Goal: Task Accomplishment & Management: Manage account settings

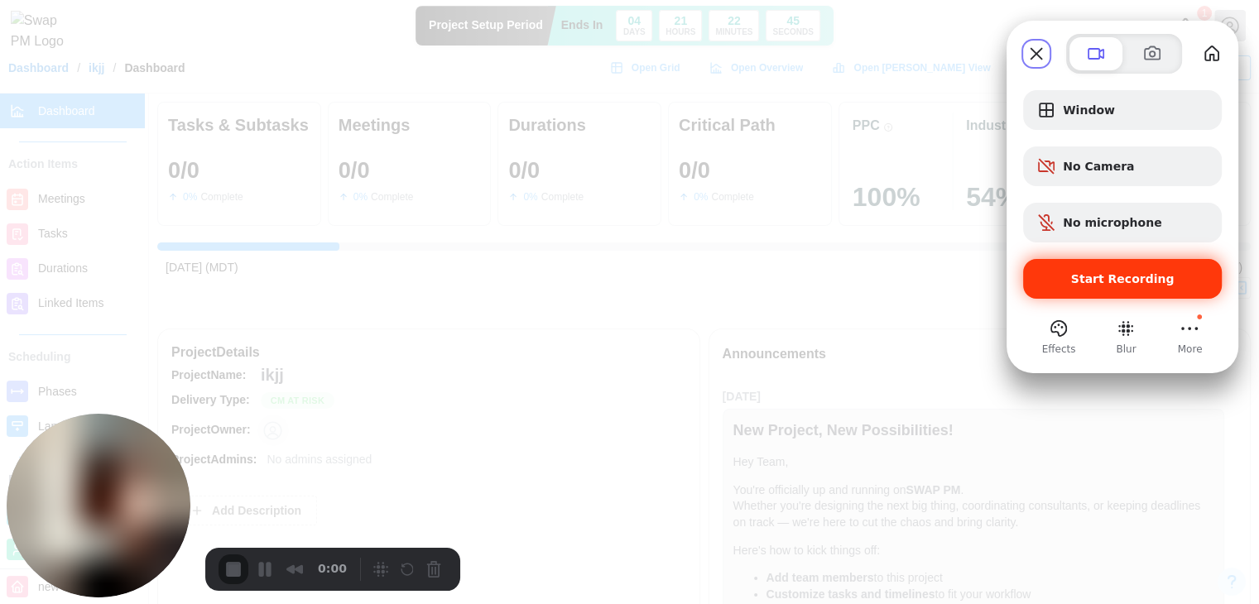
click at [1058, 279] on span "Start Recording" at bounding box center [1122, 278] width 172 height 13
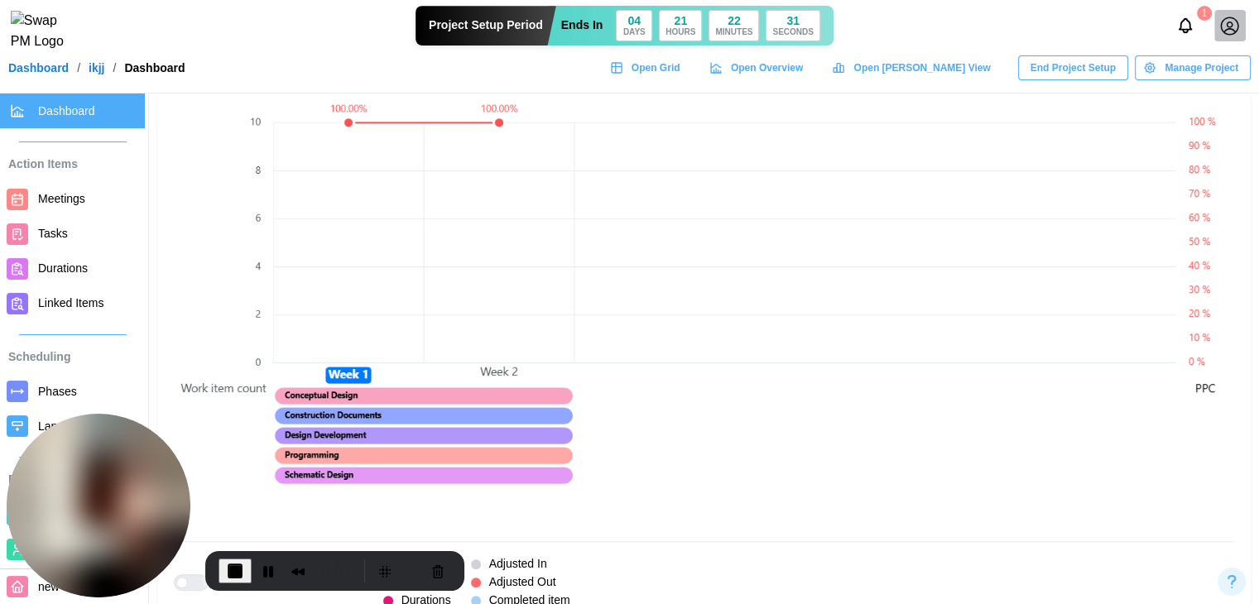
scroll to position [1159, 0]
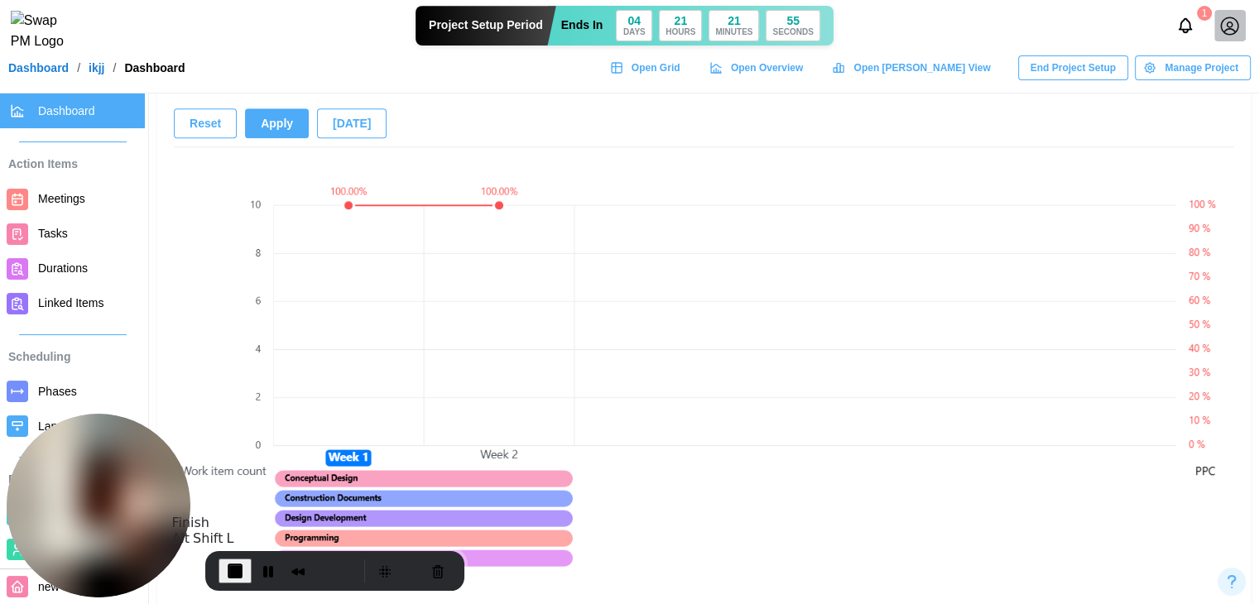
click at [244, 573] on button "End Recording" at bounding box center [234, 571] width 33 height 25
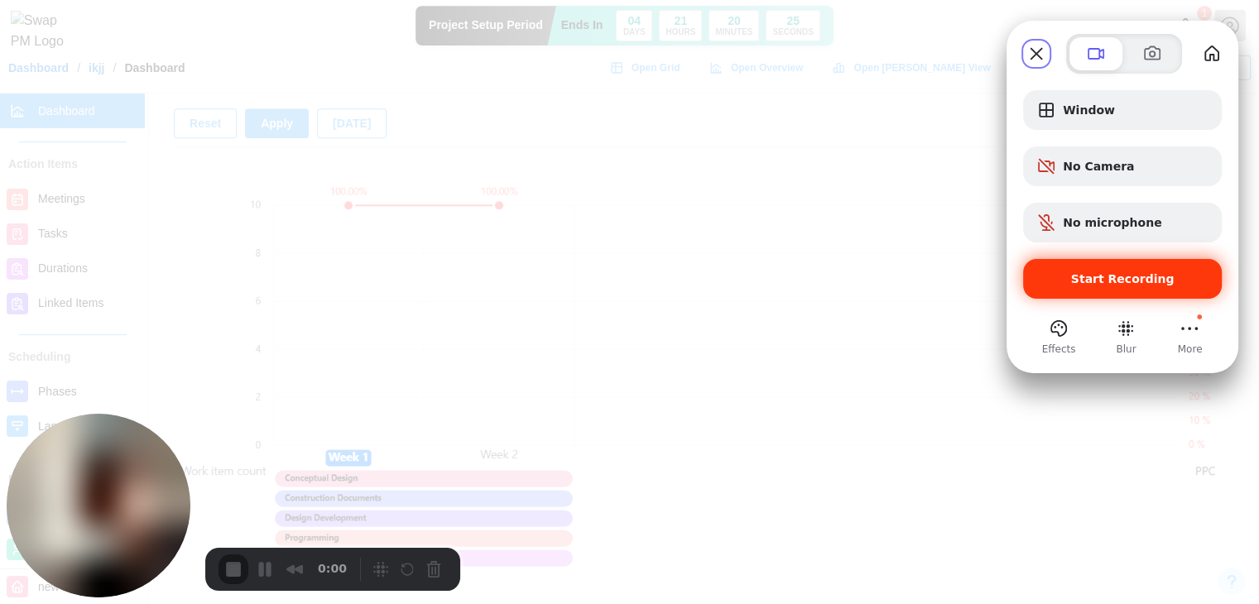
click at [1112, 272] on span "Start Recording" at bounding box center [1122, 278] width 103 height 13
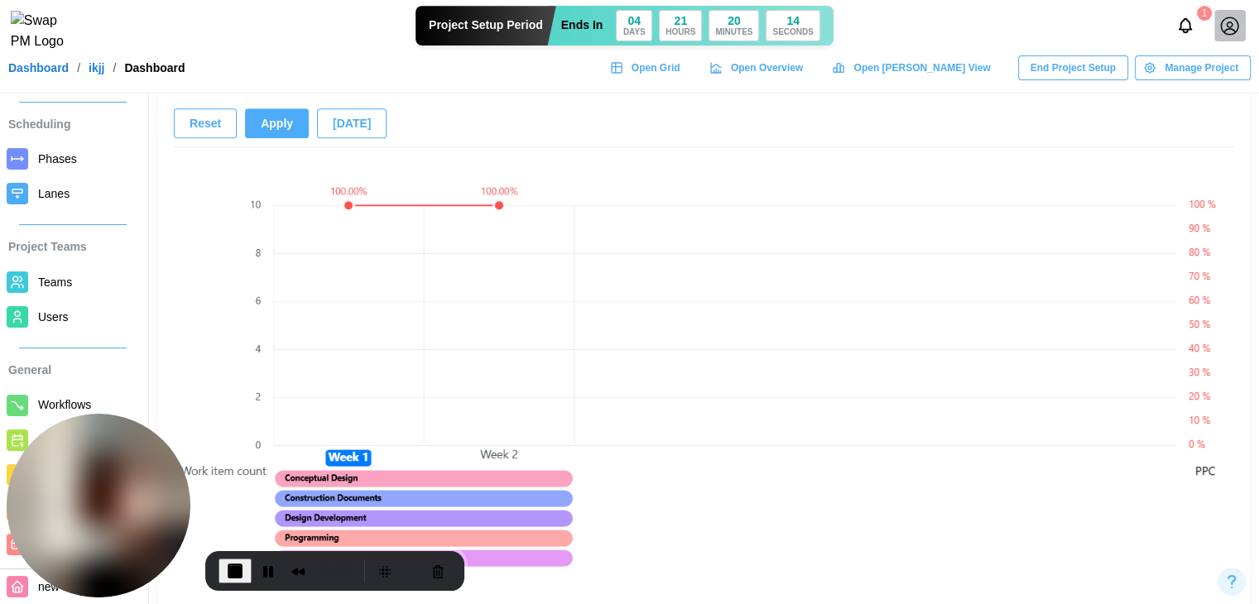
scroll to position [248, 0]
click at [58, 152] on span "Phases" at bounding box center [57, 158] width 39 height 13
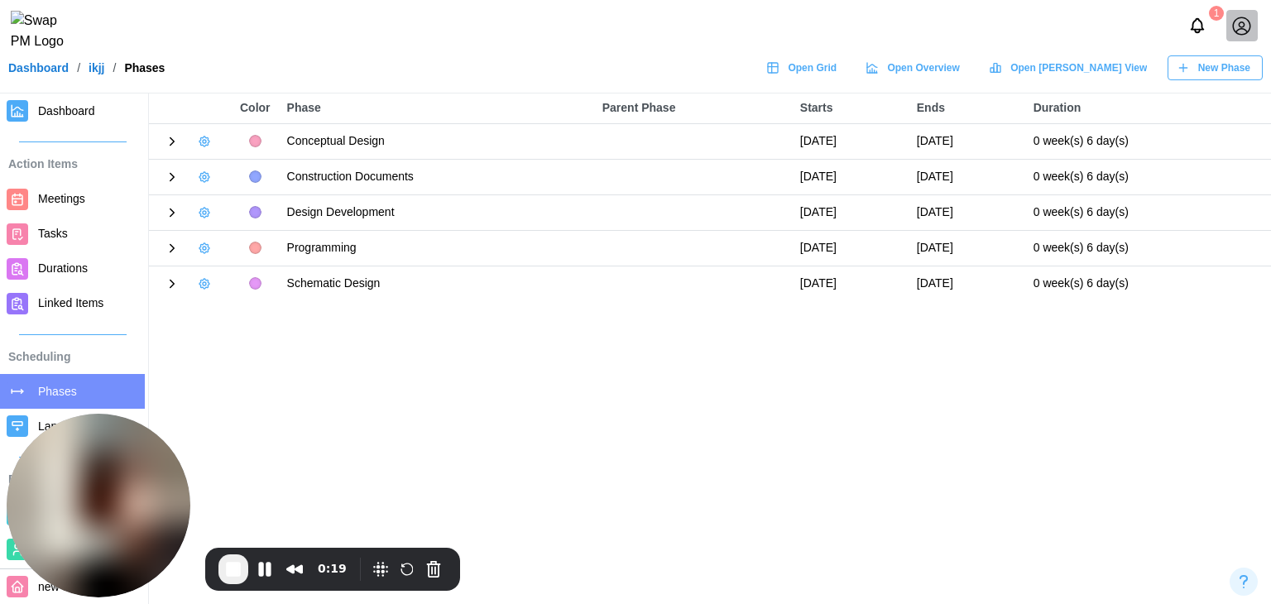
click at [203, 176] on icon "button" at bounding box center [204, 176] width 3 height 3
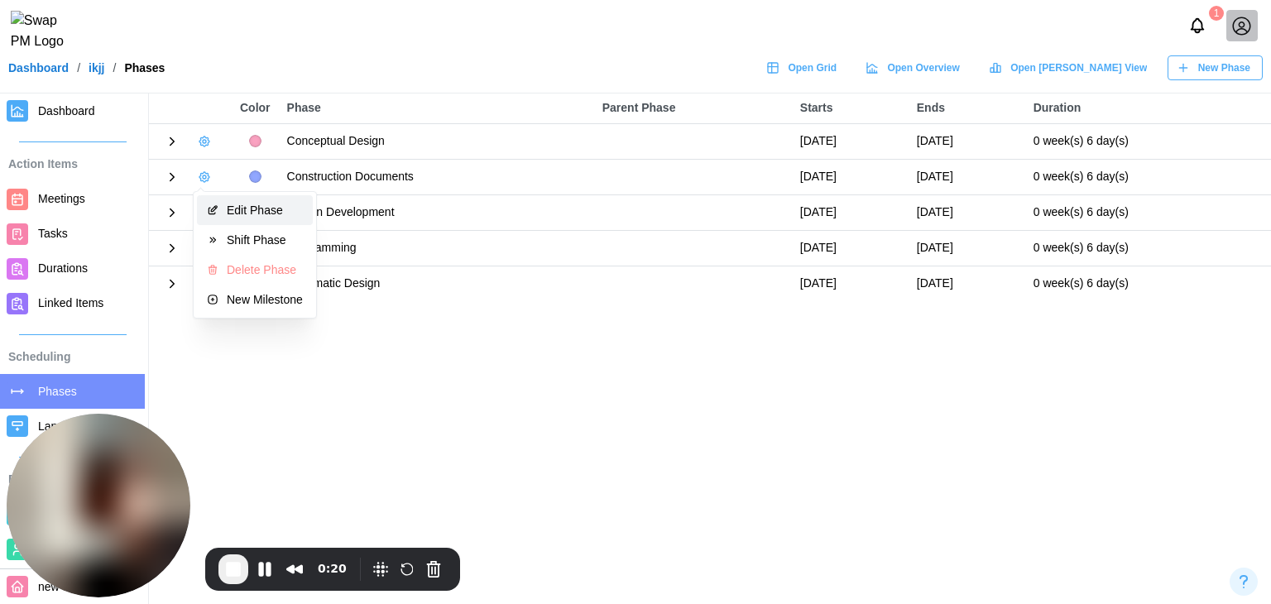
click at [226, 219] on button "Edit Phase" at bounding box center [255, 210] width 116 height 30
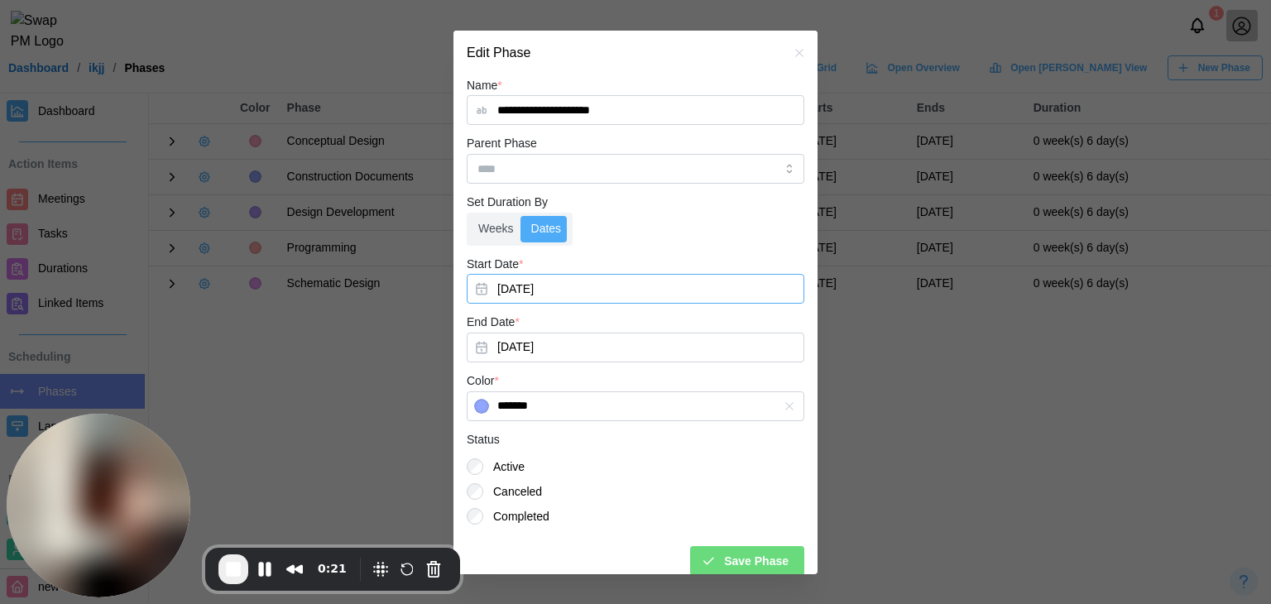
click at [550, 280] on button "[DATE]" at bounding box center [636, 289] width 338 height 30
click at [518, 220] on label "Weeks" at bounding box center [496, 229] width 52 height 26
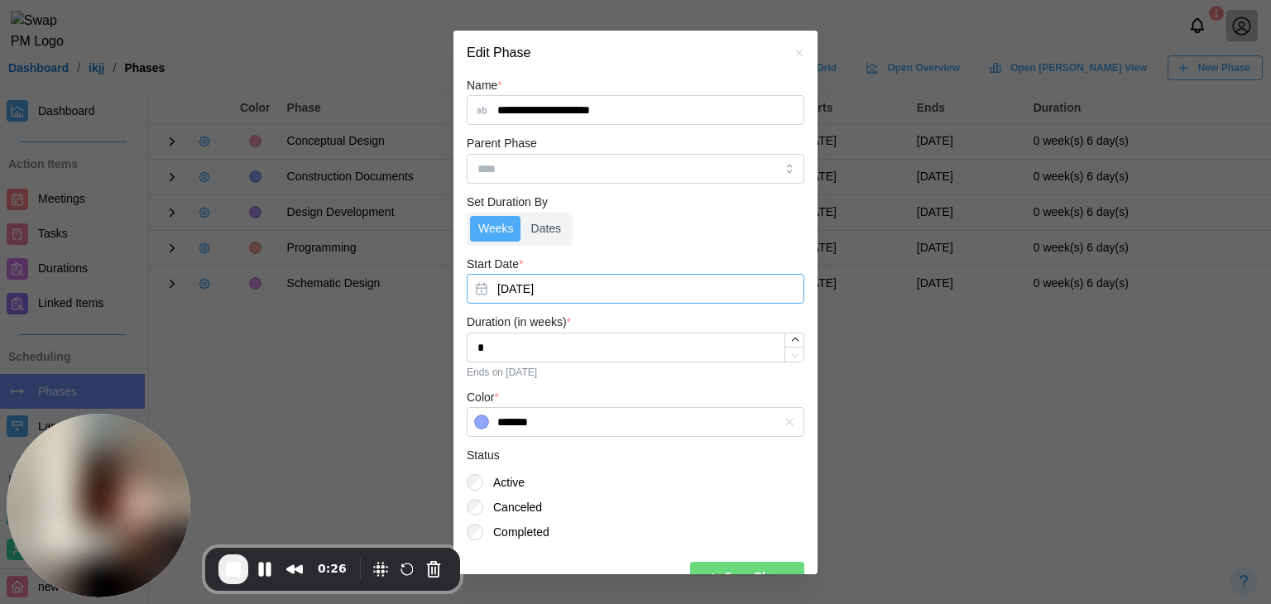
click at [541, 287] on button "[DATE]" at bounding box center [636, 289] width 338 height 30
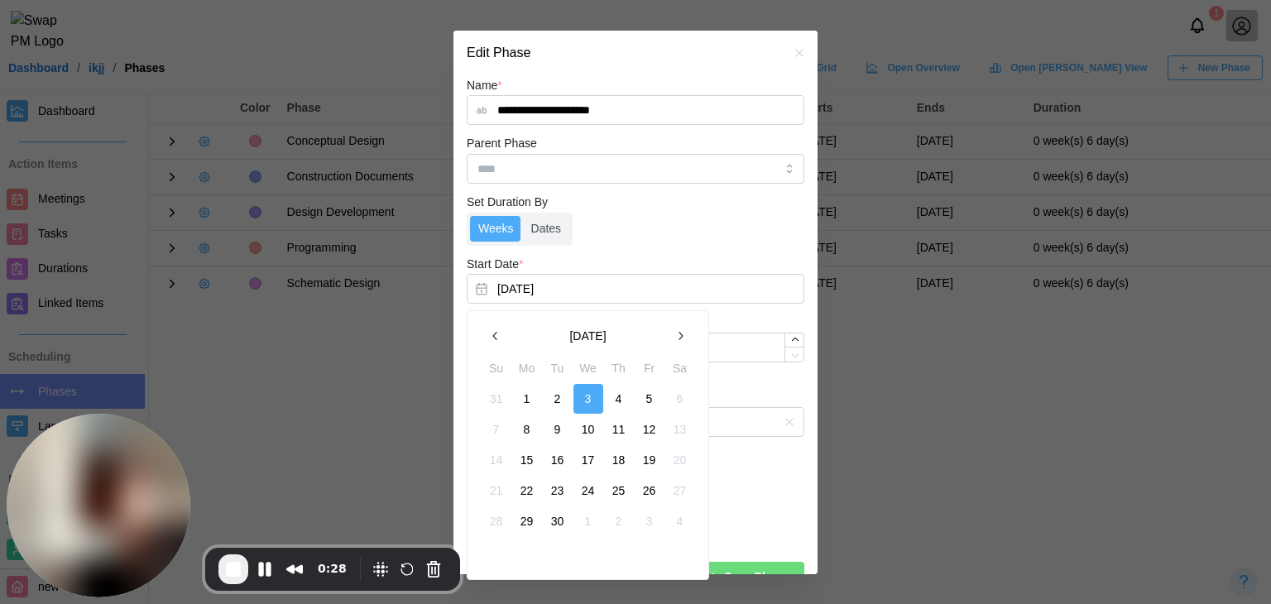
click at [565, 429] on button "9" at bounding box center [558, 430] width 30 height 30
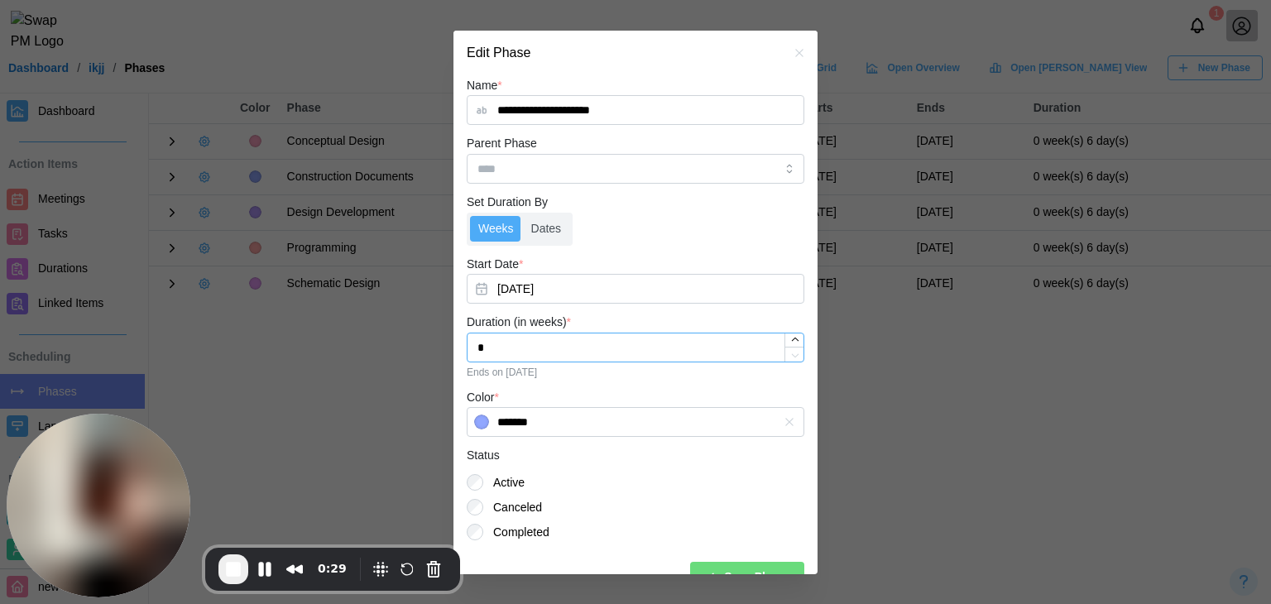
click at [559, 351] on input "*" at bounding box center [636, 348] width 338 height 30
click at [539, 237] on label "Dates" at bounding box center [546, 229] width 47 height 26
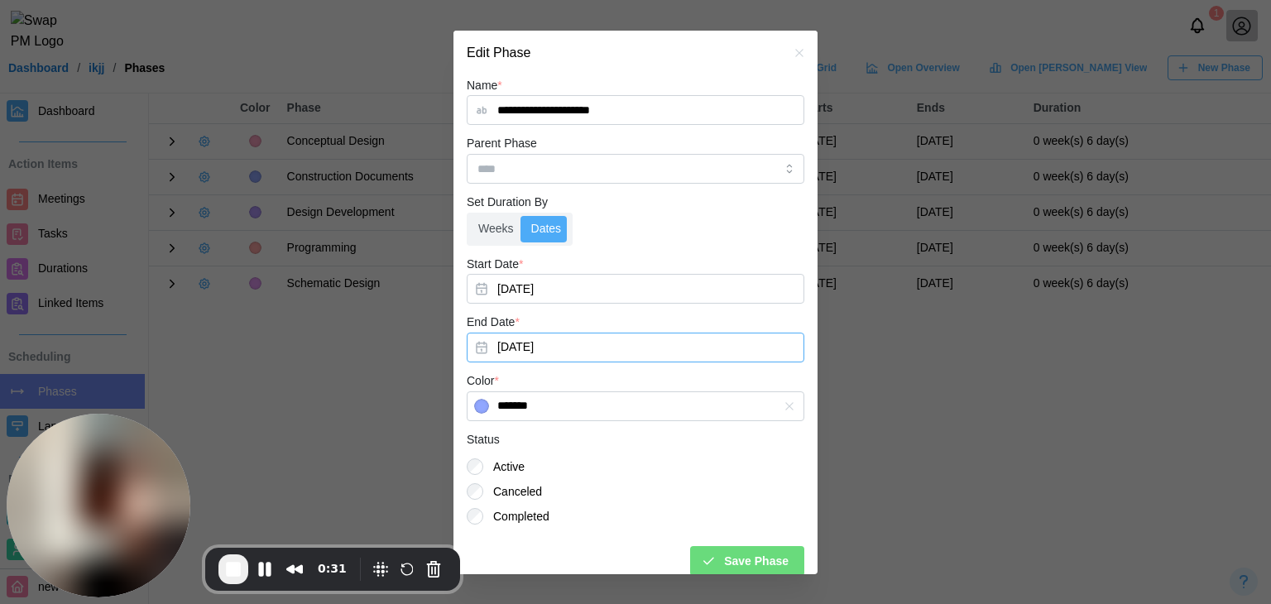
click at [559, 360] on button "Sep 15, 2025" at bounding box center [636, 348] width 338 height 30
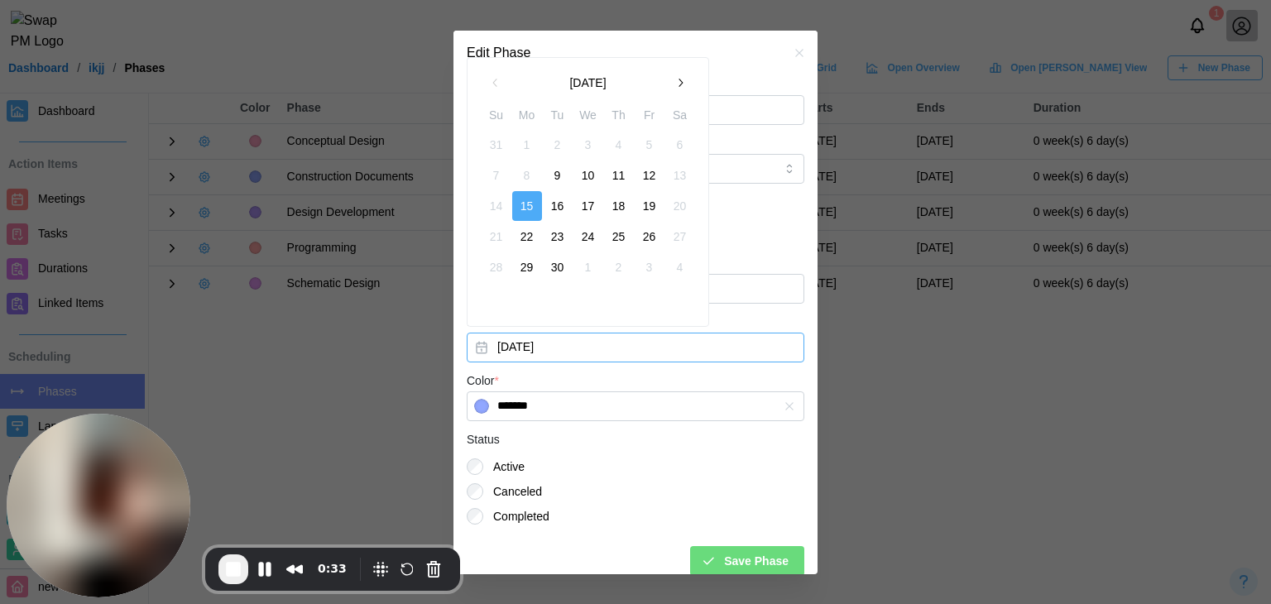
click at [605, 461] on div "Active" at bounding box center [636, 466] width 338 height 17
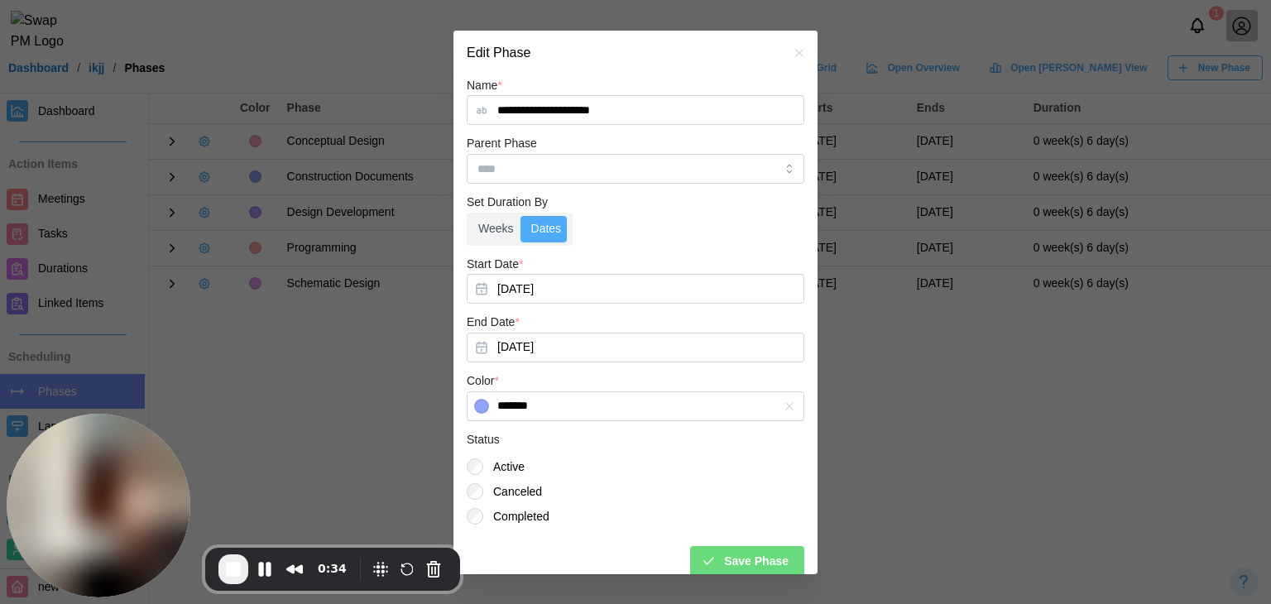
click at [725, 550] on span "Save Phase" at bounding box center [756, 561] width 65 height 28
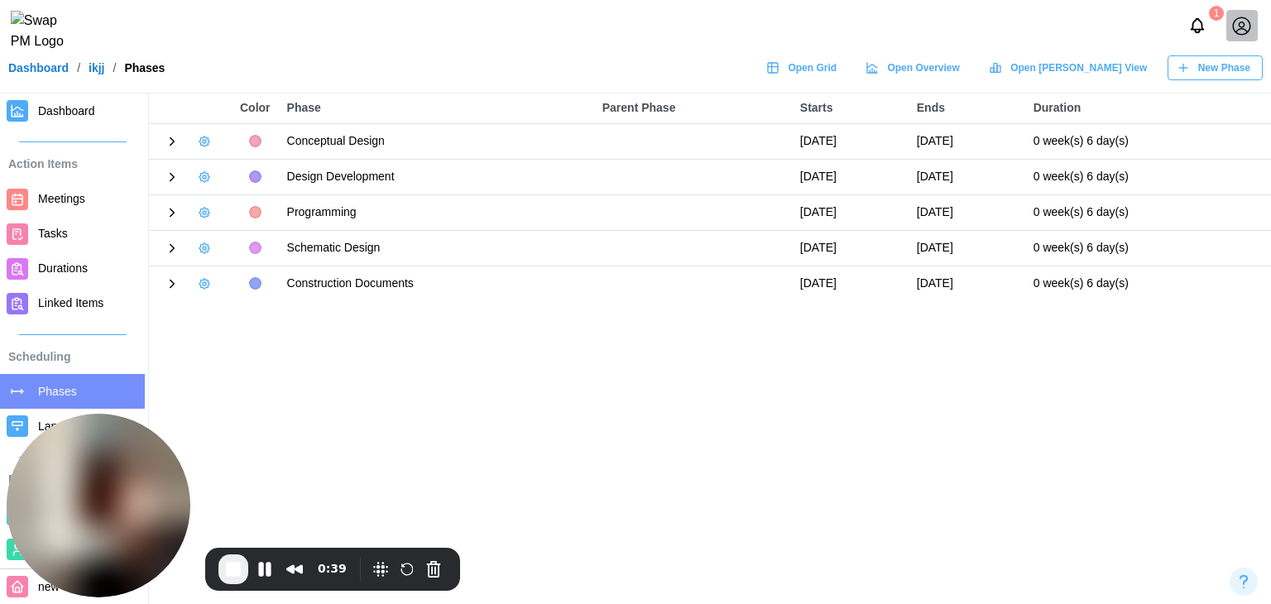
click at [93, 105] on span "Dashboard" at bounding box center [66, 110] width 57 height 13
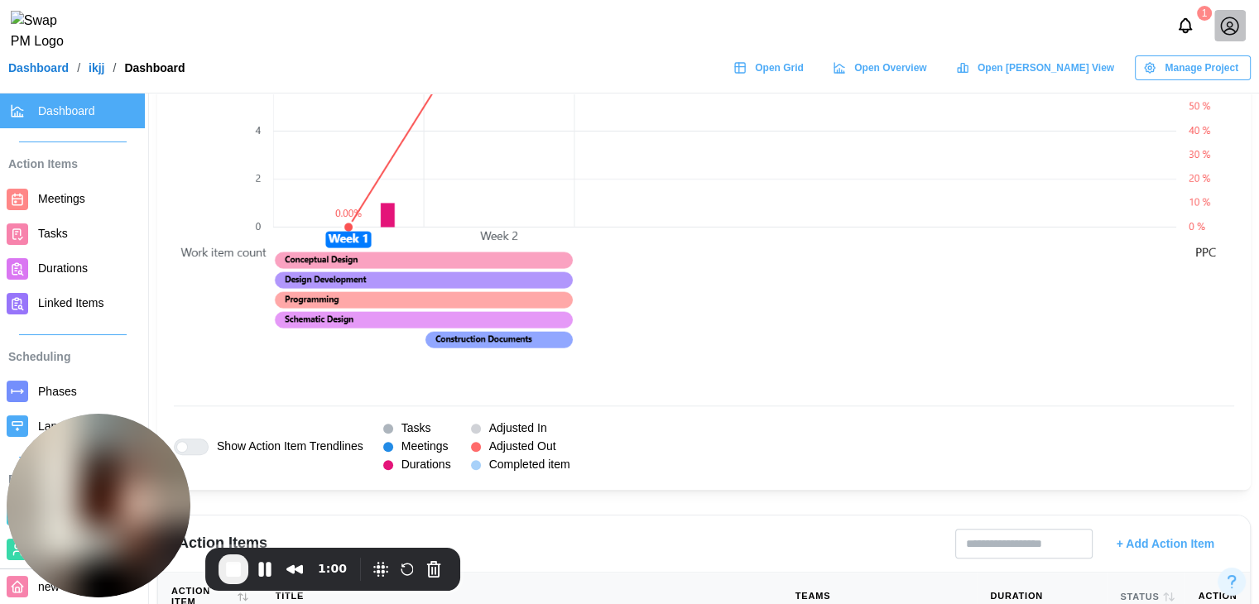
scroll to position [1407, 0]
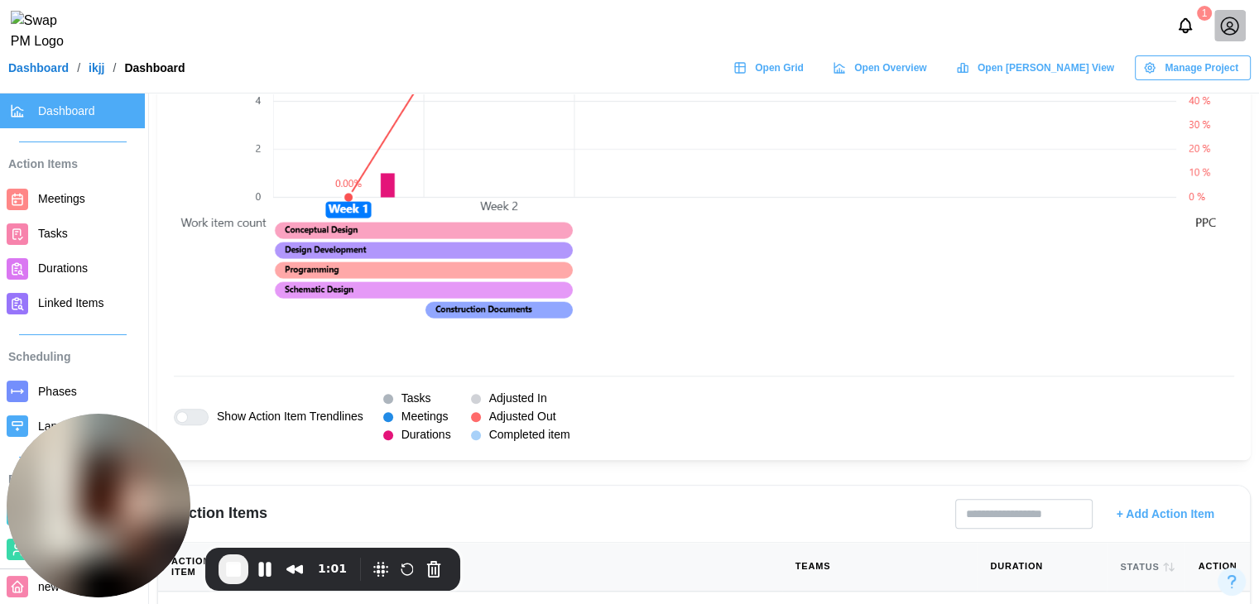
click at [46, 272] on span "Durations" at bounding box center [63, 268] width 50 height 13
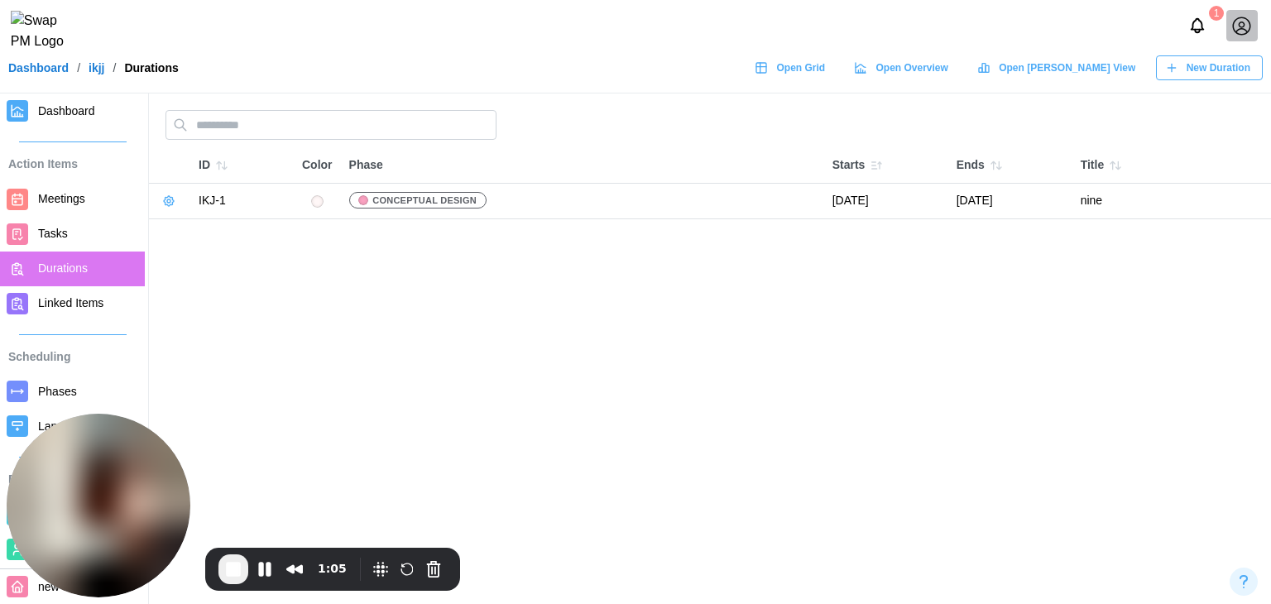
click at [172, 199] on icon "button" at bounding box center [169, 201] width 10 height 10
click at [209, 272] on button "Delete Duration" at bounding box center [221, 264] width 120 height 30
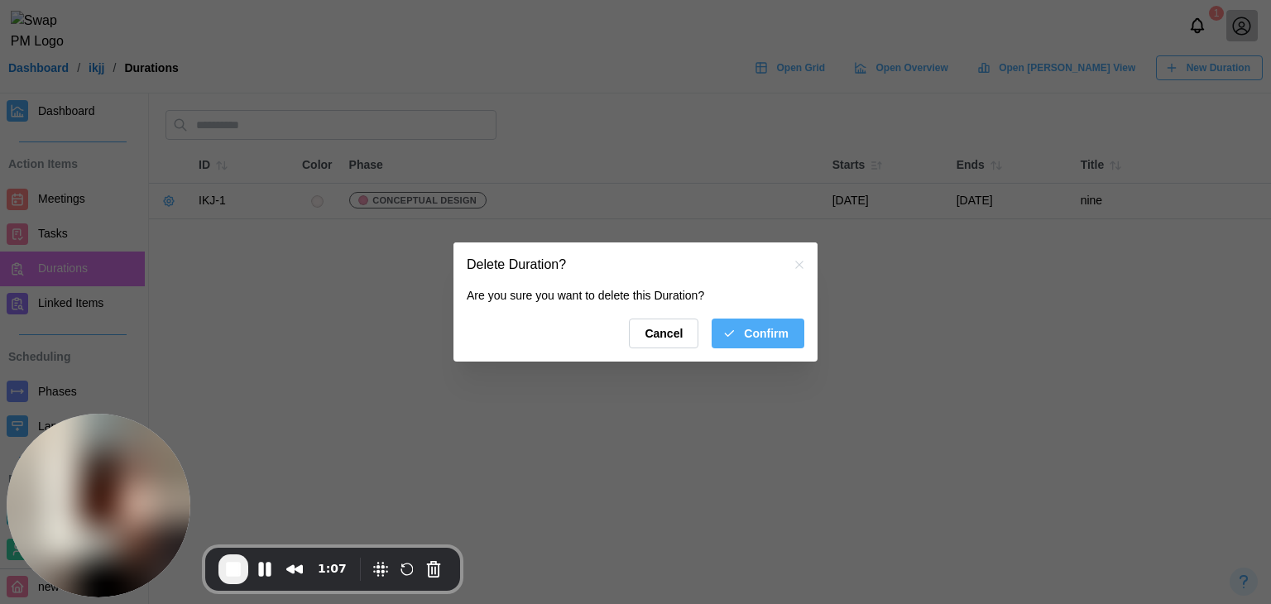
click at [780, 331] on span "Confirm" at bounding box center [766, 333] width 45 height 28
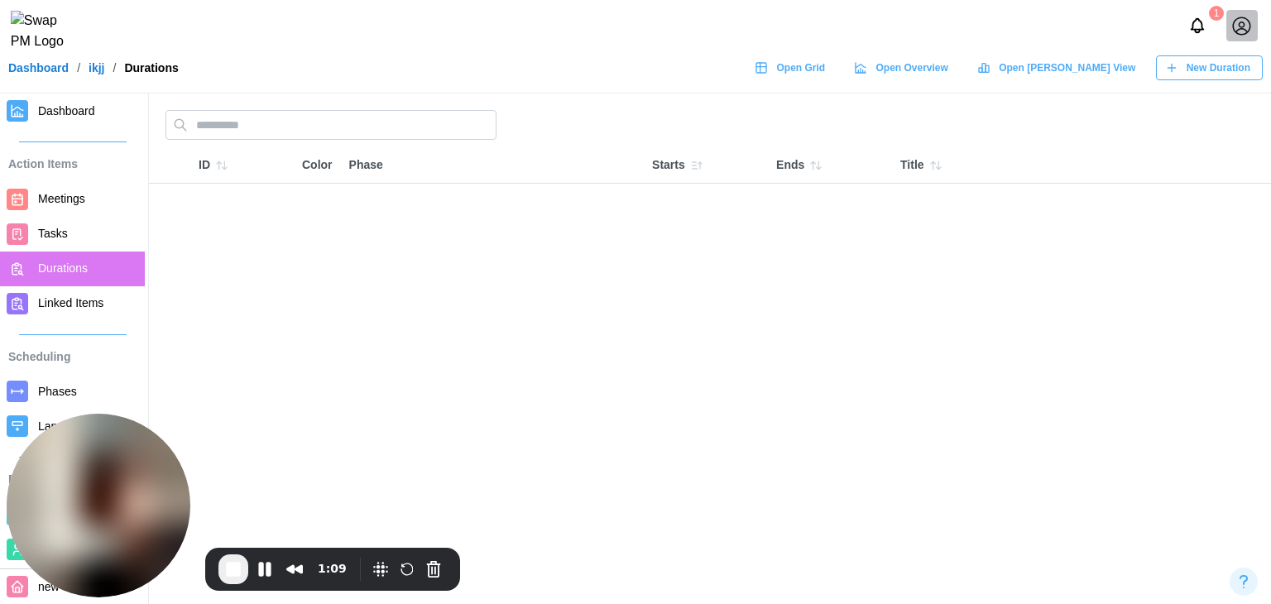
click at [46, 97] on link "Dashboard" at bounding box center [72, 111] width 145 height 35
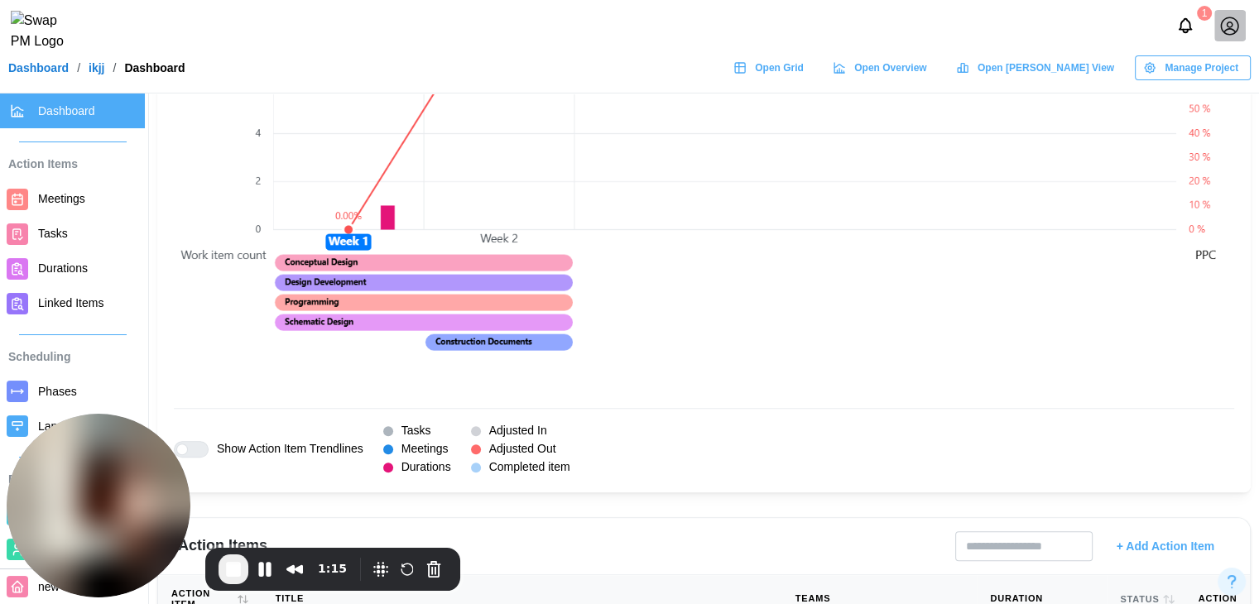
scroll to position [1241, 0]
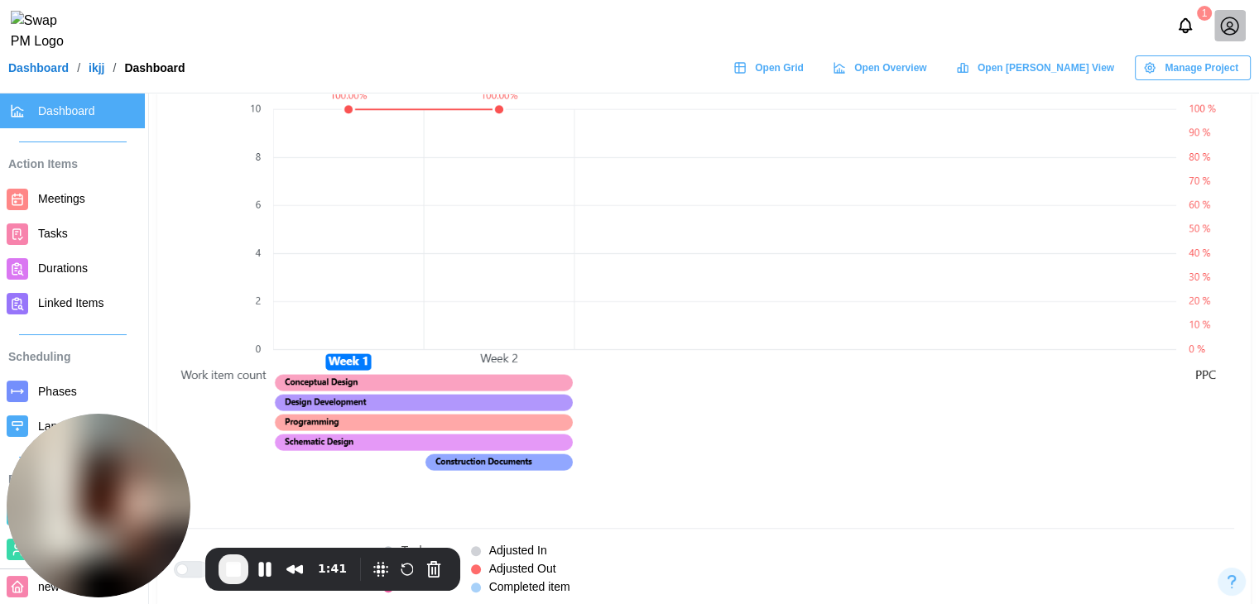
scroll to position [1076, 0]
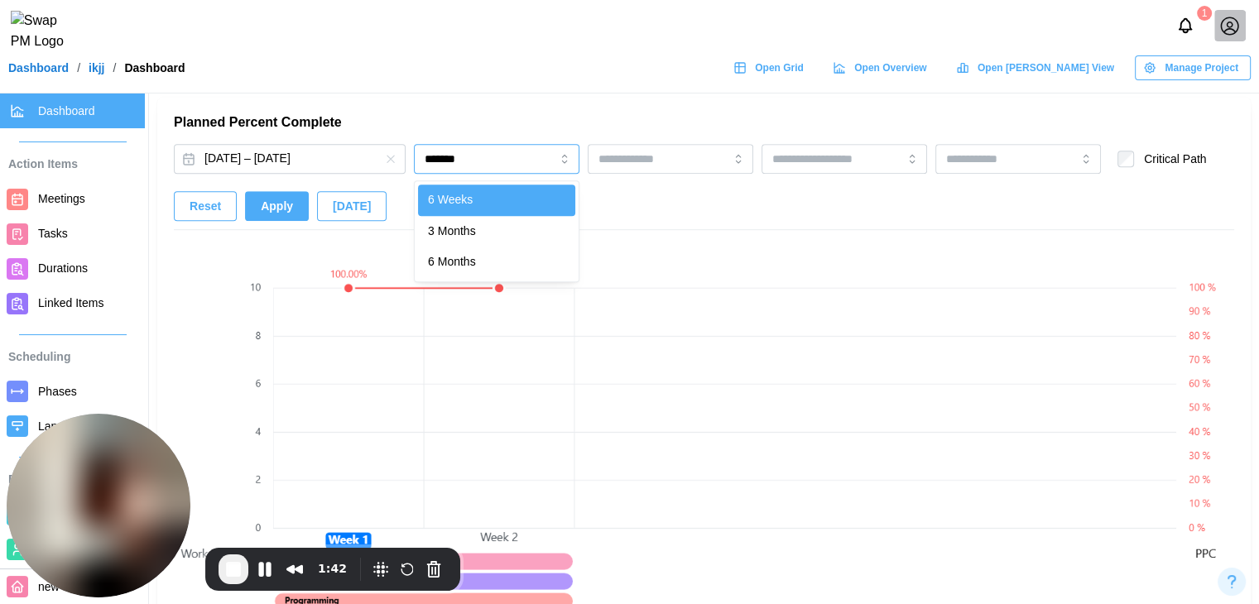
click at [482, 170] on input "*******" at bounding box center [497, 159] width 166 height 30
click at [518, 172] on input "*******" at bounding box center [497, 159] width 166 height 30
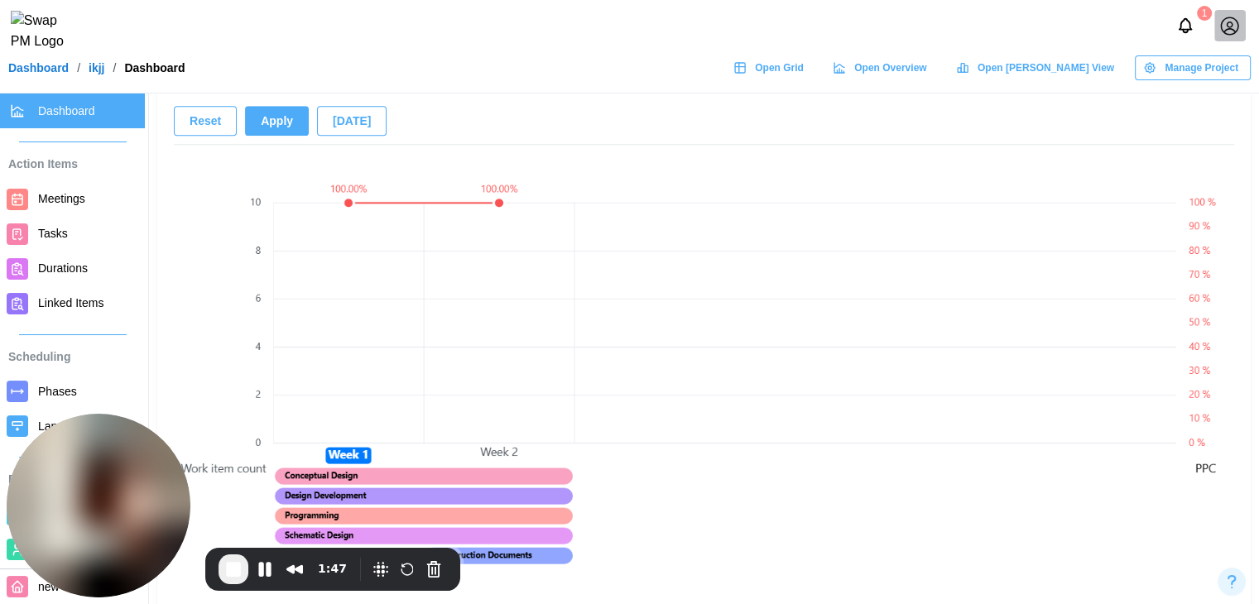
scroll to position [1159, 0]
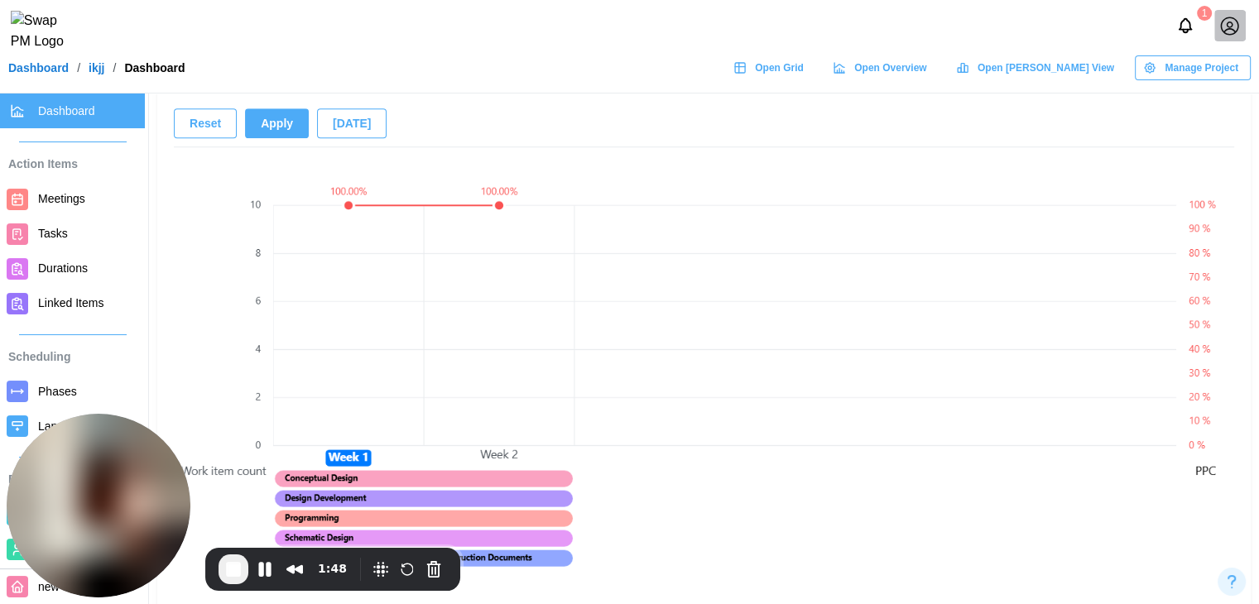
click at [278, 140] on div "Sep 3, 2025 – Sep 15, 2025 ******** Critical Path Reset Apply Today" at bounding box center [704, 104] width 1060 height 86
click at [285, 122] on span "Apply" at bounding box center [277, 123] width 32 height 28
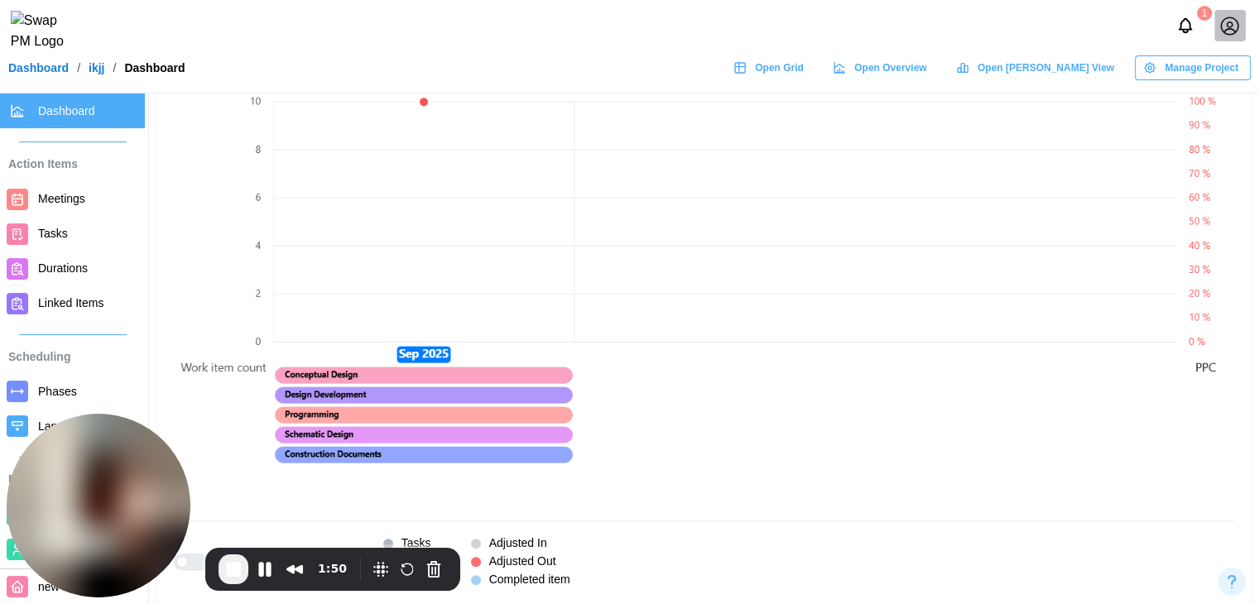
scroll to position [1324, 0]
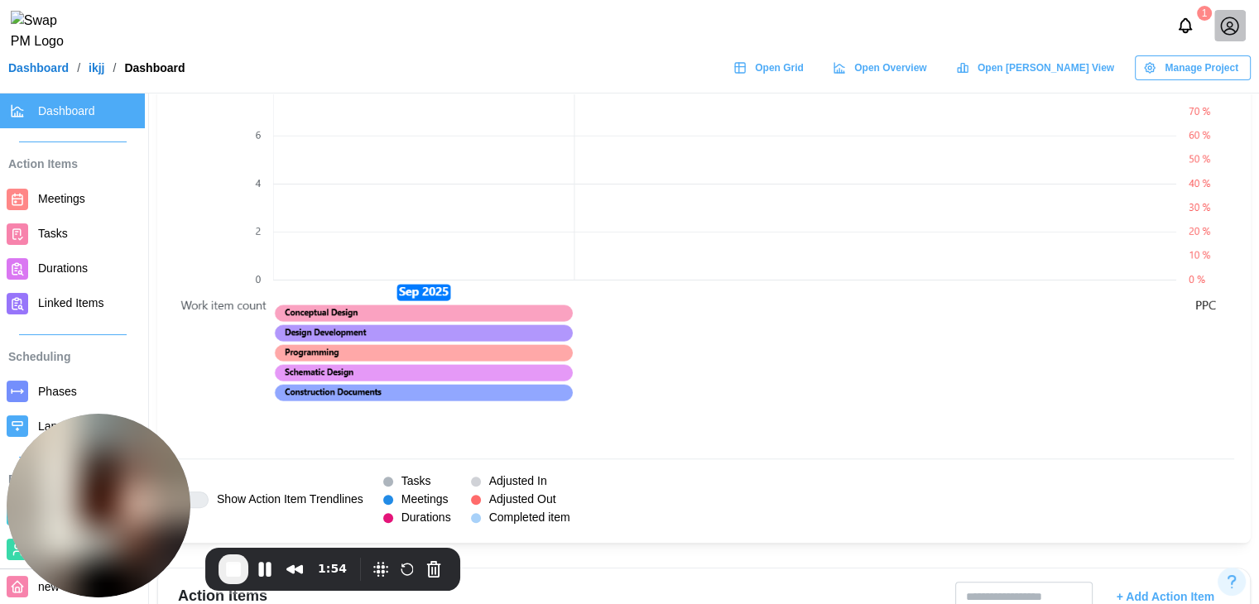
click at [348, 390] on canvas at bounding box center [724, 217] width 903 height 455
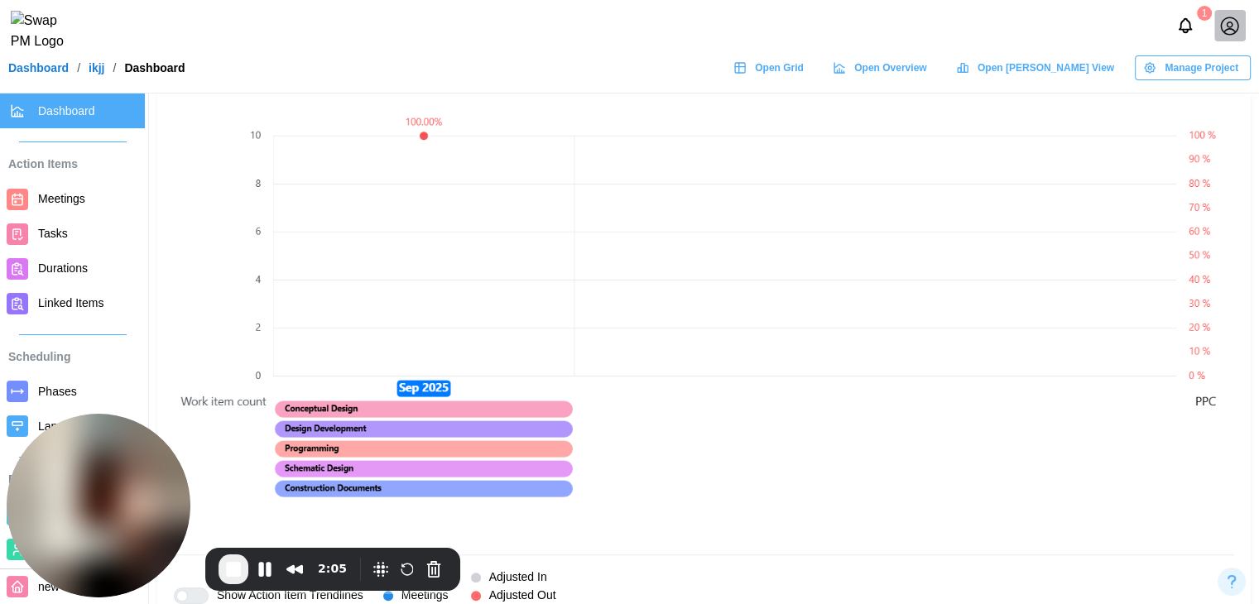
scroll to position [1082, 0]
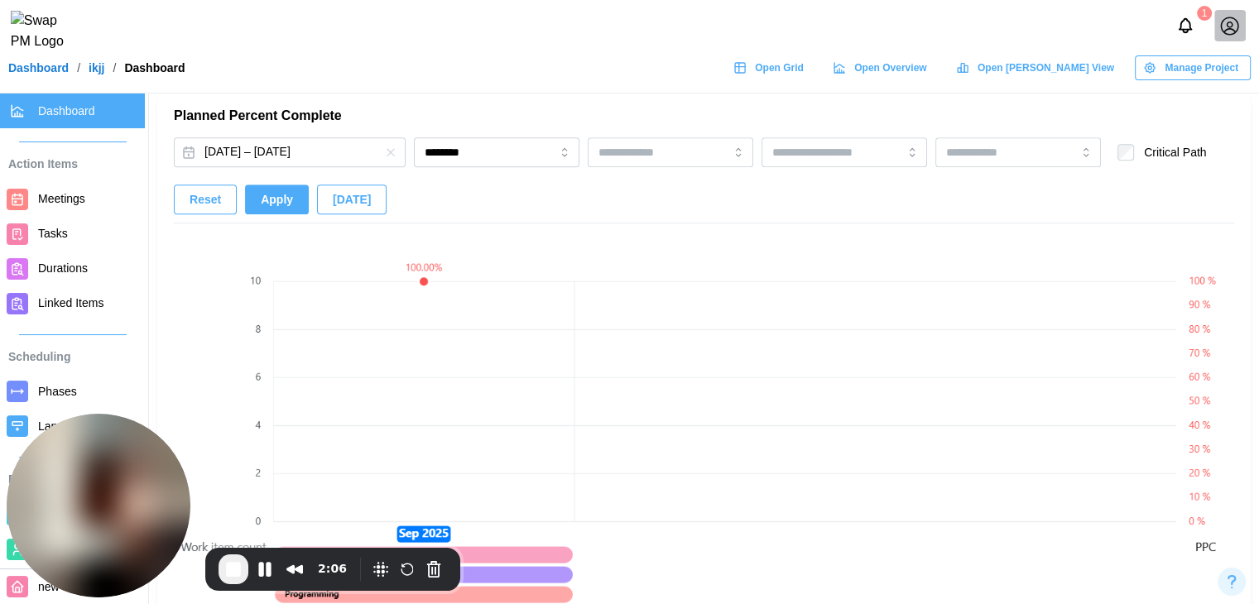
click at [319, 193] on button "[DATE]" at bounding box center [352, 200] width 70 height 30
click at [318, 196] on button "[DATE]" at bounding box center [352, 200] width 70 height 30
click at [284, 196] on span "Apply" at bounding box center [277, 199] width 32 height 28
click at [485, 146] on input "********" at bounding box center [497, 152] width 166 height 30
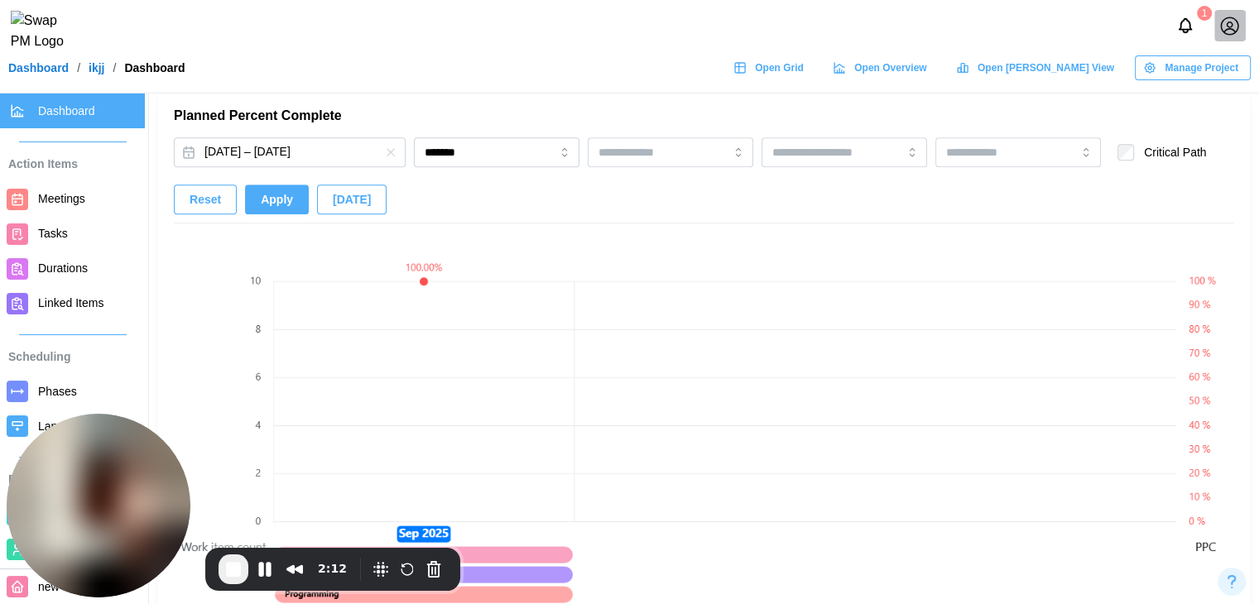
click at [304, 204] on div "Reset Apply Today" at bounding box center [280, 200] width 213 height 30
click at [281, 205] on span "Apply" at bounding box center [277, 199] width 32 height 28
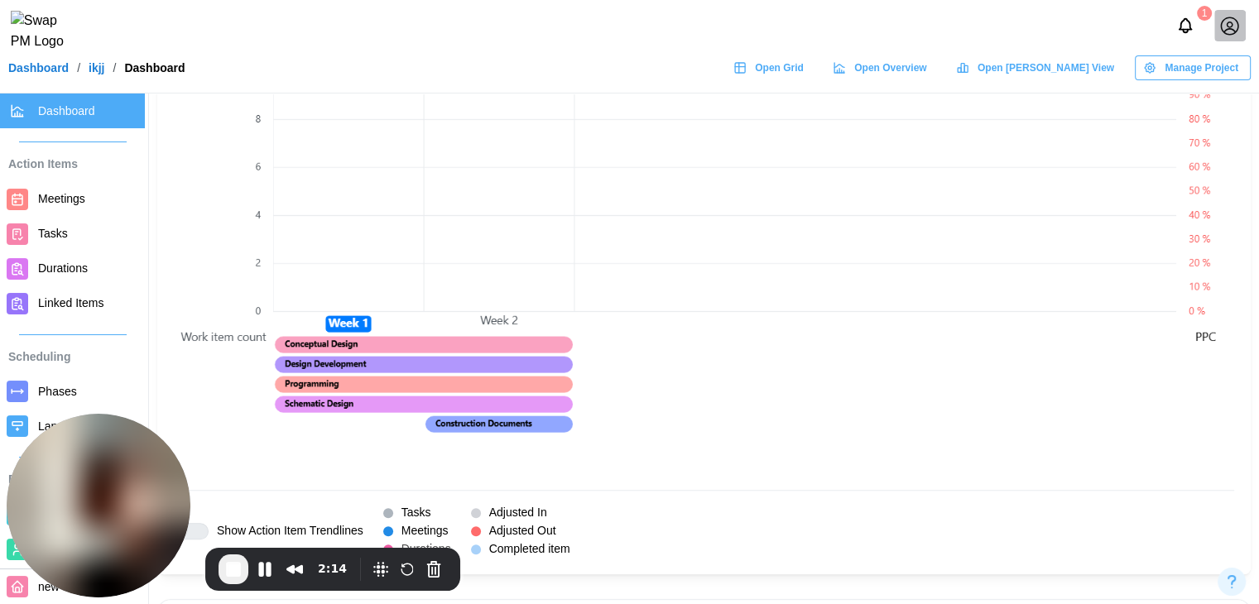
scroll to position [1331, 0]
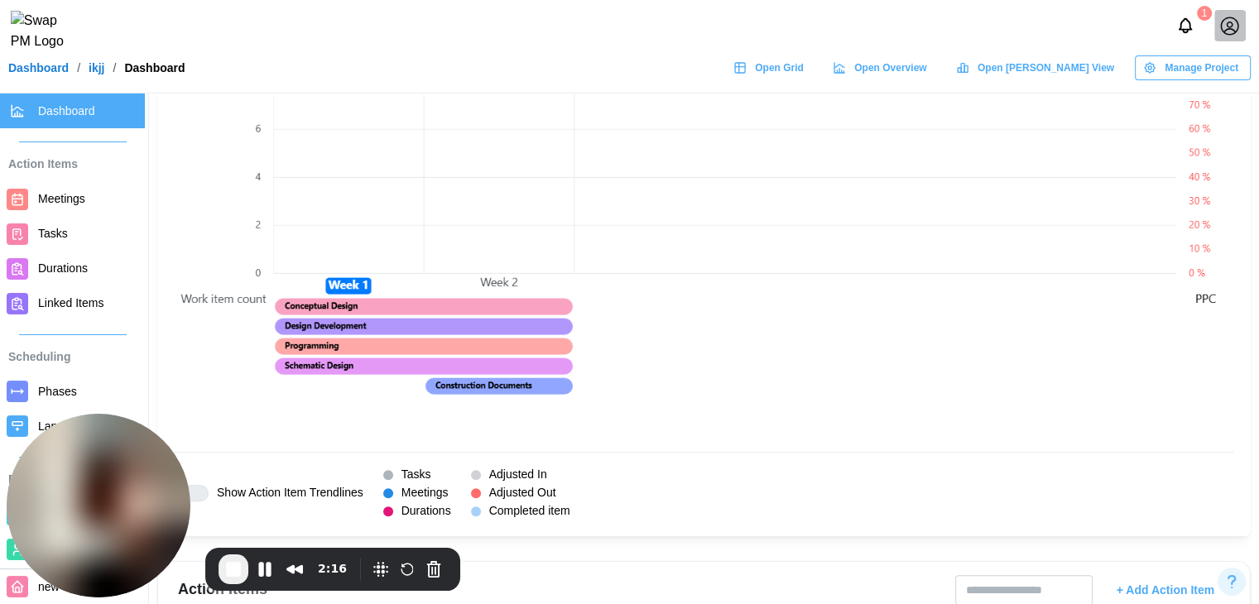
click at [457, 378] on canvas at bounding box center [724, 210] width 903 height 455
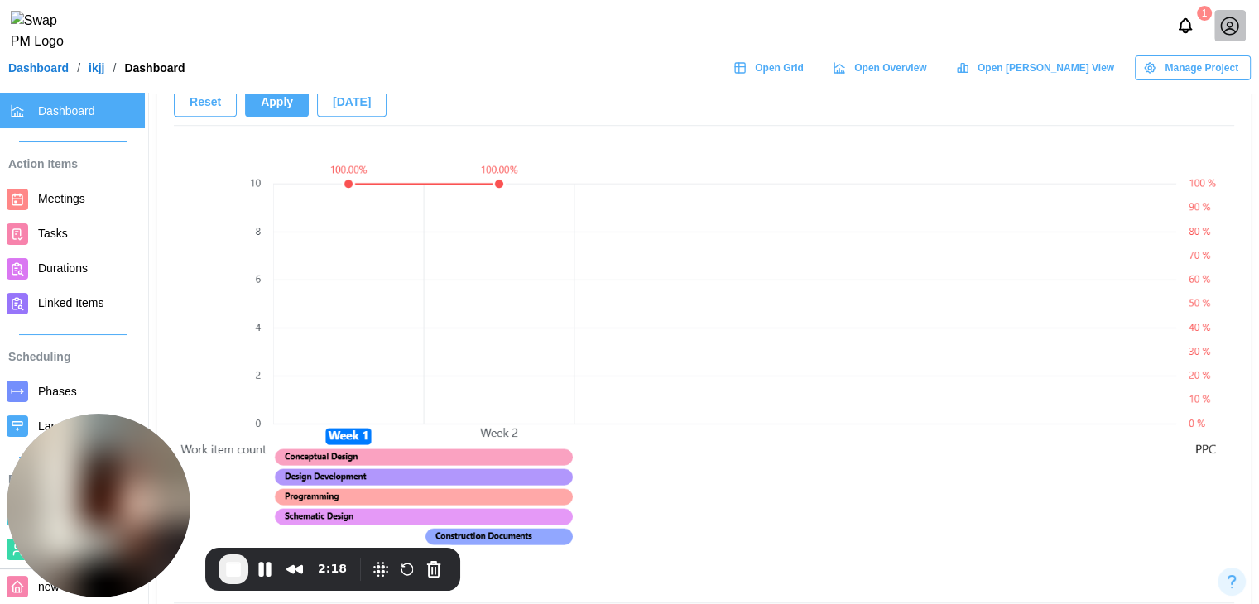
scroll to position [1000, 0]
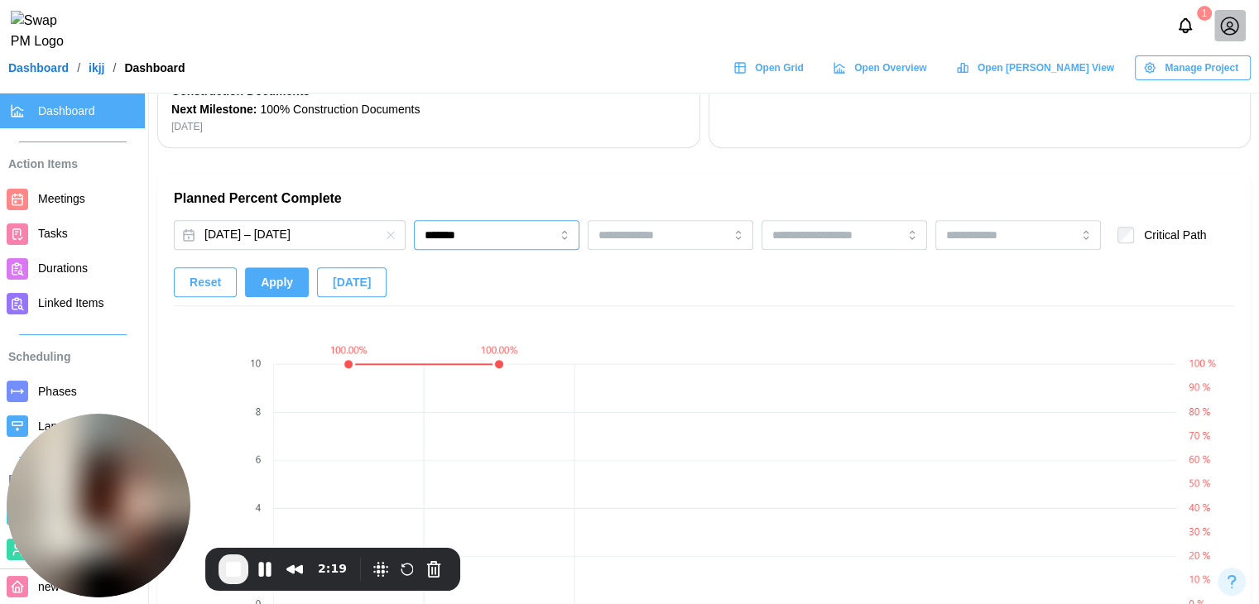
click at [430, 238] on input "*******" at bounding box center [497, 235] width 166 height 30
click at [290, 276] on button "Apply" at bounding box center [277, 282] width 64 height 30
click at [483, 228] on input "********" at bounding box center [497, 235] width 166 height 30
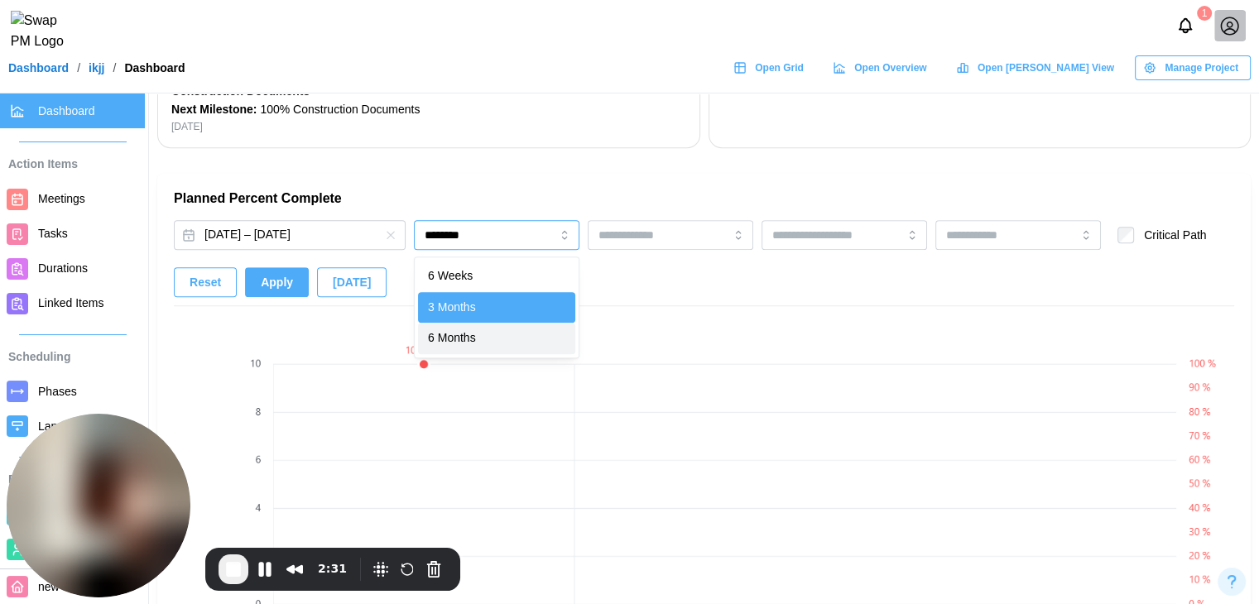
type input "********"
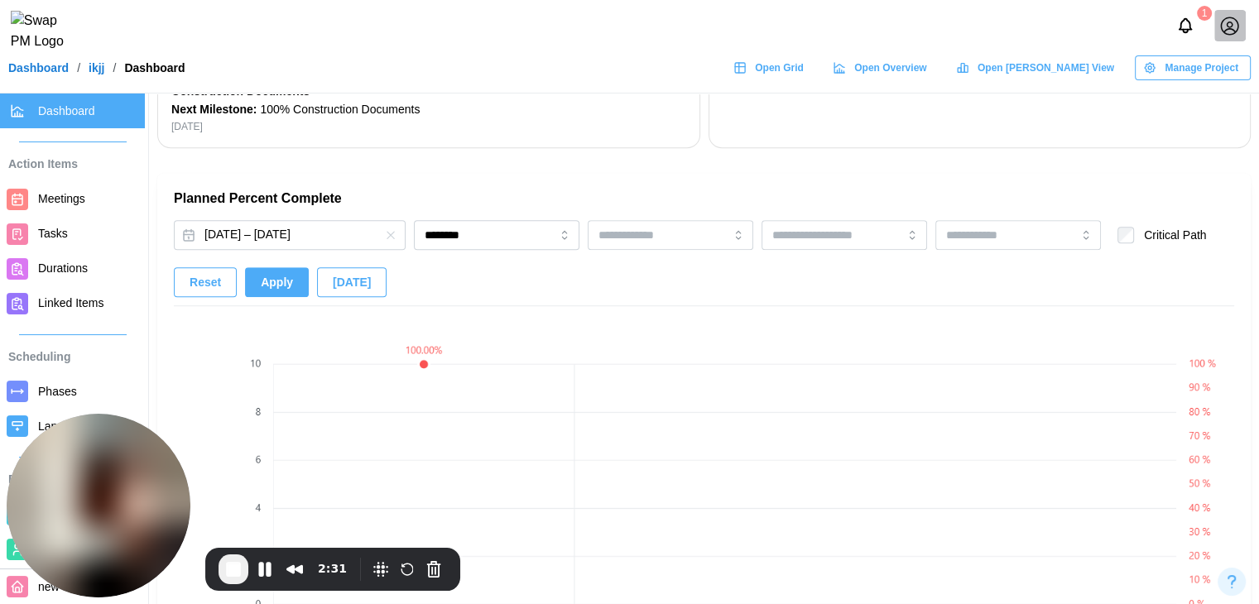
click at [271, 280] on span "Apply" at bounding box center [277, 282] width 32 height 28
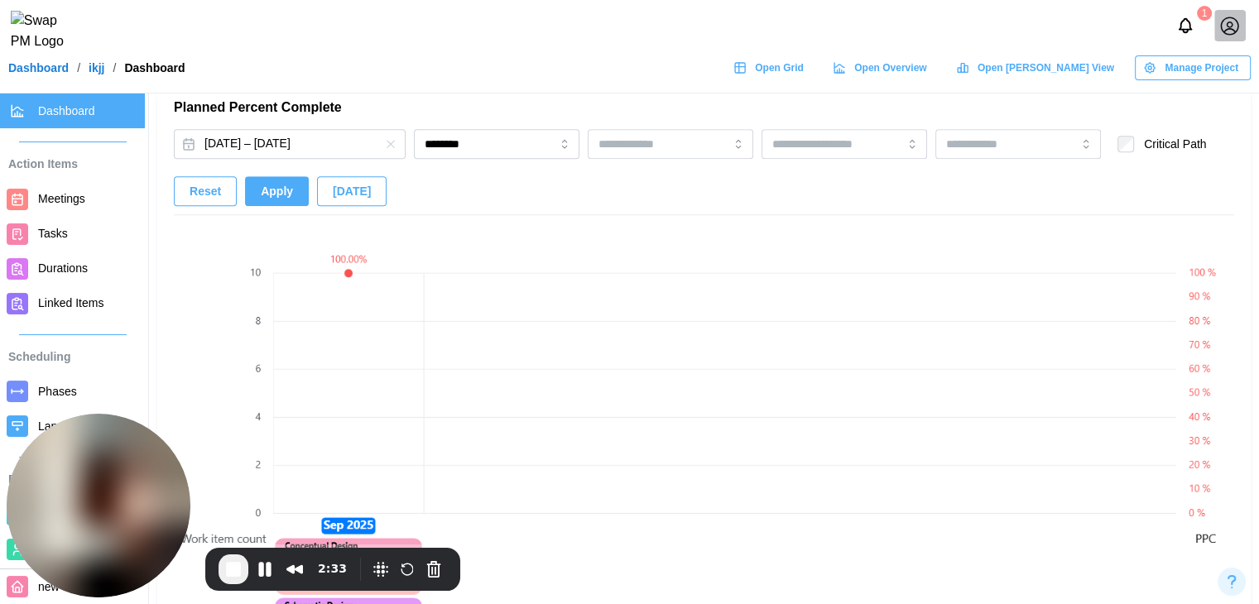
scroll to position [917, 0]
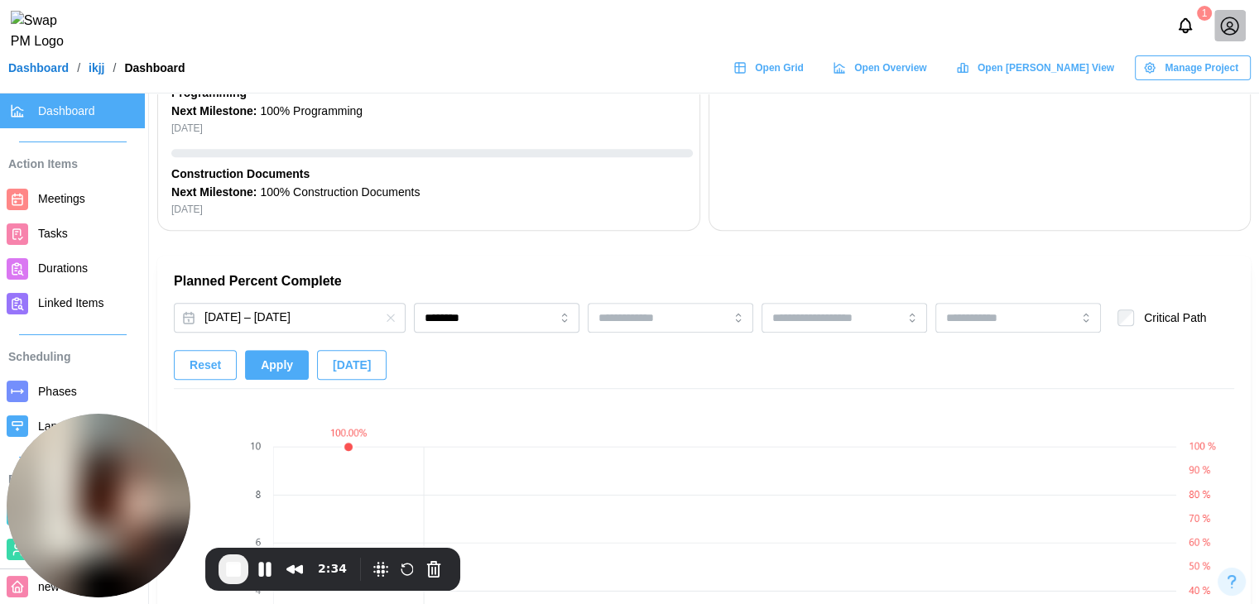
click at [32, 393] on link "Phases" at bounding box center [72, 391] width 145 height 35
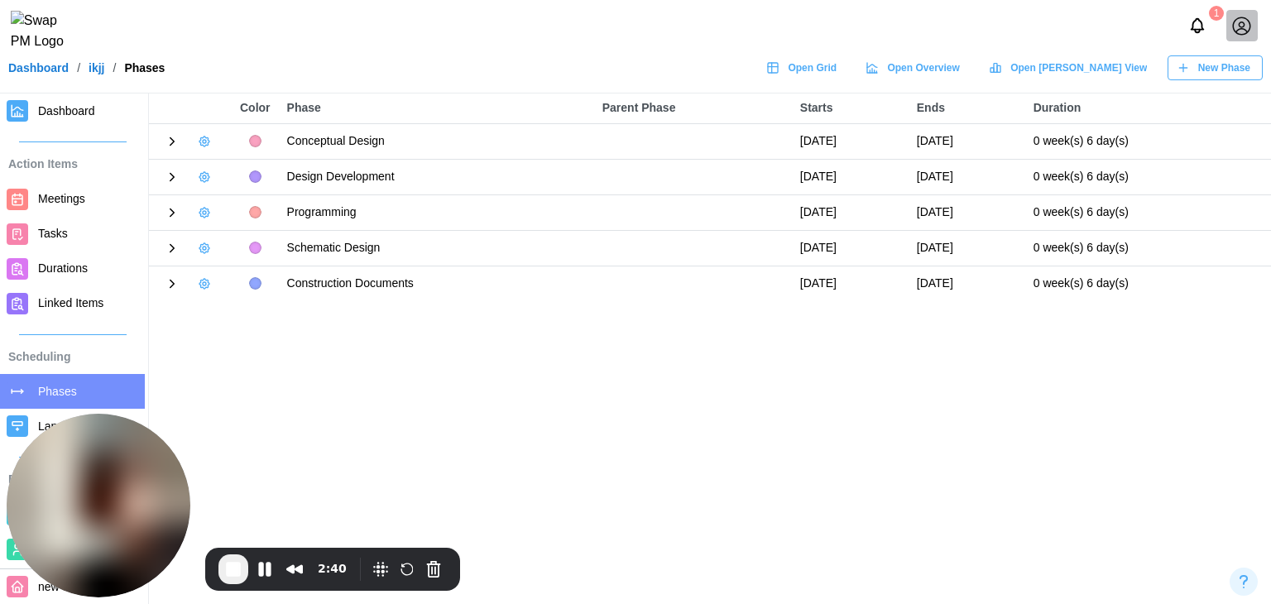
click at [195, 249] on button "button" at bounding box center [204, 248] width 23 height 23
click at [220, 275] on button "Edit Phase" at bounding box center [255, 281] width 116 height 30
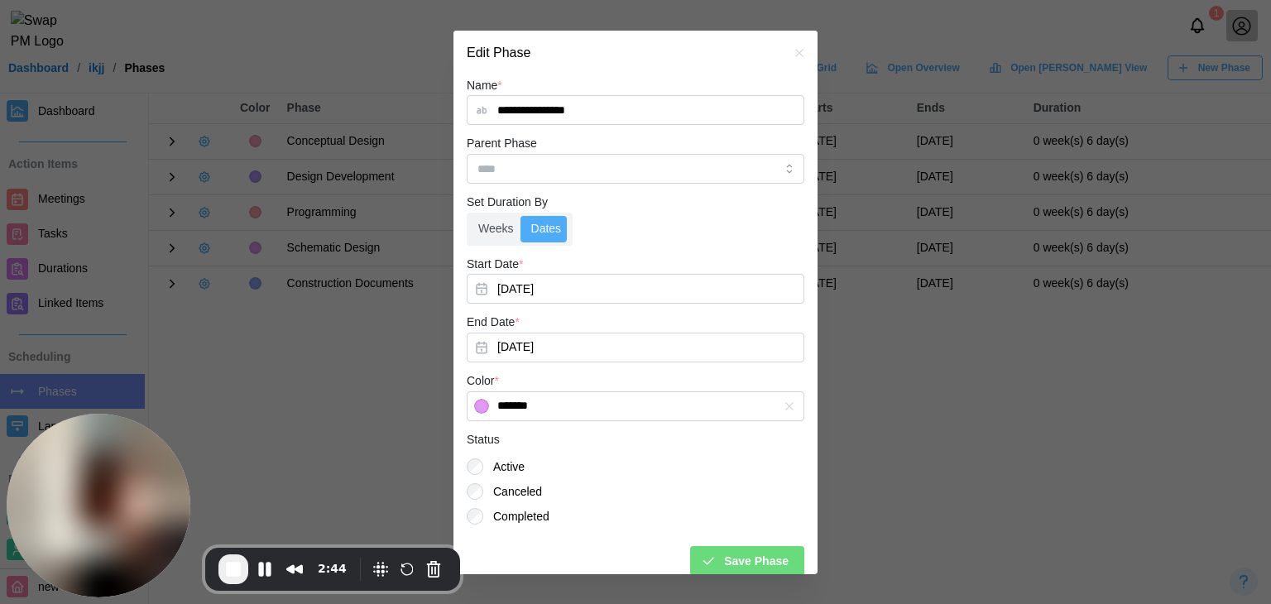
click at [510, 214] on div "Weeks Dates" at bounding box center [520, 229] width 106 height 33
click at [500, 225] on label "Weeks" at bounding box center [496, 229] width 52 height 26
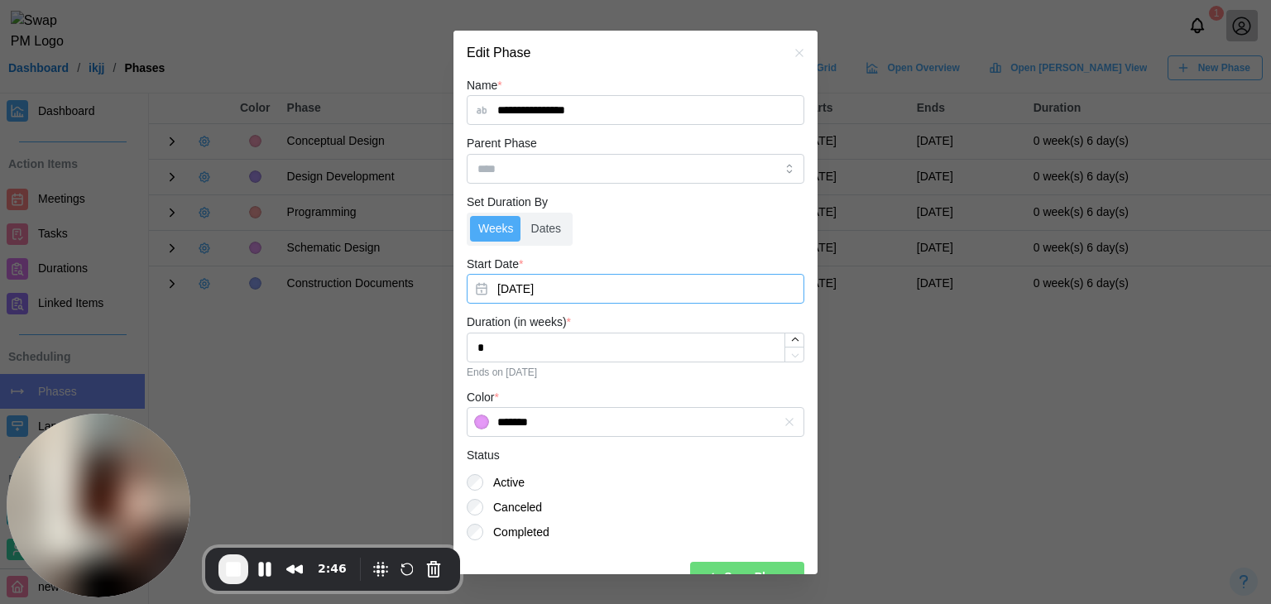
click at [517, 284] on button "[DATE]" at bounding box center [636, 289] width 338 height 30
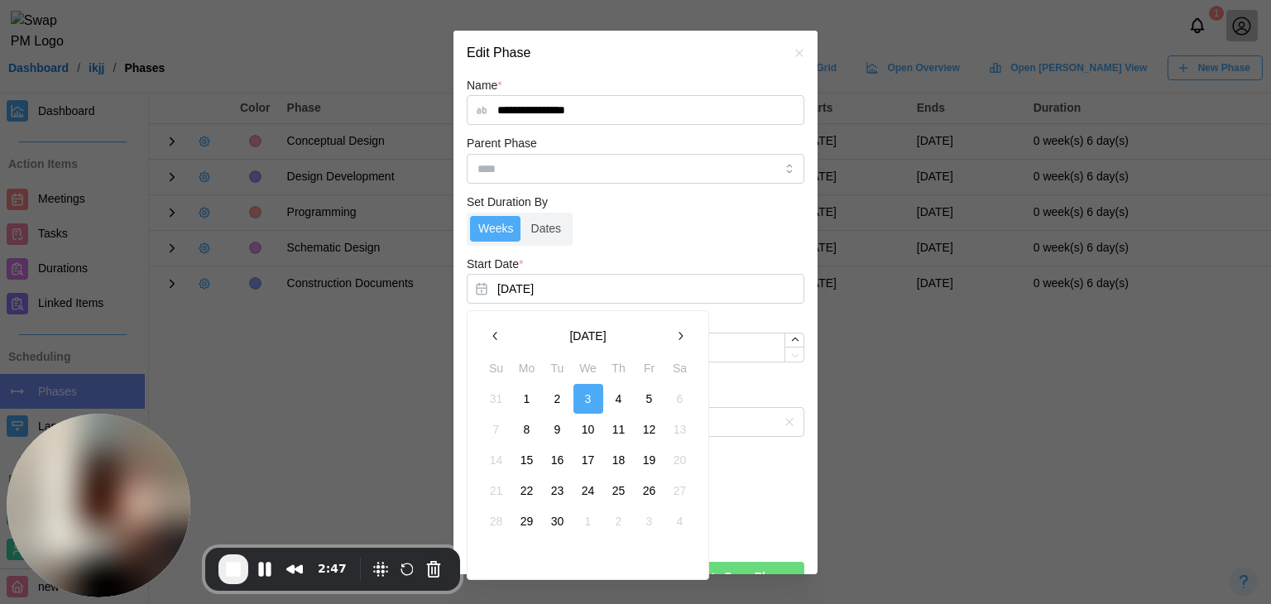
click at [583, 491] on button "24" at bounding box center [589, 491] width 30 height 30
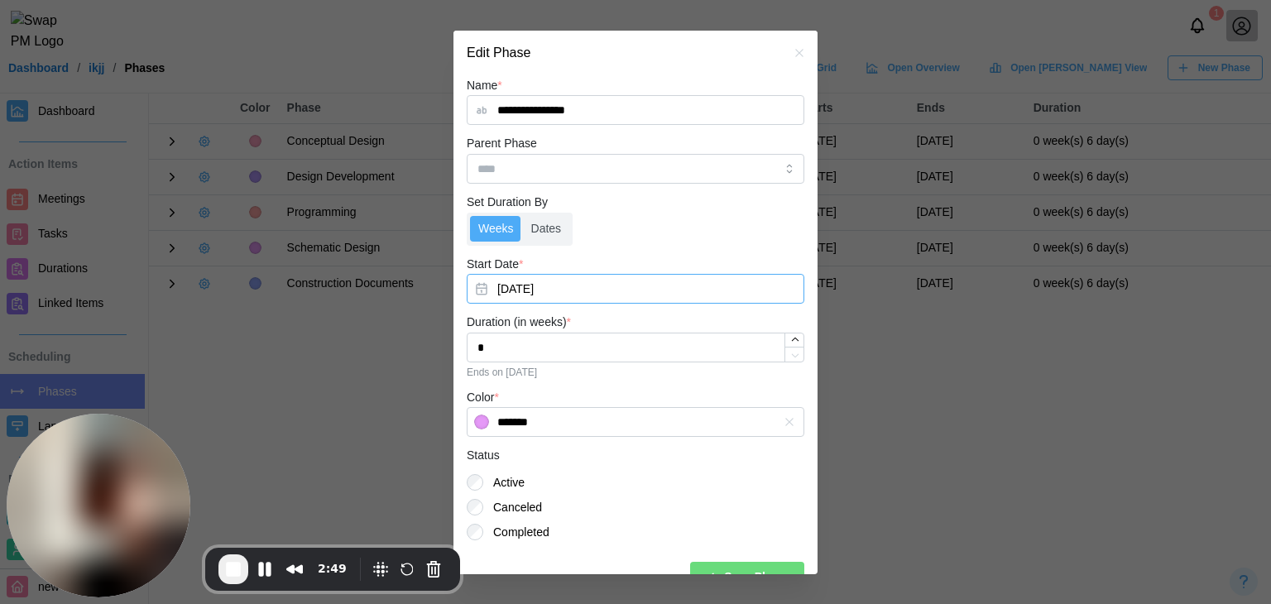
click at [530, 294] on button "Sep 24, 2025" at bounding box center [636, 289] width 338 height 30
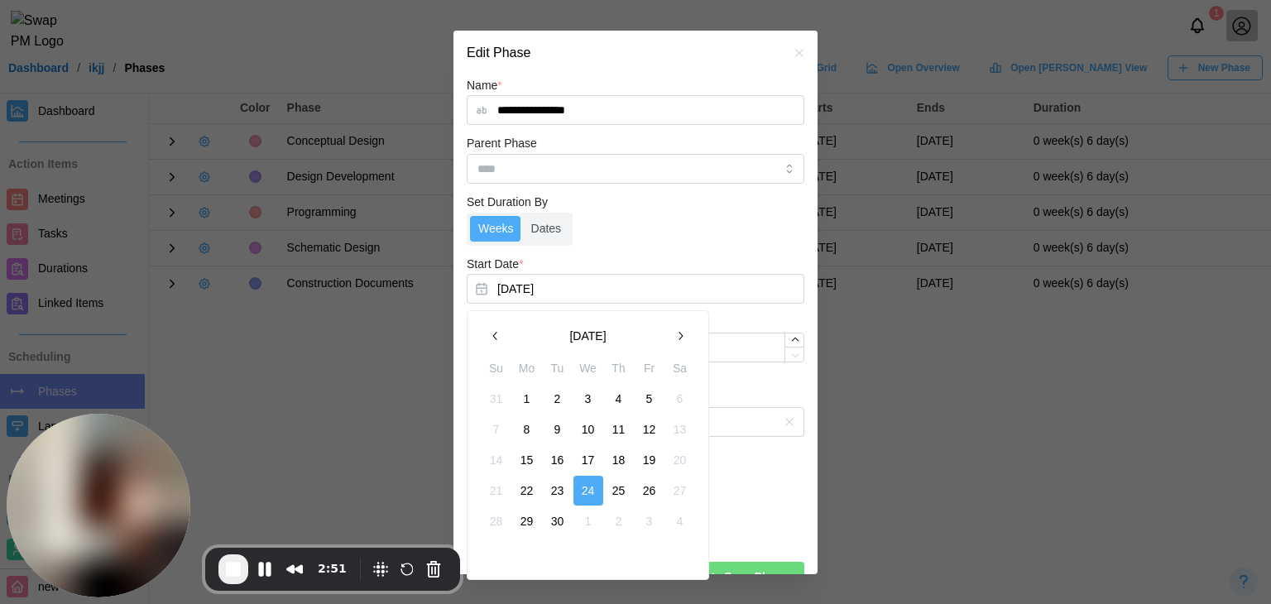
click at [521, 457] on button "15" at bounding box center [527, 460] width 30 height 30
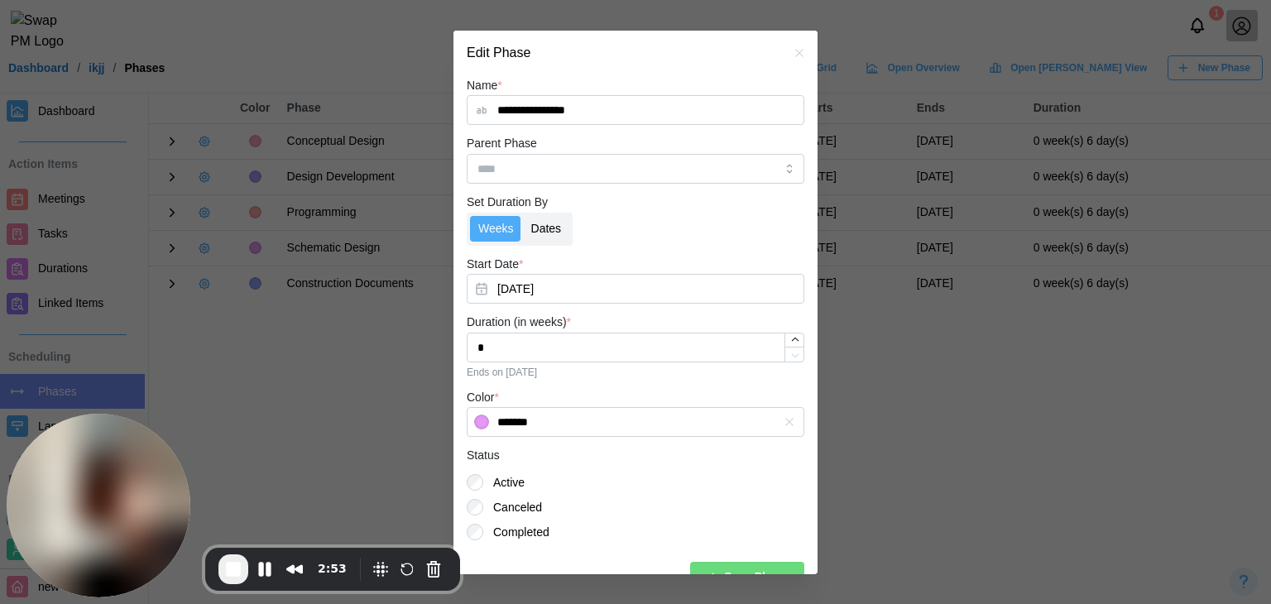
click at [533, 229] on label "Dates" at bounding box center [546, 229] width 47 height 26
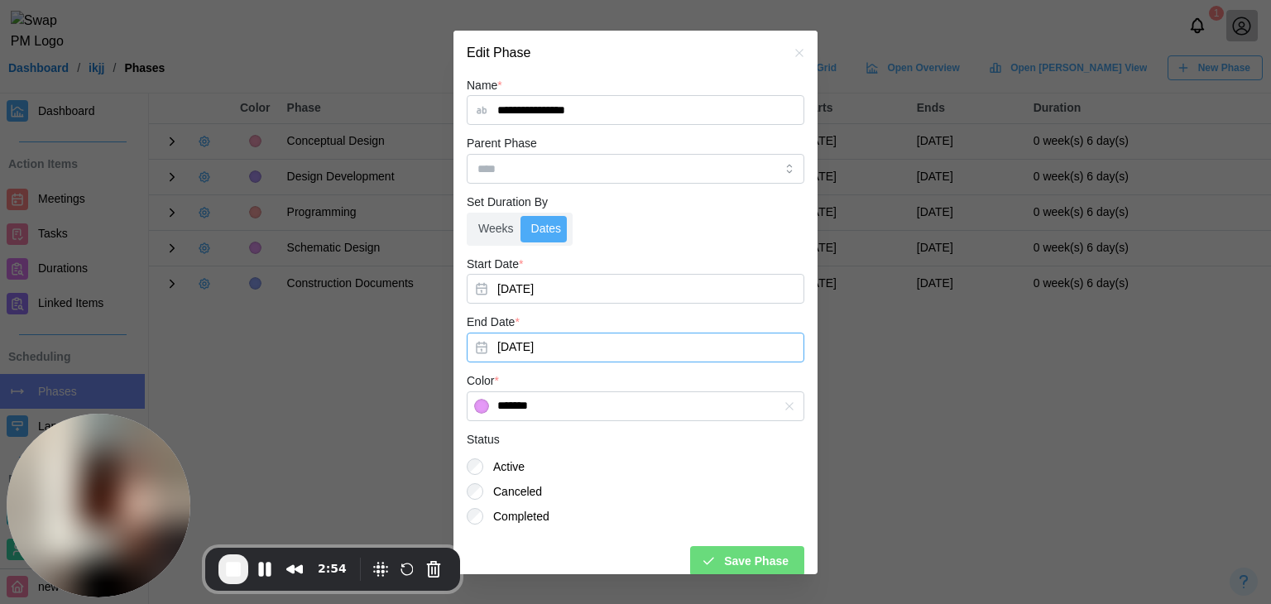
click at [540, 355] on button "Sep 19, 2025" at bounding box center [636, 348] width 338 height 30
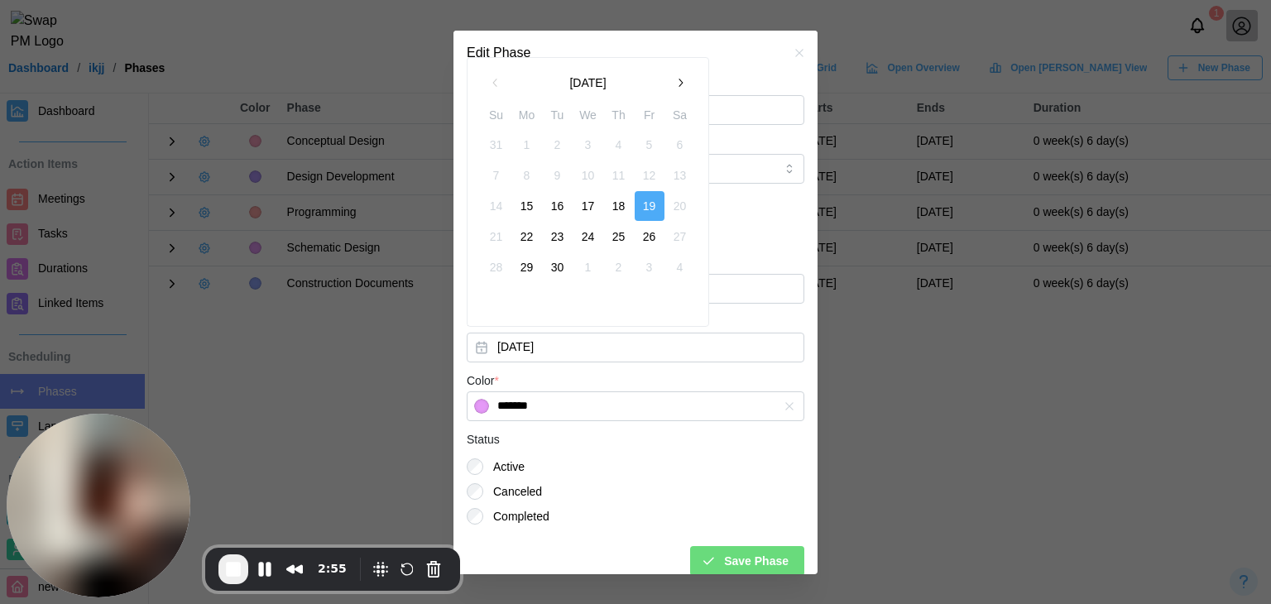
click at [670, 81] on button "button" at bounding box center [680, 83] width 30 height 30
click at [580, 266] on button "29" at bounding box center [589, 267] width 30 height 30
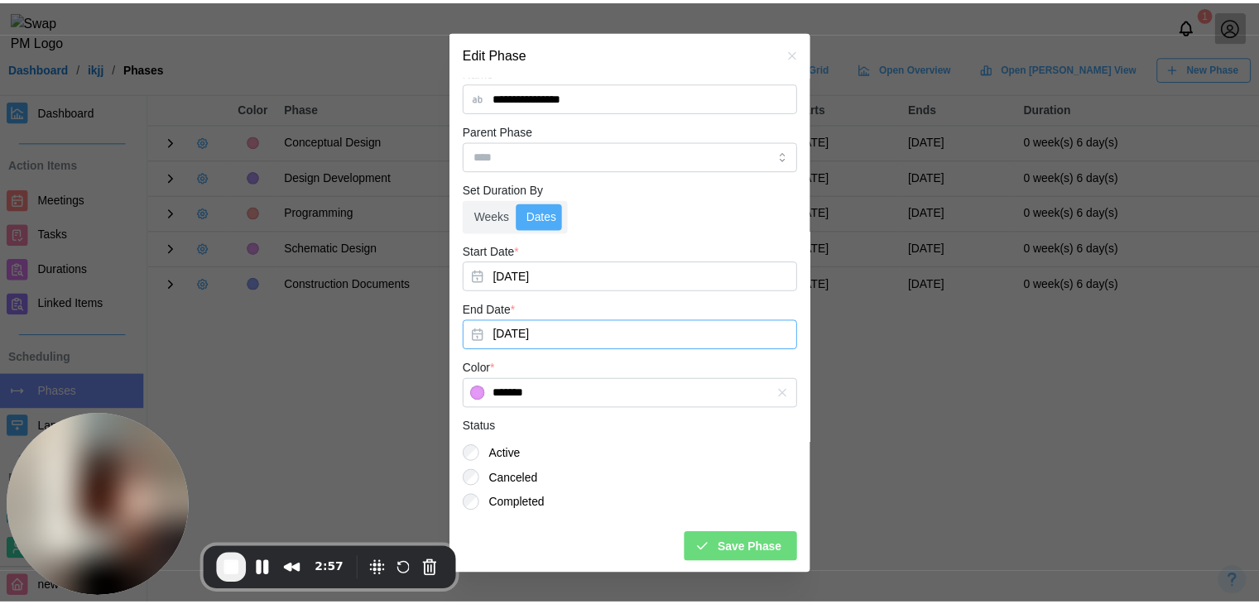
scroll to position [15, 0]
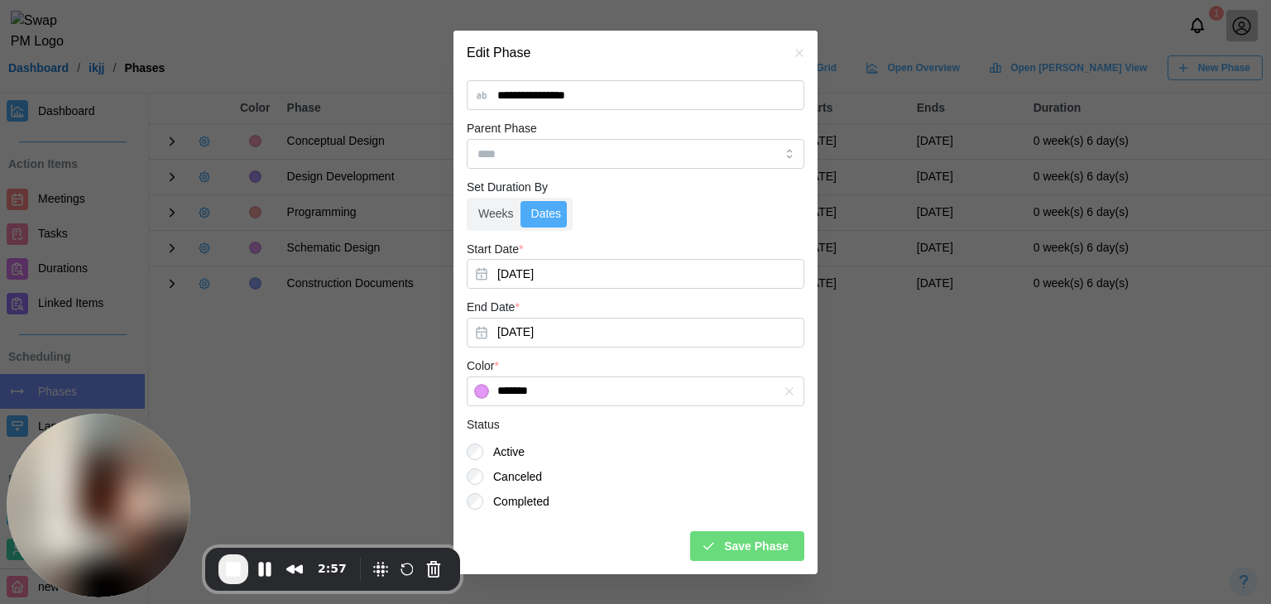
click at [726, 548] on span "Save Phase" at bounding box center [756, 546] width 65 height 28
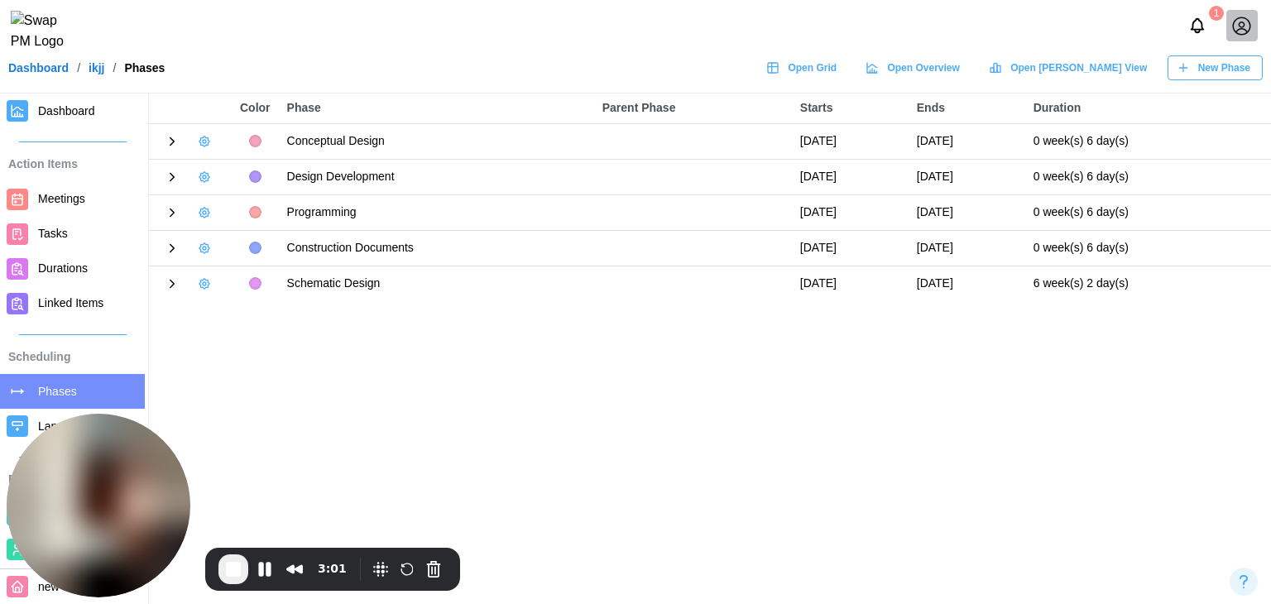
click at [81, 117] on span "Dashboard" at bounding box center [66, 110] width 57 height 13
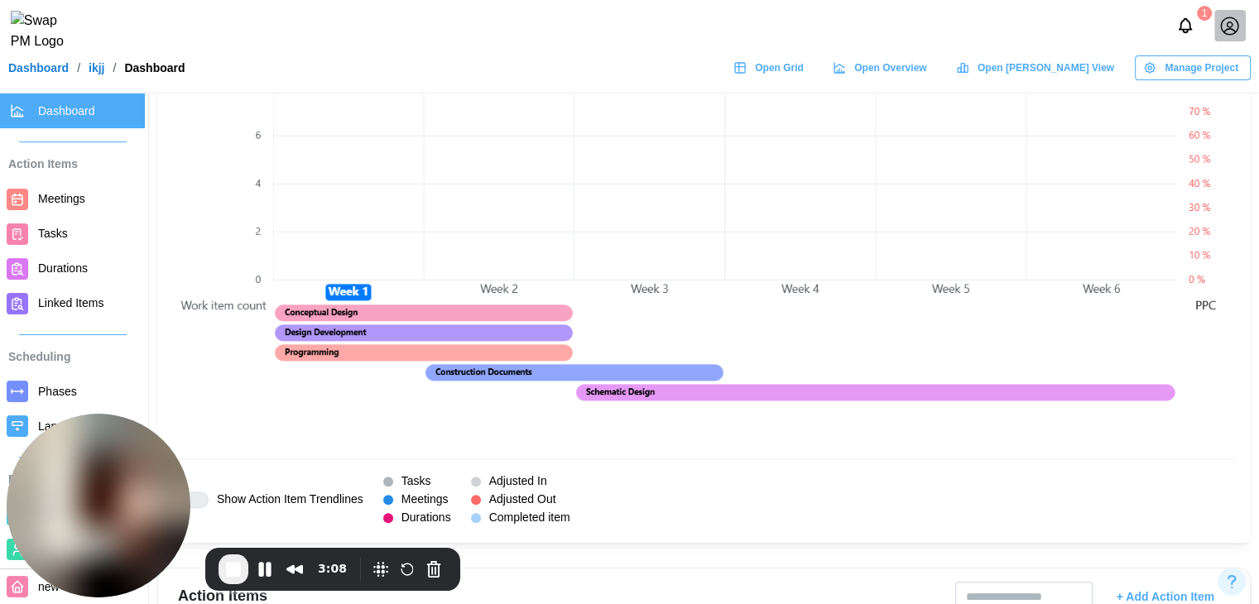
scroll to position [1241, 0]
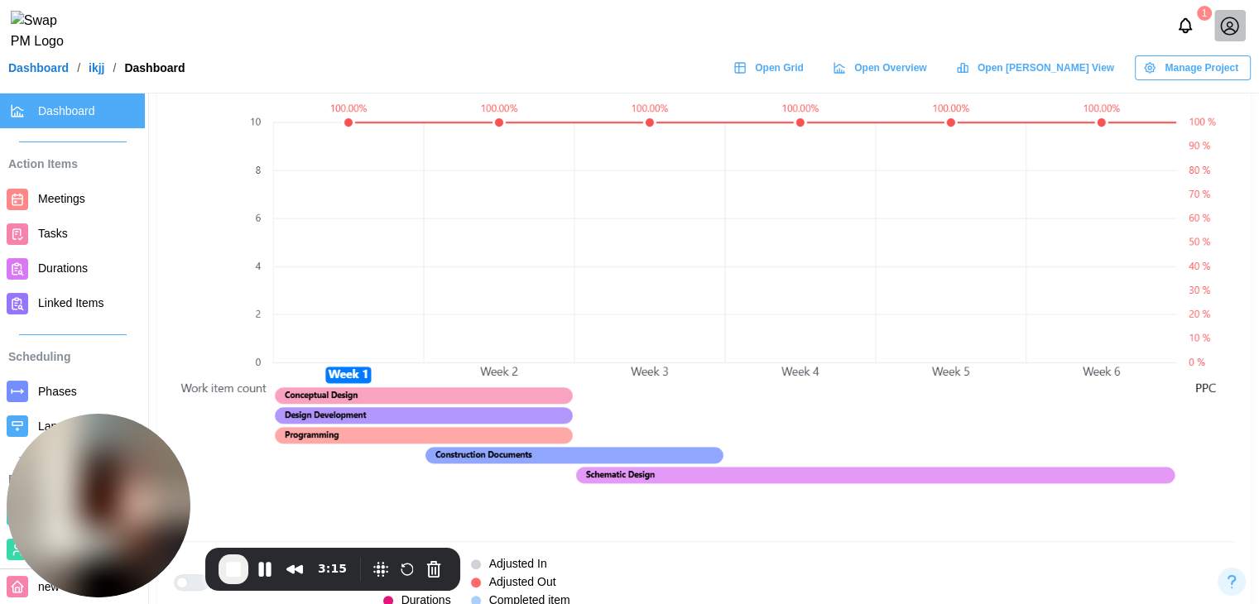
click at [240, 573] on span "End Recording" at bounding box center [233, 569] width 20 height 20
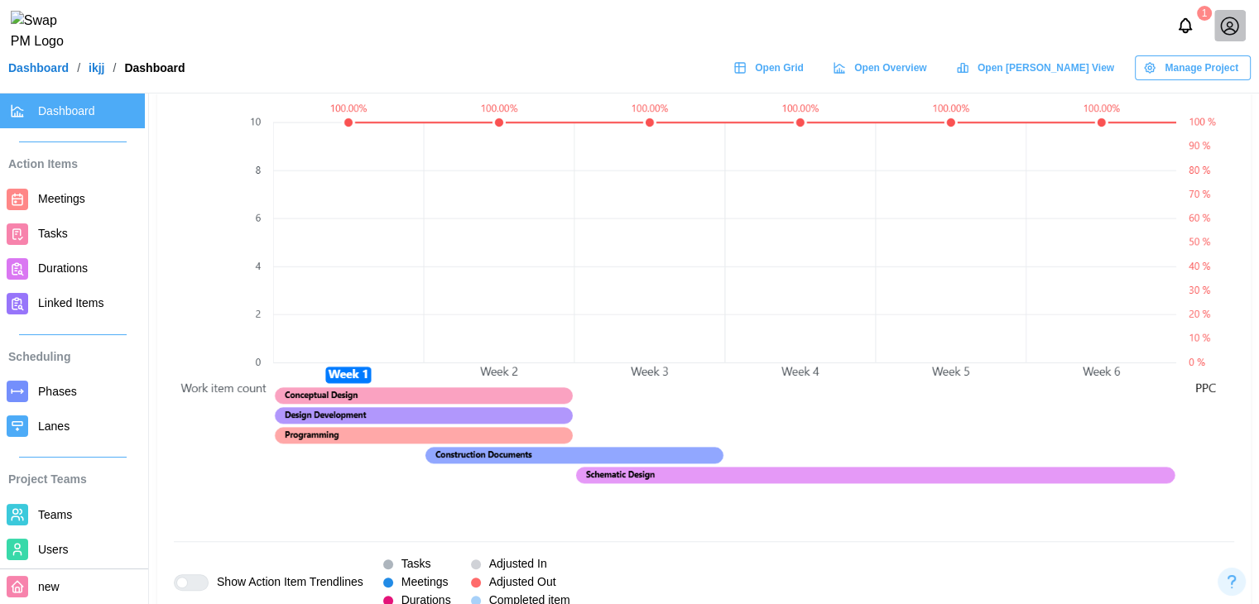
click at [55, 400] on span "Phases" at bounding box center [88, 392] width 100 height 21
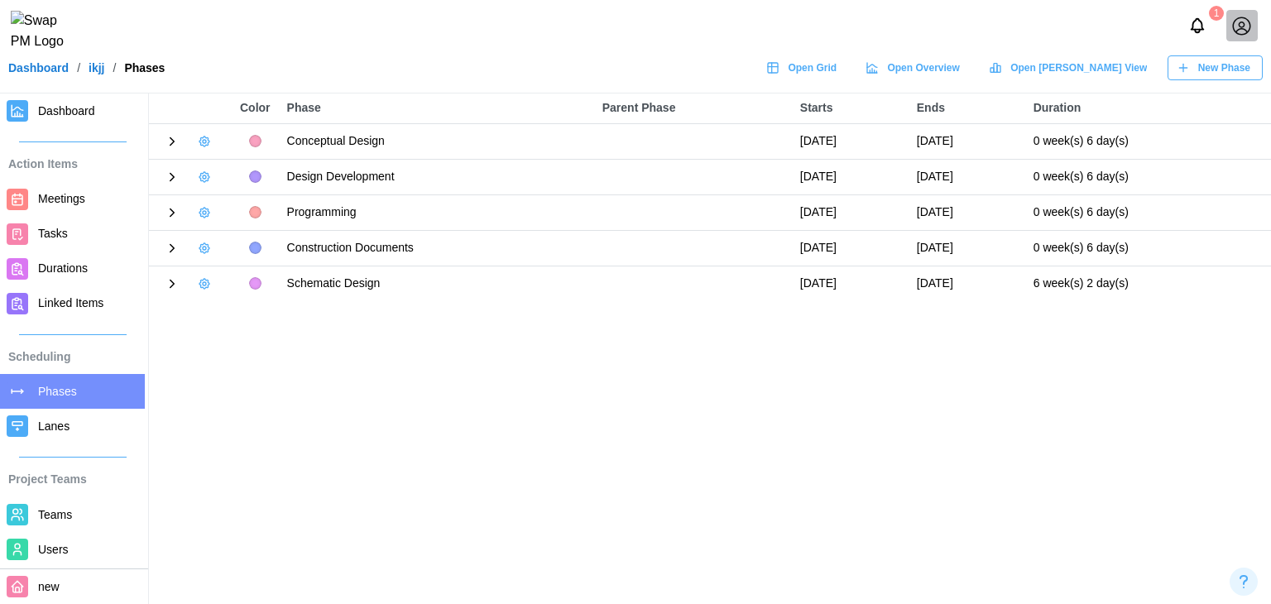
drag, startPoint x: 689, startPoint y: 383, endPoint x: 670, endPoint y: 381, distance: 19.2
click at [689, 383] on main "Color Phase Parent Phase Starts Ends Duration Conceptual Design September 3, 20…" at bounding box center [635, 302] width 1271 height 604
click at [60, 107] on span "Dashboard" at bounding box center [66, 110] width 57 height 13
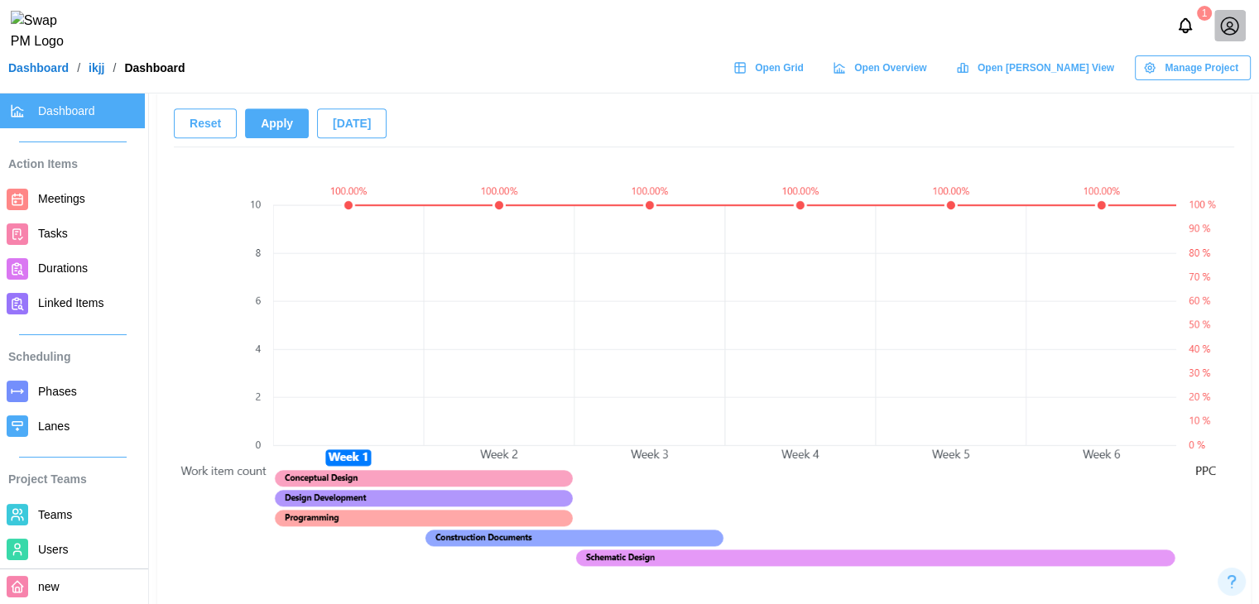
click at [344, 66] on div "Dashboard / ikjj / Dashboard Open Grid Open Overview Open Gantt View Manage Pro…" at bounding box center [629, 67] width 1259 height 25
click at [333, 126] on span "[DATE]" at bounding box center [352, 123] width 38 height 28
click at [337, 130] on span "[DATE]" at bounding box center [352, 123] width 38 height 28
click at [205, 133] on span "Reset" at bounding box center [205, 123] width 31 height 28
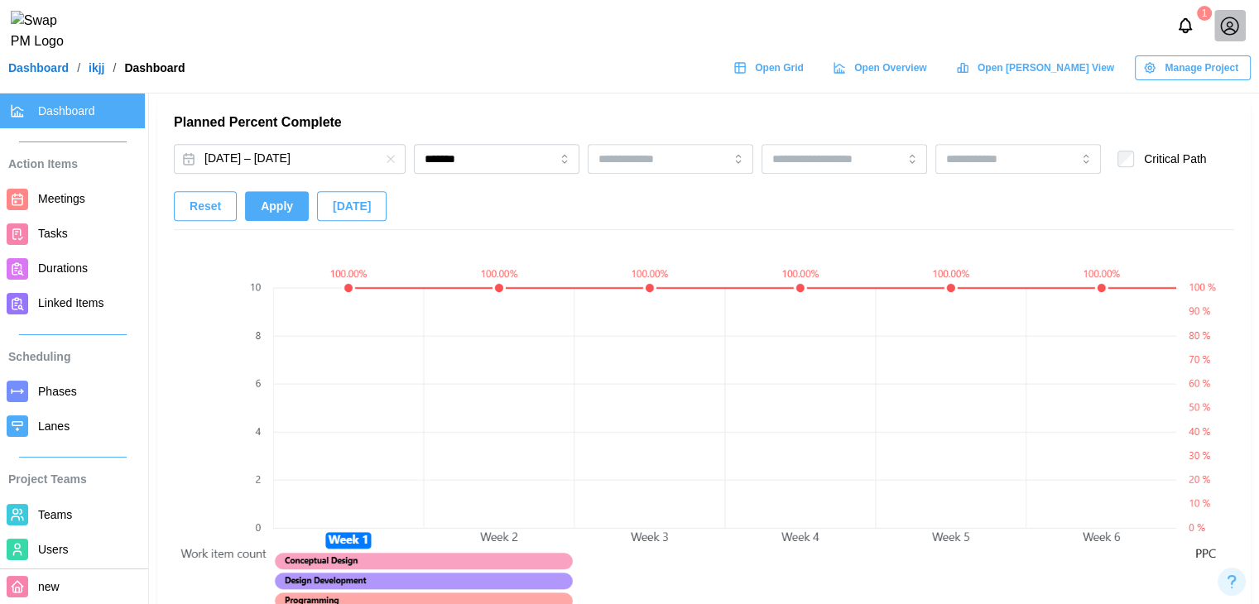
scroll to position [0, 451]
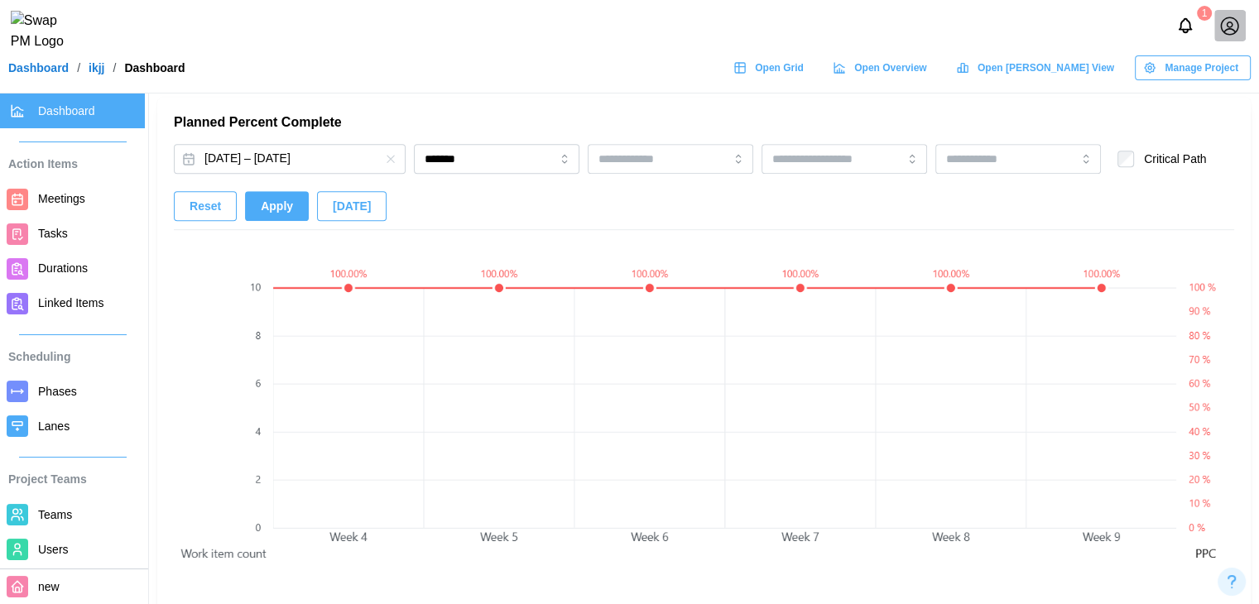
click at [364, 207] on button "[DATE]" at bounding box center [352, 206] width 70 height 30
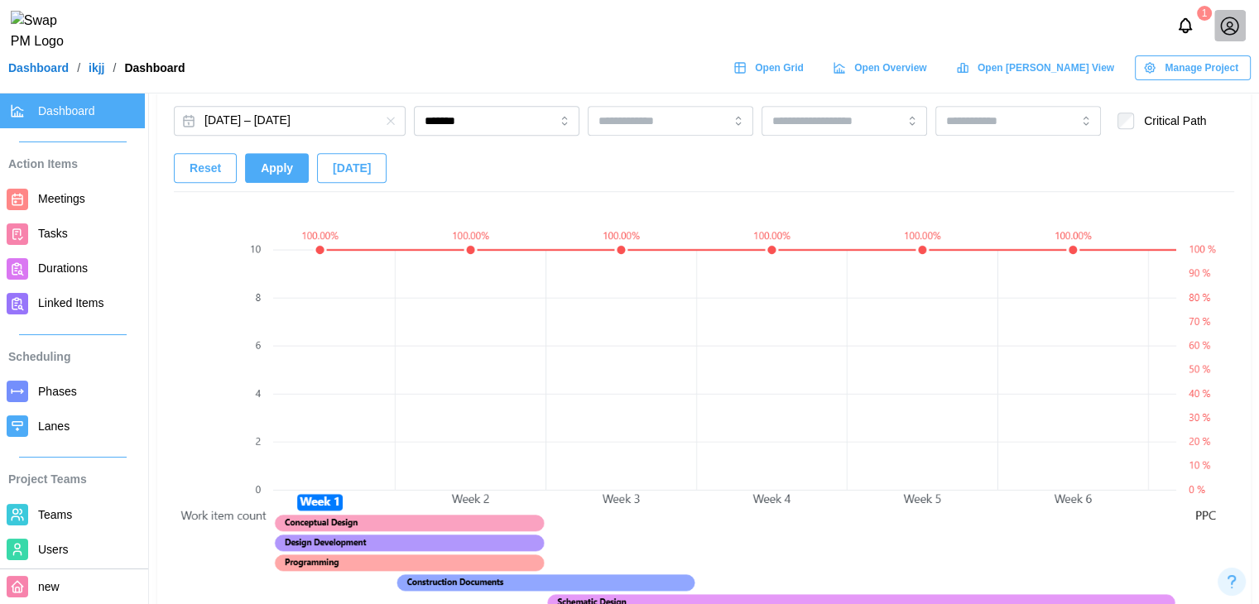
scroll to position [1116, 0]
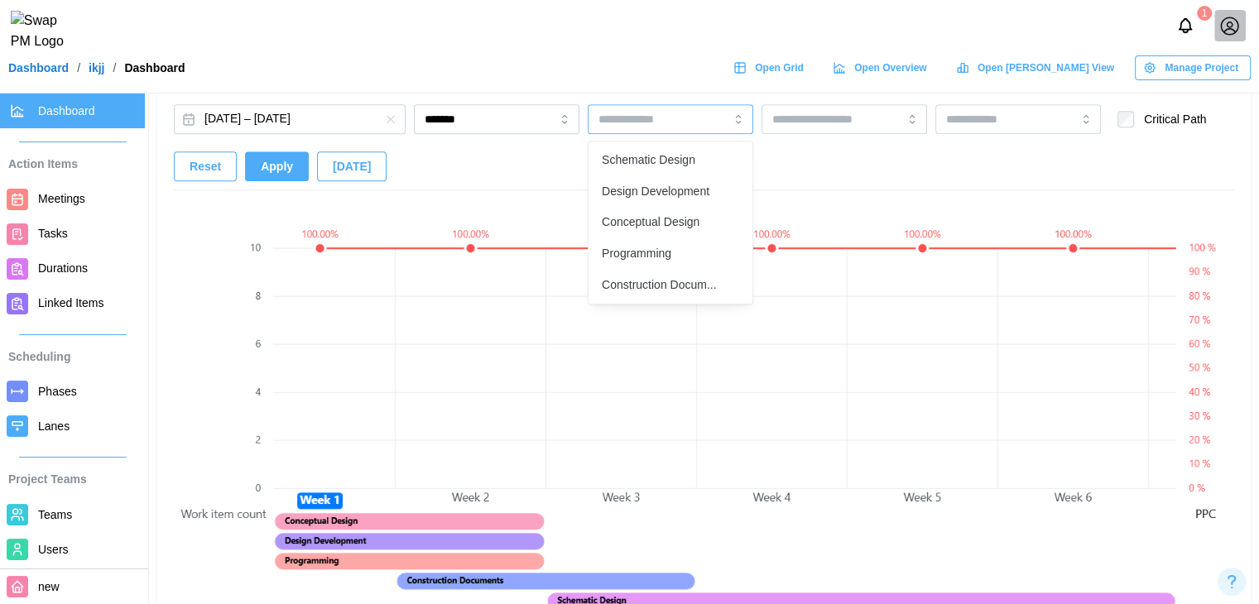
click at [644, 120] on input "search" at bounding box center [645, 119] width 94 height 13
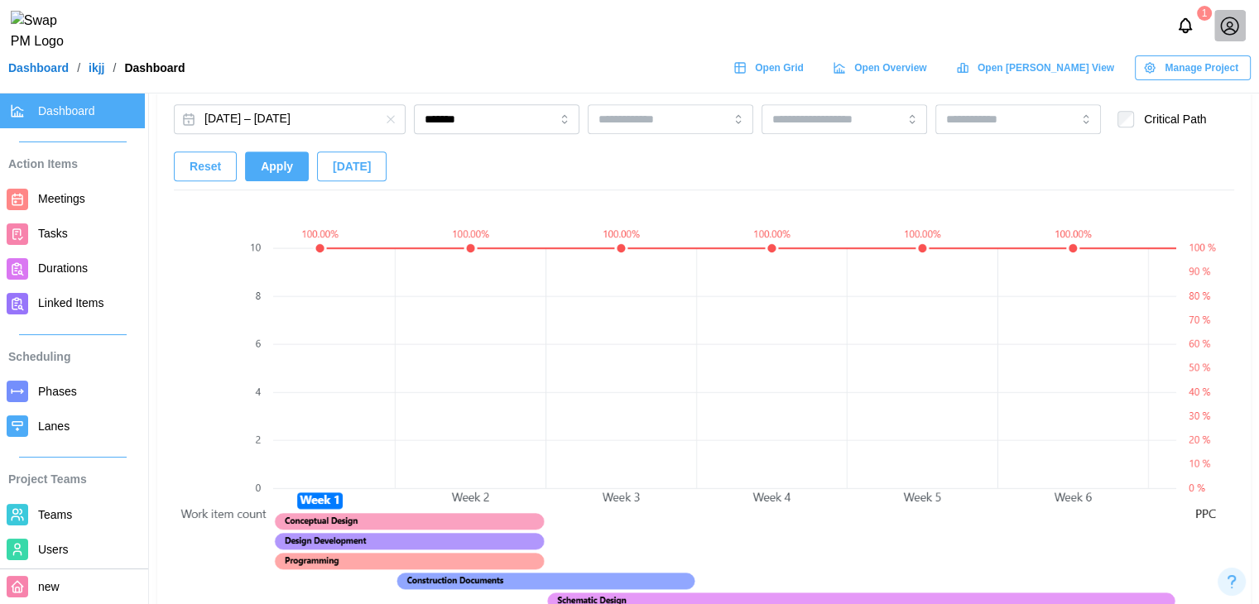
click at [658, 51] on div "1" at bounding box center [629, 25] width 1259 height 51
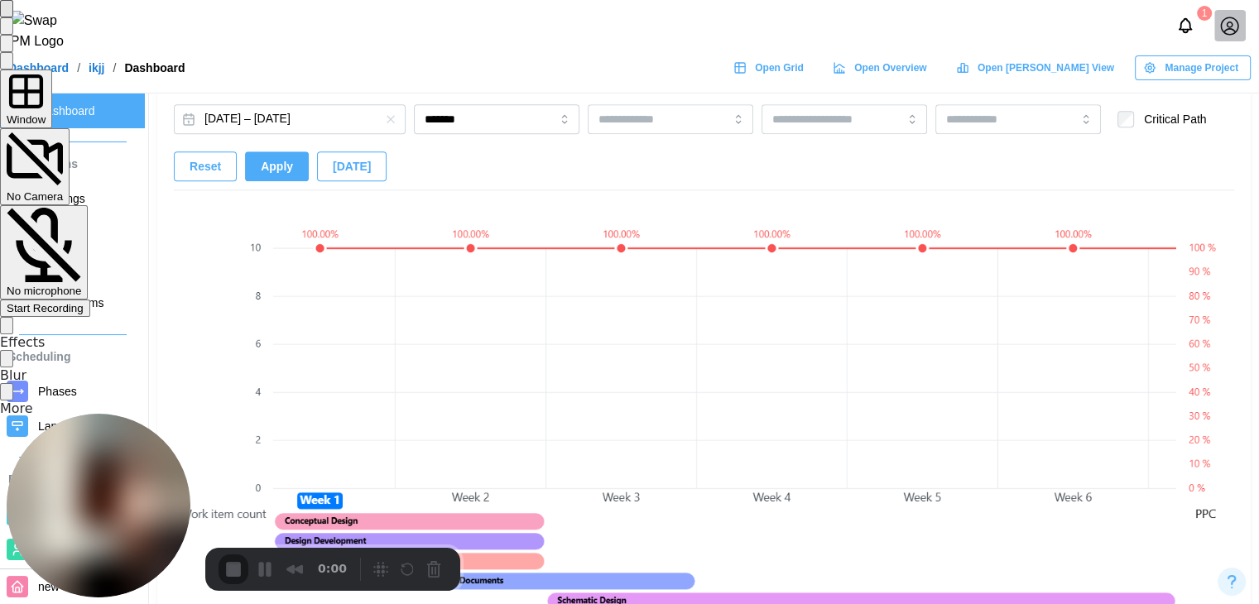
click at [84, 302] on div "Start Recording" at bounding box center [45, 308] width 77 height 12
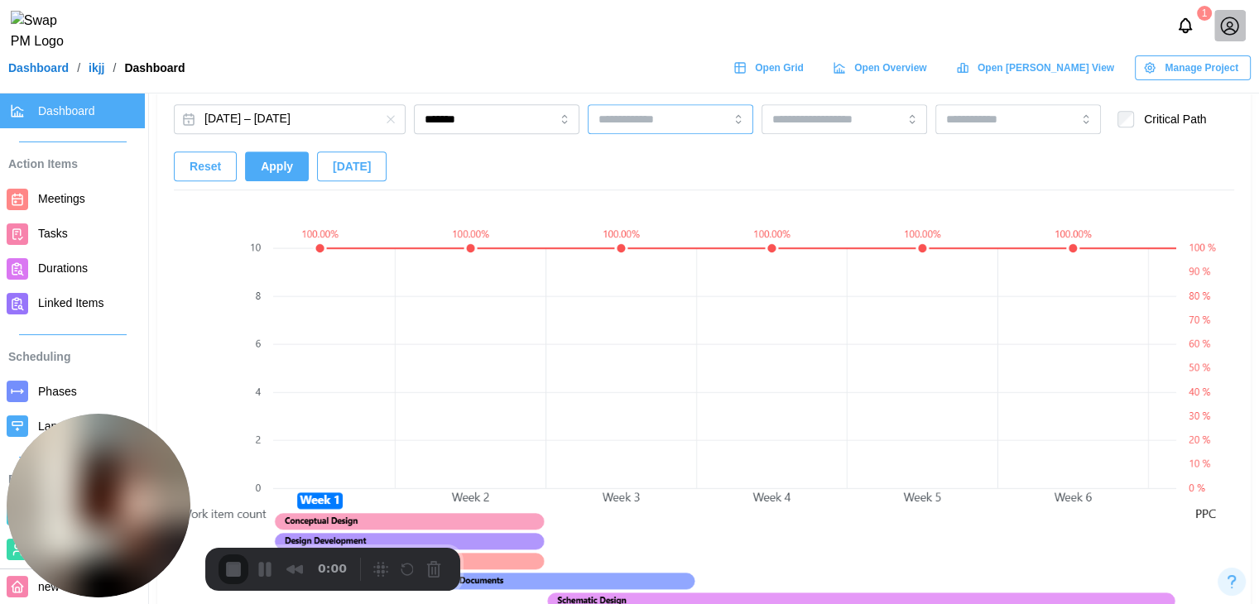
click at [684, 108] on div at bounding box center [643, 119] width 98 height 28
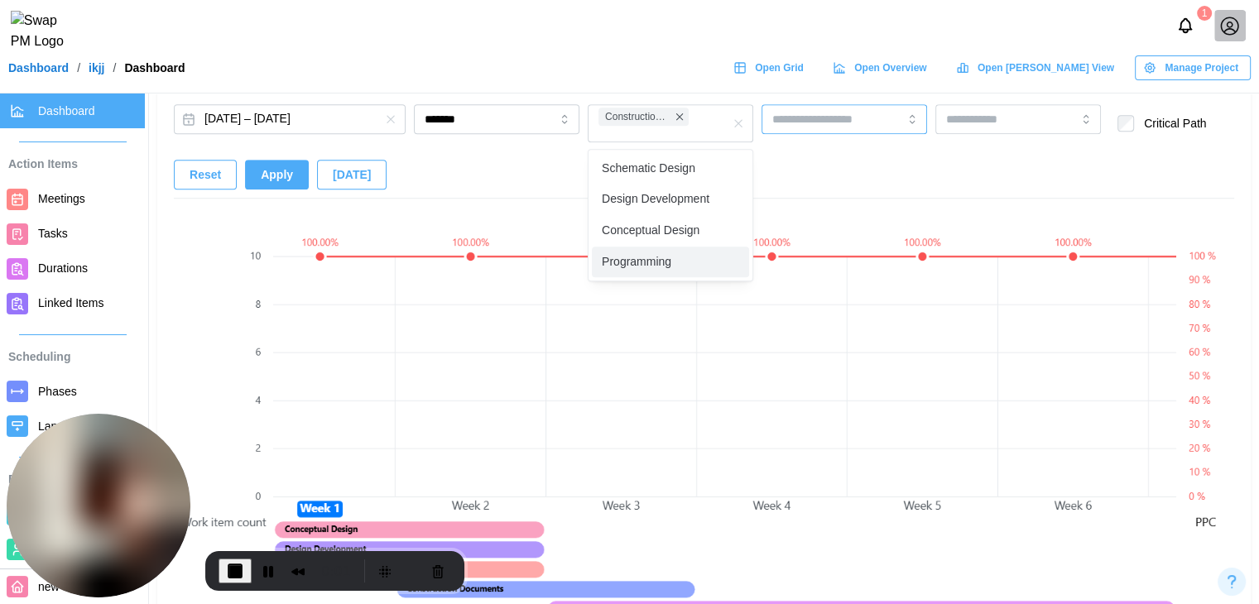
click at [823, 113] on input "search" at bounding box center [819, 119] width 94 height 13
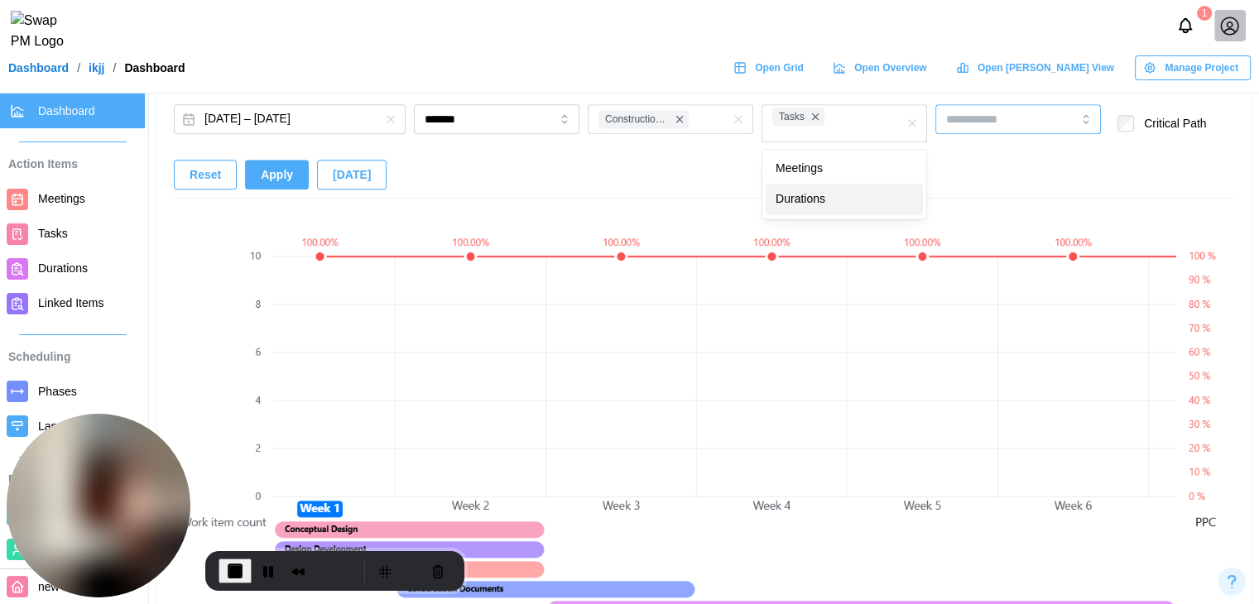
click at [1052, 113] on div at bounding box center [1018, 119] width 166 height 30
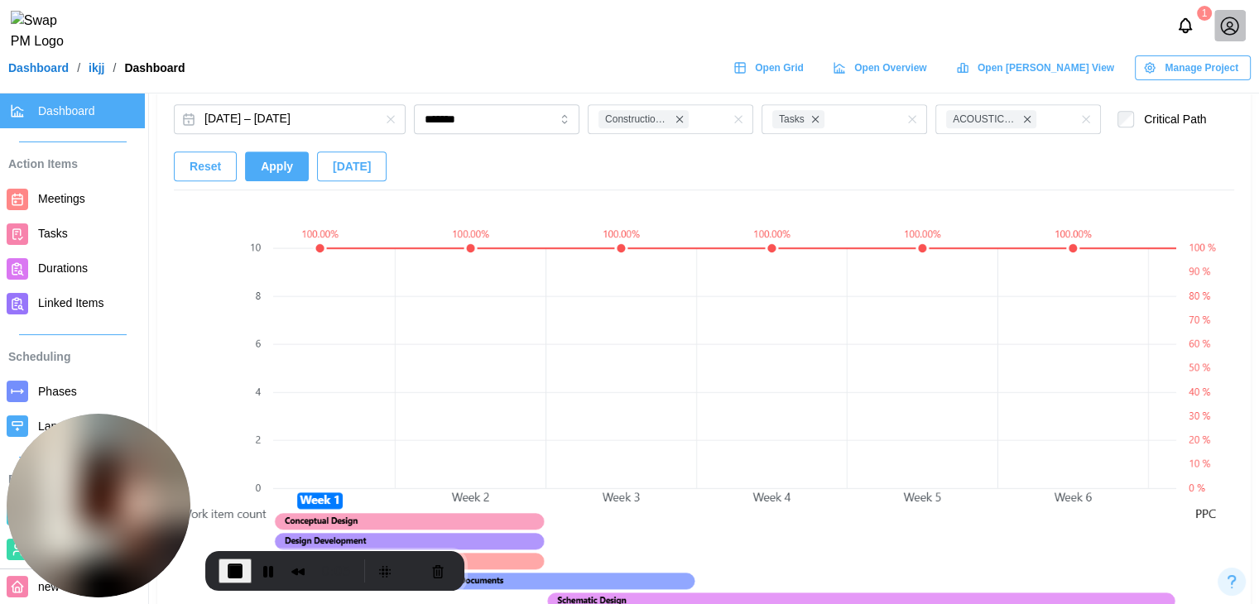
click at [263, 166] on span "Apply" at bounding box center [277, 166] width 32 height 28
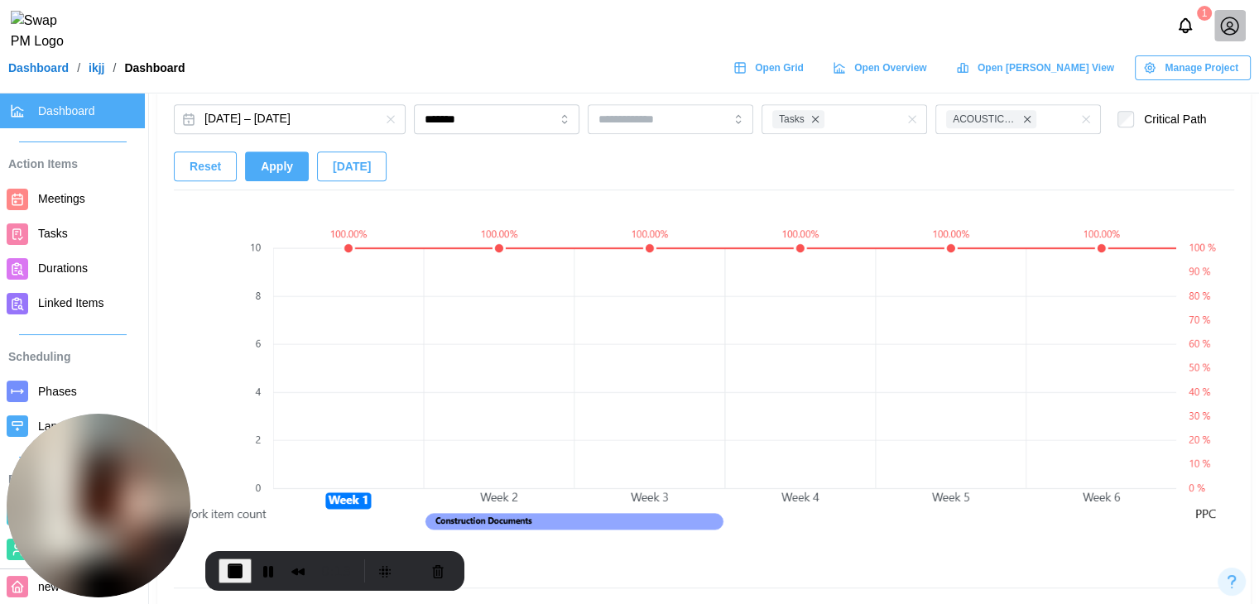
click at [288, 176] on button "Apply" at bounding box center [277, 166] width 64 height 30
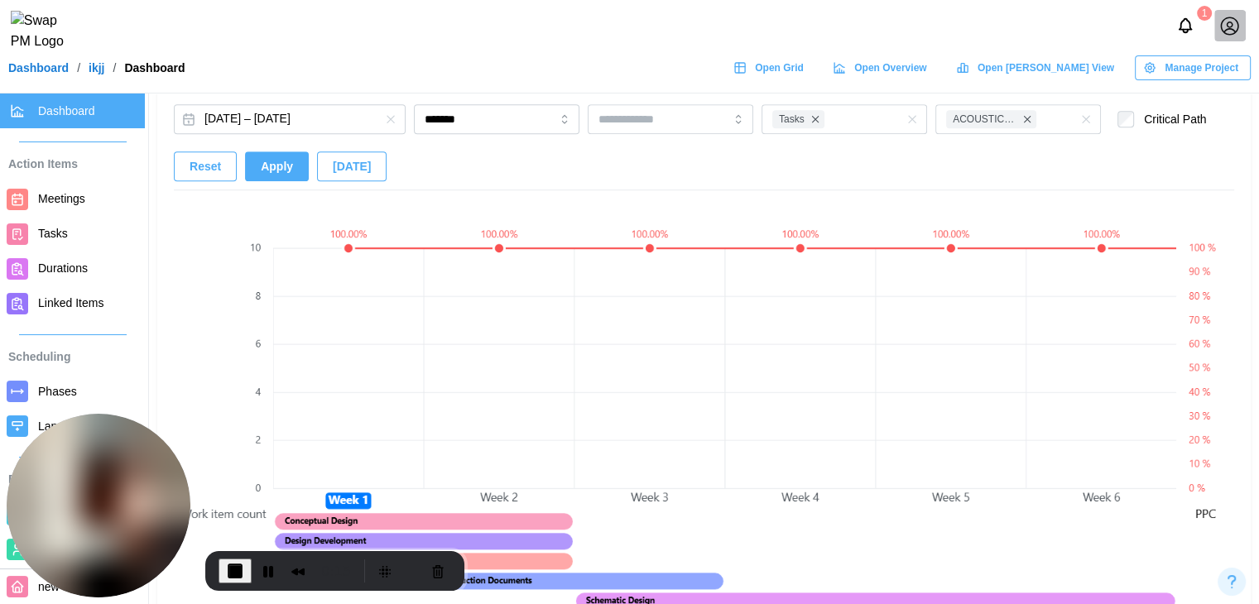
click at [284, 174] on button "Apply" at bounding box center [277, 166] width 64 height 30
click at [284, 174] on span "Apply" at bounding box center [277, 166] width 32 height 28
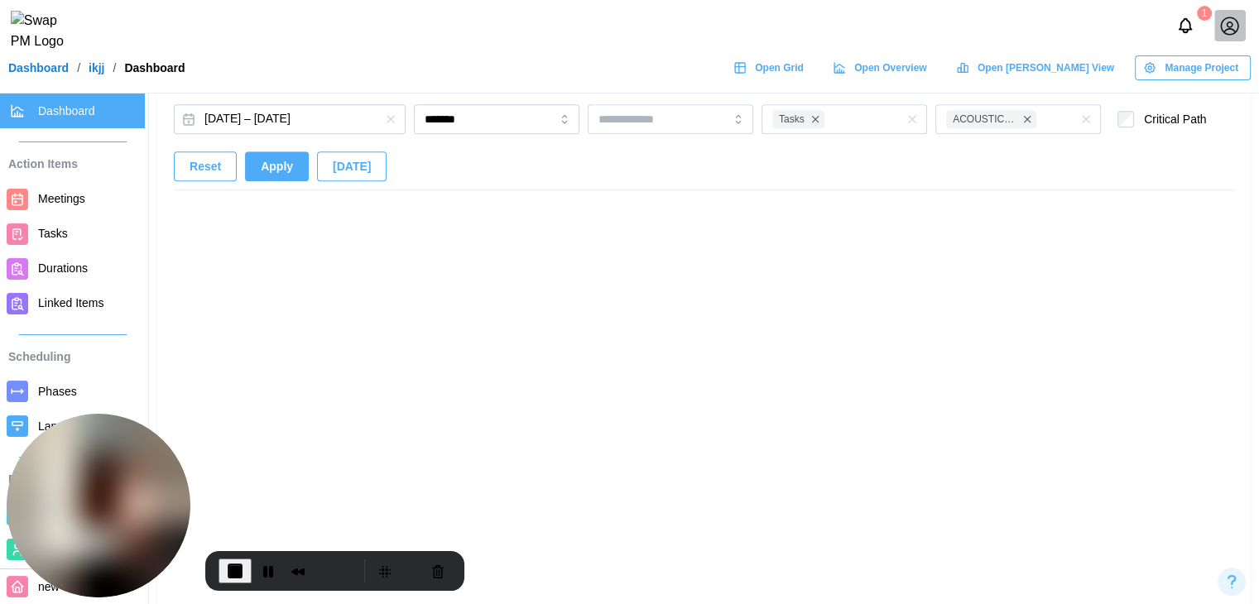
click at [284, 174] on div "Reset Apply Today" at bounding box center [280, 166] width 213 height 30
click at [284, 174] on span "Apply" at bounding box center [277, 166] width 32 height 28
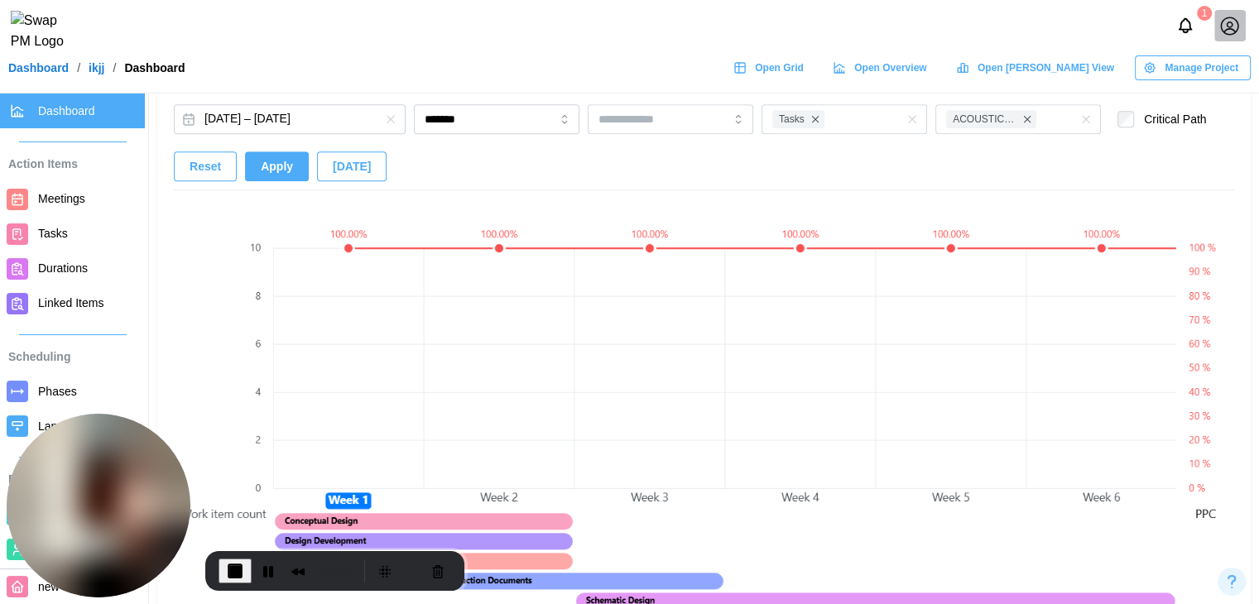
click at [284, 174] on span "Apply" at bounding box center [277, 166] width 32 height 28
click at [647, 132] on div at bounding box center [643, 119] width 98 height 28
click at [227, 565] on span "End Recording" at bounding box center [235, 571] width 20 height 20
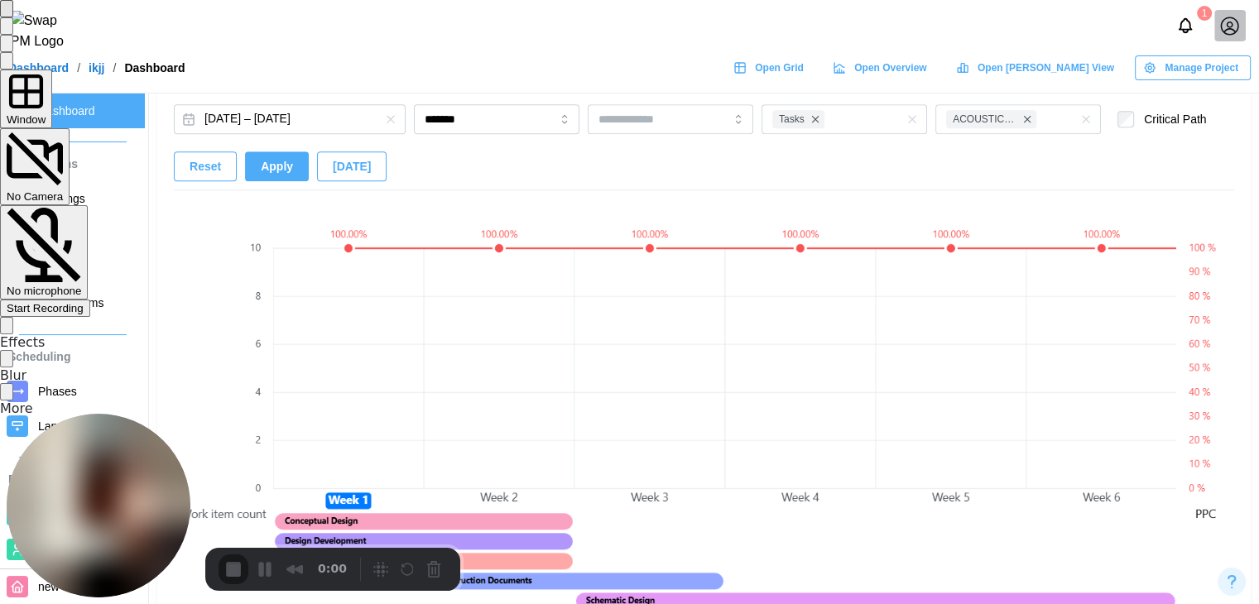
click at [84, 302] on div "Start Recording" at bounding box center [45, 308] width 77 height 12
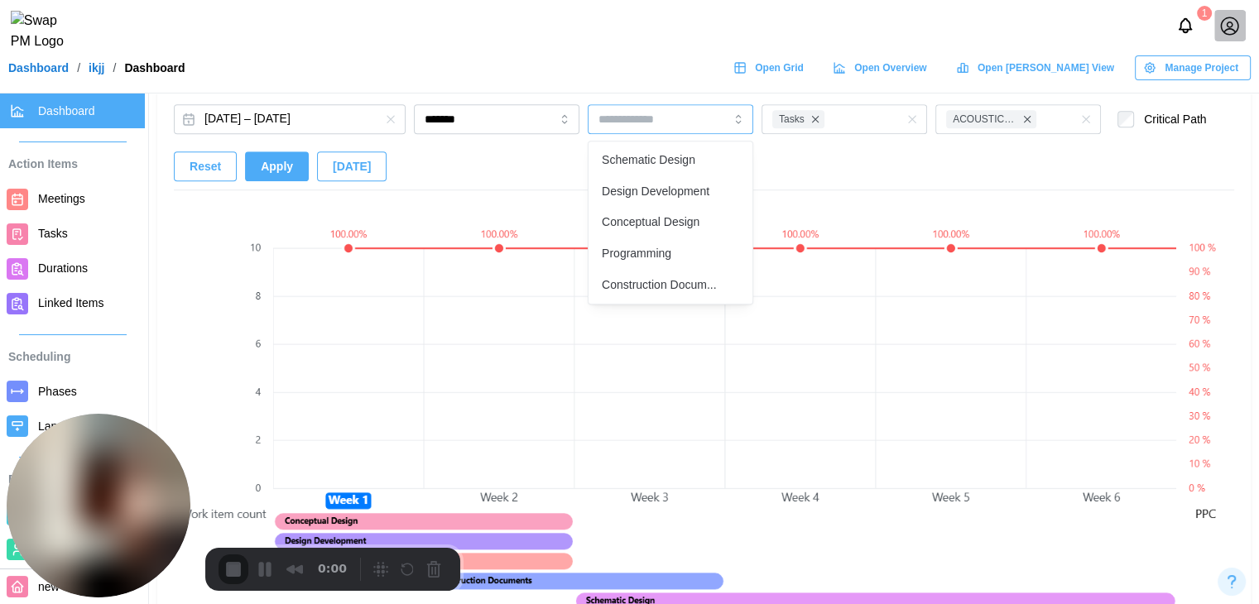
click at [733, 113] on div at bounding box center [671, 119] width 166 height 30
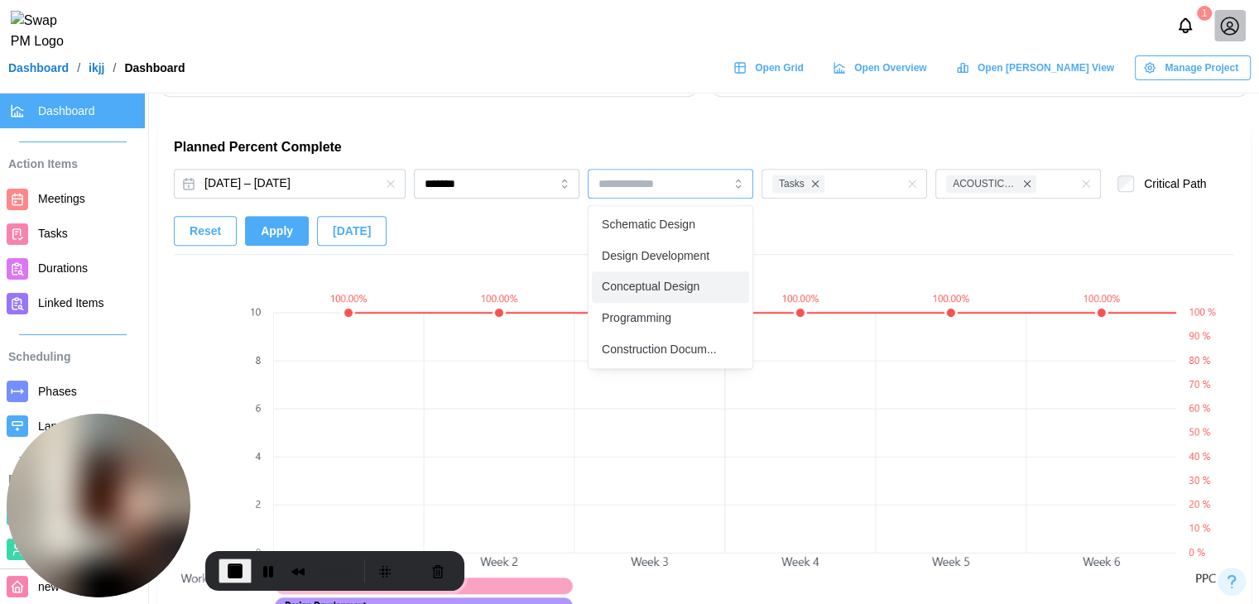
scroll to position [1033, 0]
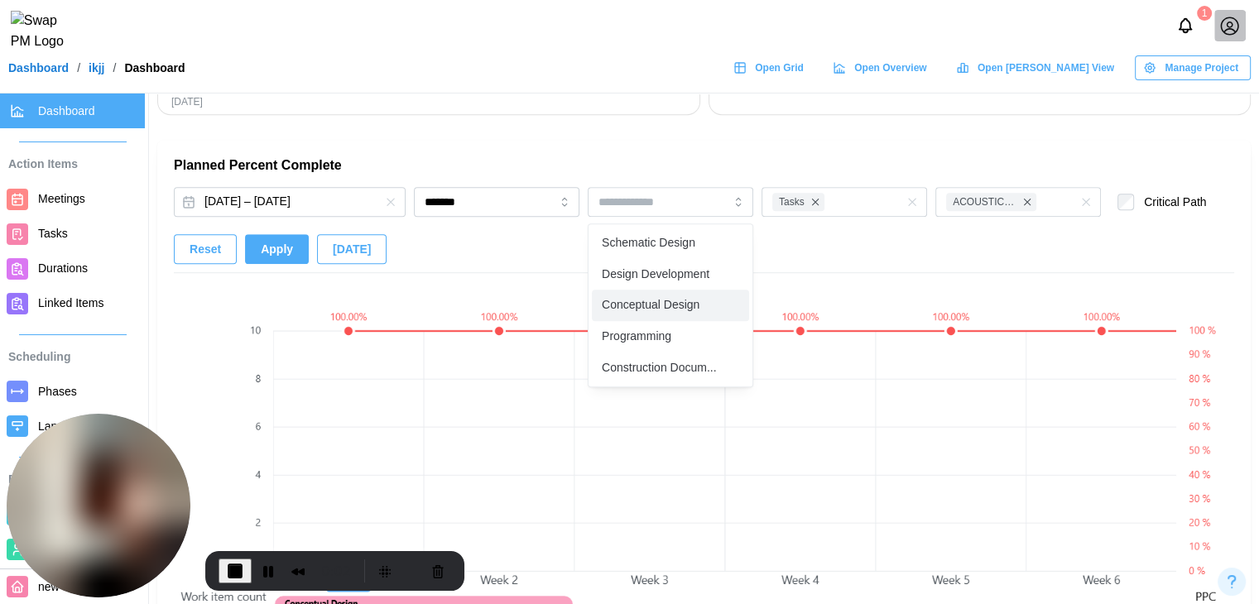
click at [1134, 201] on label "Critical Path" at bounding box center [1170, 202] width 72 height 17
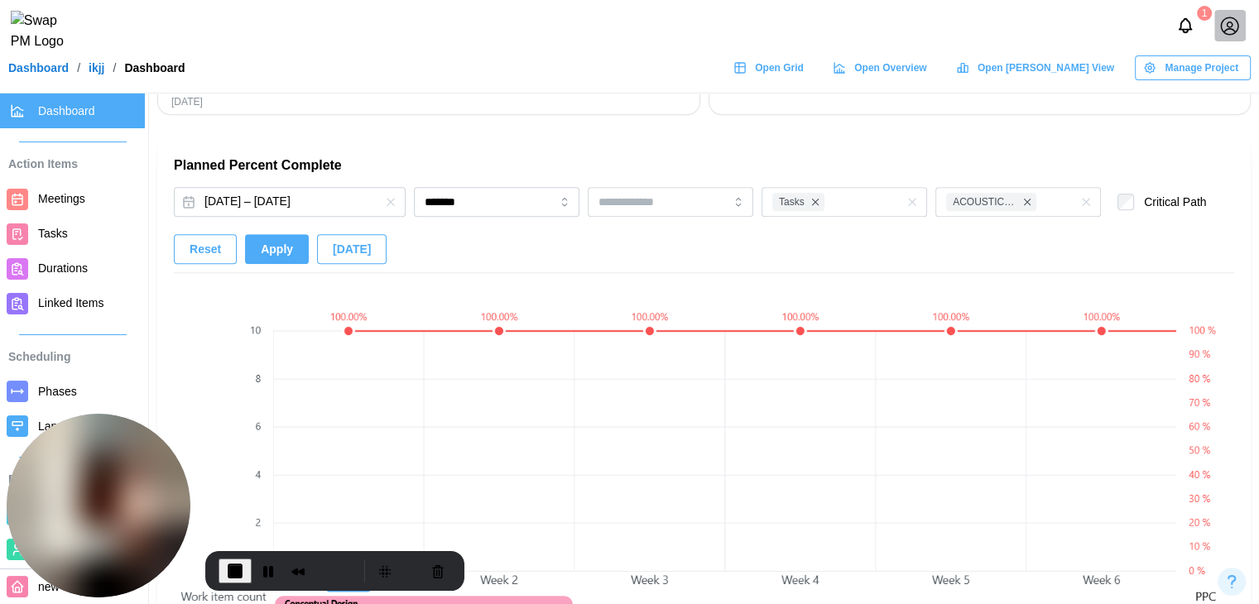
click at [261, 255] on span "Apply" at bounding box center [277, 249] width 32 height 28
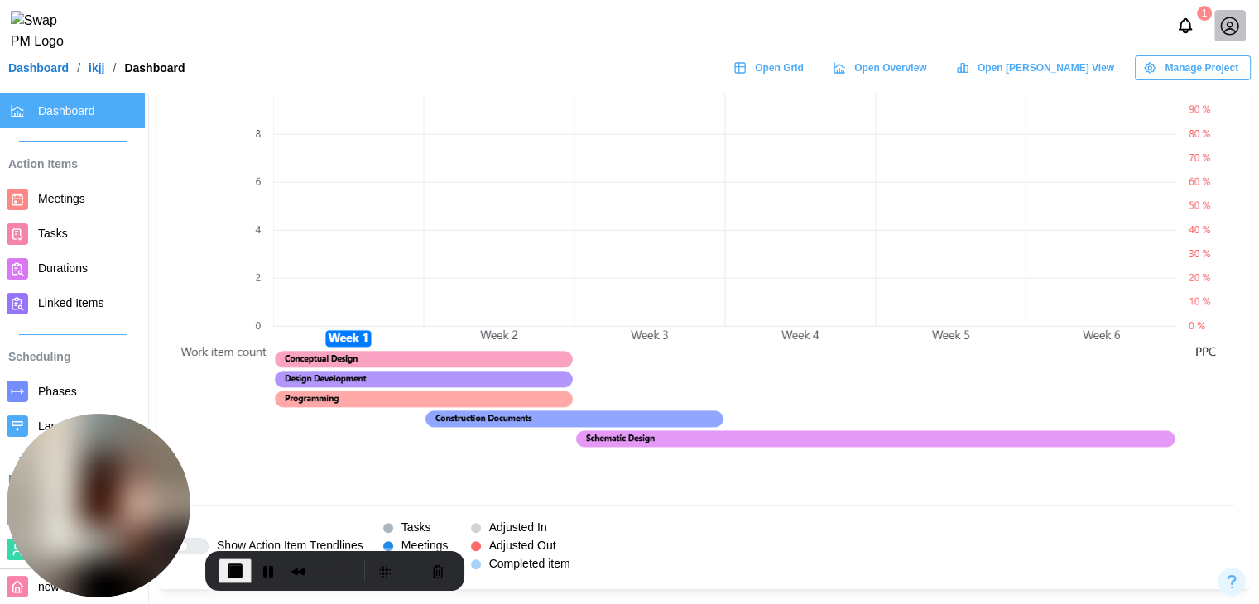
scroll to position [1281, 0]
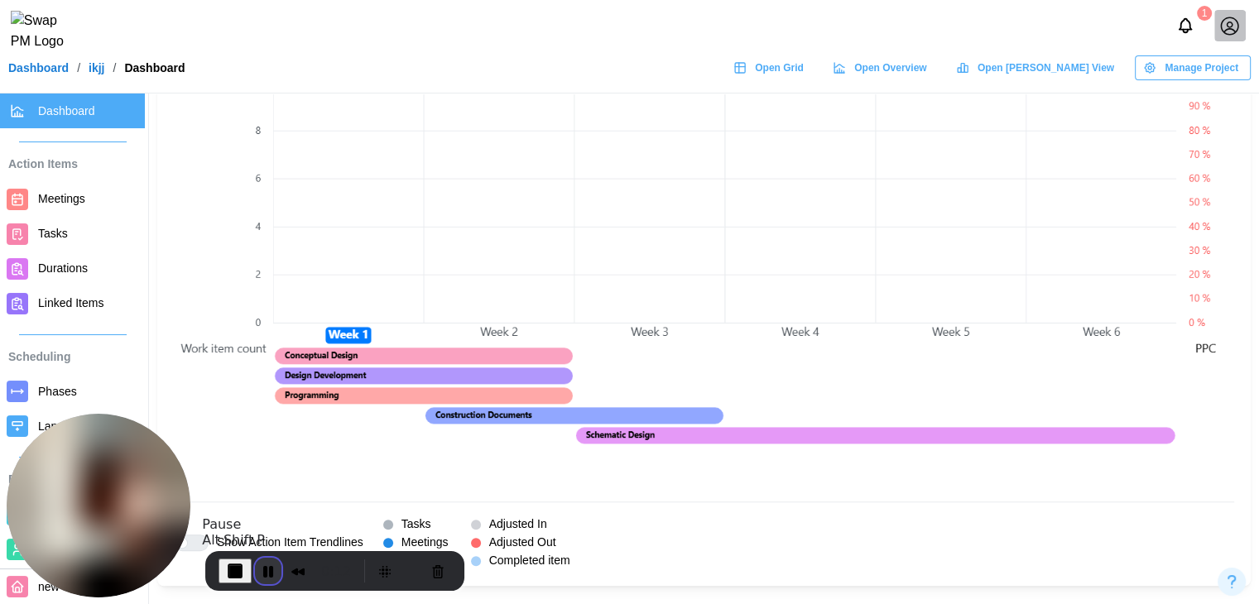
click at [261, 574] on button "Pause Recording" at bounding box center [268, 571] width 26 height 26
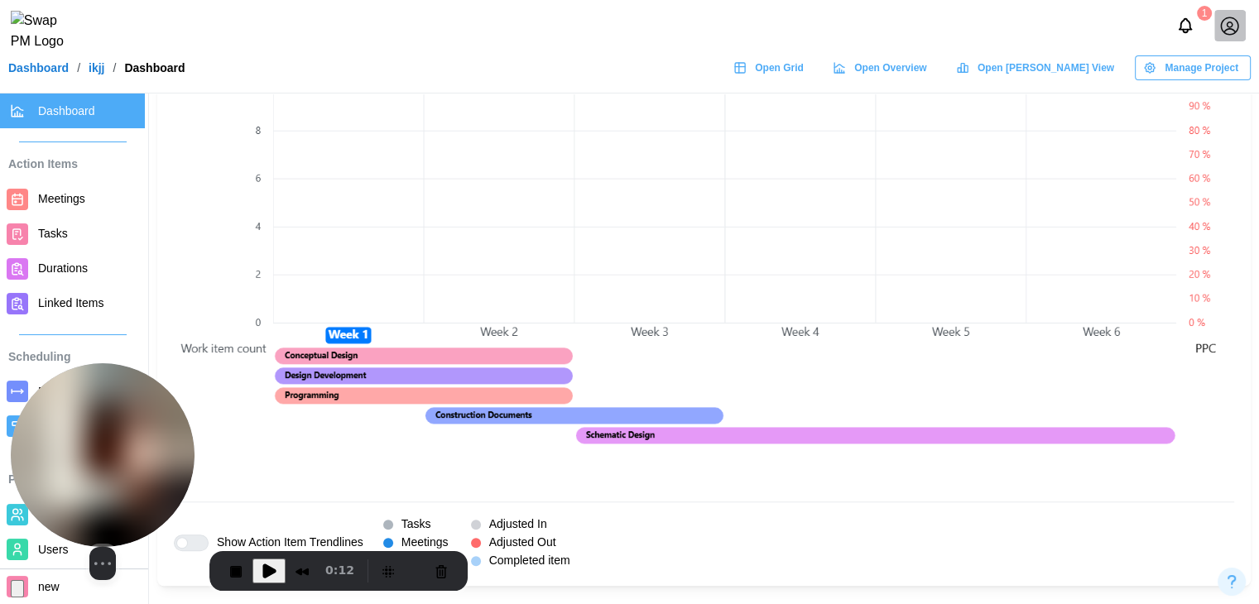
drag, startPoint x: 118, startPoint y: 512, endPoint x: 267, endPoint y: 517, distance: 149.0
click at [194, 517] on img at bounding box center [103, 455] width 184 height 184
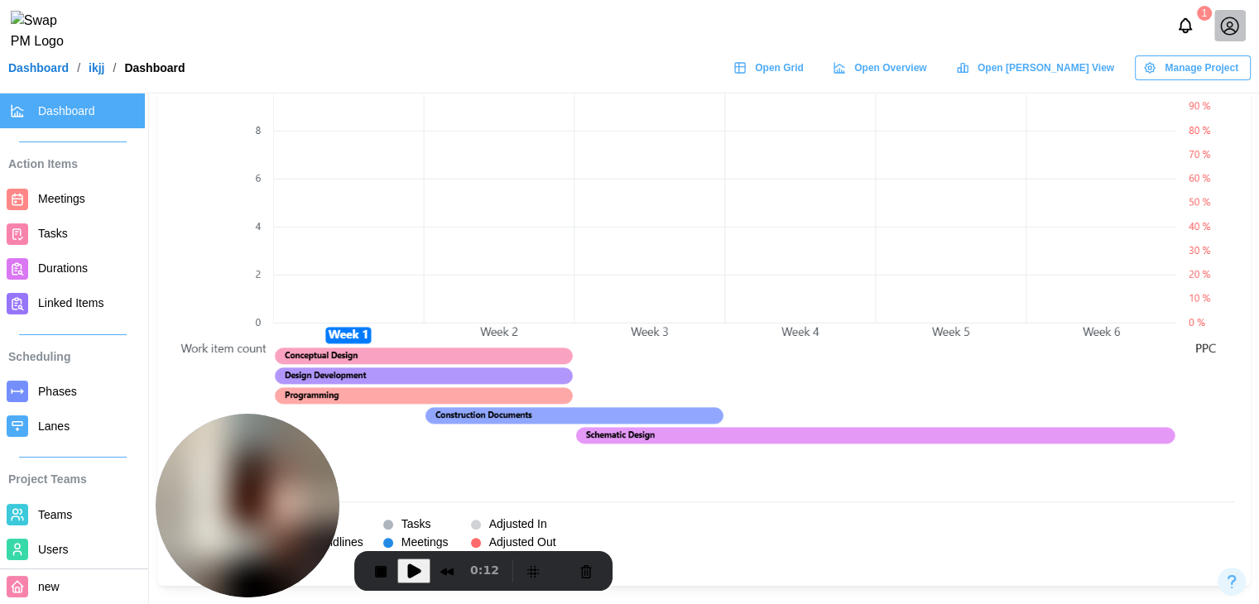
click at [73, 229] on span "Tasks" at bounding box center [88, 233] width 100 height 21
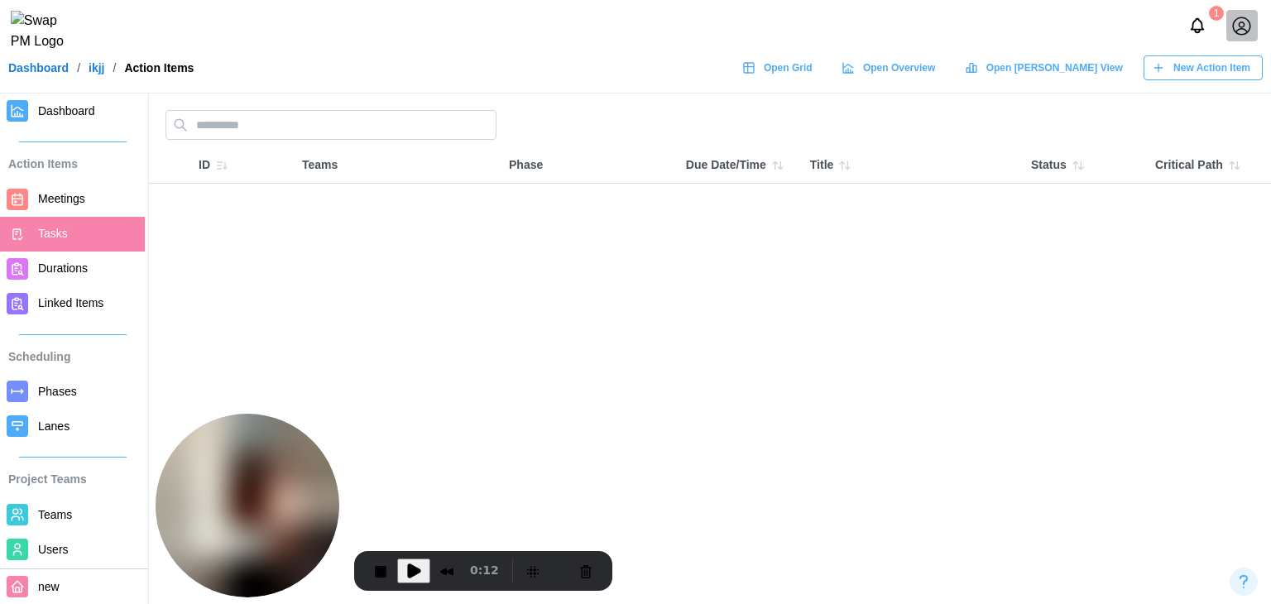
click at [1226, 79] on span "New Action Item" at bounding box center [1211, 67] width 77 height 23
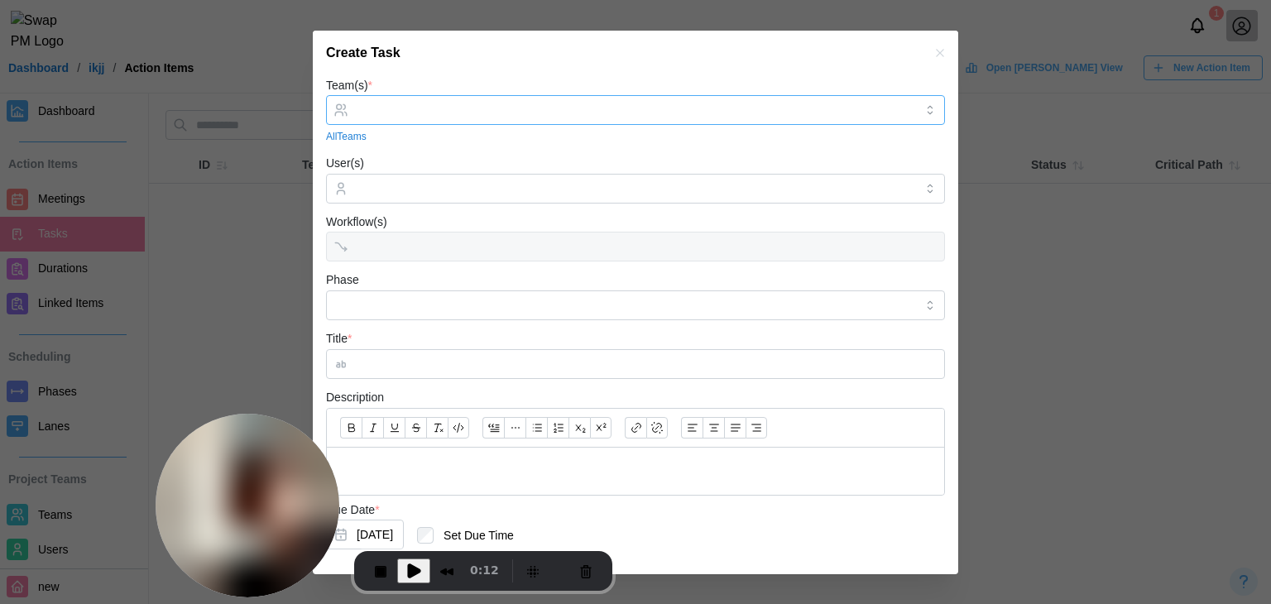
click at [380, 108] on input "Team(s) *" at bounding box center [636, 109] width 558 height 13
click at [384, 190] on input "User(s)" at bounding box center [636, 188] width 558 height 13
click at [397, 299] on input "Phase" at bounding box center [635, 305] width 619 height 30
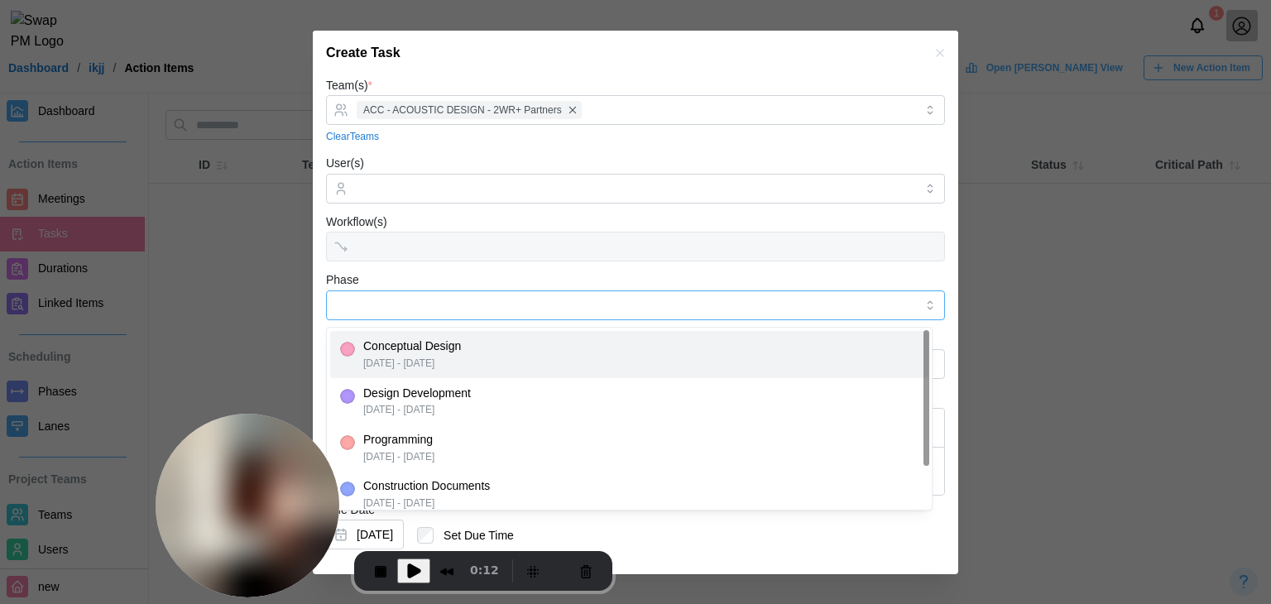
type input "**********"
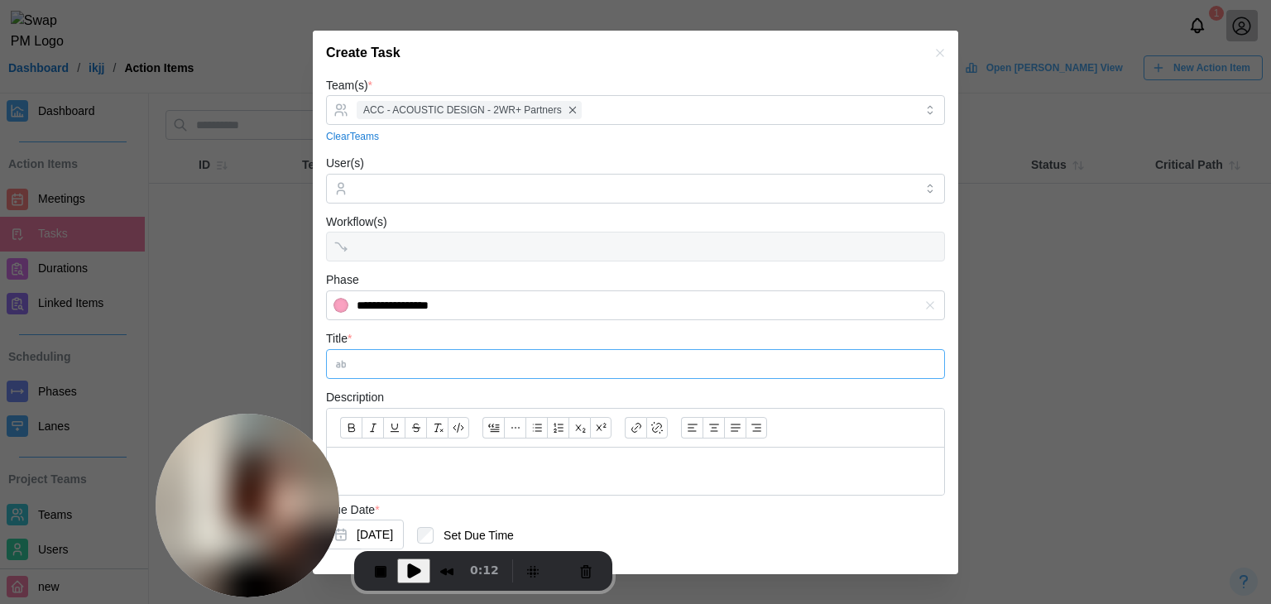
click at [431, 371] on input "Title *" at bounding box center [635, 364] width 619 height 30
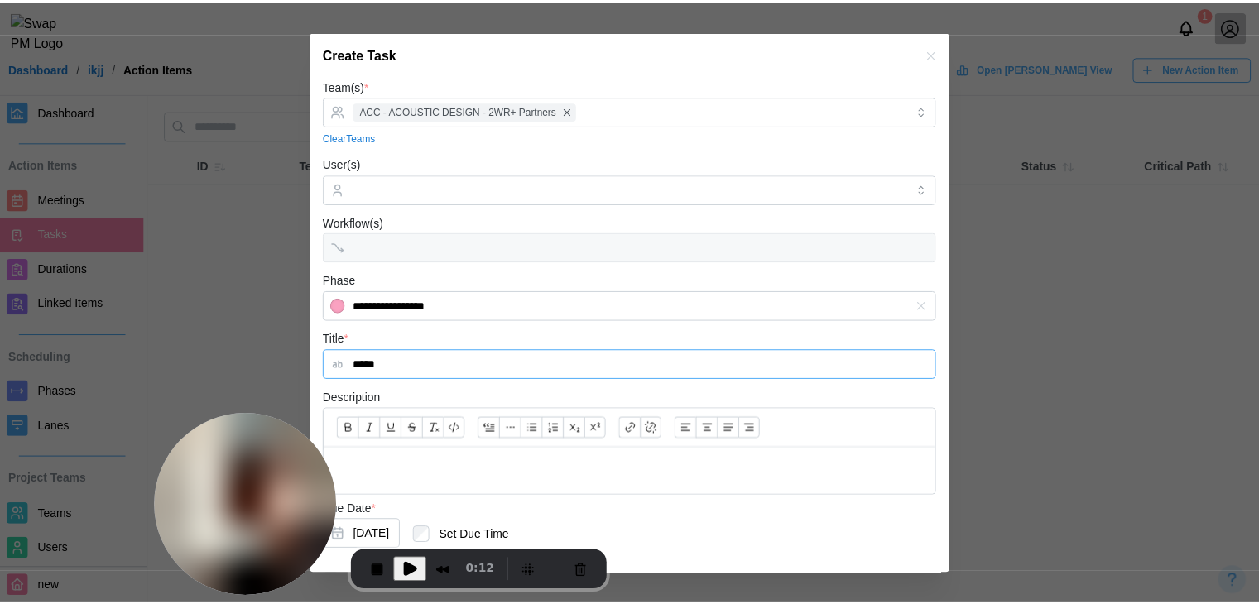
scroll to position [83, 0]
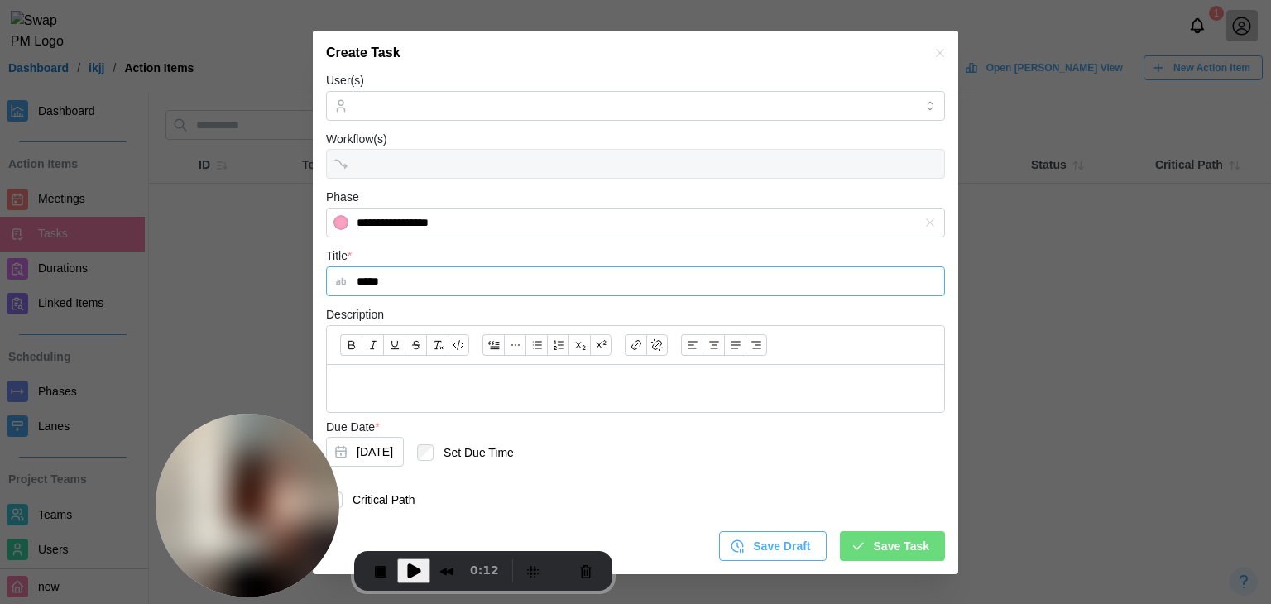
drag, startPoint x: 413, startPoint y: 289, endPoint x: 316, endPoint y: 266, distance: 99.6
click at [316, 266] on div "**********" at bounding box center [636, 284] width 646 height 583
type input "**"
click at [371, 454] on button "[DATE]" at bounding box center [365, 452] width 78 height 30
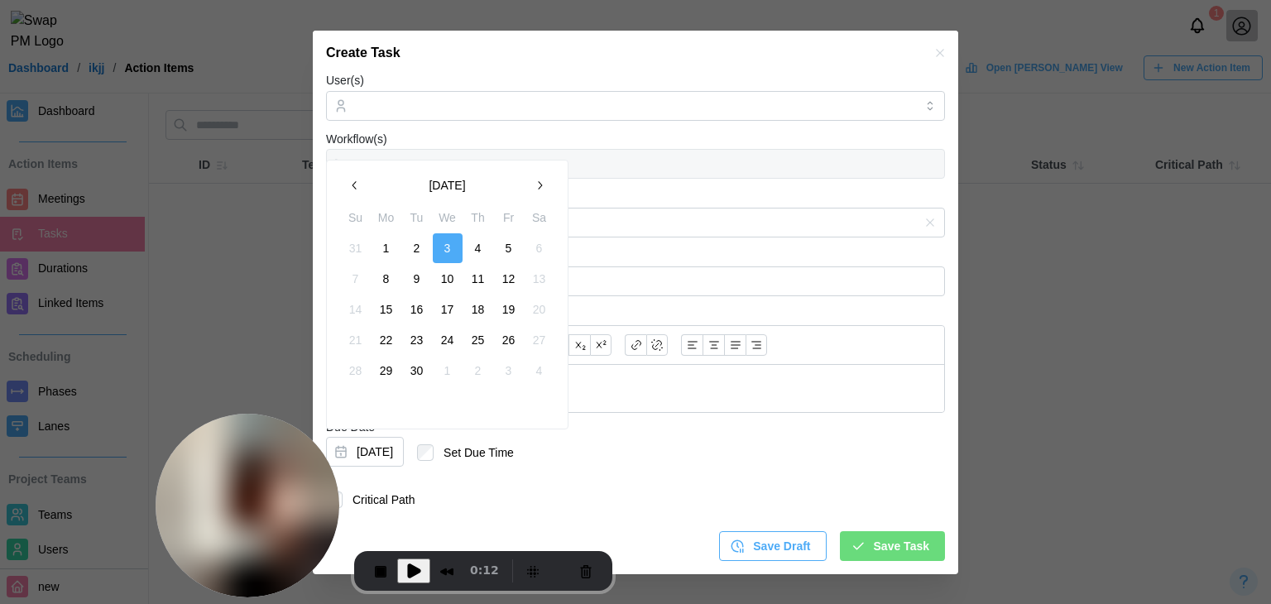
click at [482, 340] on button "25" at bounding box center [478, 340] width 30 height 30
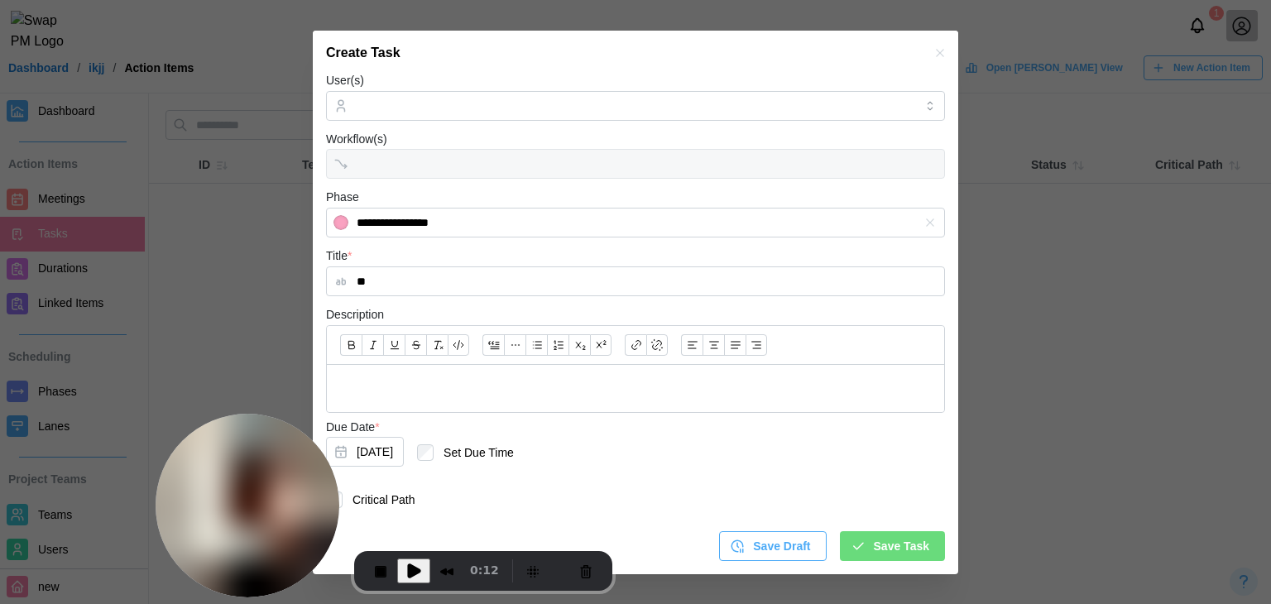
click at [862, 548] on div "Save Task" at bounding box center [890, 546] width 79 height 28
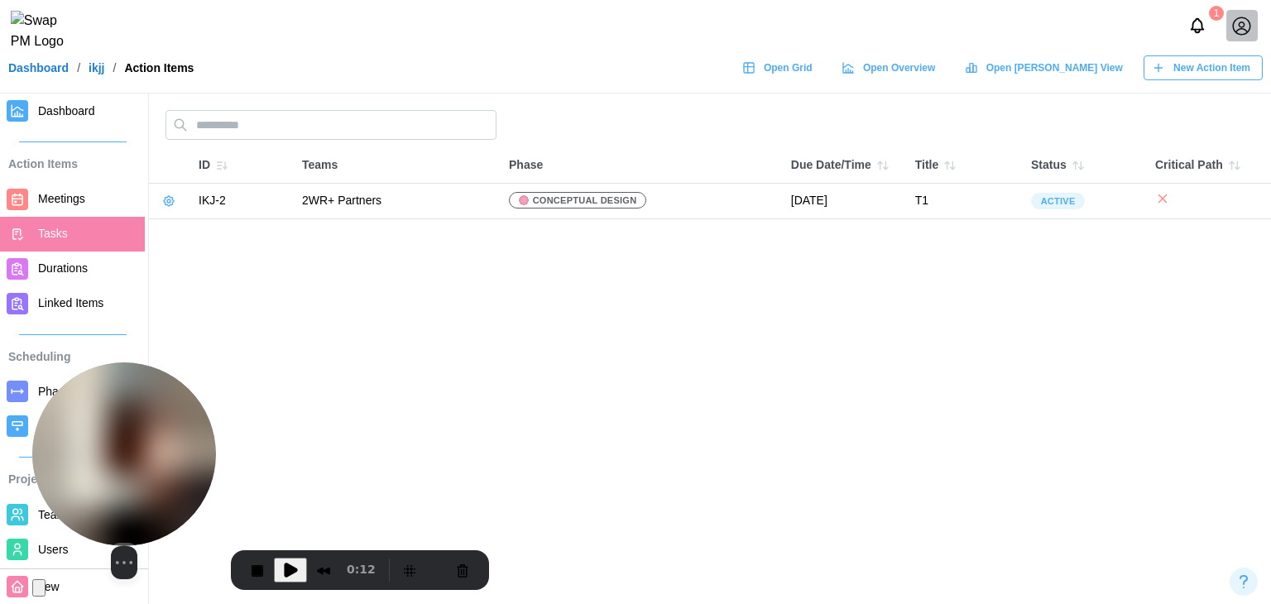
drag, startPoint x: 278, startPoint y: 473, endPoint x: 152, endPoint y: 471, distance: 125.8
click at [152, 471] on img at bounding box center [124, 454] width 184 height 184
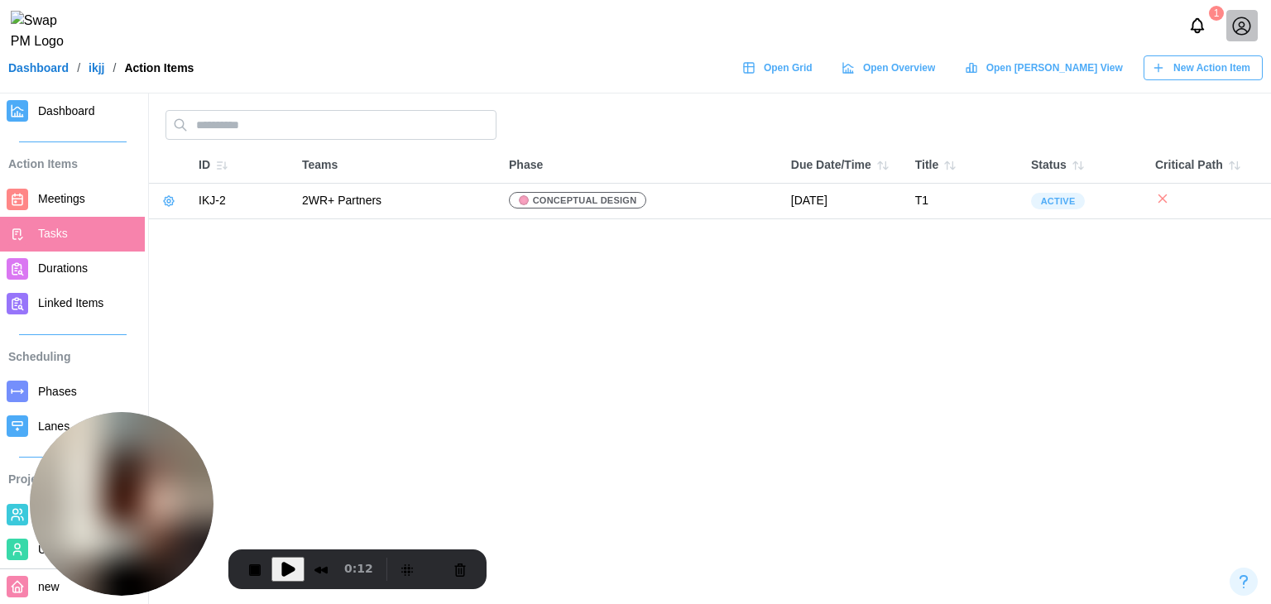
click at [41, 117] on span "Dashboard" at bounding box center [66, 110] width 57 height 13
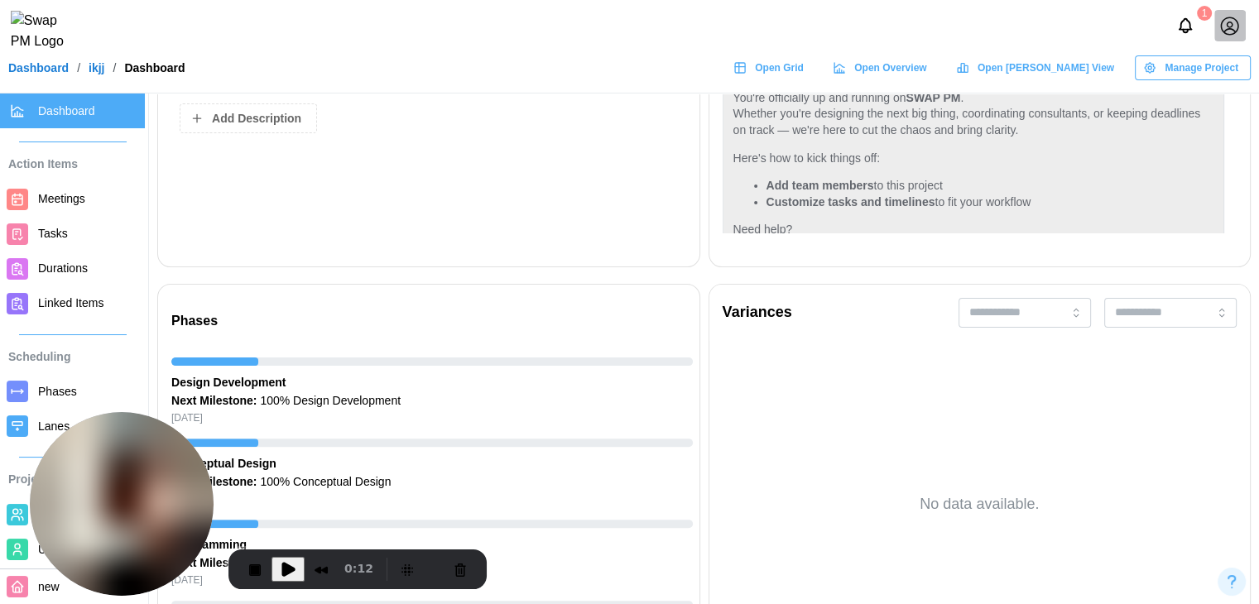
scroll to position [579, 0]
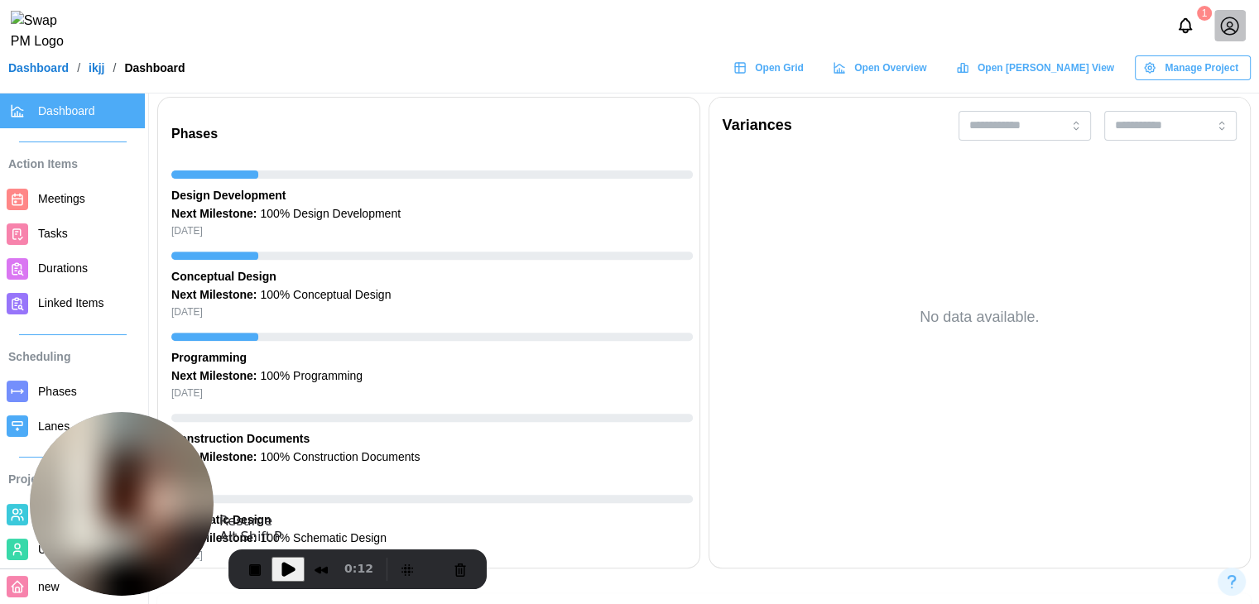
click at [275, 558] on button "Play Recording" at bounding box center [287, 569] width 33 height 25
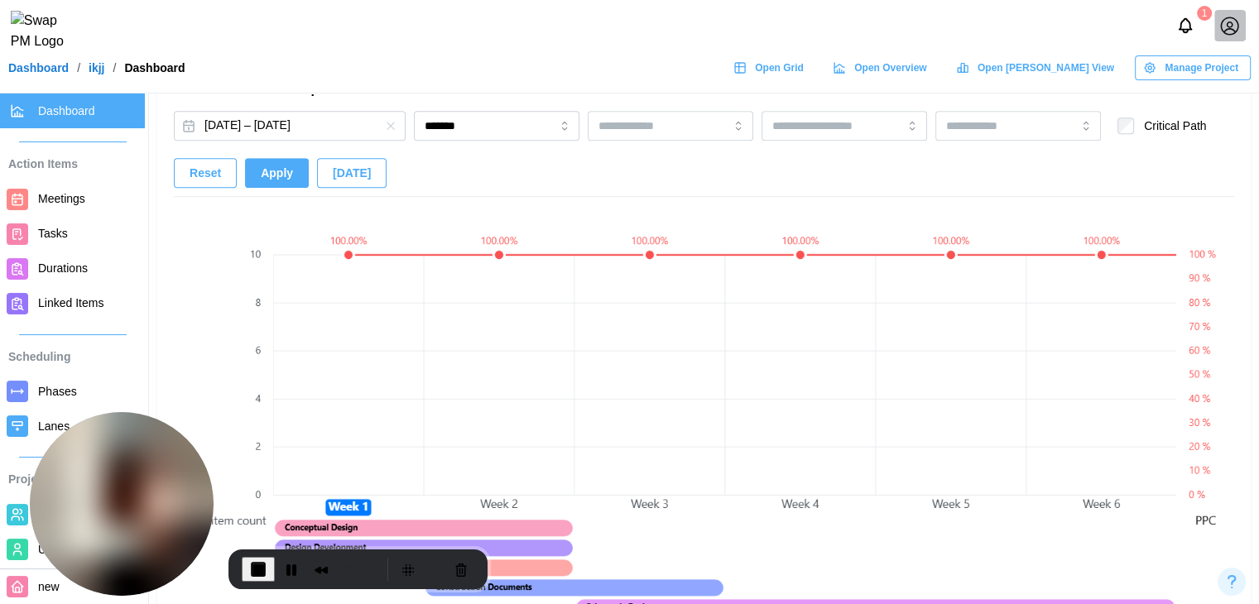
scroll to position [1159, 0]
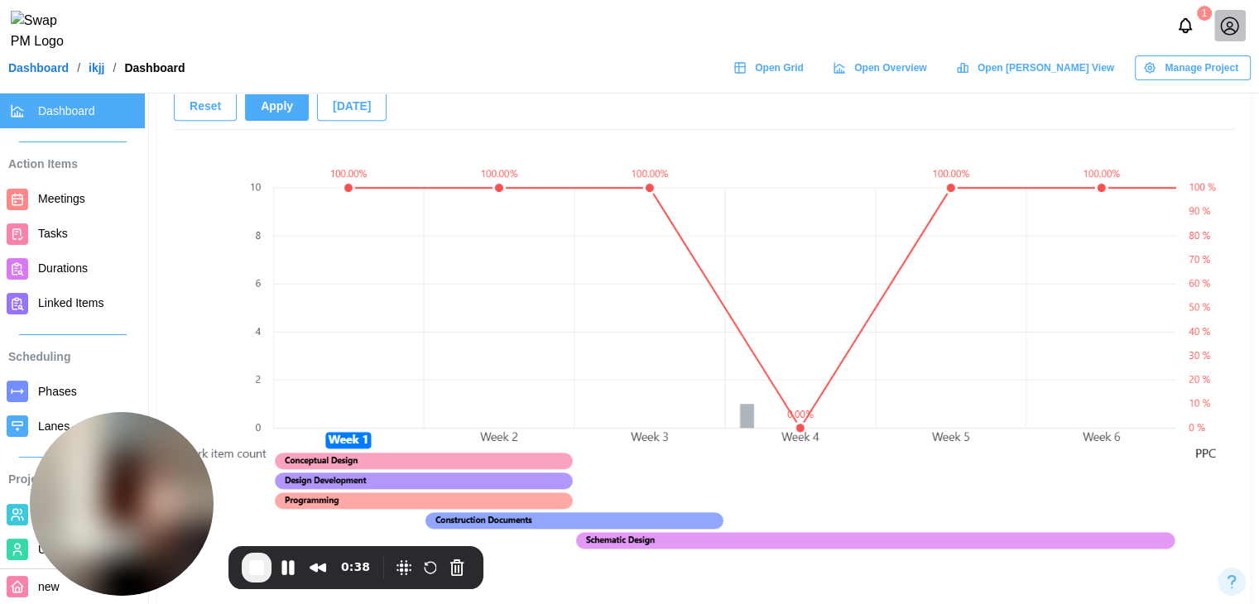
scroll to position [1159, 0]
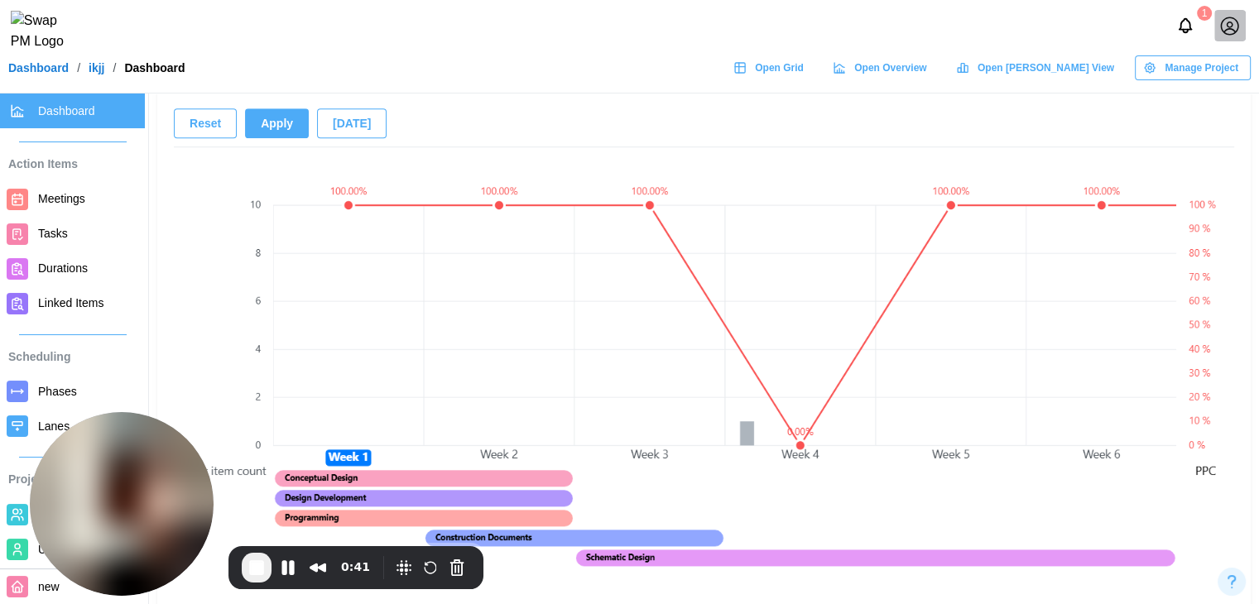
click at [787, 454] on canvas at bounding box center [724, 383] width 903 height 455
click at [291, 577] on button "Pause Recording" at bounding box center [288, 567] width 26 height 26
click at [288, 570] on span "Play Recording" at bounding box center [288, 569] width 20 height 20
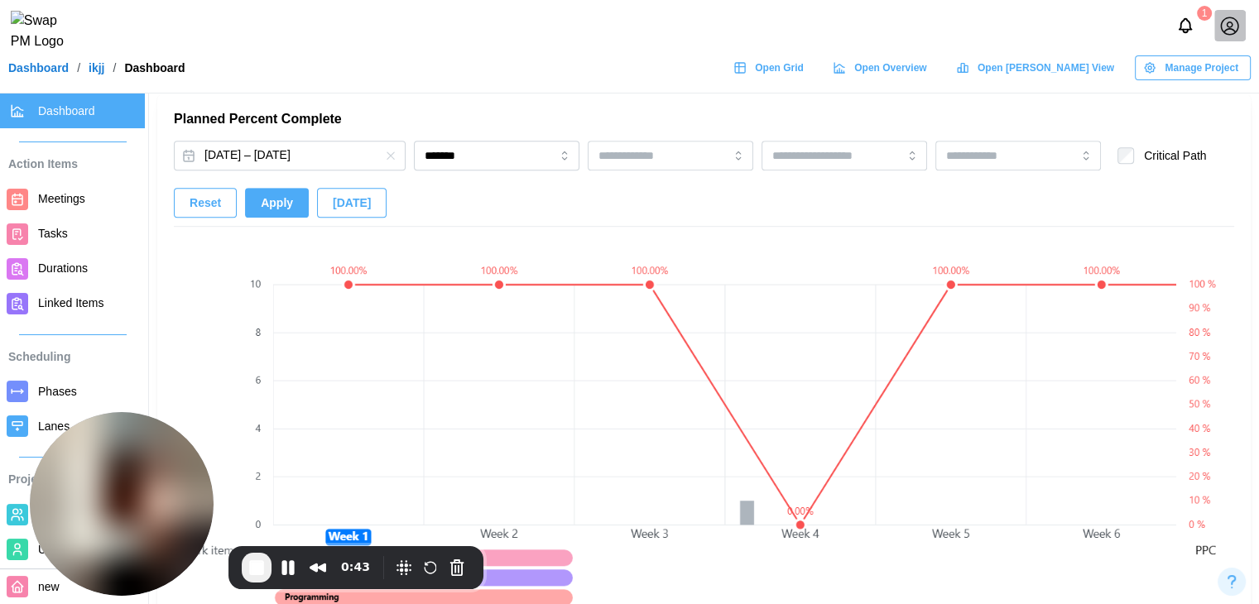
scroll to position [993, 0]
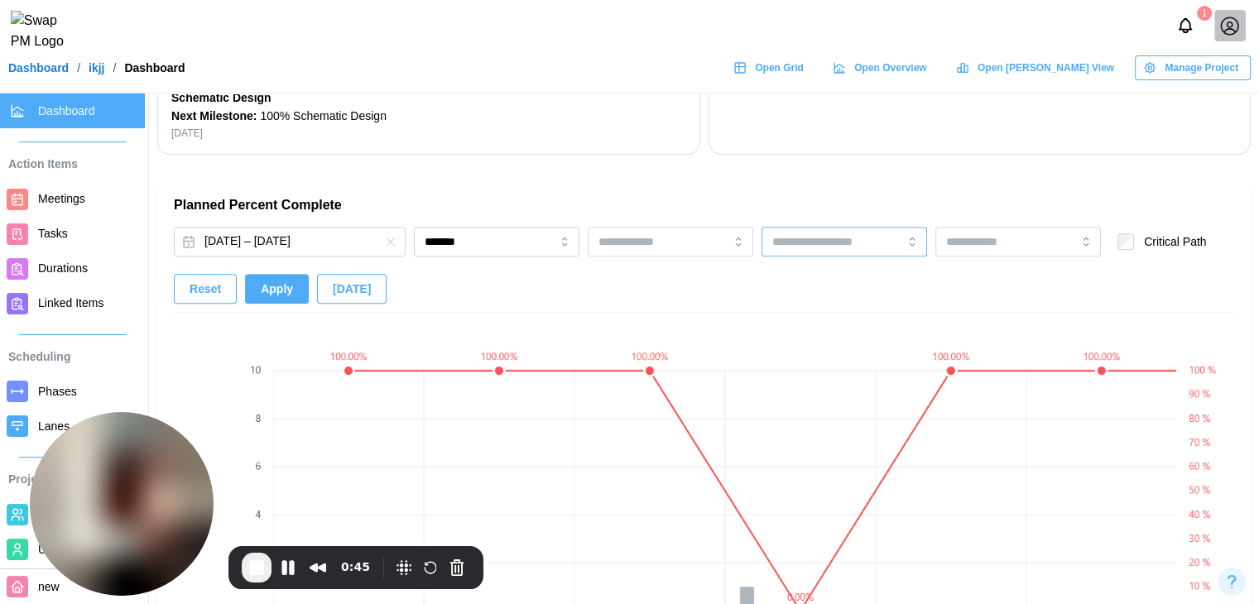
click at [886, 246] on div at bounding box center [844, 242] width 166 height 30
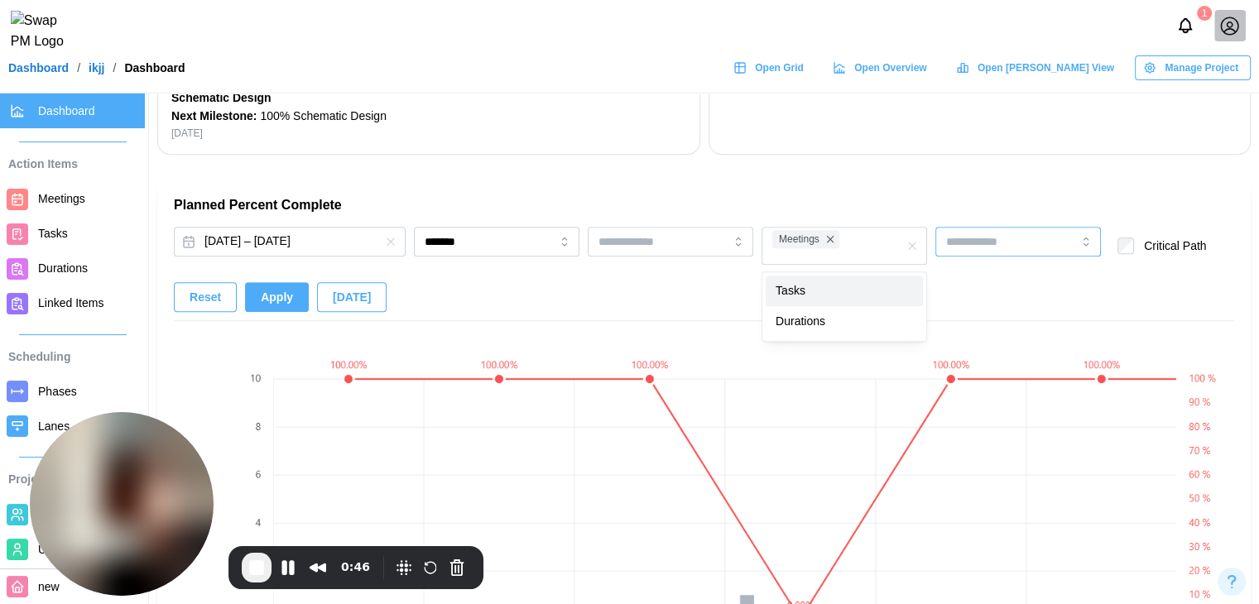
click at [1006, 233] on div at bounding box center [991, 242] width 98 height 28
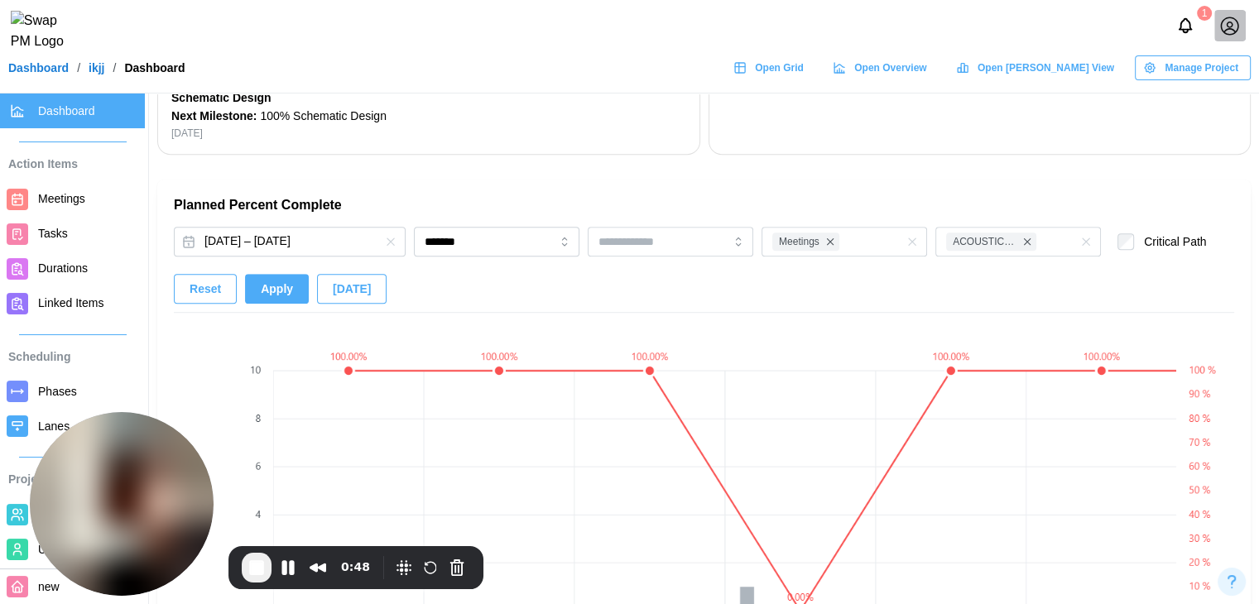
click at [281, 282] on span "Apply" at bounding box center [277, 289] width 32 height 28
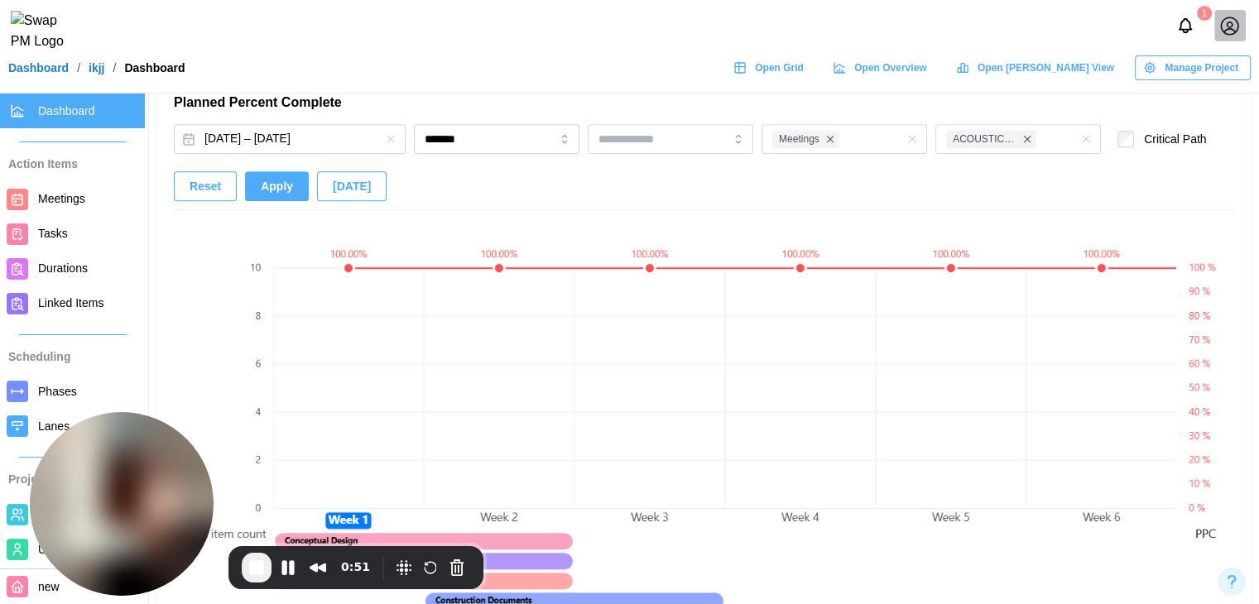
scroll to position [1076, 0]
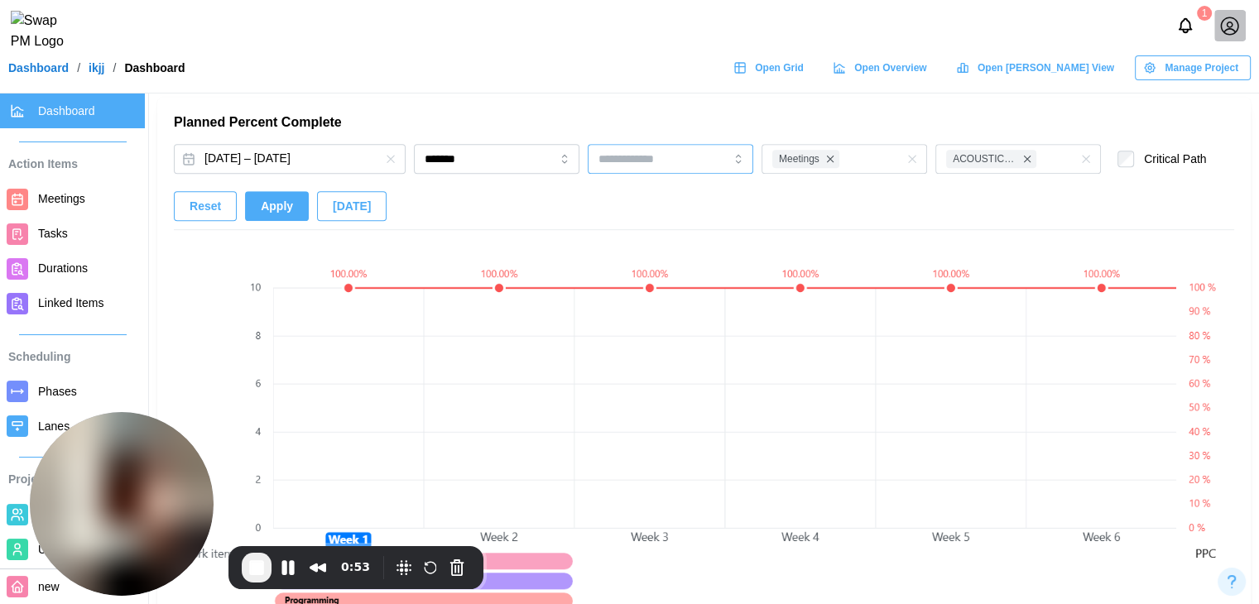
click at [689, 155] on input "search" at bounding box center [645, 158] width 94 height 13
click at [288, 218] on button "Apply" at bounding box center [277, 206] width 64 height 30
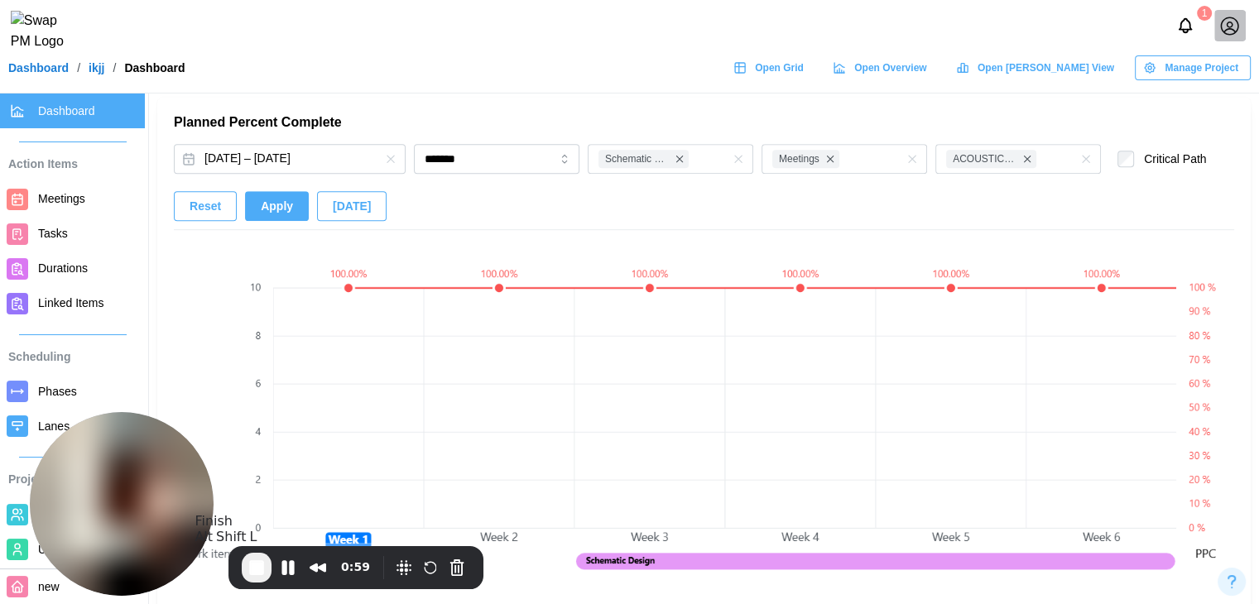
click at [269, 564] on button "End Recording" at bounding box center [257, 568] width 30 height 30
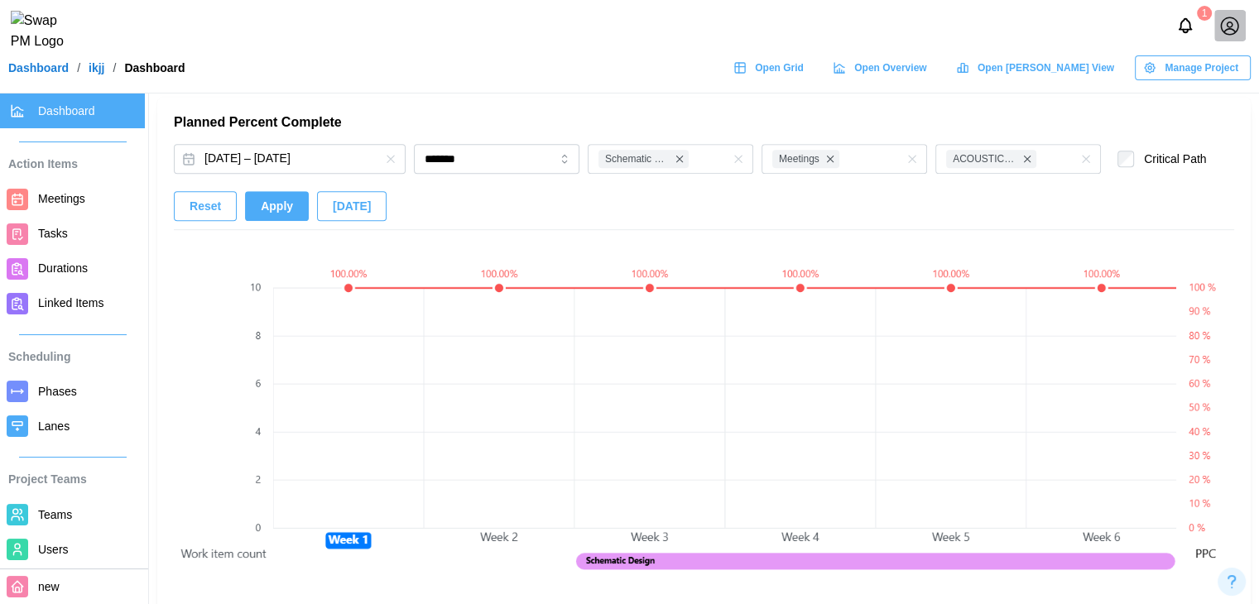
click at [274, 198] on span "Apply" at bounding box center [277, 206] width 32 height 28
click at [281, 218] on span "Apply" at bounding box center [277, 206] width 32 height 28
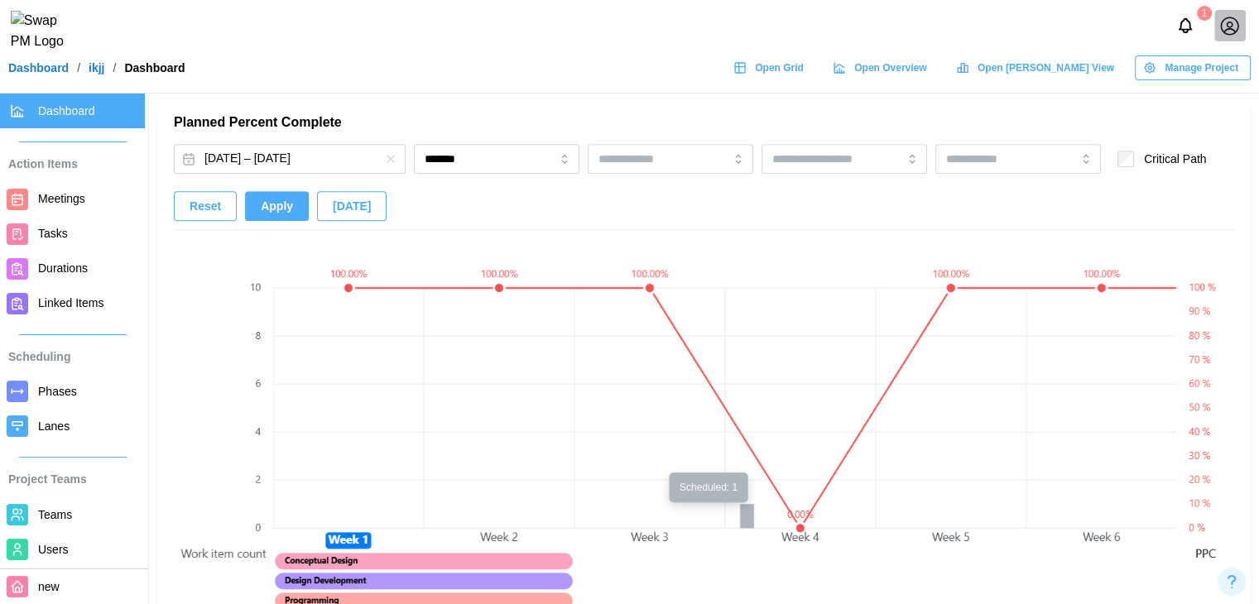
click at [751, 521] on canvas at bounding box center [724, 465] width 903 height 455
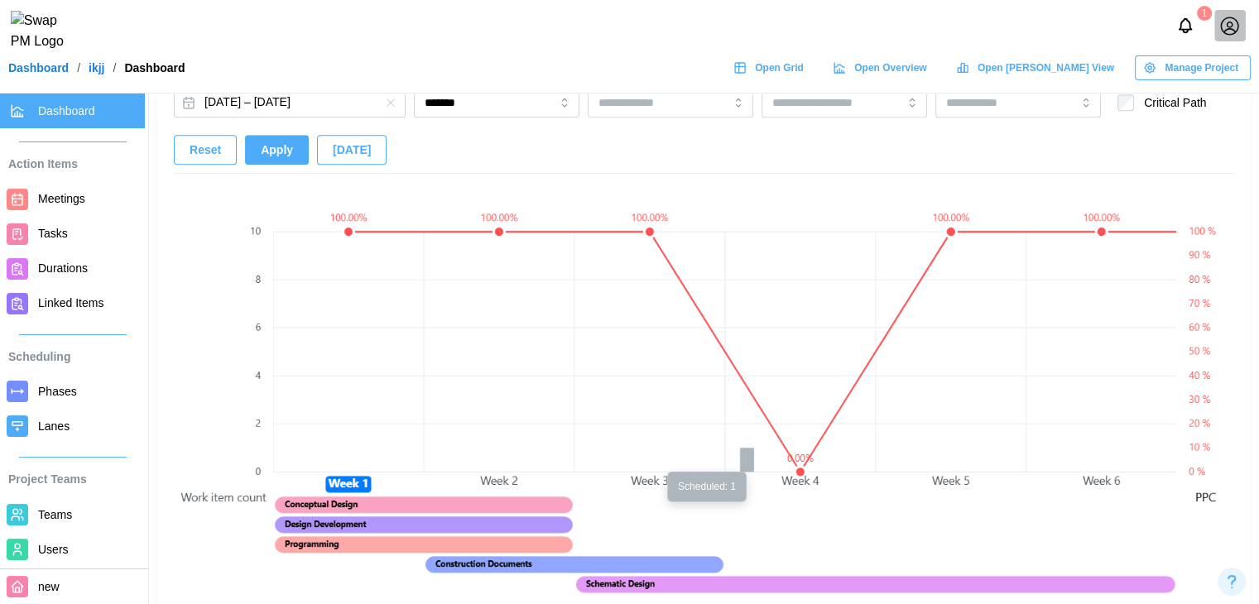
scroll to position [1159, 0]
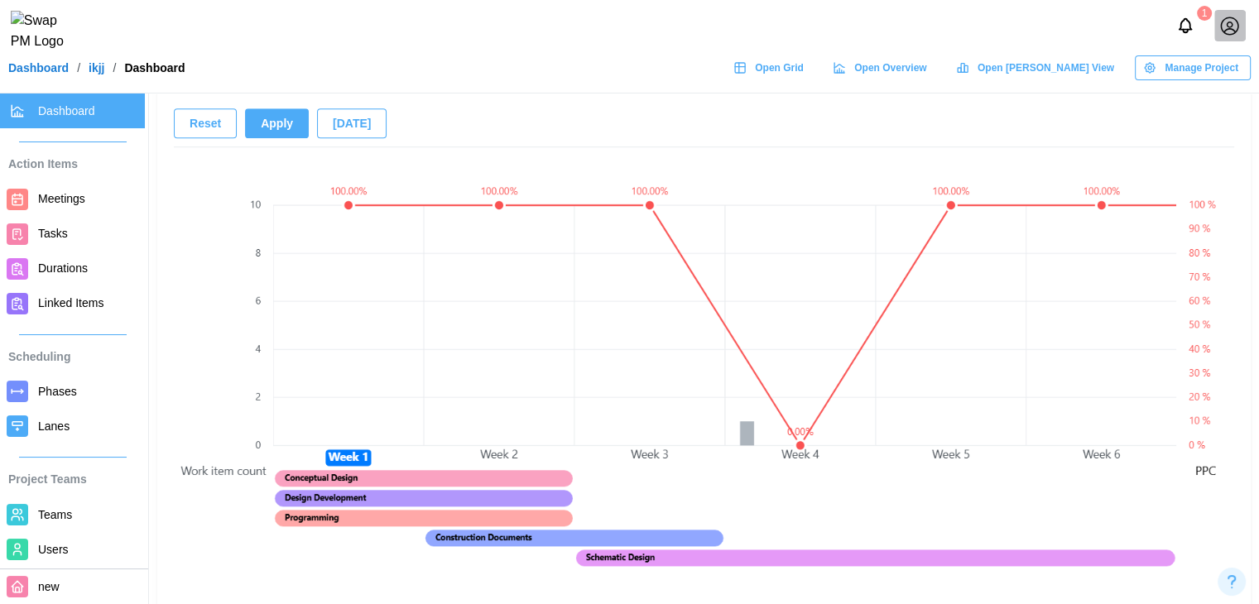
click at [65, 272] on span "Durations" at bounding box center [63, 268] width 50 height 13
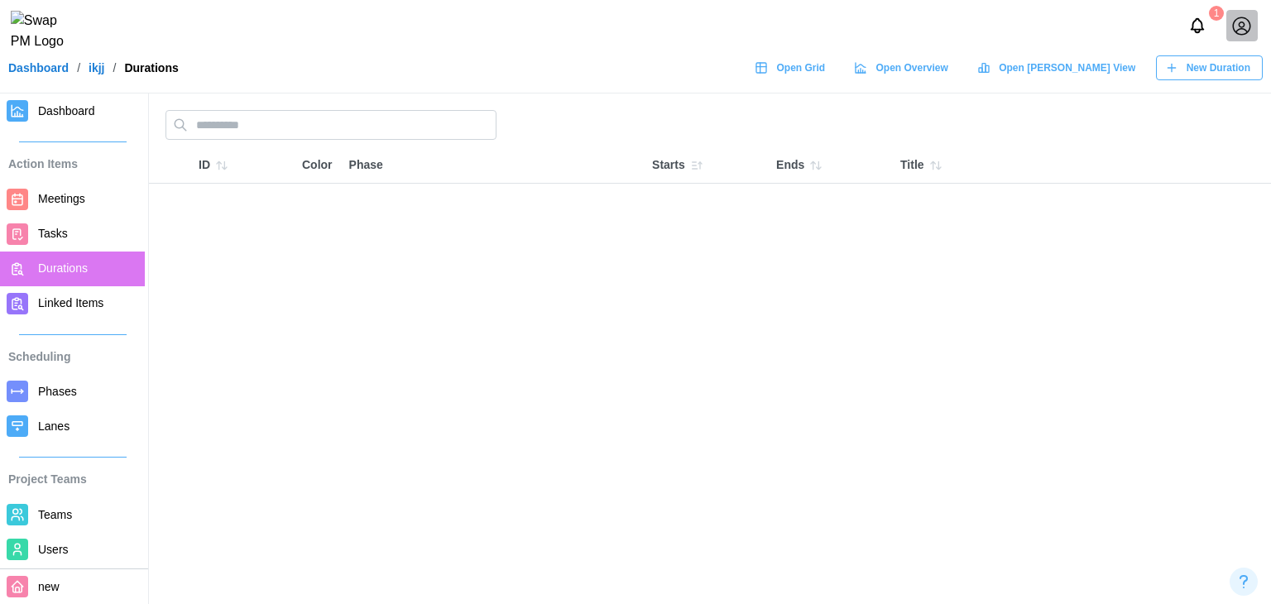
click at [38, 231] on span "Tasks" at bounding box center [53, 233] width 30 height 13
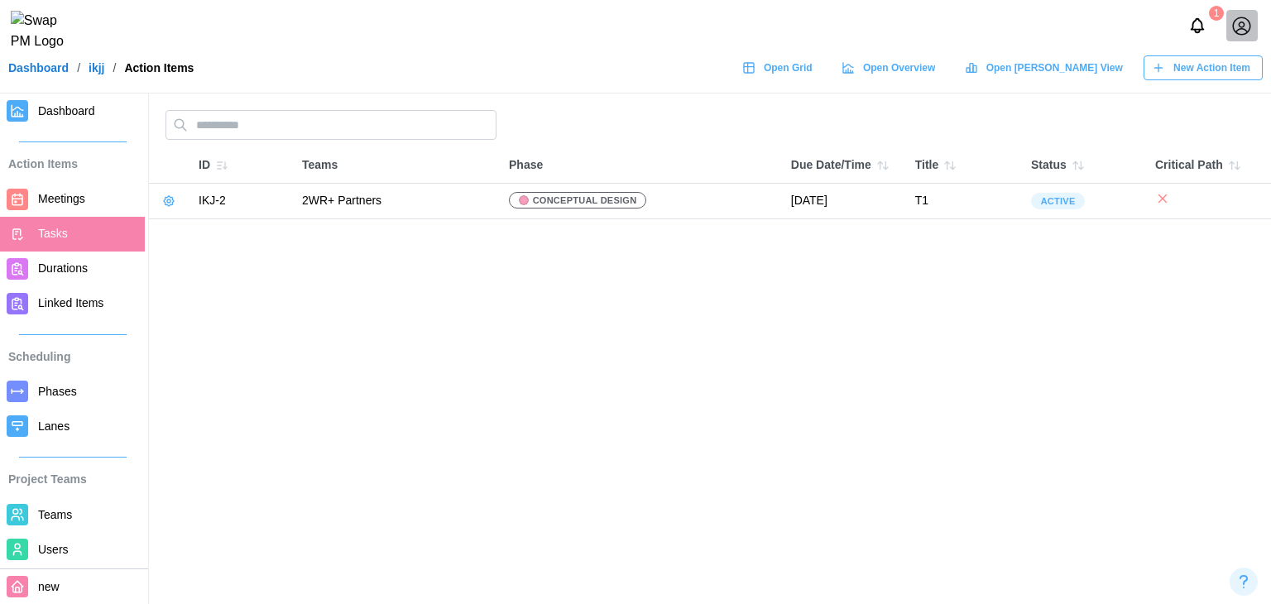
click at [52, 123] on link "Dashboard" at bounding box center [72, 111] width 145 height 35
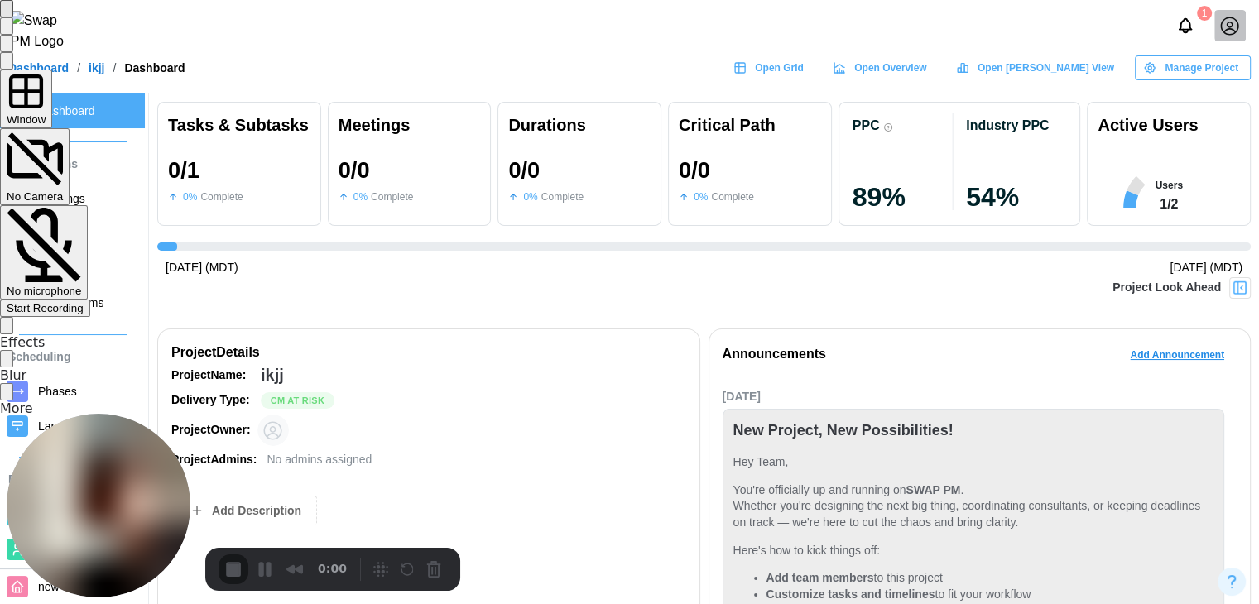
click at [84, 302] on span "Start Recording" at bounding box center [45, 308] width 77 height 12
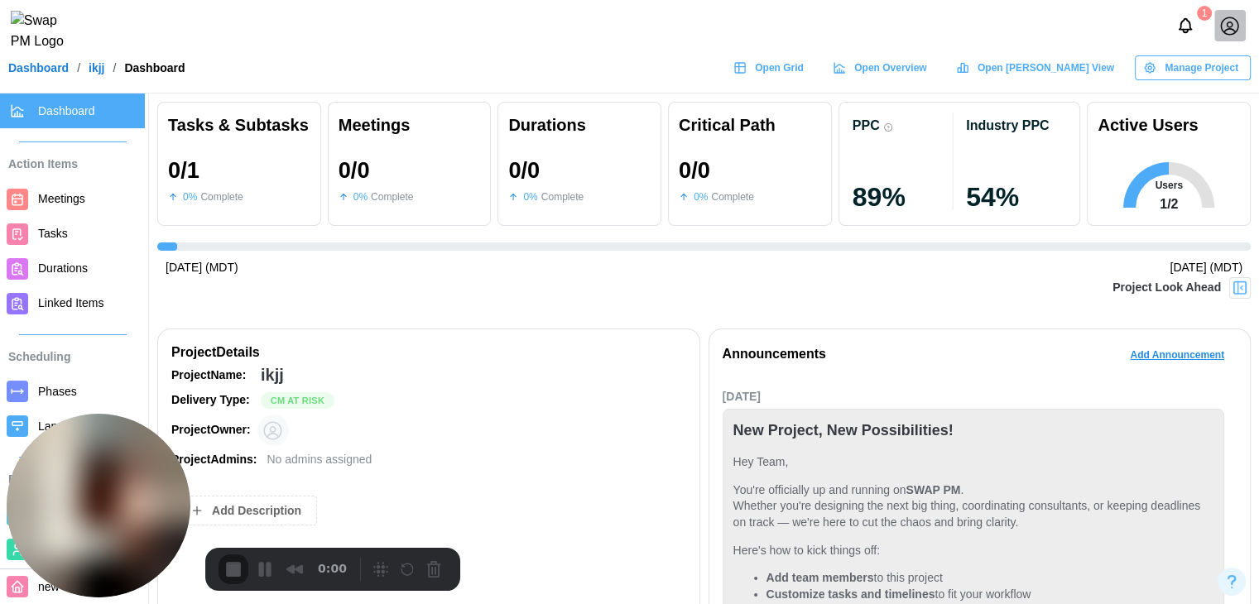
click at [630, 603] on div "2" at bounding box center [629, 612] width 1259 height 16
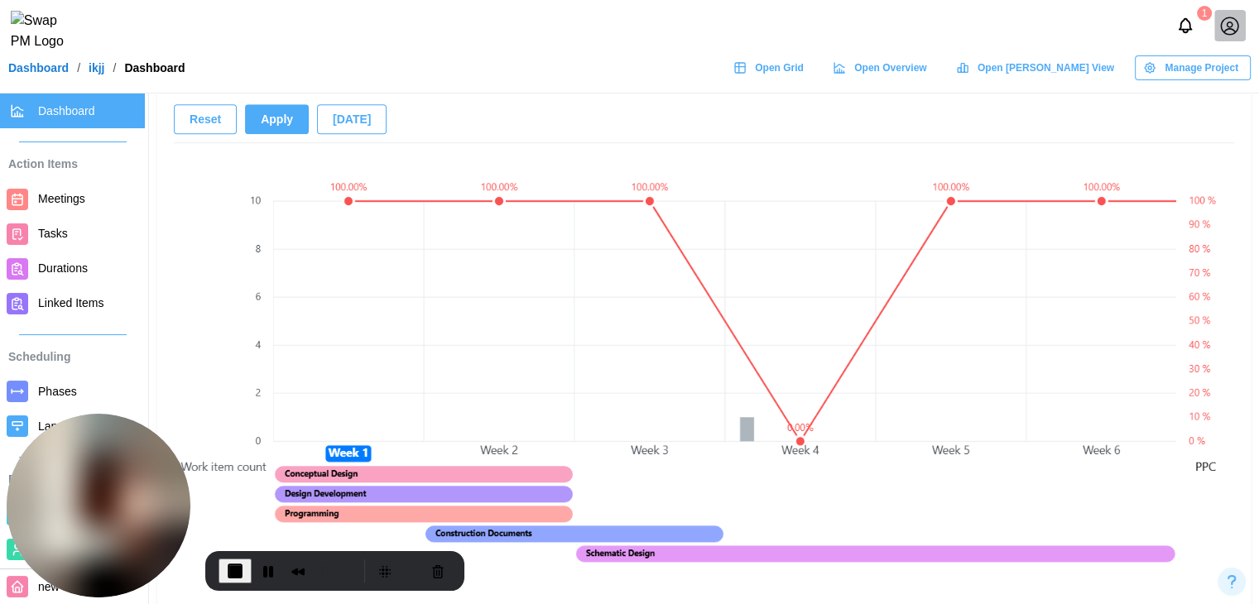
scroll to position [1076, 0]
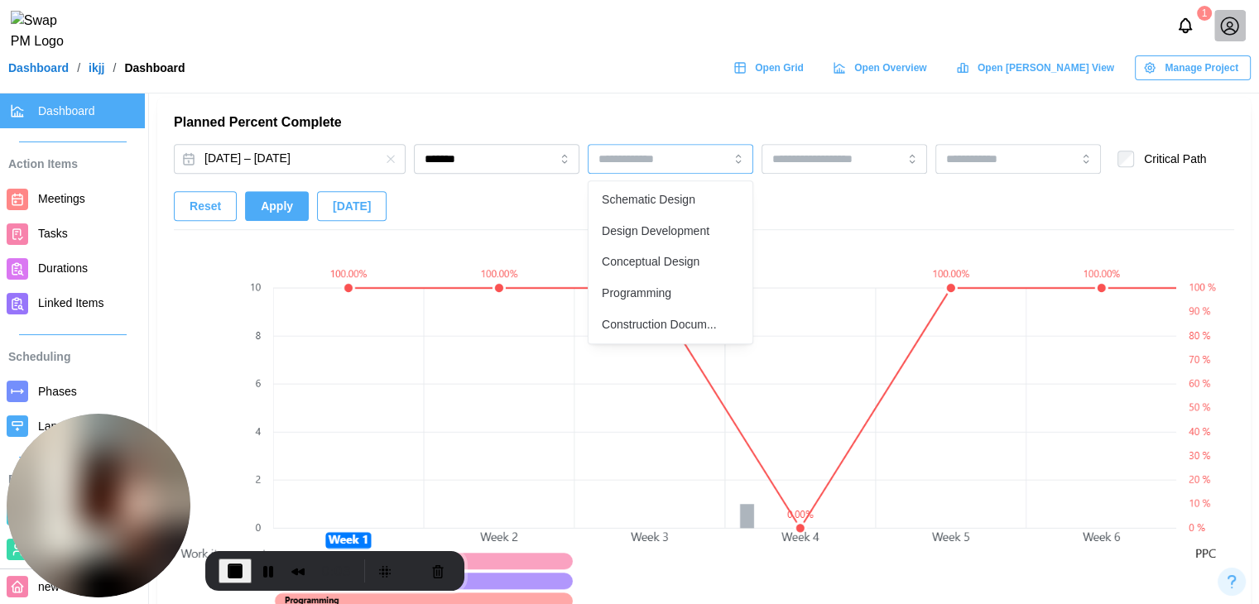
click at [681, 156] on input "search" at bounding box center [645, 158] width 94 height 13
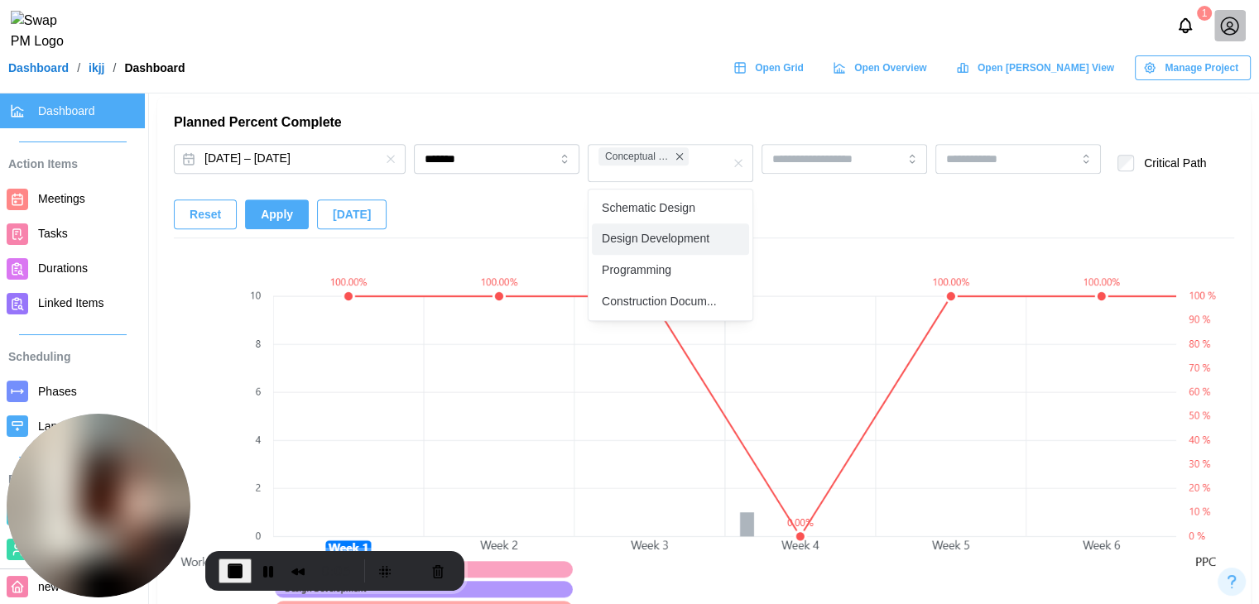
click at [269, 218] on span "Apply" at bounding box center [277, 214] width 32 height 28
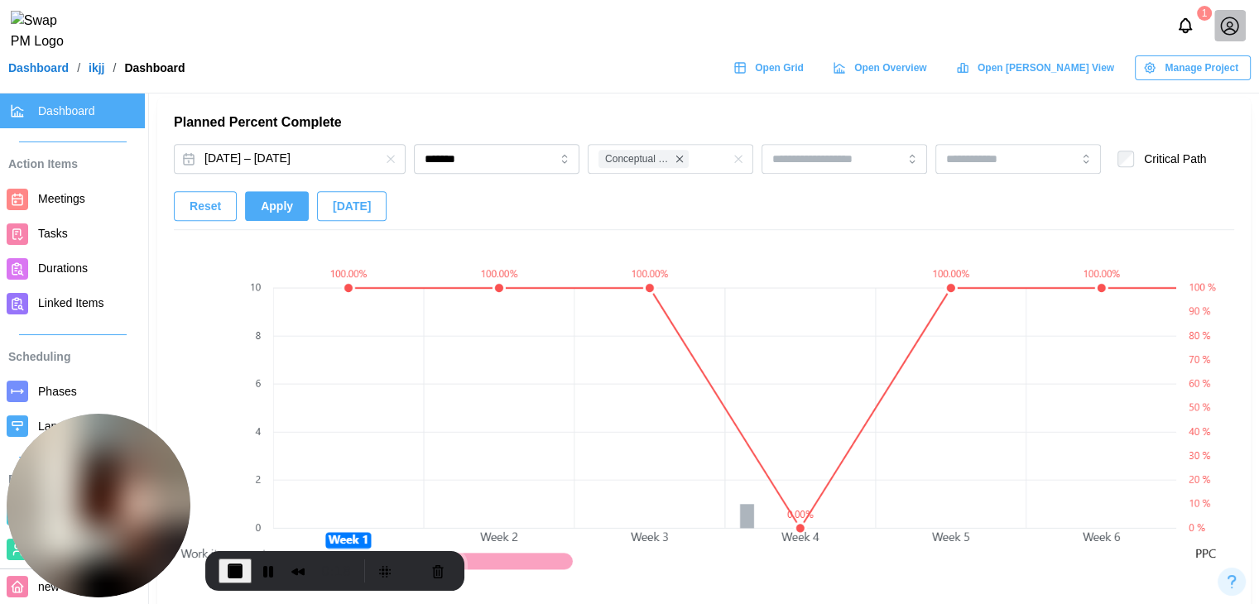
click at [65, 238] on span "Tasks" at bounding box center [88, 233] width 100 height 21
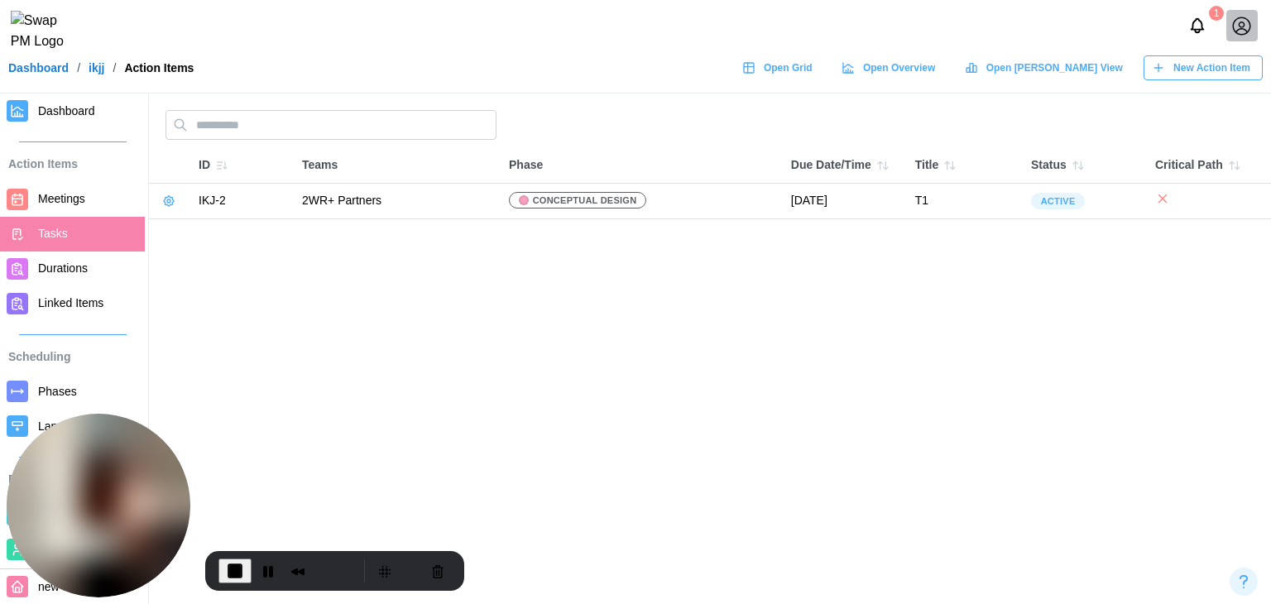
click at [171, 201] on icon at bounding box center [168, 200] width 13 height 13
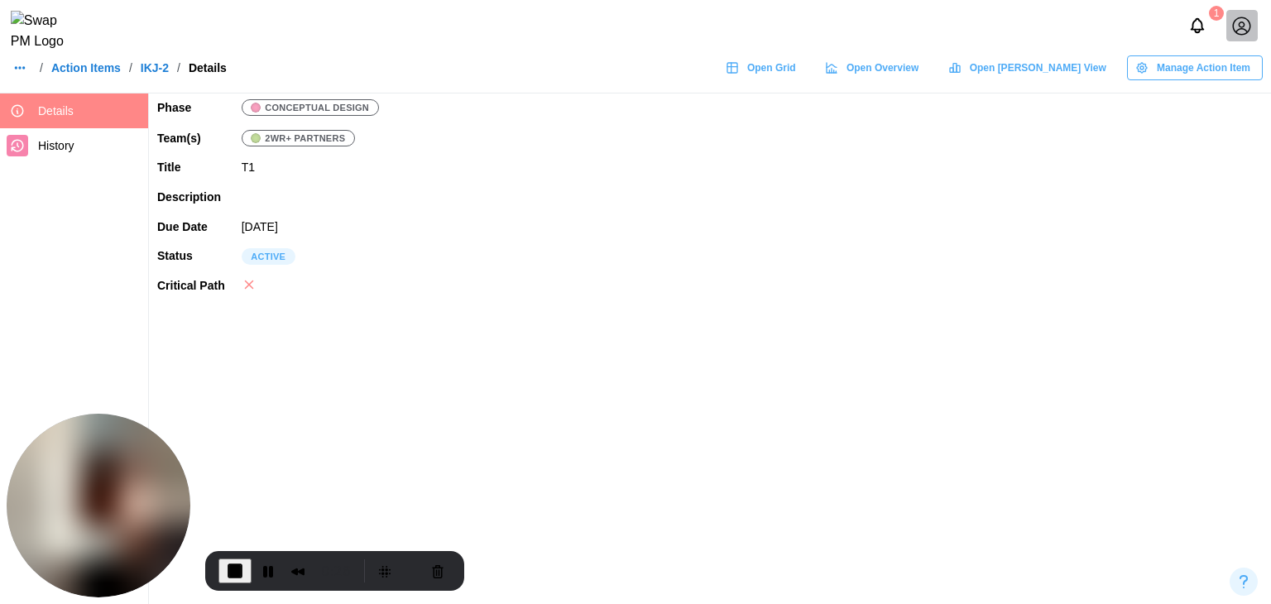
click at [1188, 68] on span "Manage Action Item" at bounding box center [1204, 67] width 94 height 23
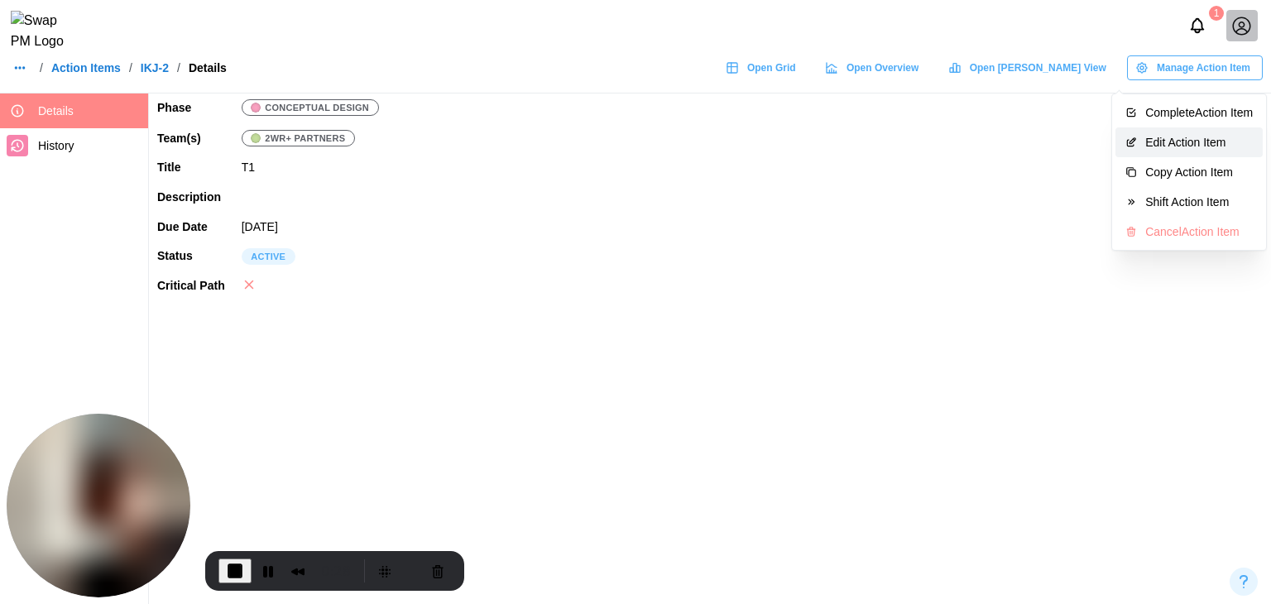
click at [1168, 136] on div "Edit Action Item" at bounding box center [1199, 142] width 108 height 13
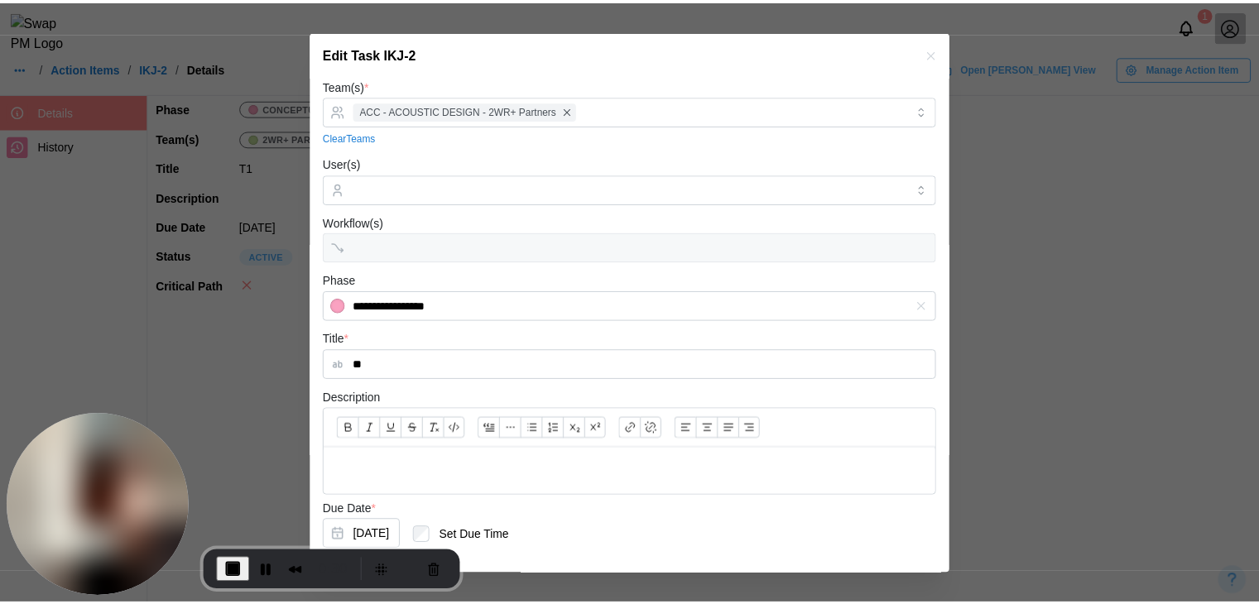
scroll to position [159, 0]
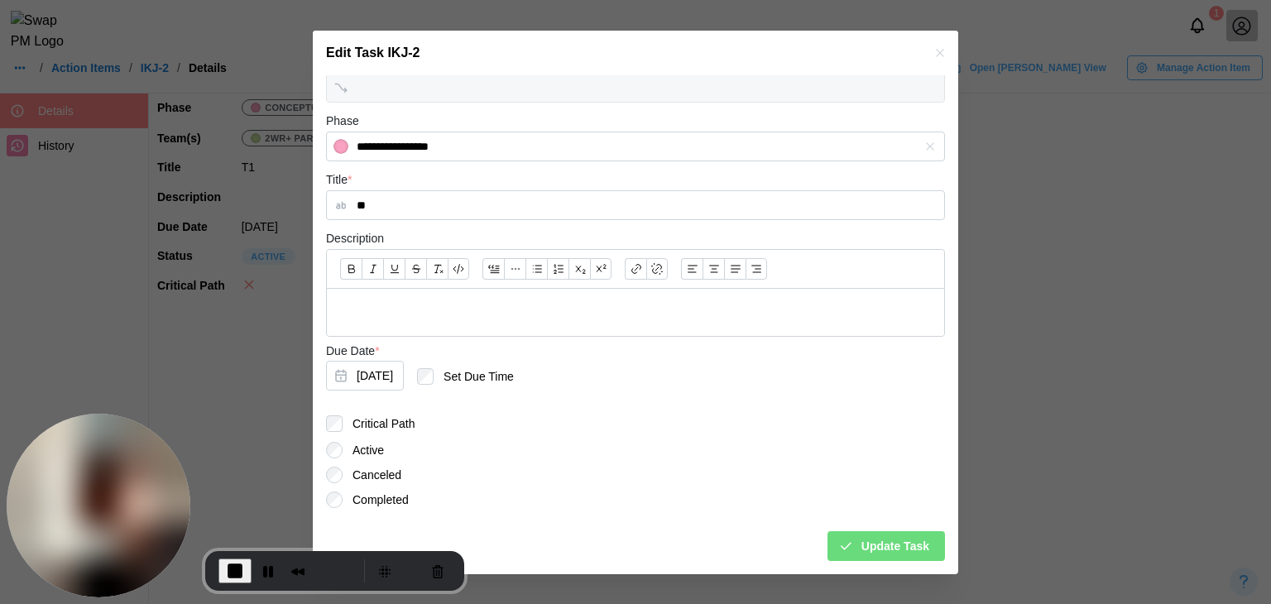
click at [862, 537] on span "Update Task" at bounding box center [896, 546] width 68 height 28
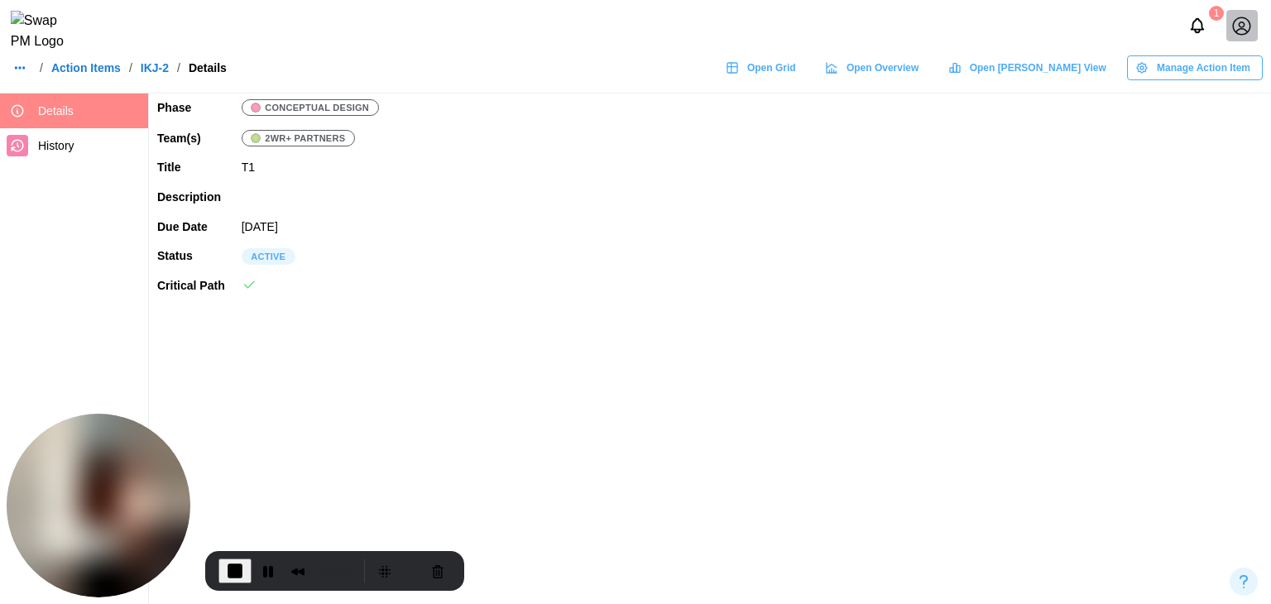
click at [98, 79] on div "/ Action Items / IKJ-2 / Details" at bounding box center [117, 67] width 218 height 23
click at [98, 74] on link "Action Items" at bounding box center [86, 68] width 70 height 12
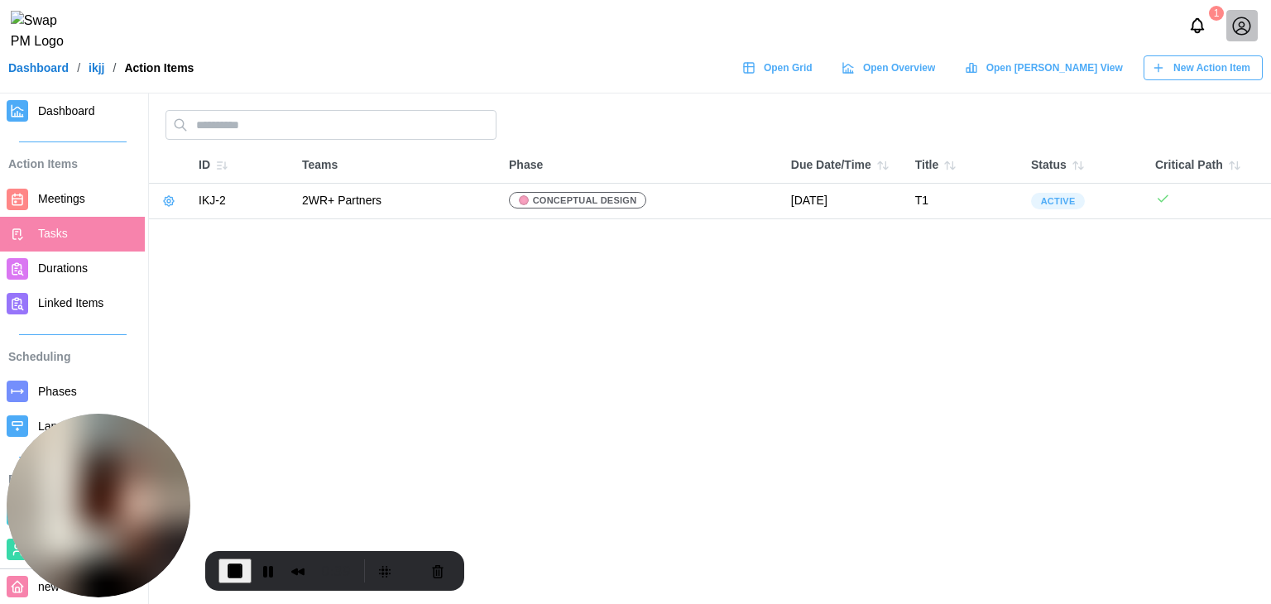
click at [79, 107] on span "Dashboard" at bounding box center [66, 110] width 57 height 13
click at [79, 108] on span "Dashboard" at bounding box center [66, 110] width 57 height 13
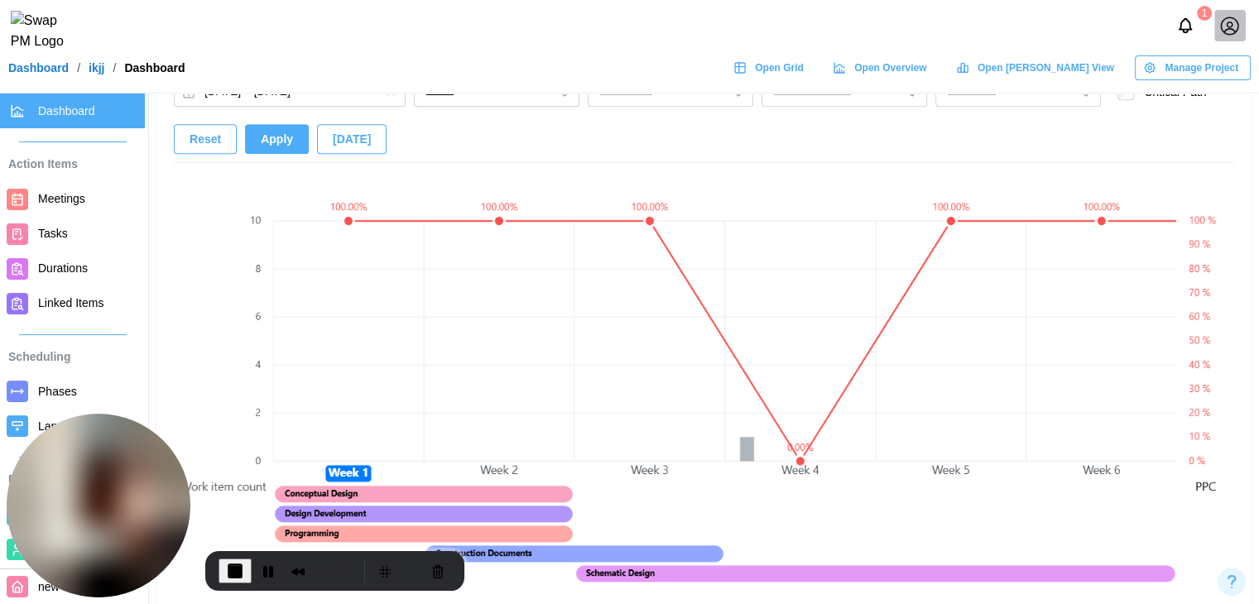
scroll to position [1076, 0]
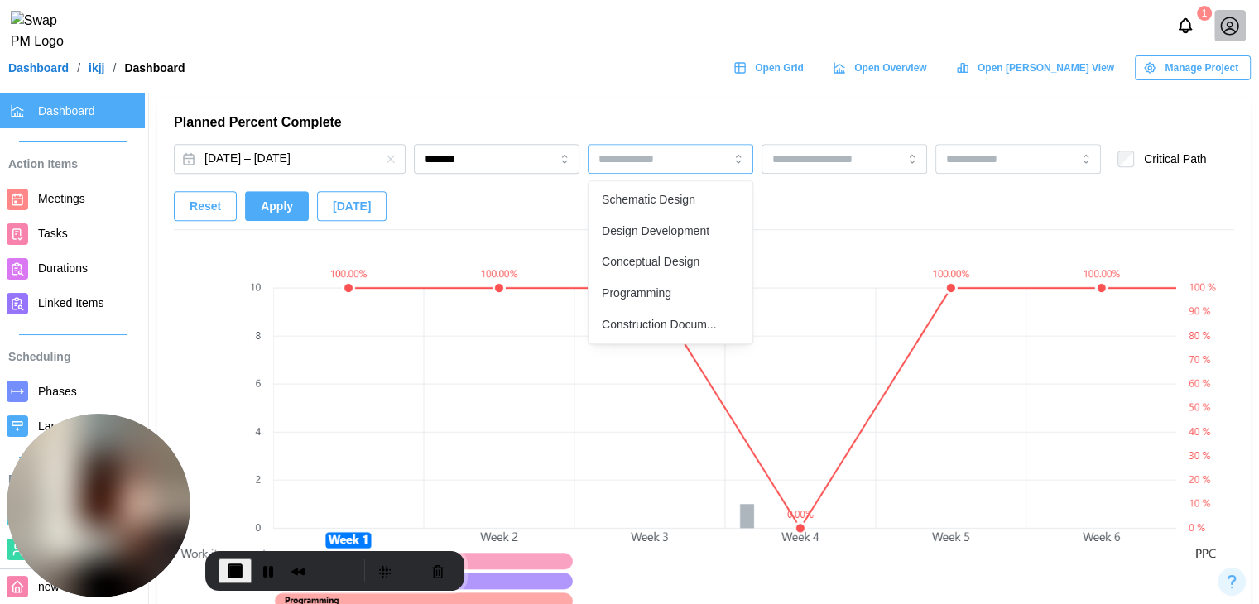
click at [690, 149] on div at bounding box center [643, 159] width 98 height 28
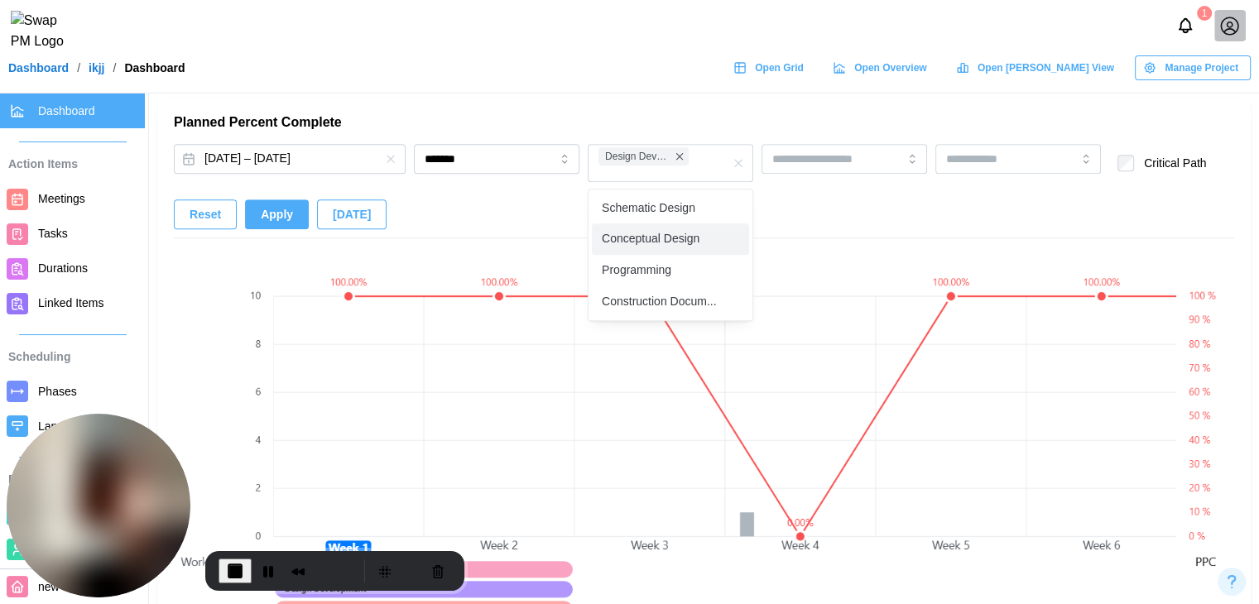
click at [261, 212] on span "Apply" at bounding box center [277, 214] width 32 height 28
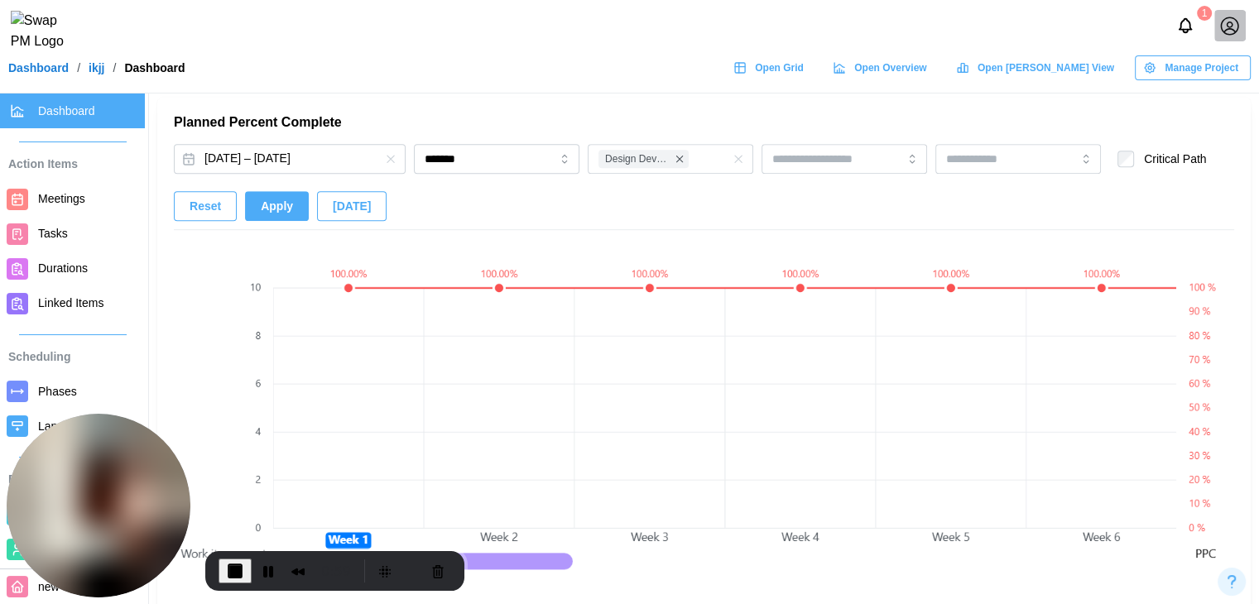
click at [737, 162] on icon "button" at bounding box center [738, 158] width 13 height 13
click at [526, 195] on div "Sep 3, 2025 – Oct 29, 2025 ******* Critical Path Reset Apply Today" at bounding box center [704, 187] width 1060 height 86
click at [250, 201] on button "Apply" at bounding box center [277, 206] width 64 height 30
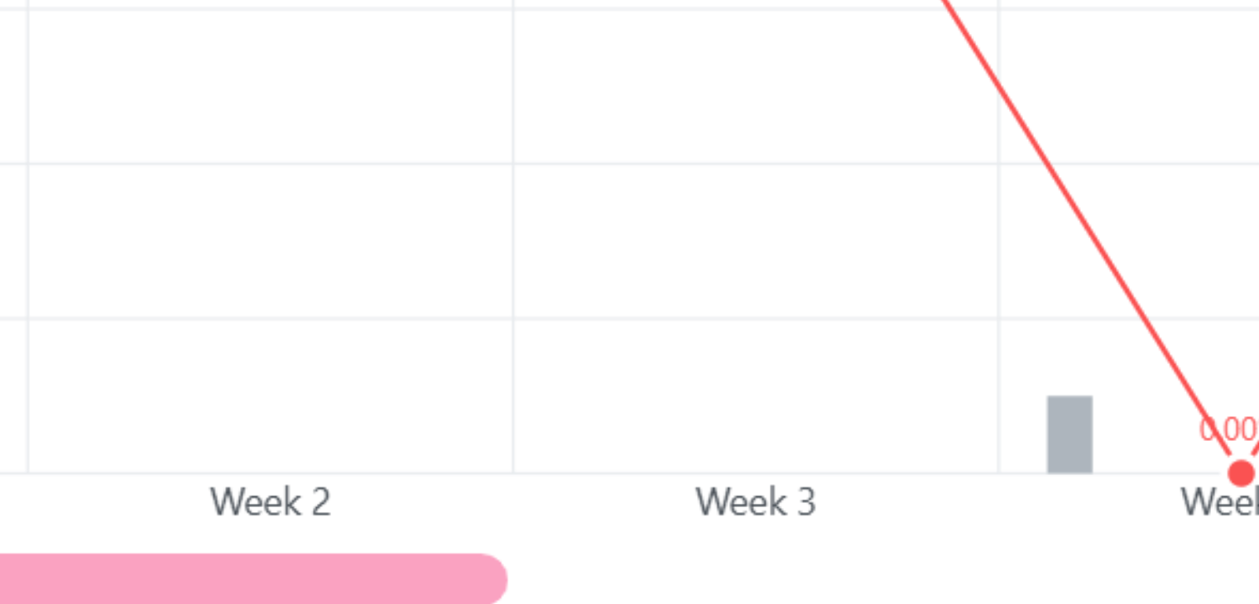
scroll to position [1159, 0]
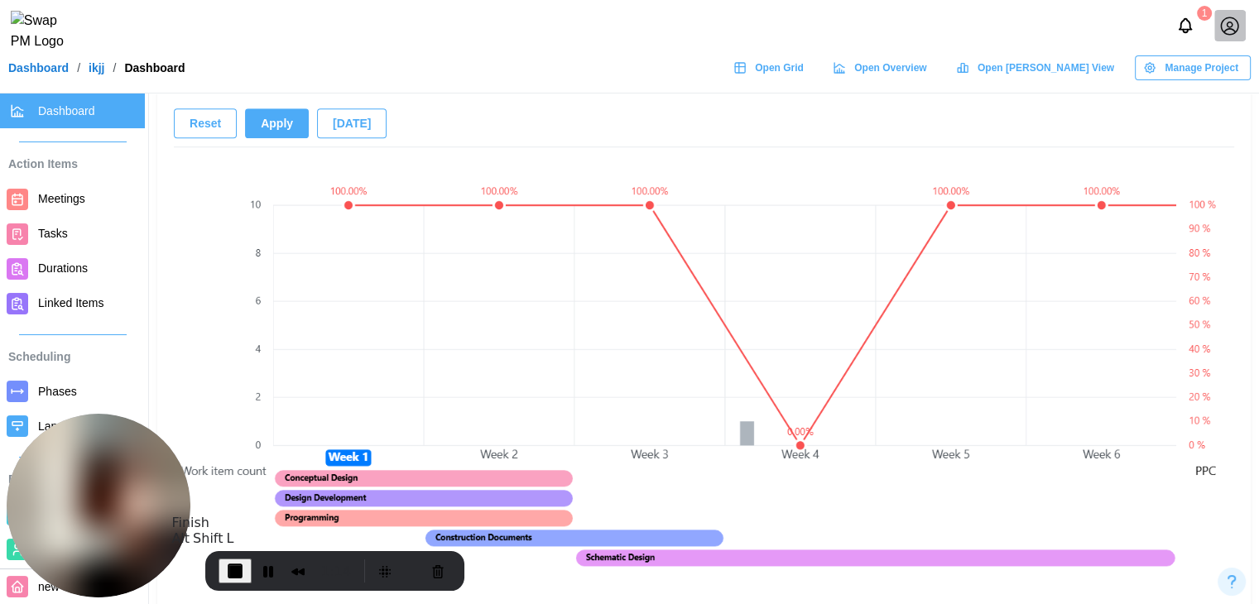
click at [235, 575] on span "End Recording" at bounding box center [235, 571] width 20 height 20
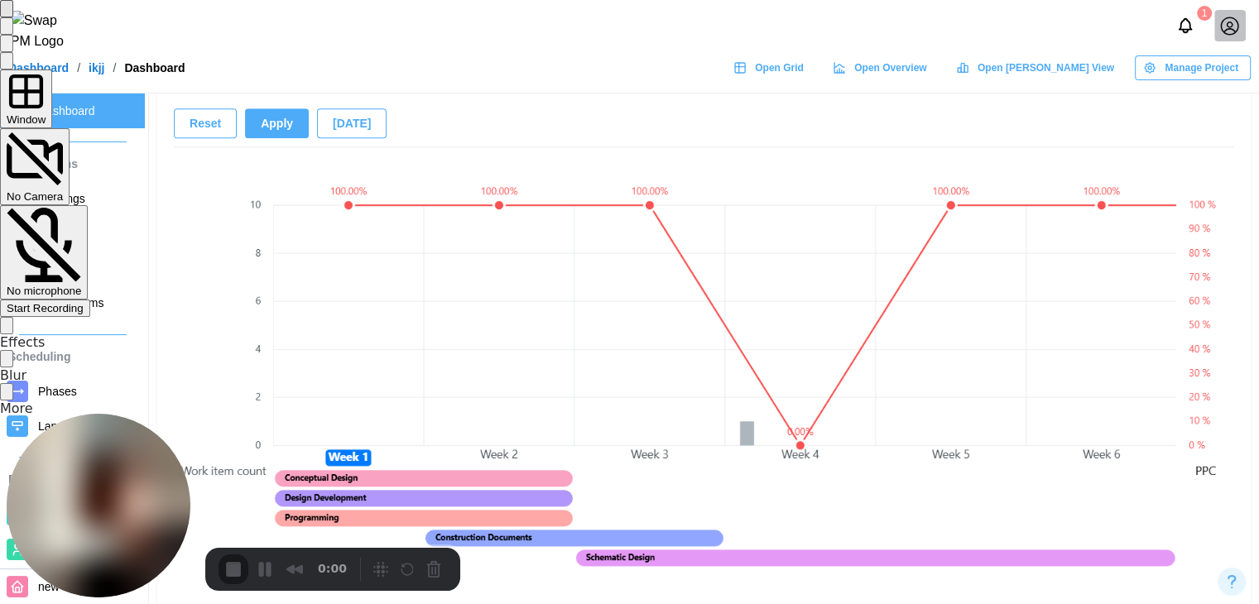
click at [84, 302] on div "Start Recording" at bounding box center [45, 308] width 77 height 12
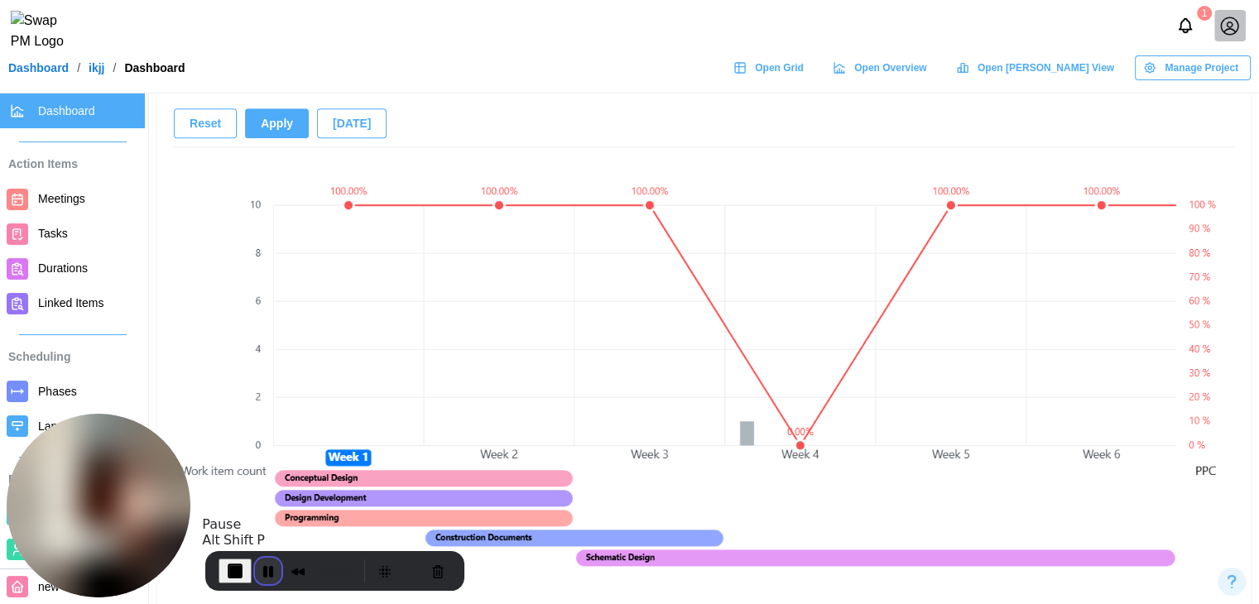
click at [267, 568] on button "Pause Recording" at bounding box center [268, 571] width 26 height 26
click at [259, 566] on span "Play Recording" at bounding box center [265, 571] width 20 height 20
click at [804, 79] on span "Open Grid" at bounding box center [779, 67] width 49 height 23
click at [265, 574] on button "Pause Recording" at bounding box center [265, 569] width 26 height 26
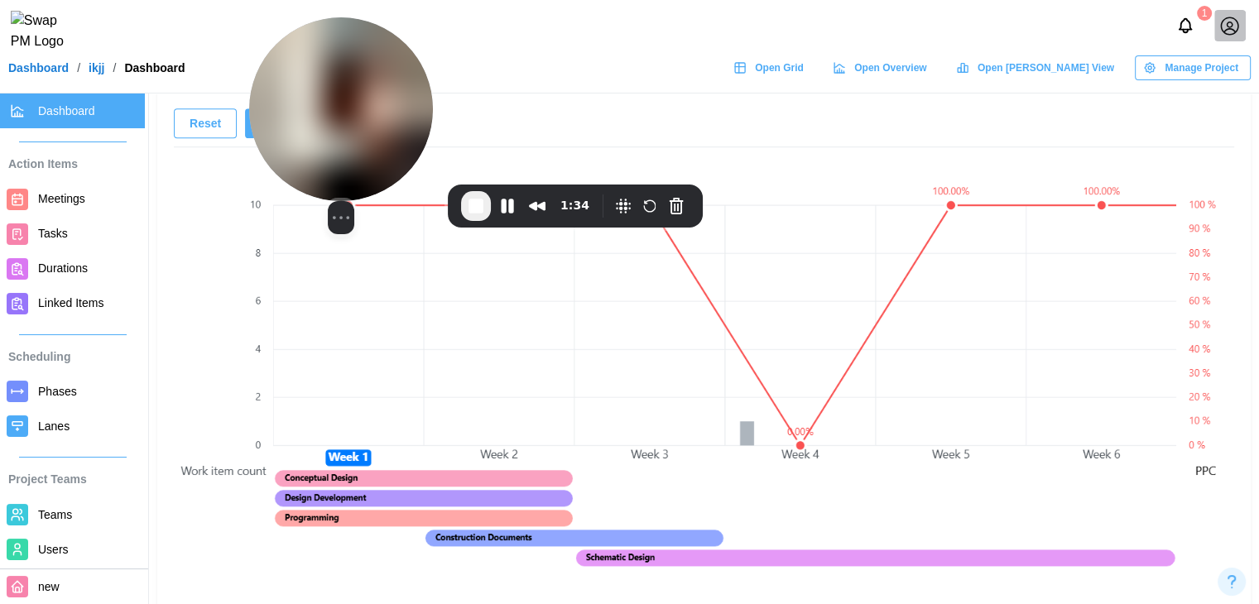
drag, startPoint x: 241, startPoint y: 86, endPoint x: 428, endPoint y: 102, distance: 187.7
click at [428, 102] on img at bounding box center [341, 109] width 184 height 184
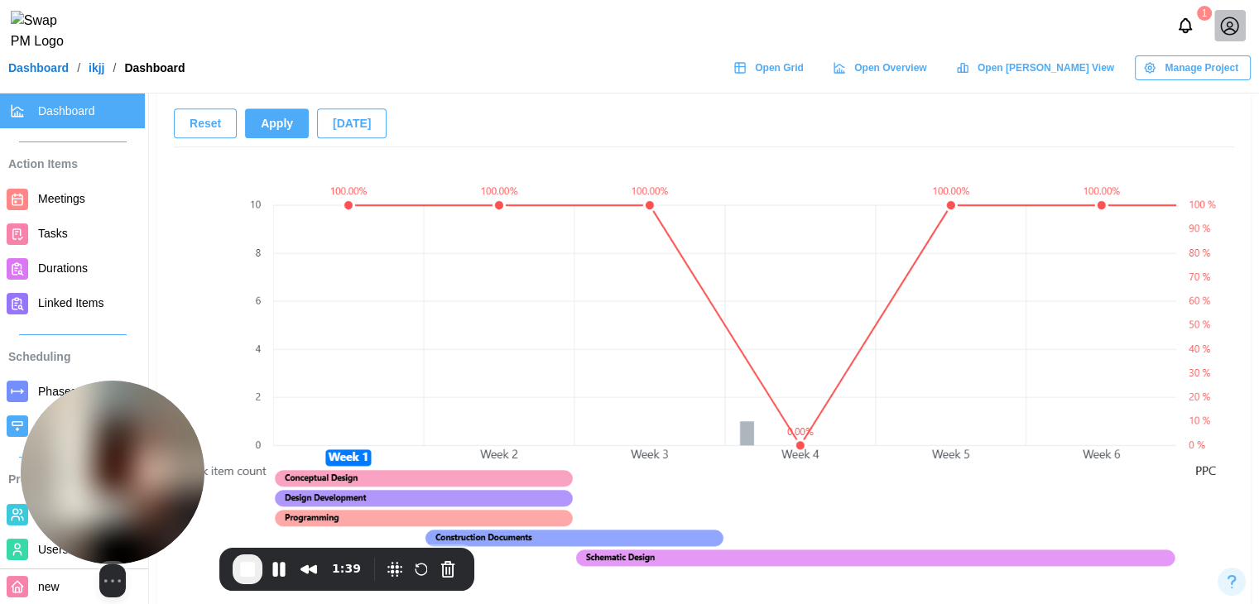
drag, startPoint x: 422, startPoint y: 118, endPoint x: 132, endPoint y: 550, distance: 520.6
click at [132, 550] on div "Select video screen size" at bounding box center [113, 489] width 184 height 217
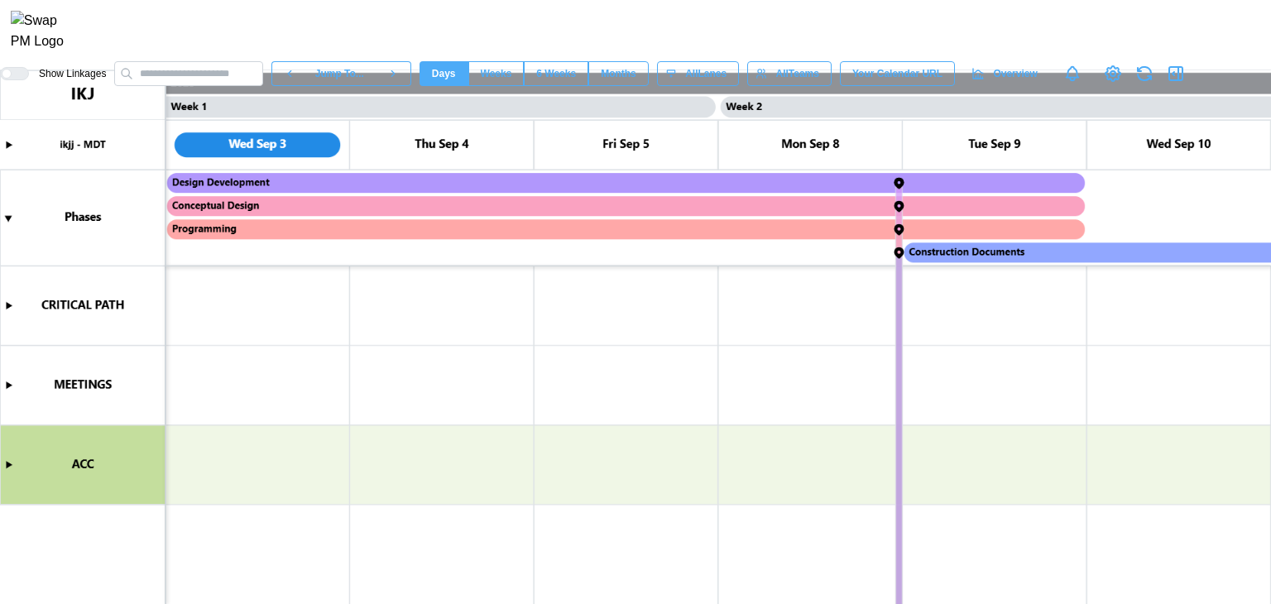
scroll to position [0, 368]
click at [13, 463] on canvas at bounding box center [635, 337] width 1271 height 534
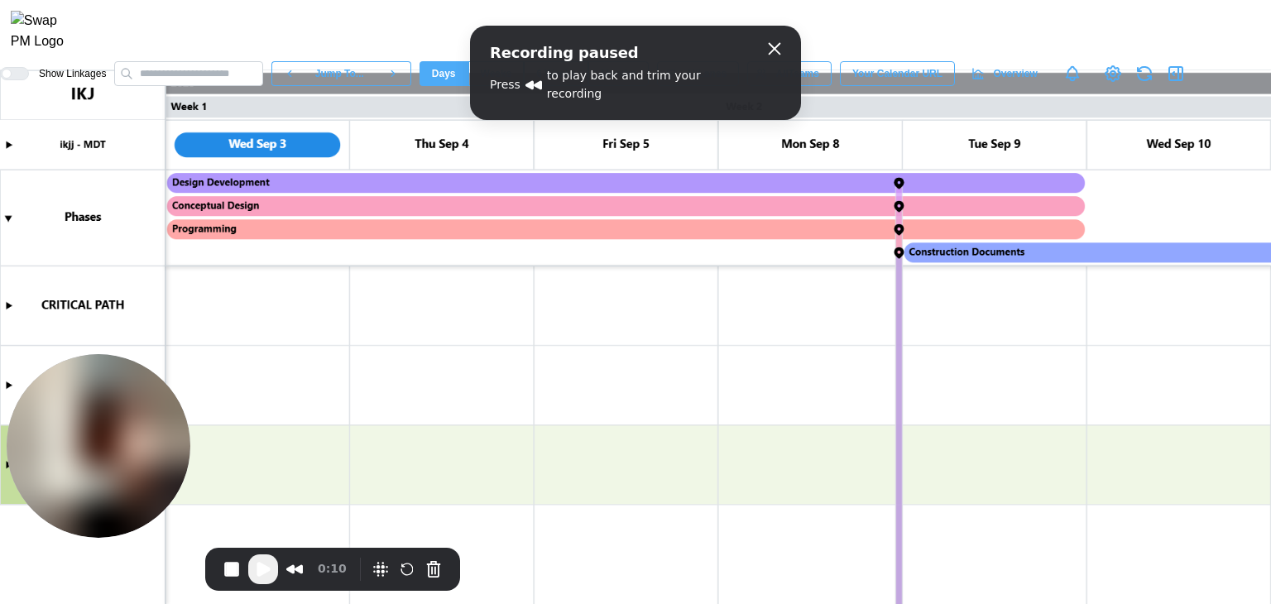
click at [190, 481] on img at bounding box center [99, 446] width 184 height 184
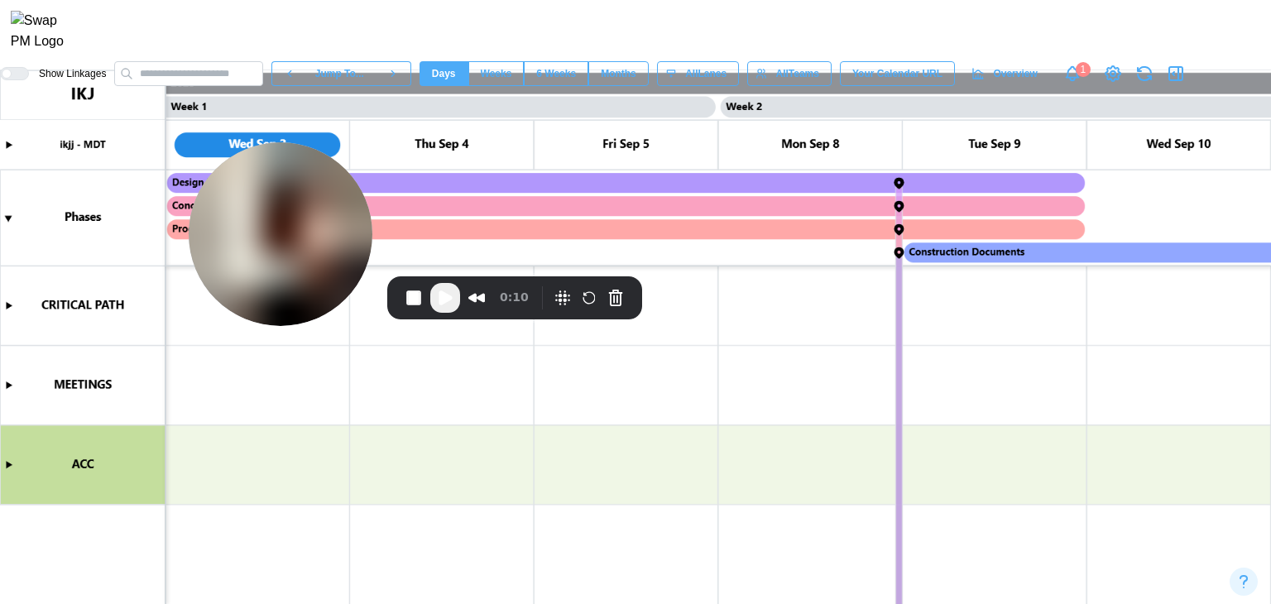
drag, startPoint x: 298, startPoint y: 474, endPoint x: 129, endPoint y: 94, distance: 416.4
click at [189, 142] on img at bounding box center [281, 234] width 184 height 184
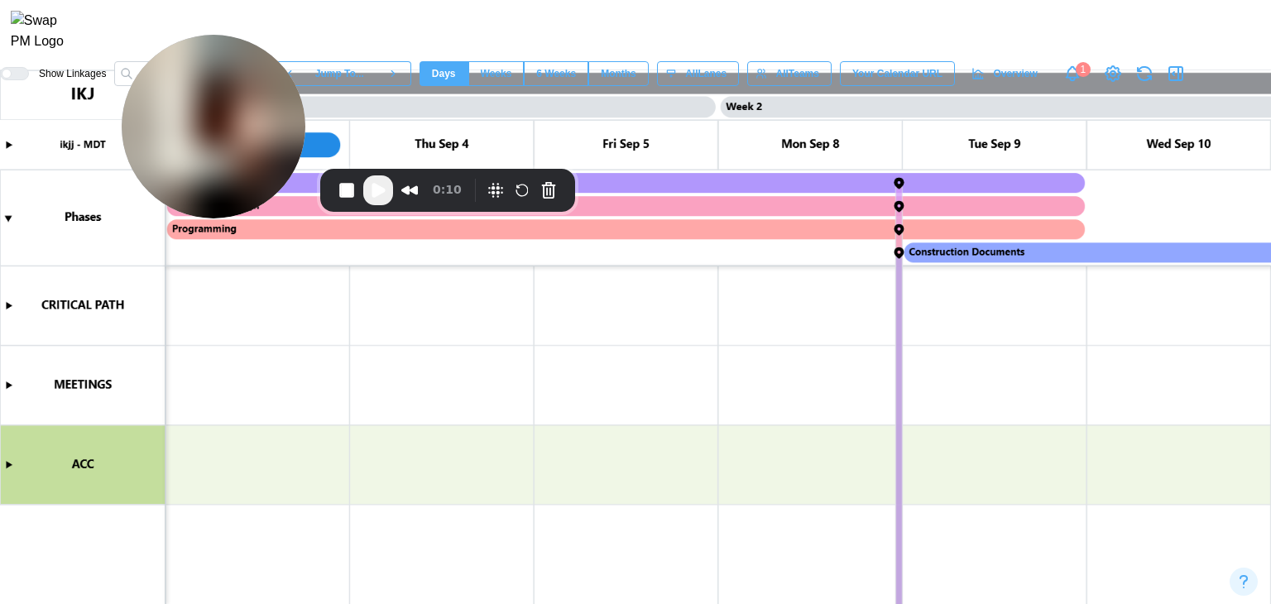
click at [9, 465] on canvas at bounding box center [635, 337] width 1271 height 534
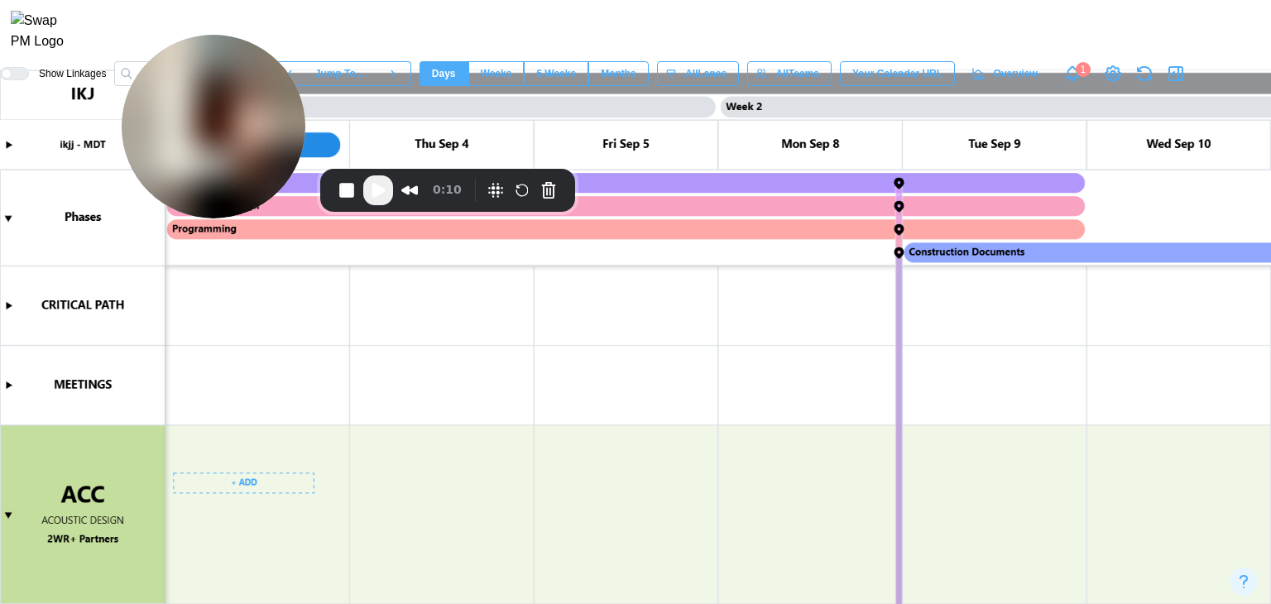
click at [250, 487] on canvas at bounding box center [635, 337] width 1271 height 534
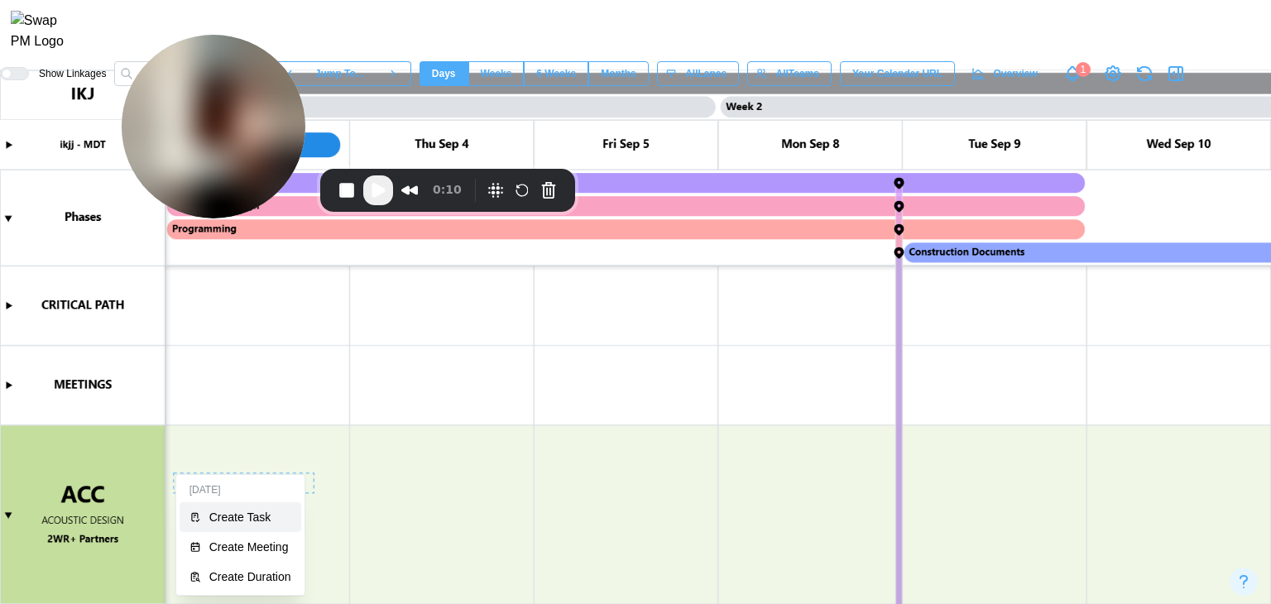
click at [253, 511] on div "Create Task" at bounding box center [250, 517] width 82 height 13
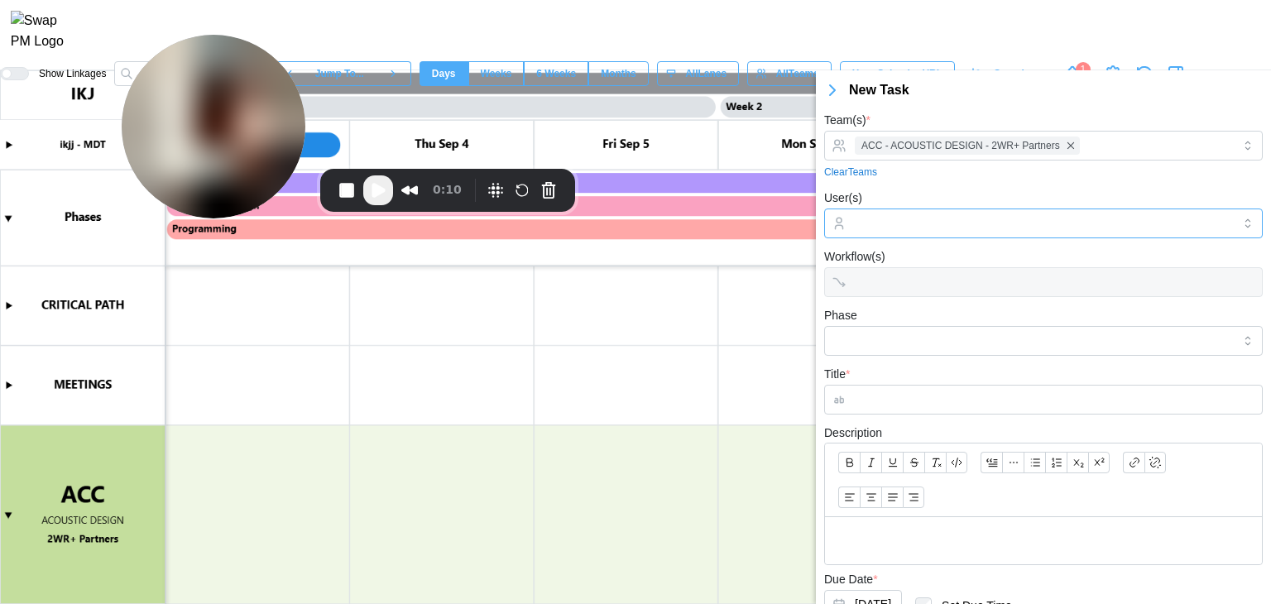
click at [876, 223] on input "User(s)" at bounding box center [1043, 223] width 377 height 13
click at [881, 333] on input "Phase" at bounding box center [1043, 341] width 439 height 30
type input "**********"
click at [928, 302] on form "**********" at bounding box center [1043, 412] width 439 height 604
click at [896, 393] on input "Title *" at bounding box center [1043, 400] width 439 height 30
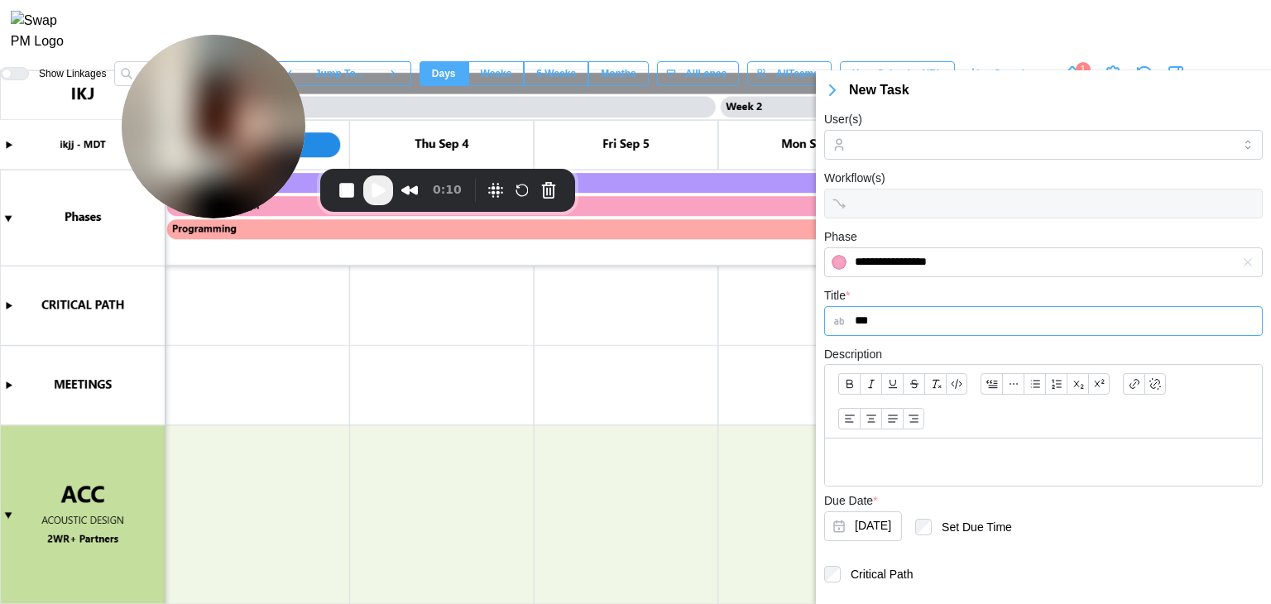
scroll to position [118, 0]
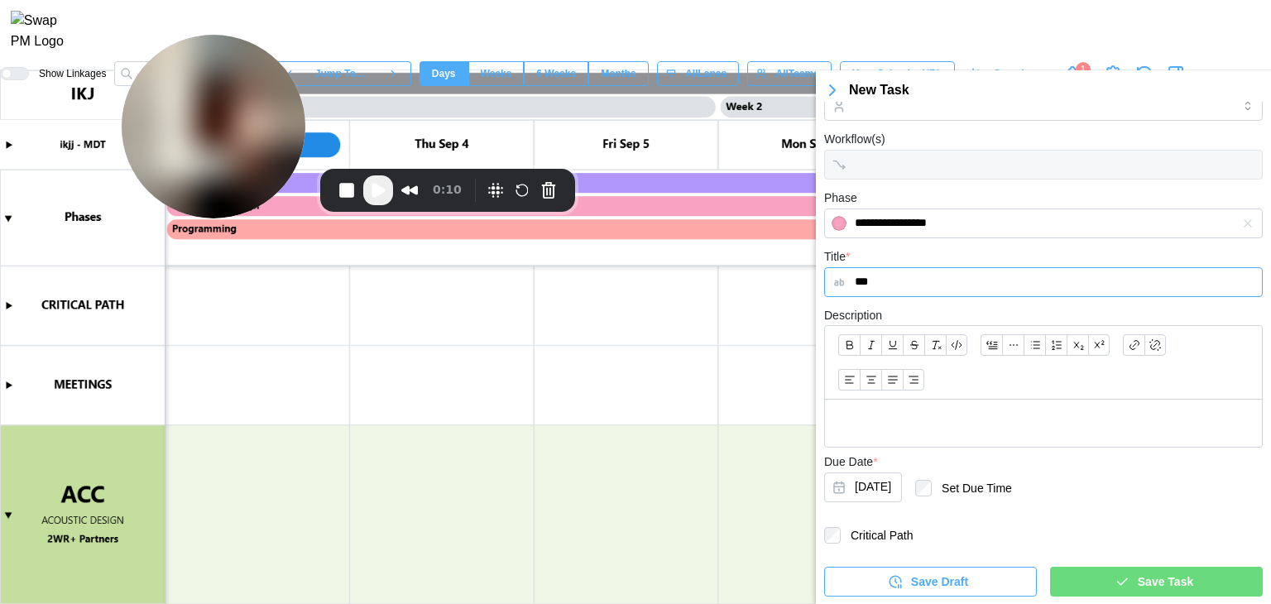
type input "***"
click at [953, 425] on p at bounding box center [1043, 423] width 410 height 21
click at [1149, 579] on span "Save Task" at bounding box center [1165, 582] width 55 height 28
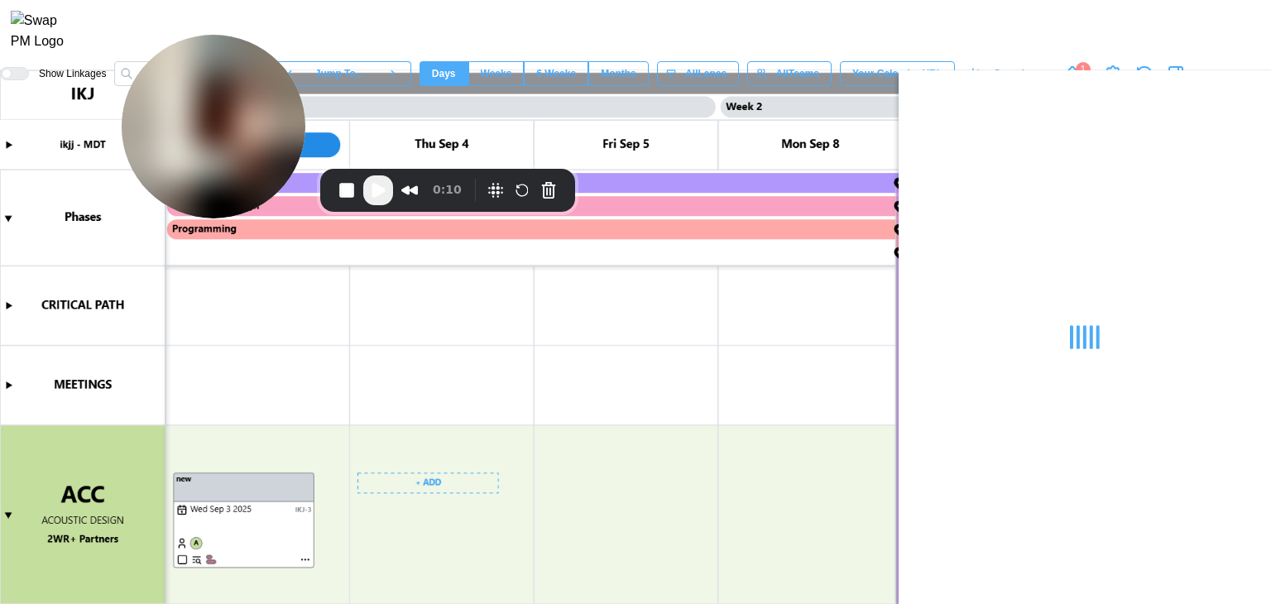
scroll to position [0, 0]
click at [247, 582] on canvas at bounding box center [635, 337] width 1271 height 534
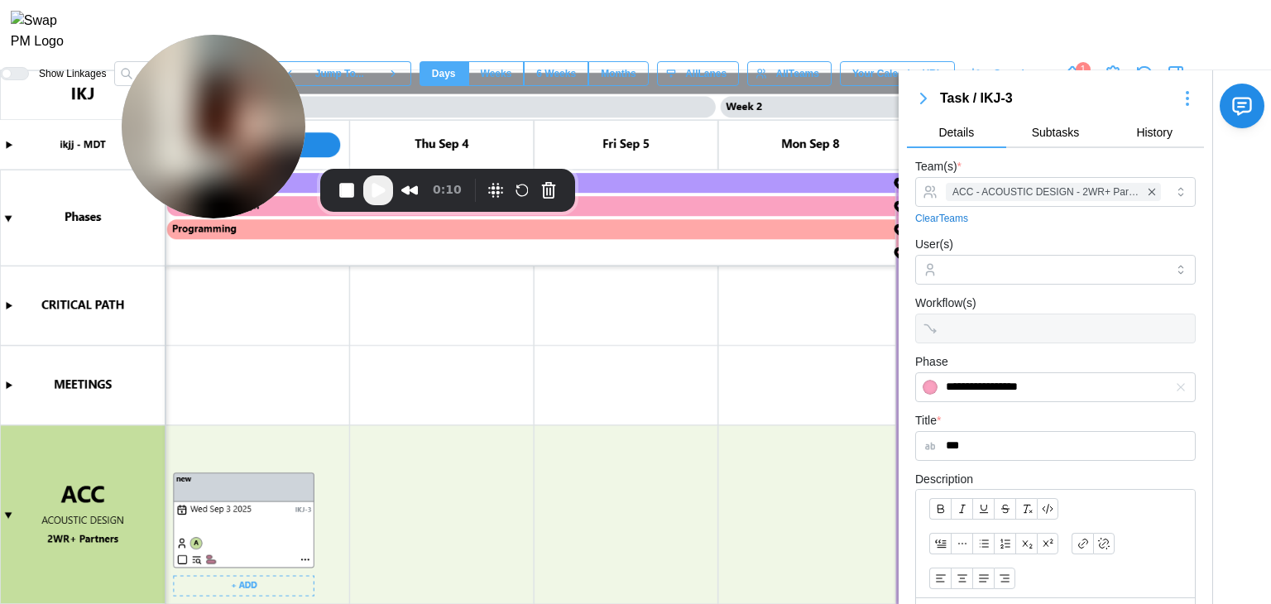
click at [262, 578] on canvas at bounding box center [635, 337] width 1271 height 534
click at [1032, 131] on span "Subtasks" at bounding box center [1056, 133] width 48 height 12
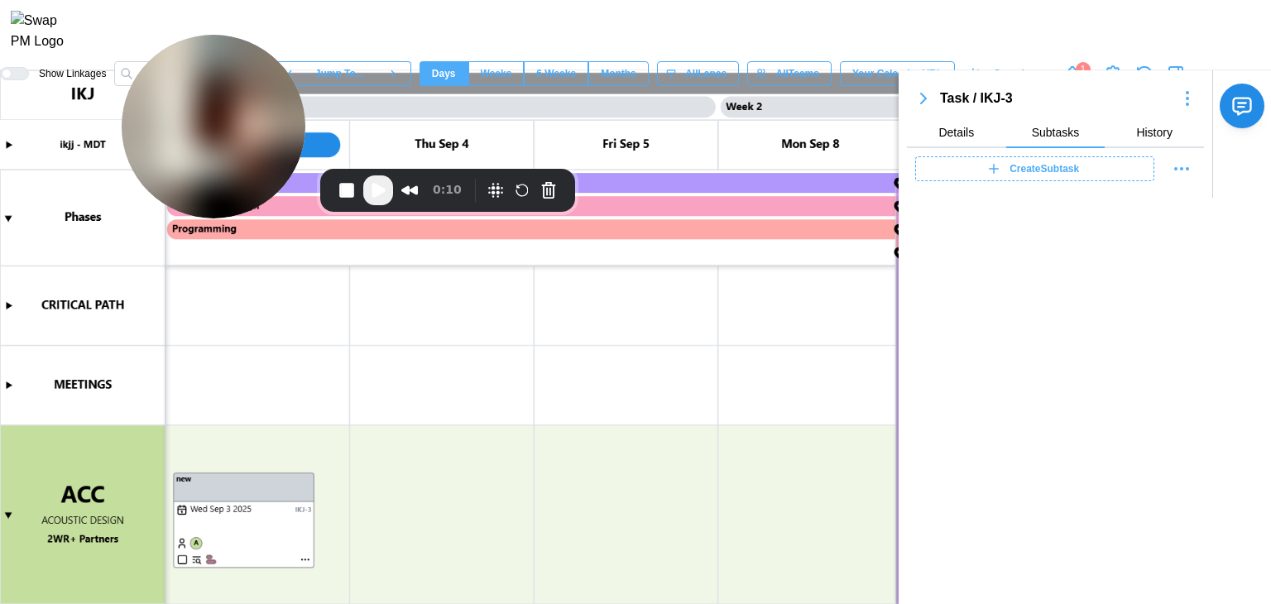
click at [1005, 177] on div "Create Subtask" at bounding box center [1033, 168] width 218 height 23
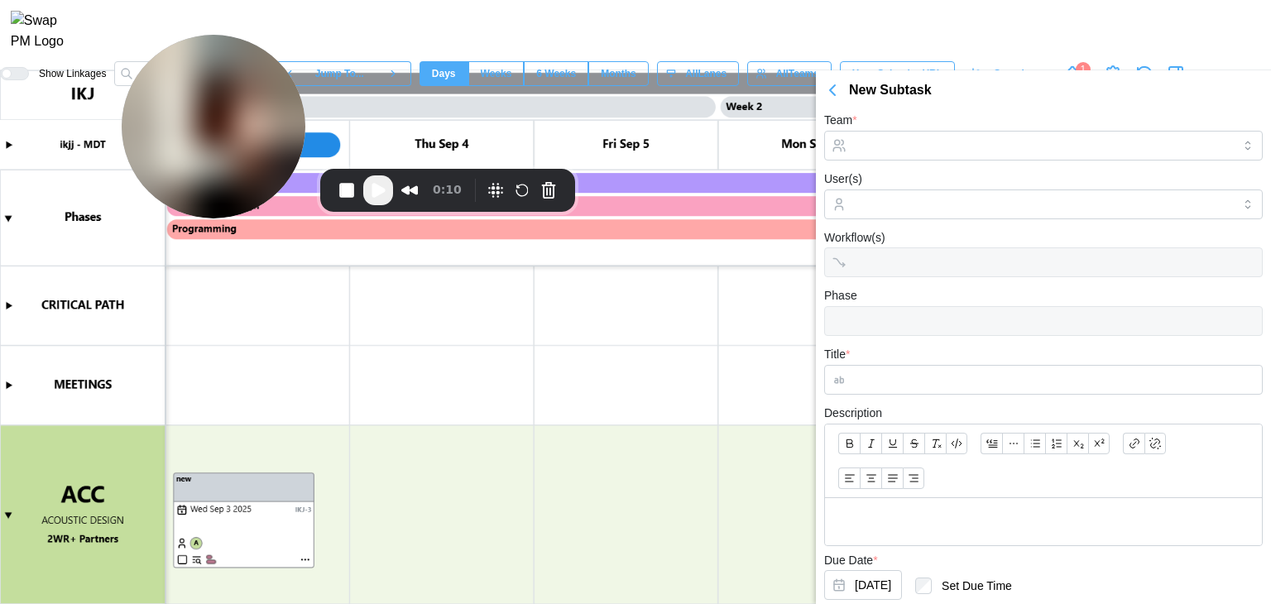
click at [370, 190] on span "Play Recording" at bounding box center [378, 190] width 20 height 20
click at [833, 90] on icon "button" at bounding box center [832, 90] width 5 height 10
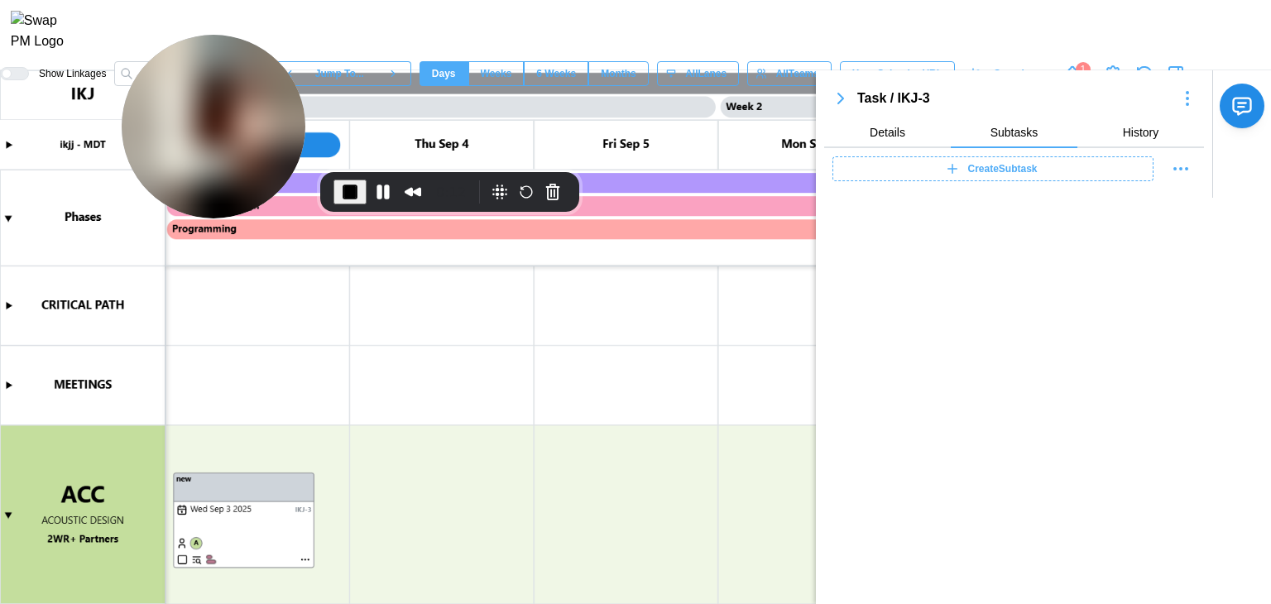
click at [844, 96] on icon "button" at bounding box center [841, 99] width 20 height 20
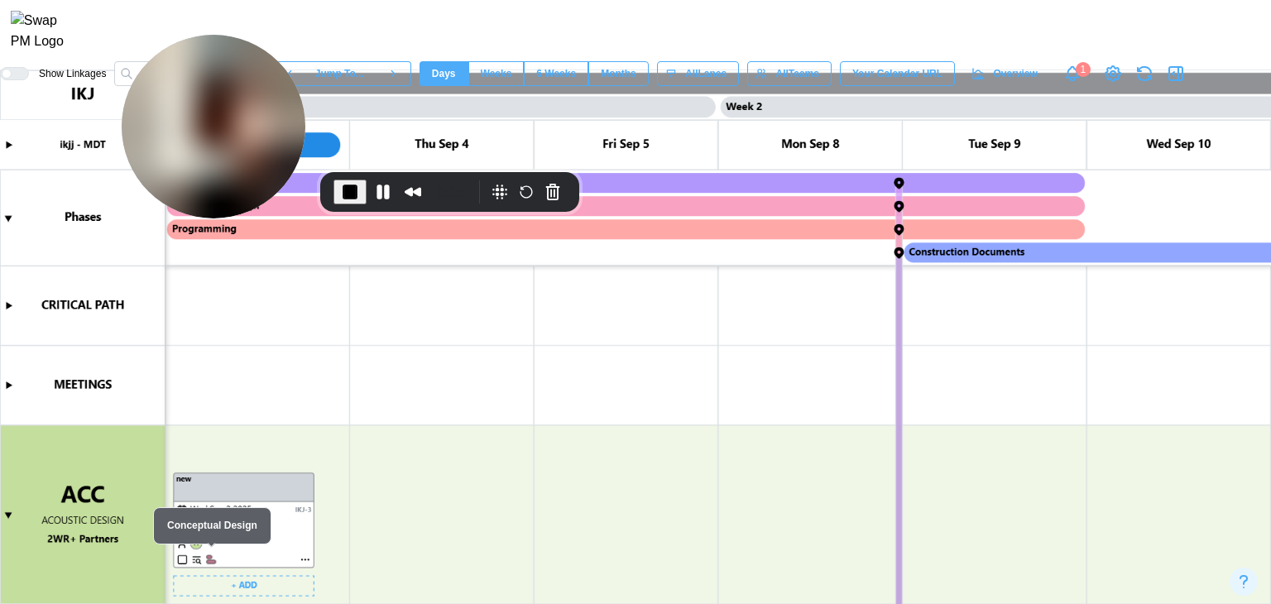
click at [308, 560] on canvas at bounding box center [635, 337] width 1271 height 534
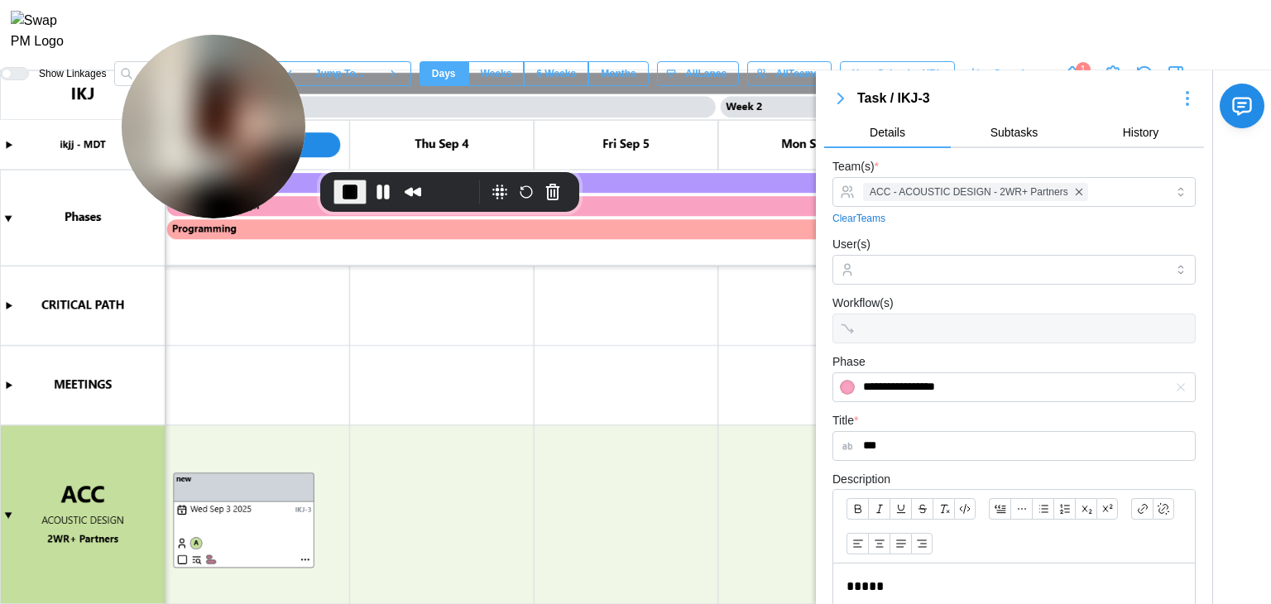
click at [1006, 120] on button "Subtasks" at bounding box center [1014, 133] width 127 height 30
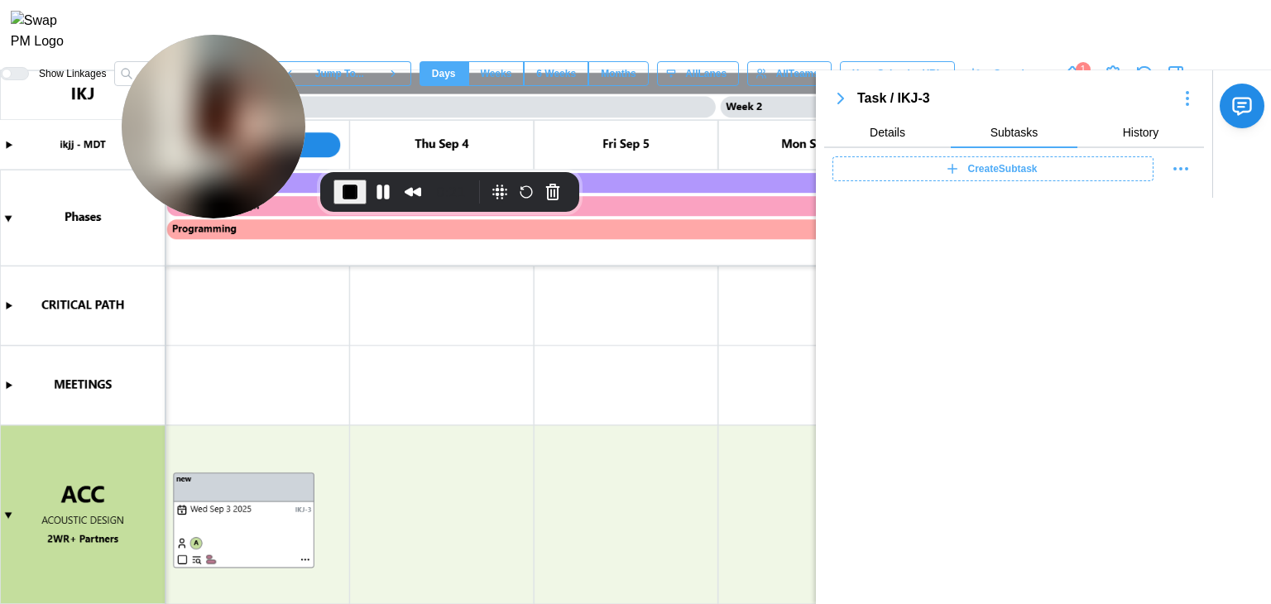
click at [982, 178] on span "Create Subtask" at bounding box center [1003, 168] width 70 height 23
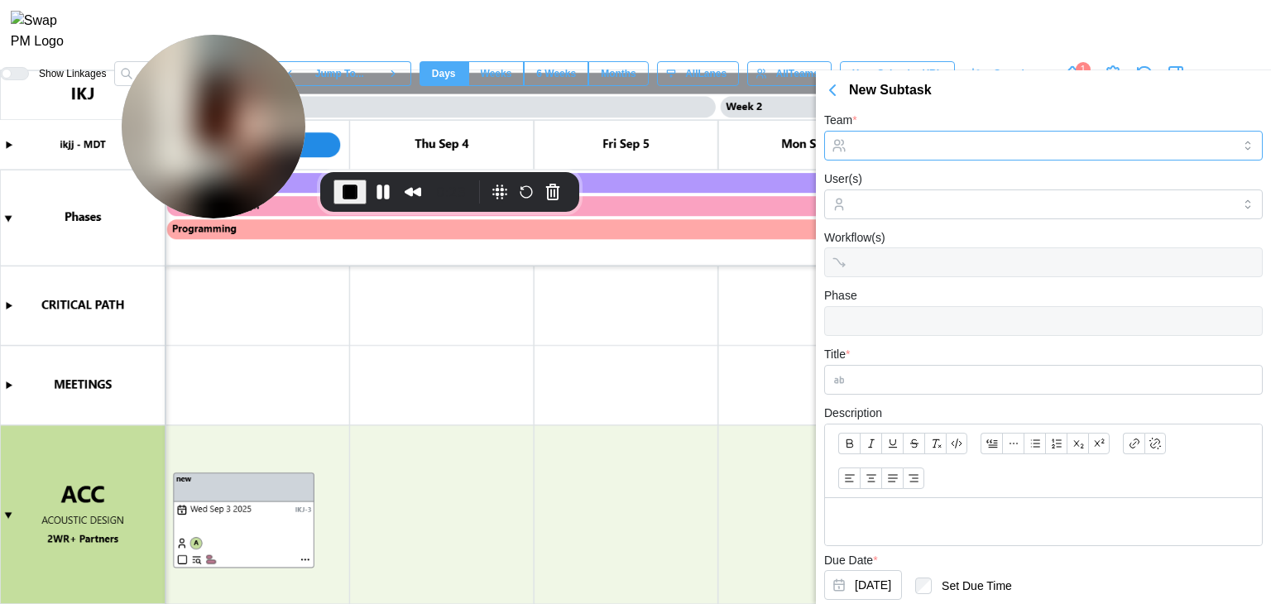
click at [1001, 152] on input "Team *" at bounding box center [1043, 146] width 439 height 30
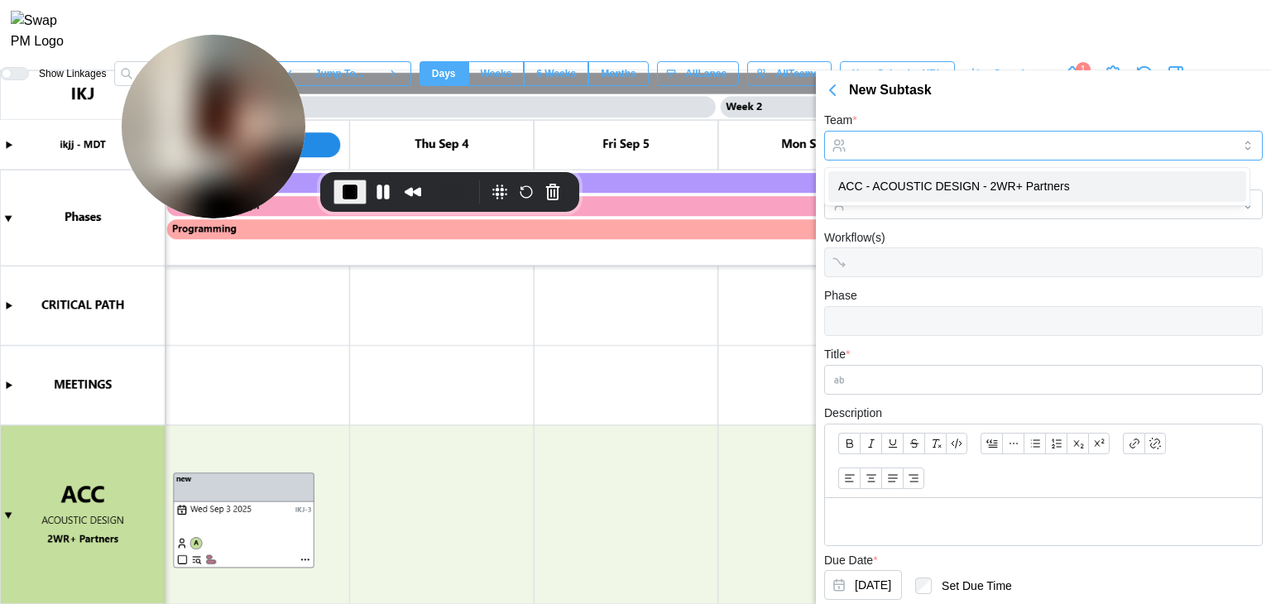
type input "**********"
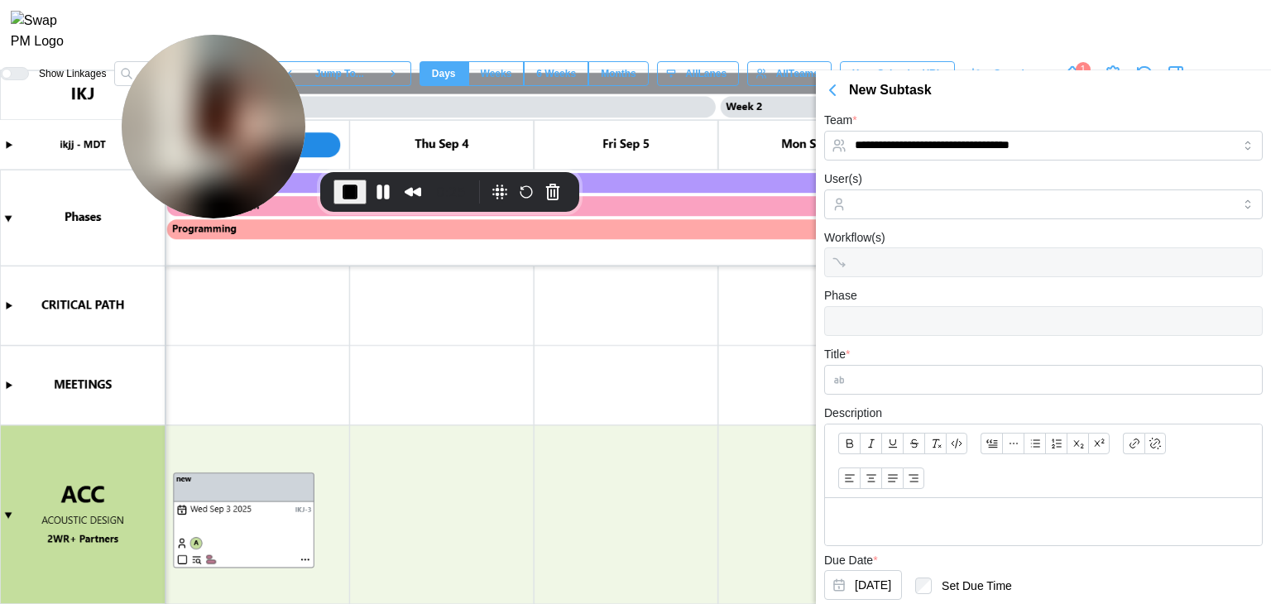
click at [986, 288] on div "Phase" at bounding box center [1043, 311] width 439 height 50
click at [962, 325] on div at bounding box center [1043, 321] width 439 height 30
click at [990, 286] on div "Phase" at bounding box center [1043, 311] width 439 height 50
click at [960, 213] on div at bounding box center [1042, 204] width 382 height 28
click at [896, 367] on input "Title *" at bounding box center [1043, 380] width 439 height 30
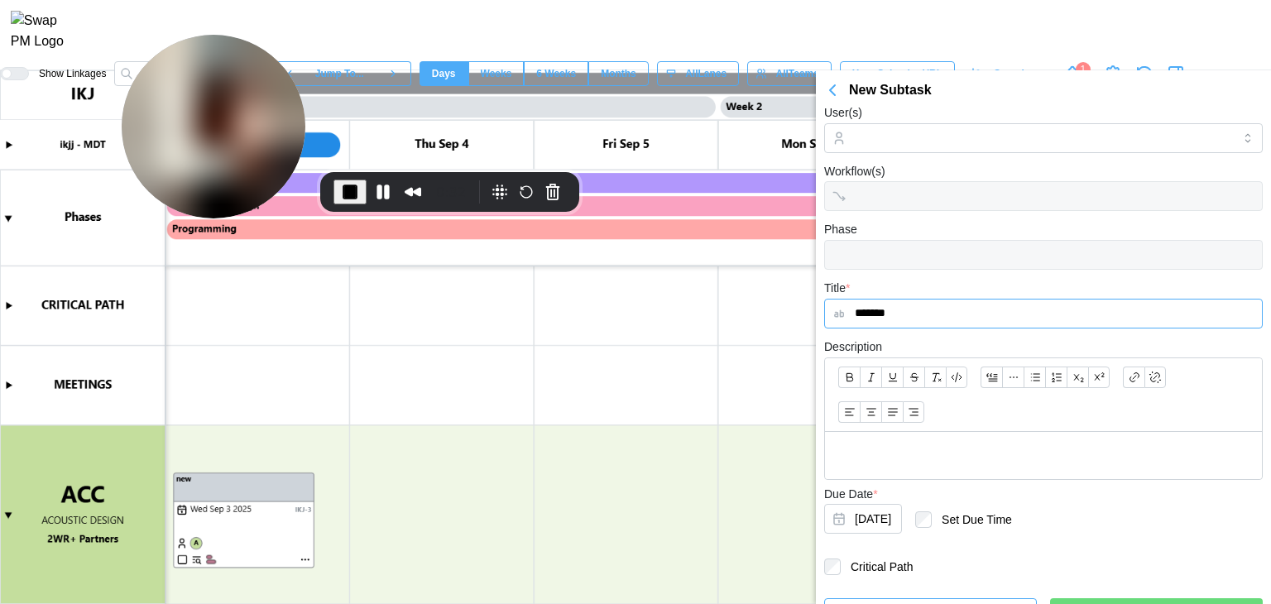
scroll to position [98, 0]
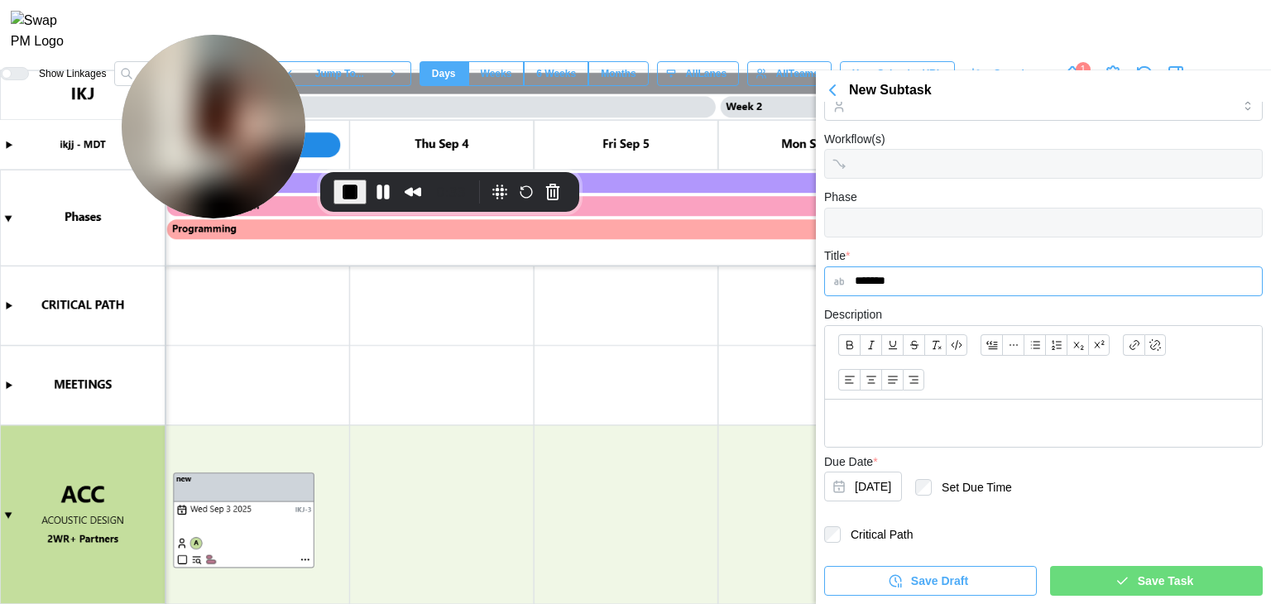
type input "*******"
click at [1138, 582] on span "Save Task" at bounding box center [1165, 581] width 55 height 28
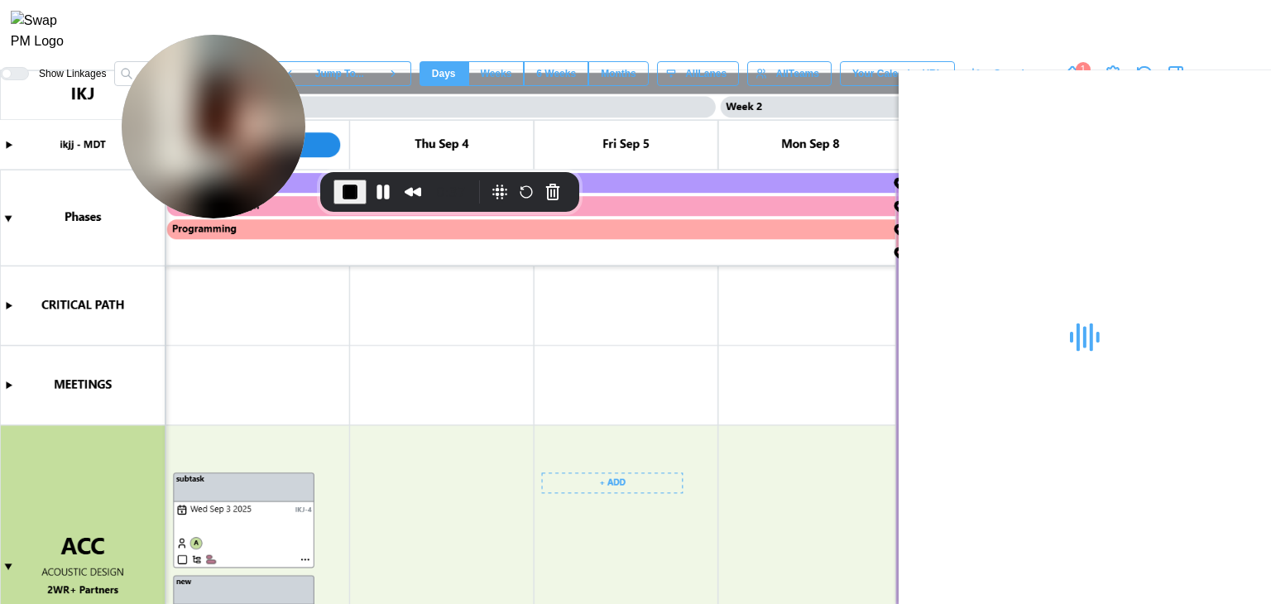
scroll to position [83, 0]
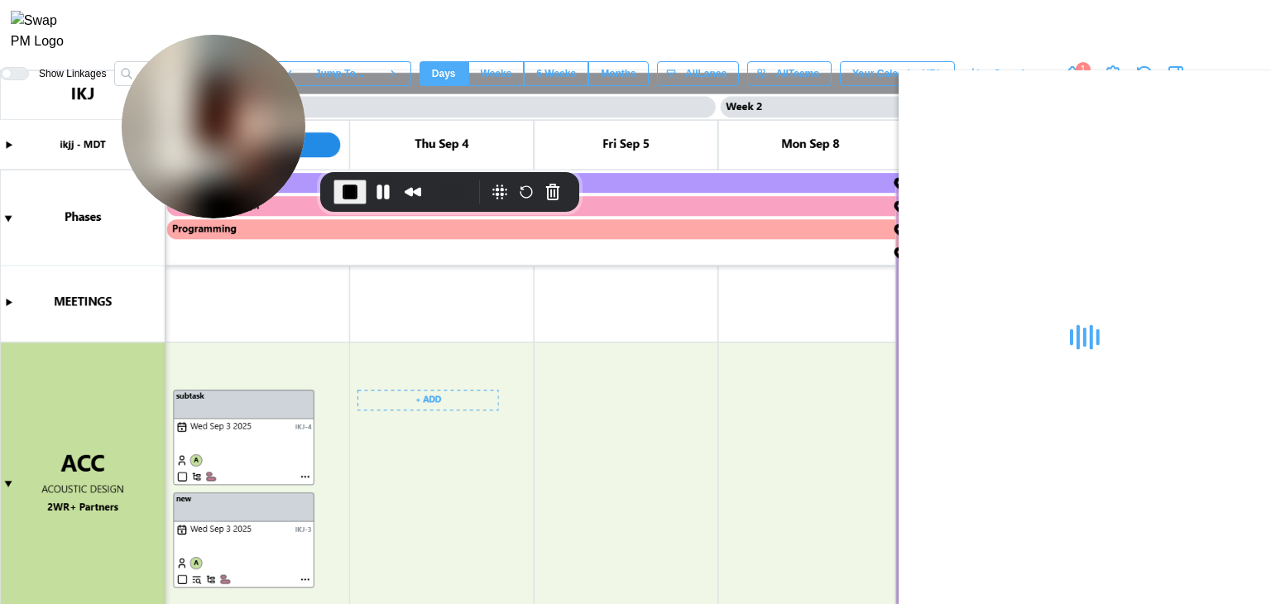
click at [436, 388] on canvas at bounding box center [635, 337] width 1271 height 534
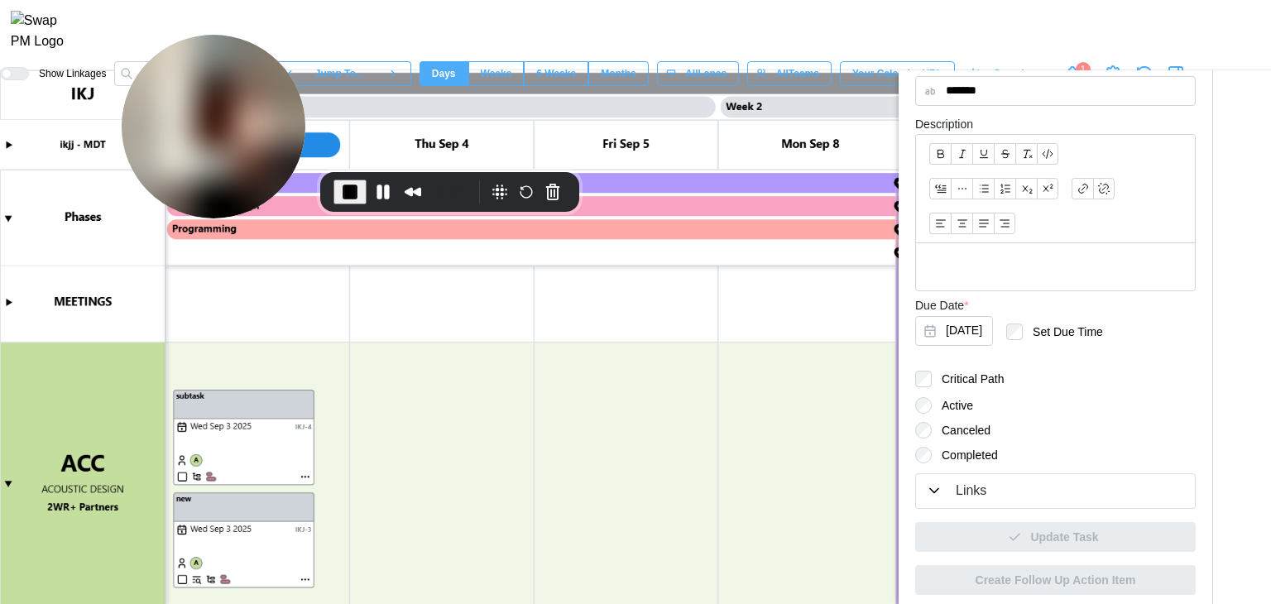
scroll to position [377, 0]
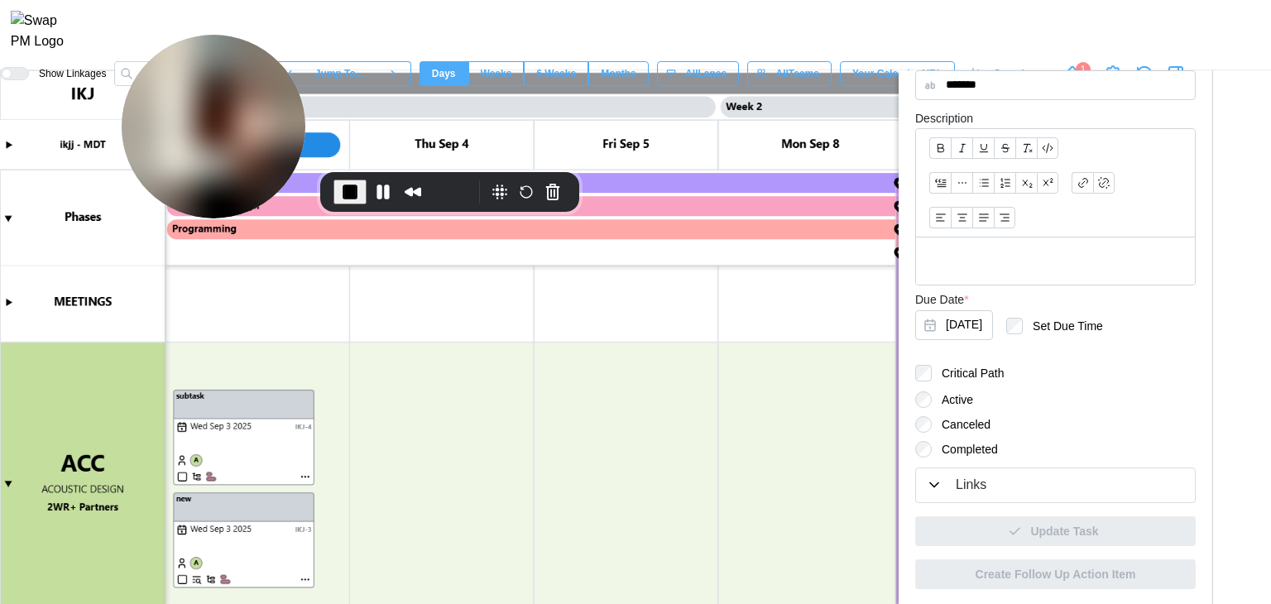
click at [952, 449] on label "Completed" at bounding box center [965, 449] width 66 height 17
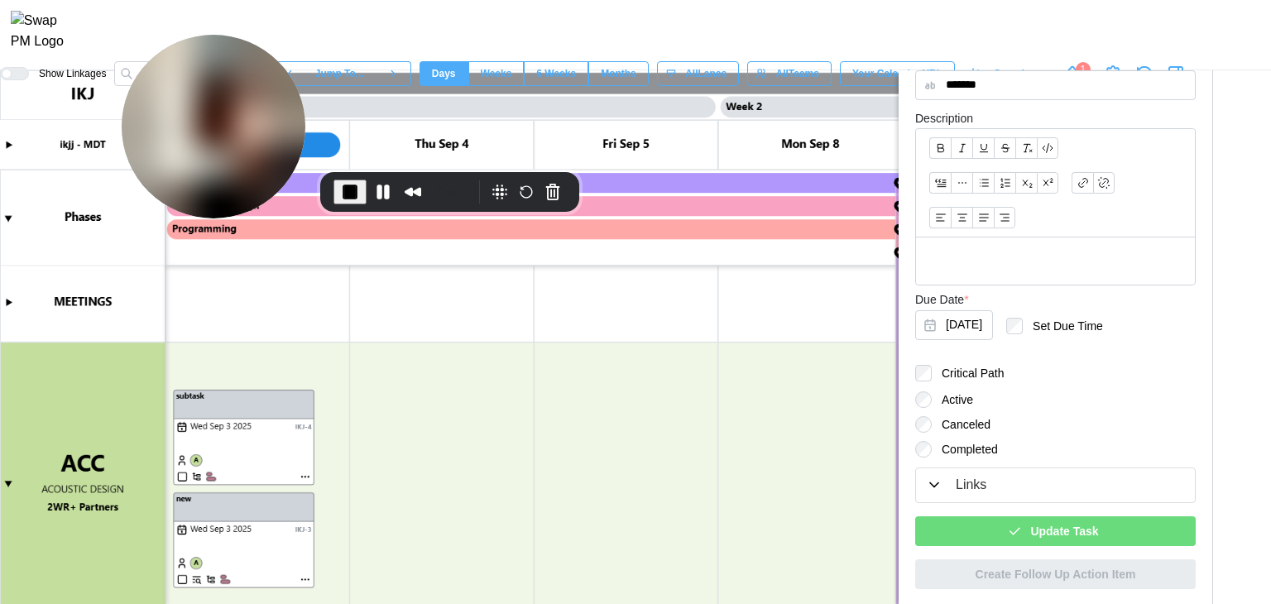
click at [994, 525] on div "Update Task" at bounding box center [1053, 531] width 254 height 28
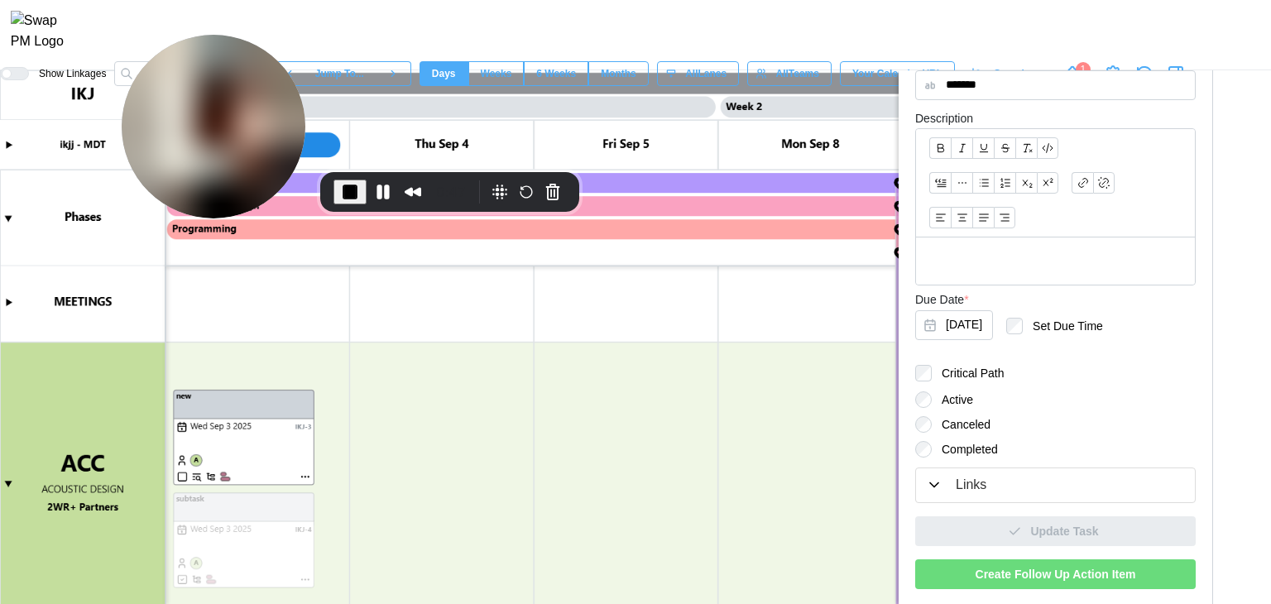
click at [1089, 577] on span "Create Follow Up Action Item" at bounding box center [1056, 574] width 161 height 28
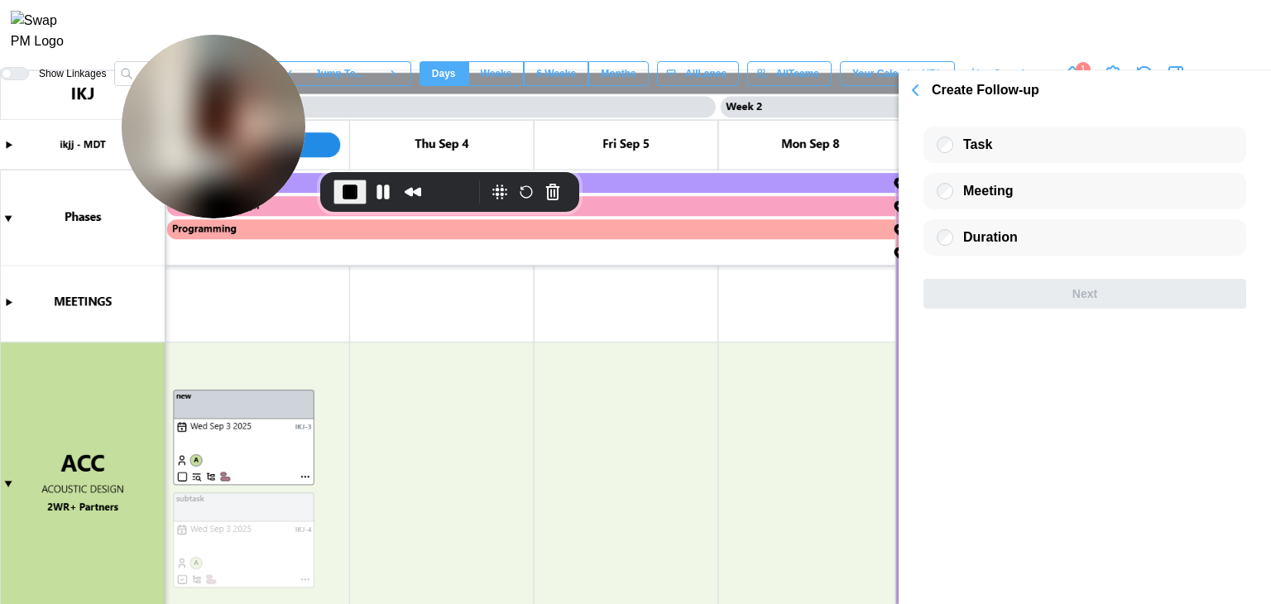
scroll to position [0, 0]
click at [936, 237] on div "Duration" at bounding box center [1085, 237] width 323 height 36
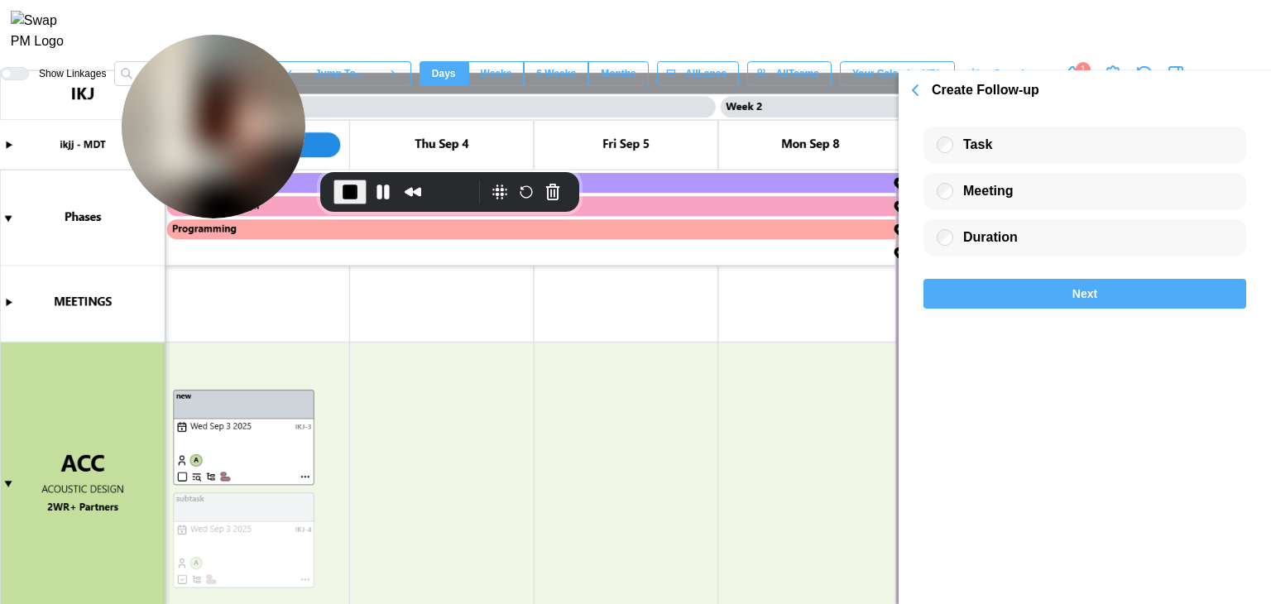
click at [1002, 286] on div "Next" at bounding box center [1084, 294] width 291 height 28
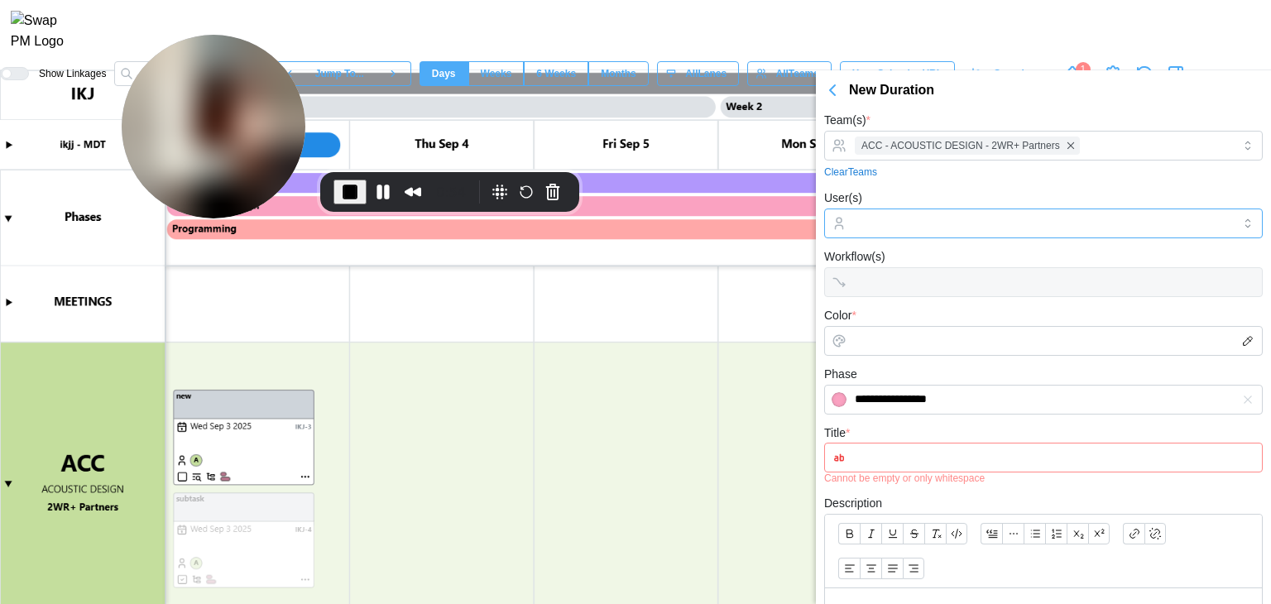
click at [970, 220] on input "User(s)" at bounding box center [1043, 223] width 377 height 13
click at [934, 340] on input "Color *" at bounding box center [1043, 341] width 439 height 30
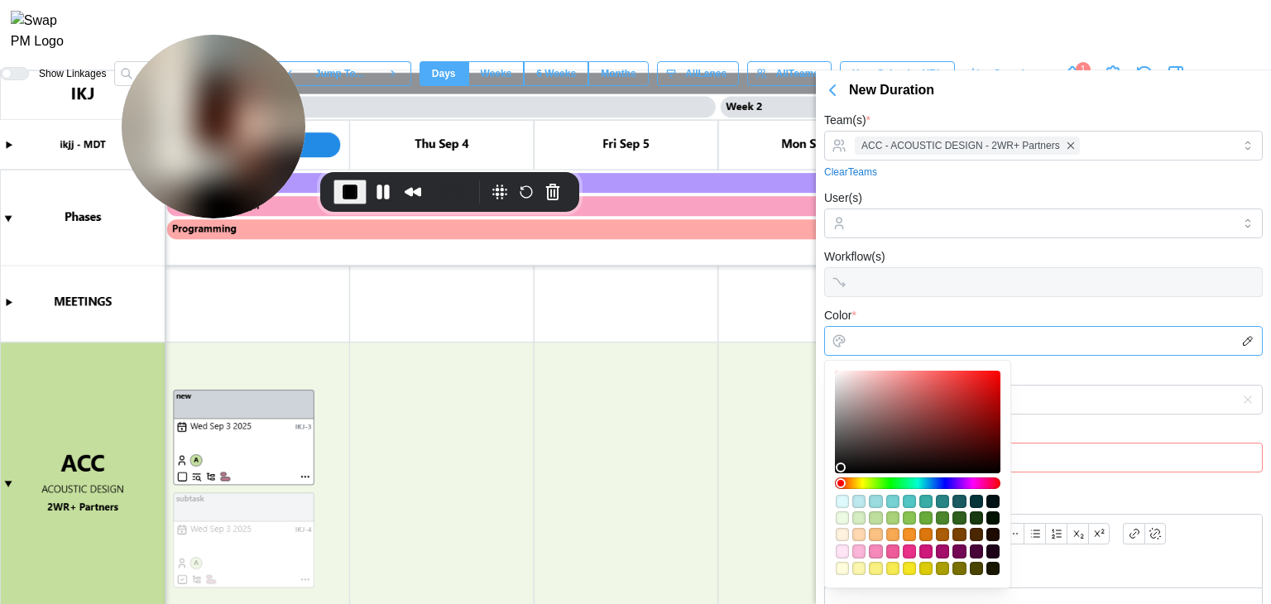
click at [937, 378] on div at bounding box center [918, 422] width 154 height 91
type input "*******"
click at [1114, 374] on div "**********" at bounding box center [1043, 389] width 439 height 50
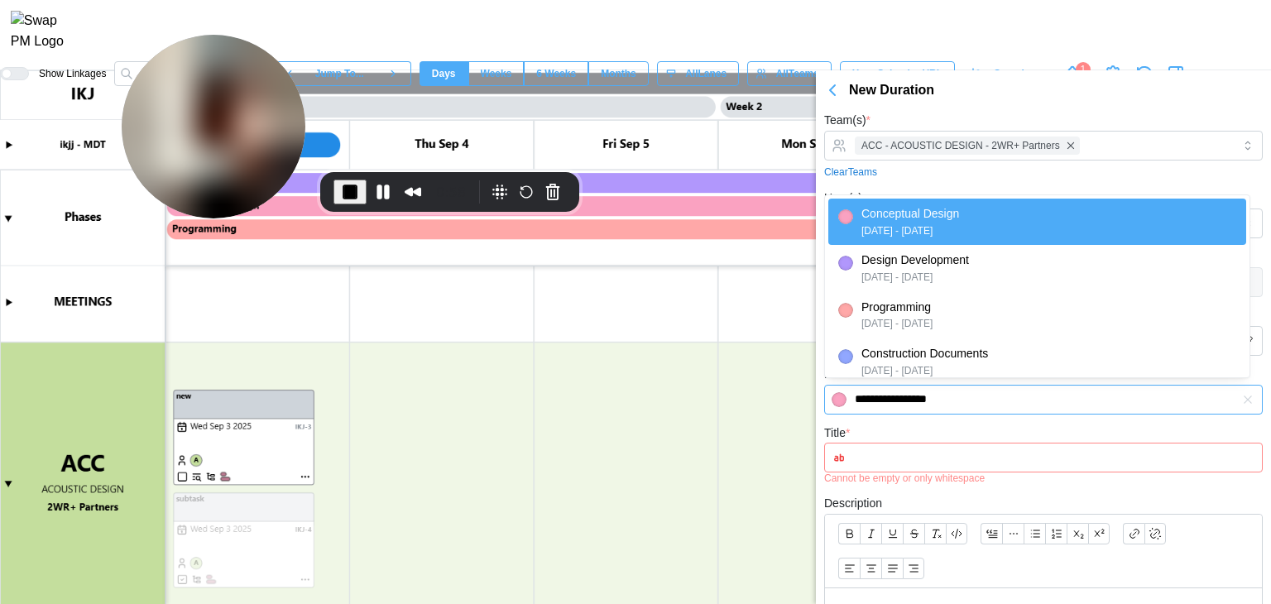
click at [982, 396] on input "**********" at bounding box center [1043, 400] width 439 height 30
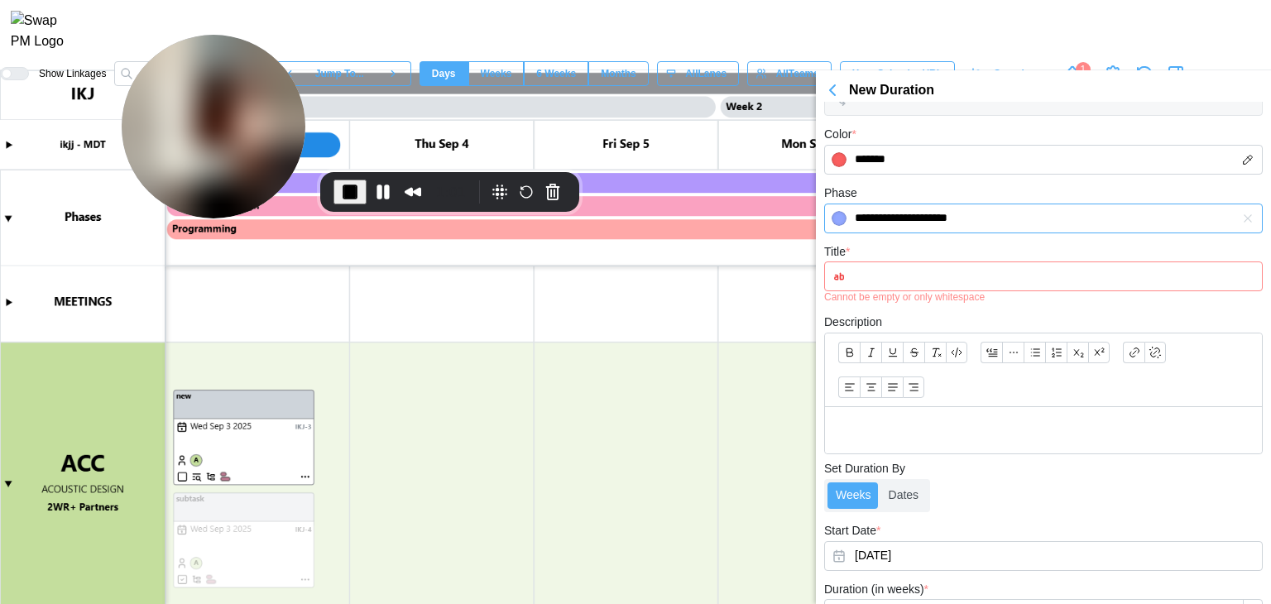
scroll to position [60, 0]
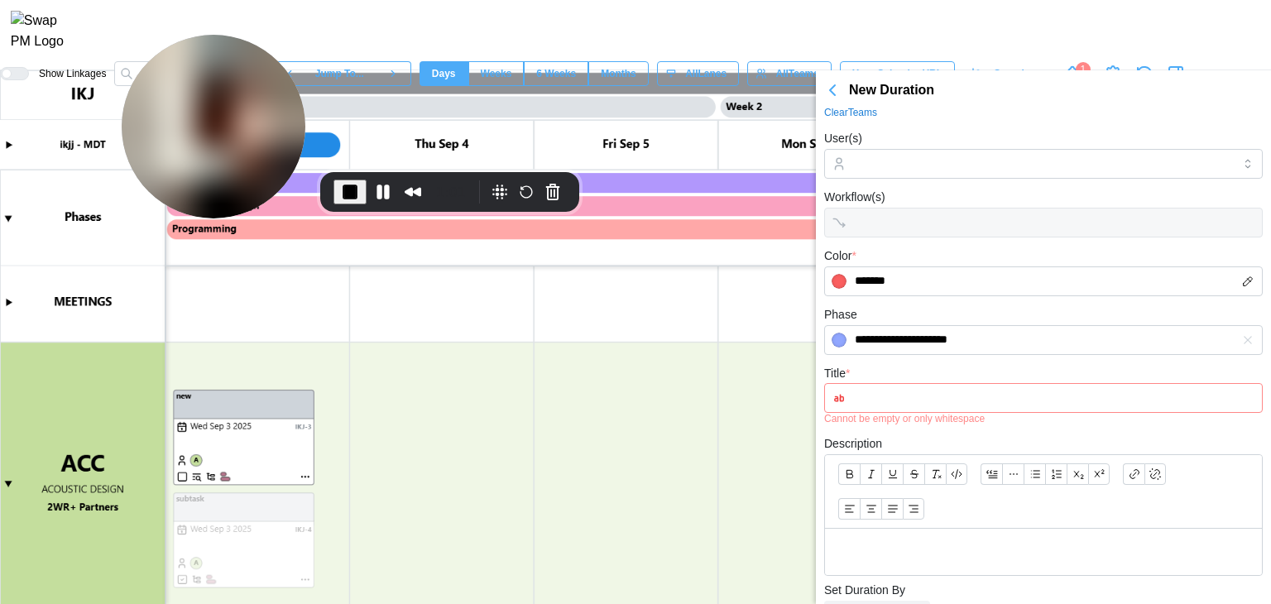
click at [981, 354] on form "**********" at bounding box center [1043, 447] width 439 height 794
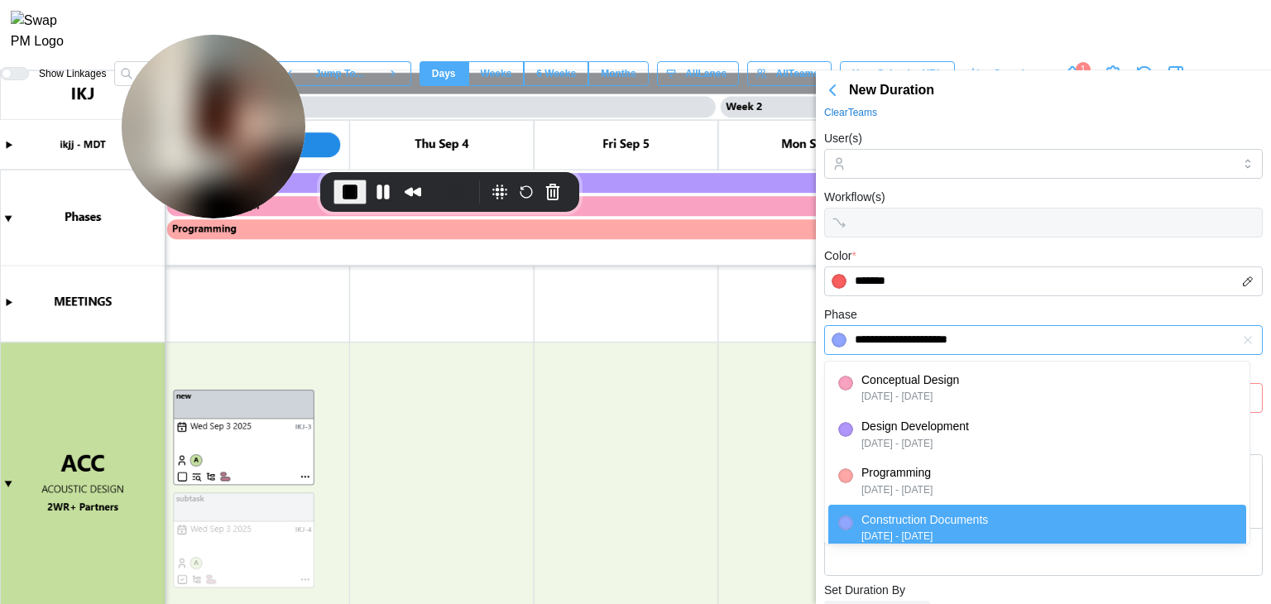
click at [1025, 334] on input "**********" at bounding box center [1043, 340] width 439 height 30
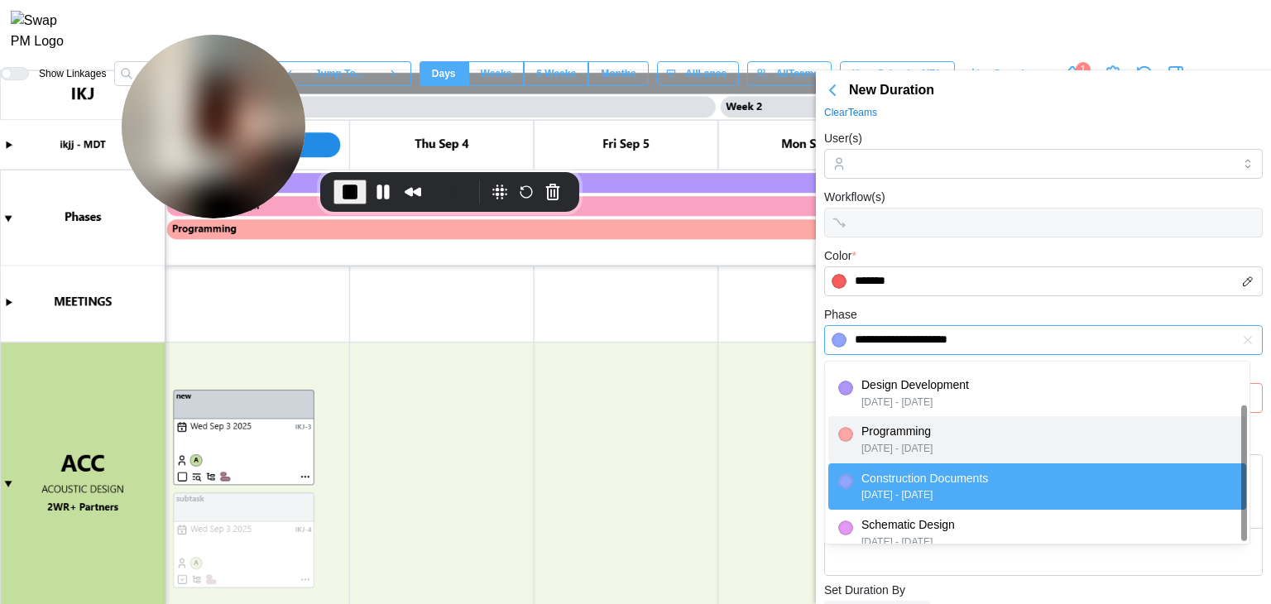
scroll to position [57, 0]
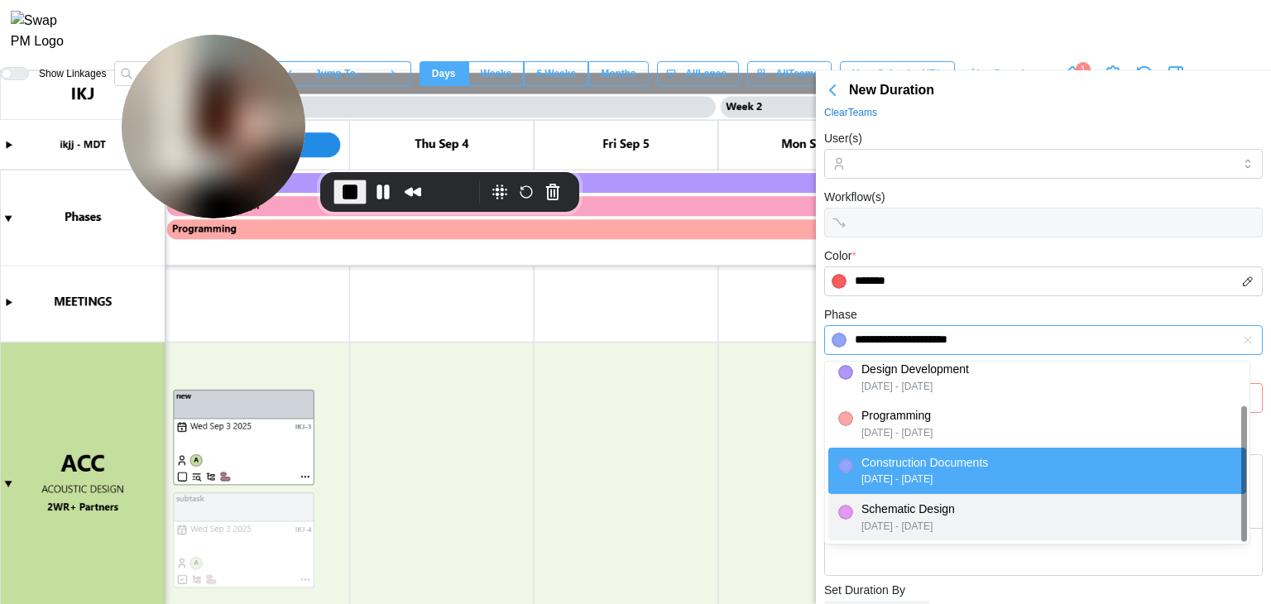
type input "**********"
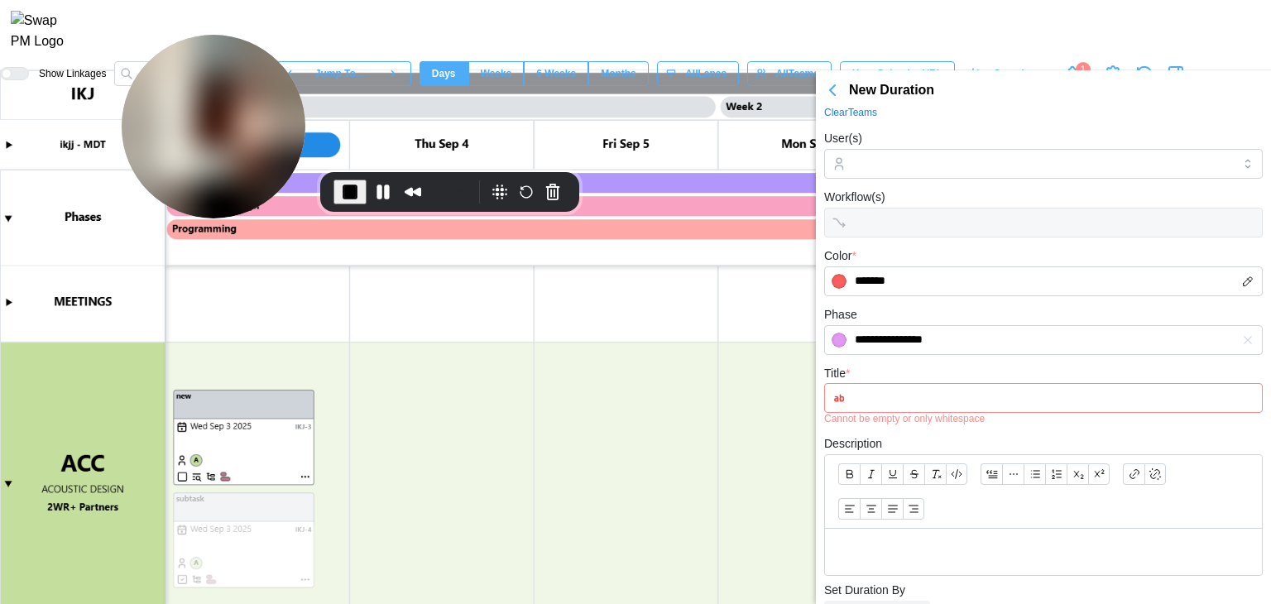
click at [915, 386] on input "Title *" at bounding box center [1043, 398] width 439 height 30
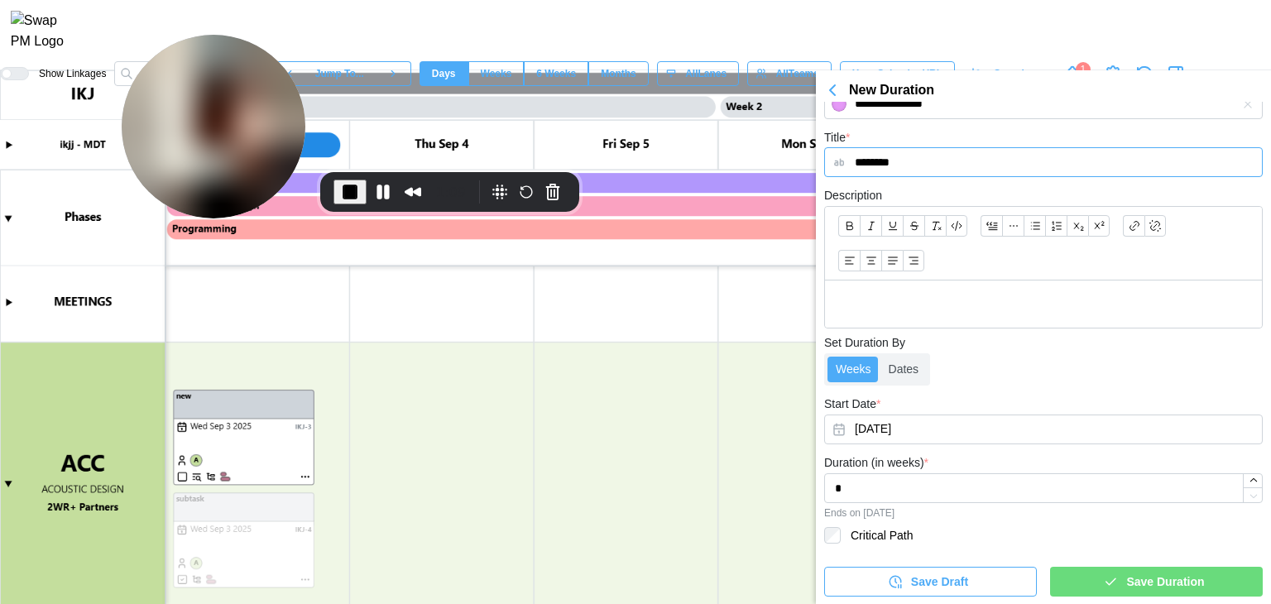
scroll to position [296, 0]
type input "********"
click at [896, 435] on button "[DATE]" at bounding box center [1043, 429] width 439 height 30
click at [899, 478] on input "*" at bounding box center [1043, 488] width 439 height 30
type input "*"
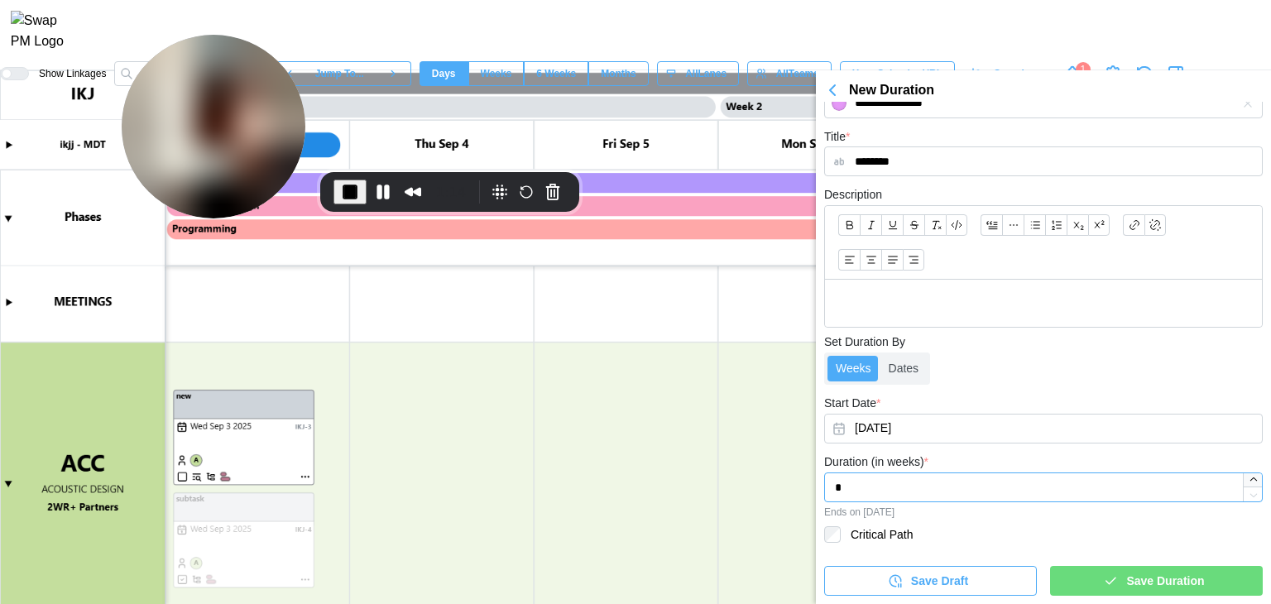
click at [1247, 484] on button "button" at bounding box center [1253, 480] width 20 height 14
click at [910, 372] on label "Dates" at bounding box center [904, 369] width 47 height 26
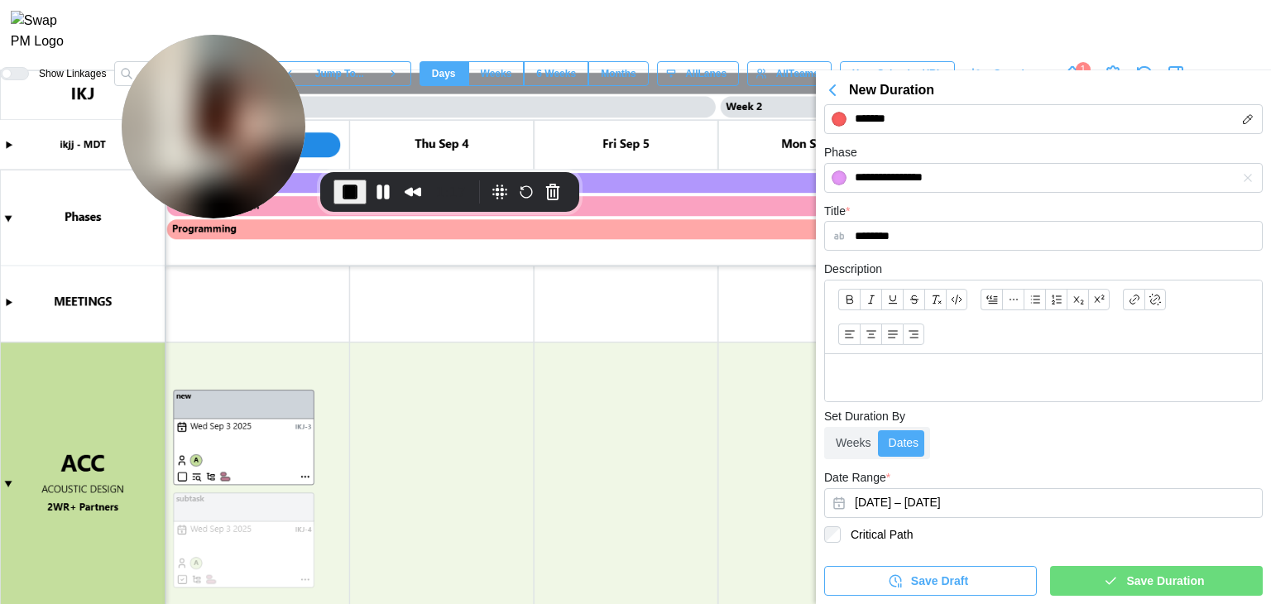
scroll to position [222, 0]
click at [1108, 583] on icon "button" at bounding box center [1110, 581] width 15 height 15
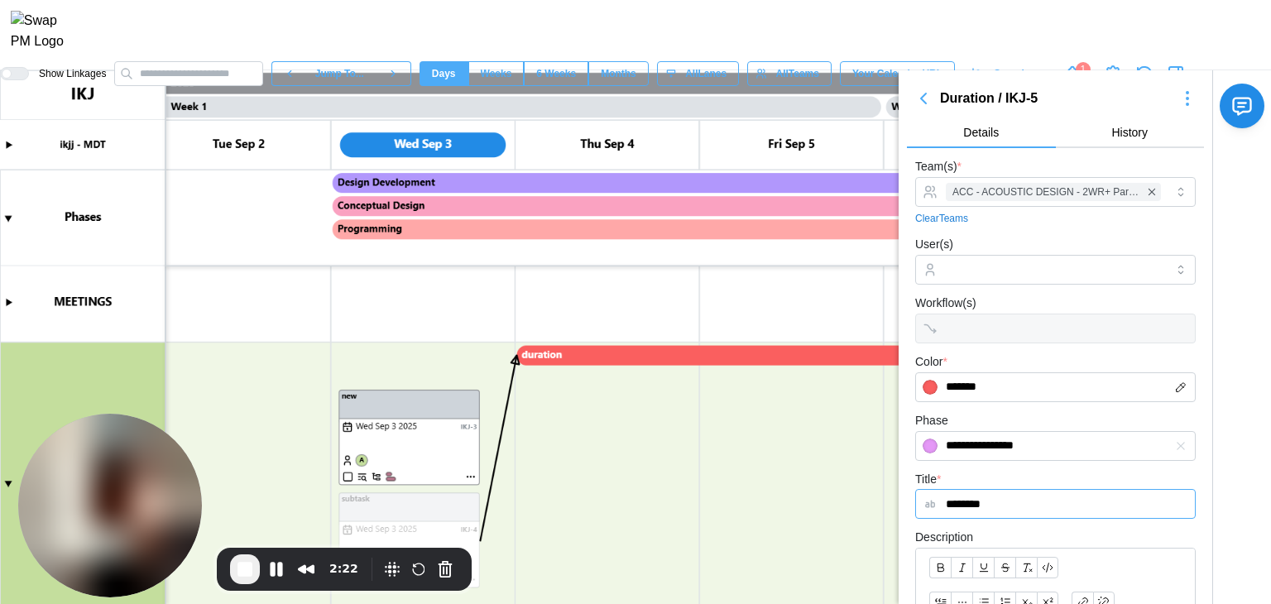
scroll to position [114, 0]
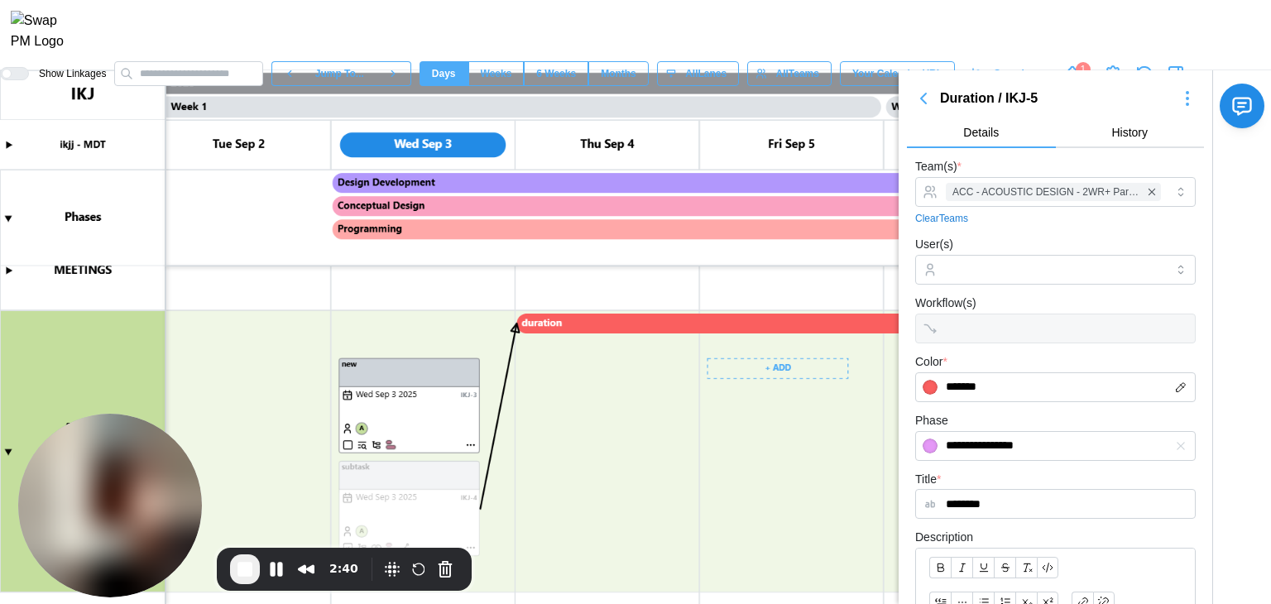
drag, startPoint x: 591, startPoint y: 326, endPoint x: 768, endPoint y: 339, distance: 177.6
click at [768, 339] on canvas at bounding box center [635, 337] width 1271 height 534
drag, startPoint x: 558, startPoint y: 316, endPoint x: 770, endPoint y: 352, distance: 215.6
click at [770, 352] on canvas at bounding box center [635, 337] width 1271 height 534
click at [1178, 100] on icon "button" at bounding box center [1188, 99] width 20 height 20
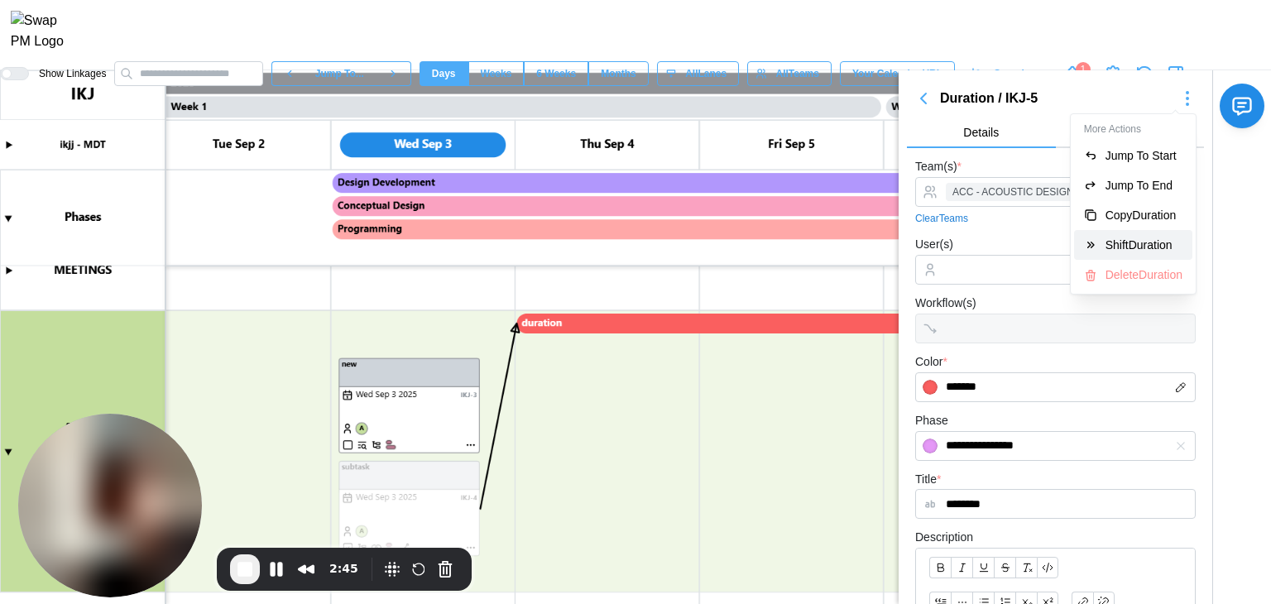
click at [1150, 252] on button "Shift Duration" at bounding box center [1133, 245] width 118 height 30
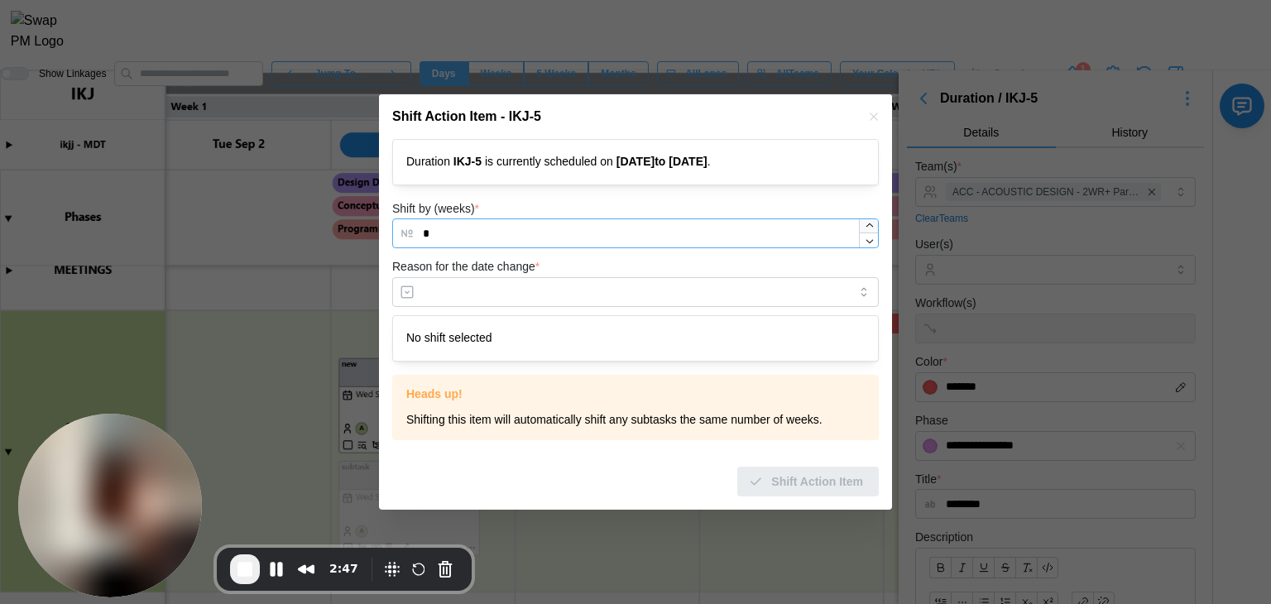
type input "*"
click at [877, 229] on div at bounding box center [868, 233] width 19 height 28
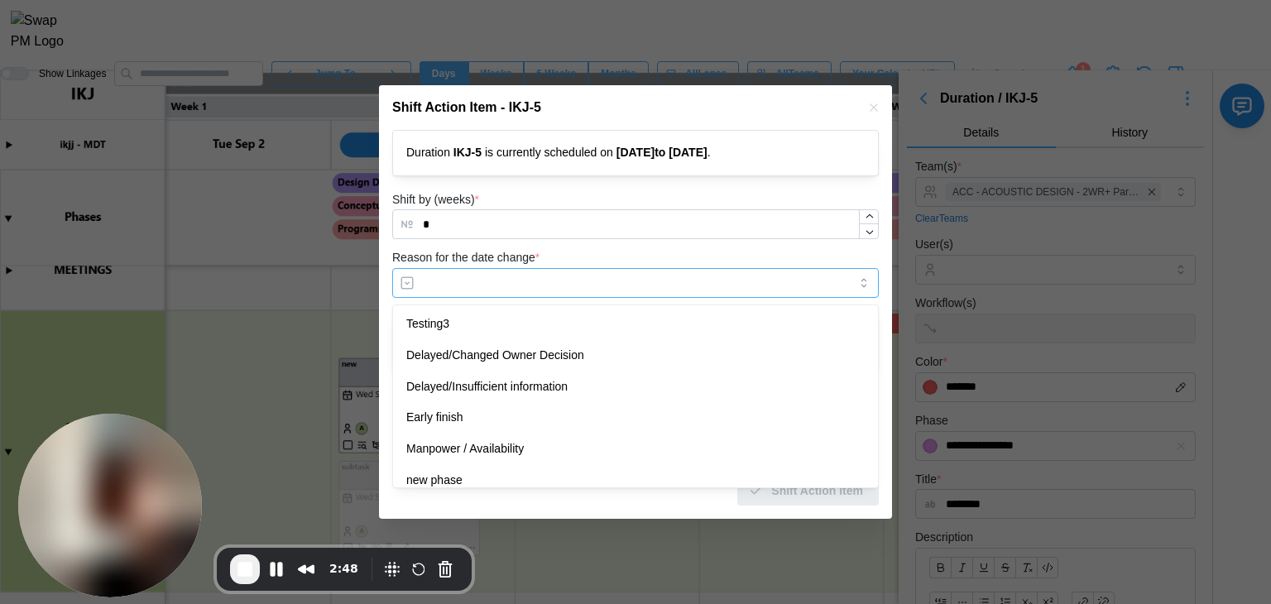
click at [626, 280] on input "Reason for the date change *" at bounding box center [635, 283] width 487 height 30
click at [617, 268] on input "Reason for the date change *" at bounding box center [635, 283] width 487 height 30
type input "**********"
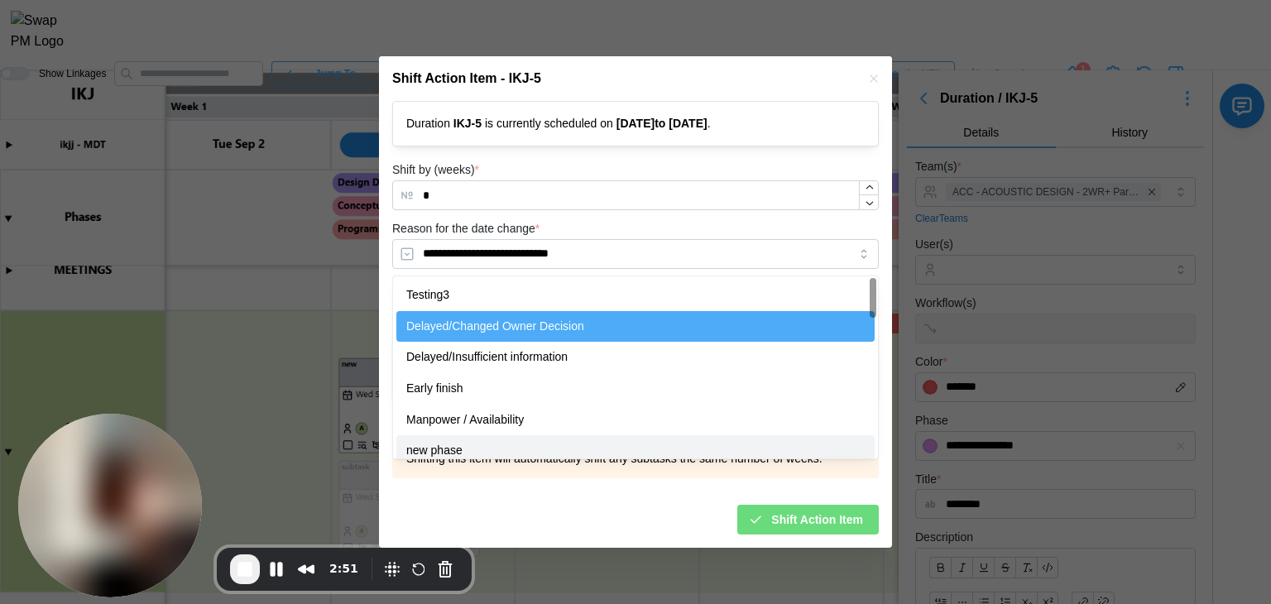
click at [664, 492] on div "Shift Action Item" at bounding box center [635, 513] width 487 height 43
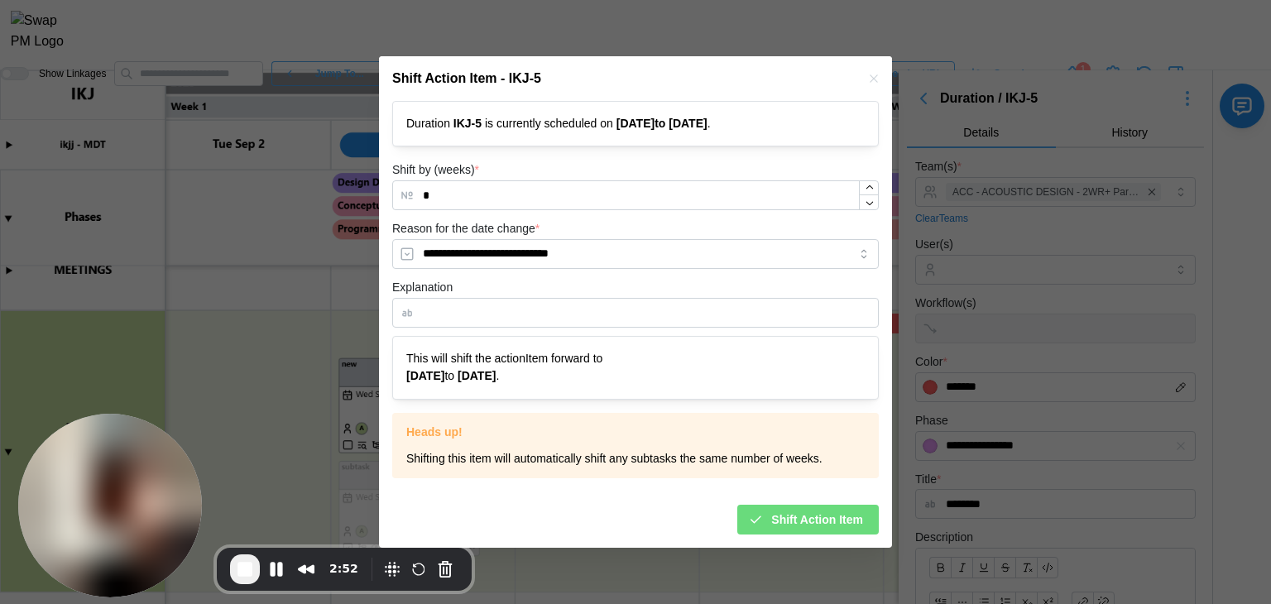
click at [782, 519] on span "Shift Action Item" at bounding box center [817, 520] width 92 height 28
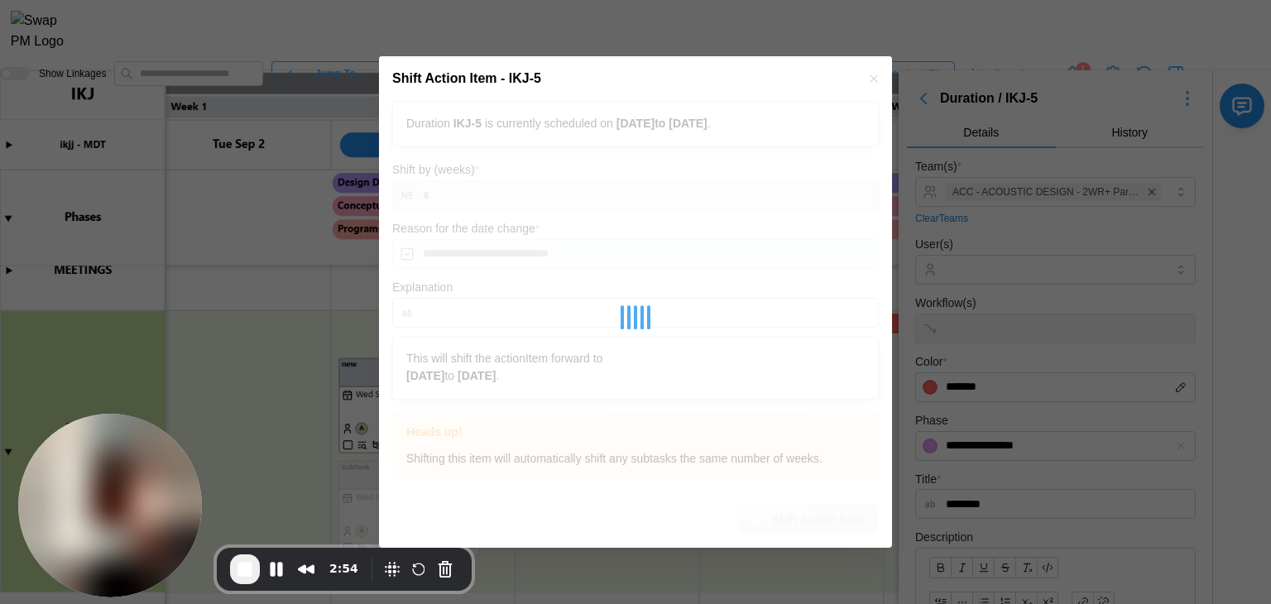
type input "*"
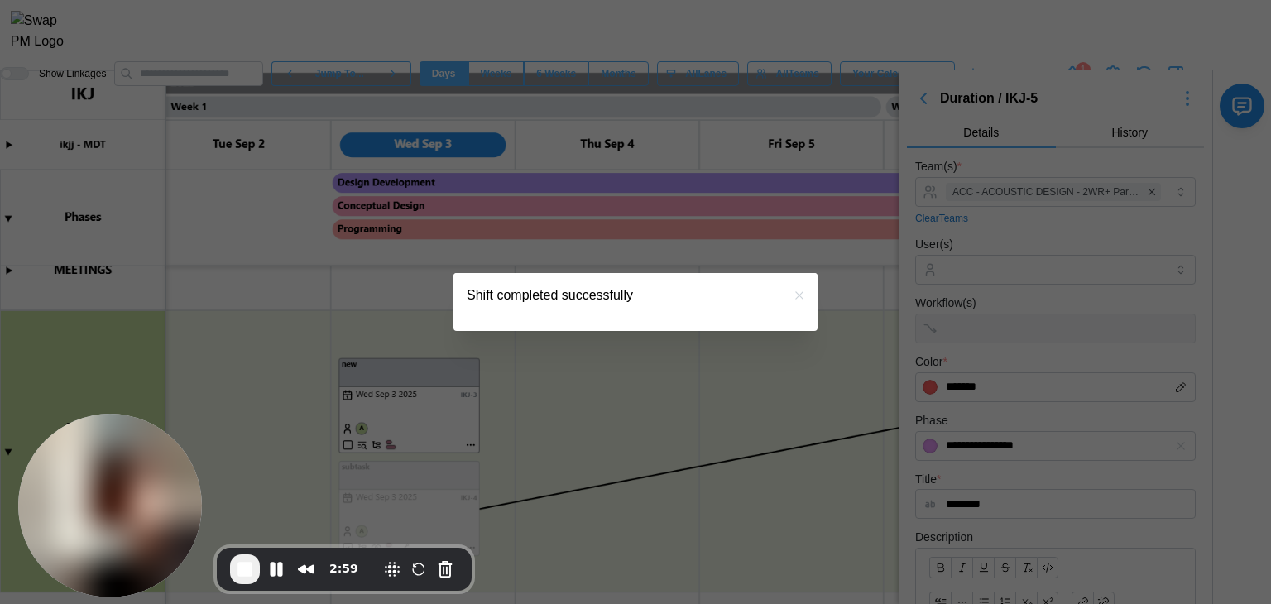
click at [797, 293] on icon "button" at bounding box center [798, 294] width 7 height 7
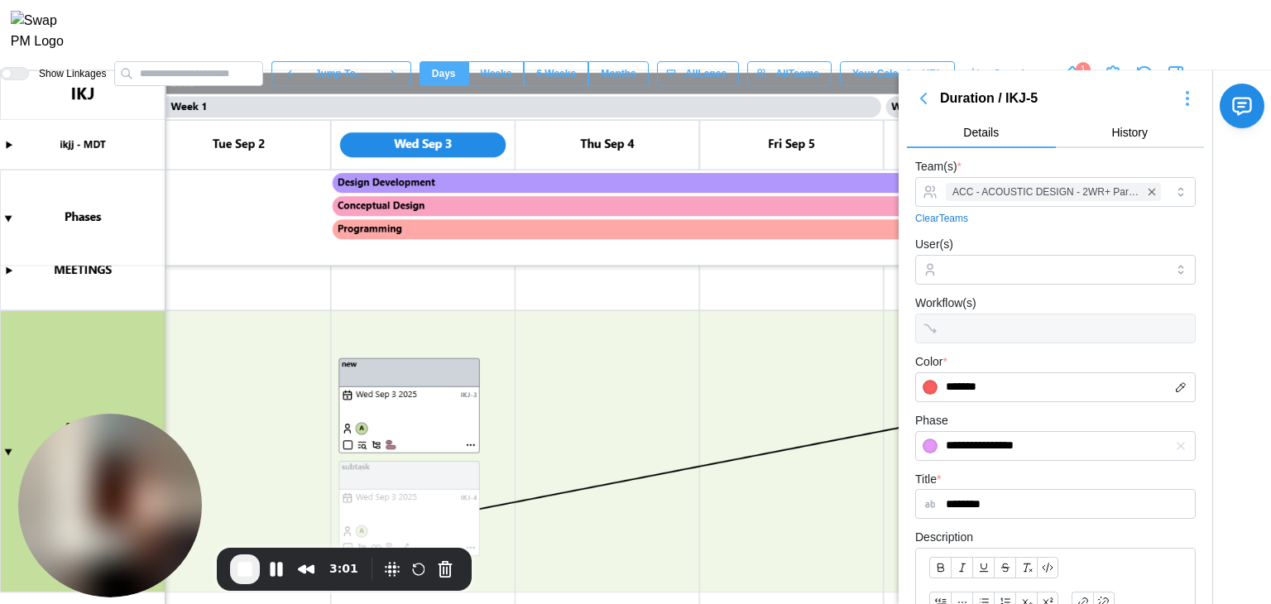
scroll to position [0, 838]
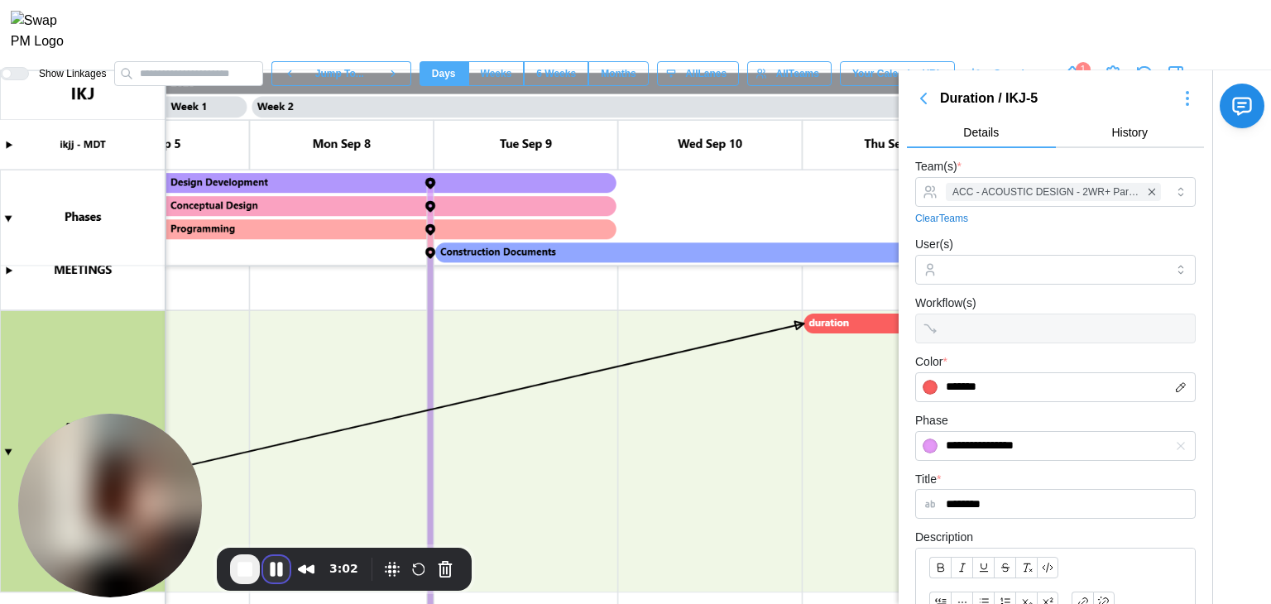
click at [278, 568] on button "Pause Recording" at bounding box center [276, 569] width 26 height 26
click at [516, 494] on canvas at bounding box center [635, 337] width 1271 height 534
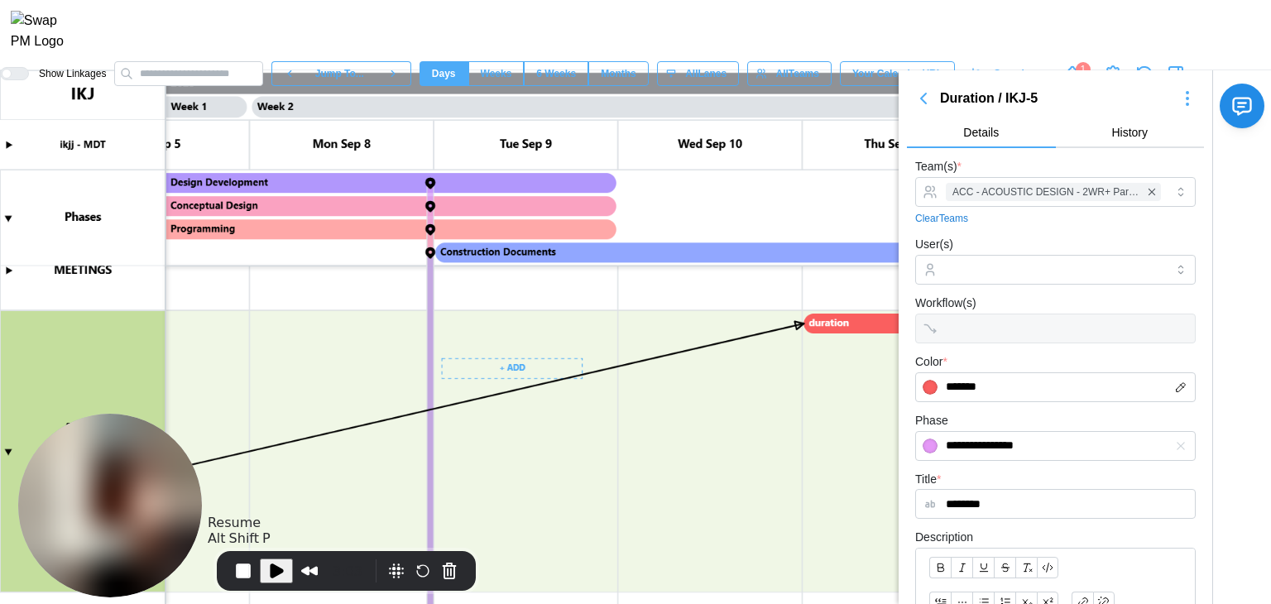
click at [283, 570] on span "Play Recording" at bounding box center [276, 571] width 20 height 20
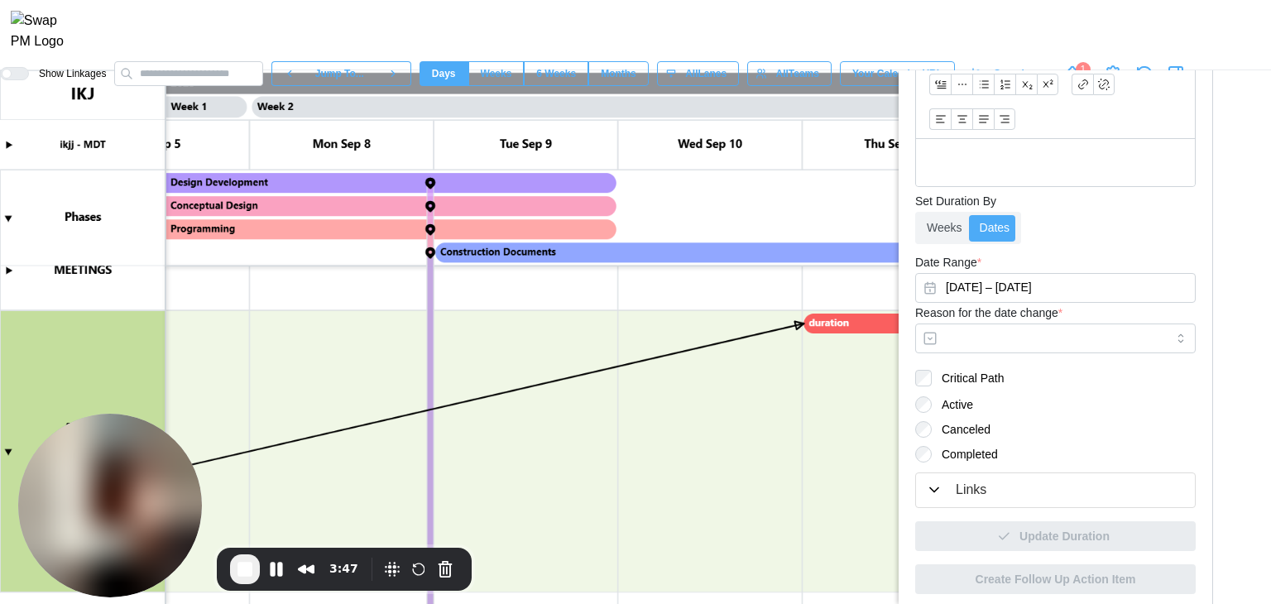
scroll to position [523, 0]
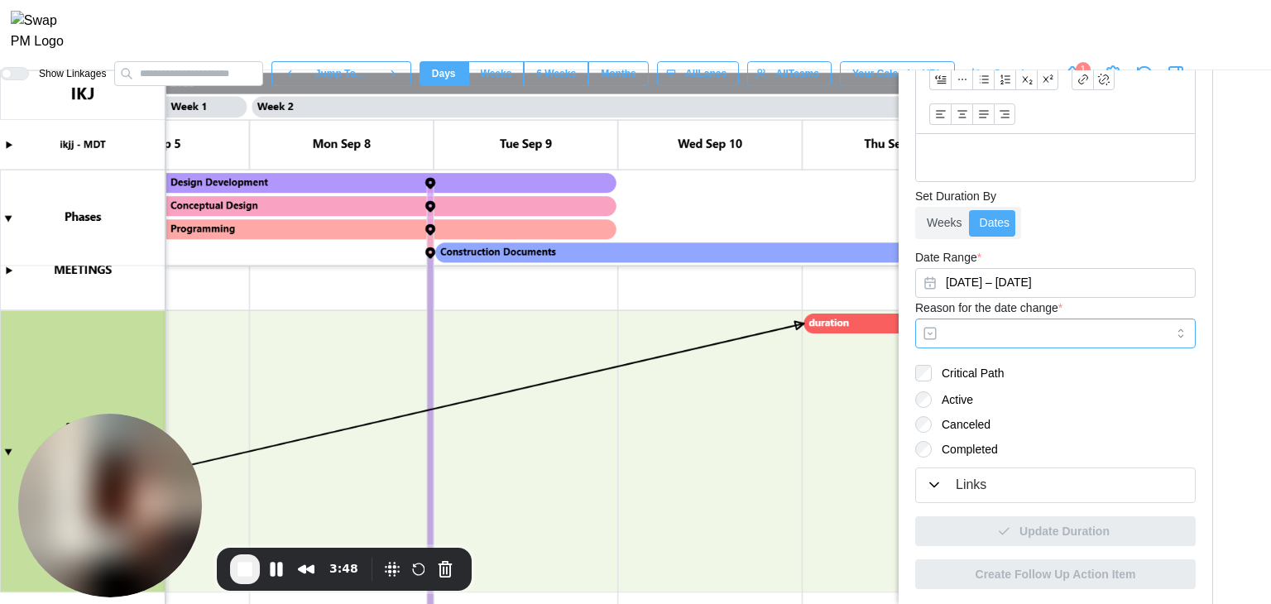
click at [1023, 321] on input "Reason for the date change *" at bounding box center [1055, 334] width 281 height 30
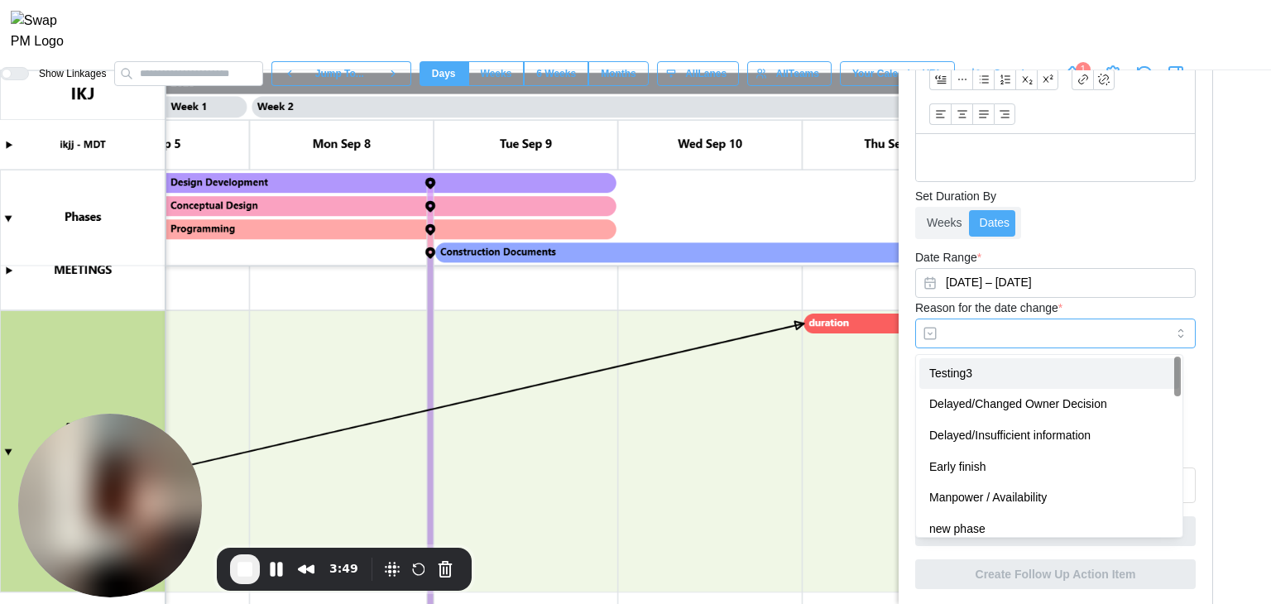
type input "********"
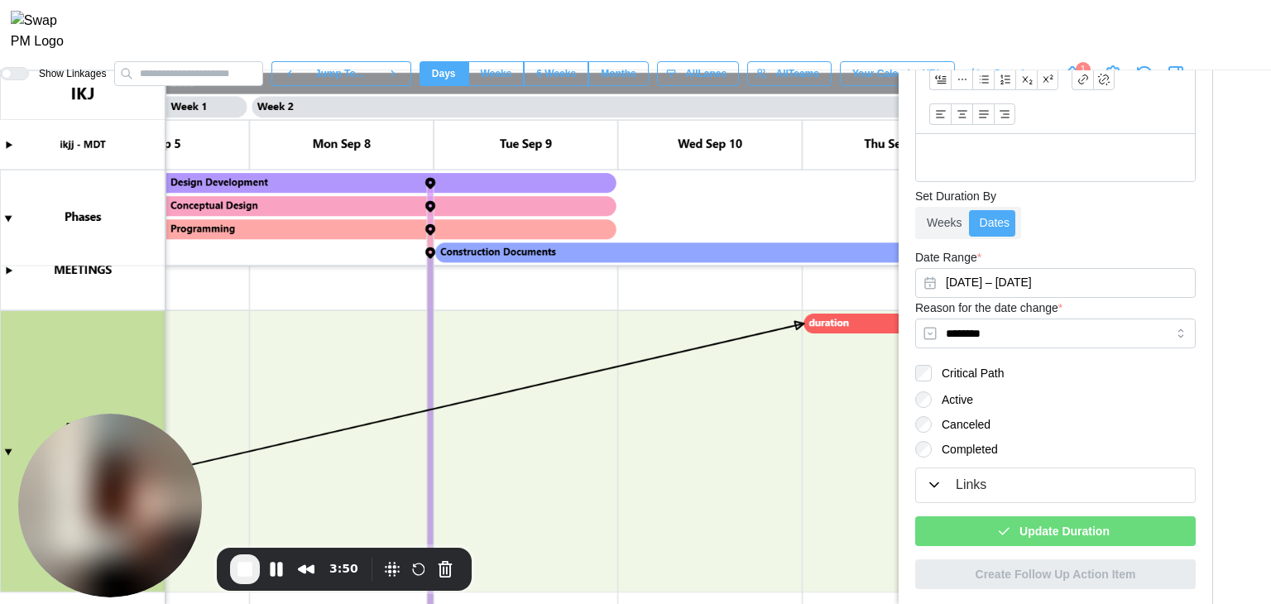
click at [1145, 259] on div "Date Range * [DATE] – [DATE]" at bounding box center [1055, 272] width 281 height 50
click at [1049, 526] on span "Update Duration" at bounding box center [1065, 531] width 90 height 28
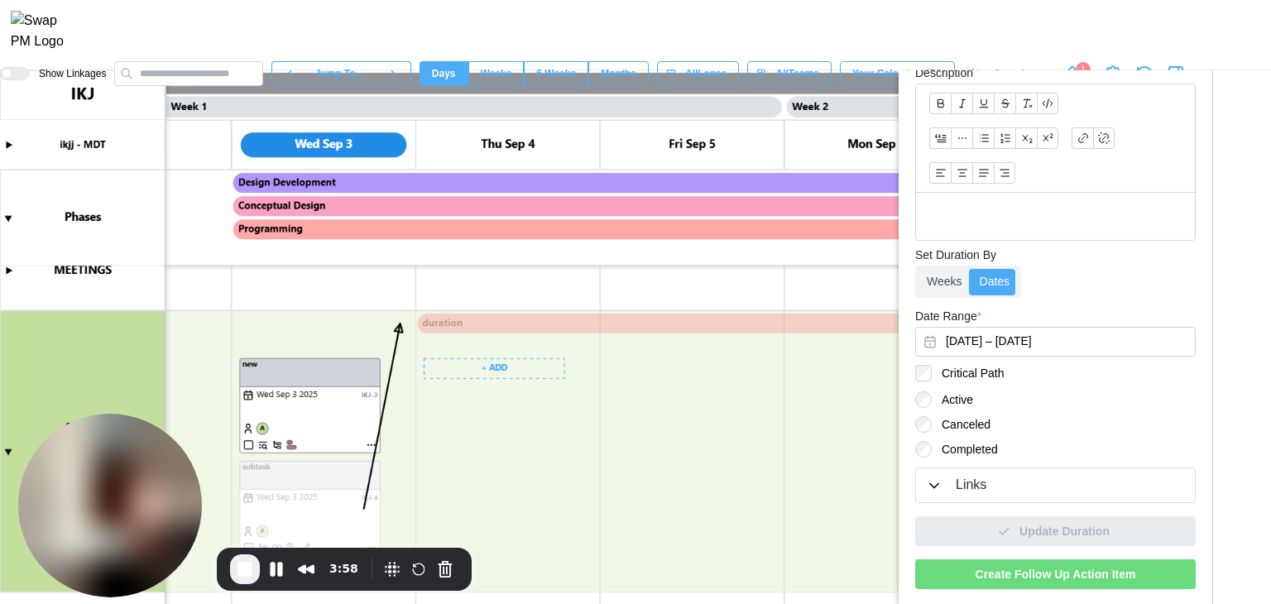
scroll to position [0, 154]
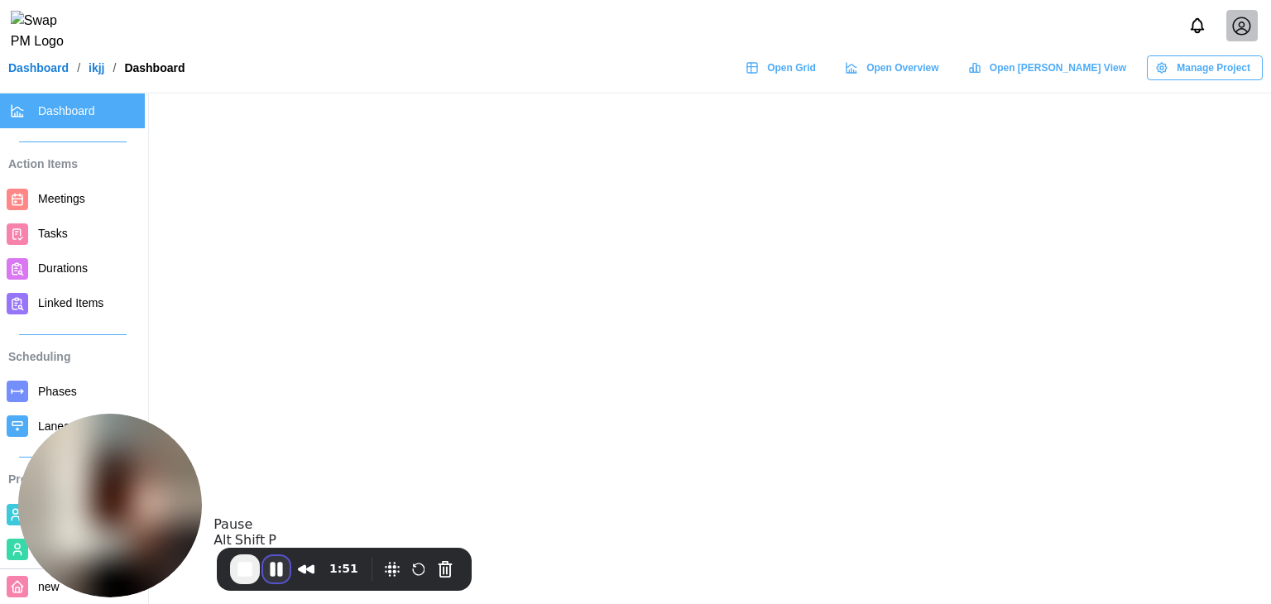
click at [278, 570] on button "Pause Recording" at bounding box center [276, 569] width 26 height 26
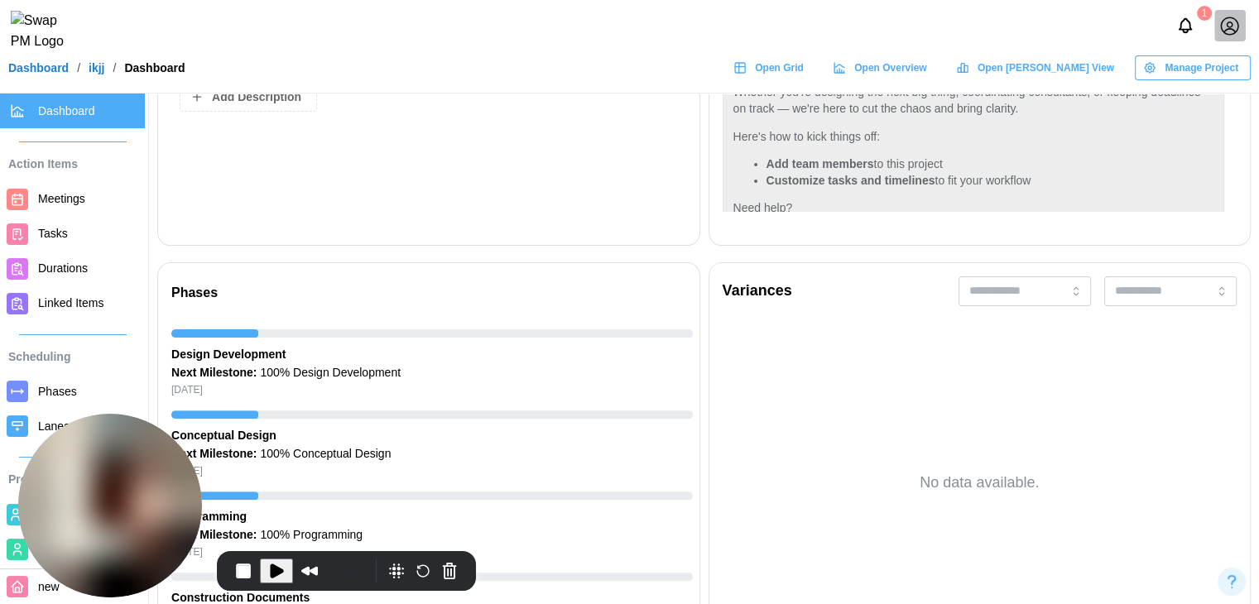
scroll to position [8, 0]
click at [275, 564] on span "Play Recording" at bounding box center [276, 571] width 20 height 20
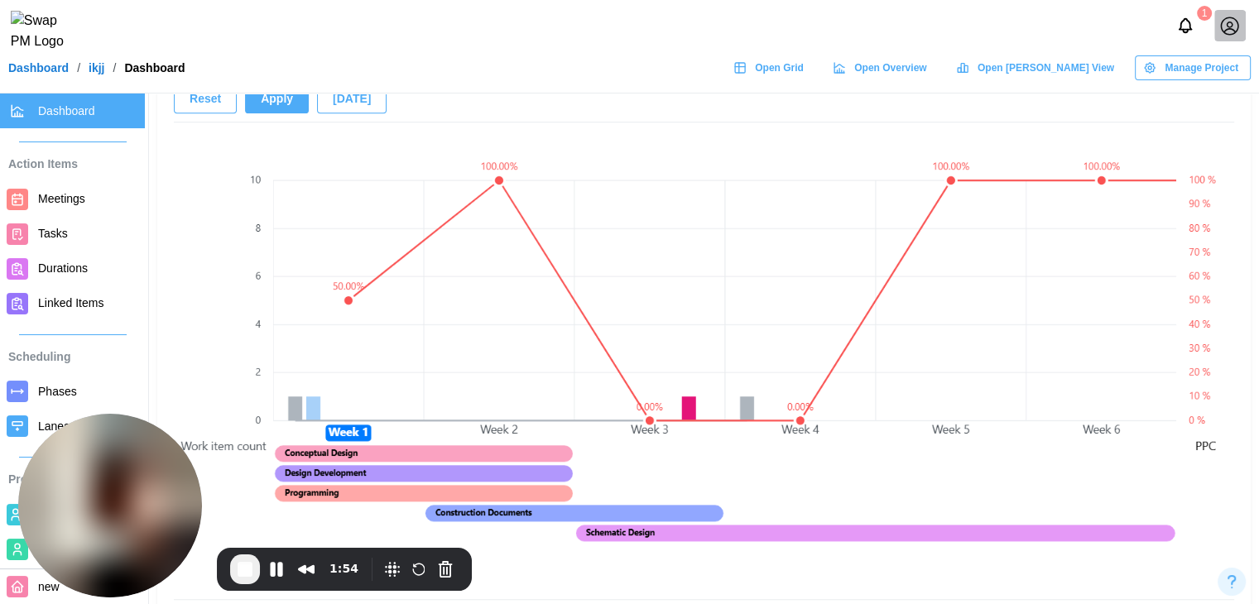
scroll to position [1159, 0]
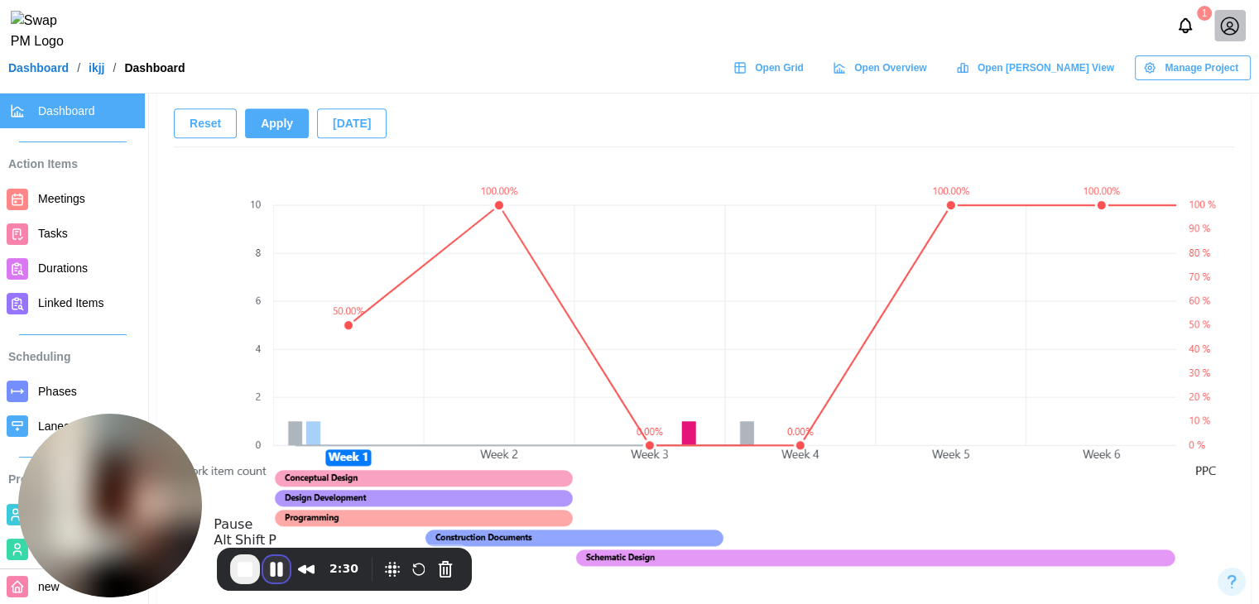
click at [277, 571] on button "Pause Recording" at bounding box center [276, 569] width 26 height 26
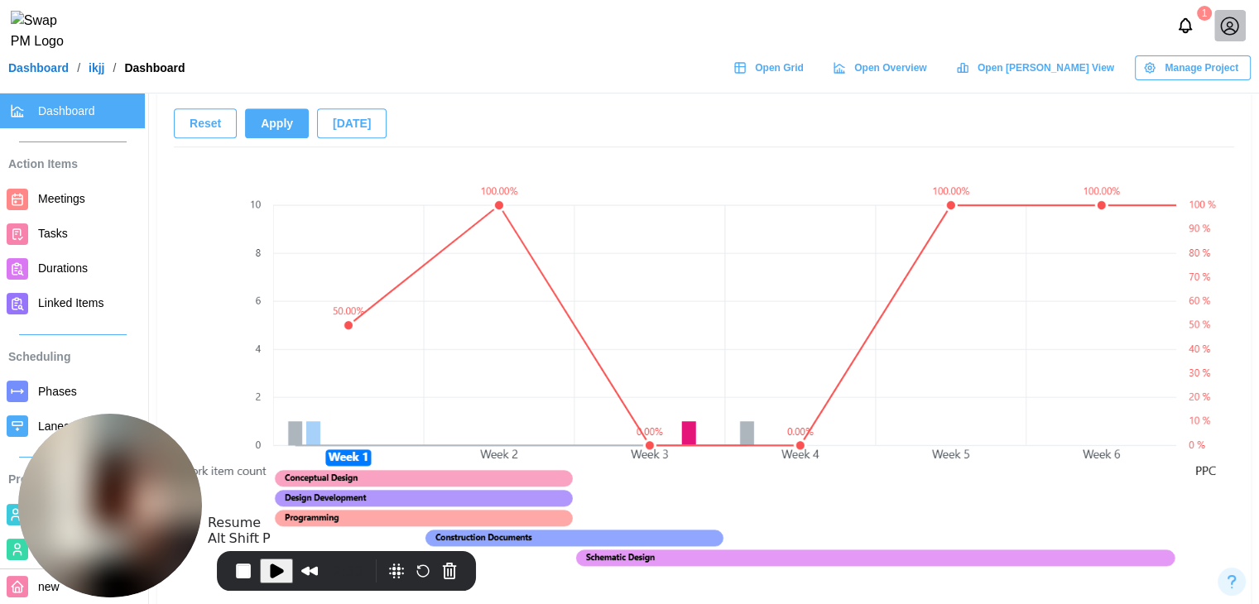
click at [857, 512] on canvas at bounding box center [724, 383] width 903 height 455
click at [271, 574] on span "Play Recording" at bounding box center [276, 571] width 20 height 20
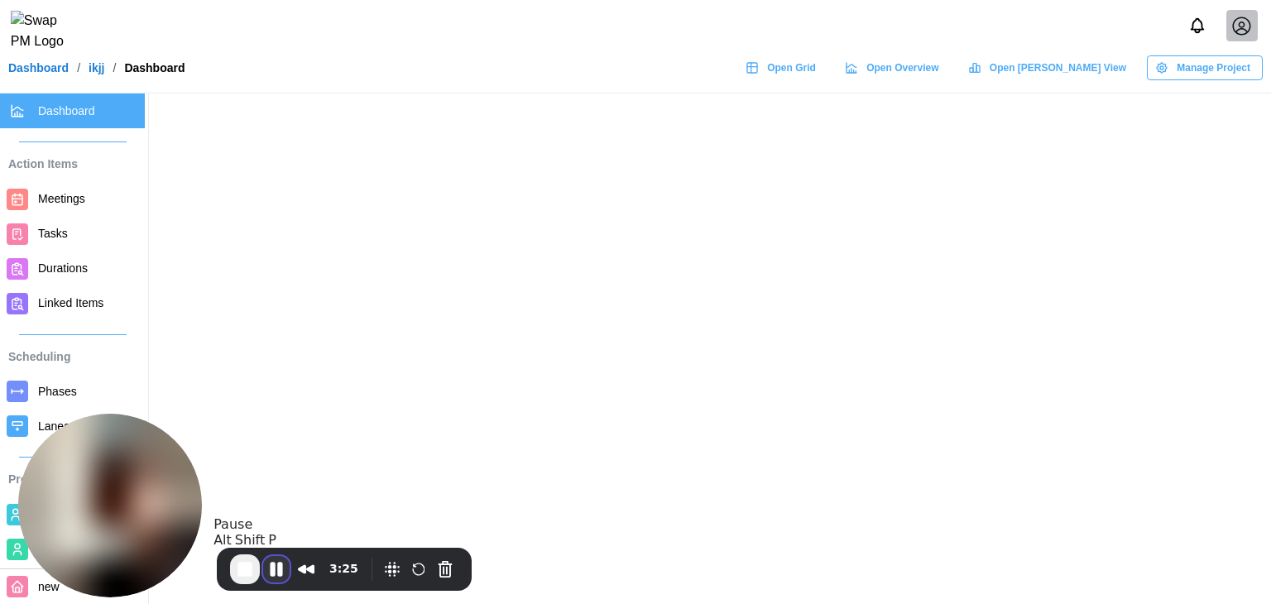
click at [280, 575] on button "Pause Recording" at bounding box center [276, 569] width 26 height 26
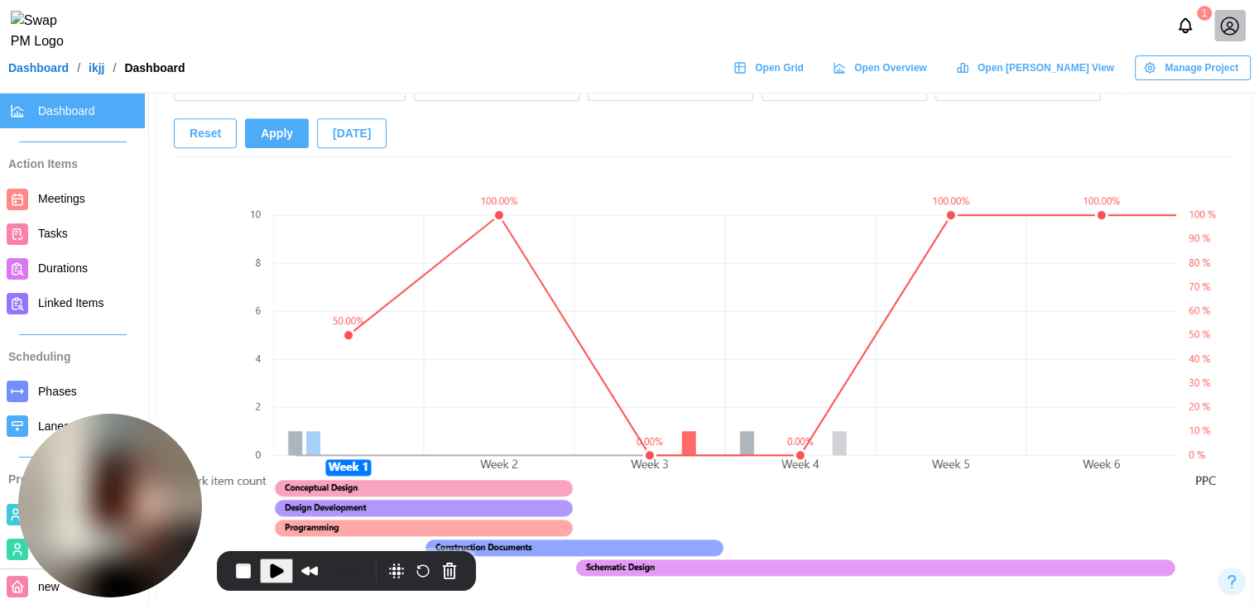
scroll to position [1159, 0]
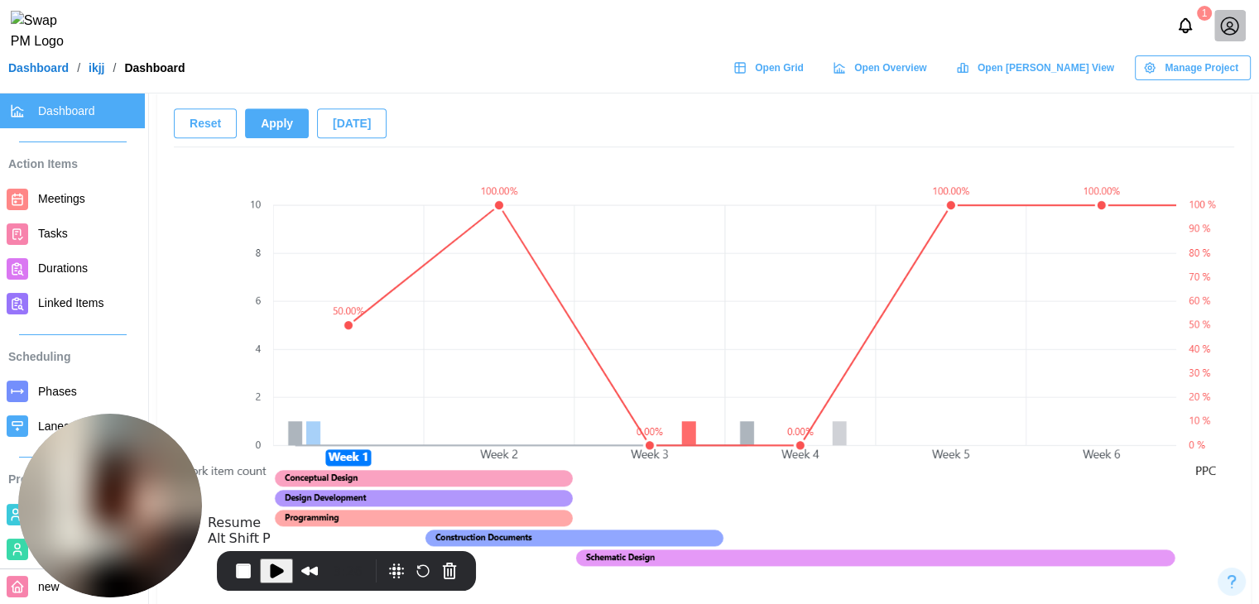
click at [281, 567] on span "Play Recording" at bounding box center [276, 571] width 20 height 20
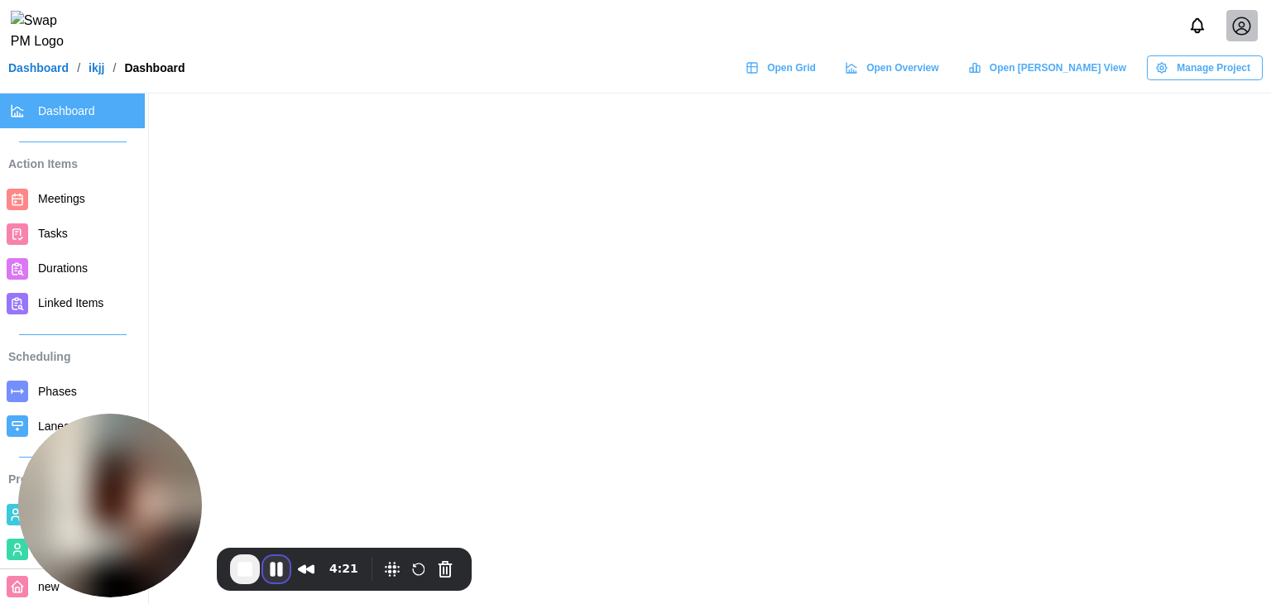
click at [283, 577] on button "Pause Recording" at bounding box center [276, 569] width 26 height 26
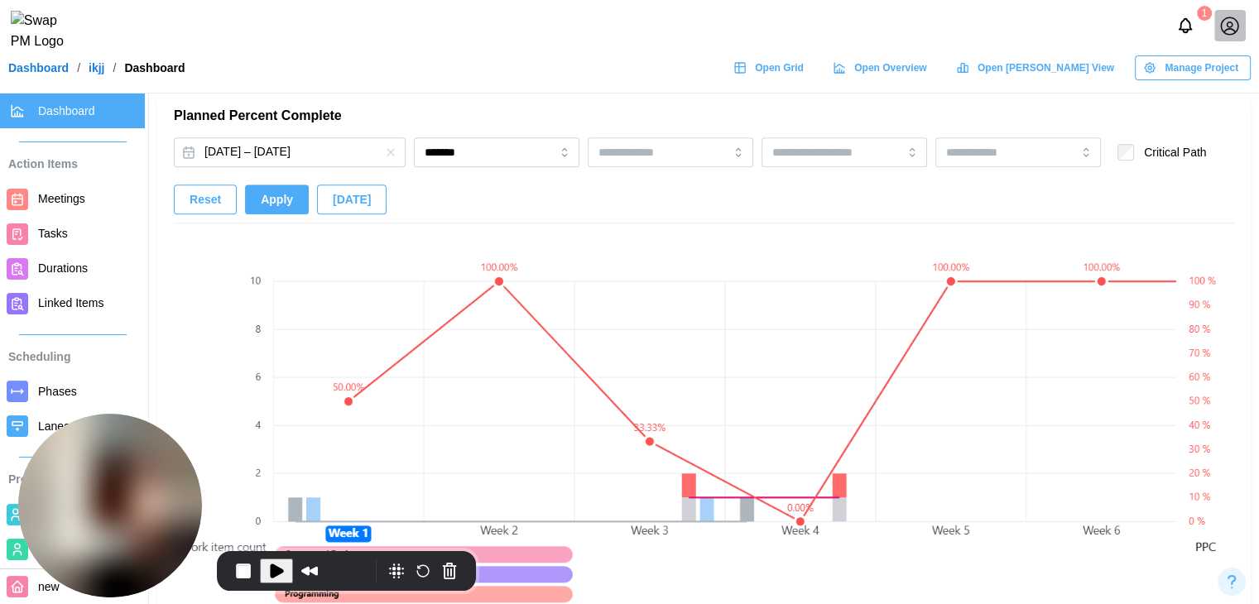
scroll to position [1159, 0]
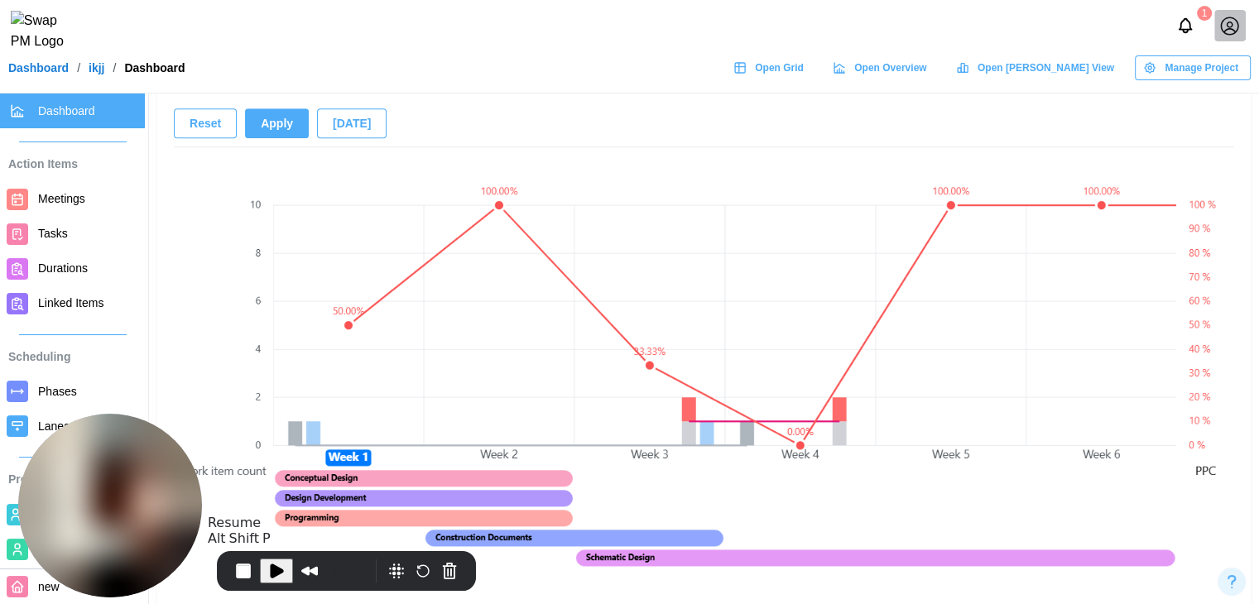
click at [284, 564] on span "Play Recording" at bounding box center [276, 571] width 20 height 20
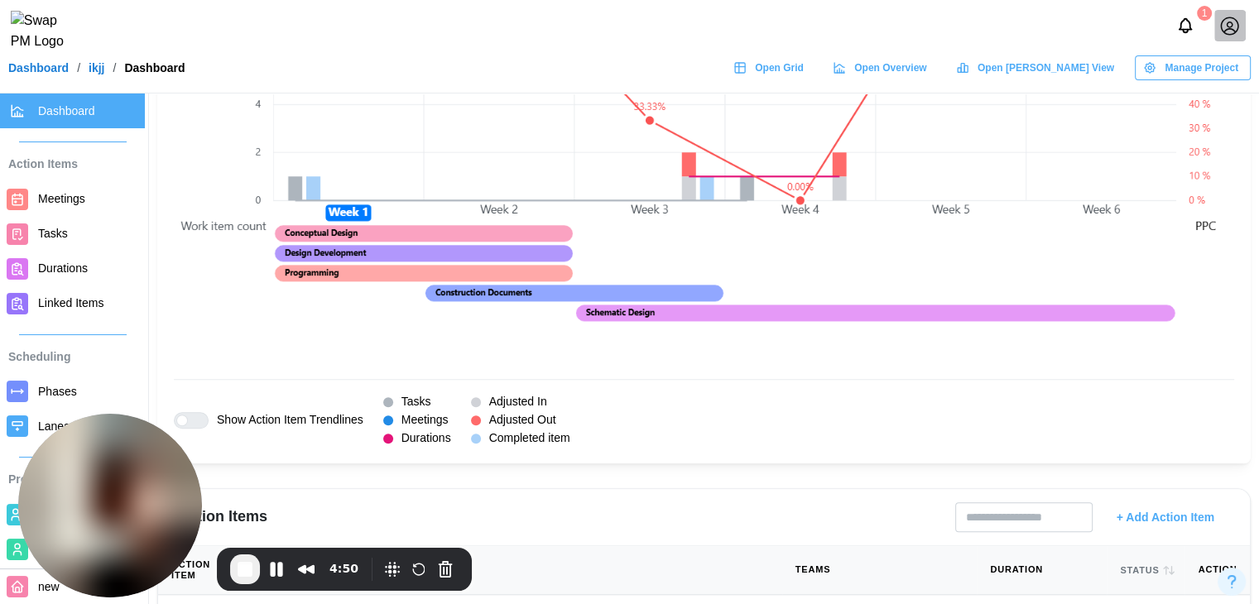
scroll to position [1407, 0]
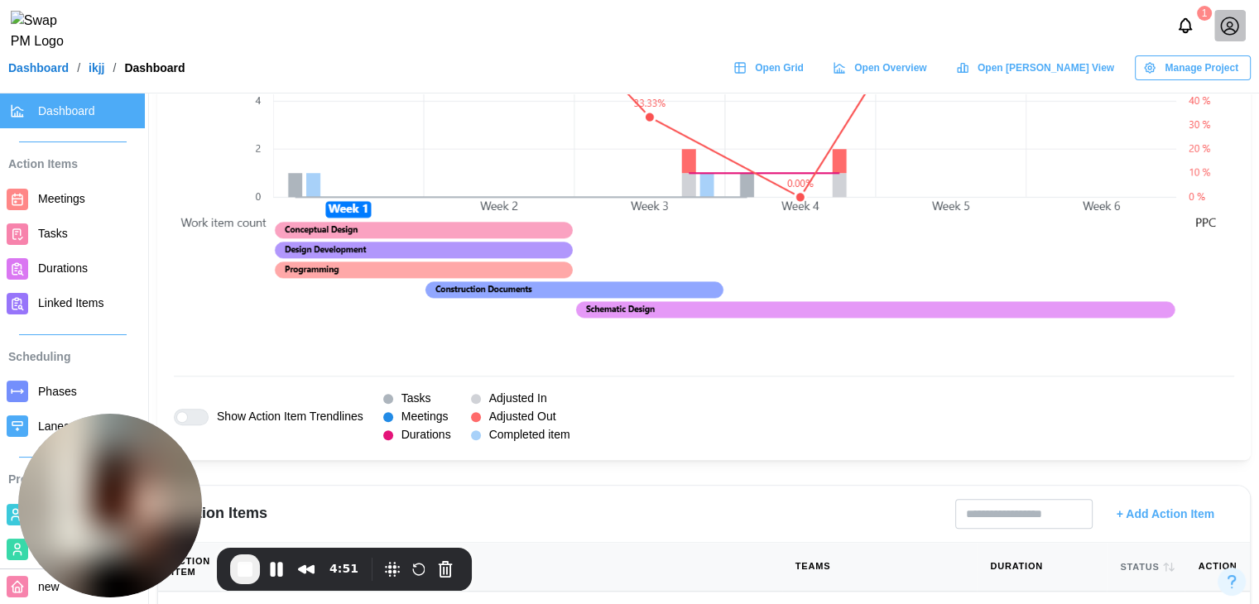
click at [188, 414] on div at bounding box center [182, 417] width 12 height 12
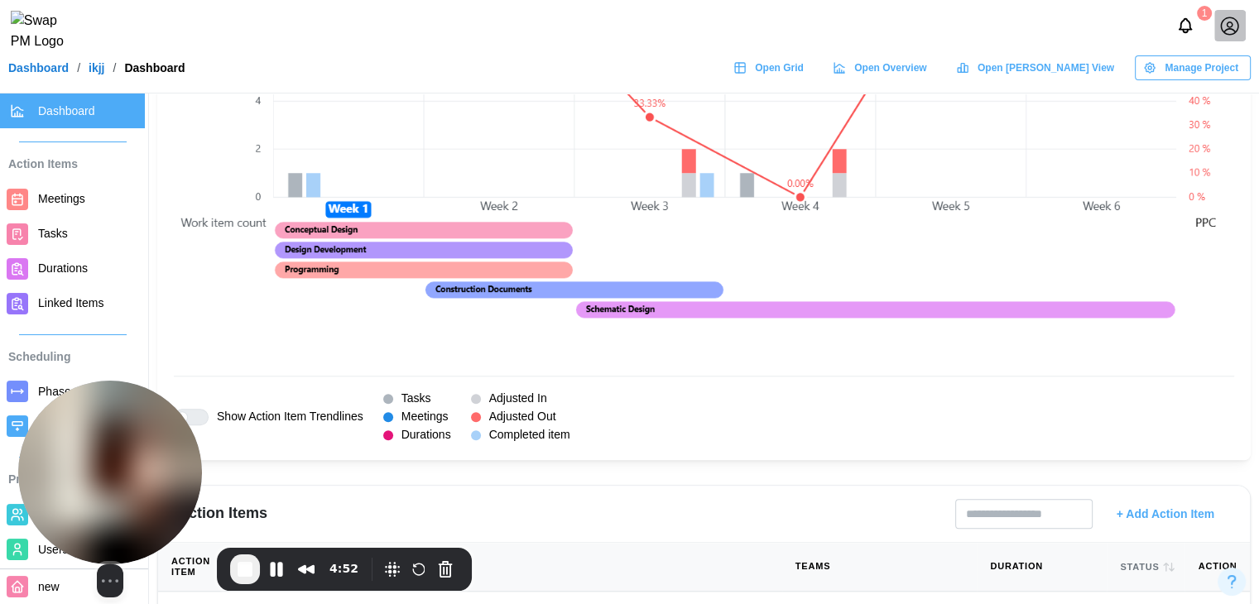
click at [201, 418] on div "Select video screen size" at bounding box center [110, 489] width 184 height 217
click at [189, 413] on div "Select video screen size" at bounding box center [110, 489] width 184 height 217
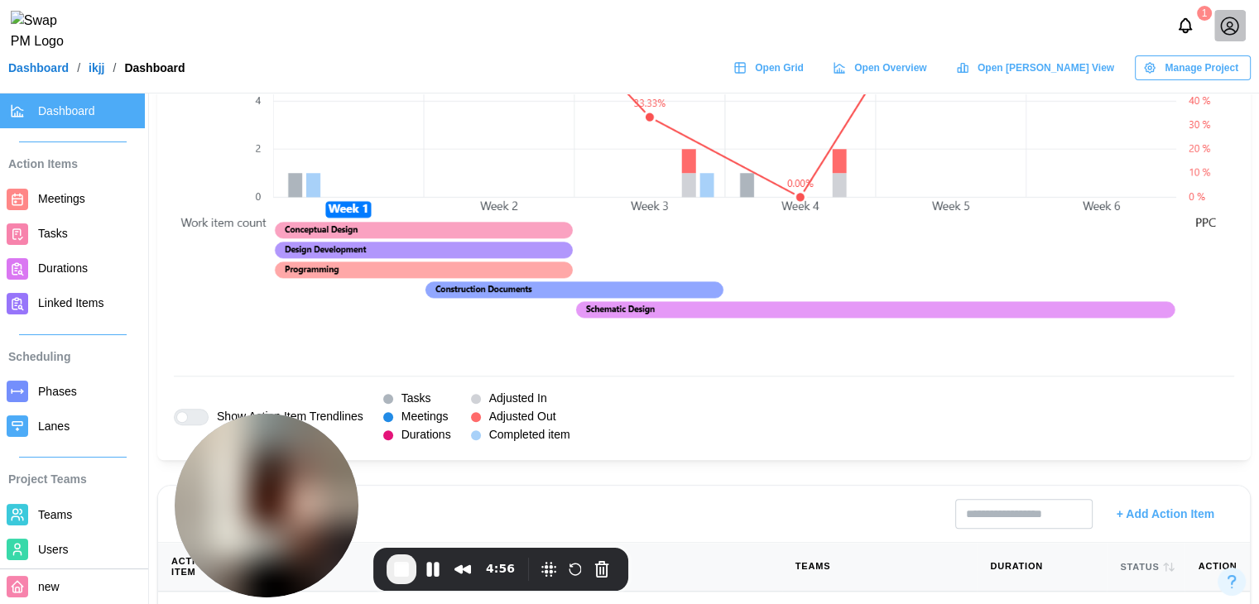
drag, startPoint x: 175, startPoint y: 452, endPoint x: 343, endPoint y: 497, distance: 173.8
click at [343, 497] on img at bounding box center [267, 506] width 184 height 184
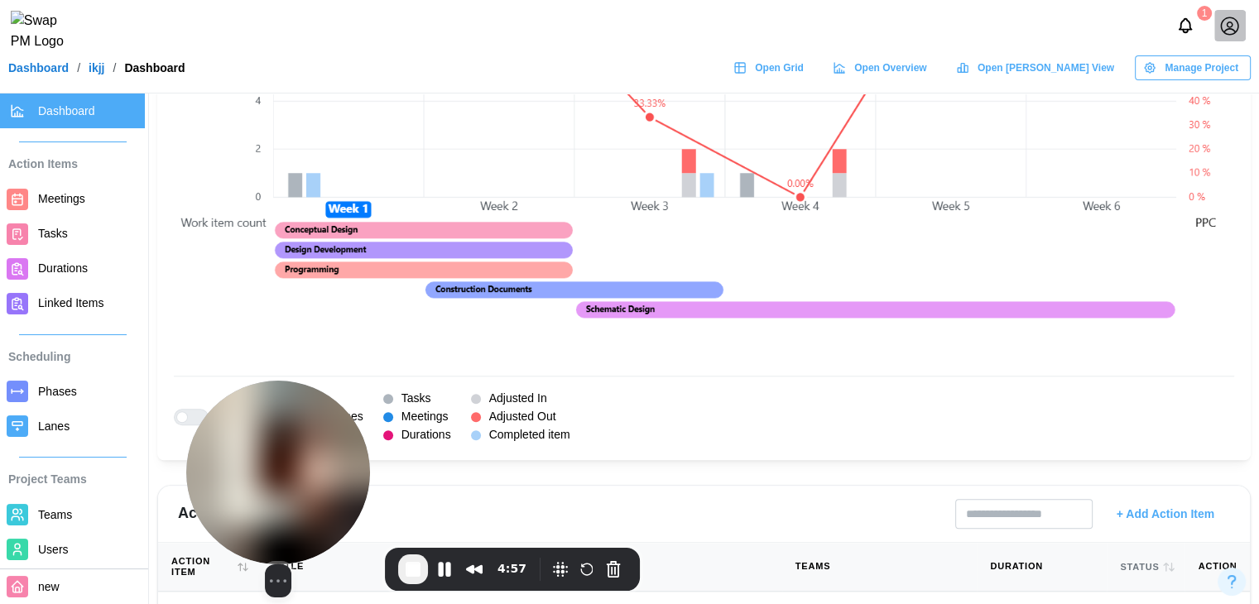
click at [190, 415] on div "Select video screen size" at bounding box center [278, 489] width 184 height 217
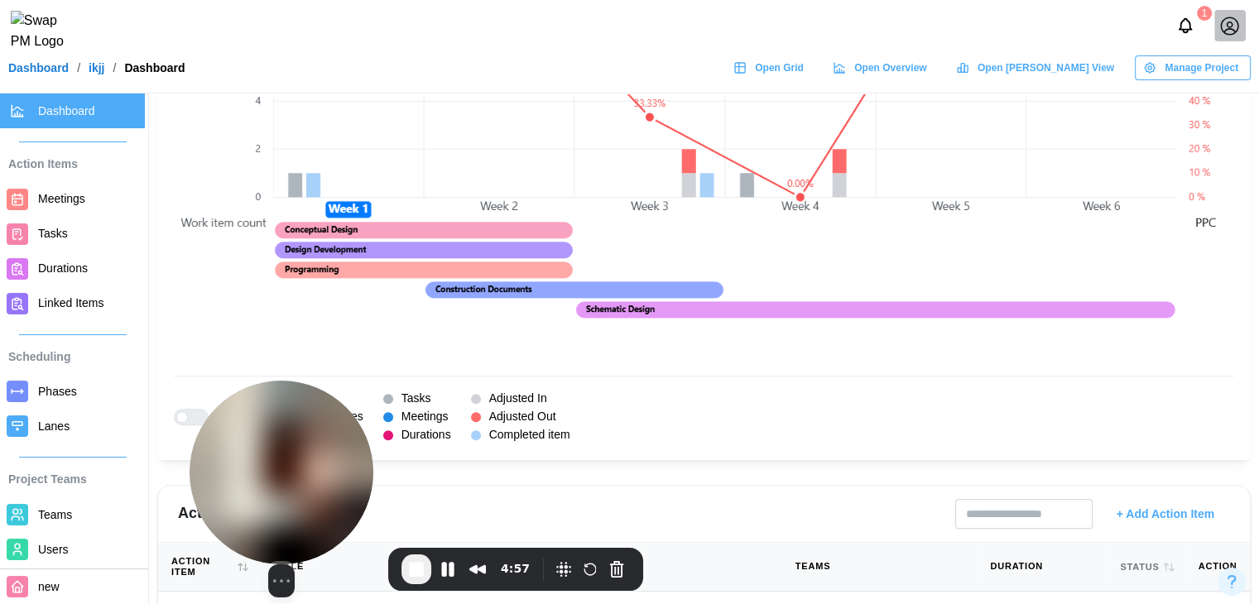
drag, startPoint x: 244, startPoint y: 442, endPoint x: 337, endPoint y: 464, distance: 95.3
click at [337, 464] on img at bounding box center [282, 473] width 184 height 184
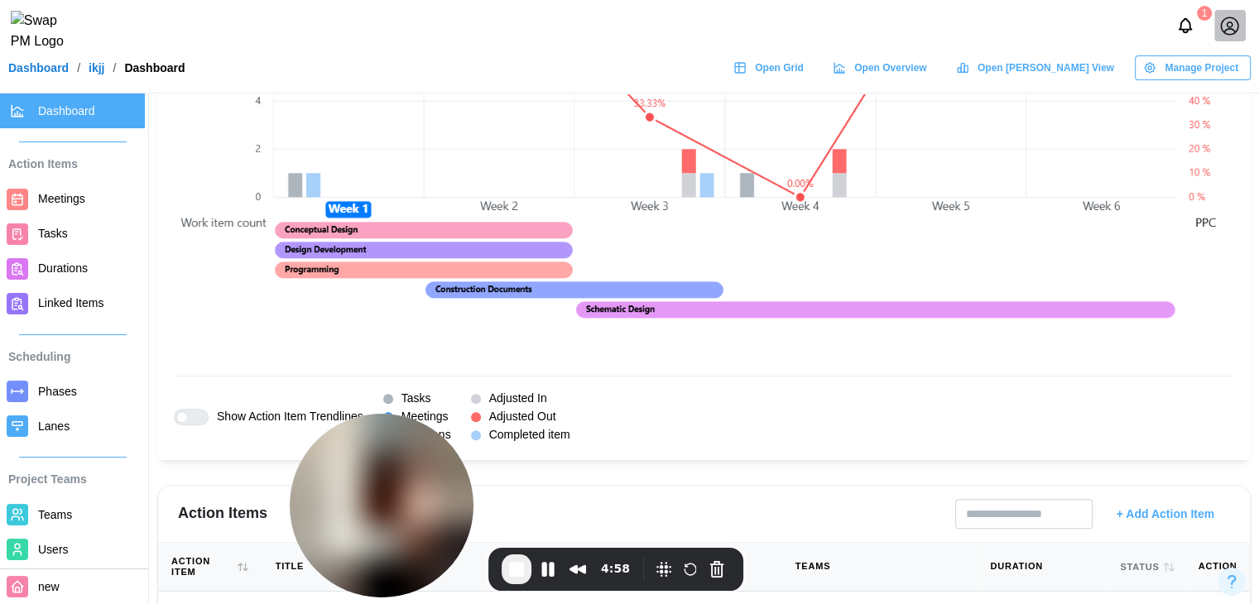
click at [179, 417] on div at bounding box center [182, 417] width 12 height 12
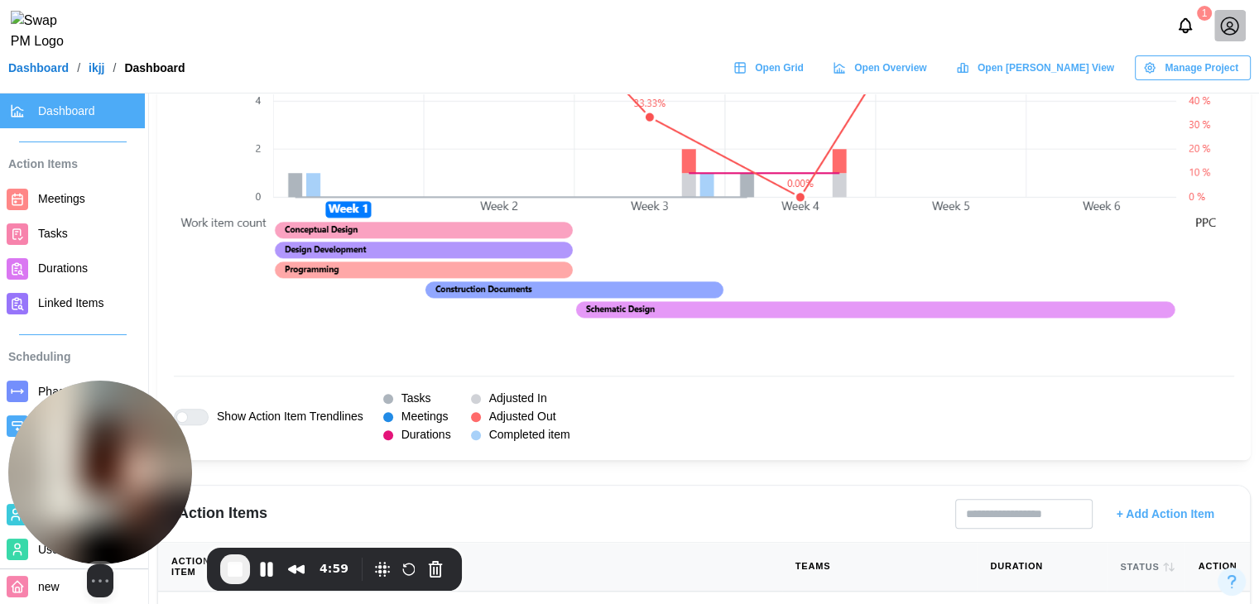
drag, startPoint x: 351, startPoint y: 454, endPoint x: 70, endPoint y: 459, distance: 281.4
click at [70, 459] on img at bounding box center [100, 473] width 184 height 184
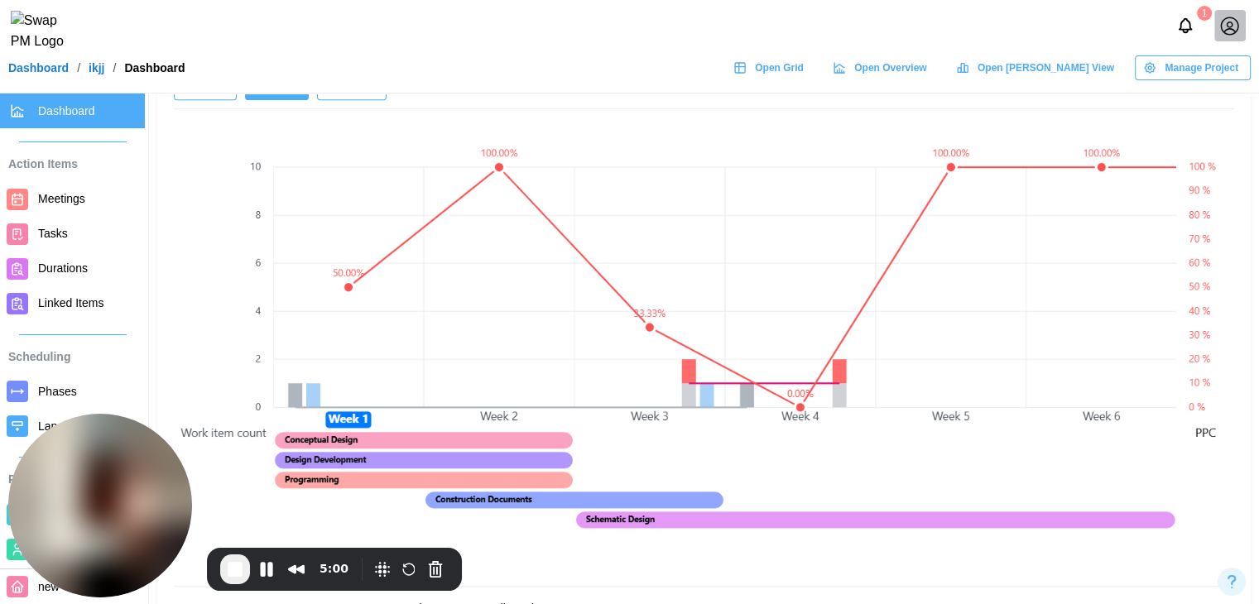
scroll to position [1159, 0]
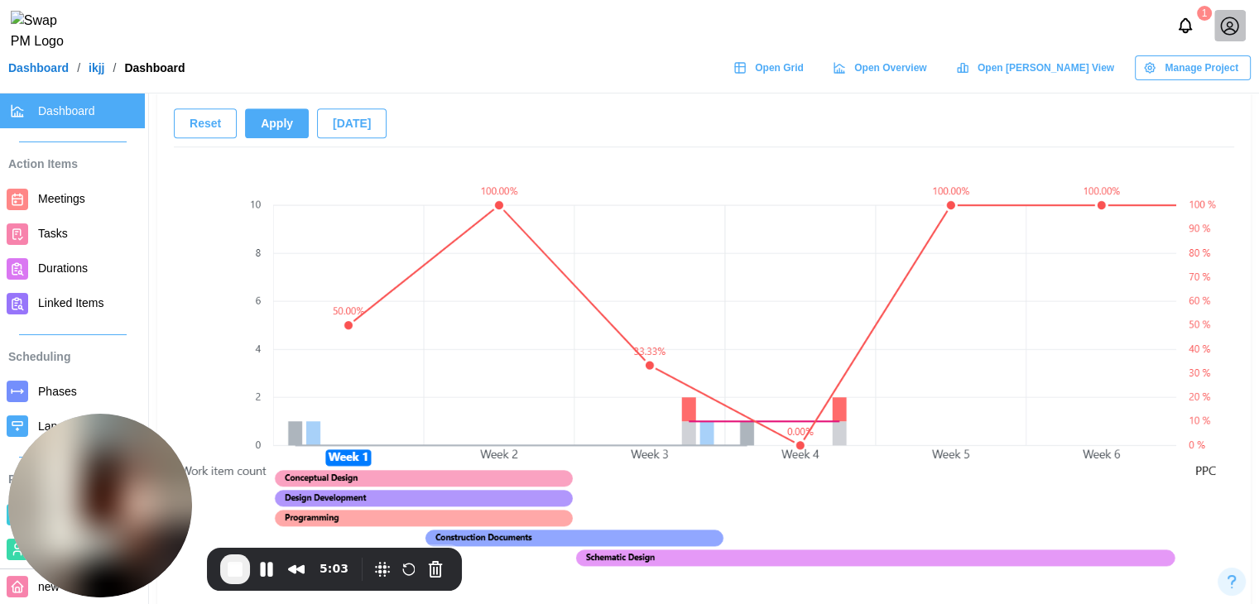
click at [339, 117] on span "[DATE]" at bounding box center [352, 123] width 38 height 28
click at [242, 568] on span "End Recording" at bounding box center [235, 569] width 20 height 20
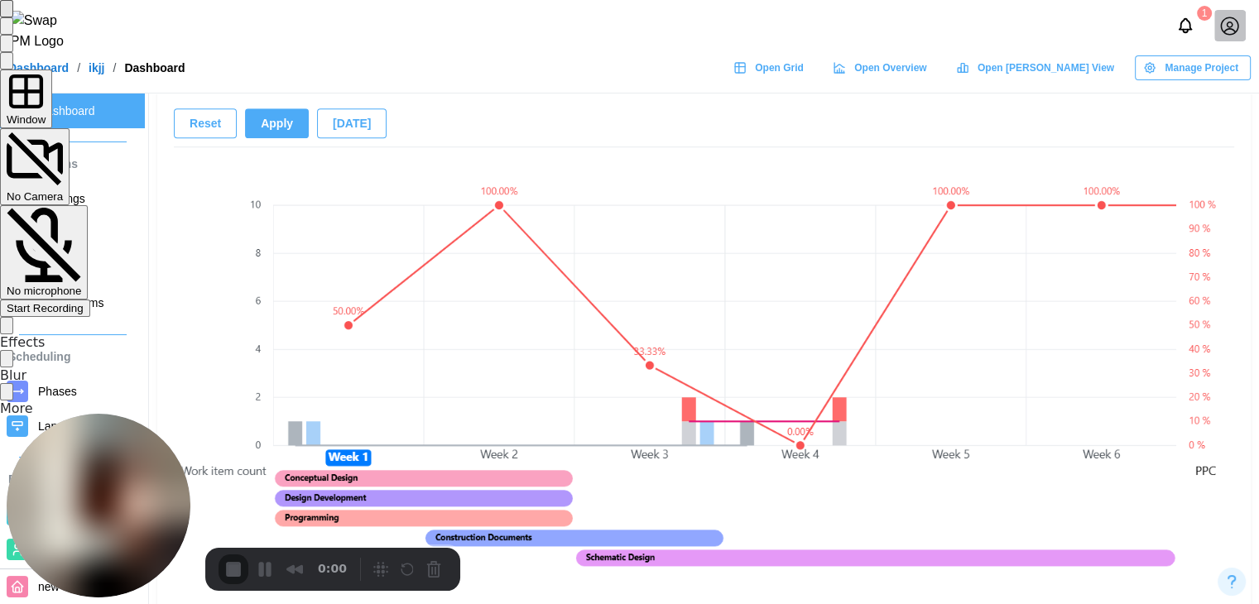
click at [84, 302] on span "Start Recording" at bounding box center [45, 308] width 77 height 12
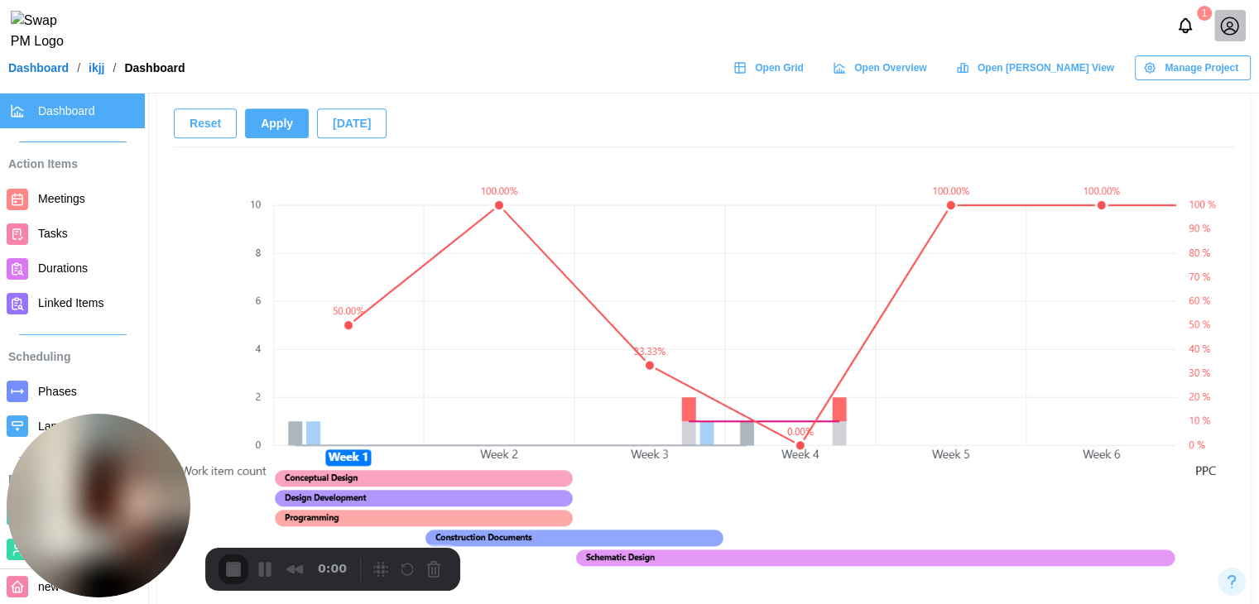
click at [62, 212] on link "Meetings" at bounding box center [72, 199] width 145 height 35
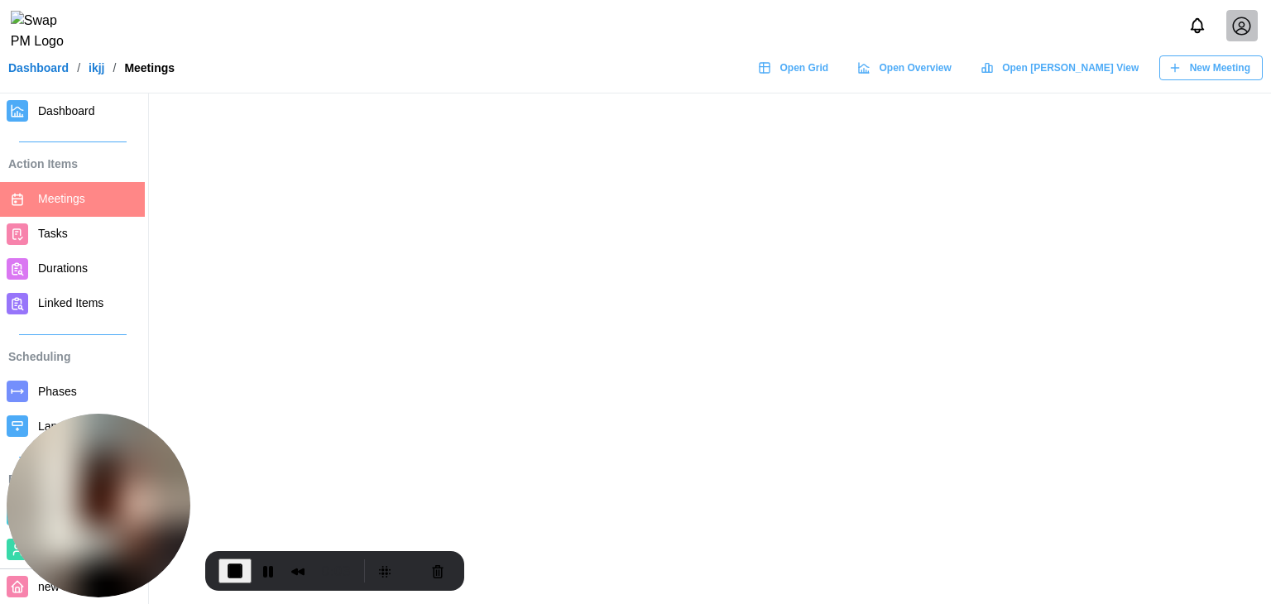
click at [1206, 79] on span "New Meeting" at bounding box center [1220, 67] width 60 height 23
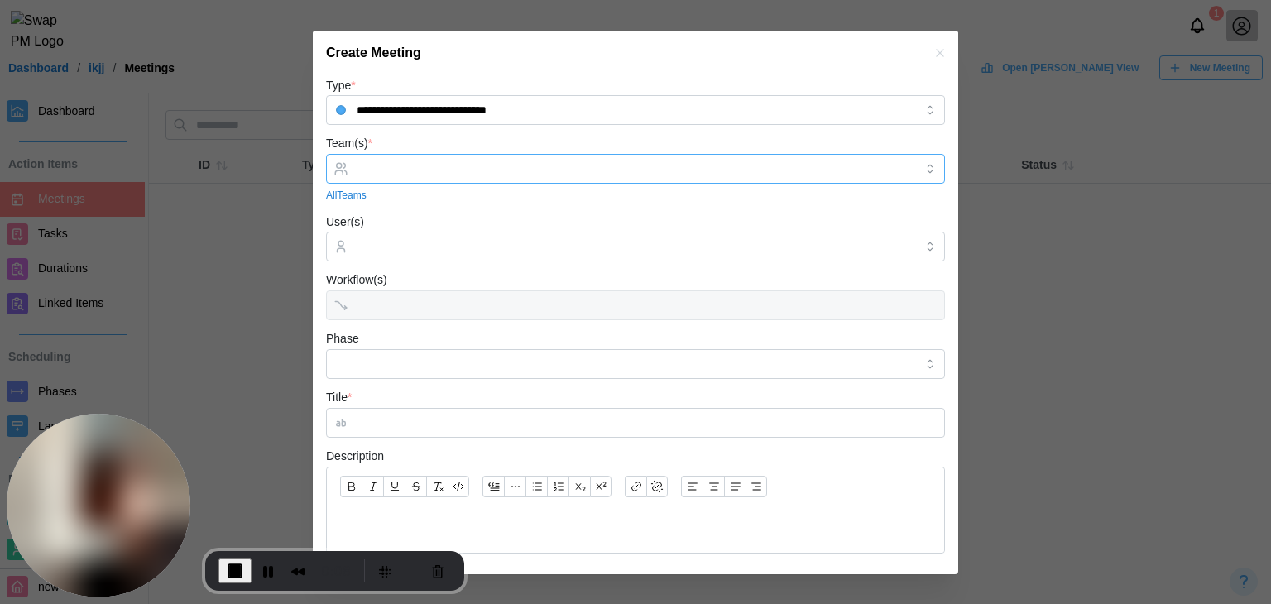
click at [466, 175] on input "Team(s) *" at bounding box center [636, 168] width 558 height 13
click at [407, 372] on input "Phase" at bounding box center [635, 364] width 619 height 30
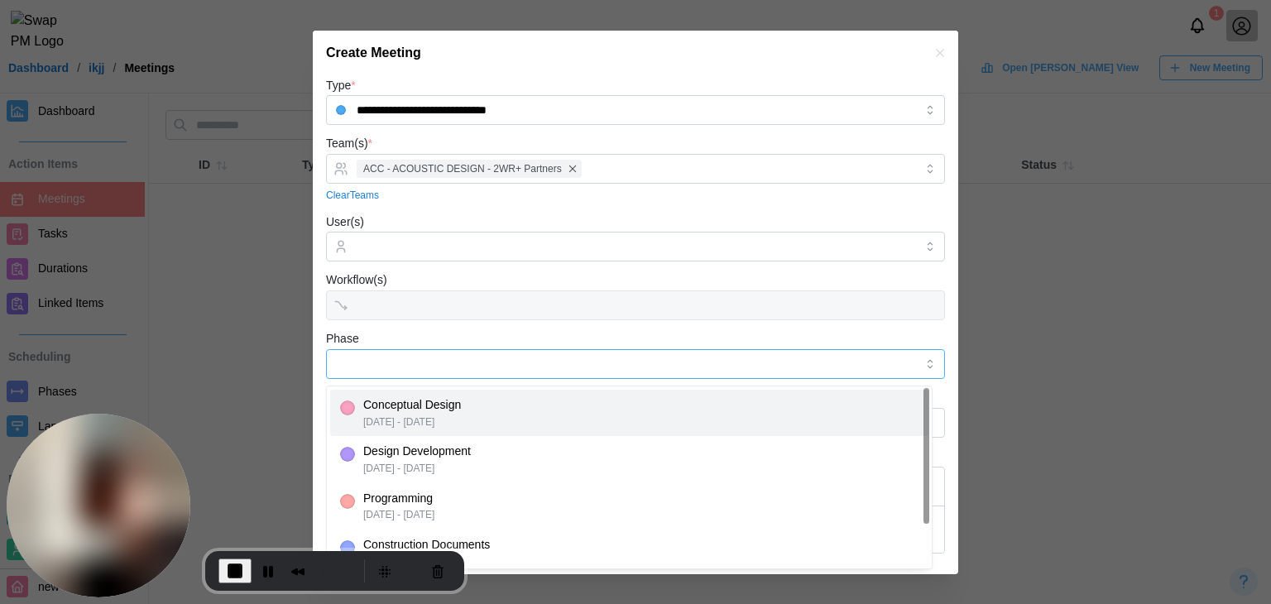
type input "**********"
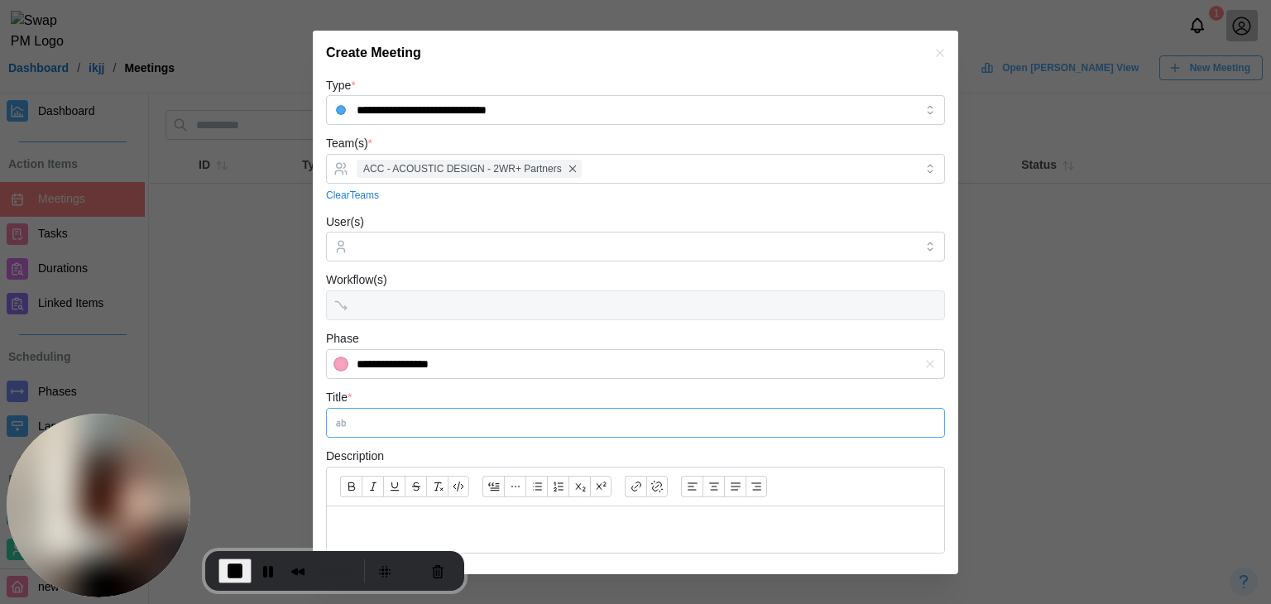
click at [389, 428] on input "Title *" at bounding box center [635, 423] width 619 height 30
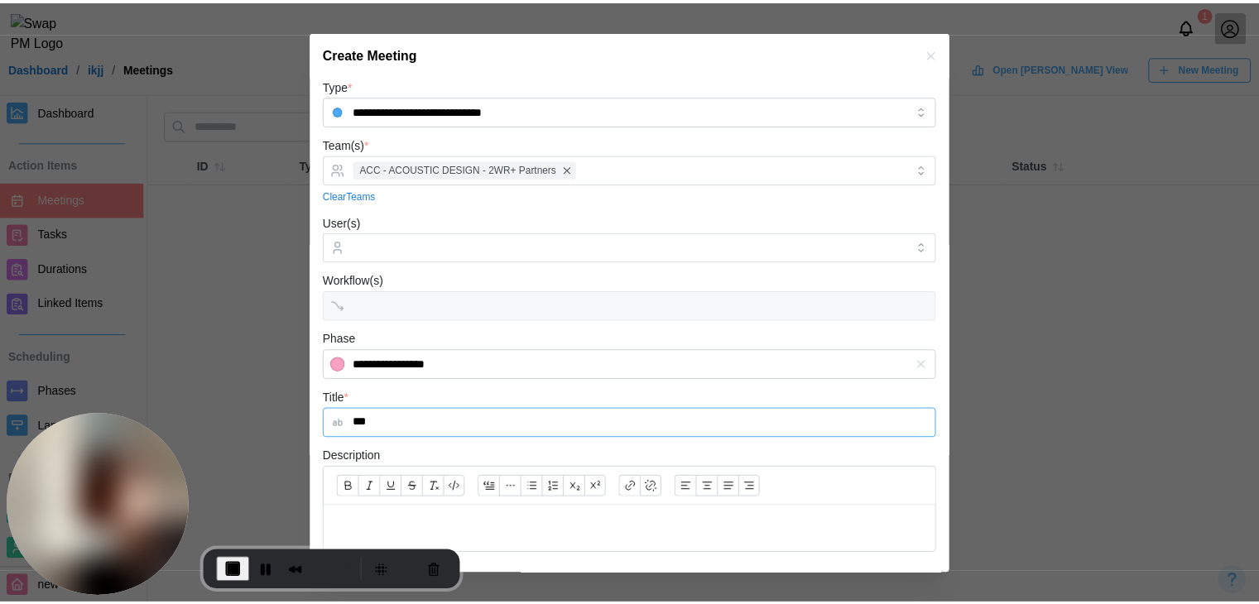
scroll to position [225, 0]
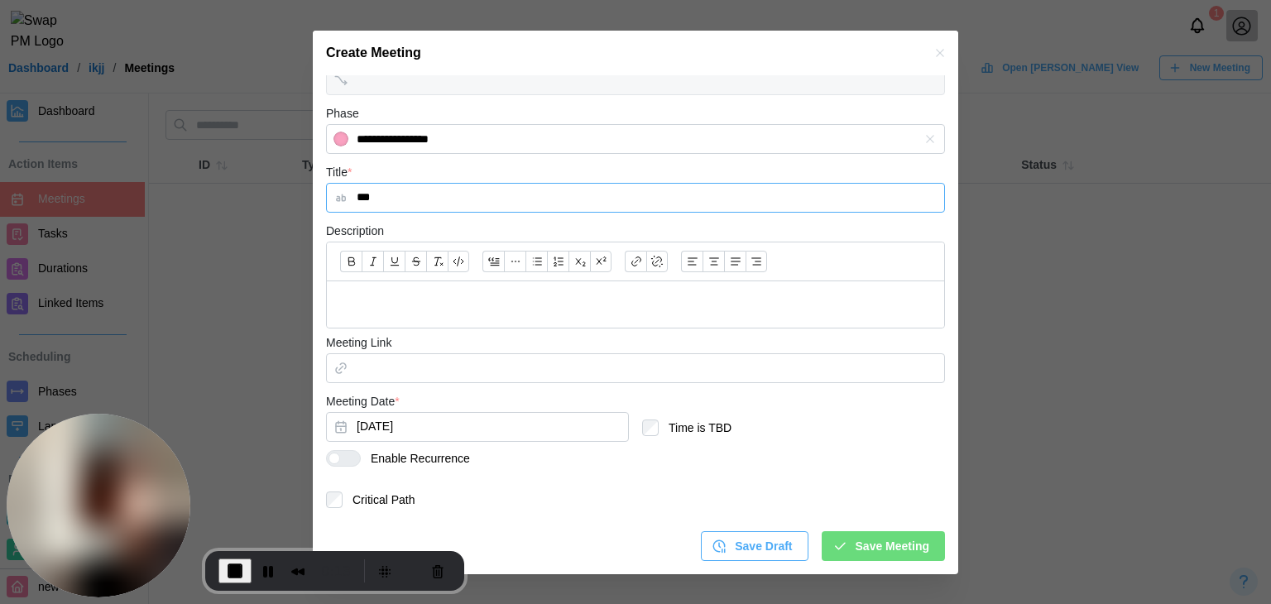
type input "***"
click at [449, 286] on div at bounding box center [635, 304] width 617 height 47
click at [487, 425] on button "[DATE]" at bounding box center [477, 427] width 303 height 30
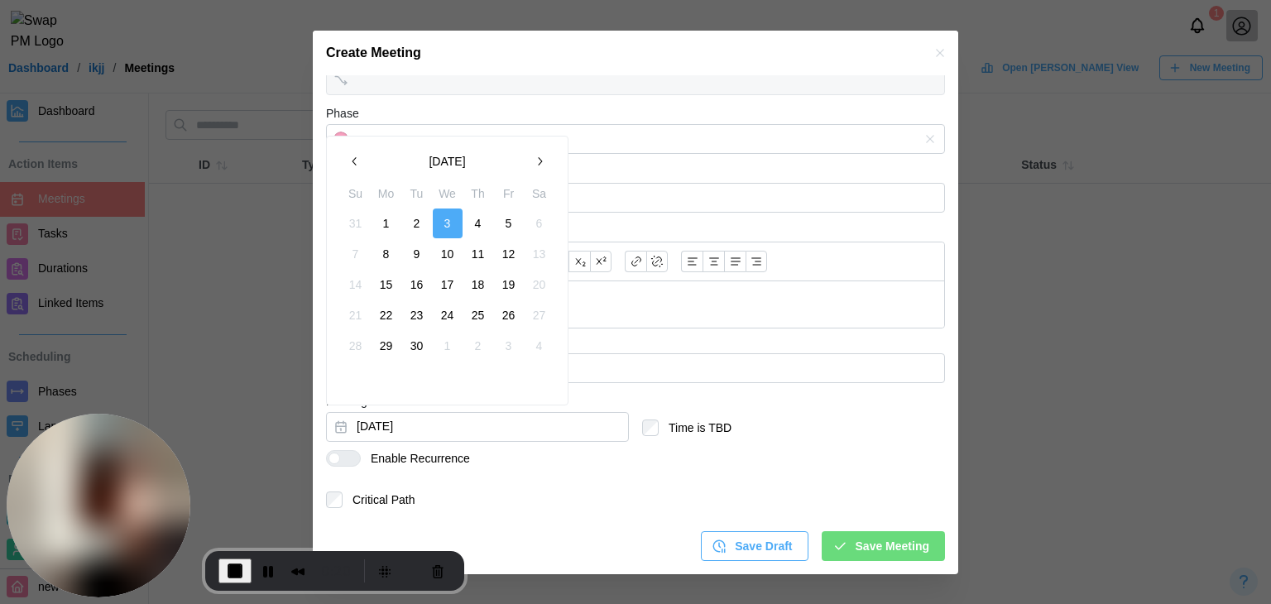
click at [546, 162] on button "button" at bounding box center [540, 161] width 30 height 30
click at [442, 264] on button "8" at bounding box center [448, 254] width 30 height 30
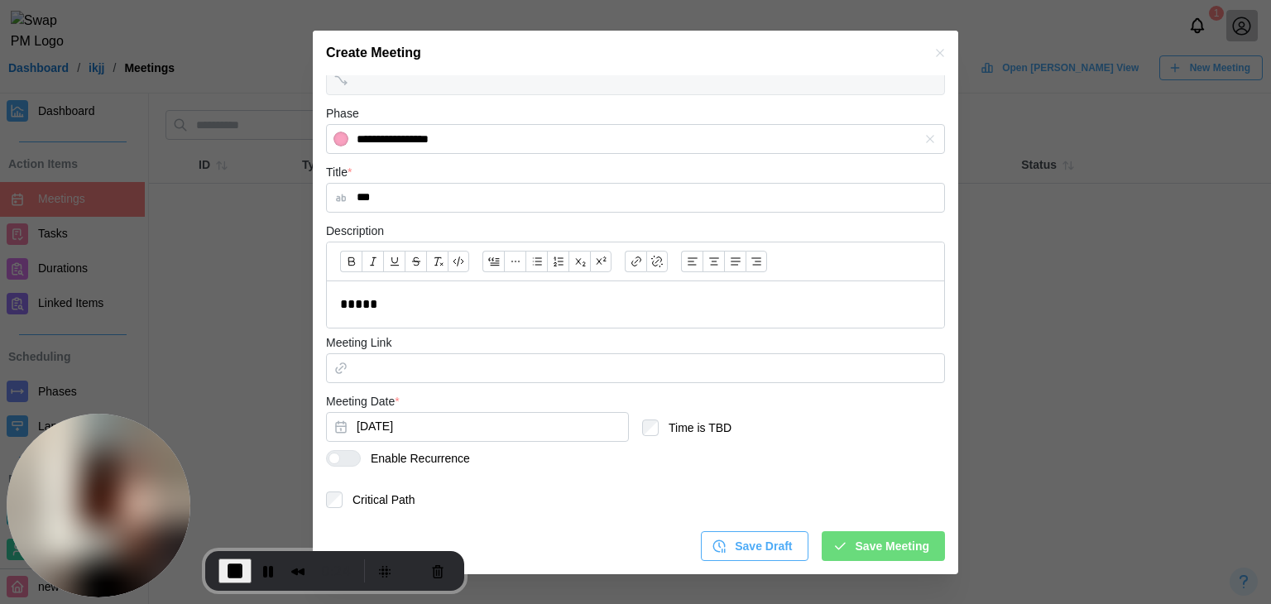
click at [890, 542] on span "Save Meeting" at bounding box center [893, 546] width 74 height 28
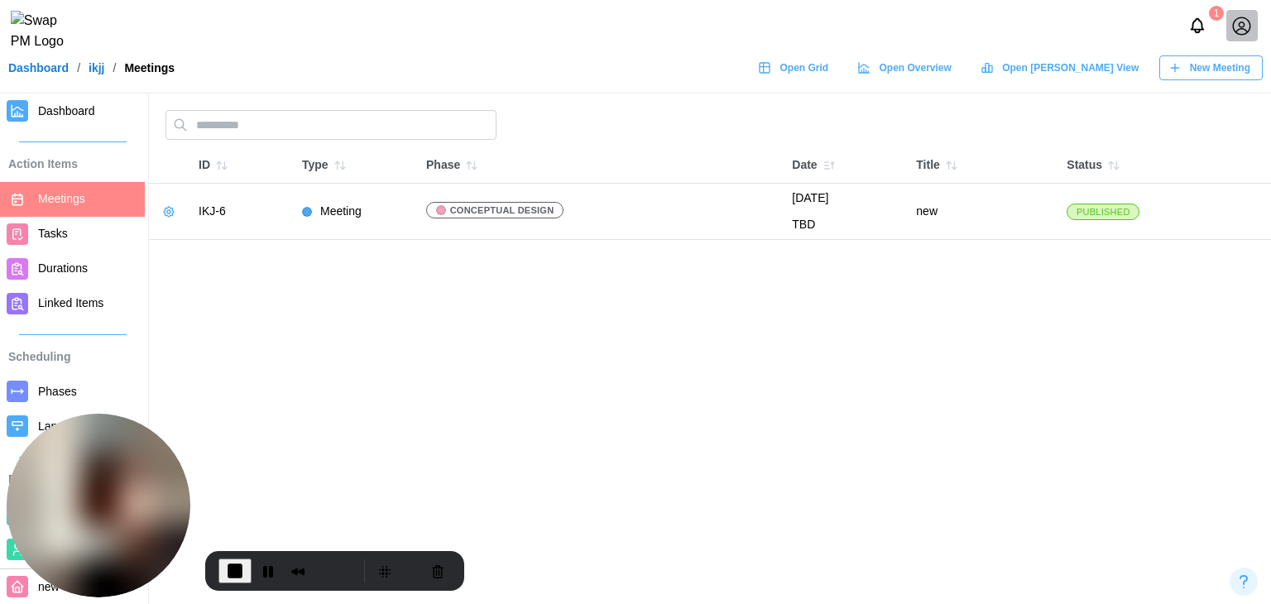
click at [83, 122] on link "Dashboard" at bounding box center [72, 111] width 145 height 35
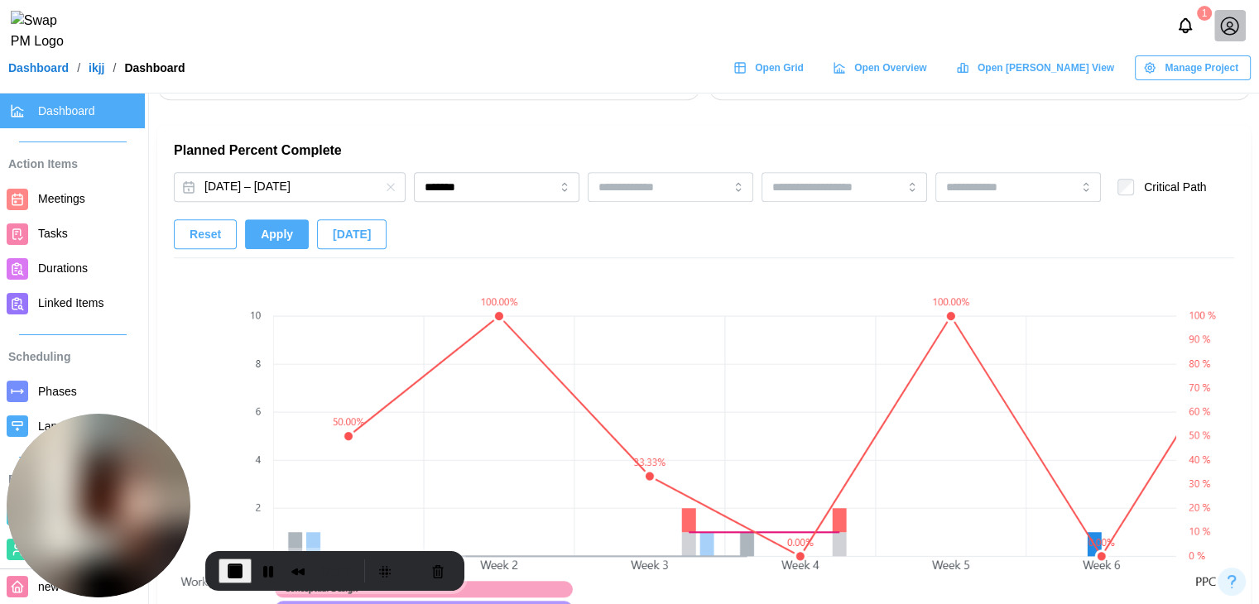
scroll to position [1076, 0]
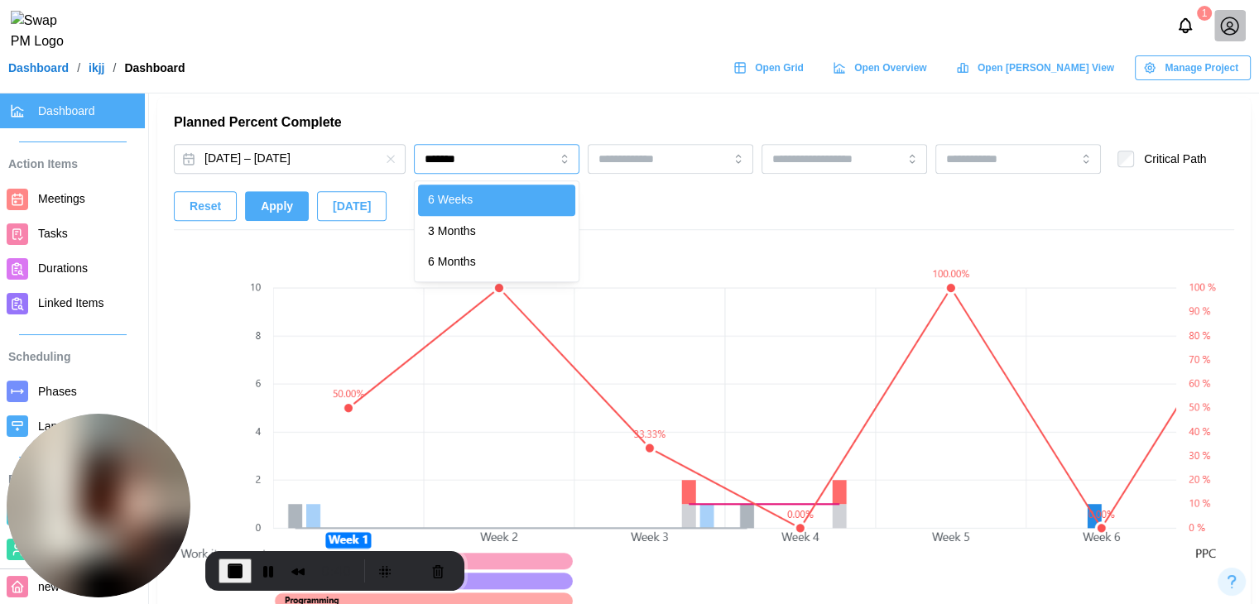
click at [479, 156] on input "*******" at bounding box center [497, 159] width 166 height 30
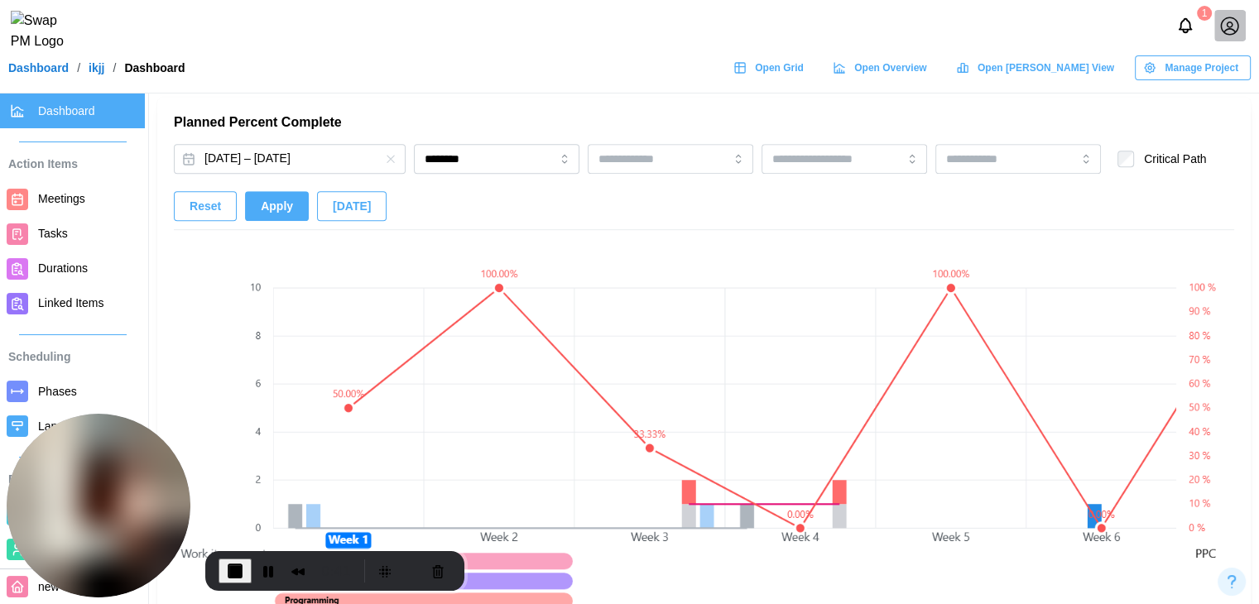
click at [285, 213] on span "Apply" at bounding box center [277, 206] width 32 height 28
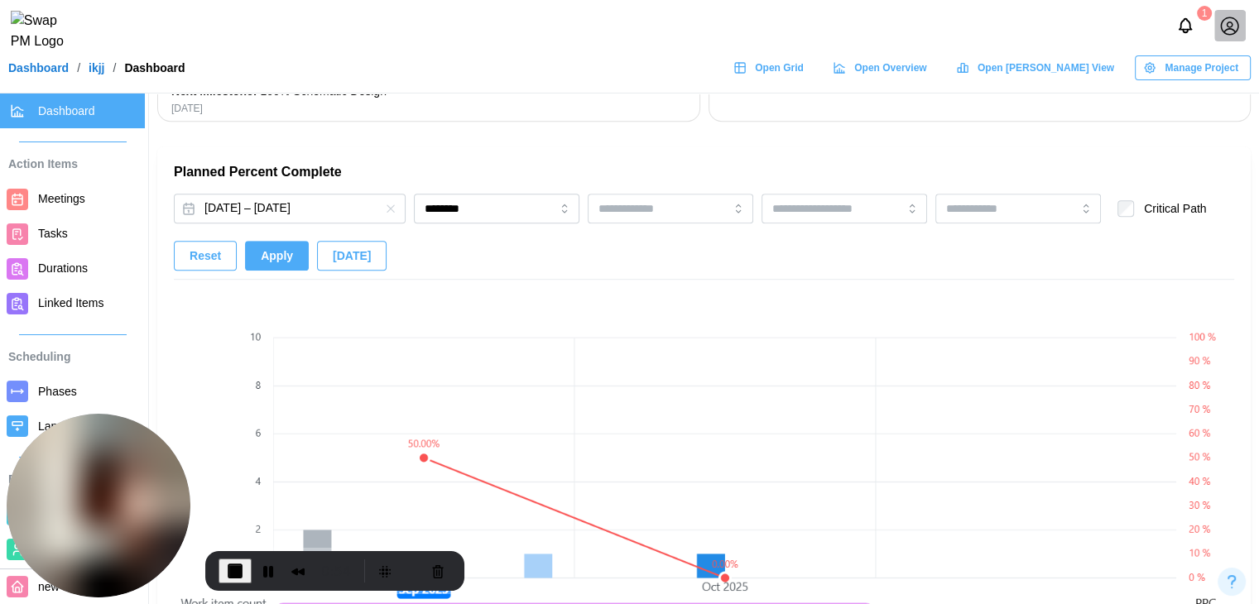
scroll to position [993, 0]
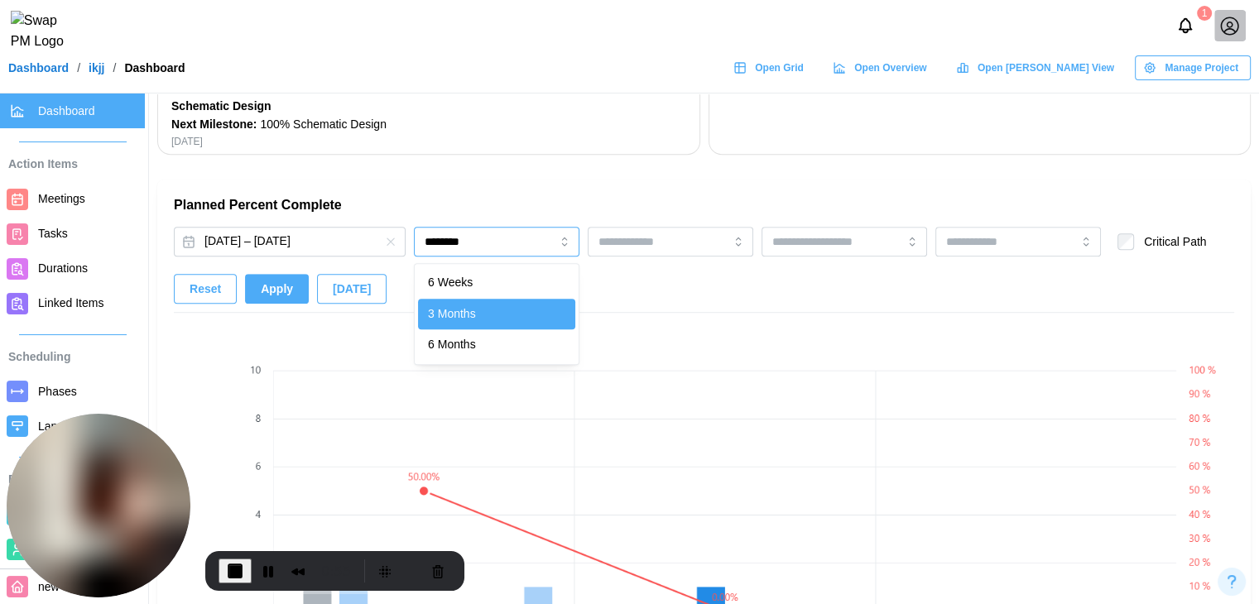
click at [497, 246] on input "********" at bounding box center [497, 242] width 166 height 30
click at [261, 290] on span "Apply" at bounding box center [277, 289] width 32 height 28
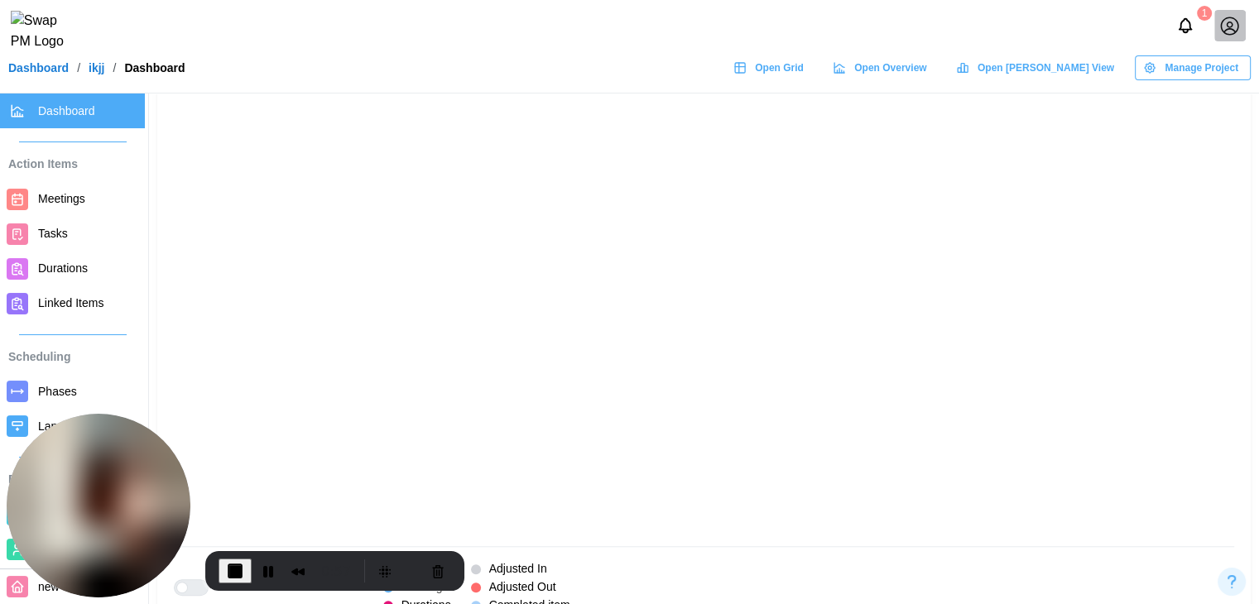
scroll to position [1241, 0]
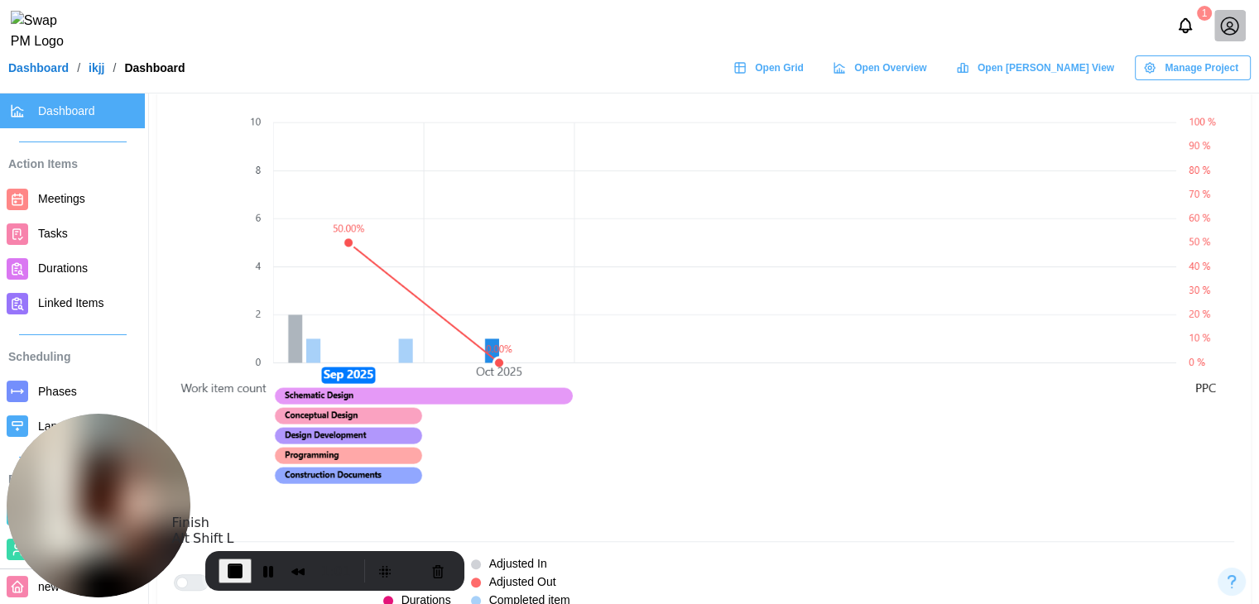
click at [233, 567] on span "End Recording" at bounding box center [235, 571] width 20 height 20
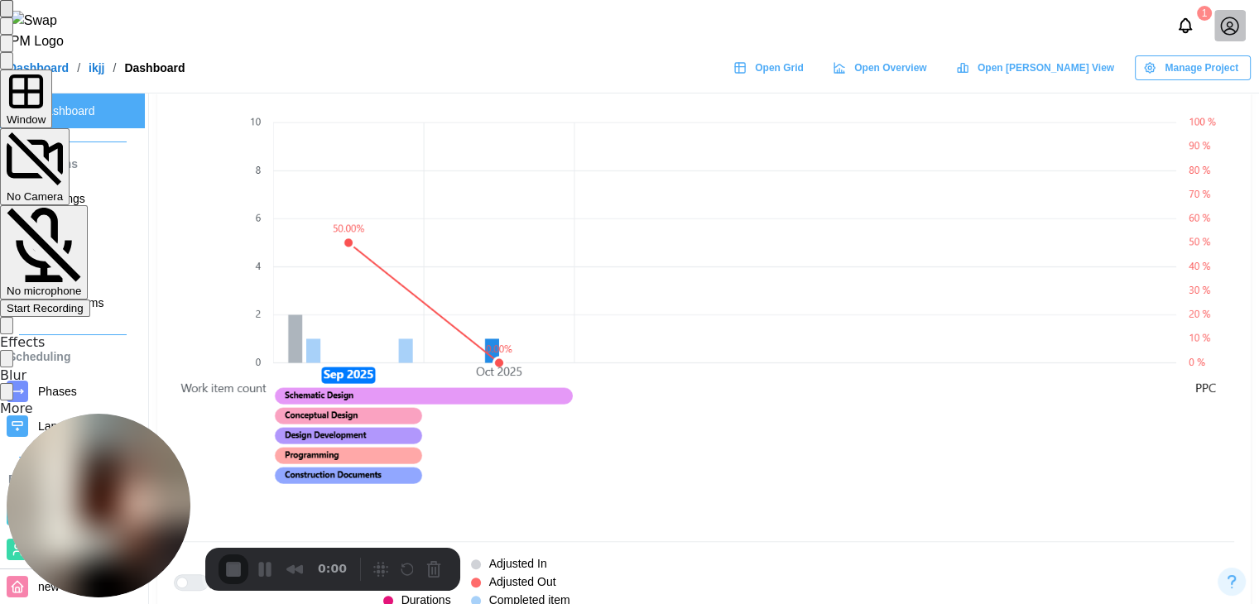
click at [84, 302] on div "Start Recording" at bounding box center [45, 308] width 77 height 12
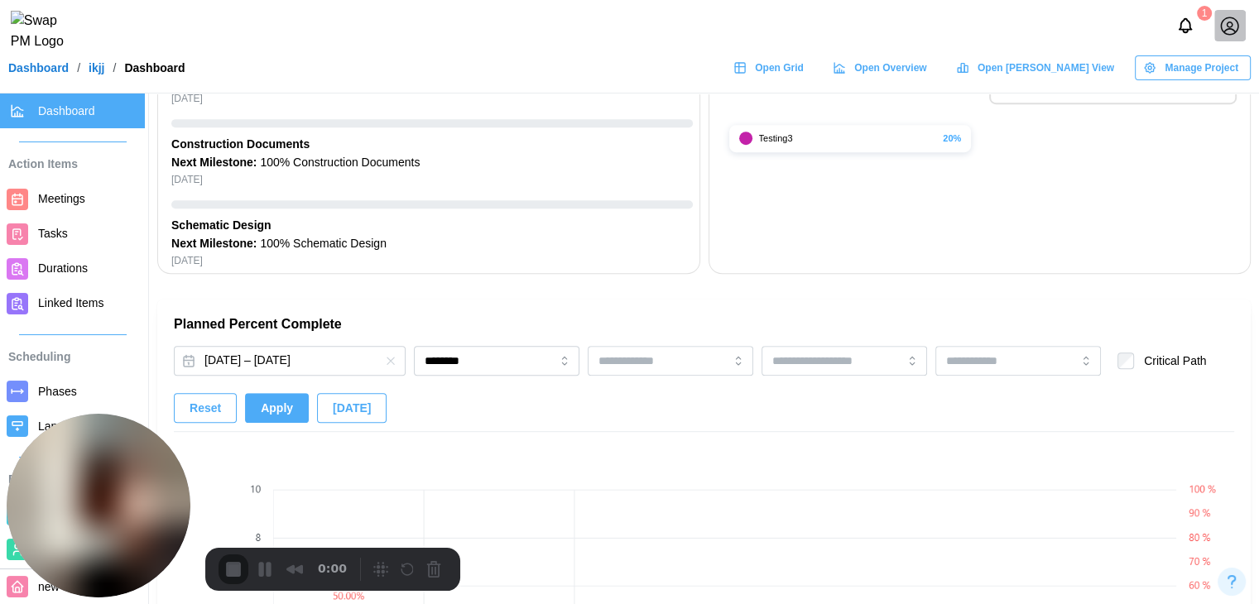
scroll to position [910, 0]
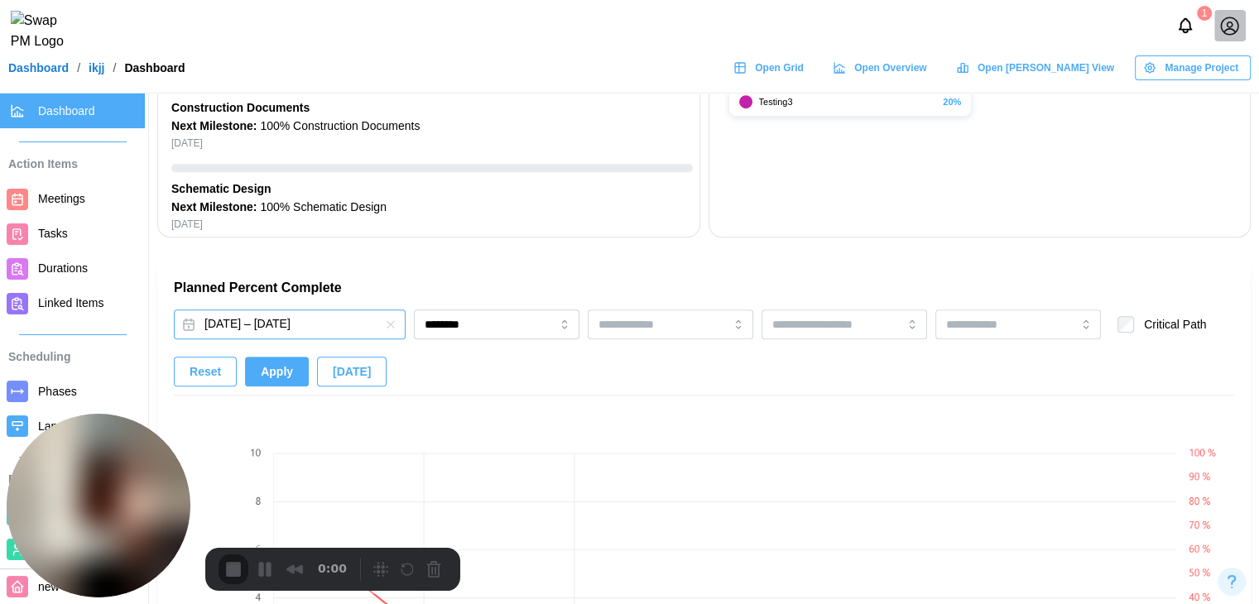
click at [349, 329] on button "[DATE] – [DATE]" at bounding box center [290, 325] width 232 height 30
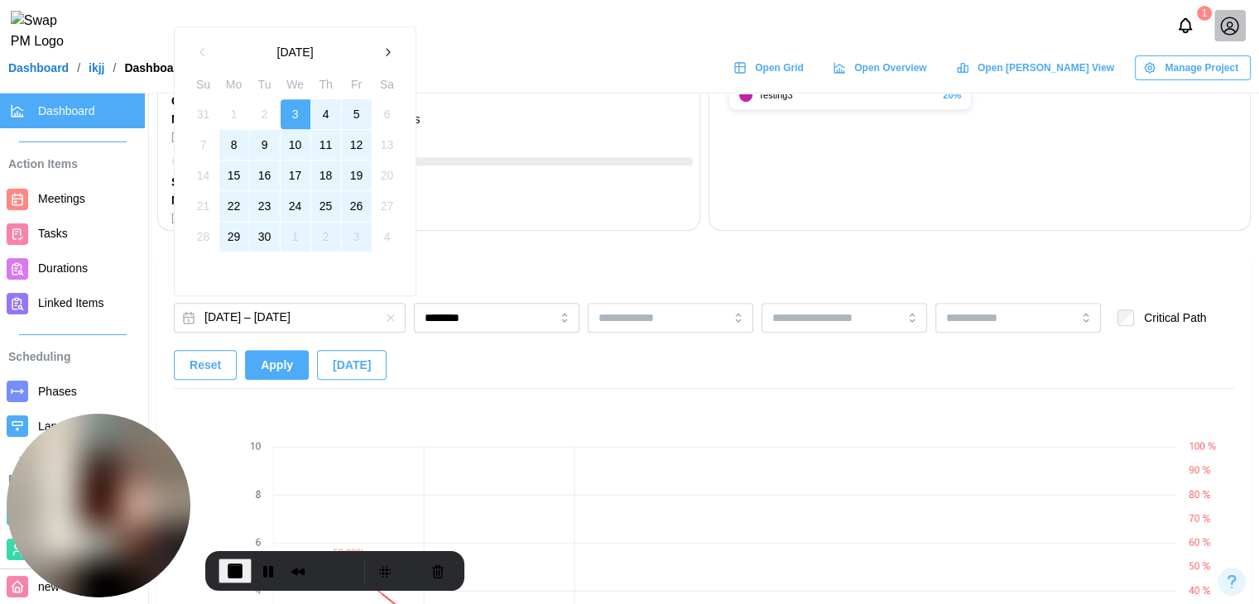
scroll to position [828, 0]
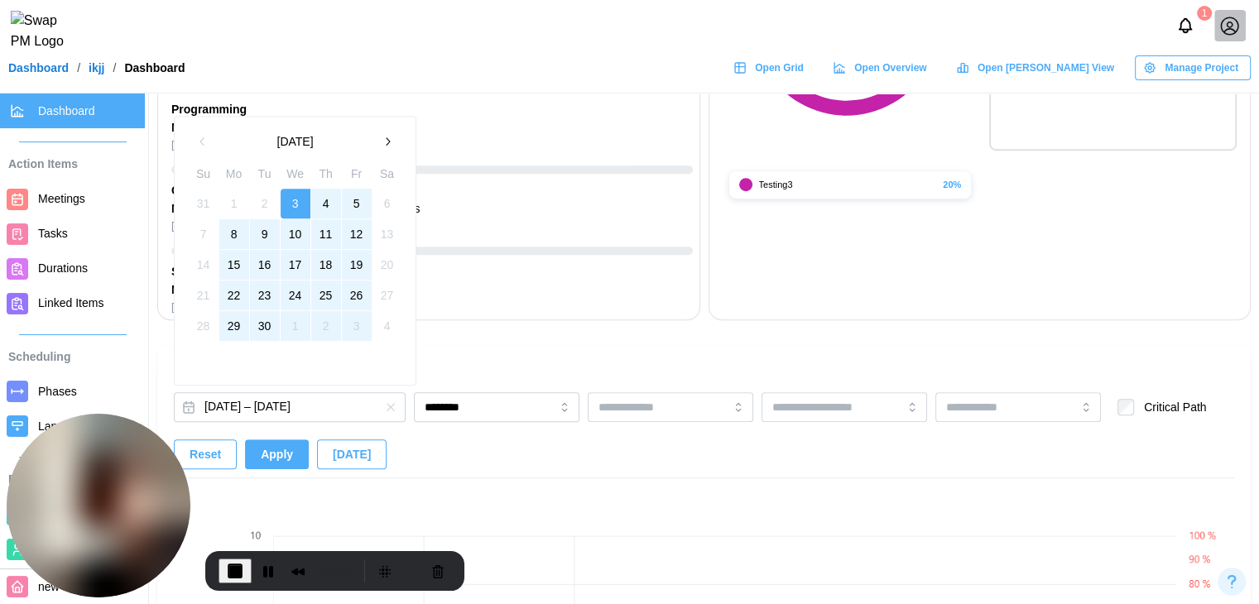
click at [388, 151] on button "button" at bounding box center [387, 142] width 30 height 30
click at [299, 200] on button "1" at bounding box center [296, 204] width 30 height 30
click at [293, 325] on button "29" at bounding box center [296, 326] width 30 height 30
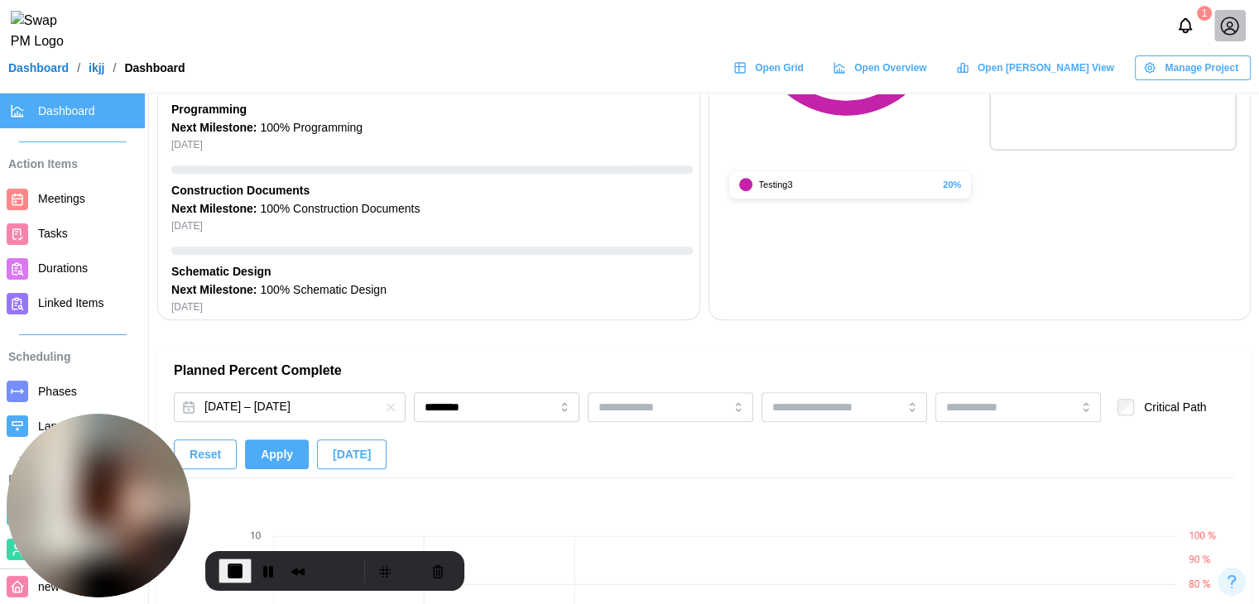
click at [298, 454] on button "Apply" at bounding box center [277, 454] width 64 height 30
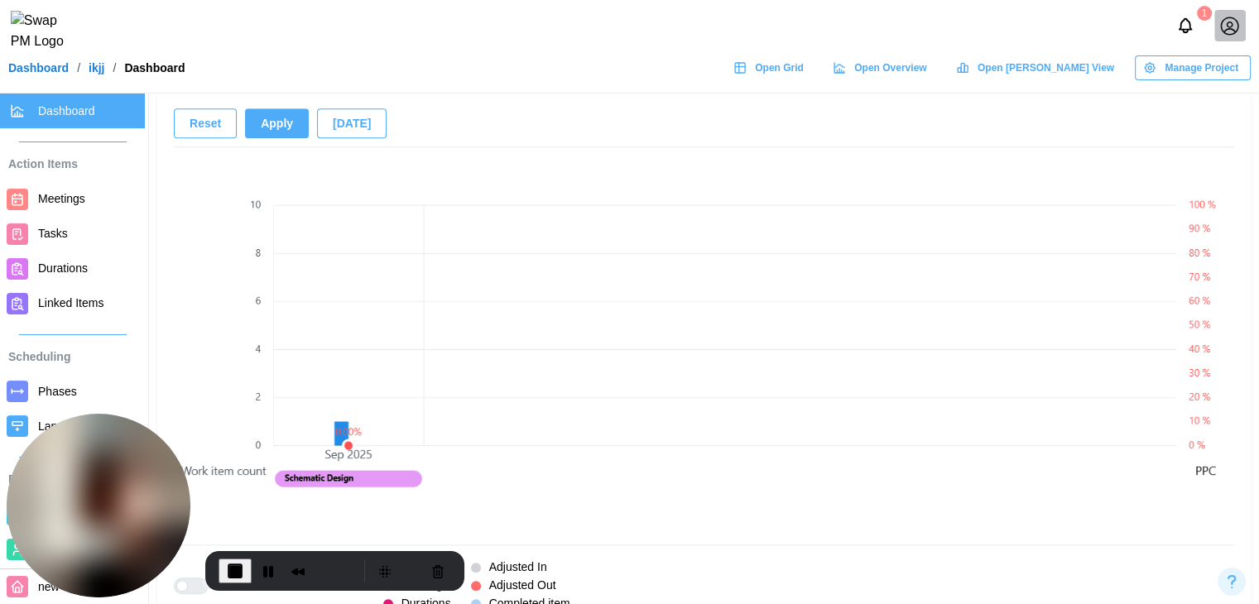
scroll to position [1159, 0]
click at [222, 569] on button "End Recording" at bounding box center [234, 571] width 33 height 25
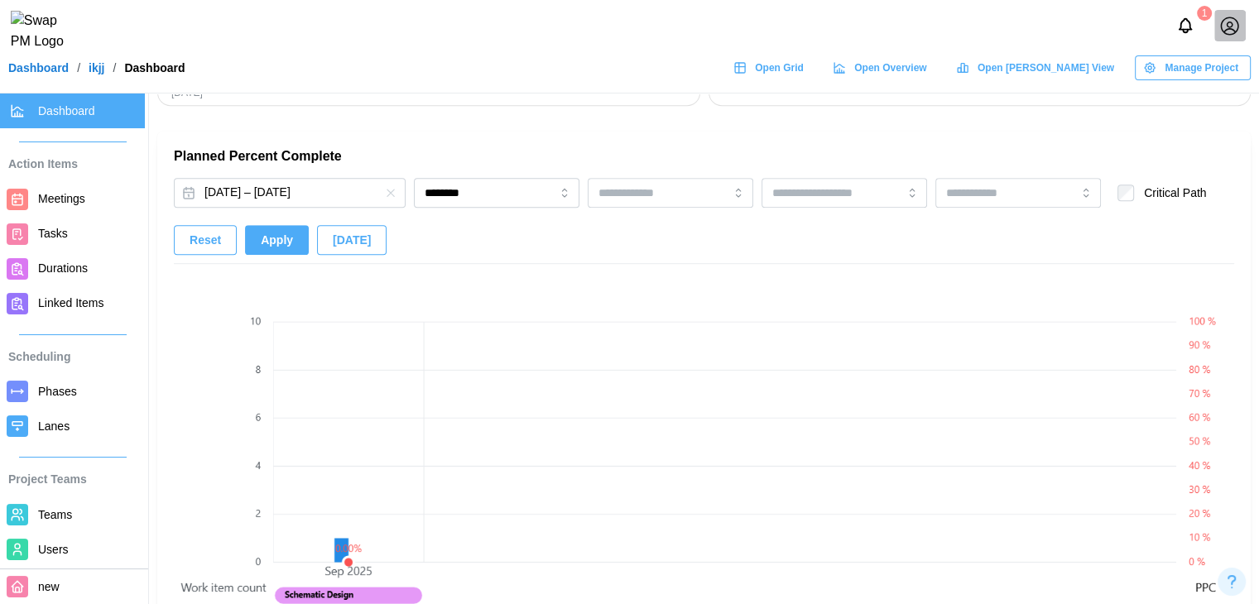
scroll to position [910, 0]
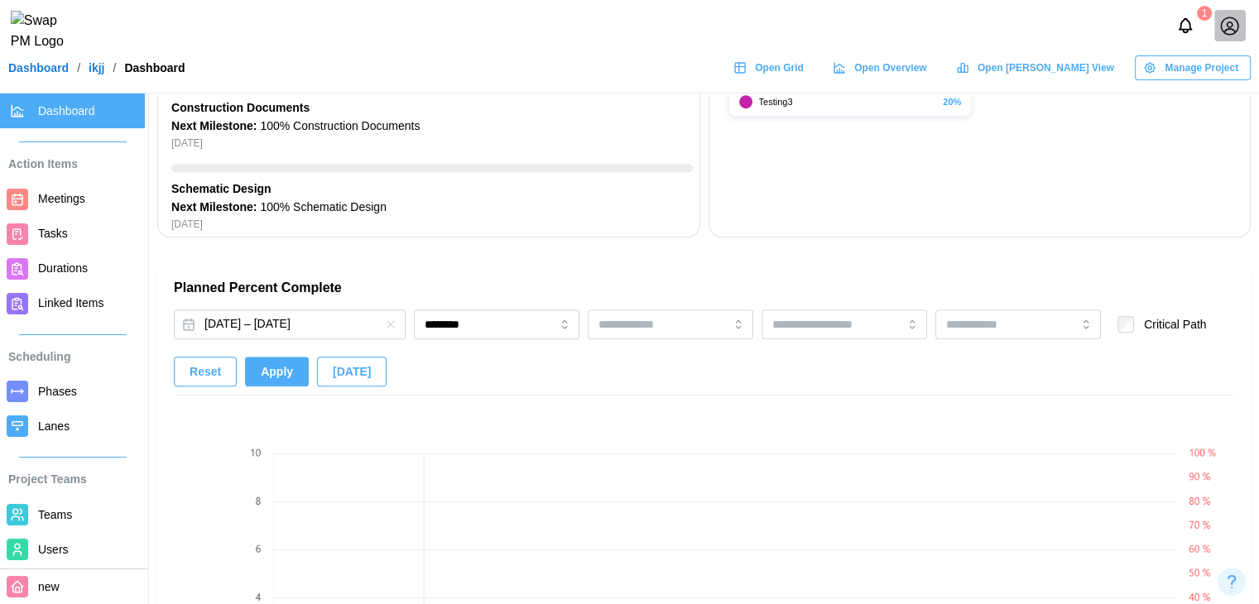
click at [352, 372] on span "[DATE]" at bounding box center [352, 372] width 38 height 28
click at [198, 372] on span "Reset" at bounding box center [205, 372] width 31 height 28
type input "*******"
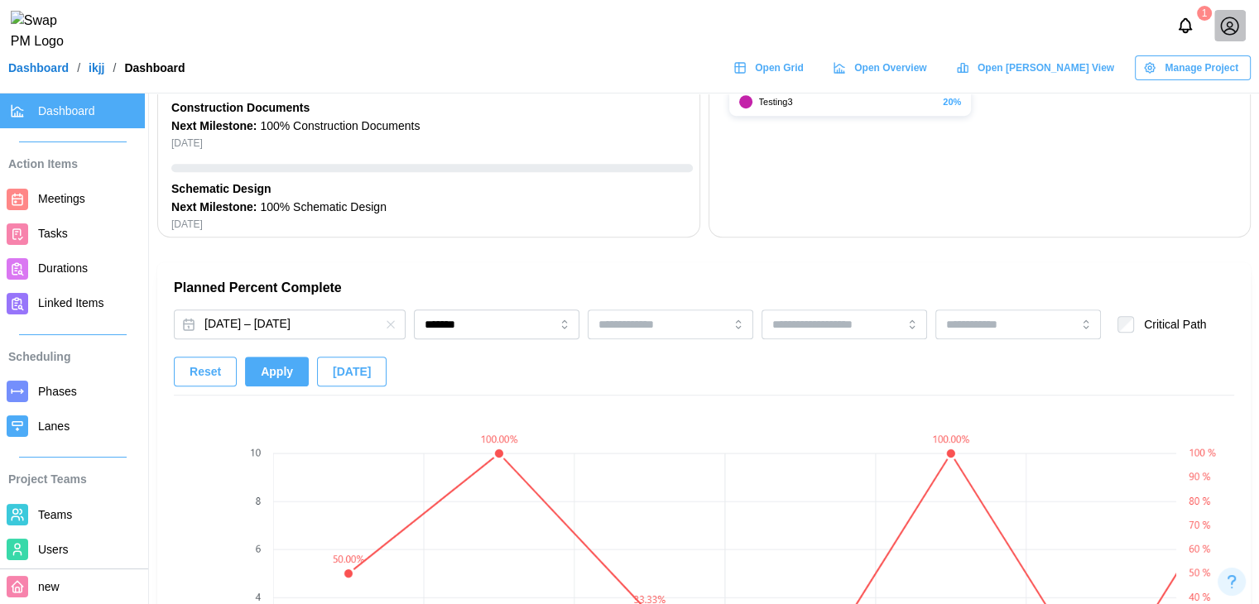
click at [333, 366] on span "[DATE]" at bounding box center [352, 372] width 38 height 28
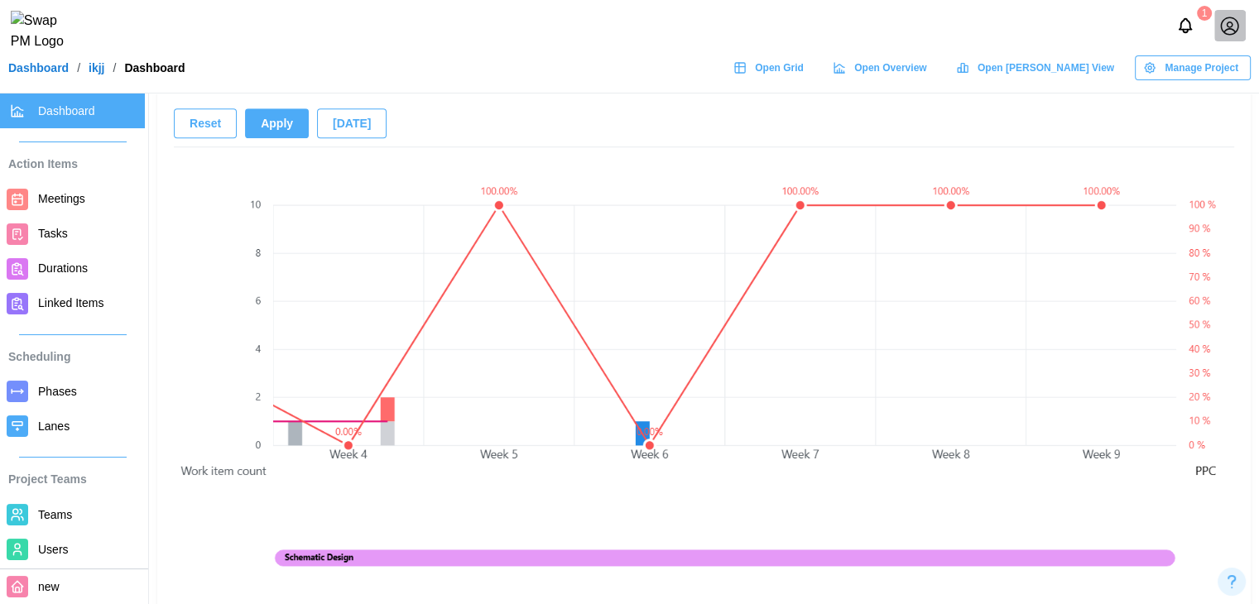
scroll to position [0, 0]
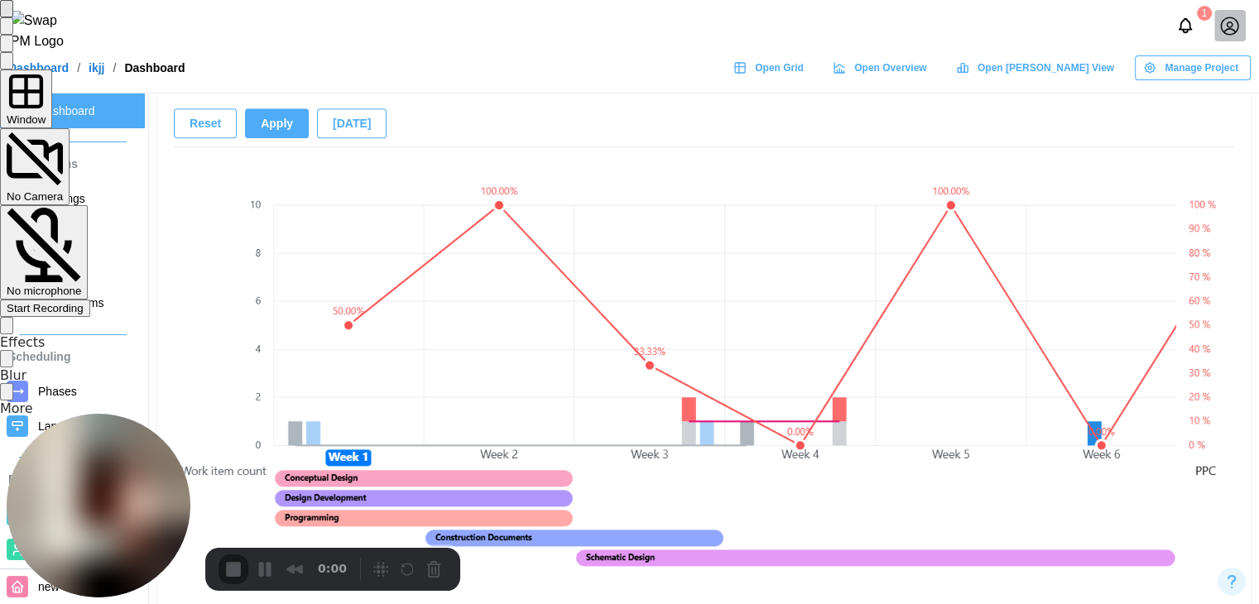
click at [84, 302] on span "Start Recording" at bounding box center [45, 308] width 77 height 12
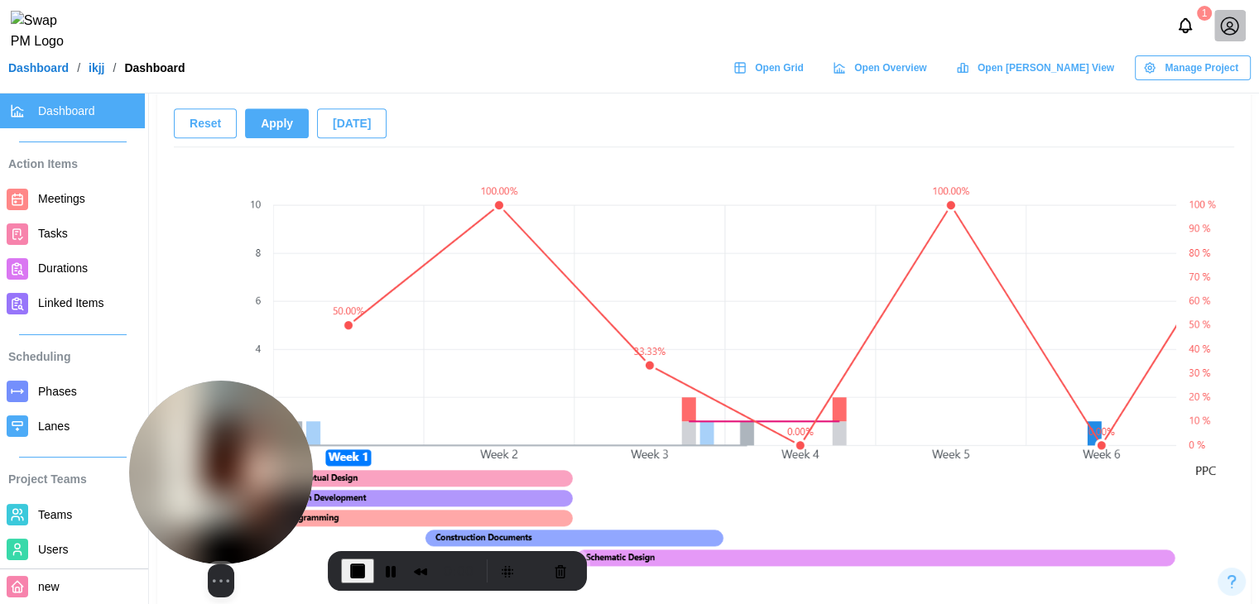
drag, startPoint x: 141, startPoint y: 448, endPoint x: 263, endPoint y: 468, distance: 124.1
click at [263, 468] on img at bounding box center [221, 473] width 184 height 184
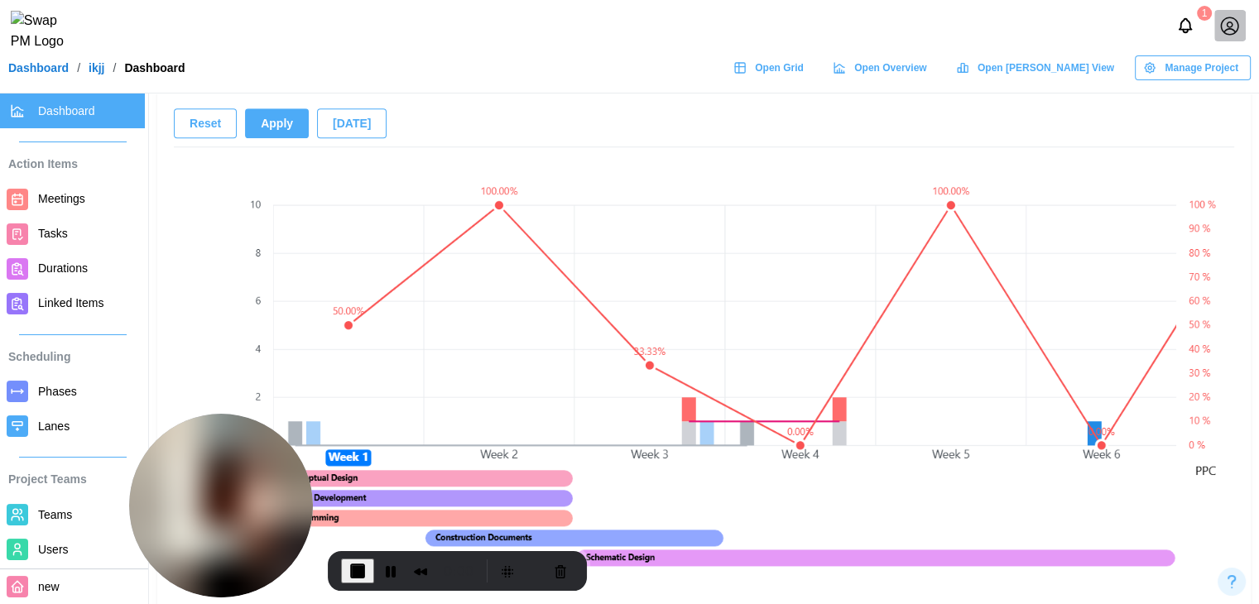
click at [50, 205] on span "Meetings" at bounding box center [61, 198] width 47 height 13
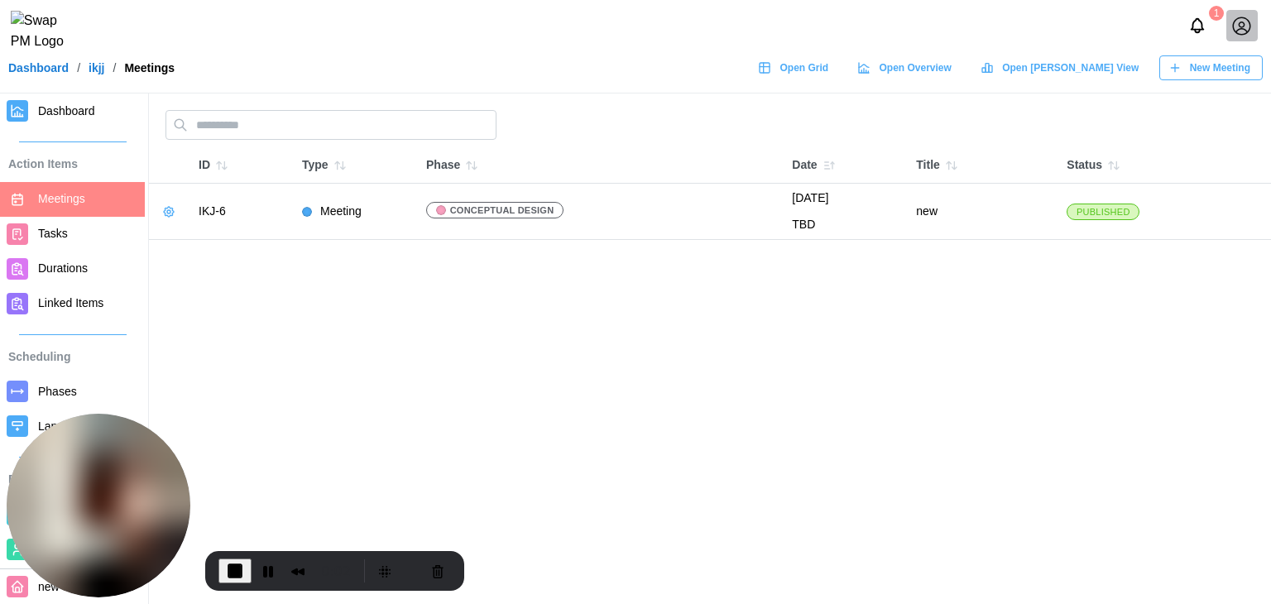
drag, startPoint x: 215, startPoint y: 456, endPoint x: 71, endPoint y: 461, distance: 144.1
click at [71, 461] on img at bounding box center [99, 506] width 184 height 184
click at [1240, 74] on span "New Meeting" at bounding box center [1220, 67] width 60 height 23
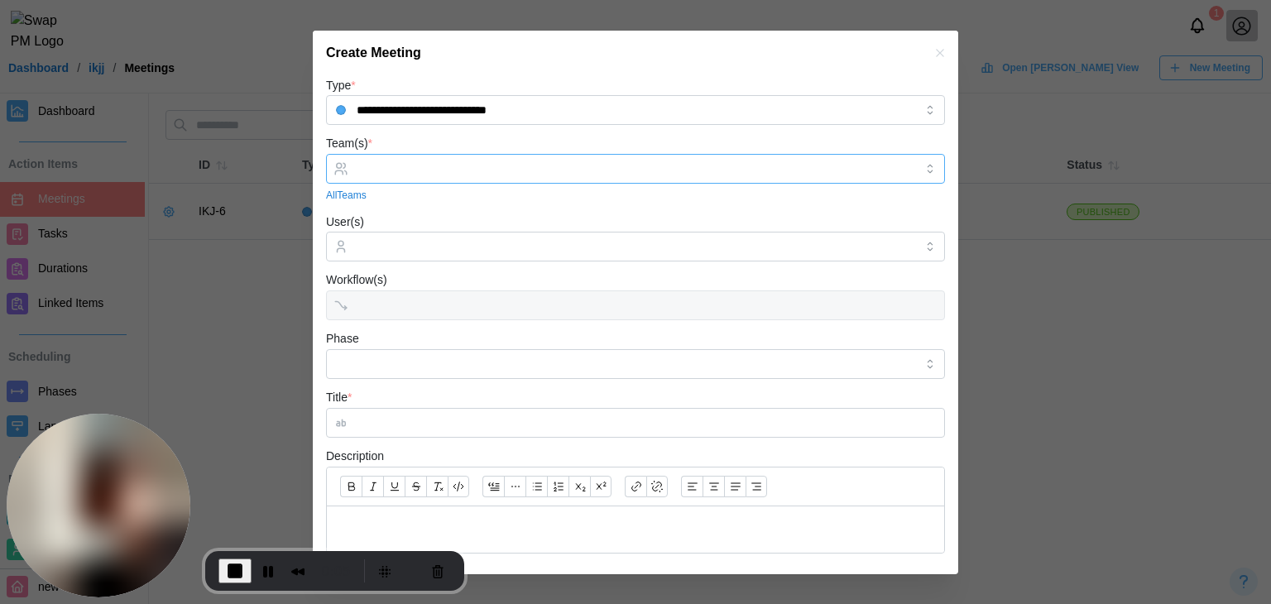
click at [439, 161] on div at bounding box center [634, 169] width 562 height 28
click at [427, 246] on input "User(s)" at bounding box center [636, 246] width 558 height 13
click at [400, 357] on input "Phase" at bounding box center [635, 364] width 619 height 30
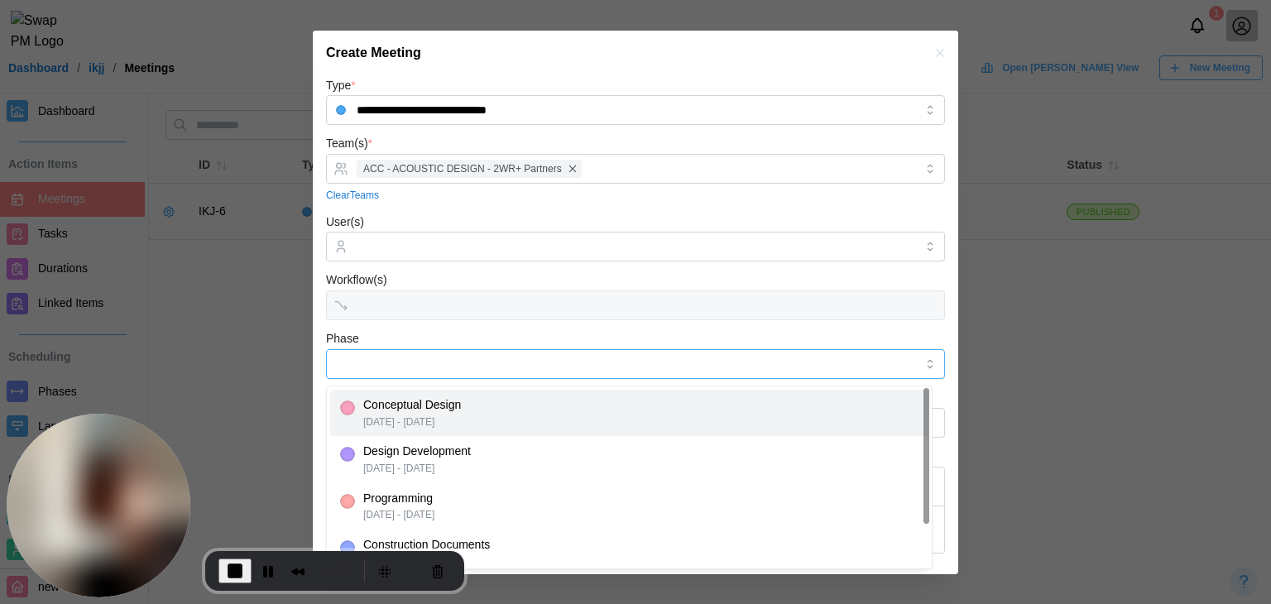
type input "**********"
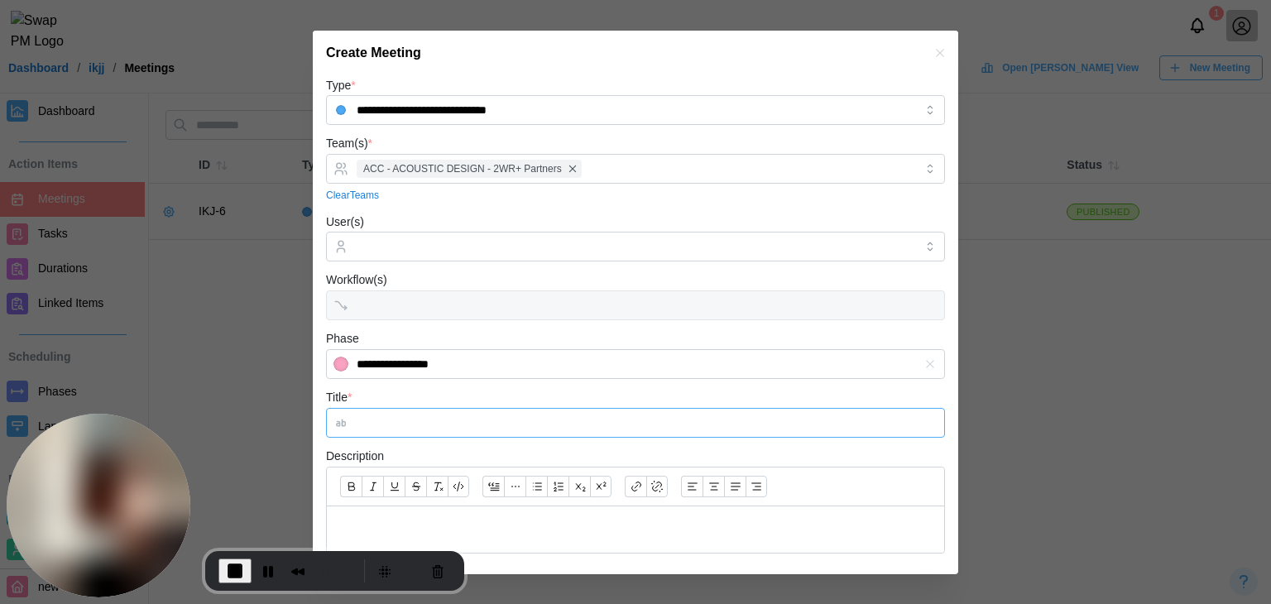
click at [410, 421] on input "Title *" at bounding box center [635, 423] width 619 height 30
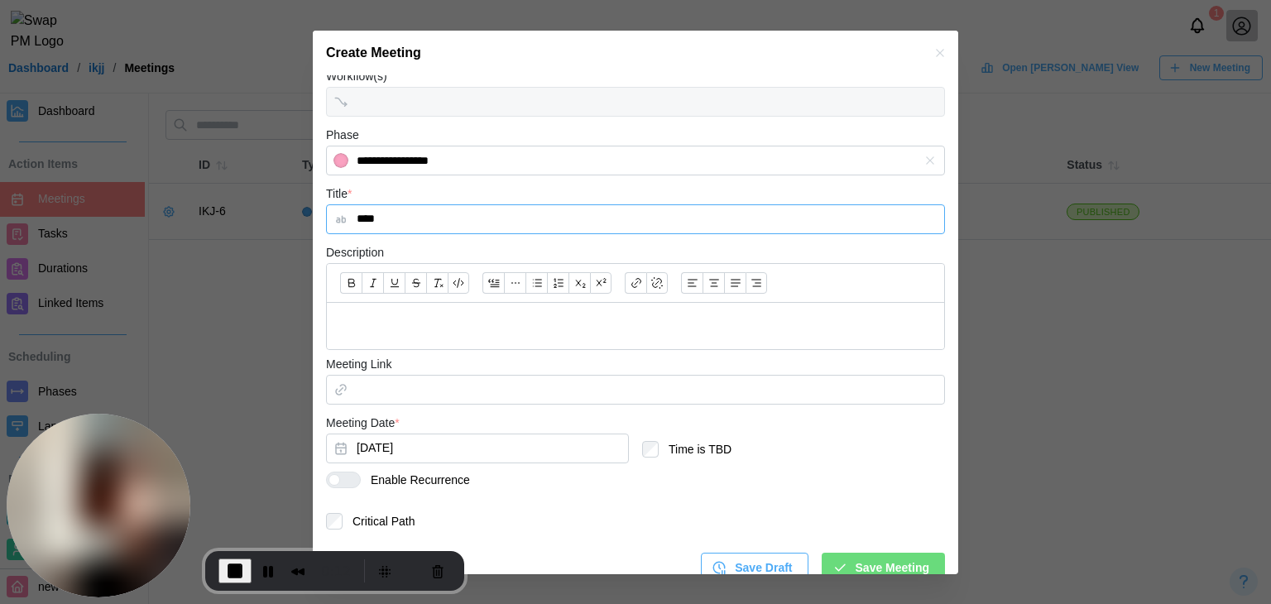
scroll to position [225, 0]
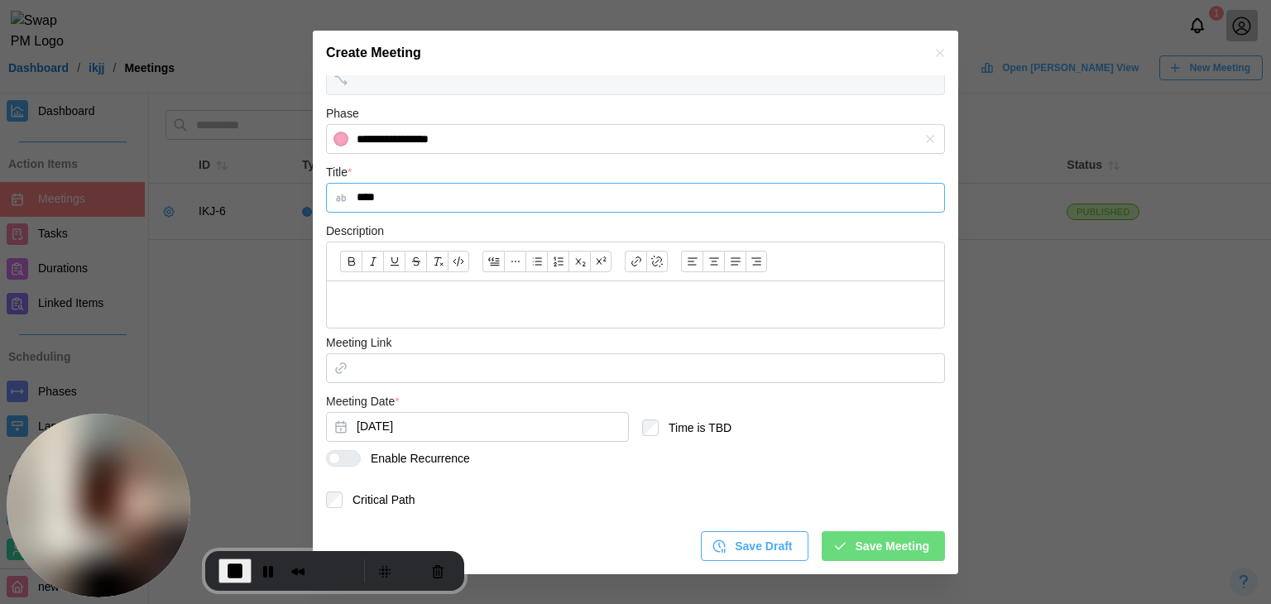
type input "****"
click at [336, 463] on div at bounding box center [343, 458] width 35 height 17
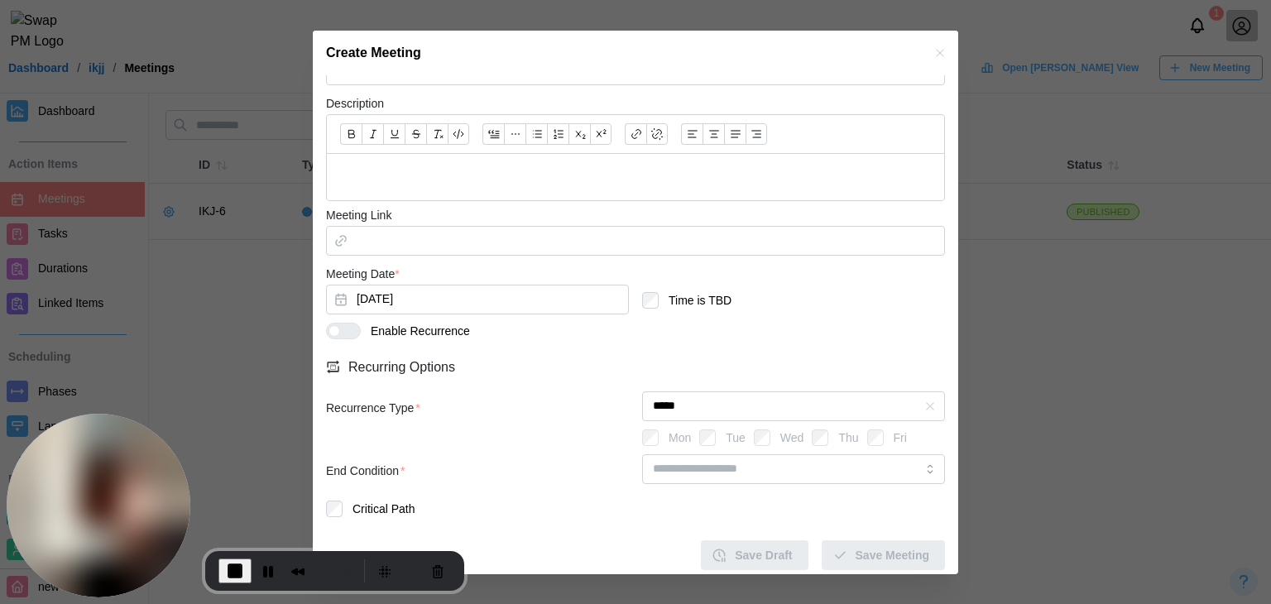
scroll to position [361, 0]
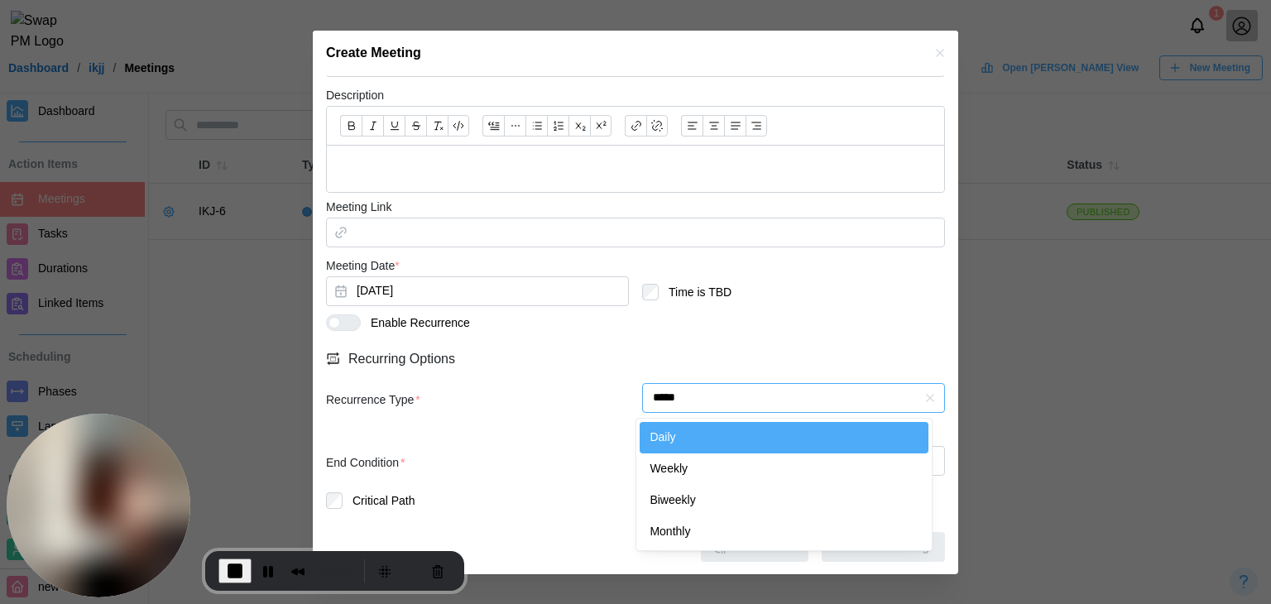
click at [715, 400] on input "*****" at bounding box center [793, 398] width 303 height 30
click at [526, 422] on div "Recurrence Type * ***** Mon Tue Wed Thu Fri" at bounding box center [635, 414] width 619 height 63
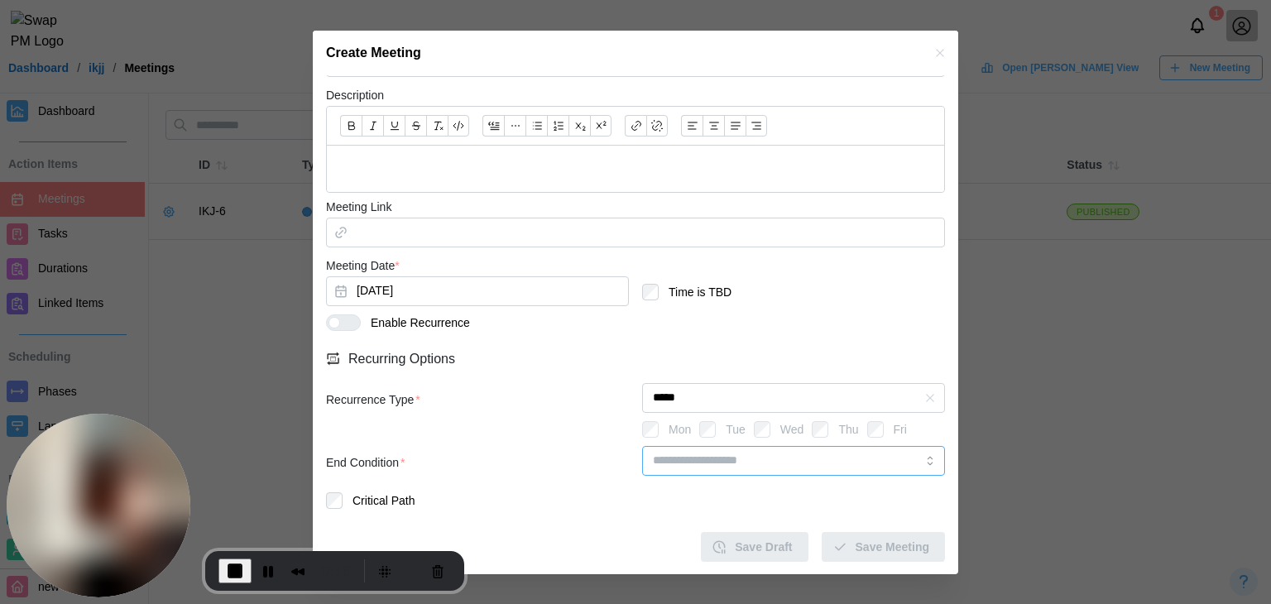
click at [786, 459] on input "search" at bounding box center [793, 461] width 303 height 30
type input "********"
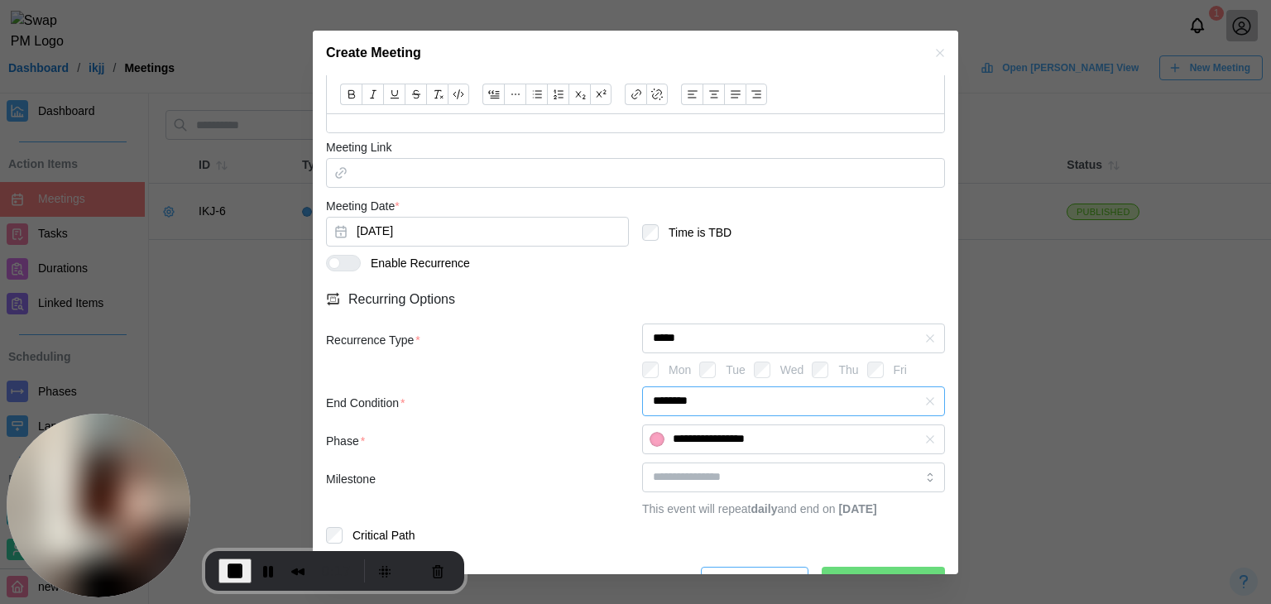
scroll to position [444, 0]
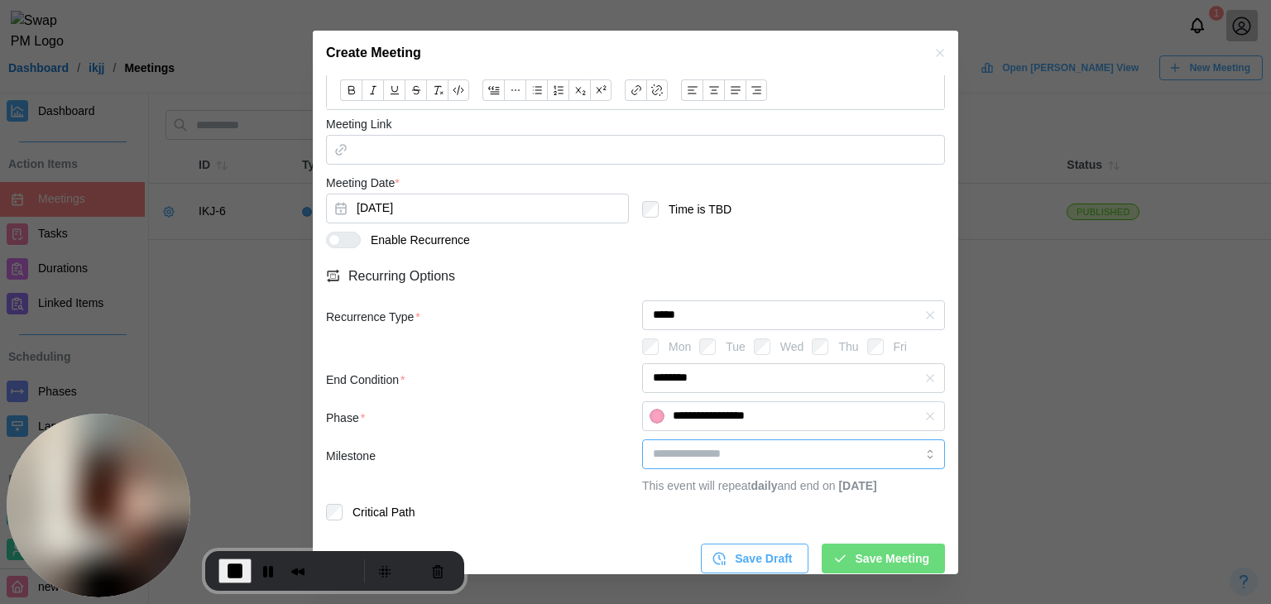
click at [708, 451] on input "search" at bounding box center [793, 454] width 303 height 30
click at [596, 462] on div "Milestone" at bounding box center [477, 457] width 303 height 18
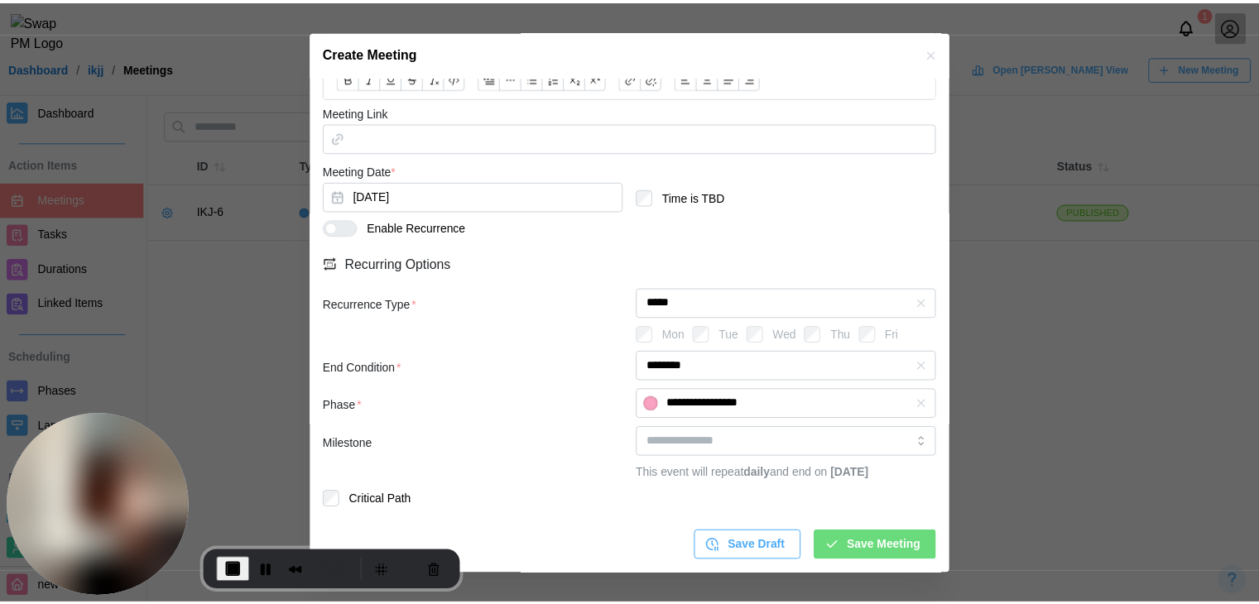
scroll to position [473, 0]
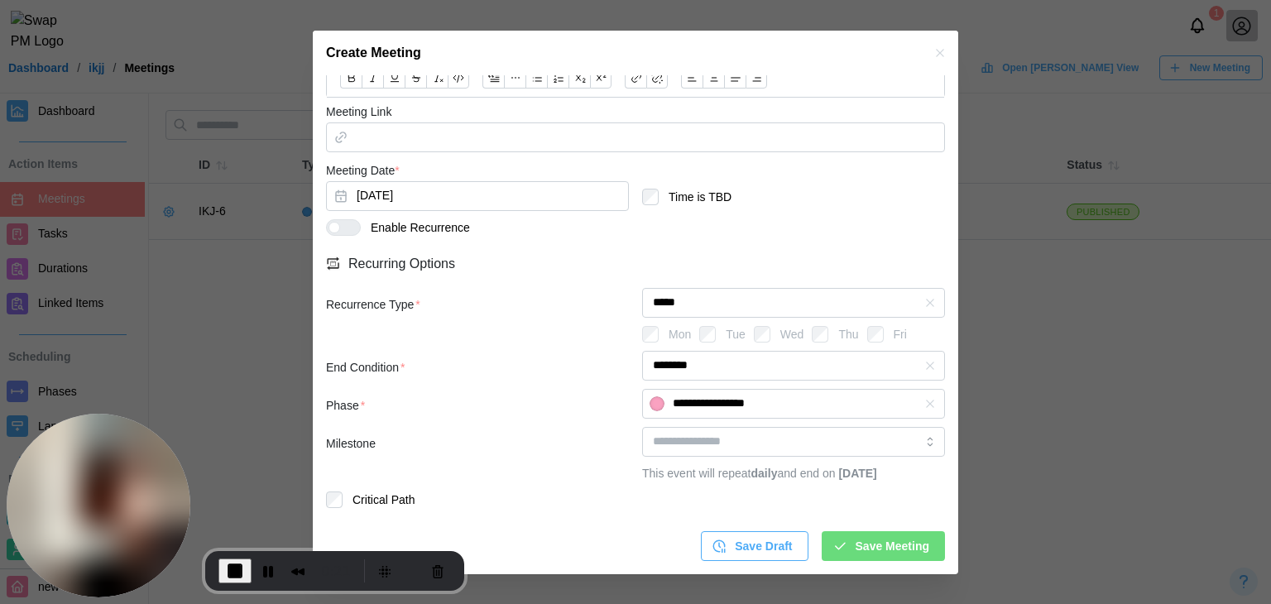
click at [862, 537] on span "Save Meeting" at bounding box center [893, 546] width 74 height 28
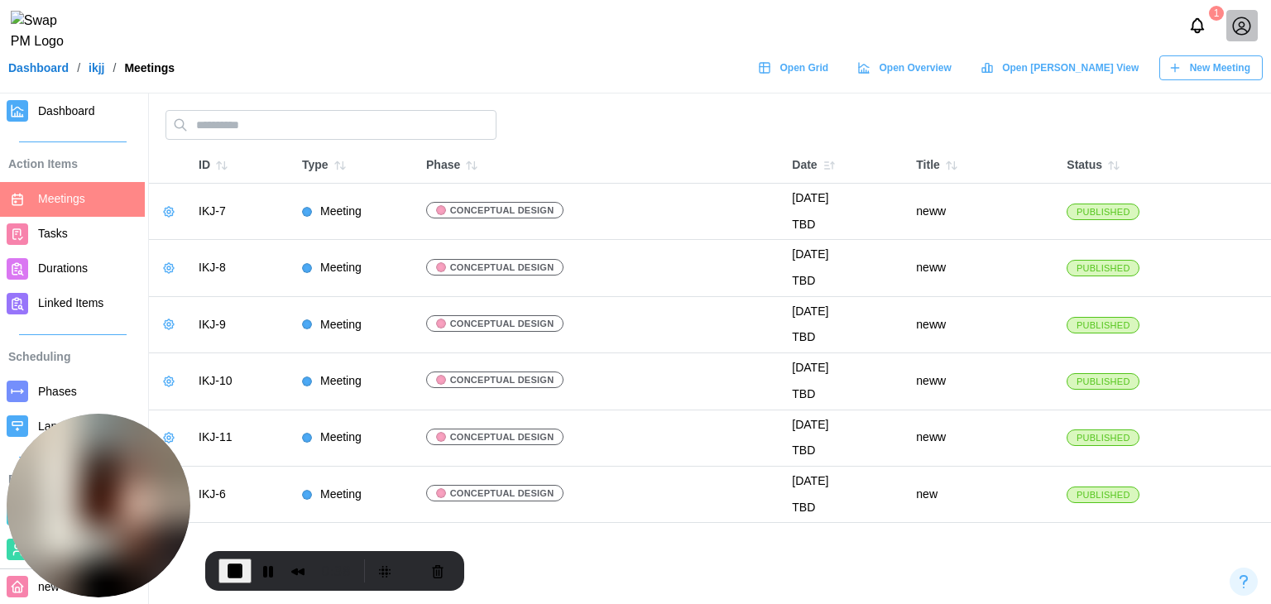
click at [45, 123] on link "Dashboard" at bounding box center [72, 111] width 145 height 35
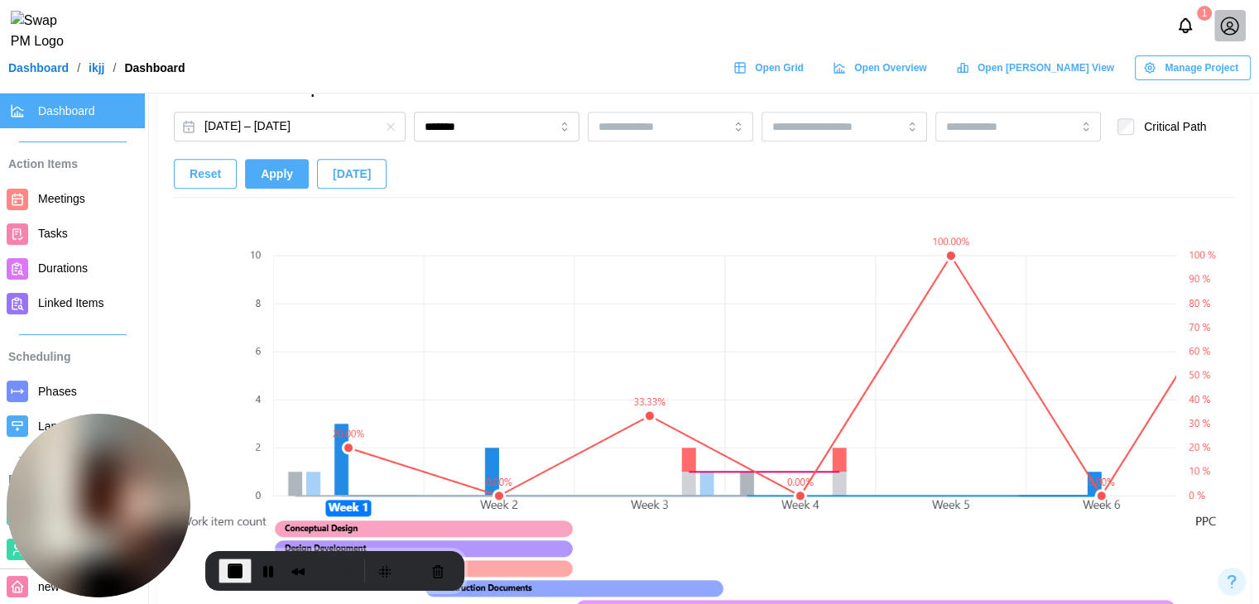
scroll to position [1241, 0]
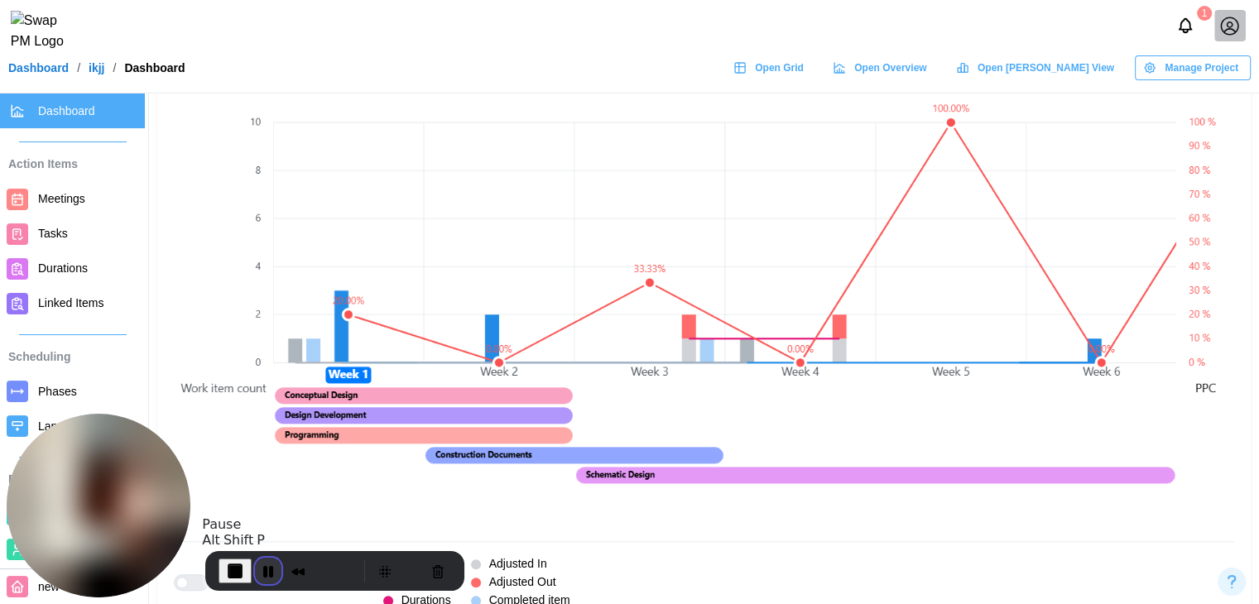
click at [271, 571] on button "Pause Recording" at bounding box center [268, 571] width 26 height 26
click at [928, 425] on canvas at bounding box center [724, 300] width 903 height 455
click at [252, 577] on button "Play Recording" at bounding box center [264, 571] width 33 height 25
click at [49, 189] on span "Meetings" at bounding box center [88, 199] width 100 height 21
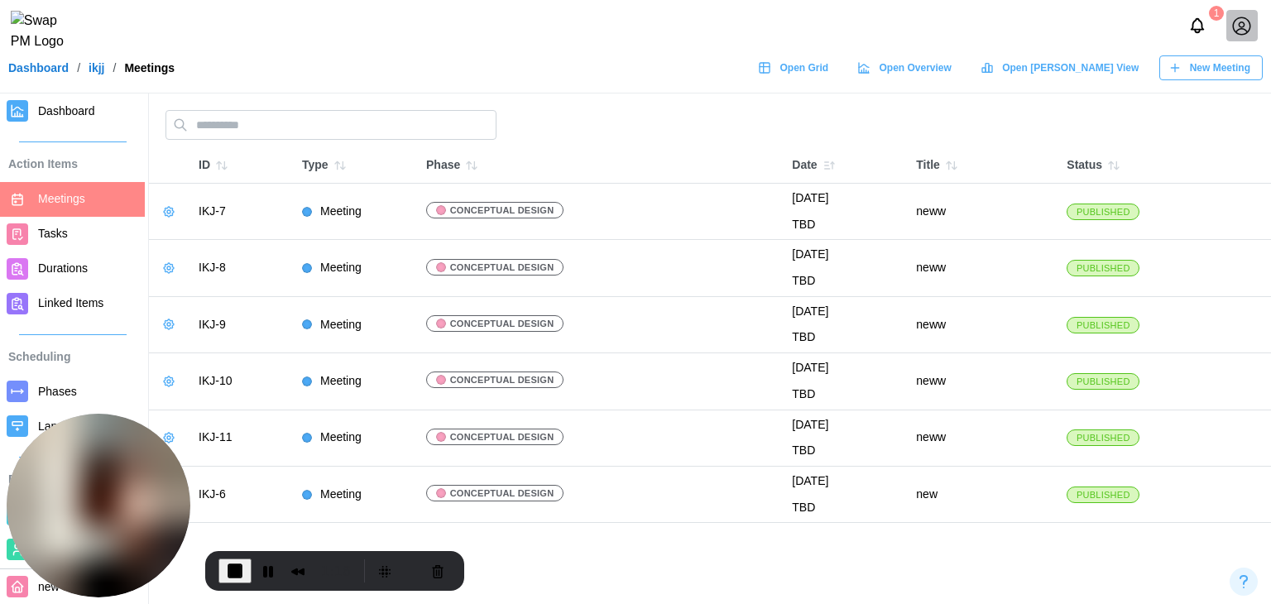
click at [1196, 67] on span "New Meeting" at bounding box center [1220, 67] width 60 height 23
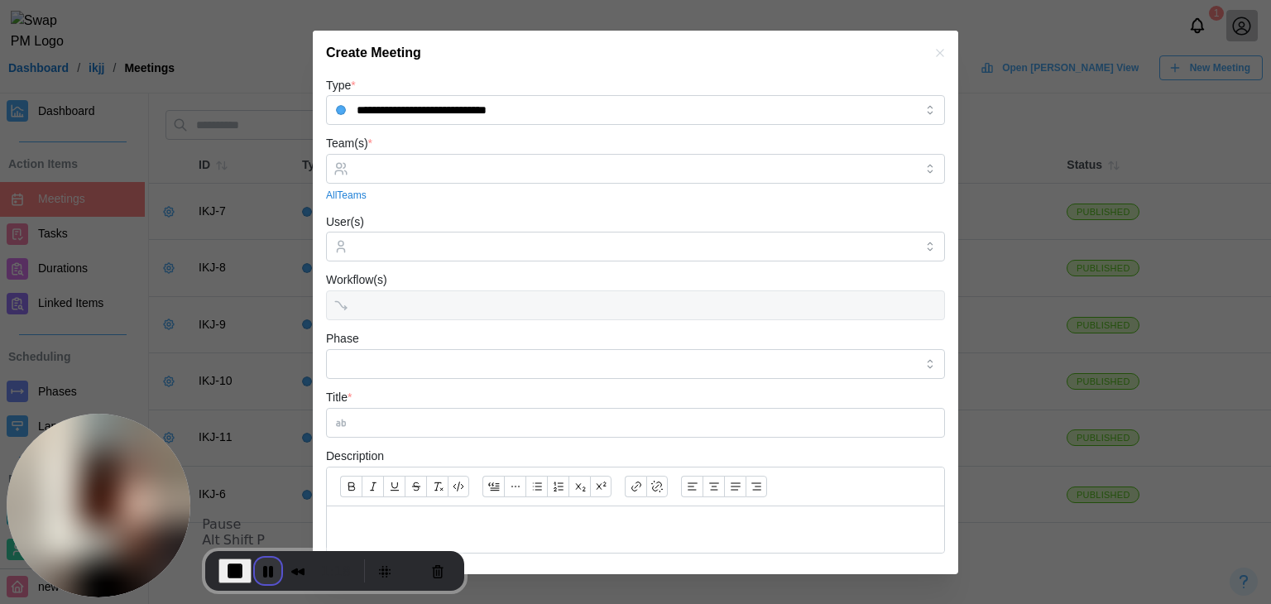
click at [265, 568] on button "Pause Recording" at bounding box center [268, 571] width 26 height 26
click at [485, 181] on div at bounding box center [634, 169] width 562 height 28
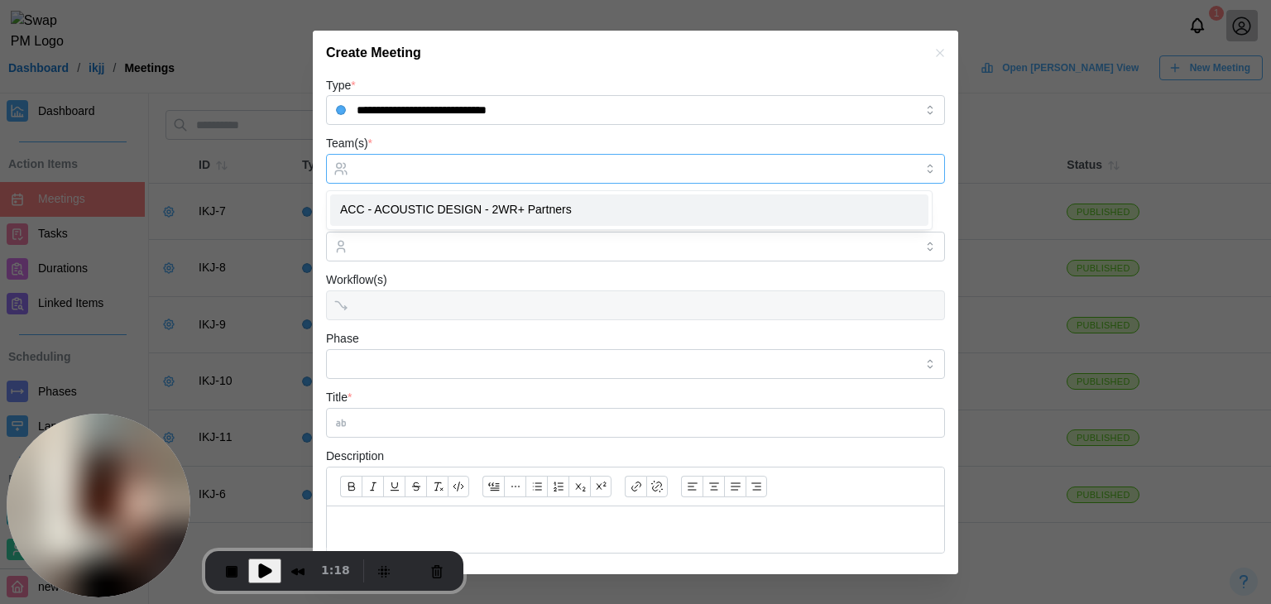
click at [473, 226] on div "ACC - ACOUSTIC DESIGN - 2WR+ Partners" at bounding box center [629, 210] width 605 height 38
click at [399, 378] on input "Phase" at bounding box center [635, 364] width 619 height 30
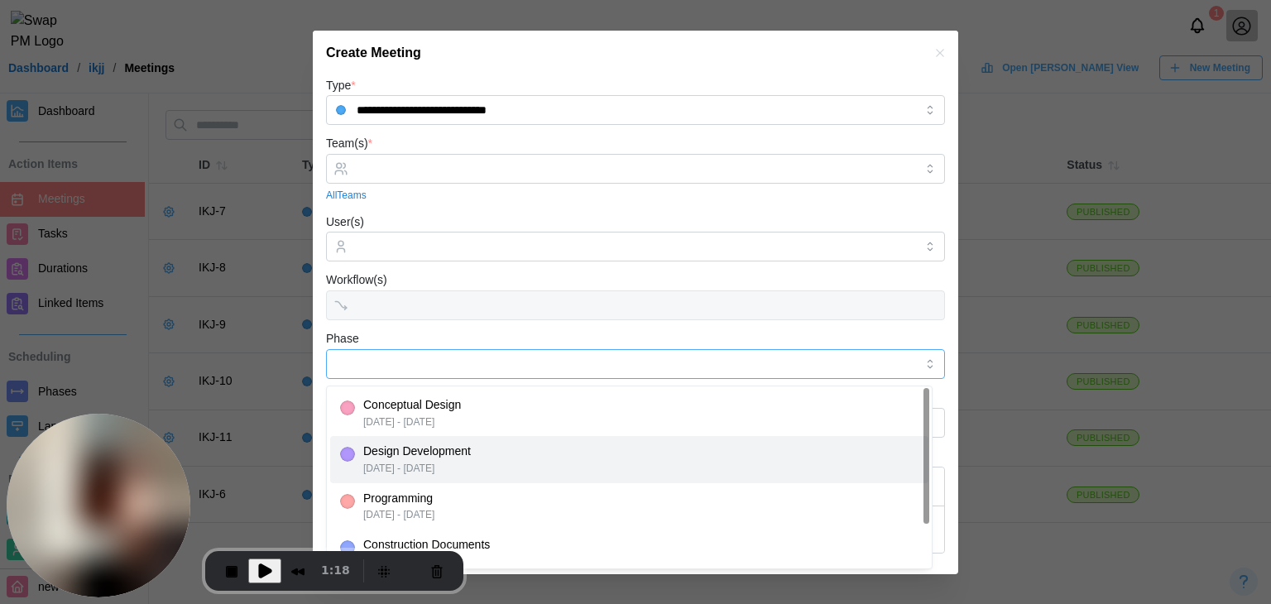
type input "**********"
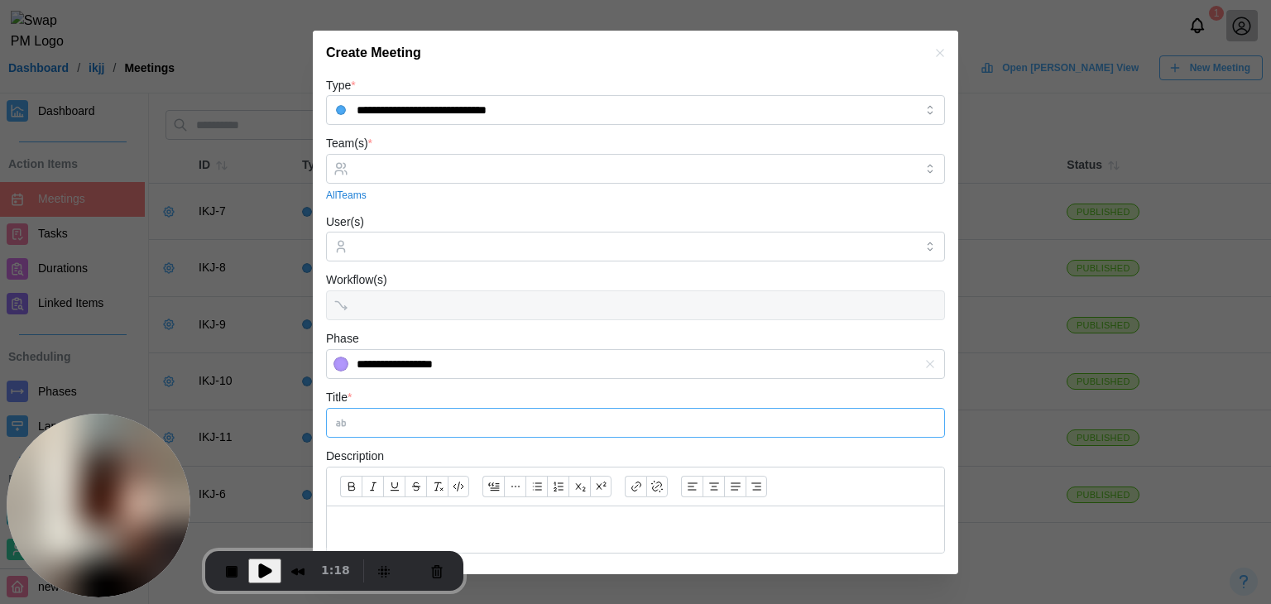
click at [417, 424] on input "Title *" at bounding box center [635, 423] width 619 height 30
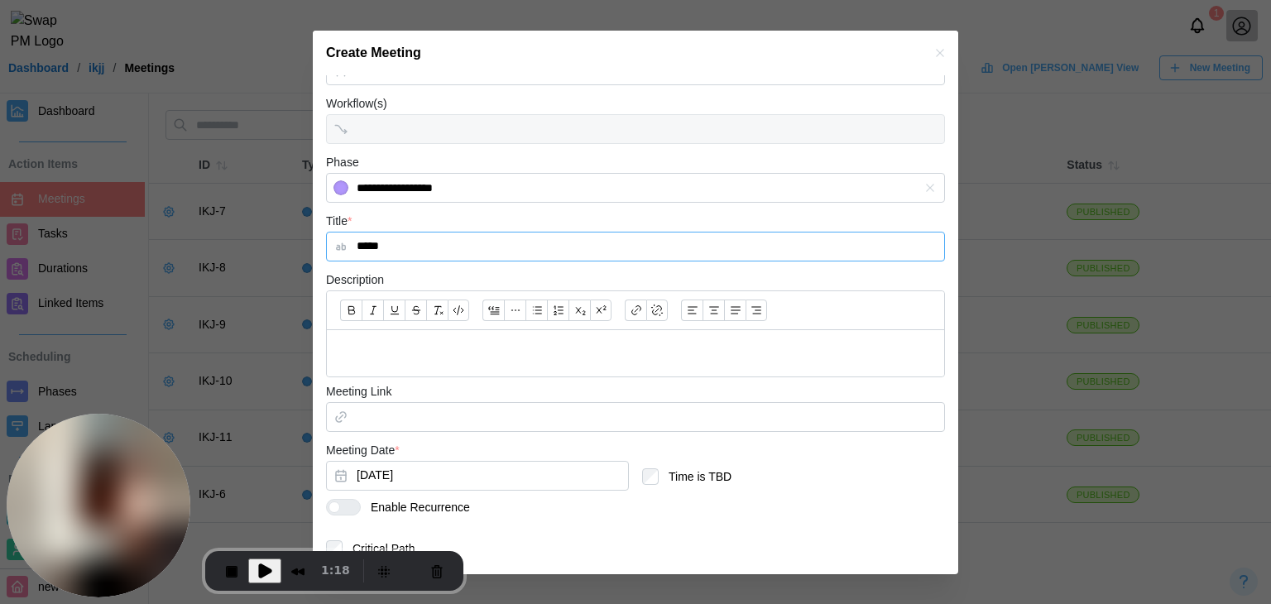
scroll to position [225, 0]
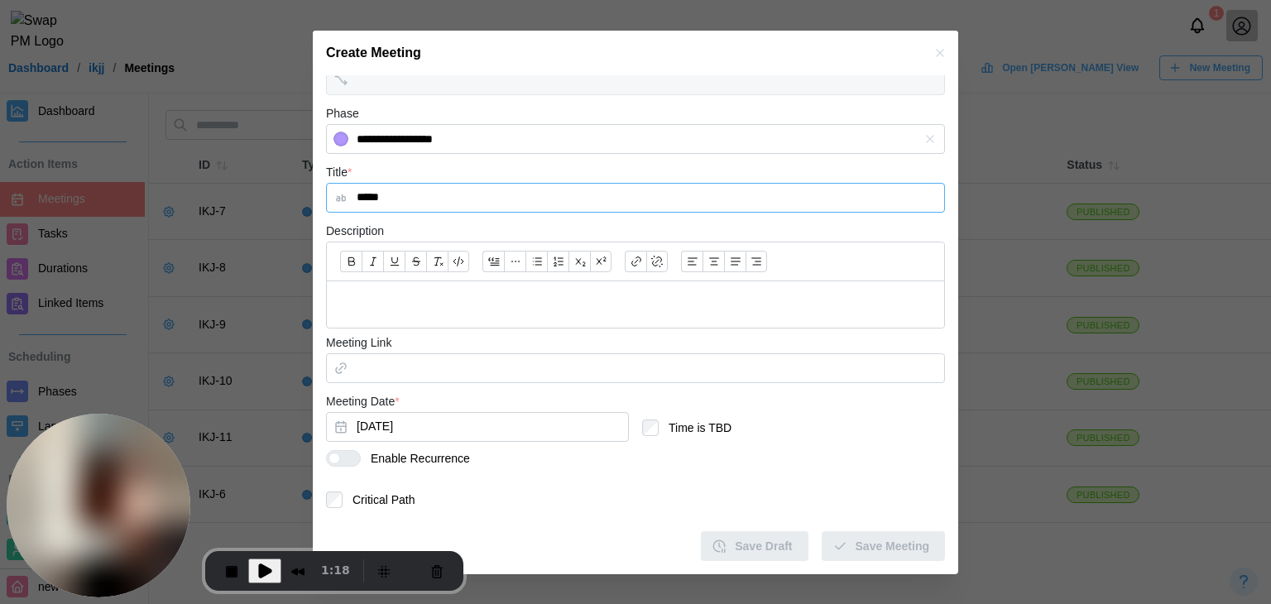
type input "*****"
click at [355, 452] on div at bounding box center [350, 458] width 20 height 15
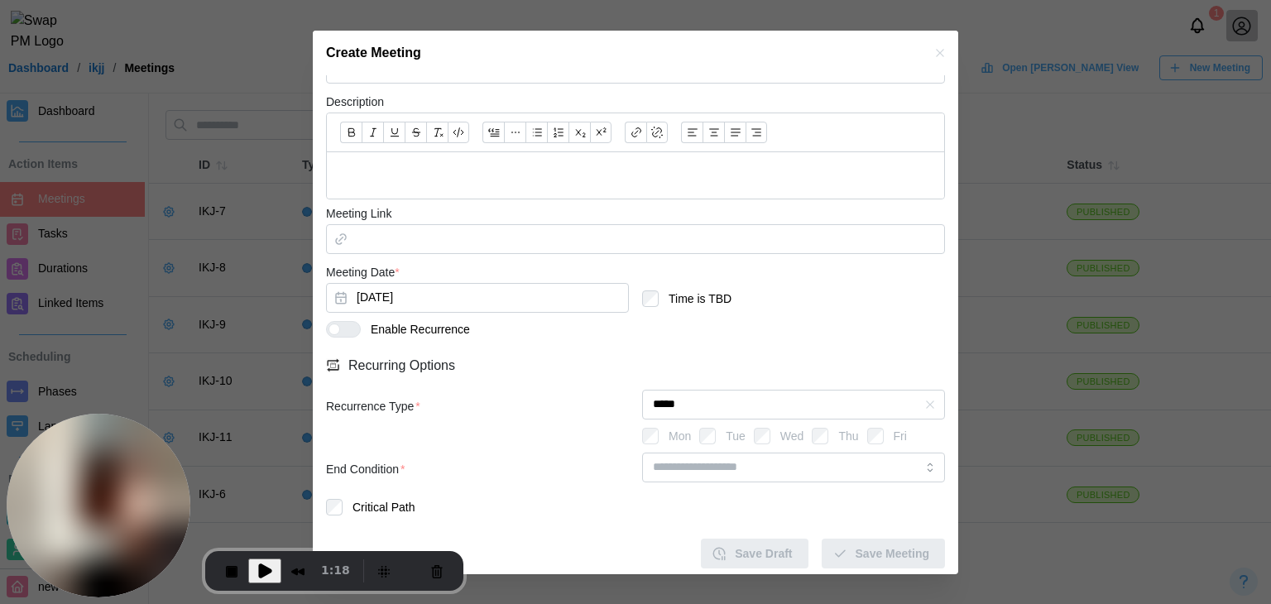
scroll to position [361, 0]
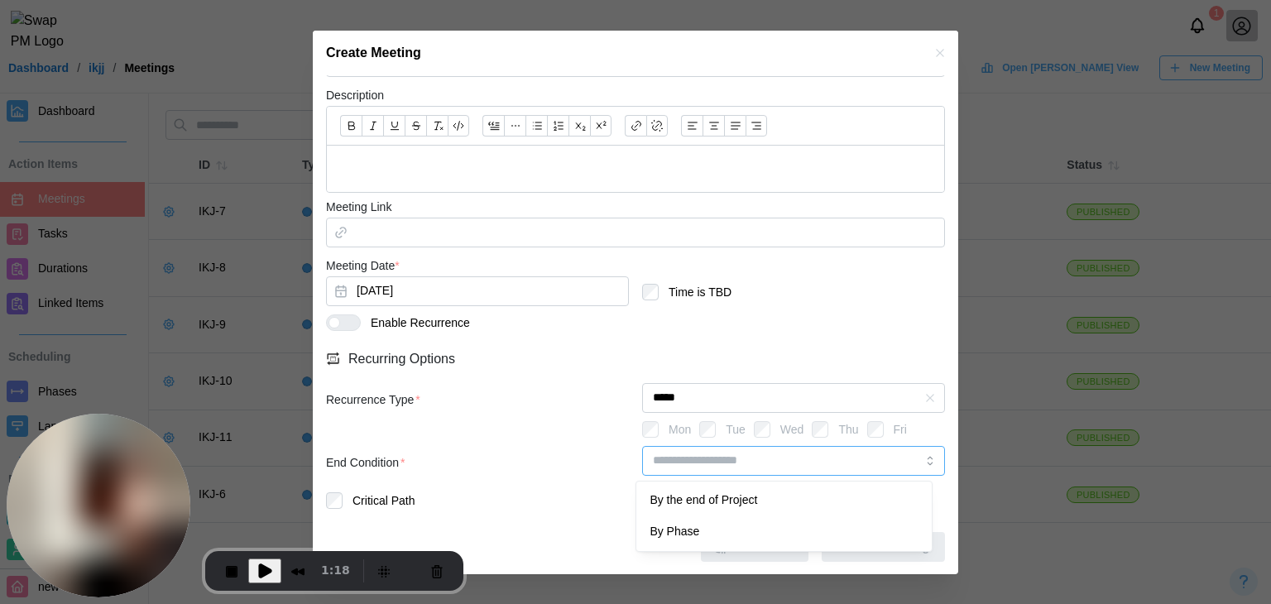
click at [737, 451] on input "search" at bounding box center [793, 461] width 303 height 30
type input "********"
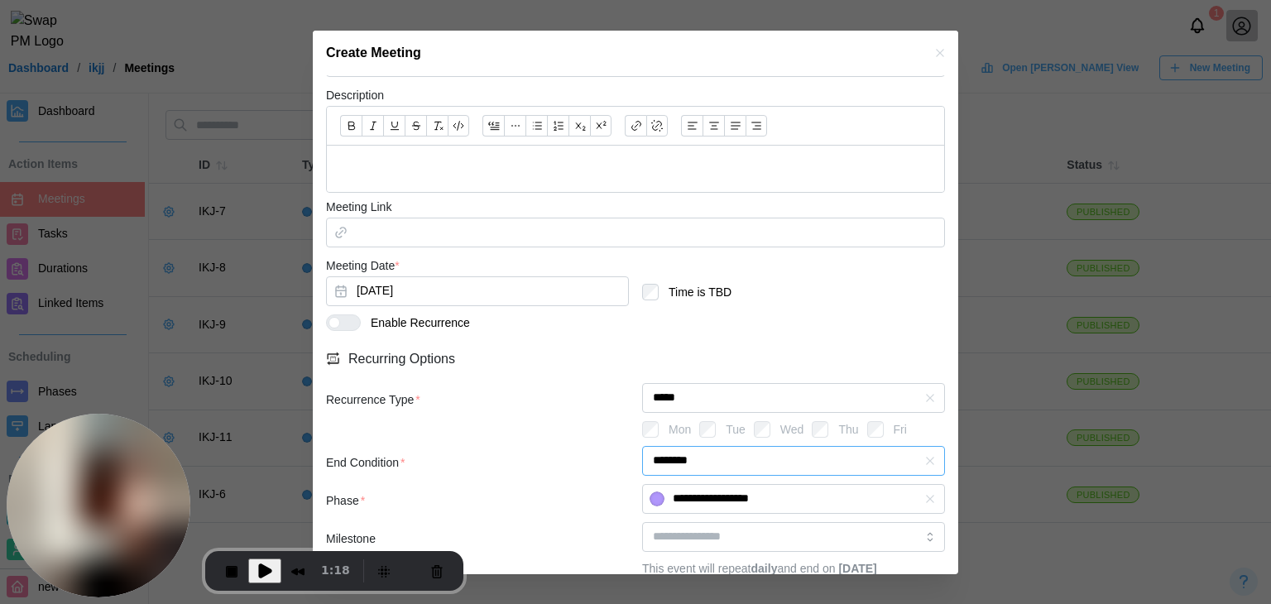
scroll to position [473, 0]
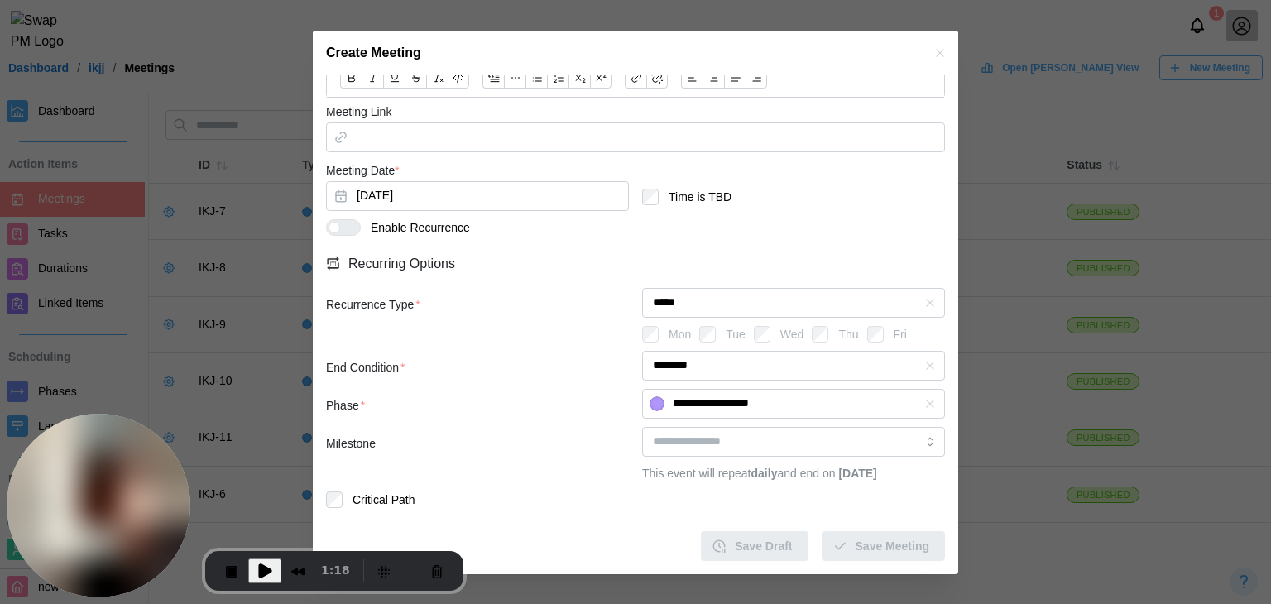
click at [576, 435] on div "Milestone" at bounding box center [477, 444] width 303 height 18
click at [732, 465] on div "This event will repeat daily and end on September 9, 2025" at bounding box center [793, 474] width 303 height 18
click at [727, 429] on input "search" at bounding box center [793, 442] width 303 height 30
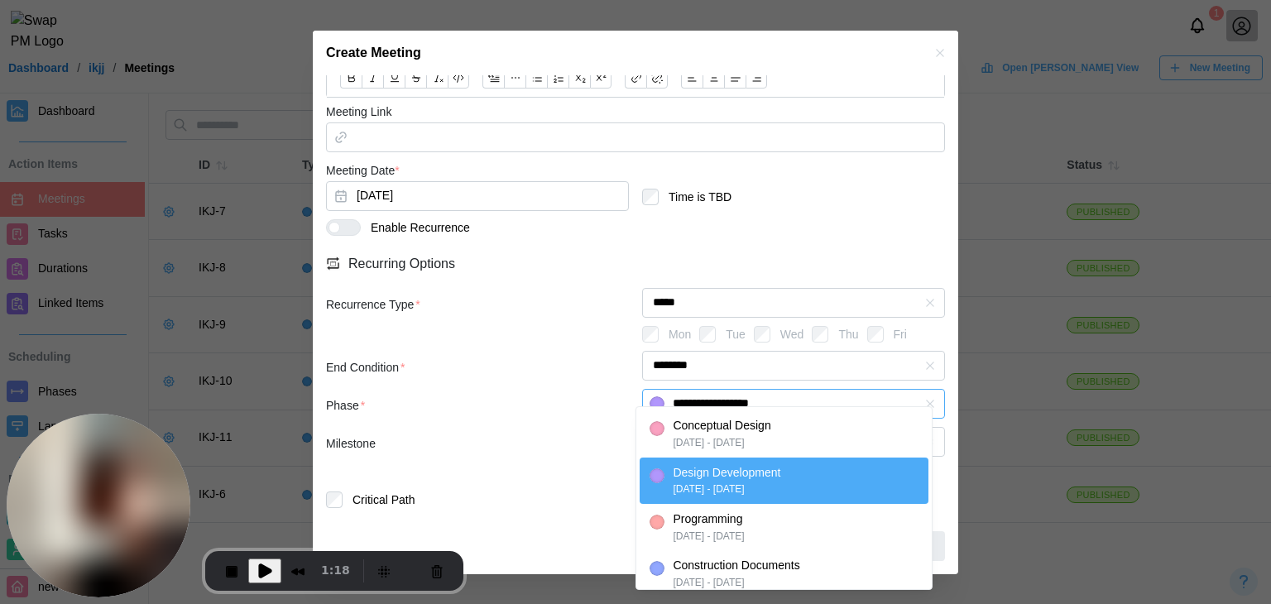
click at [804, 389] on input "**********" at bounding box center [793, 404] width 303 height 30
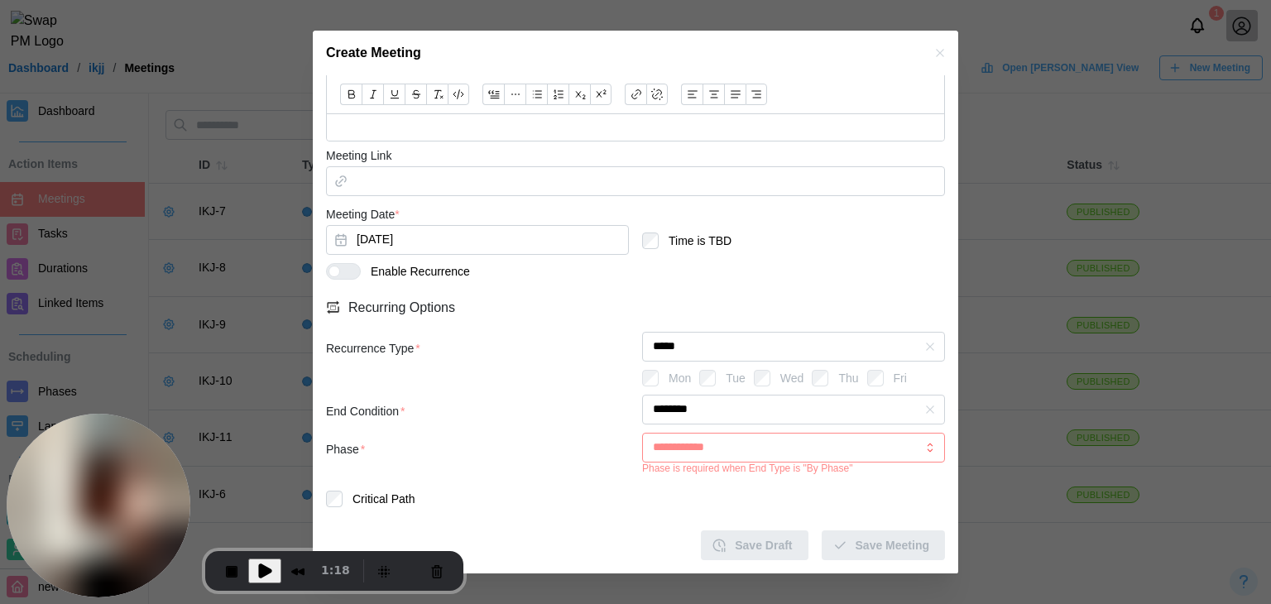
scroll to position [411, 0]
click at [598, 420] on div "End Condition *" at bounding box center [477, 413] width 303 height 18
click at [766, 396] on input "********" at bounding box center [793, 411] width 303 height 30
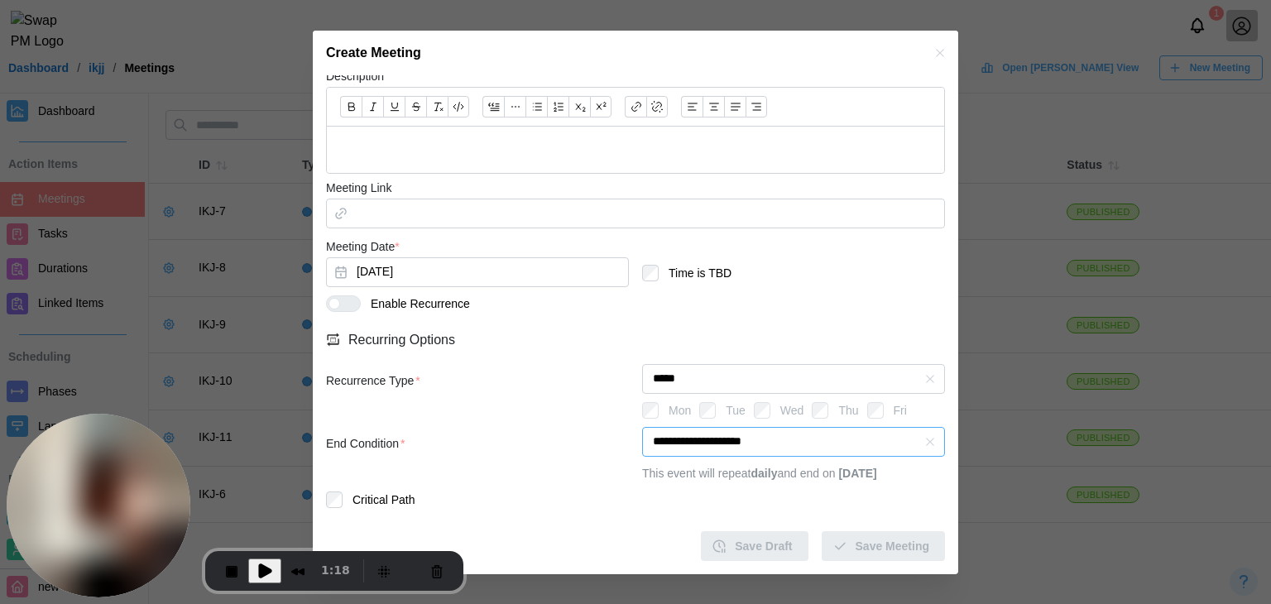
scroll to position [379, 0]
click at [718, 439] on input "**********" at bounding box center [793, 443] width 303 height 30
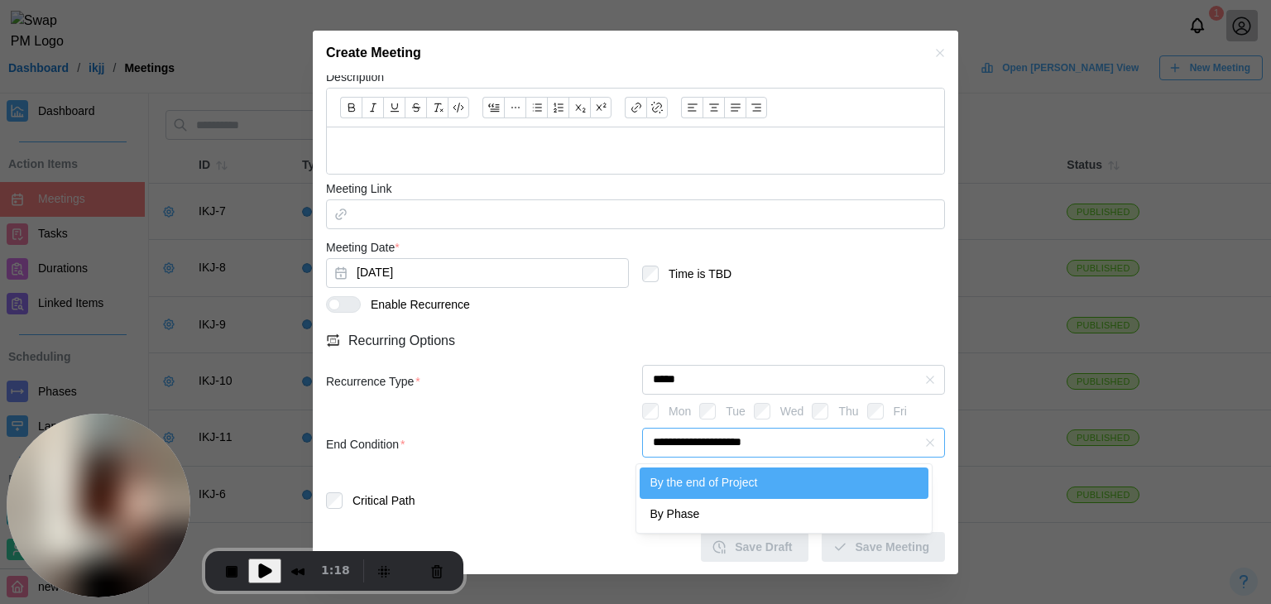
type input "********"
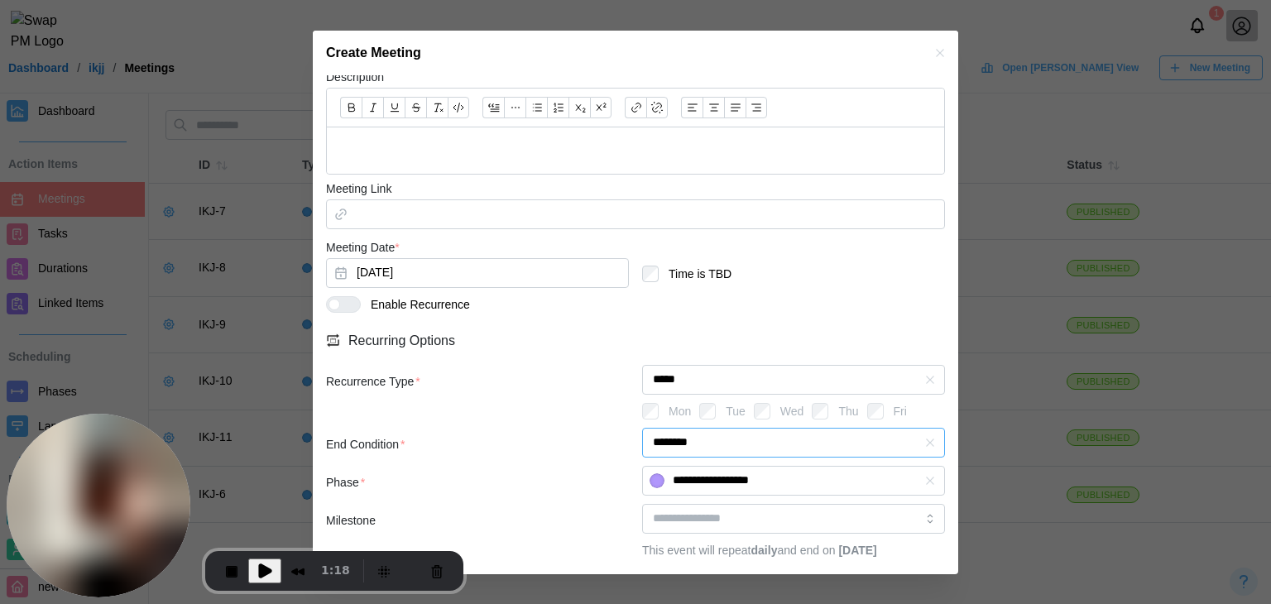
scroll to position [411, 0]
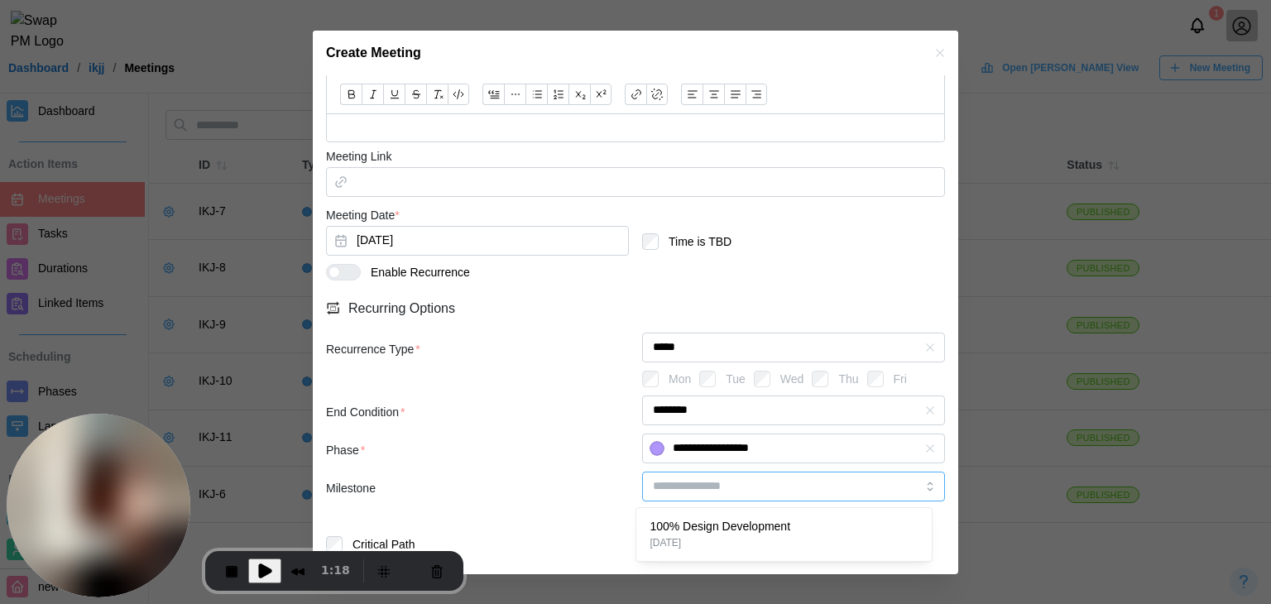
click at [699, 484] on input "search" at bounding box center [793, 487] width 303 height 30
click at [562, 455] on div "Phase *" at bounding box center [477, 451] width 303 height 18
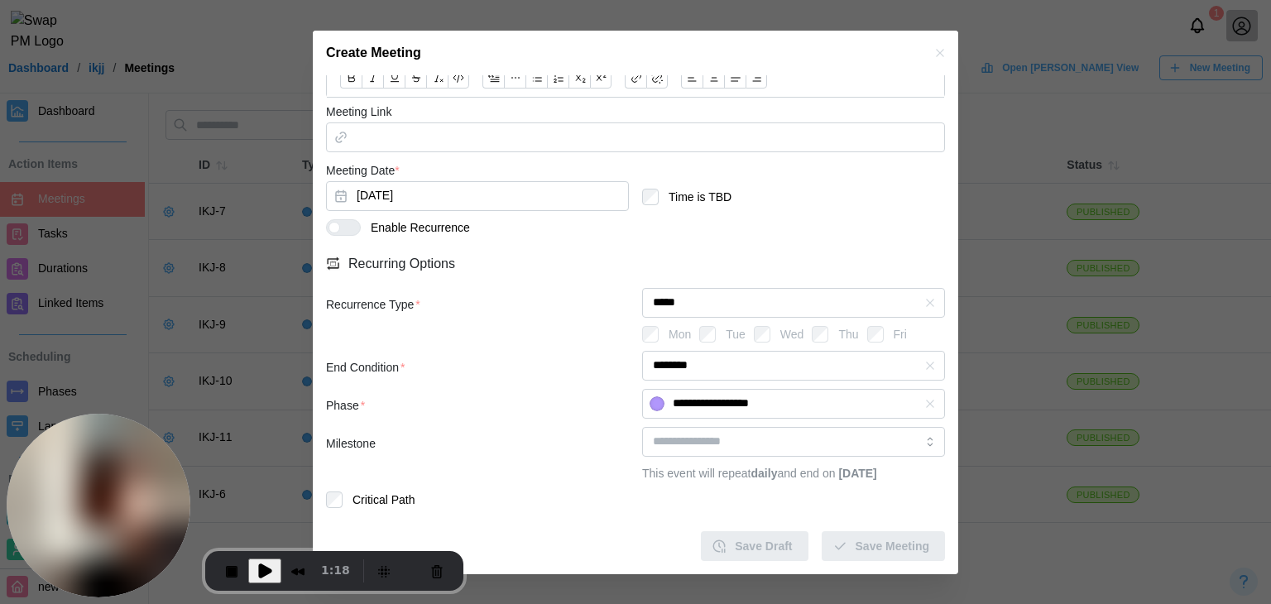
scroll to position [0, 0]
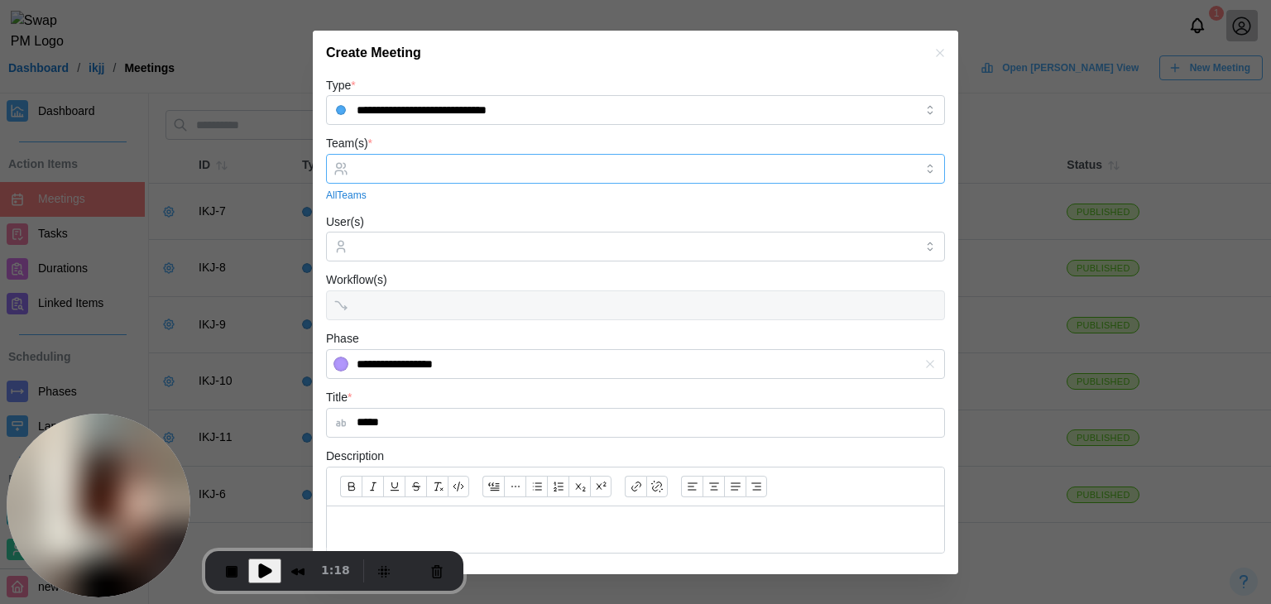
click at [458, 175] on div at bounding box center [634, 169] width 562 height 28
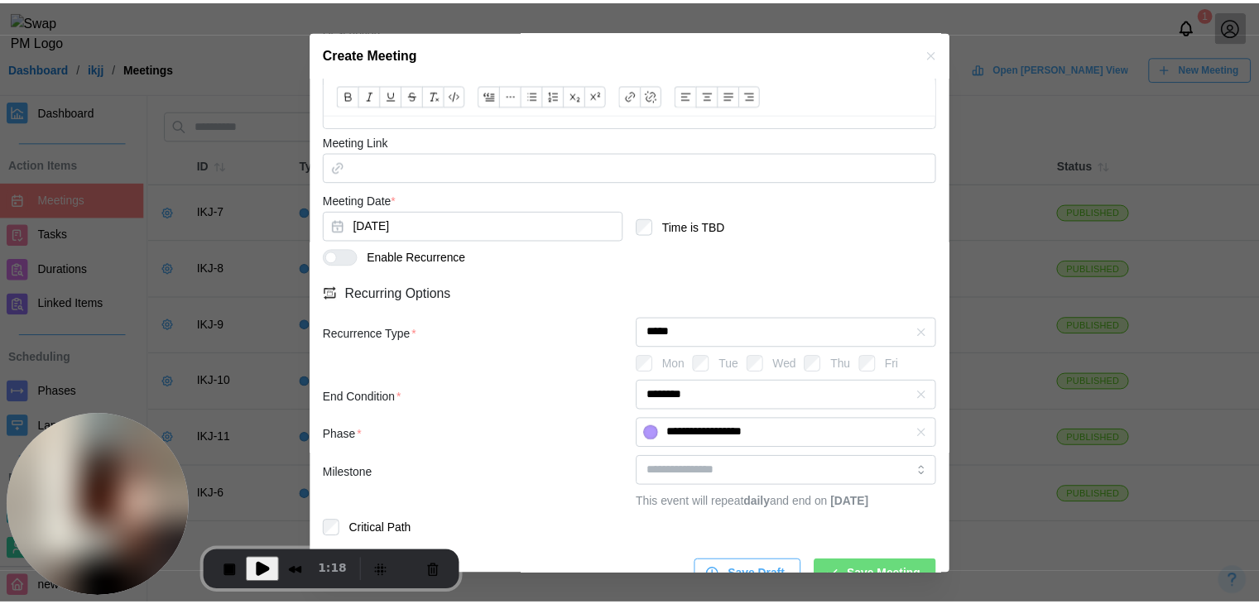
scroll to position [473, 0]
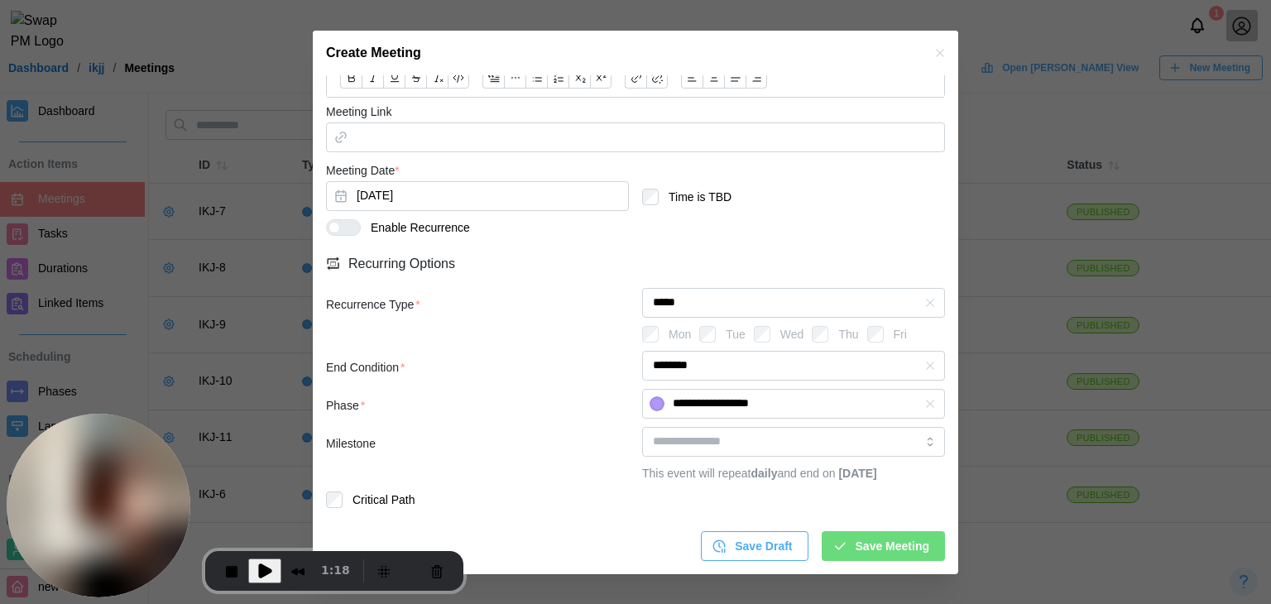
click at [841, 538] on div "Save Meeting" at bounding box center [881, 546] width 97 height 28
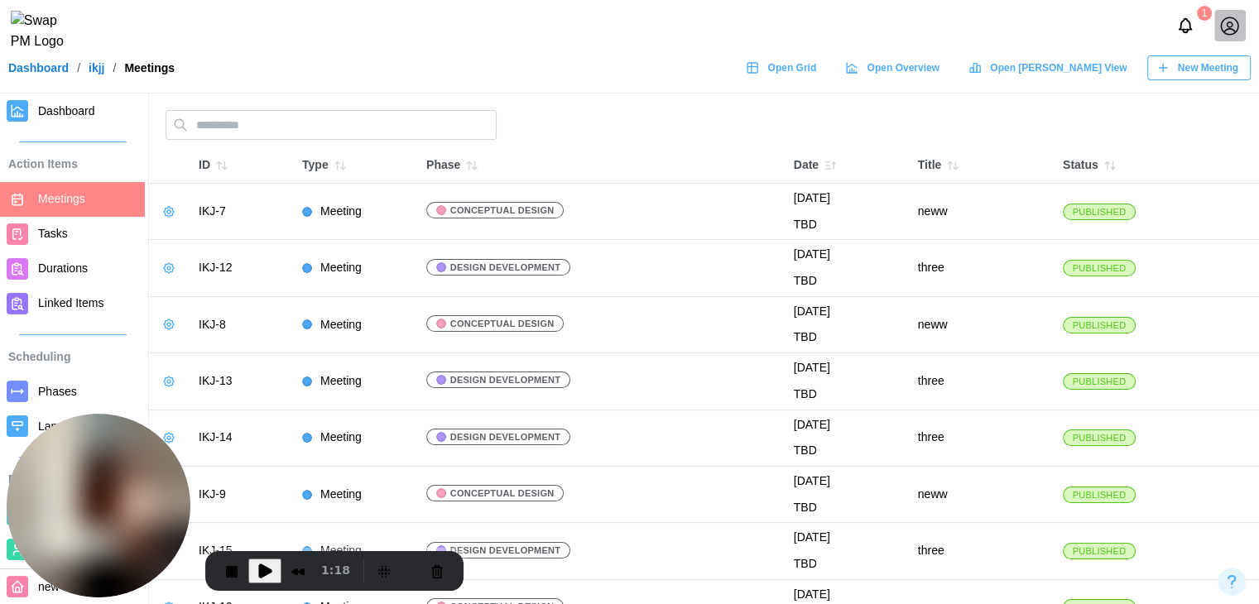
click at [83, 120] on span "Dashboard" at bounding box center [88, 111] width 100 height 21
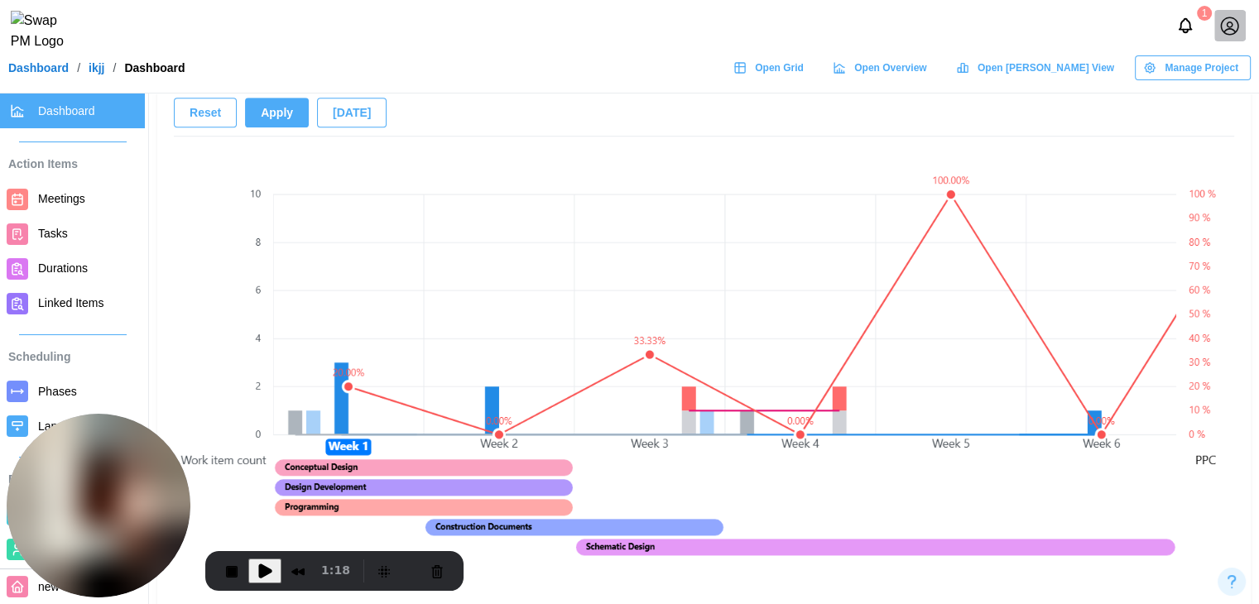
scroll to position [1241, 0]
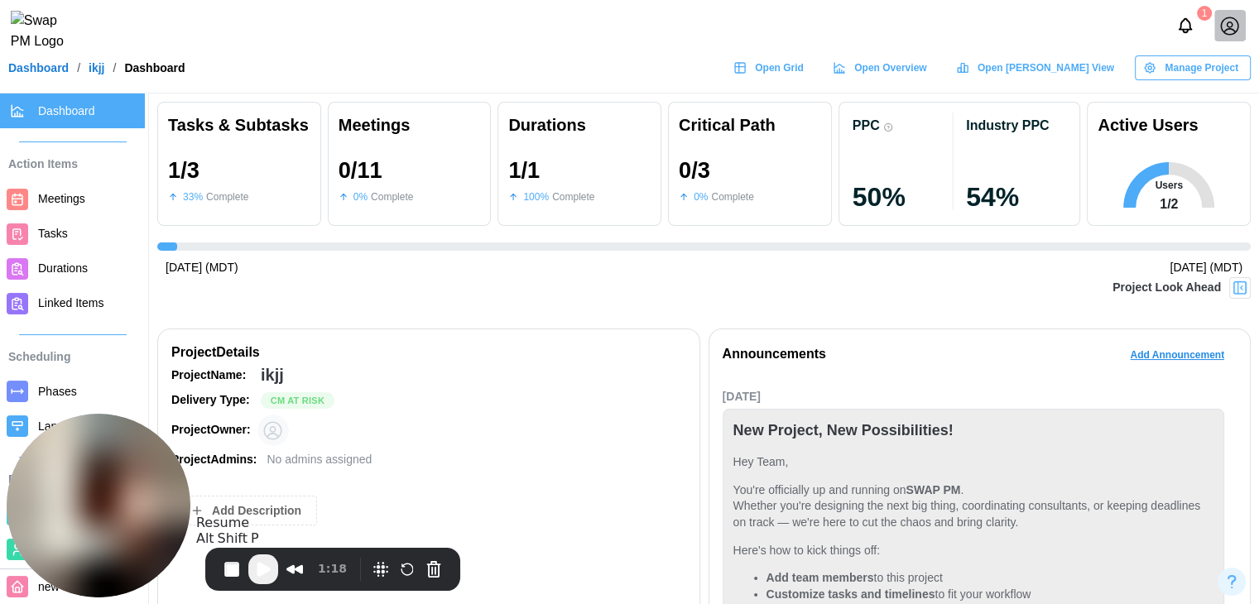
click at [259, 570] on span "Play Recording" at bounding box center [263, 569] width 20 height 20
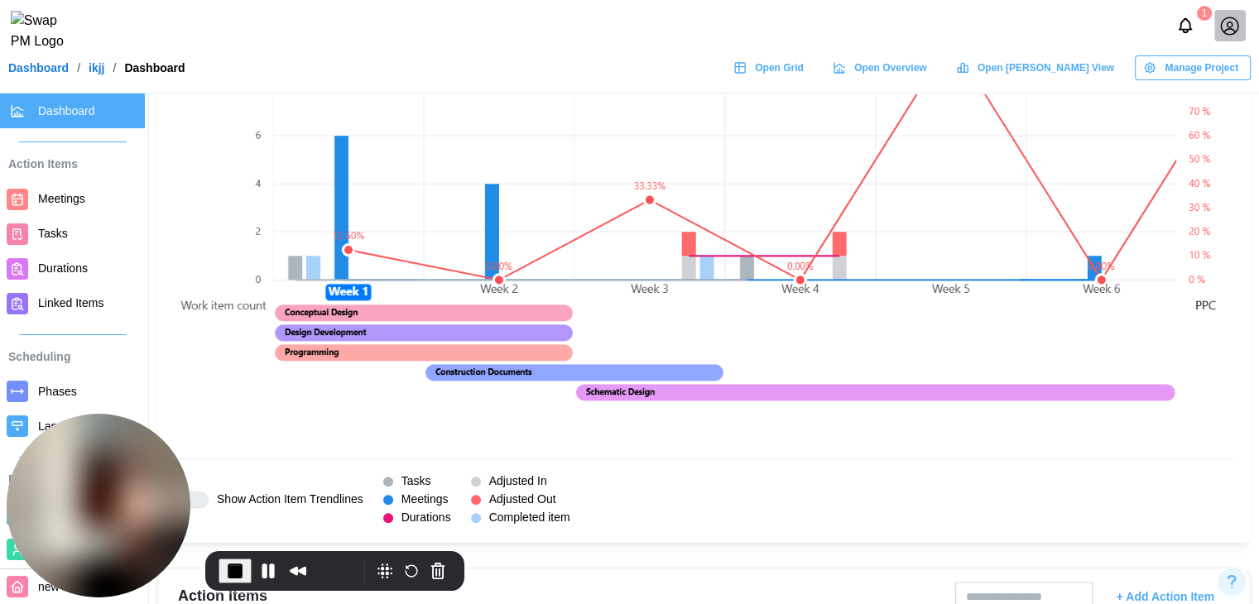
scroll to position [1159, 0]
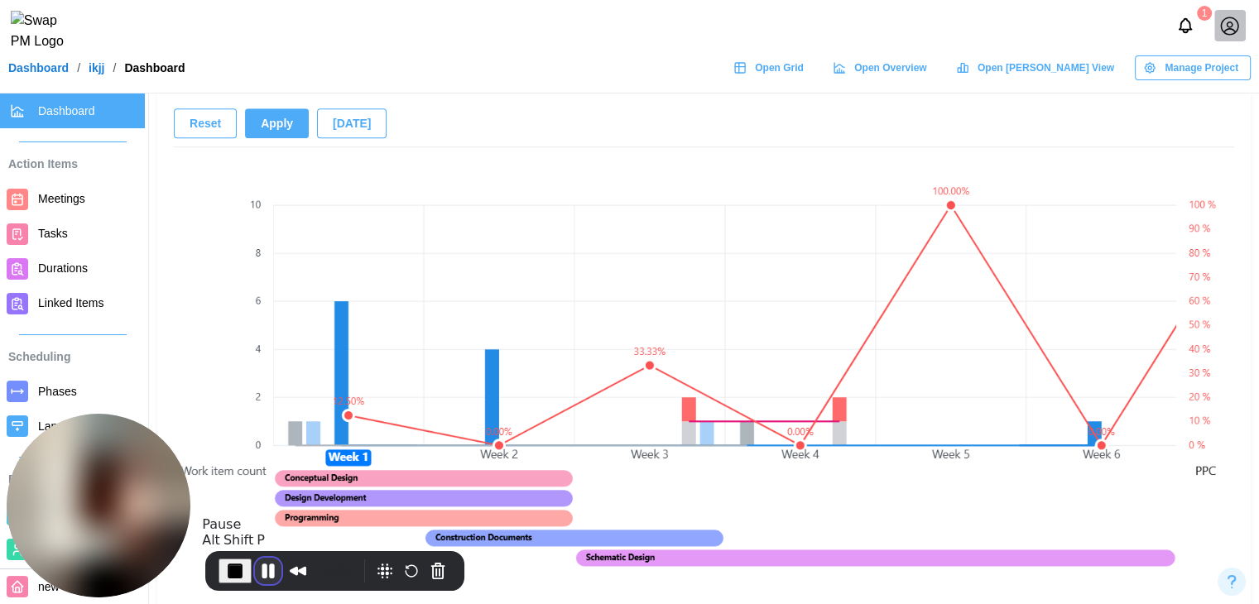
click at [275, 569] on button "Pause Recording" at bounding box center [268, 571] width 26 height 26
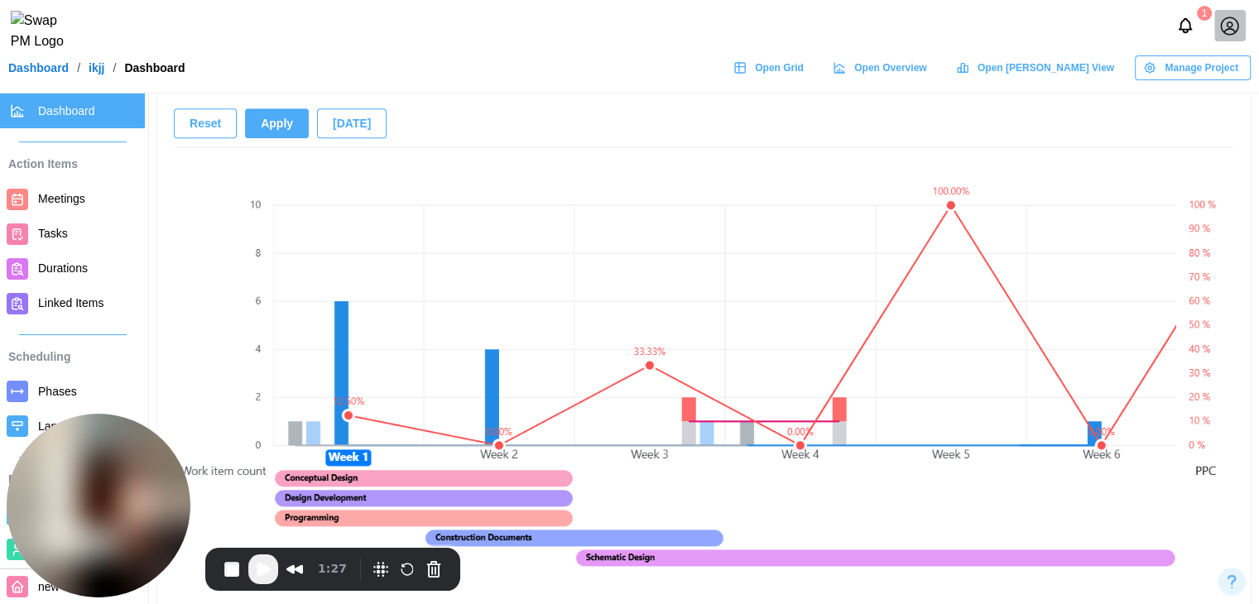
click at [86, 200] on span "Meetings" at bounding box center [88, 199] width 100 height 21
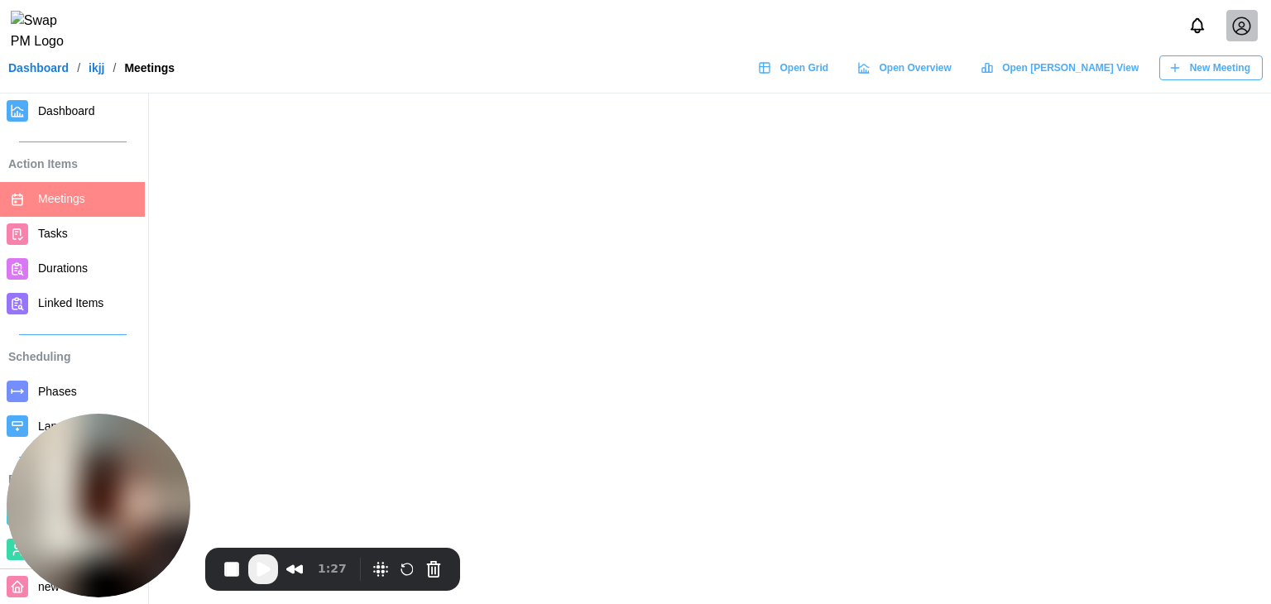
click at [1193, 79] on span "New Meeting" at bounding box center [1220, 67] width 60 height 23
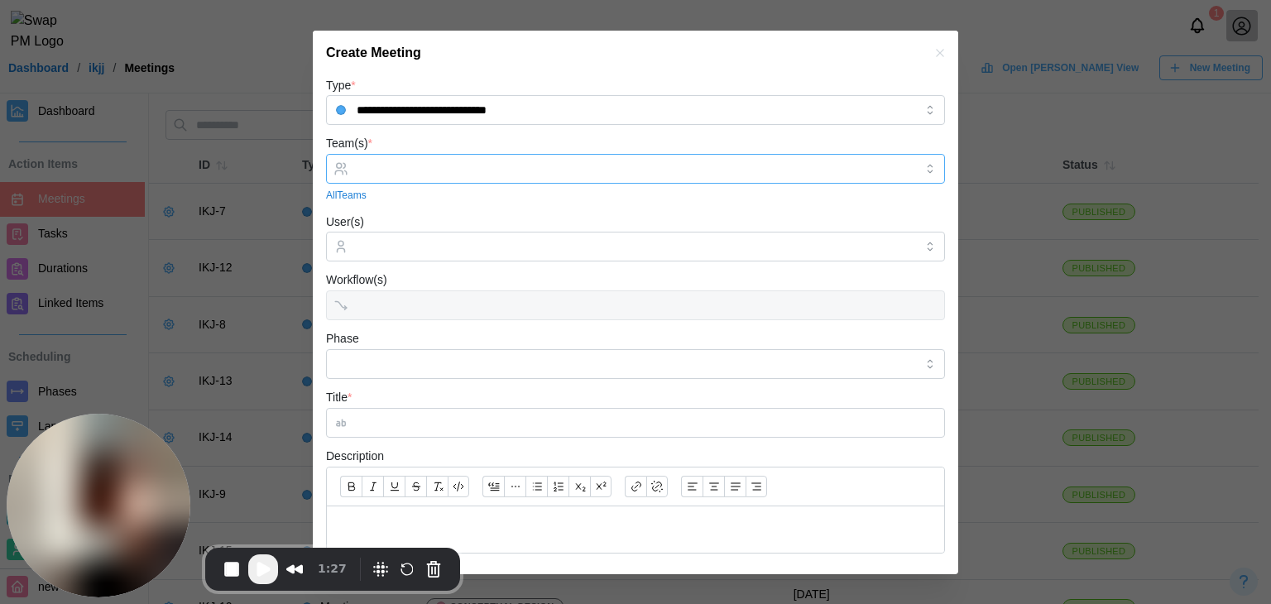
click at [496, 173] on input "Team(s) *" at bounding box center [636, 168] width 558 height 13
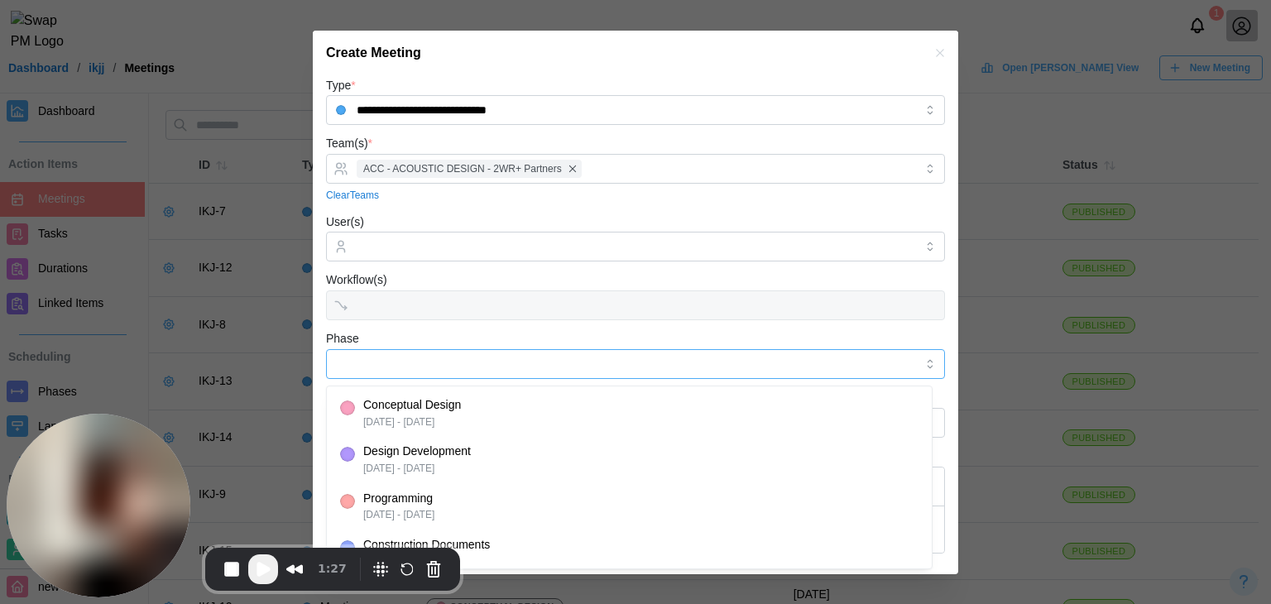
click at [390, 367] on input "Phase" at bounding box center [635, 364] width 619 height 30
type input "**********"
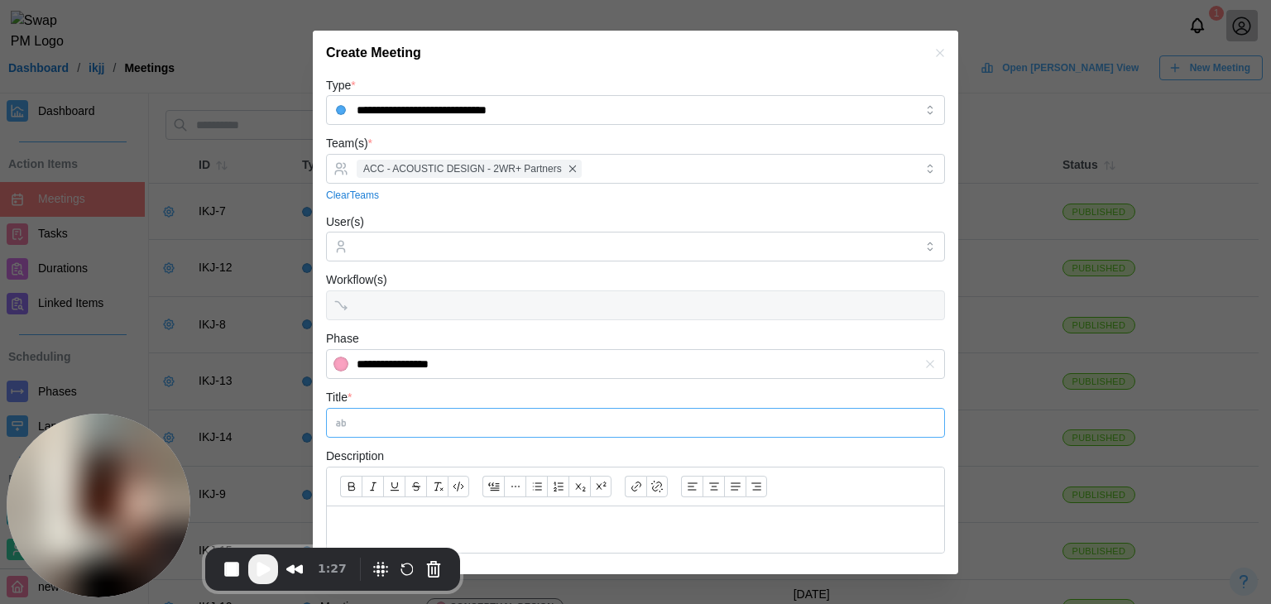
click at [425, 433] on input "Title *" at bounding box center [635, 423] width 619 height 30
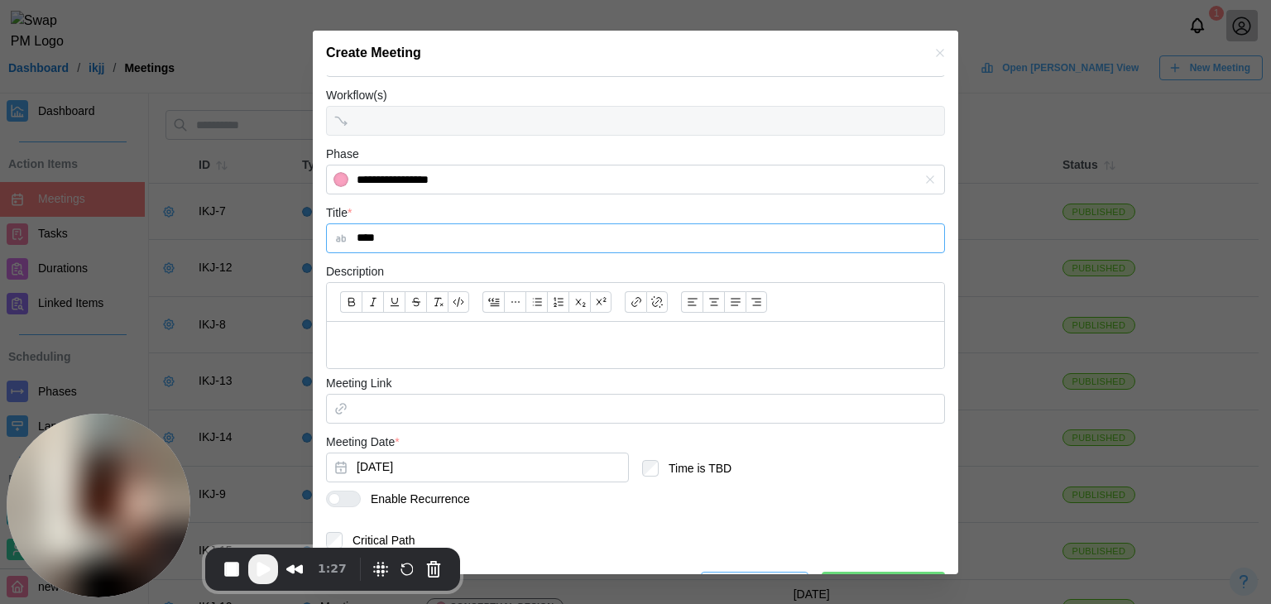
scroll to position [225, 0]
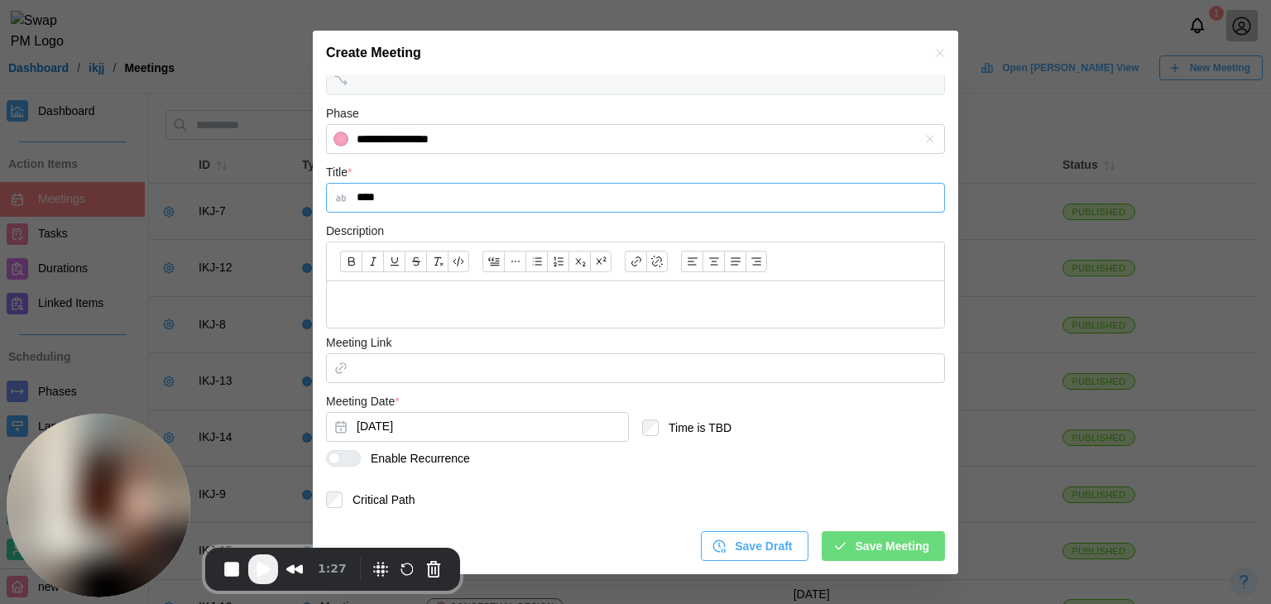
type input "****"
click at [353, 458] on div at bounding box center [350, 458] width 20 height 15
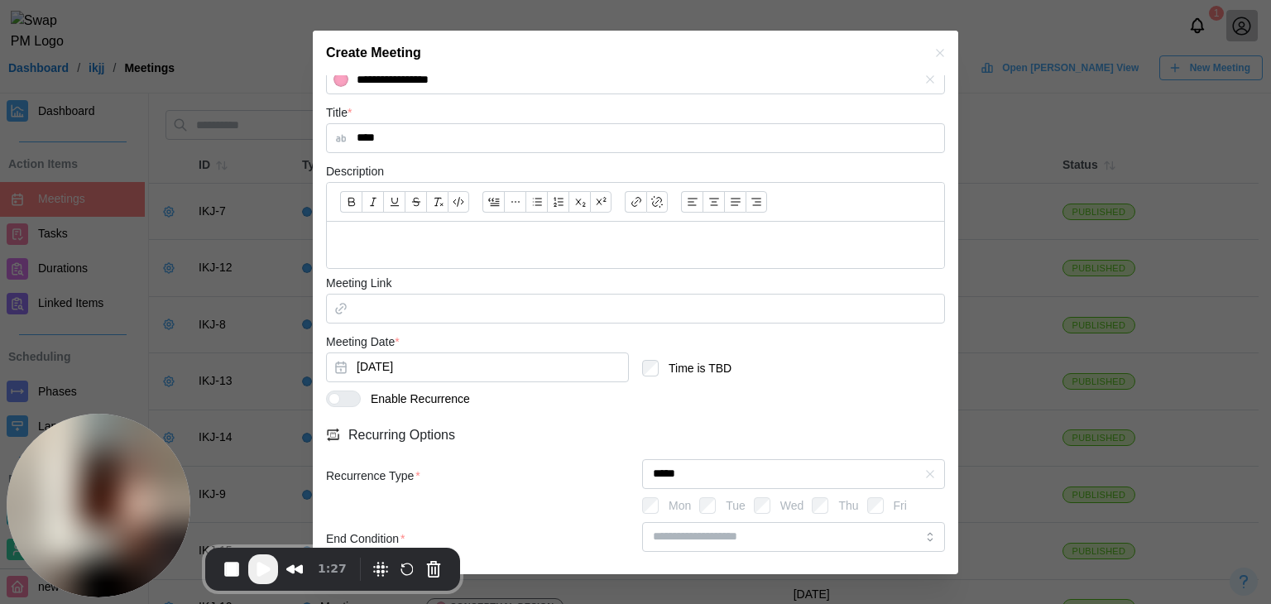
scroll to position [361, 0]
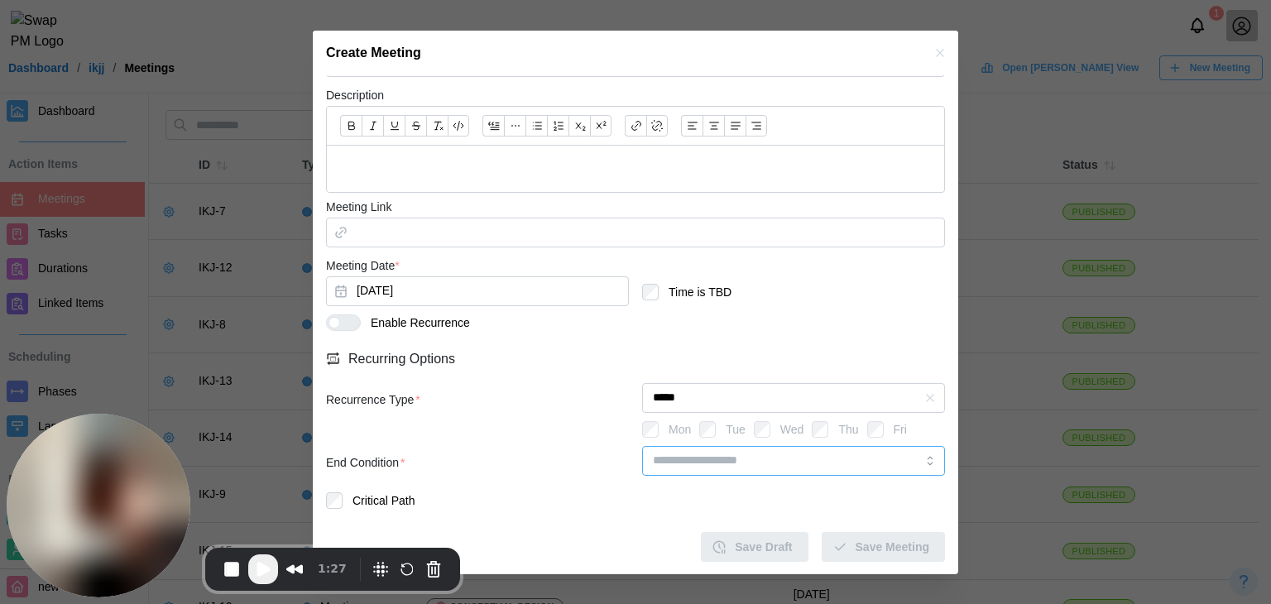
click at [799, 461] on input "search" at bounding box center [793, 461] width 303 height 30
type input "********"
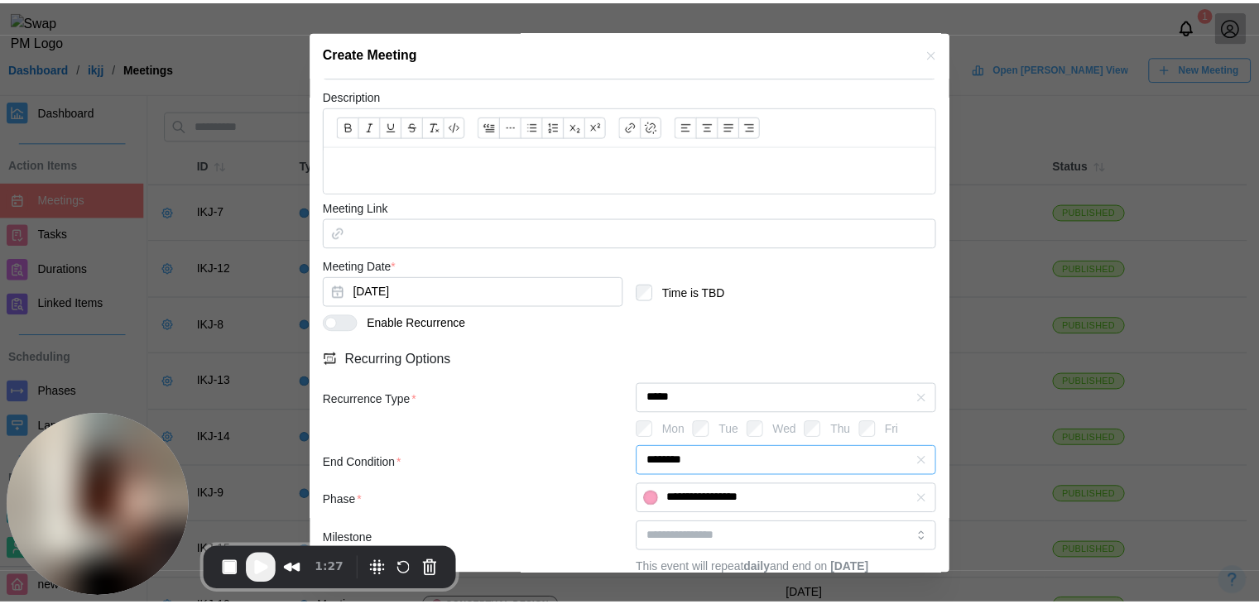
scroll to position [473, 0]
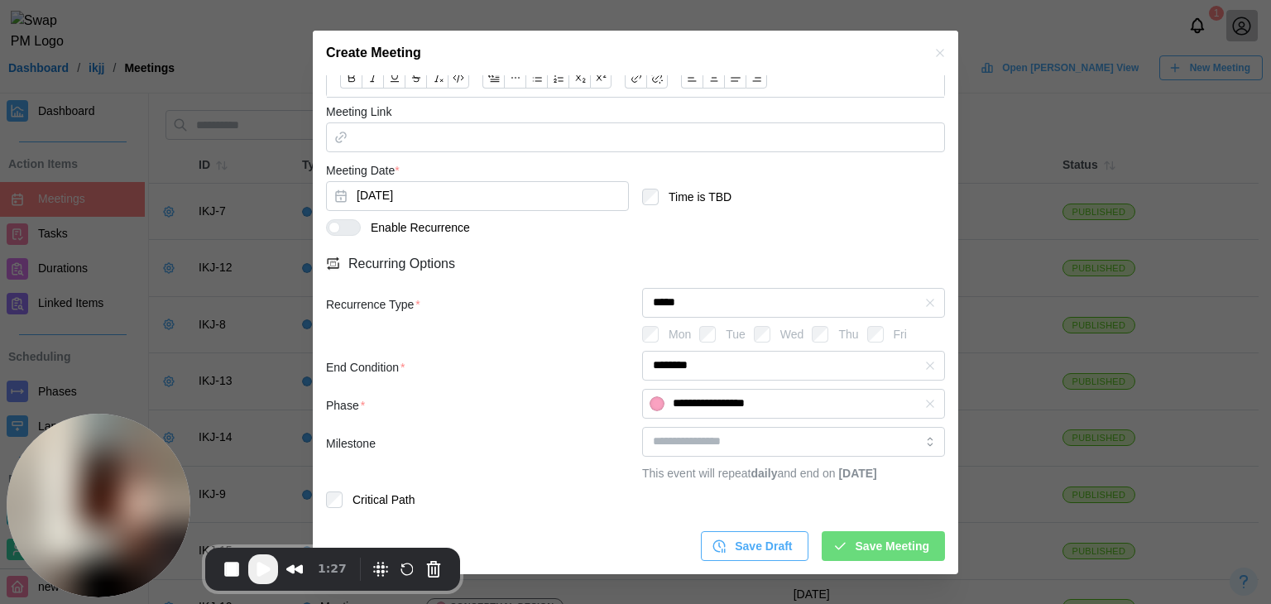
click at [842, 544] on div "Save Meeting" at bounding box center [881, 546] width 97 height 28
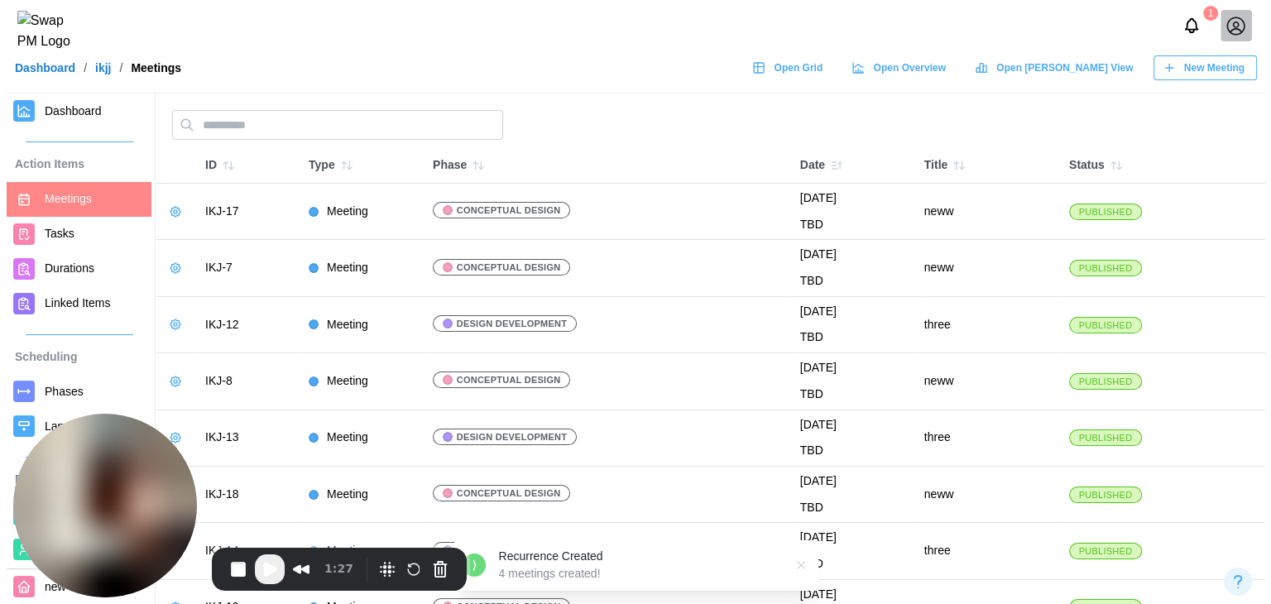
scroll to position [482, 0]
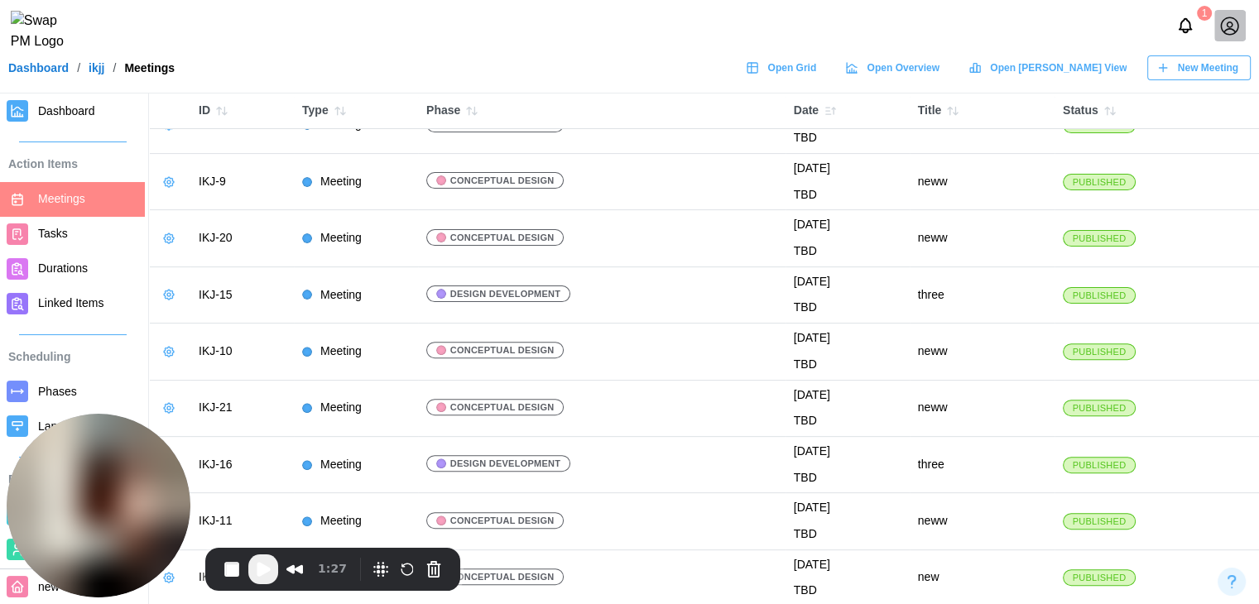
click at [1194, 72] on span "New Meeting" at bounding box center [1208, 67] width 60 height 23
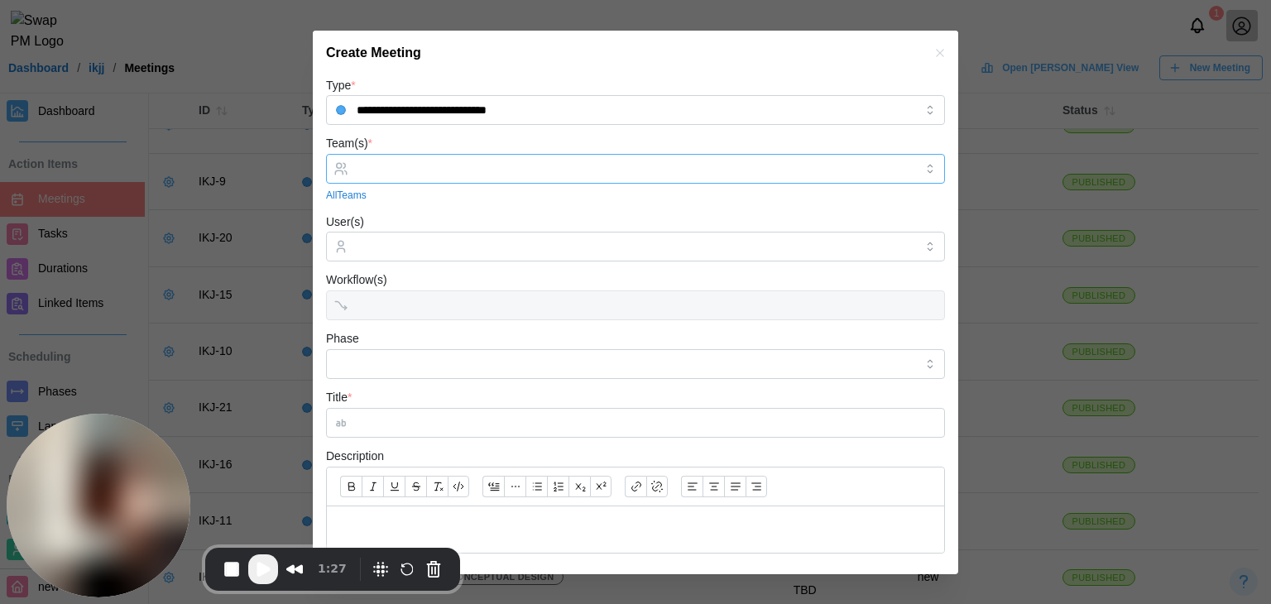
click at [557, 160] on div at bounding box center [634, 169] width 562 height 28
click at [359, 369] on input "Phase" at bounding box center [635, 364] width 619 height 30
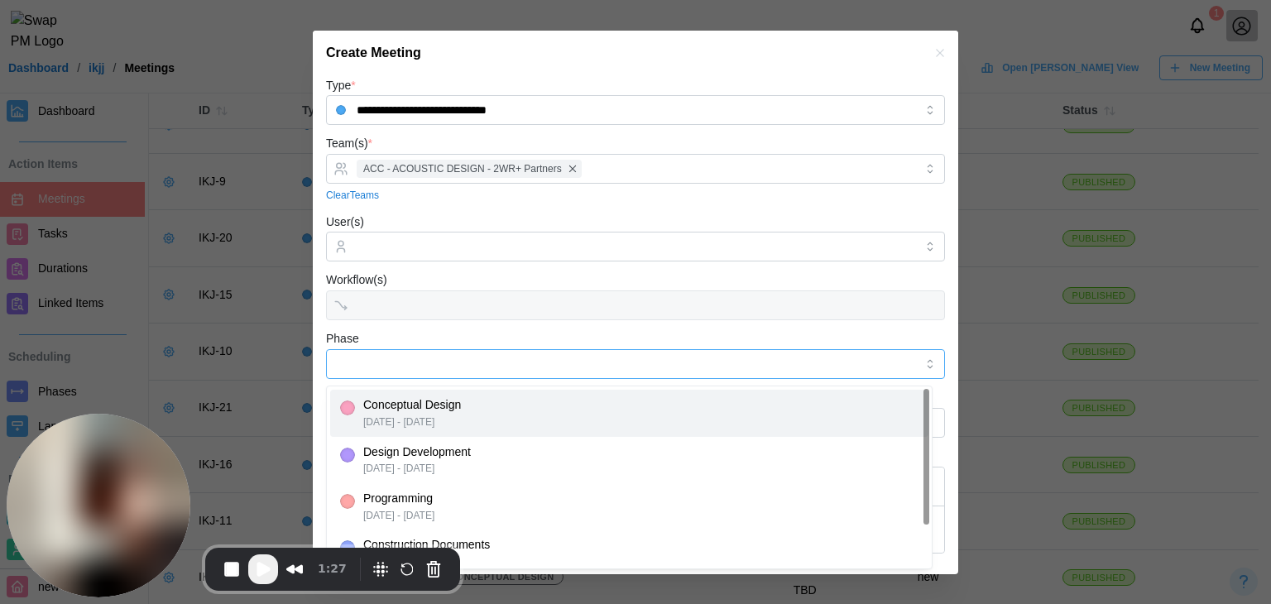
type input "**********"
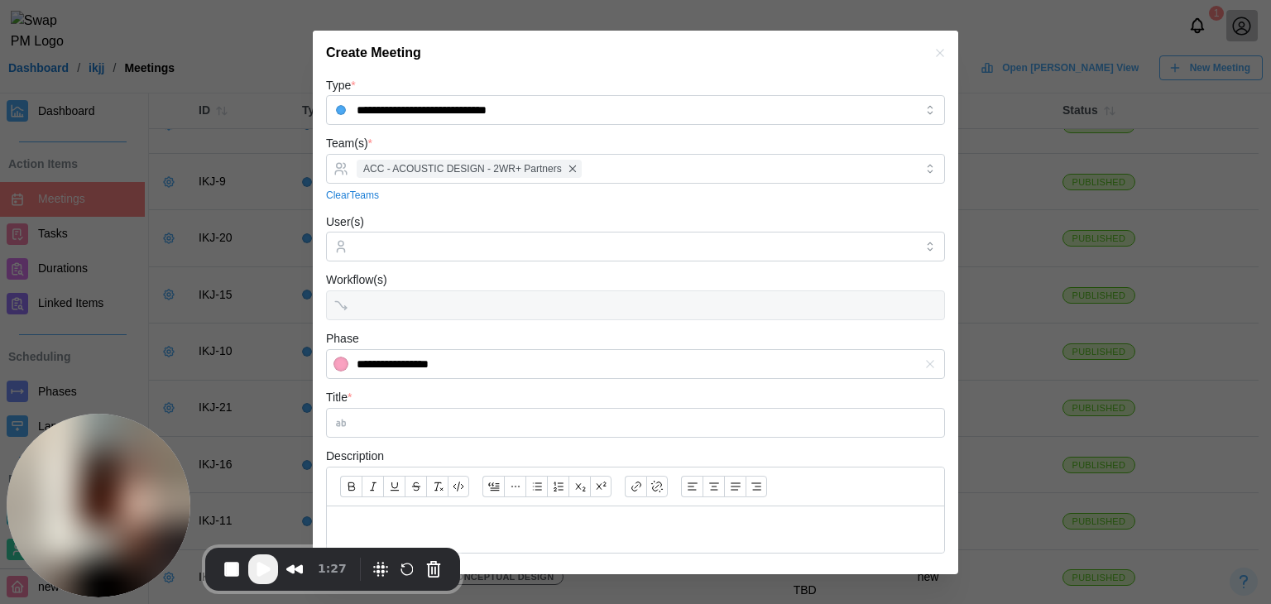
click at [387, 438] on form "**********" at bounding box center [635, 431] width 619 height 712
click at [401, 431] on input "Title *" at bounding box center [635, 423] width 619 height 30
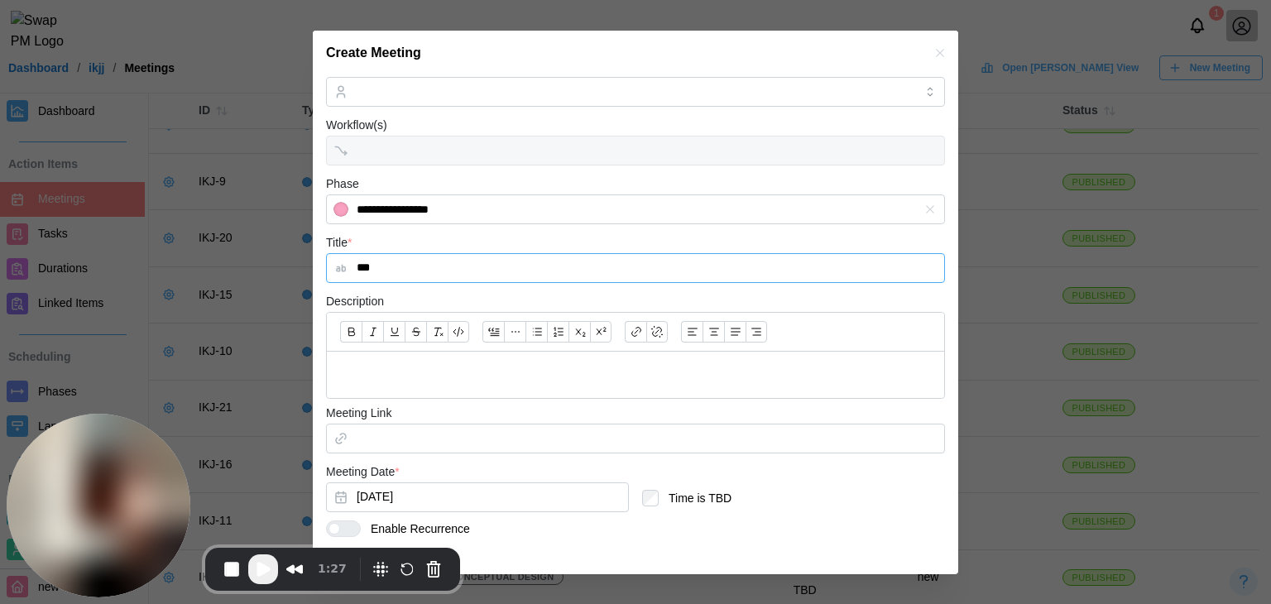
scroll to position [225, 0]
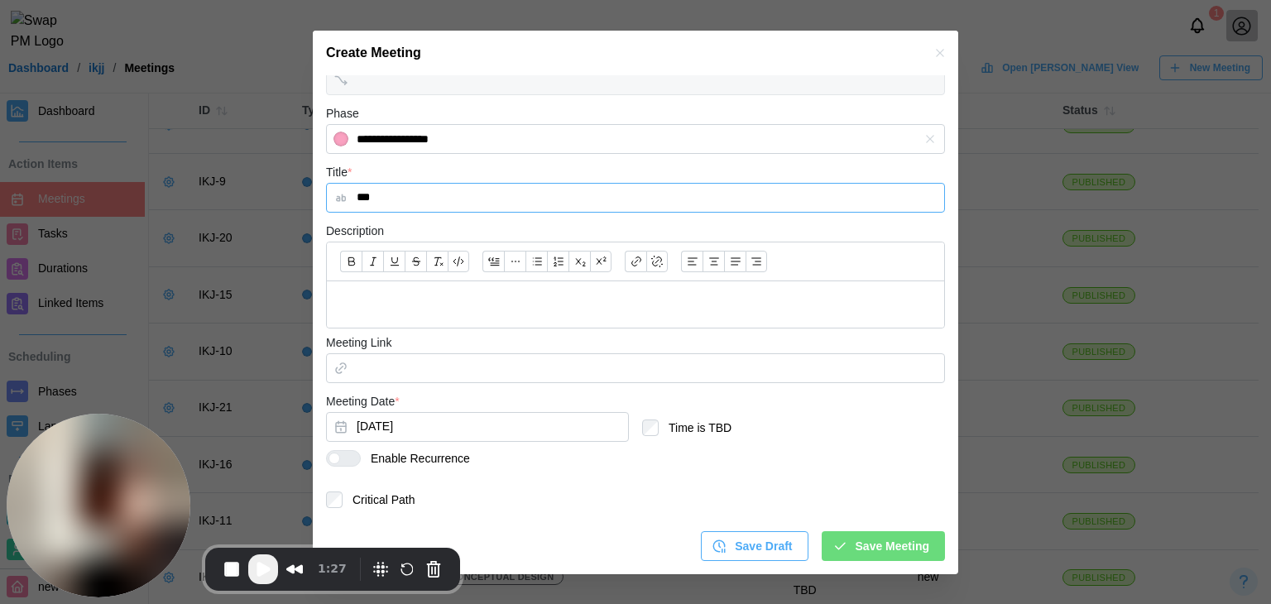
type input "***"
click at [356, 458] on div at bounding box center [350, 458] width 20 height 15
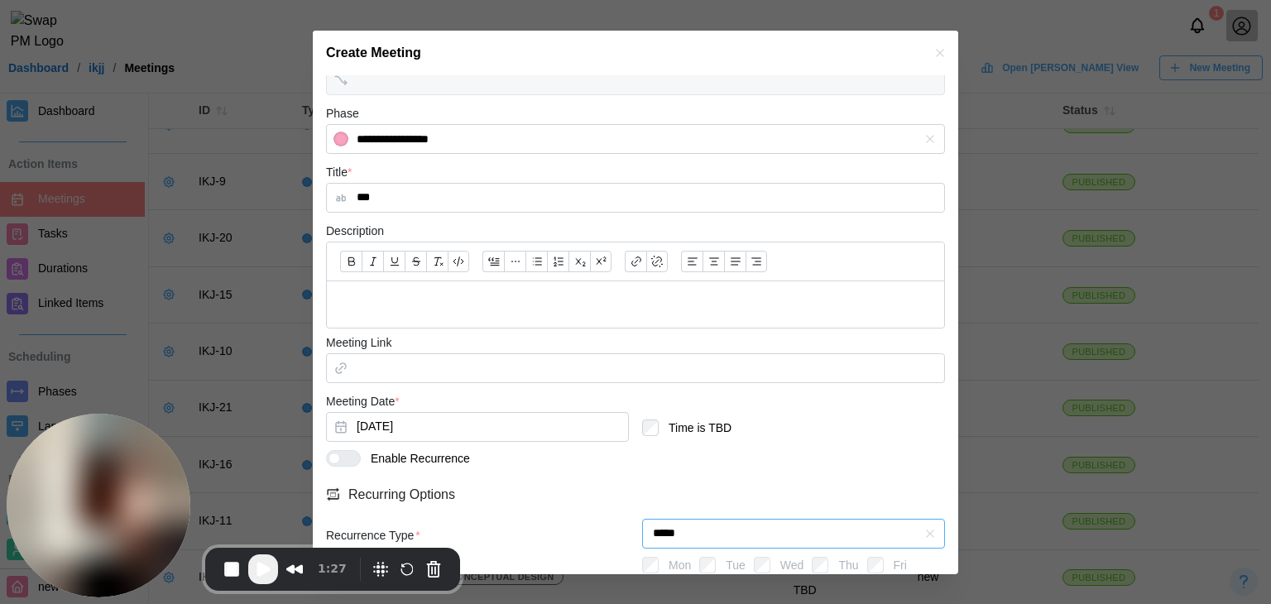
click at [768, 526] on input "*****" at bounding box center [793, 534] width 303 height 30
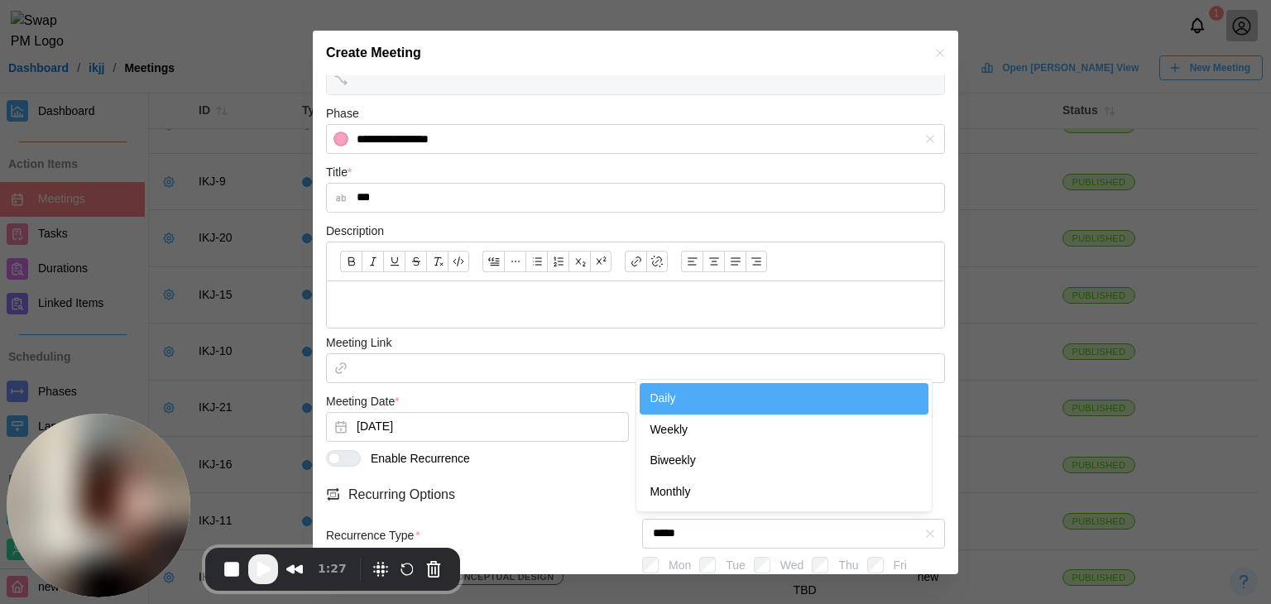
click at [600, 486] on div "Recurring Options" at bounding box center [635, 494] width 619 height 22
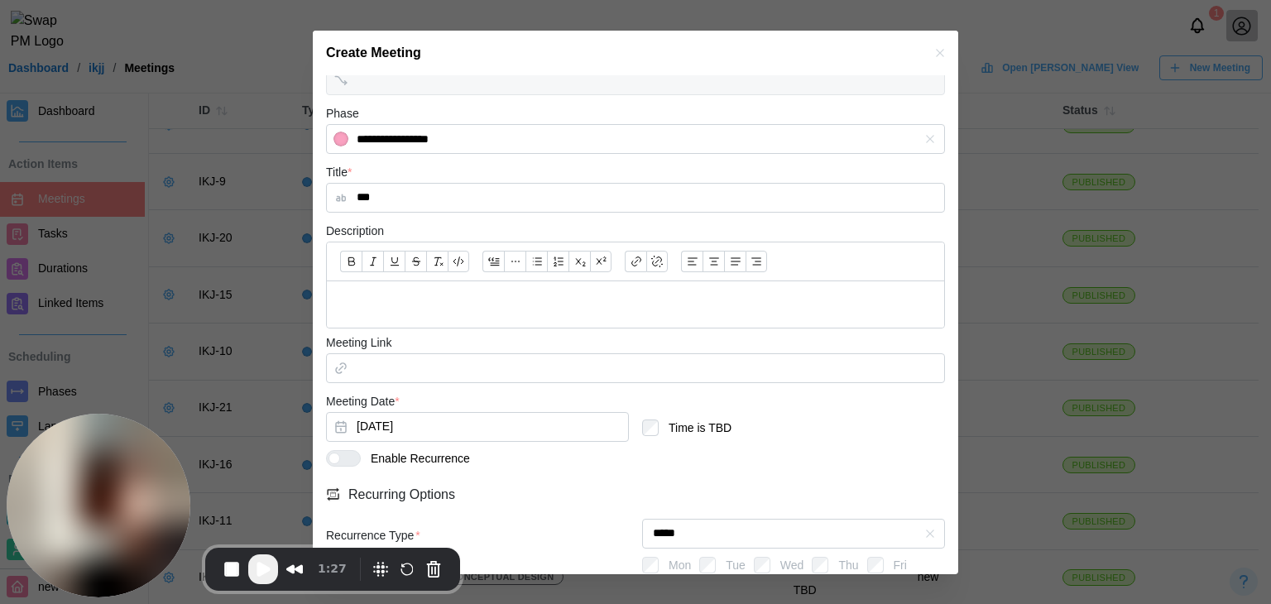
scroll to position [361, 0]
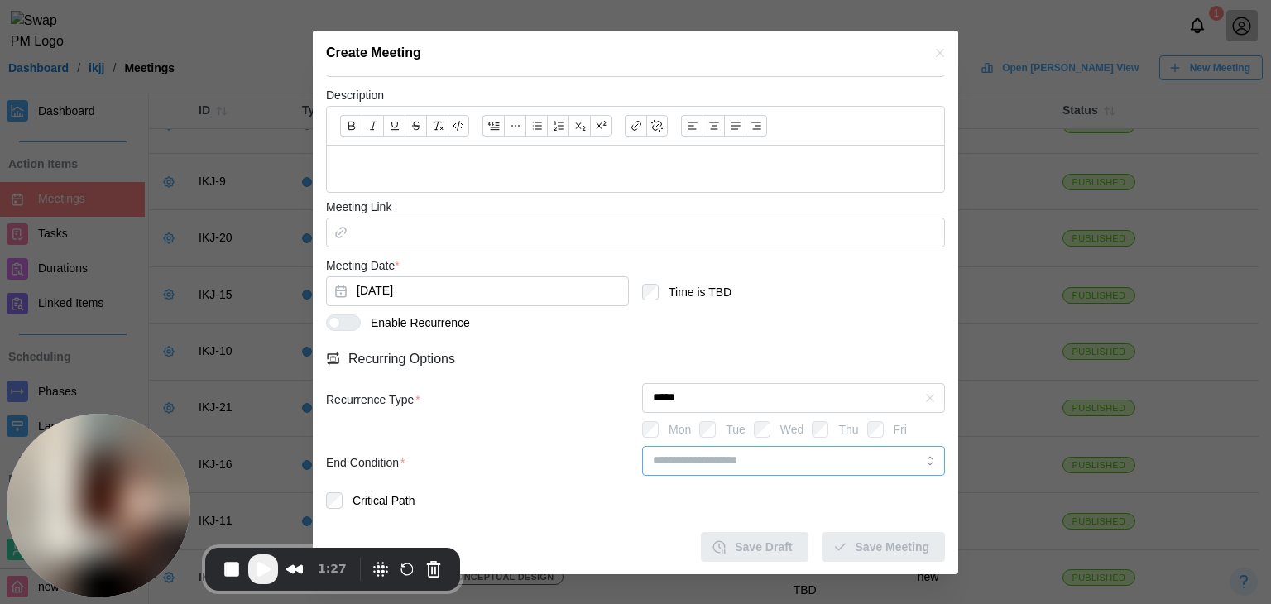
click at [698, 471] on input "search" at bounding box center [793, 461] width 303 height 30
type input "********"
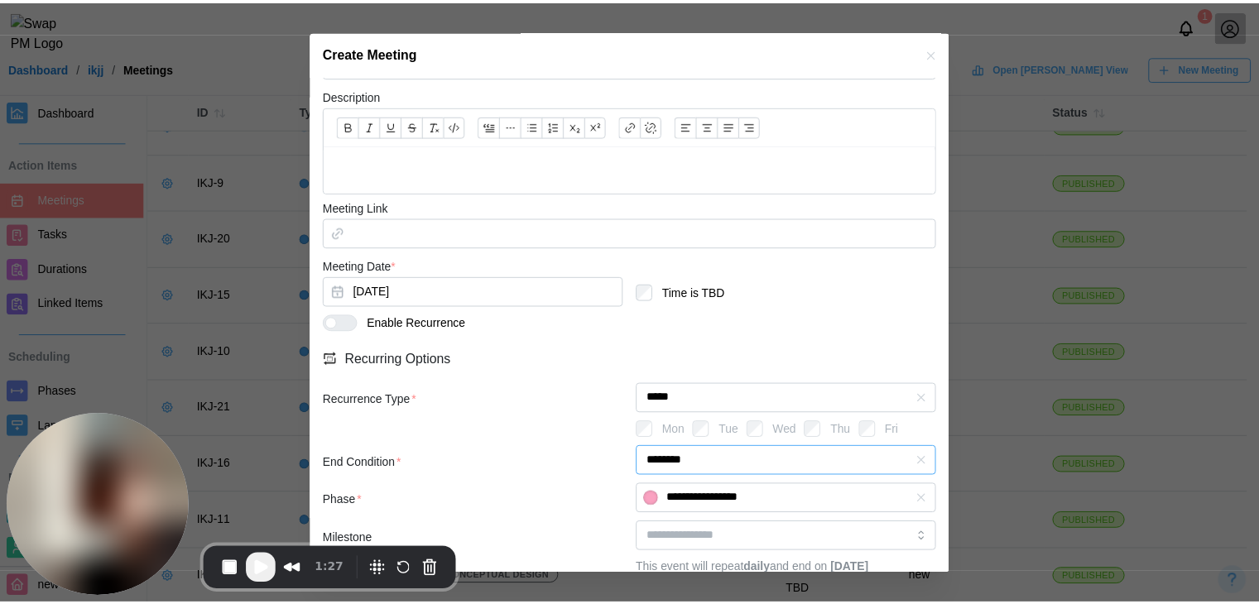
scroll to position [473, 0]
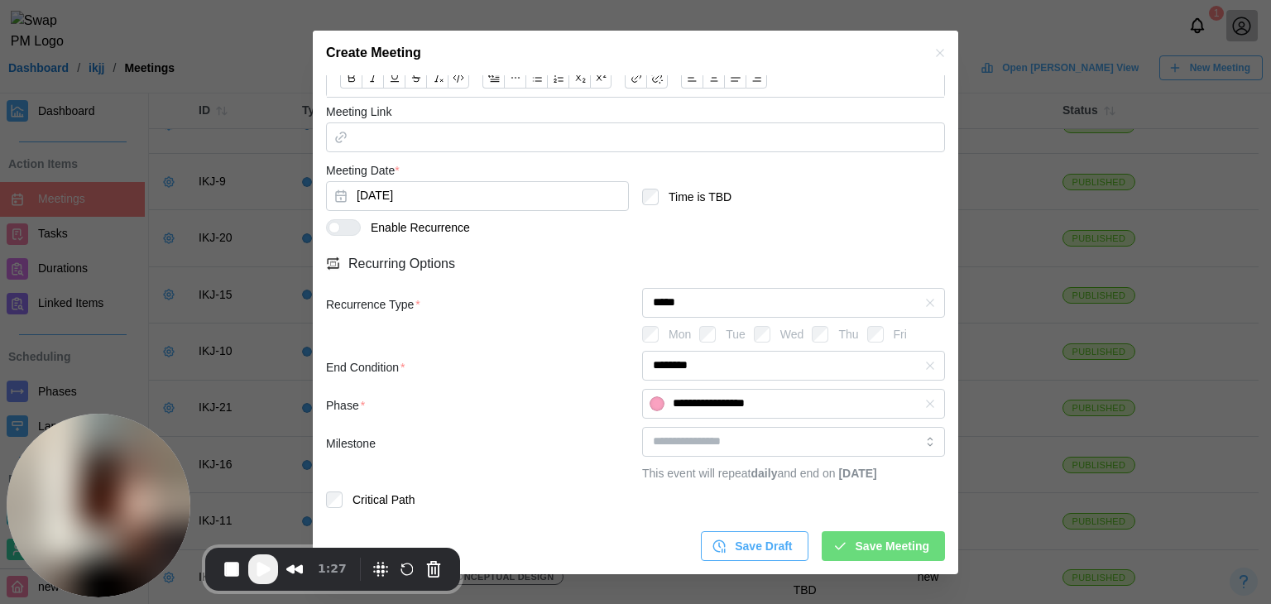
click at [841, 549] on div "Save Meeting" at bounding box center [881, 546] width 97 height 28
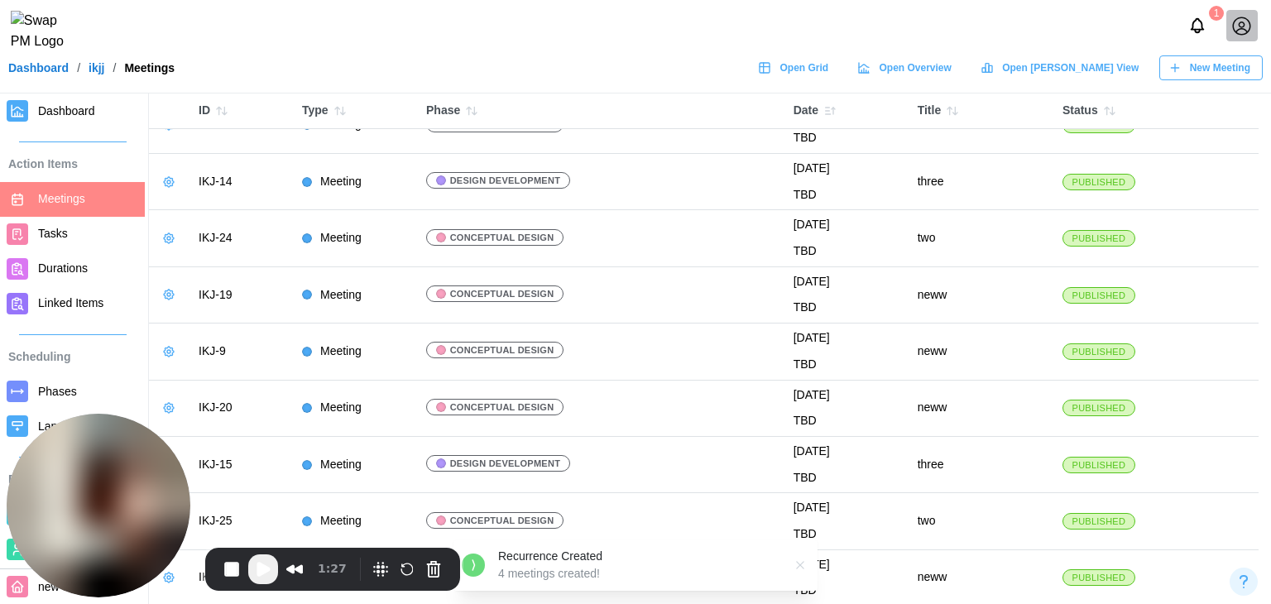
click at [271, 561] on span "Play Recording" at bounding box center [263, 569] width 20 height 20
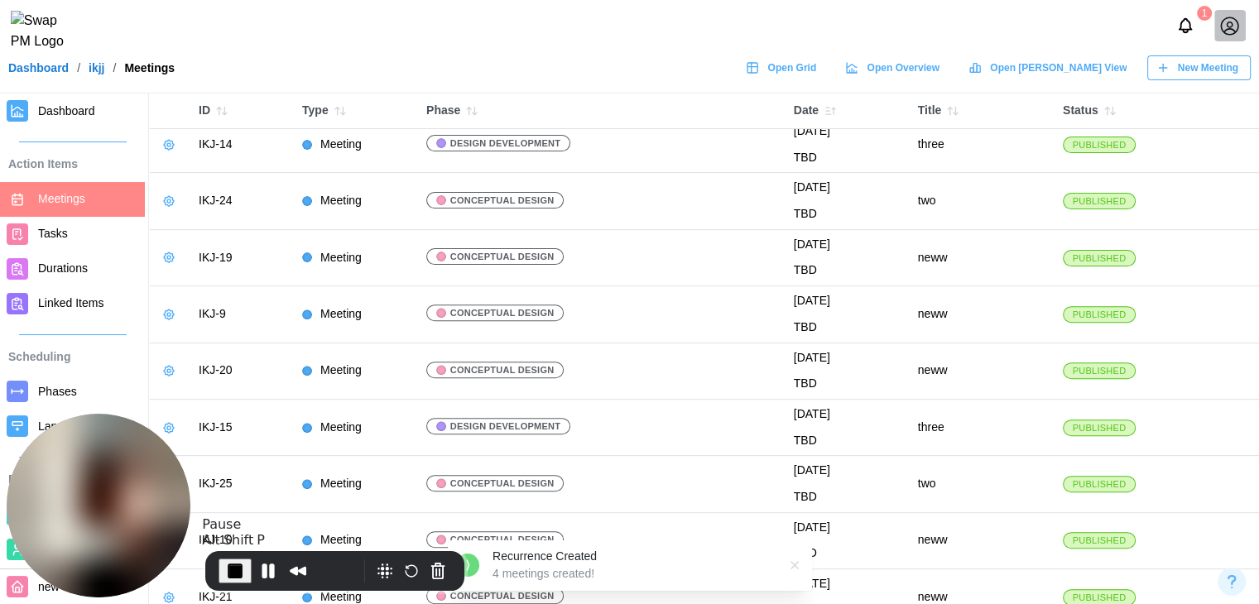
scroll to position [765, 0]
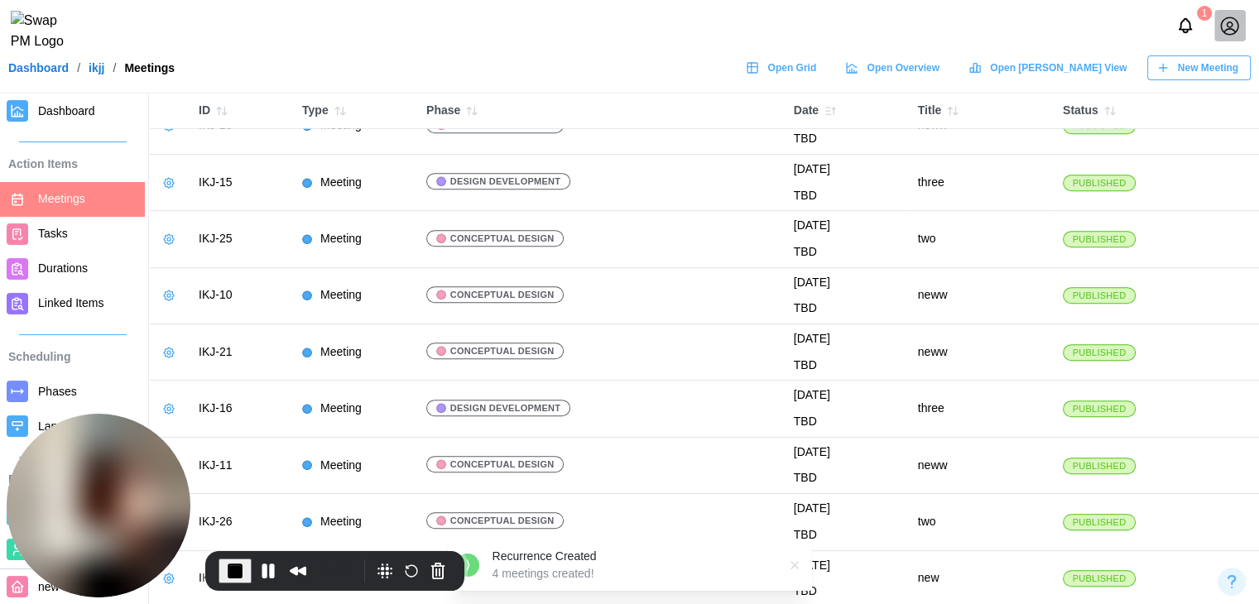
click at [85, 112] on span "Dashboard" at bounding box center [66, 110] width 57 height 13
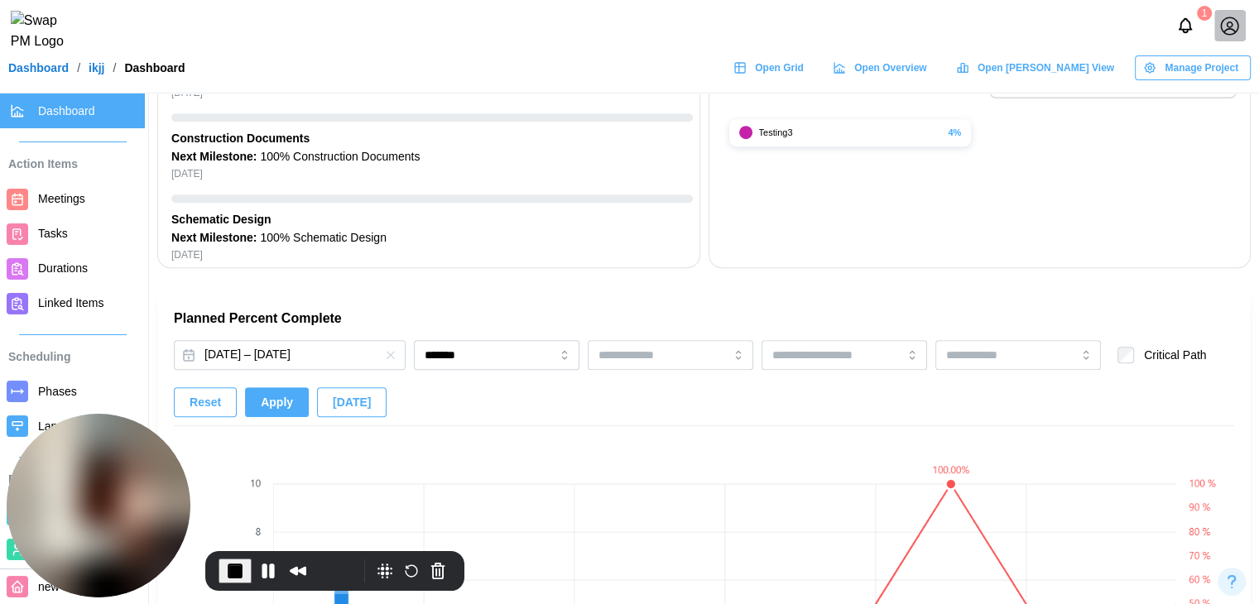
scroll to position [1159, 0]
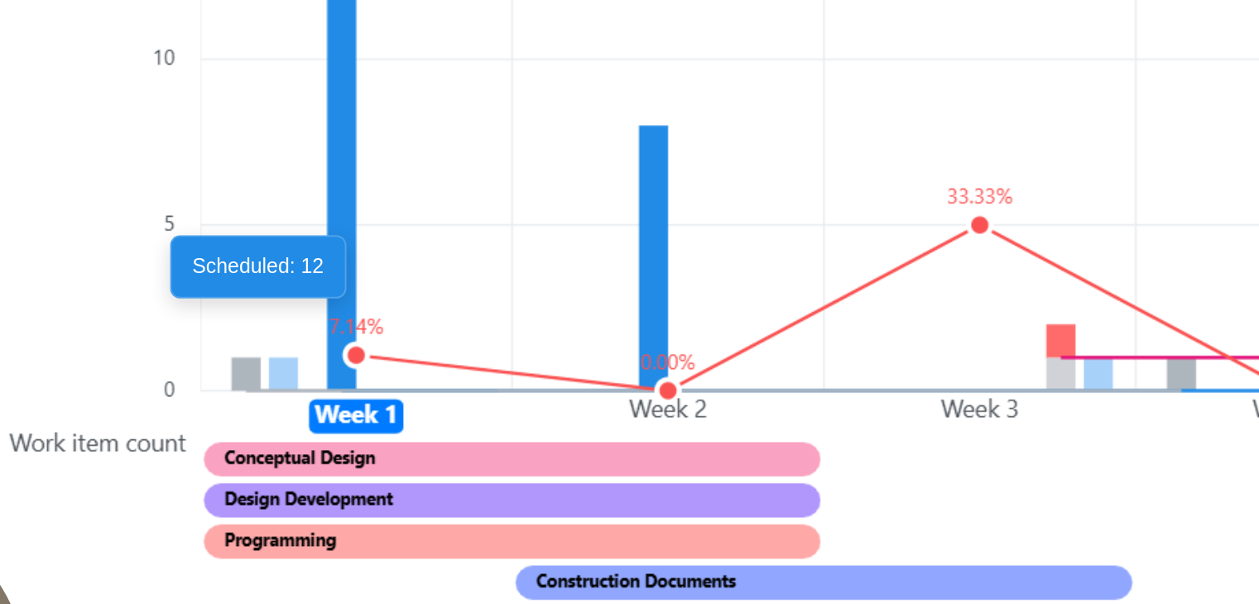
scroll to position [1241, 0]
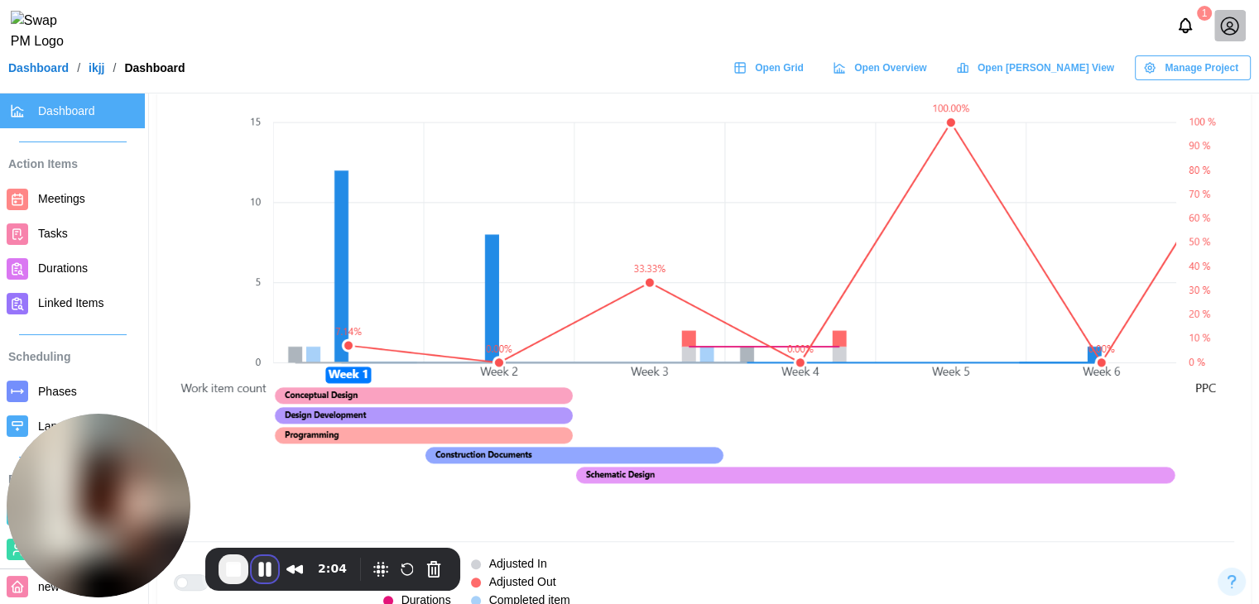
click at [271, 563] on button "Pause Recording" at bounding box center [265, 569] width 26 height 26
click at [95, 194] on span "Meetings" at bounding box center [88, 199] width 100 height 21
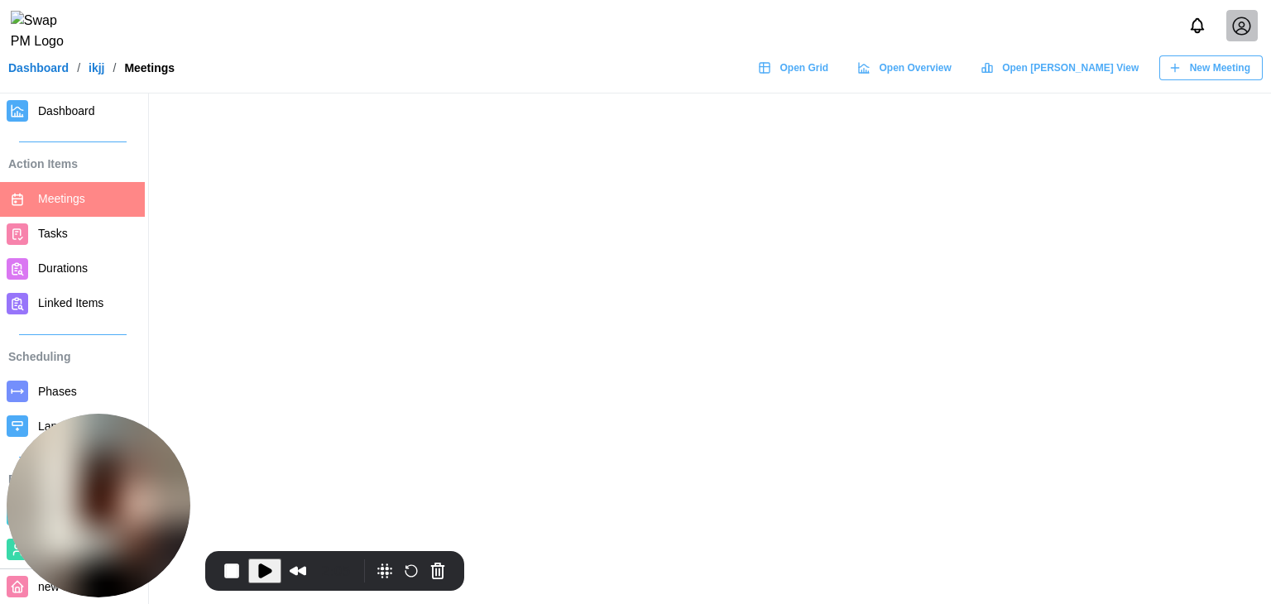
click at [1202, 79] on span "New Meeting" at bounding box center [1220, 67] width 60 height 23
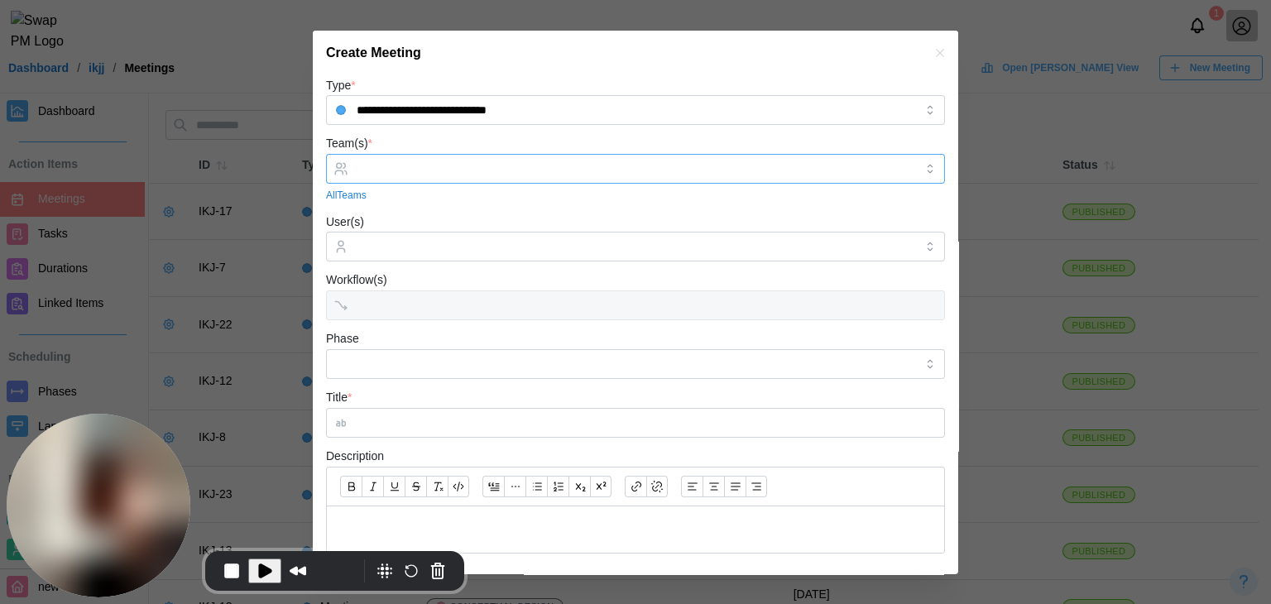
click at [519, 174] on input "Team(s) *" at bounding box center [636, 168] width 558 height 13
click at [374, 356] on input "Phase" at bounding box center [635, 364] width 619 height 30
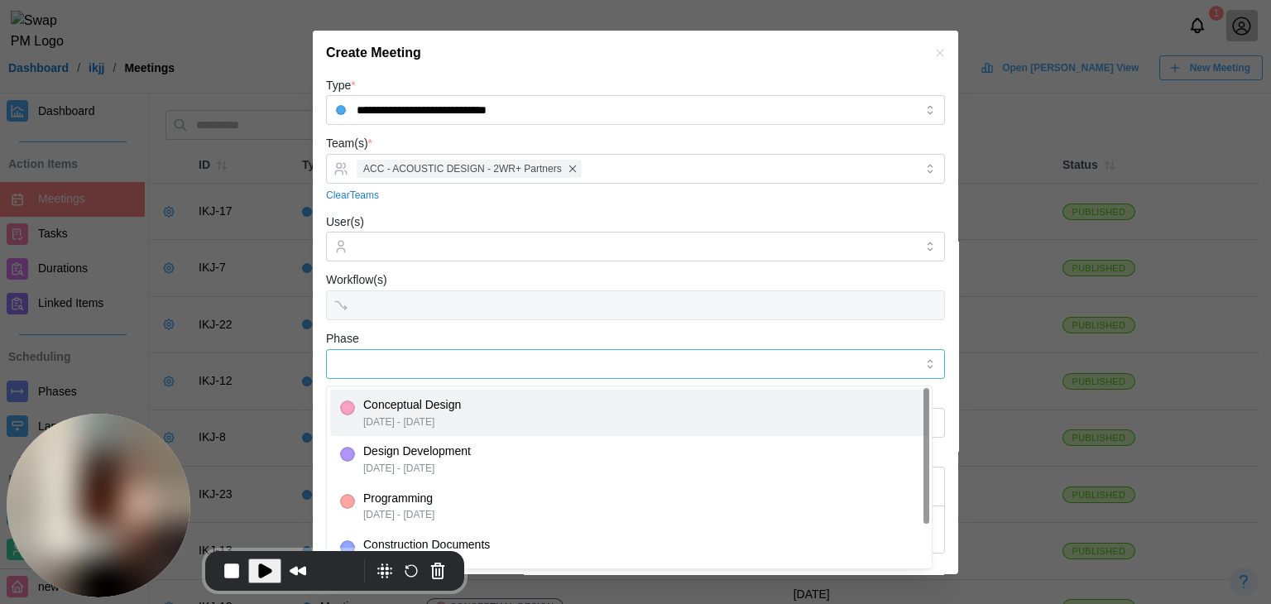
type input "**********"
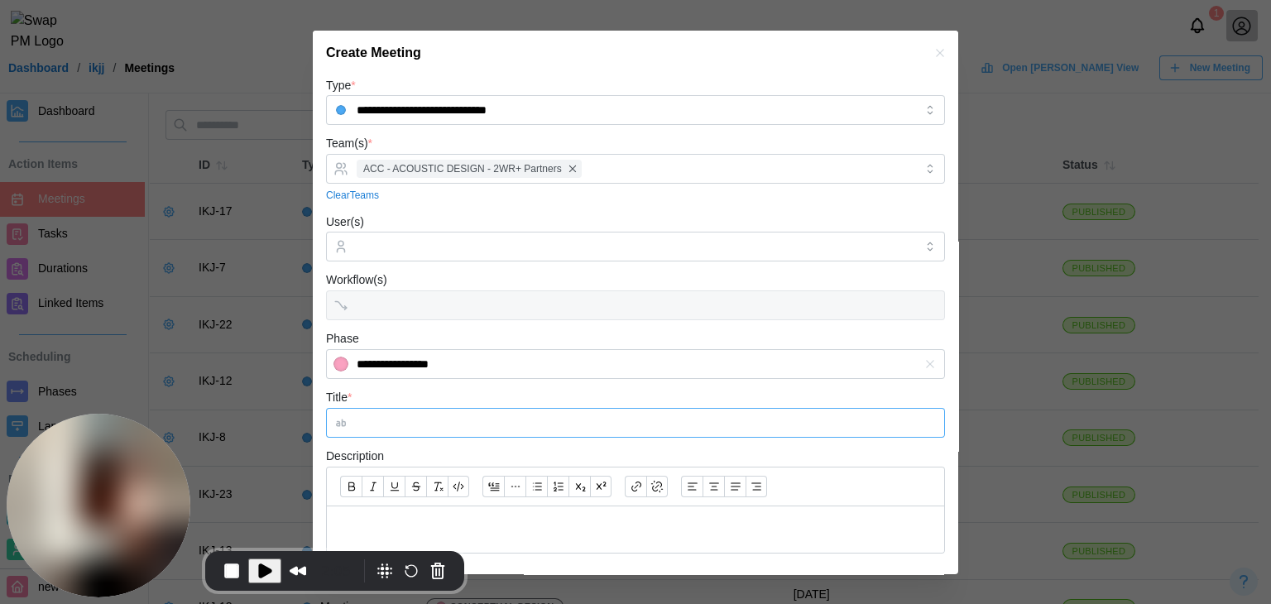
click at [446, 427] on input "Title *" at bounding box center [635, 423] width 619 height 30
type input "*"
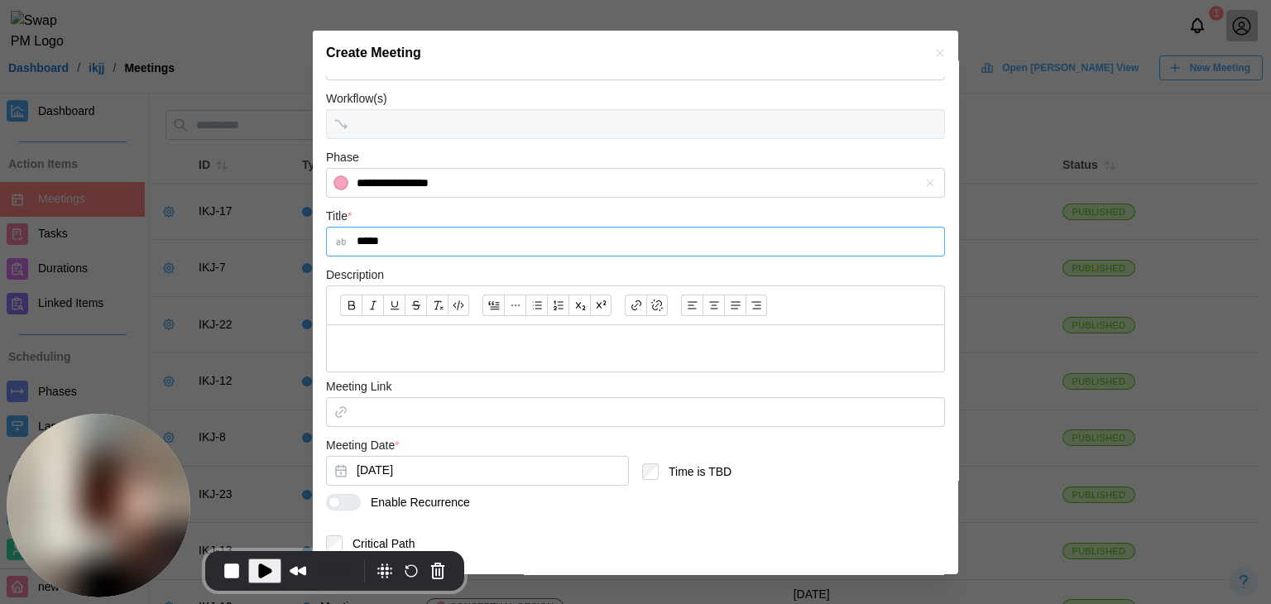
scroll to position [225, 0]
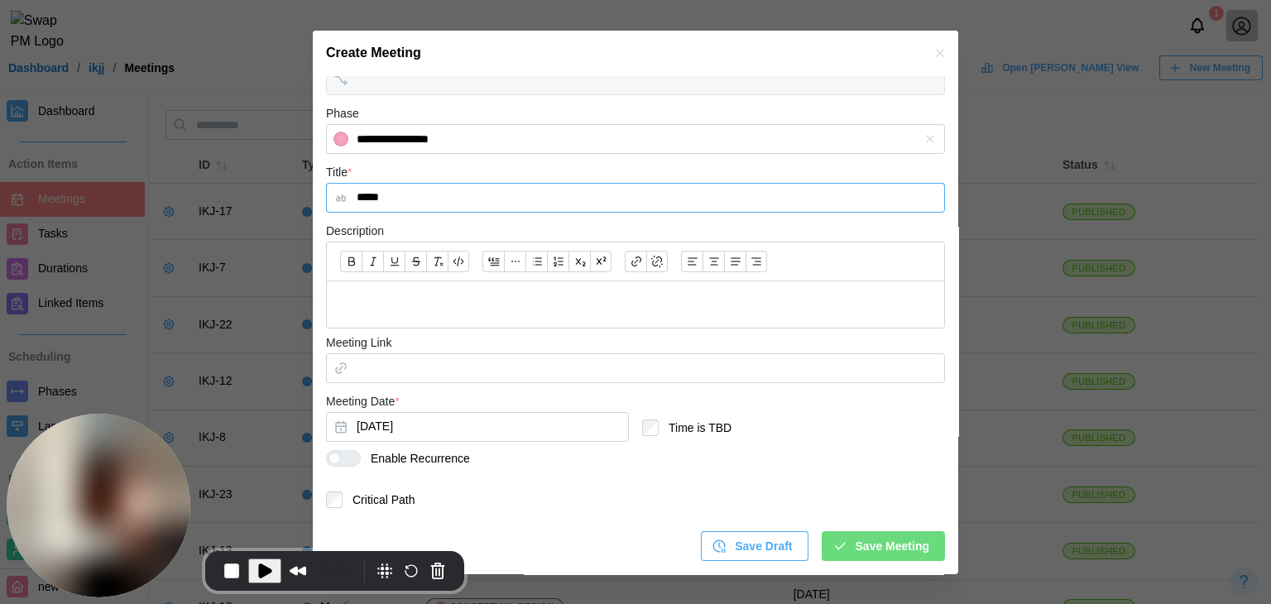
type input "*****"
click at [350, 454] on div at bounding box center [350, 458] width 20 height 15
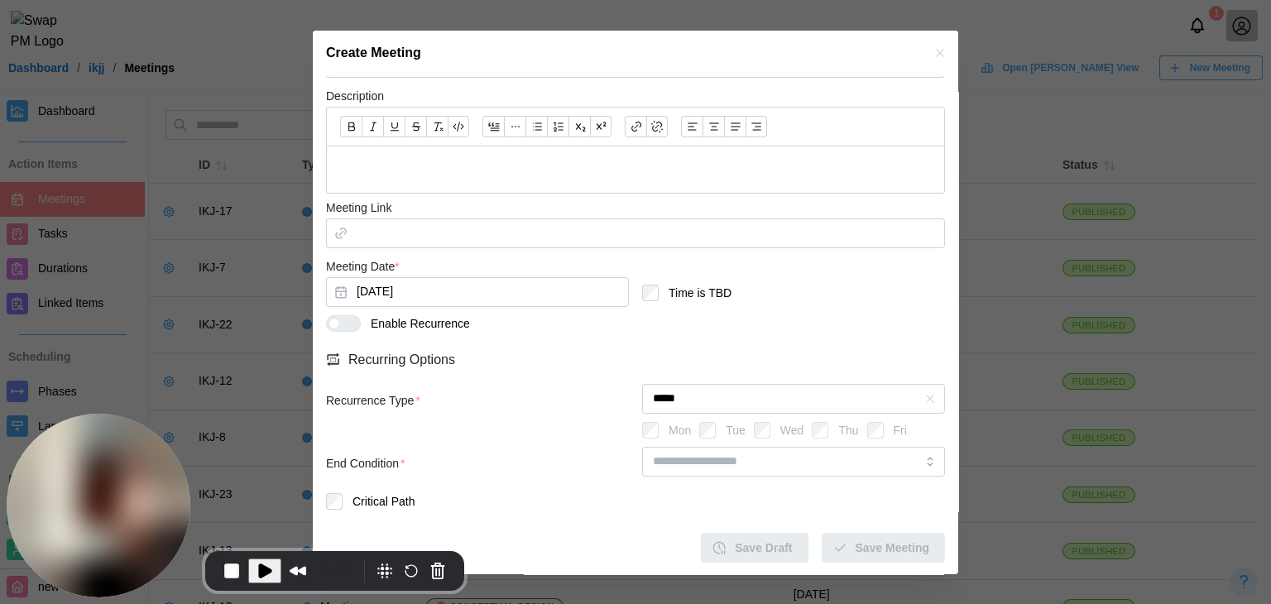
scroll to position [361, 0]
click at [765, 457] on input "search" at bounding box center [793, 461] width 303 height 30
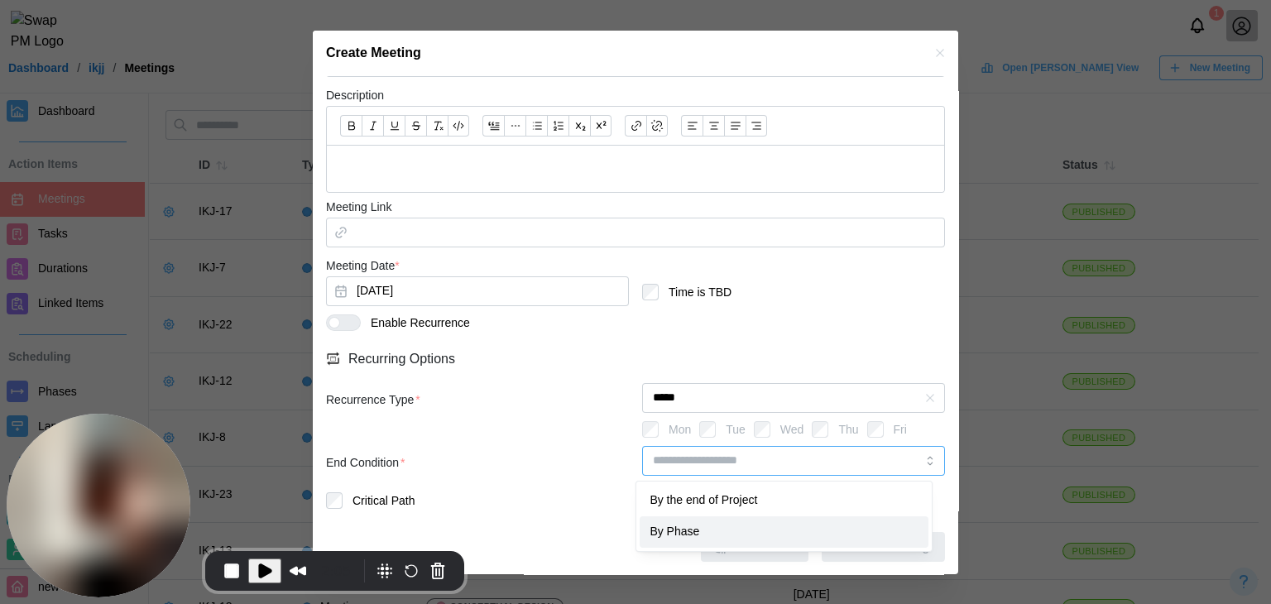
type input "********"
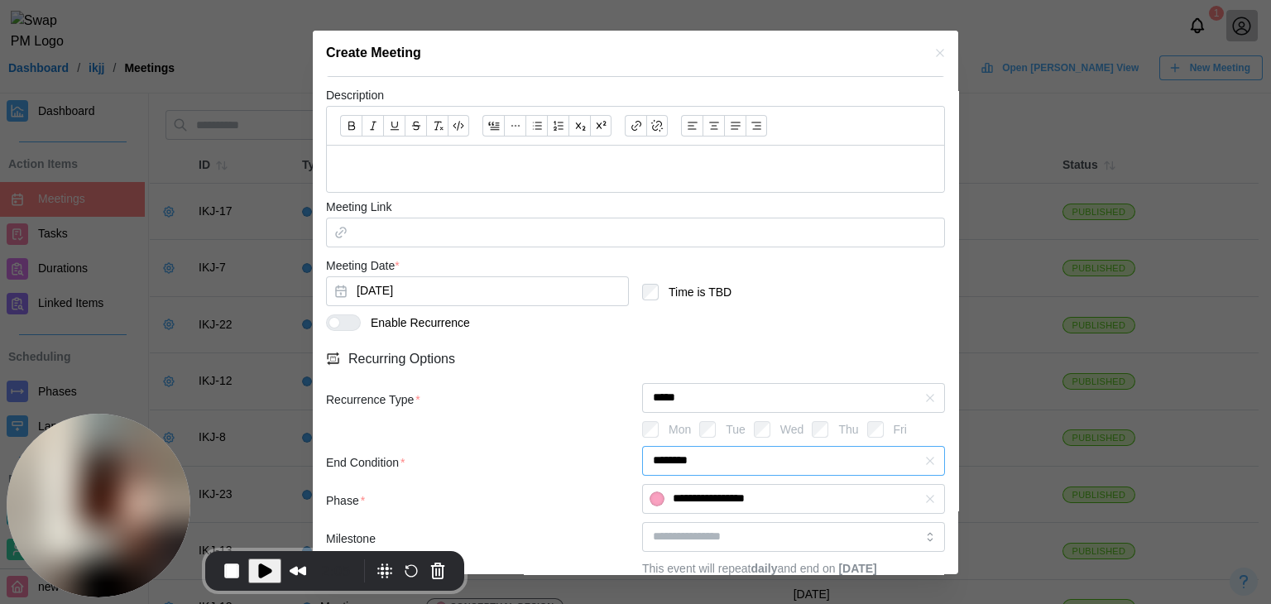
scroll to position [473, 0]
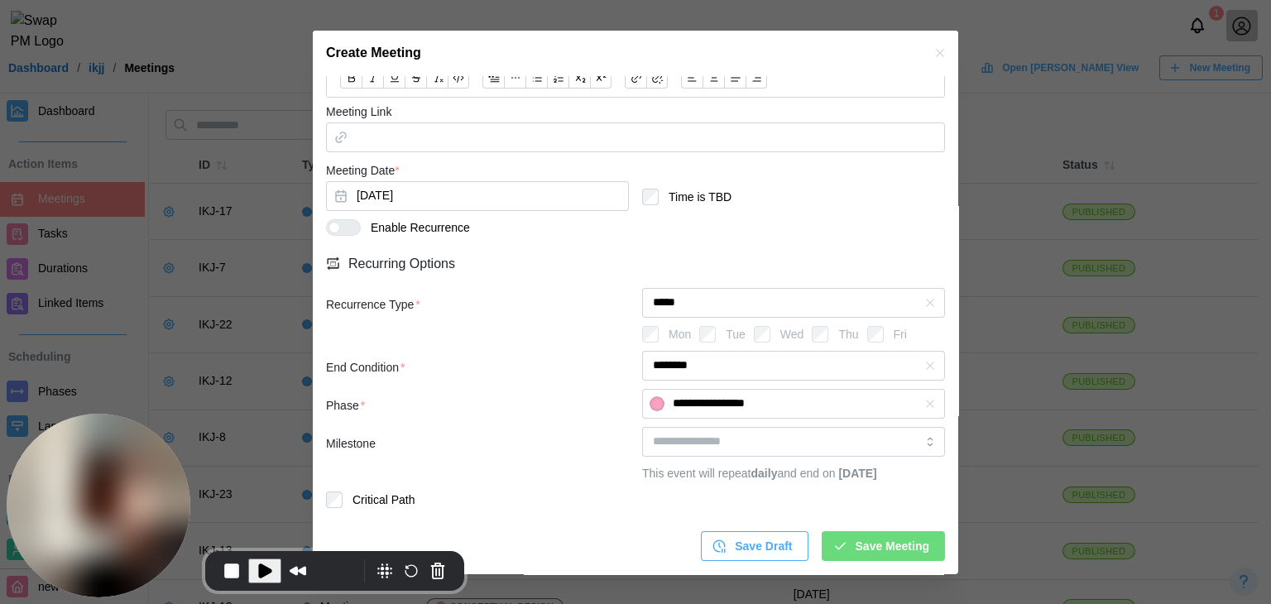
click at [876, 546] on span "Save Meeting" at bounding box center [893, 546] width 74 height 28
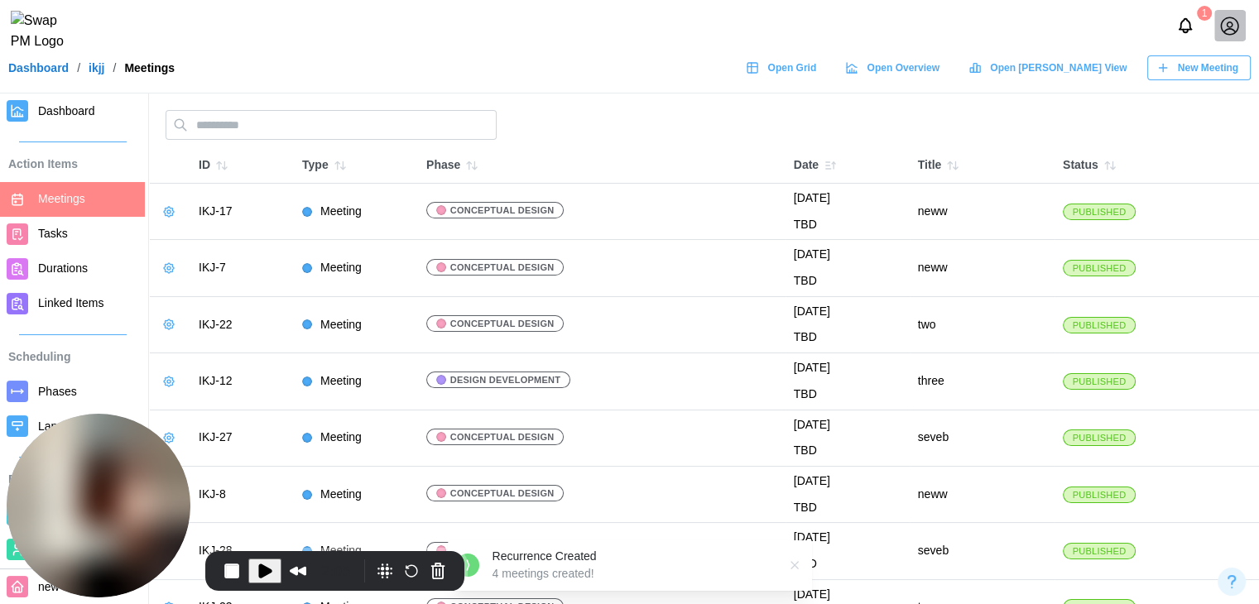
click at [1214, 79] on span "New Meeting" at bounding box center [1208, 67] width 60 height 23
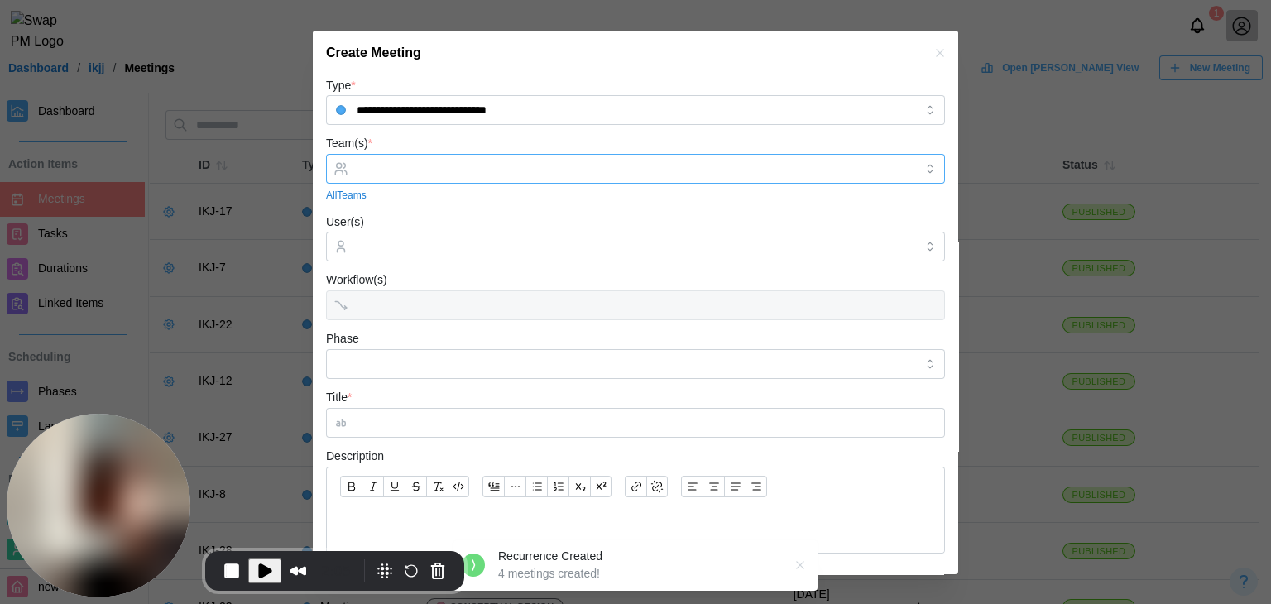
click at [566, 180] on div at bounding box center [634, 169] width 562 height 28
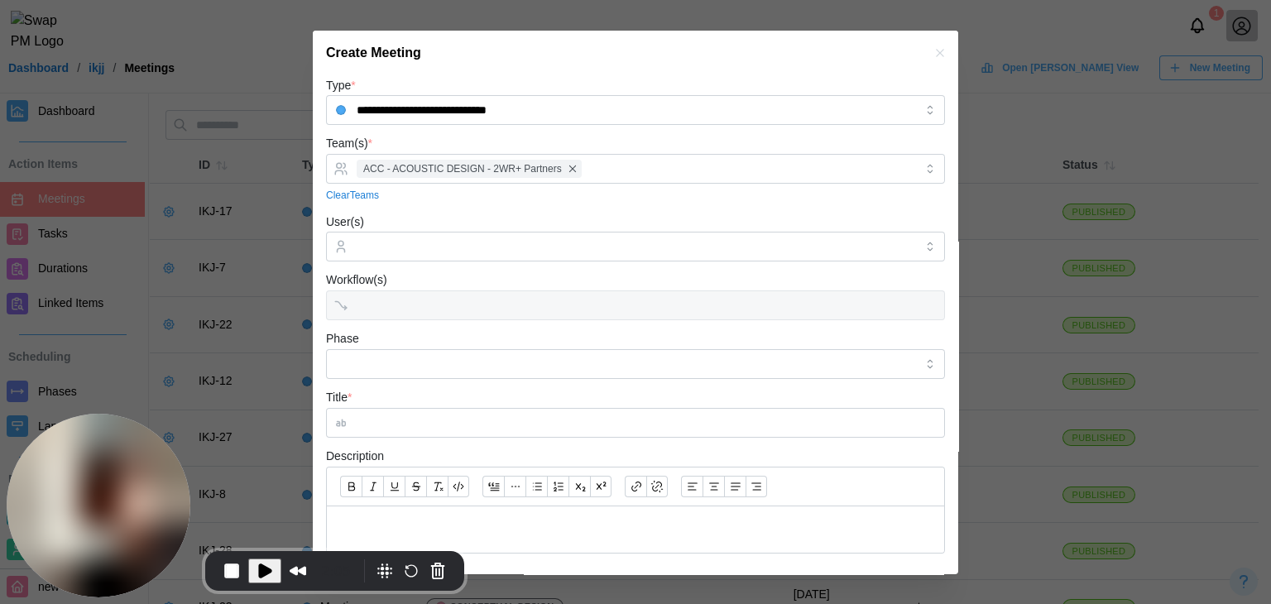
click at [387, 383] on form "**********" at bounding box center [635, 431] width 619 height 712
click at [387, 372] on input "Phase" at bounding box center [635, 364] width 619 height 30
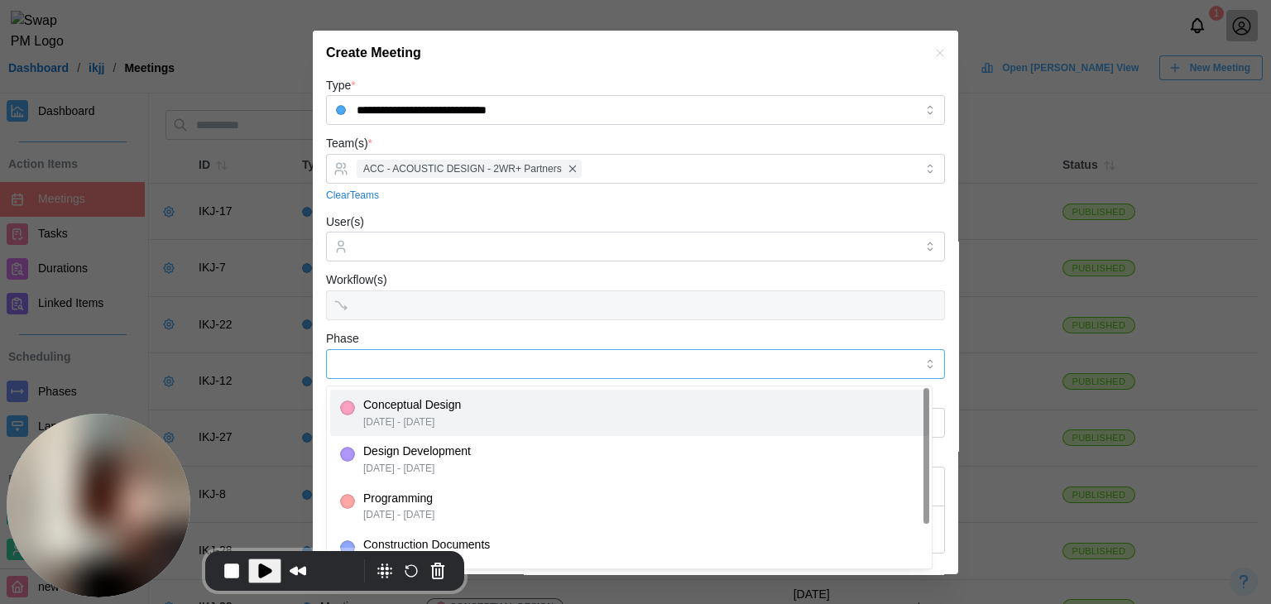
type input "**********"
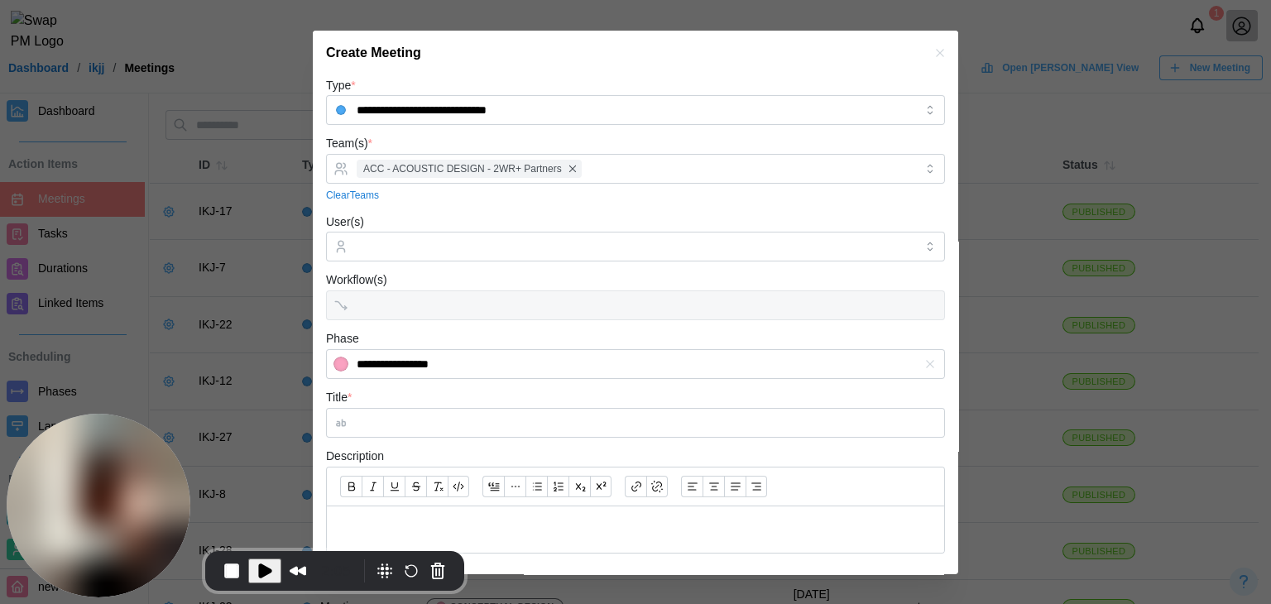
click at [416, 333] on div "**********" at bounding box center [635, 354] width 619 height 50
click at [406, 428] on input "Title *" at bounding box center [635, 423] width 619 height 30
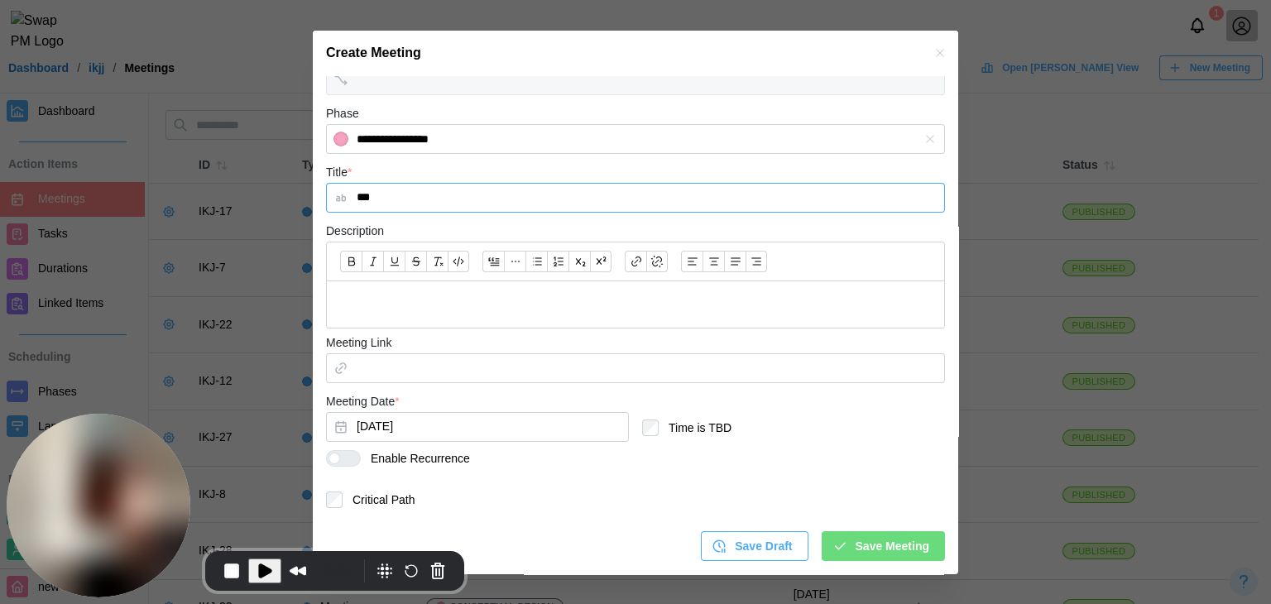
type input "***"
click at [348, 460] on div at bounding box center [350, 458] width 20 height 15
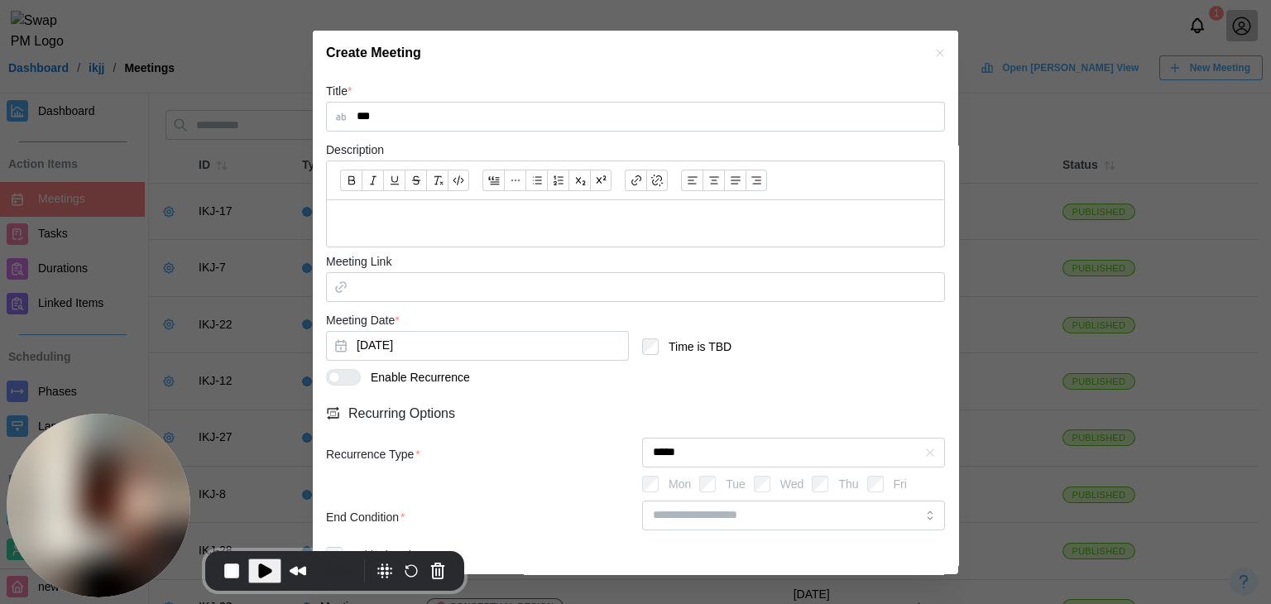
scroll to position [361, 0]
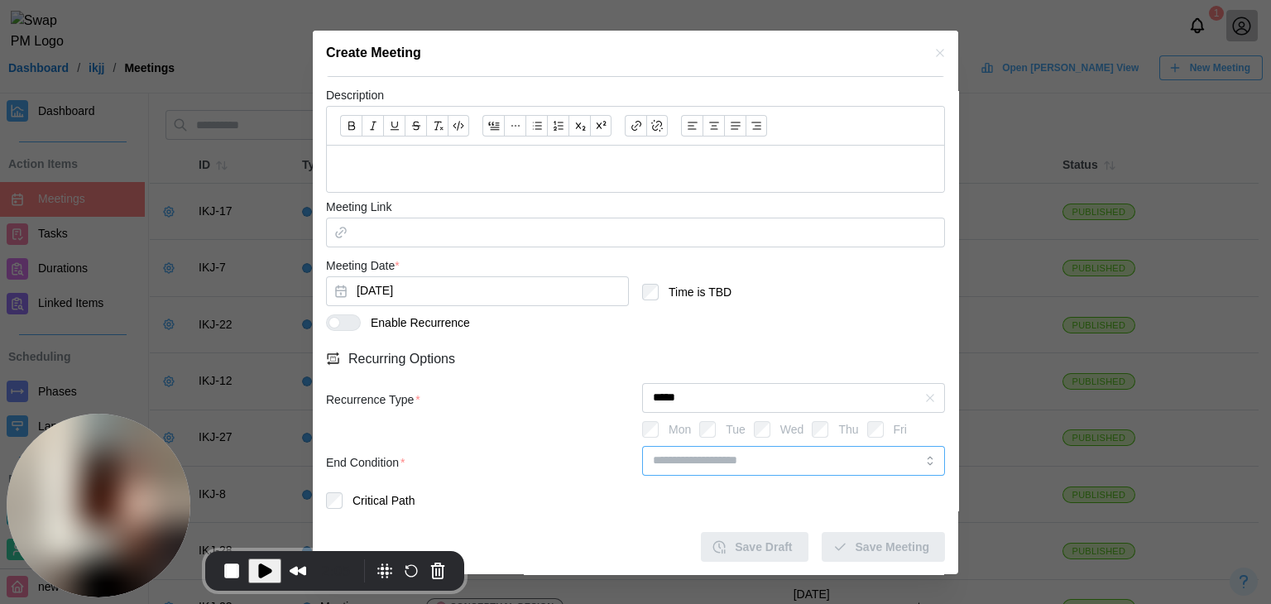
click at [789, 457] on input "search" at bounding box center [793, 461] width 303 height 30
type input "********"
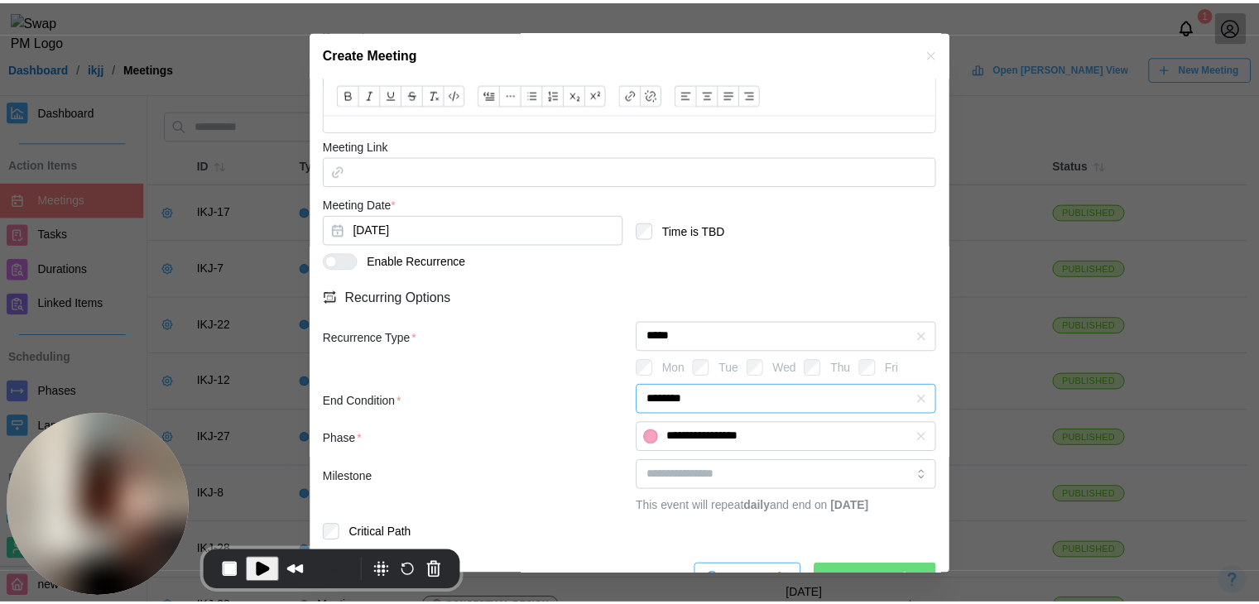
scroll to position [473, 0]
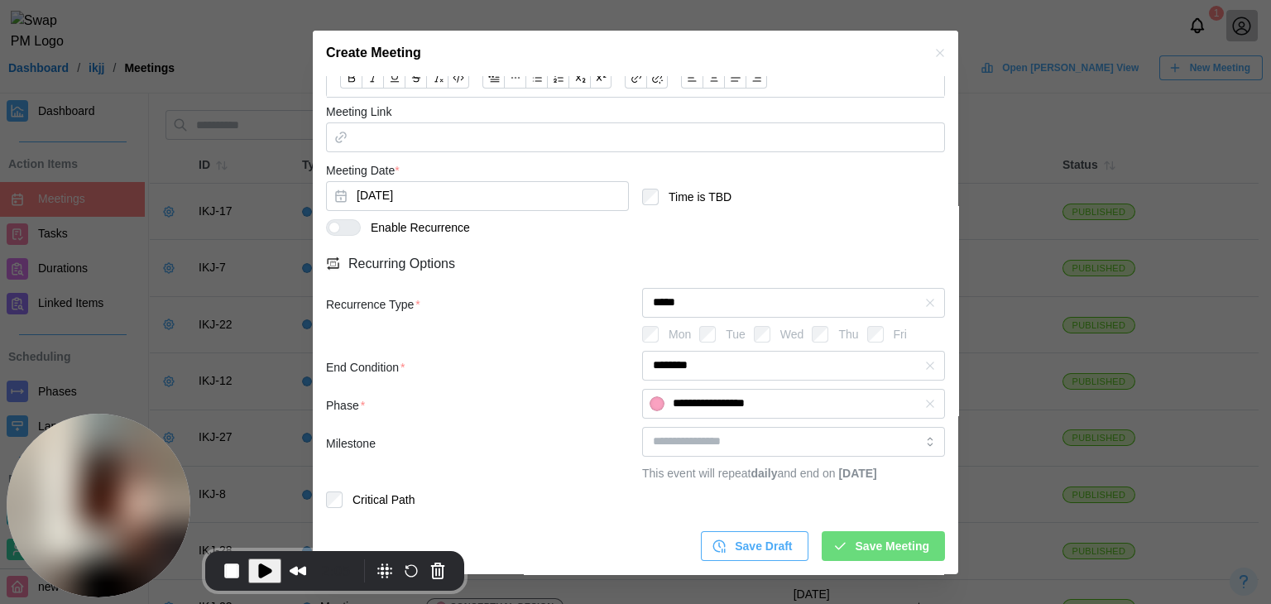
click at [881, 554] on span "Save Meeting" at bounding box center [893, 546] width 74 height 28
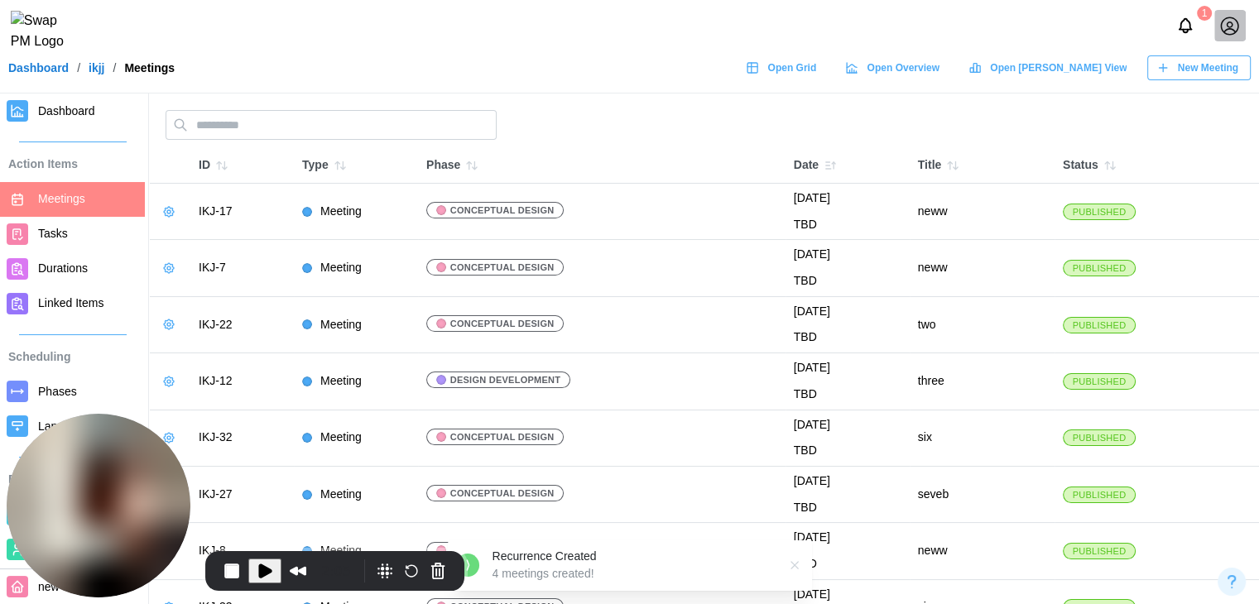
click at [46, 107] on span "Dashboard" at bounding box center [66, 110] width 57 height 13
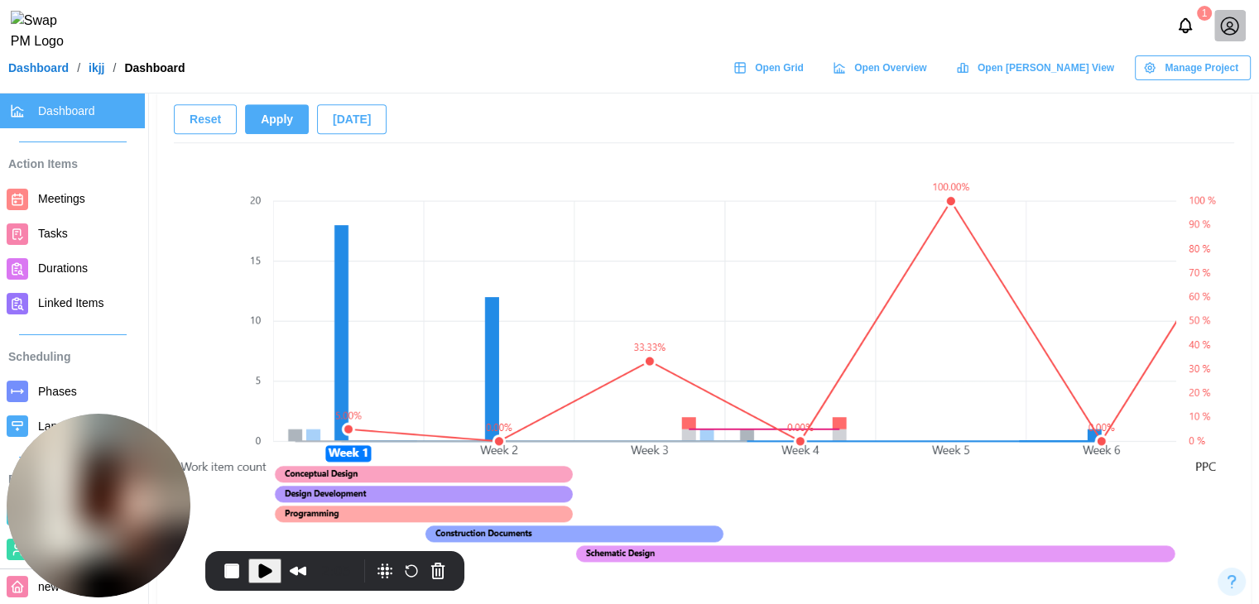
scroll to position [1241, 0]
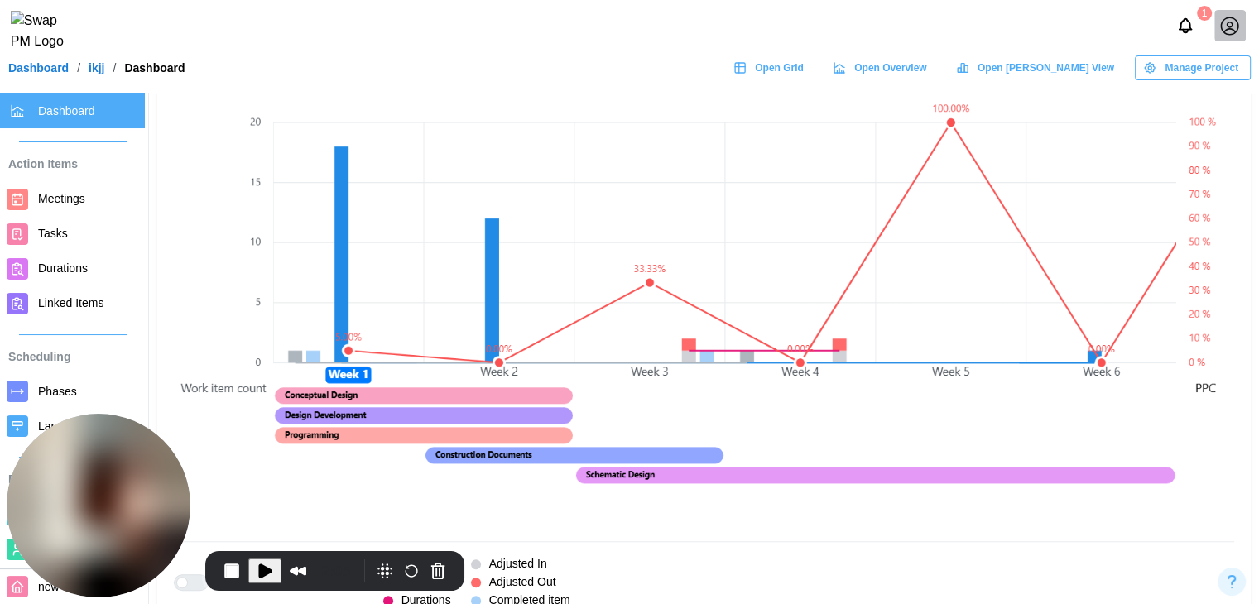
click at [86, 197] on span "Meetings" at bounding box center [88, 199] width 100 height 21
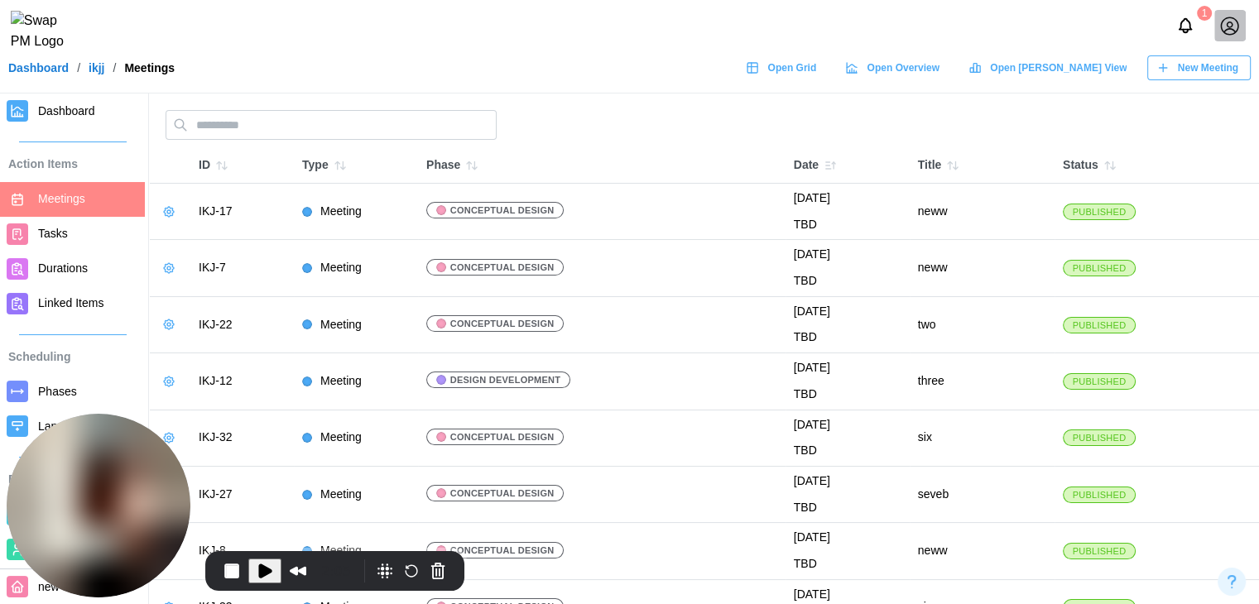
click at [1178, 79] on span "New Meeting" at bounding box center [1208, 67] width 60 height 23
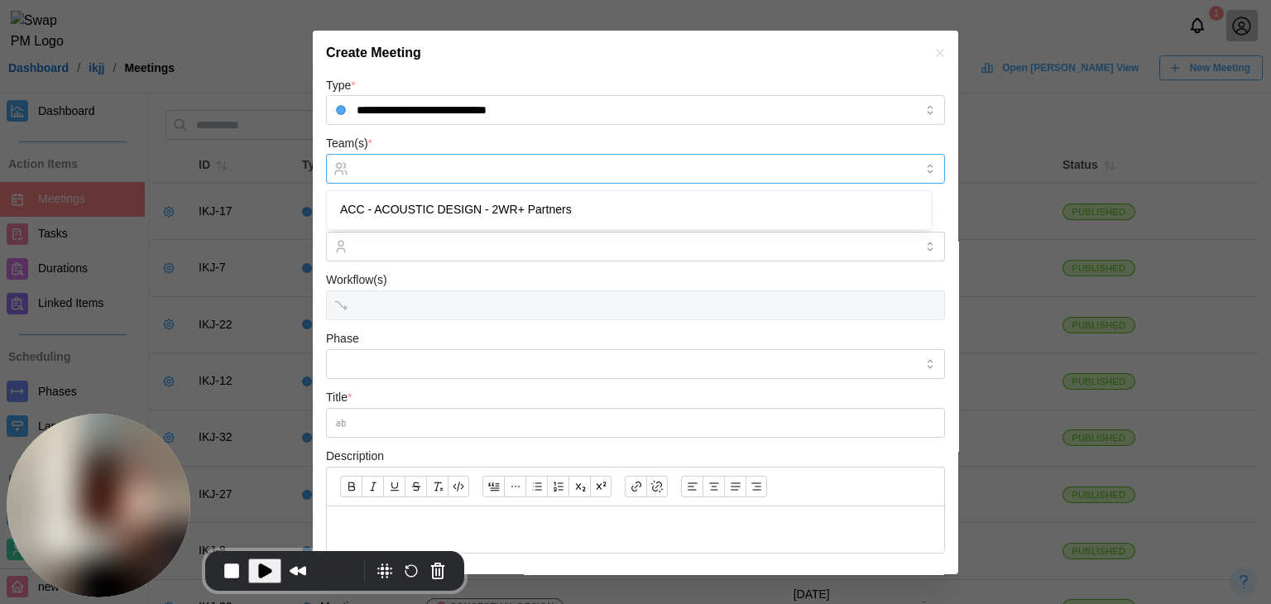
click at [502, 164] on input "Team(s) *" at bounding box center [636, 168] width 558 height 13
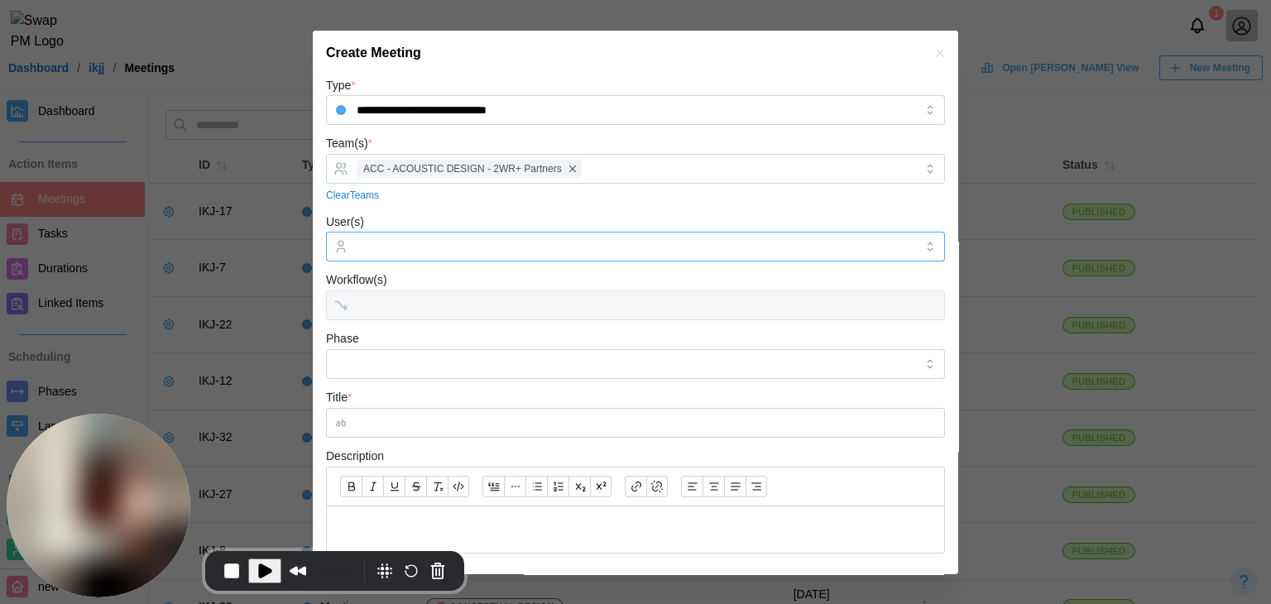
click at [441, 247] on input "User(s)" at bounding box center [636, 246] width 558 height 13
click at [420, 365] on input "Phase" at bounding box center [635, 364] width 619 height 30
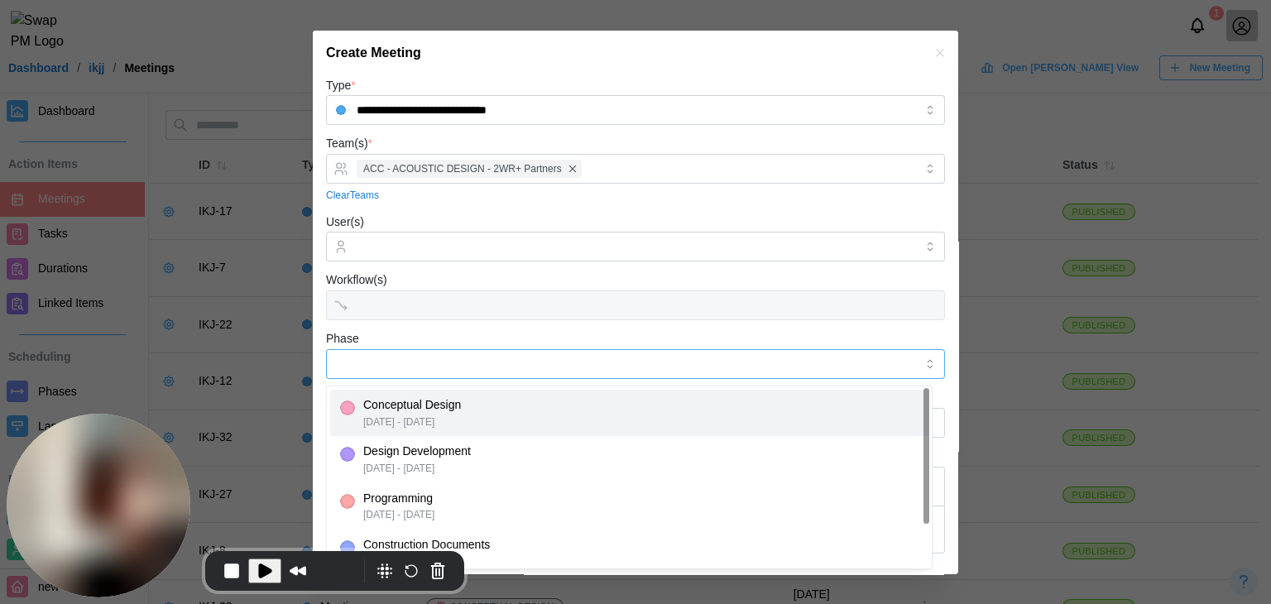
type input "**********"
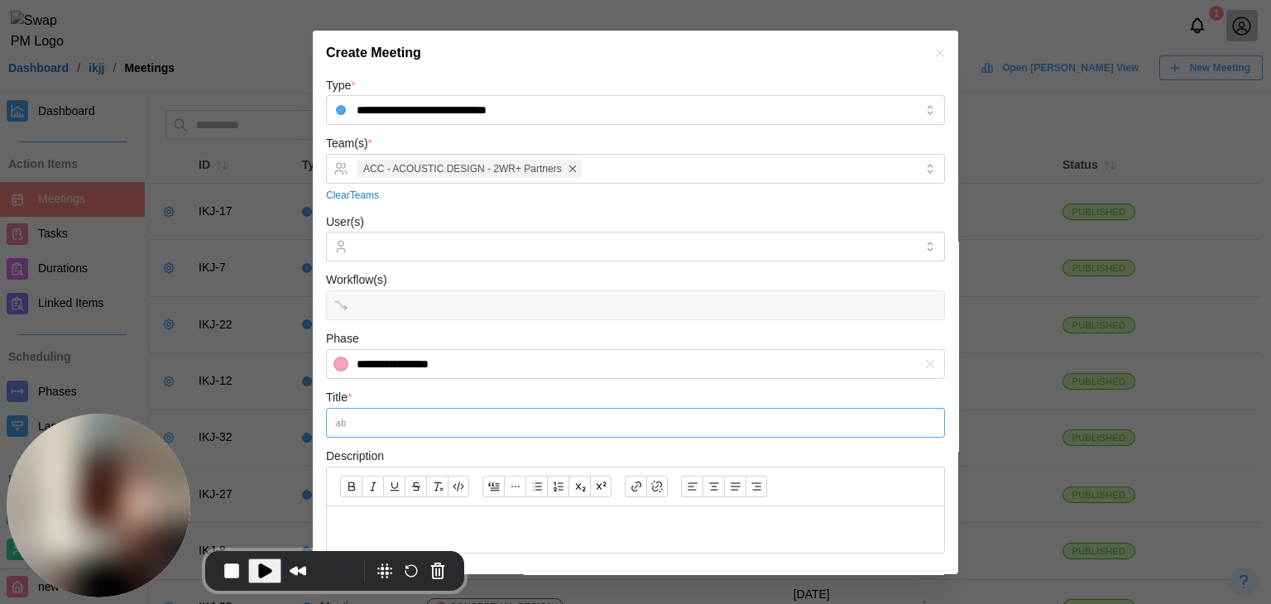
click at [421, 418] on input "Title *" at bounding box center [635, 423] width 619 height 30
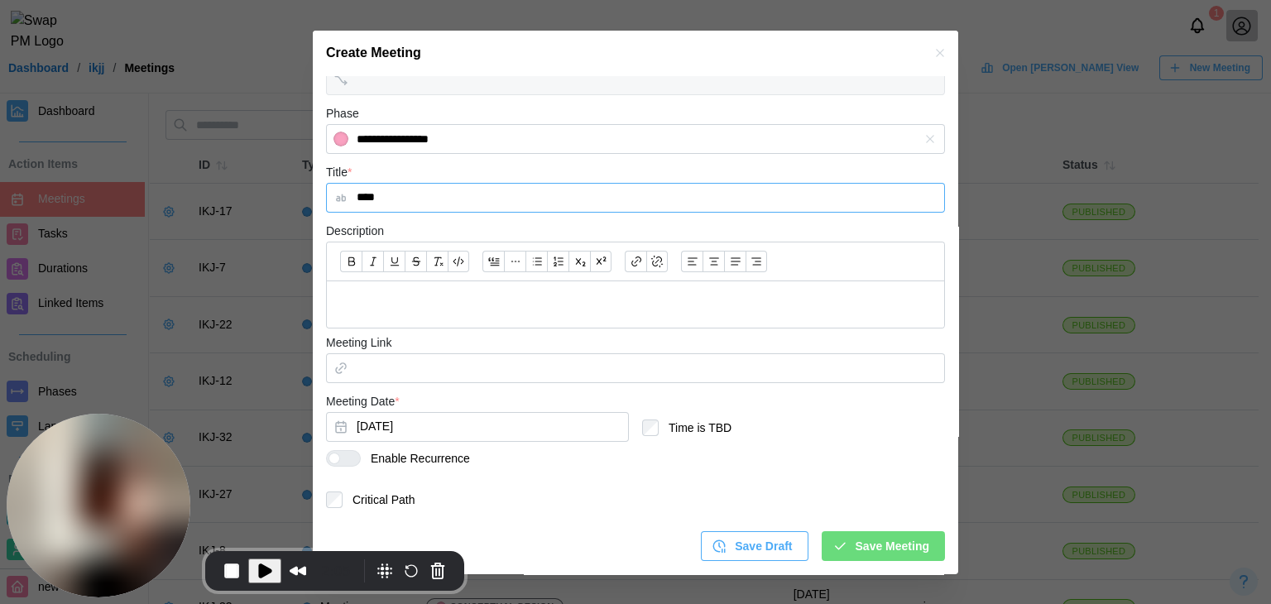
type input "****"
click at [358, 455] on div at bounding box center [350, 458] width 20 height 15
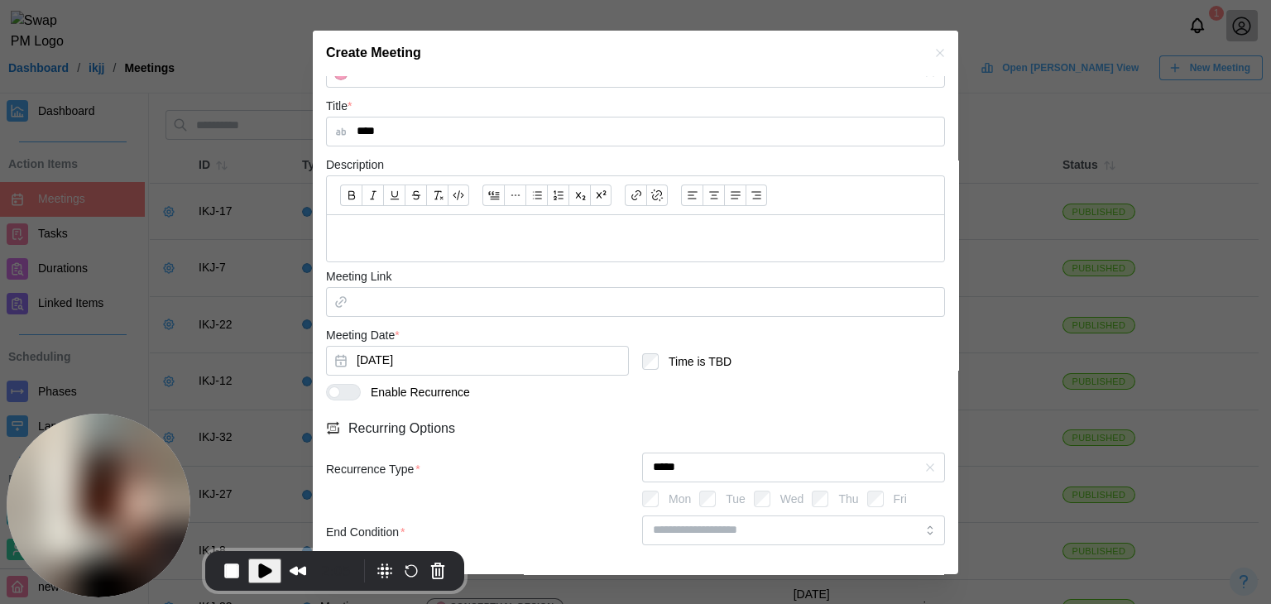
scroll to position [361, 0]
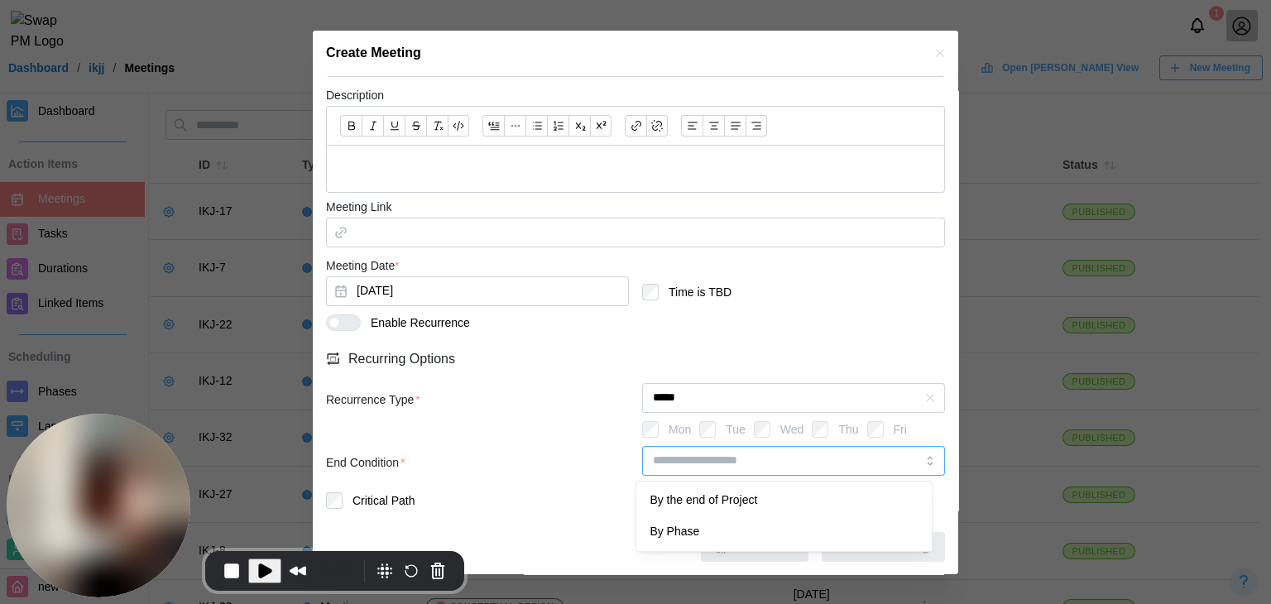
click at [801, 458] on input "search" at bounding box center [793, 461] width 303 height 30
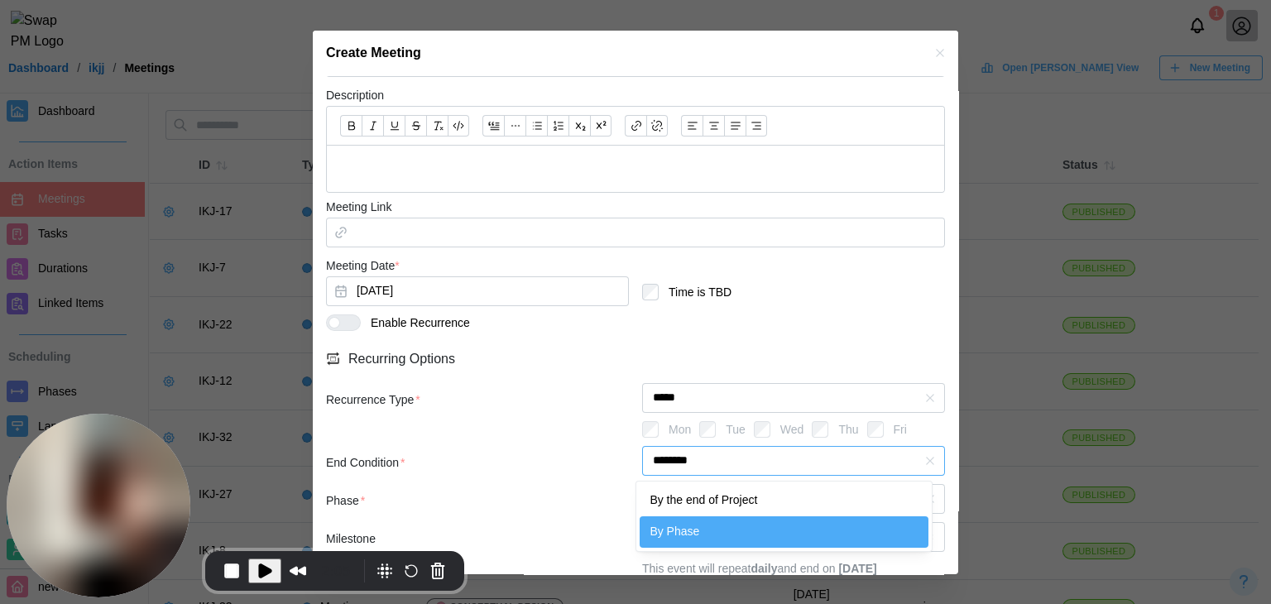
click at [746, 463] on input "********" at bounding box center [793, 461] width 303 height 30
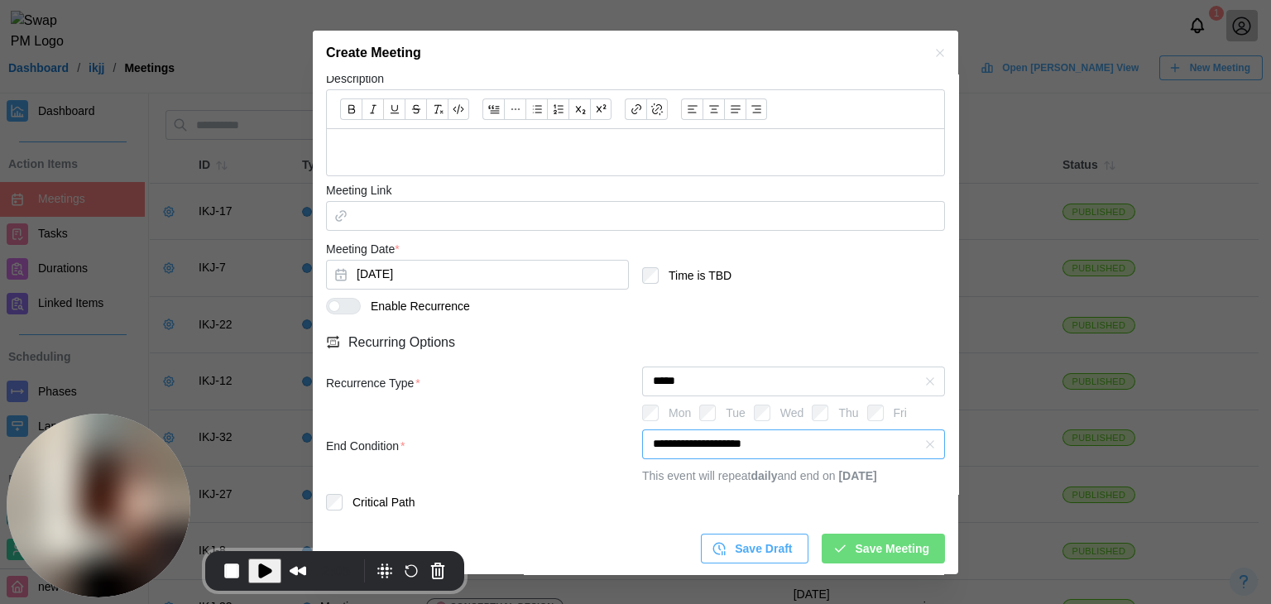
scroll to position [379, 0]
click at [765, 437] on input "**********" at bounding box center [793, 443] width 303 height 30
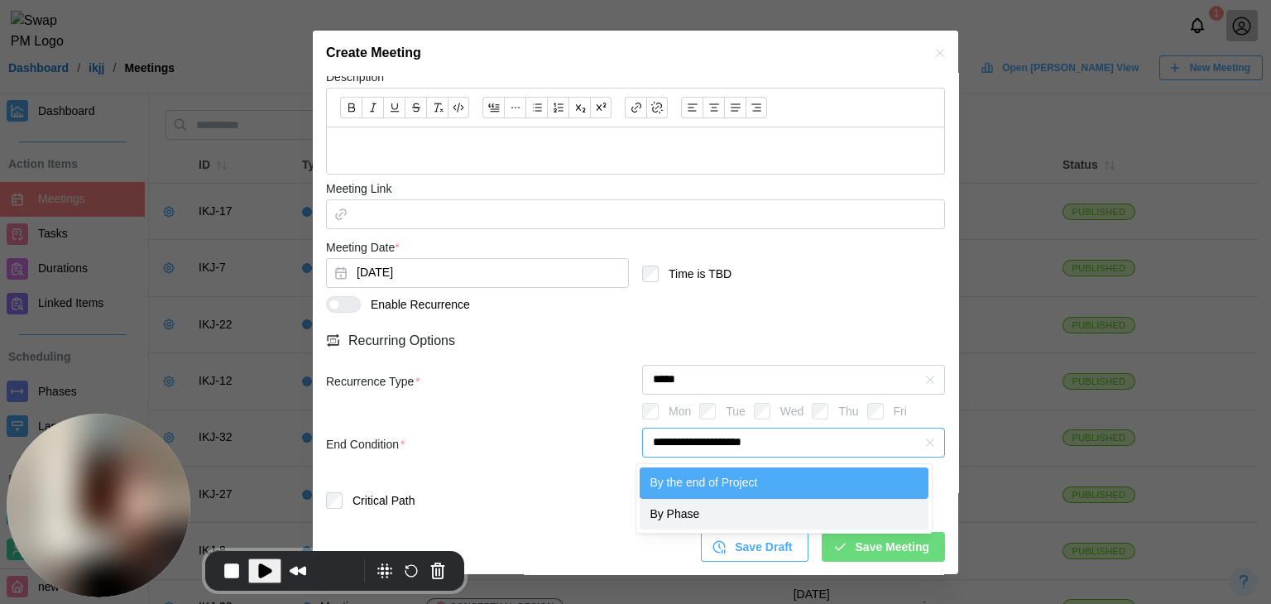
type input "********"
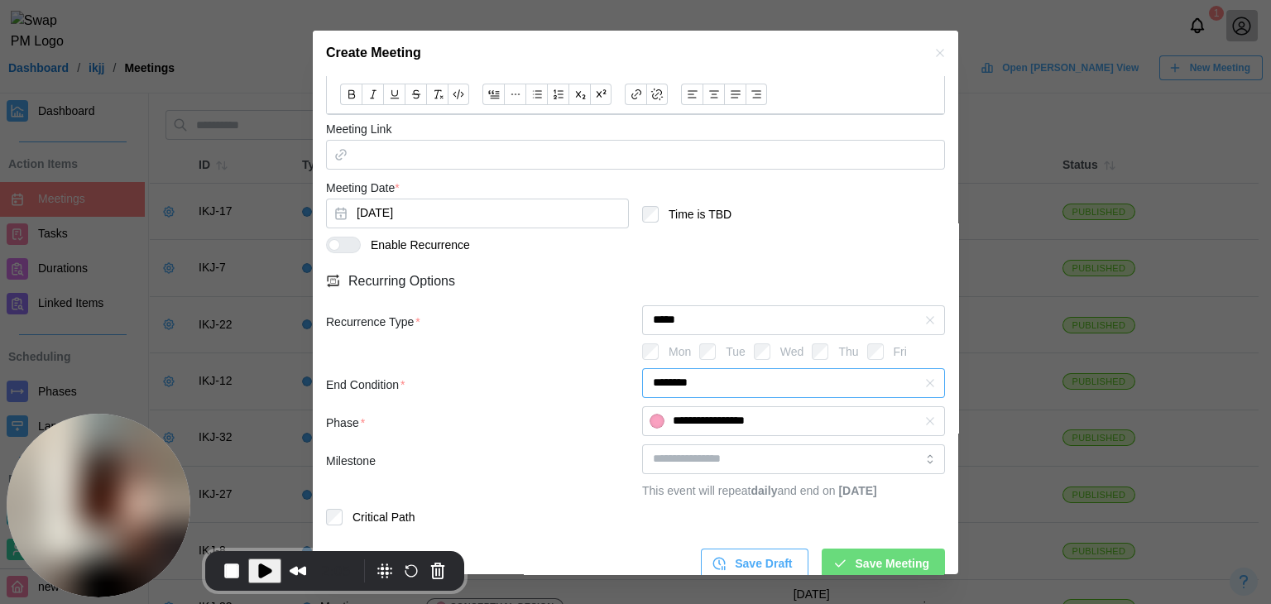
scroll to position [462, 0]
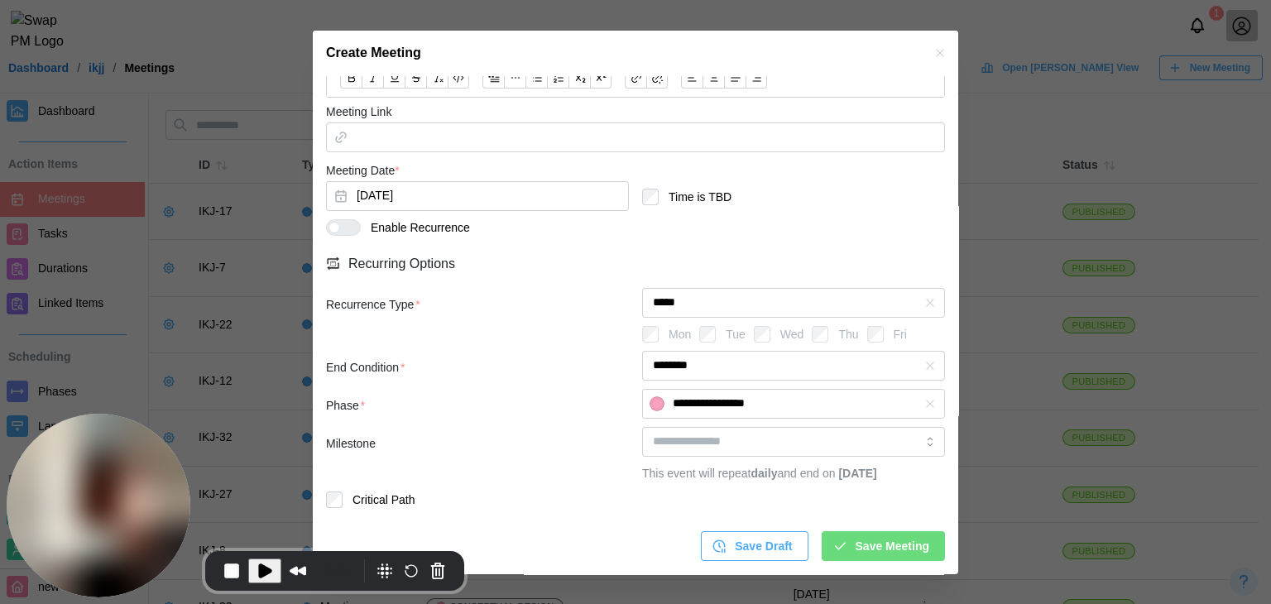
click at [865, 545] on span "Save Meeting" at bounding box center [893, 546] width 74 height 28
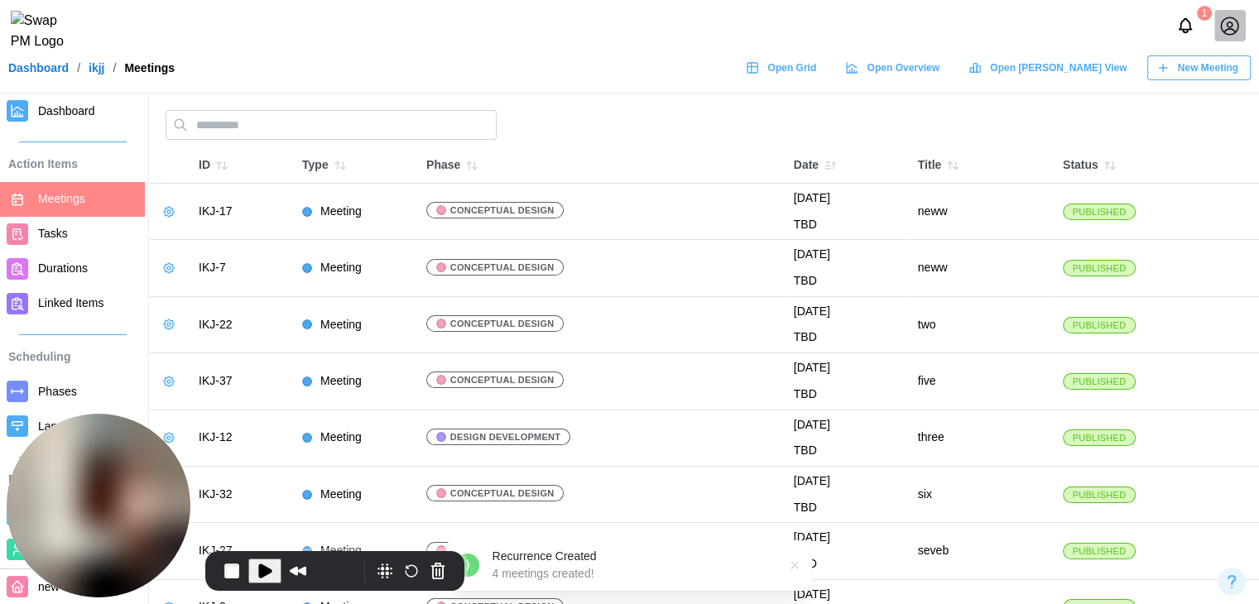
click at [1178, 79] on span "New Meeting" at bounding box center [1208, 67] width 60 height 23
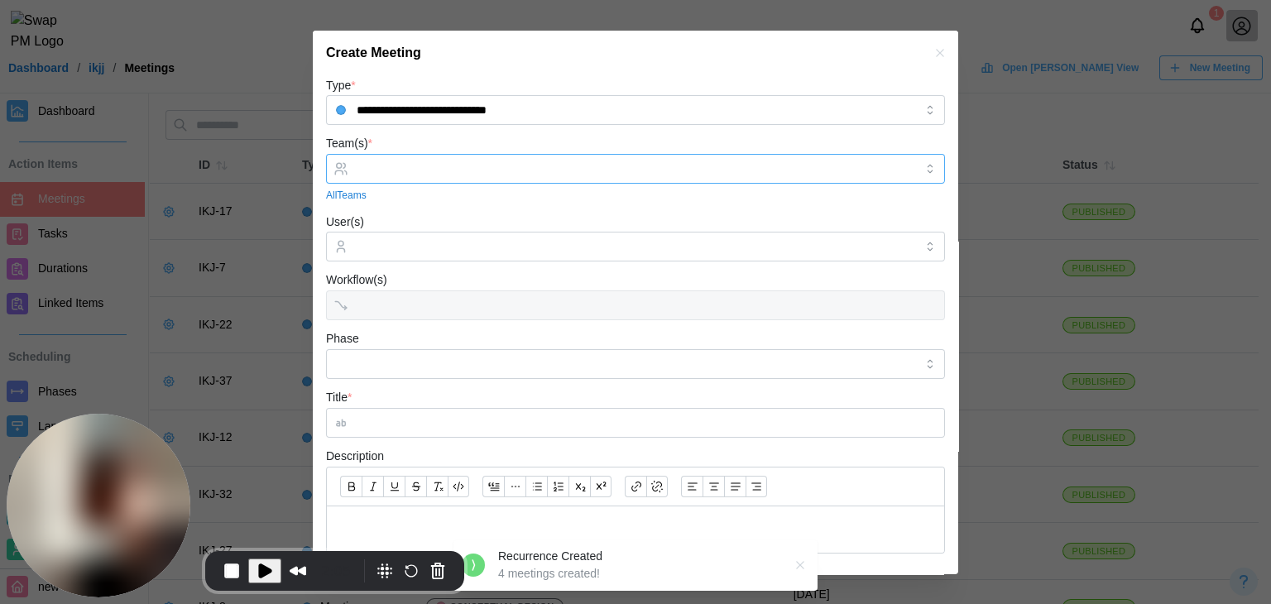
click at [415, 162] on input "Team(s) *" at bounding box center [636, 168] width 558 height 13
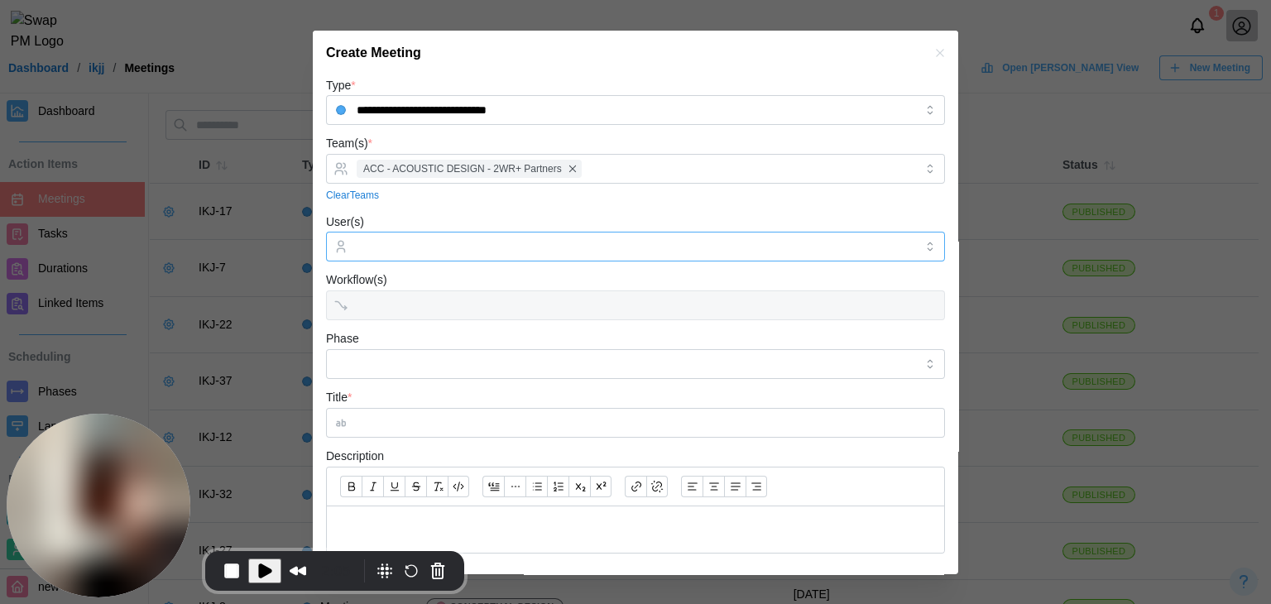
click at [406, 247] on input "User(s)" at bounding box center [636, 246] width 558 height 13
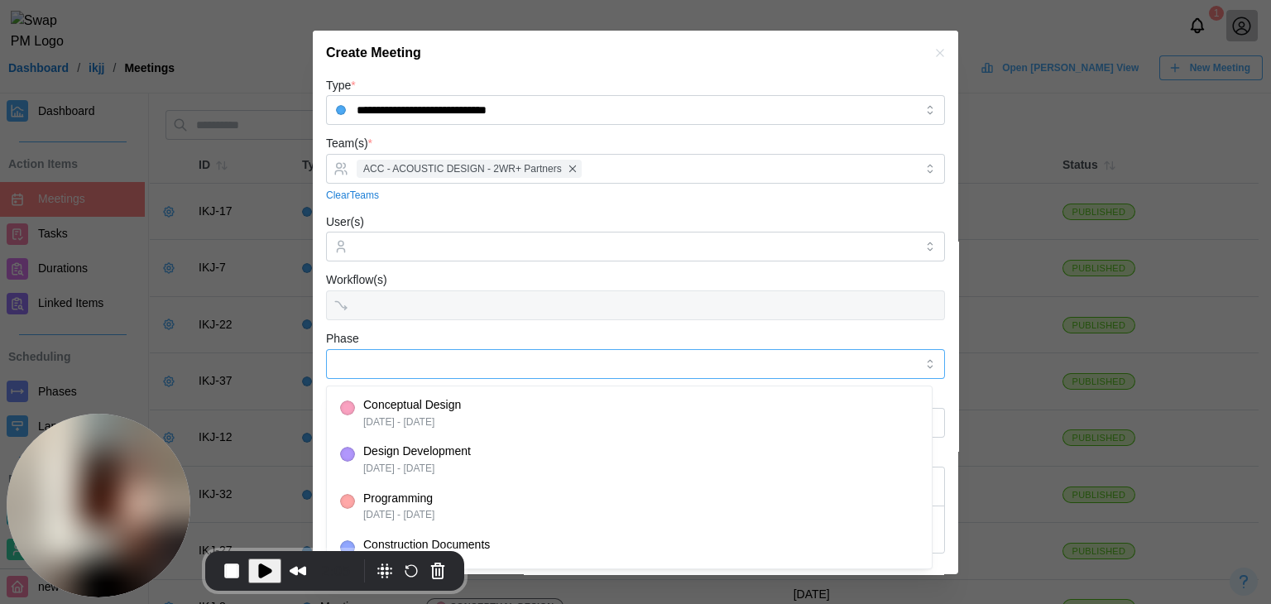
click at [377, 364] on input "Phase" at bounding box center [635, 364] width 619 height 30
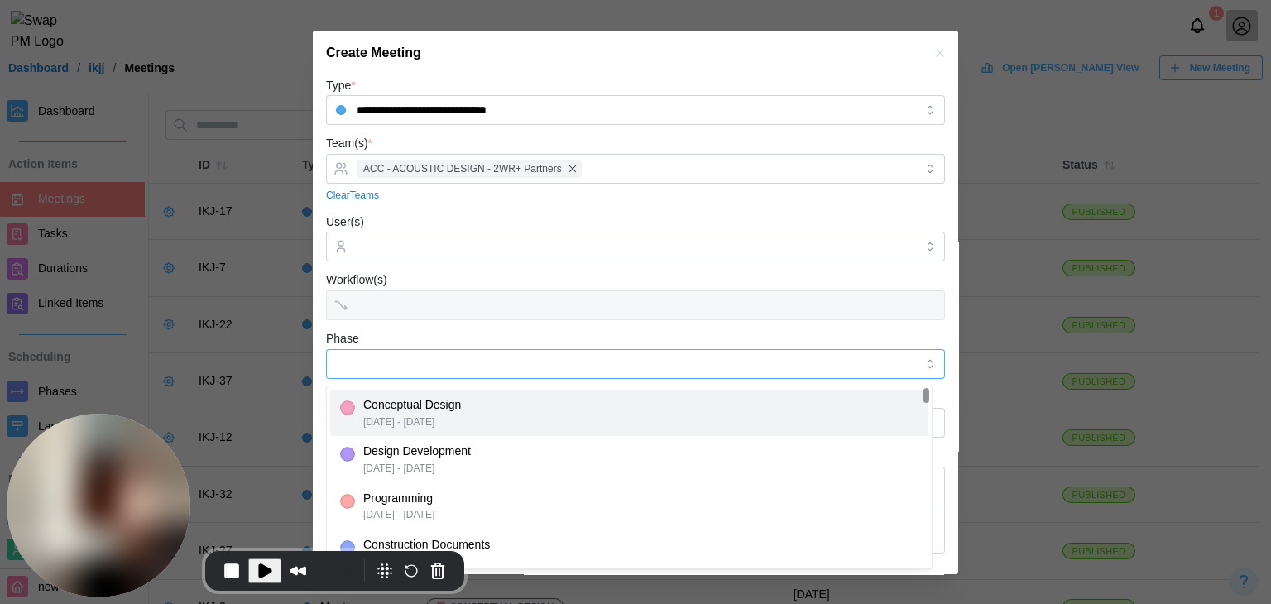
type input "**********"
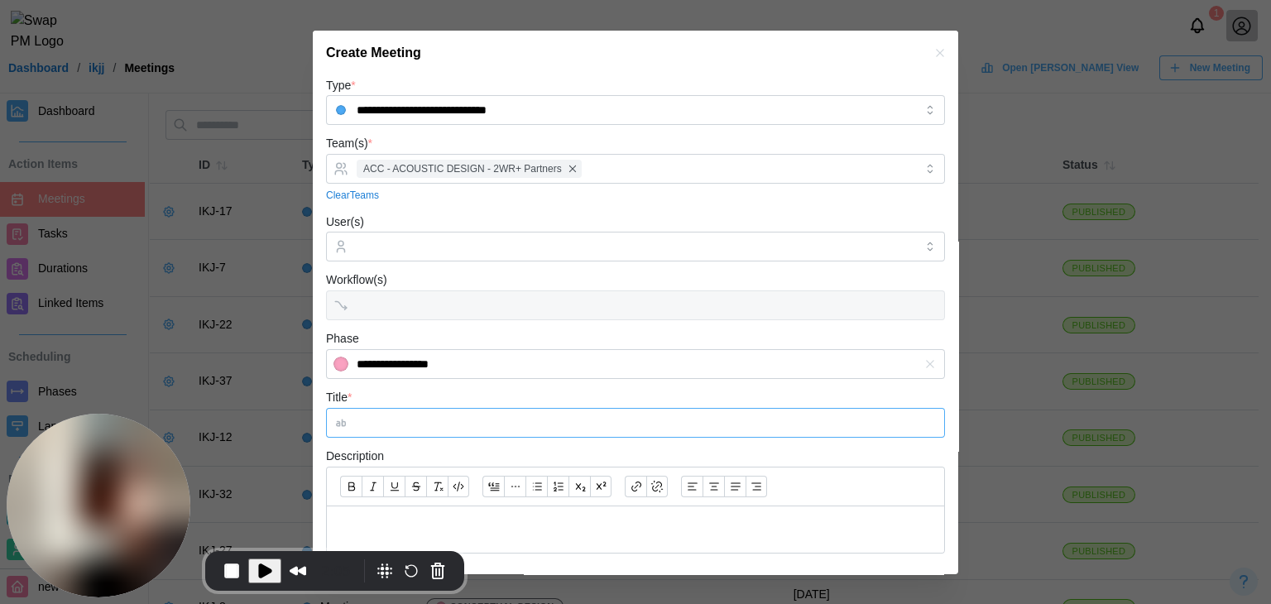
click at [391, 436] on input "Title *" at bounding box center [635, 423] width 619 height 30
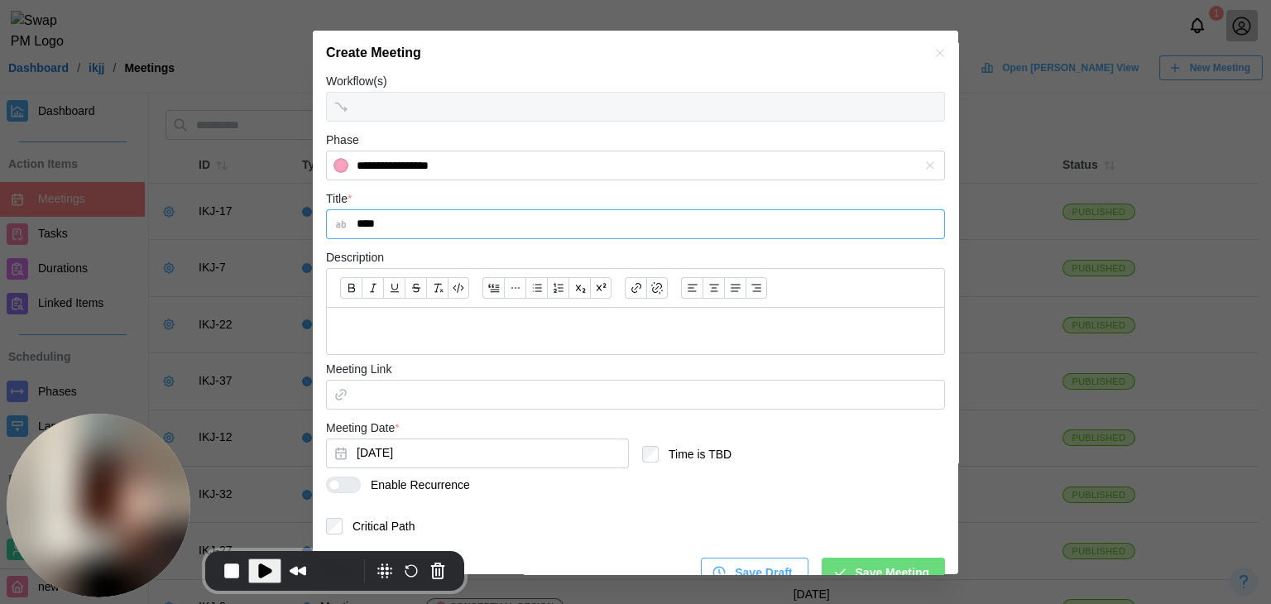
scroll to position [225, 0]
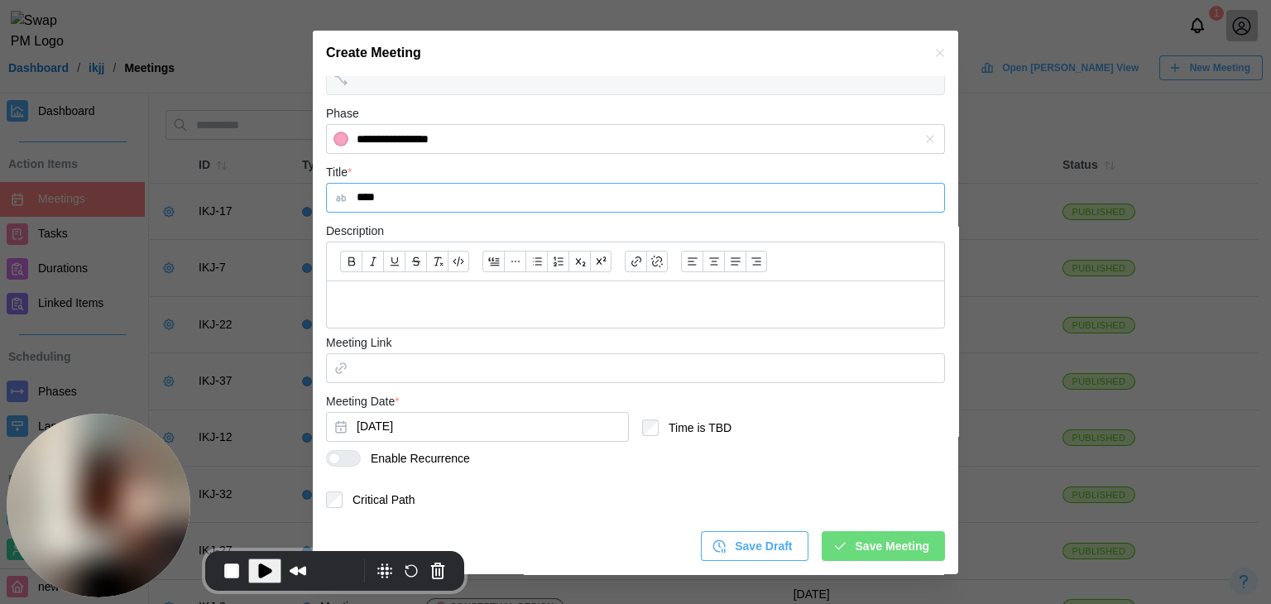
type input "****"
click at [343, 459] on div at bounding box center [350, 458] width 20 height 15
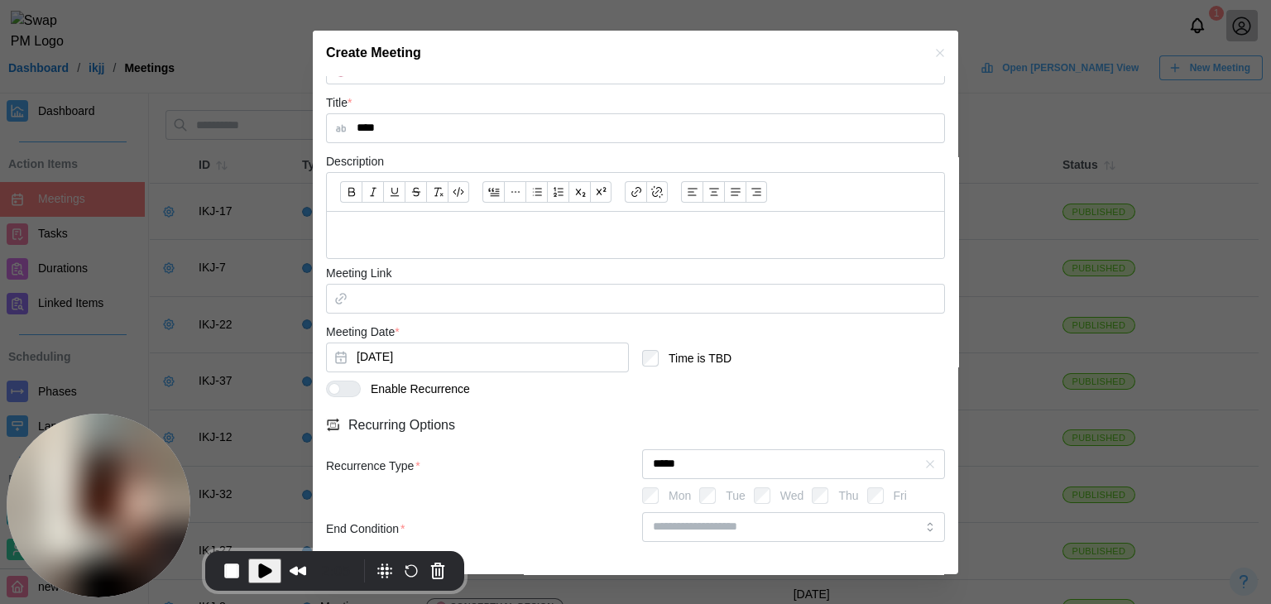
scroll to position [361, 0]
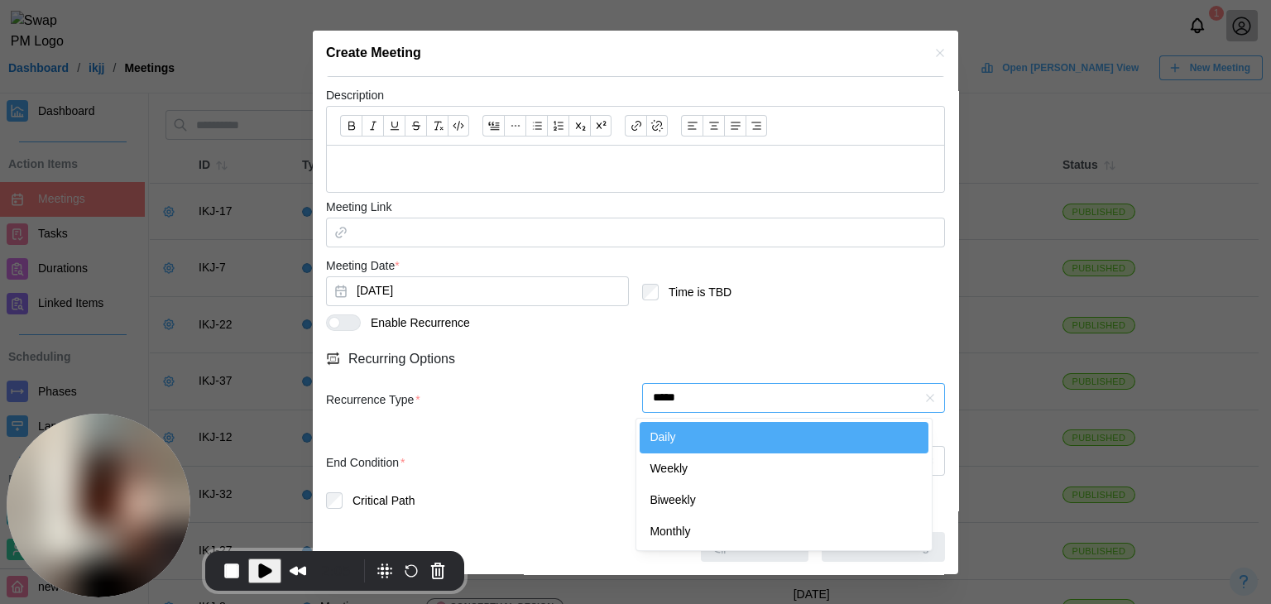
click at [800, 401] on input "*****" at bounding box center [793, 398] width 303 height 30
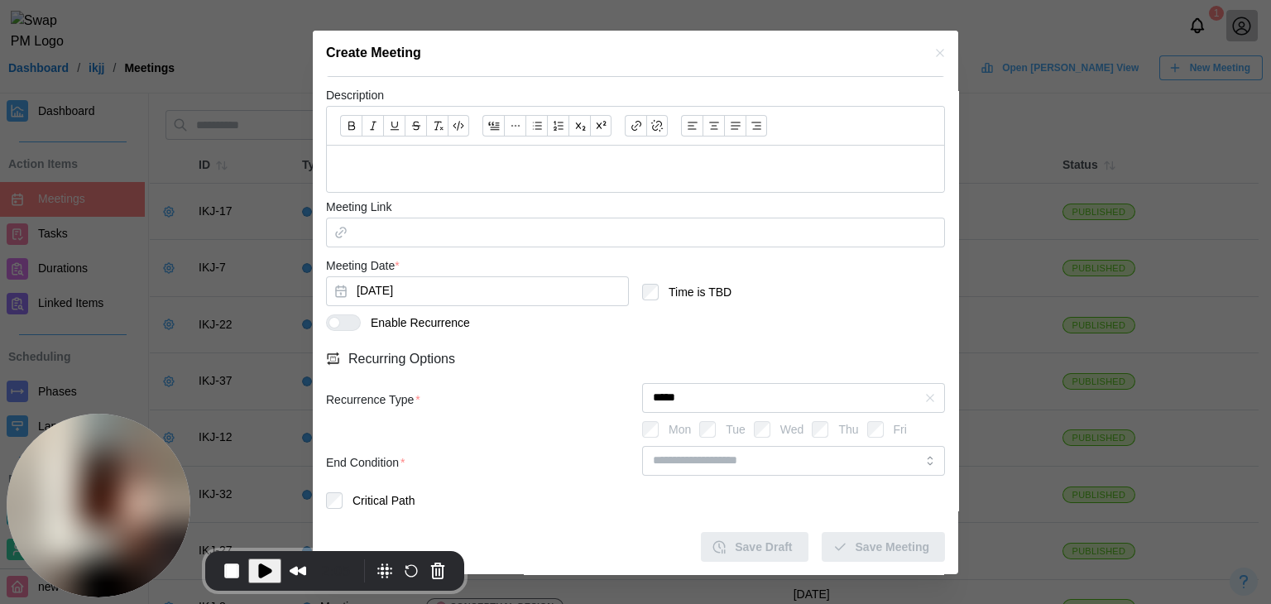
click at [739, 356] on div "Recurring Options" at bounding box center [635, 359] width 619 height 22
click at [741, 473] on input "search" at bounding box center [793, 461] width 303 height 30
type input "********"
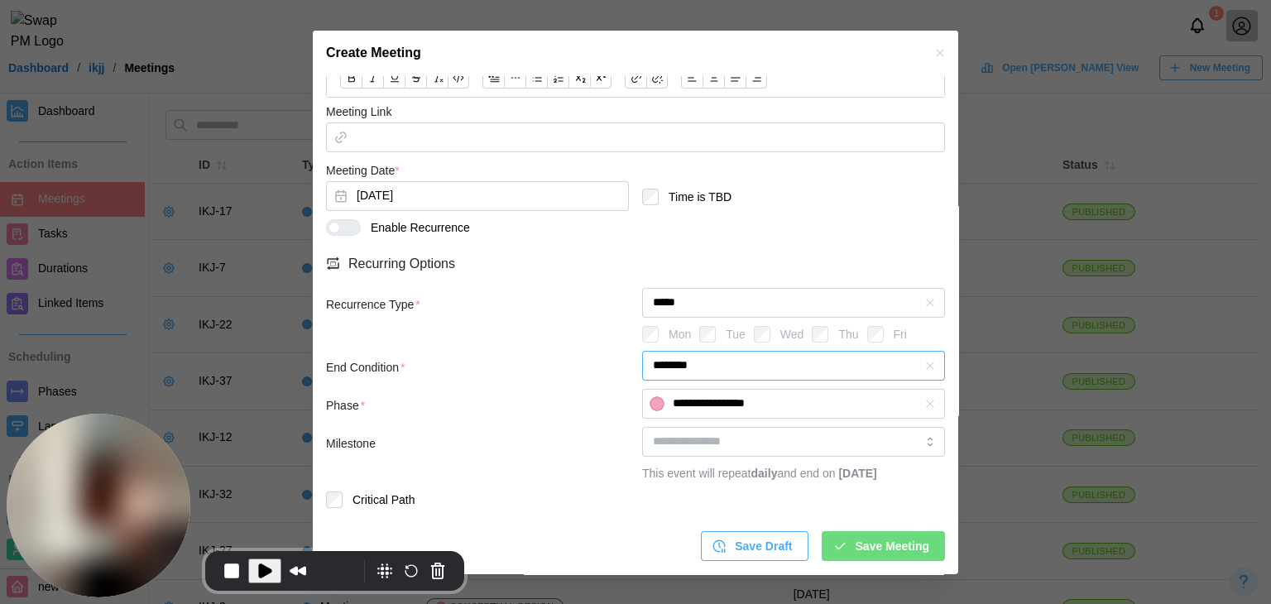
scroll to position [473, 0]
click at [866, 535] on span "Save Meeting" at bounding box center [893, 546] width 74 height 28
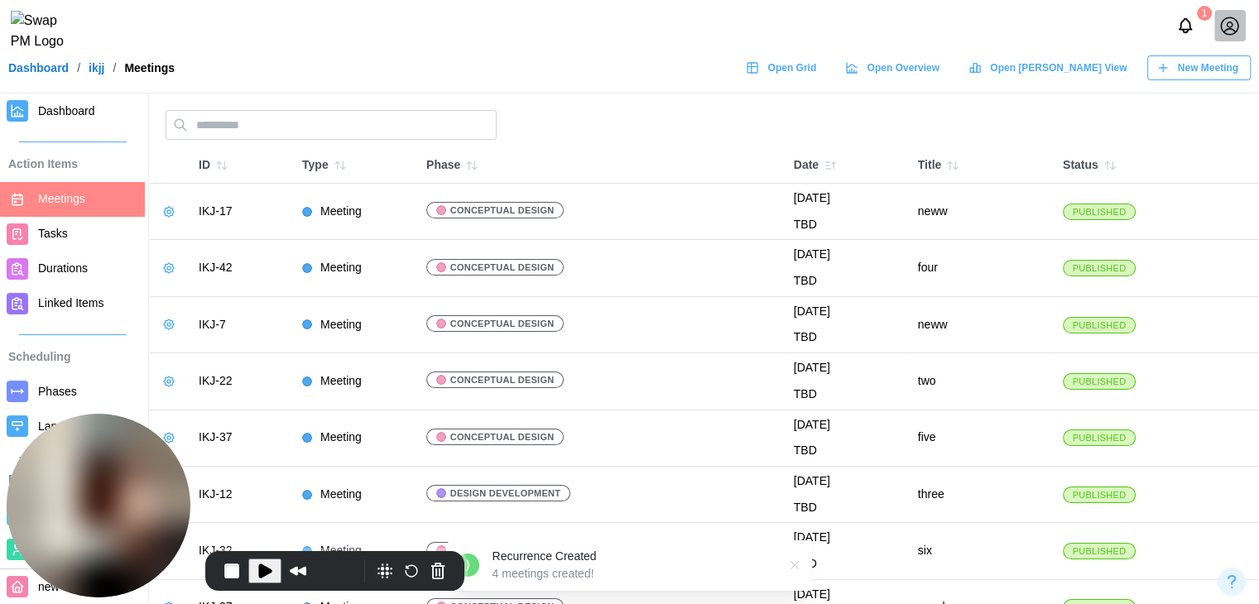
click at [1221, 71] on span "New Meeting" at bounding box center [1208, 67] width 60 height 23
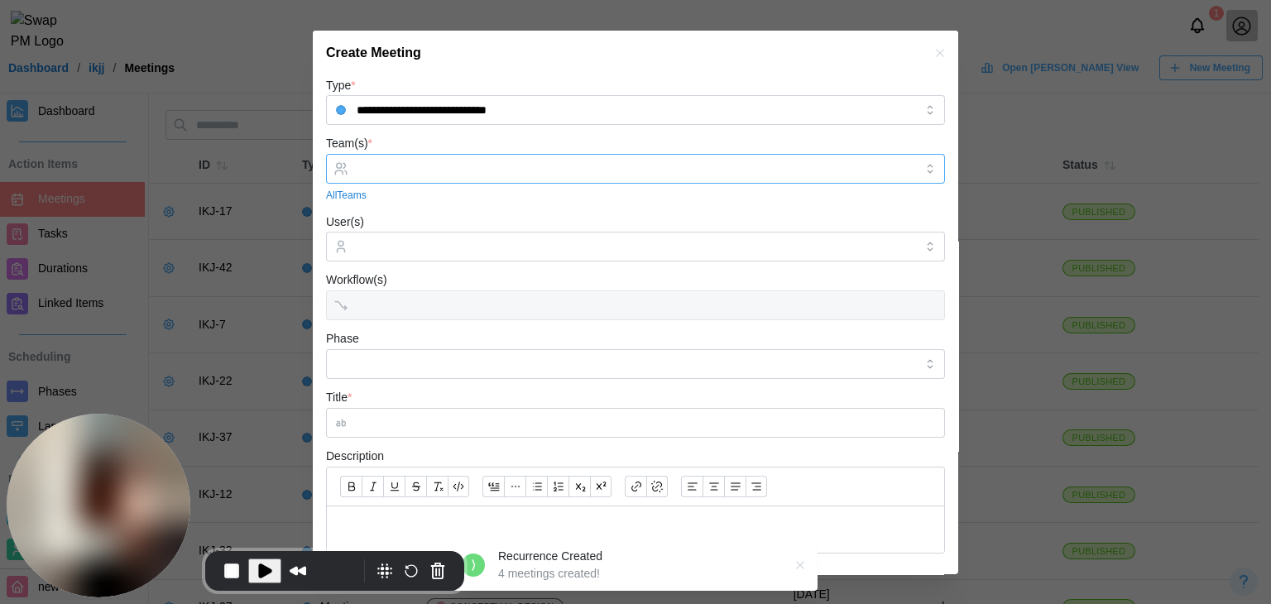
click at [391, 162] on input "Team(s) *" at bounding box center [636, 168] width 558 height 13
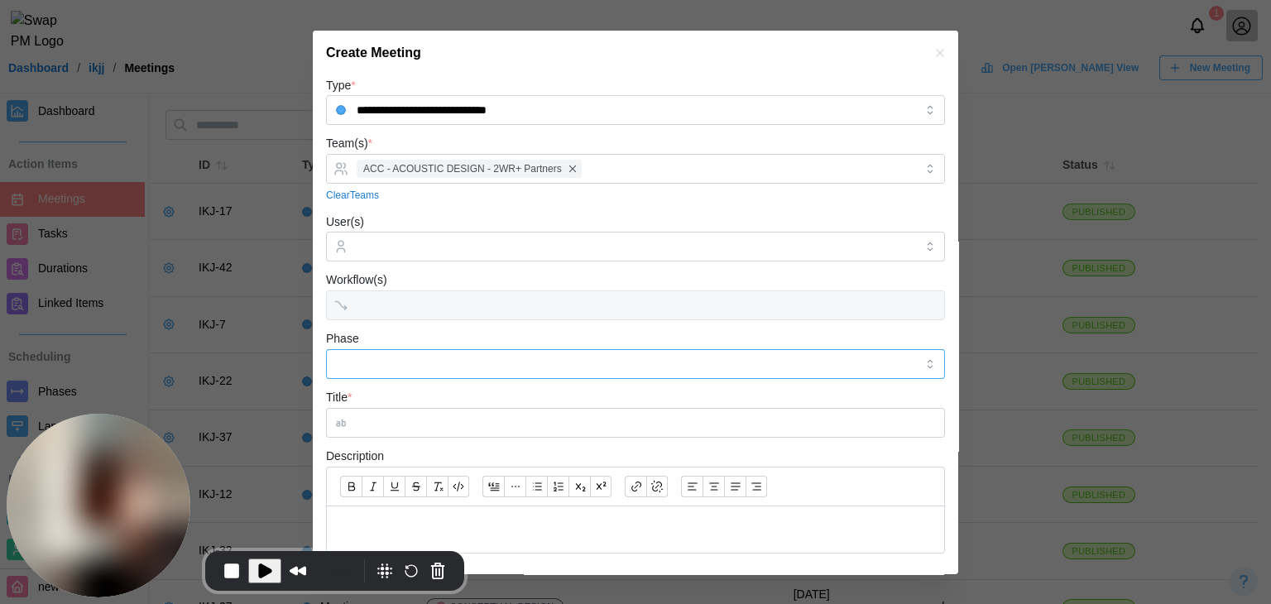
click at [383, 362] on input "Phase" at bounding box center [635, 364] width 619 height 30
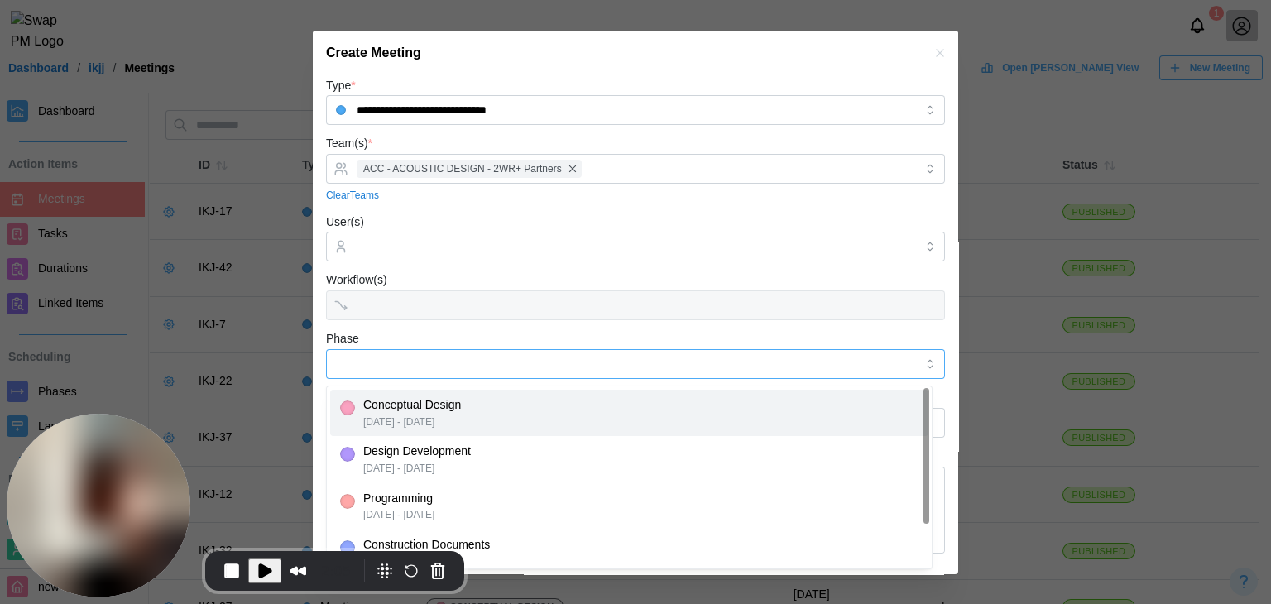
type input "**********"
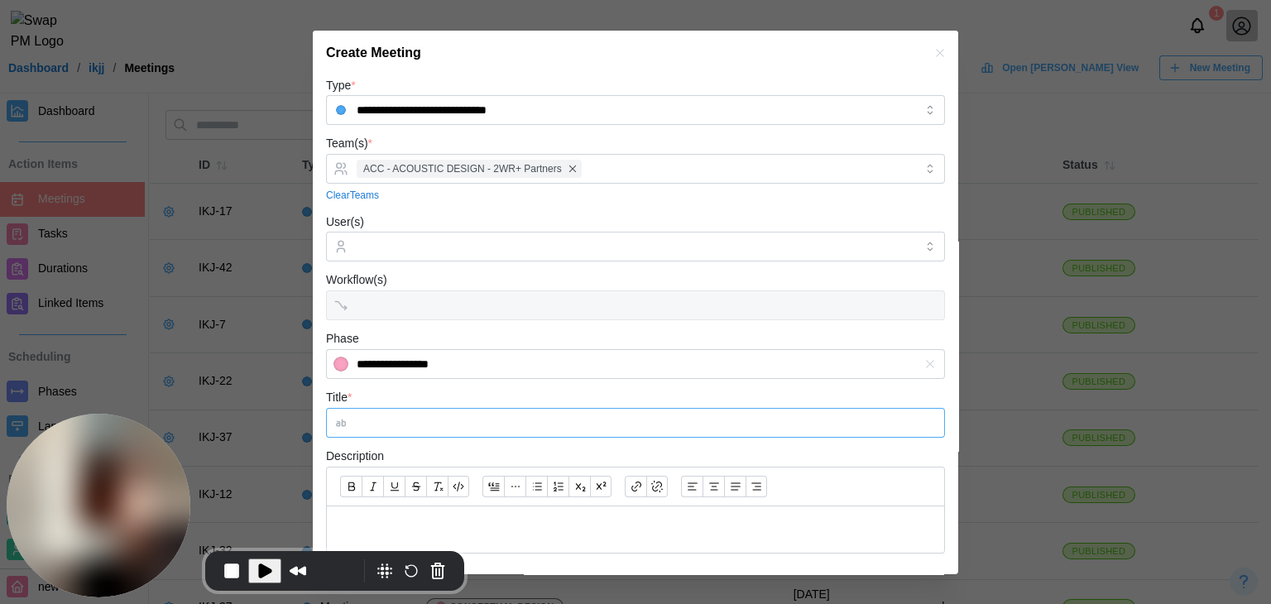
click at [406, 427] on input "Title *" at bounding box center [635, 423] width 619 height 30
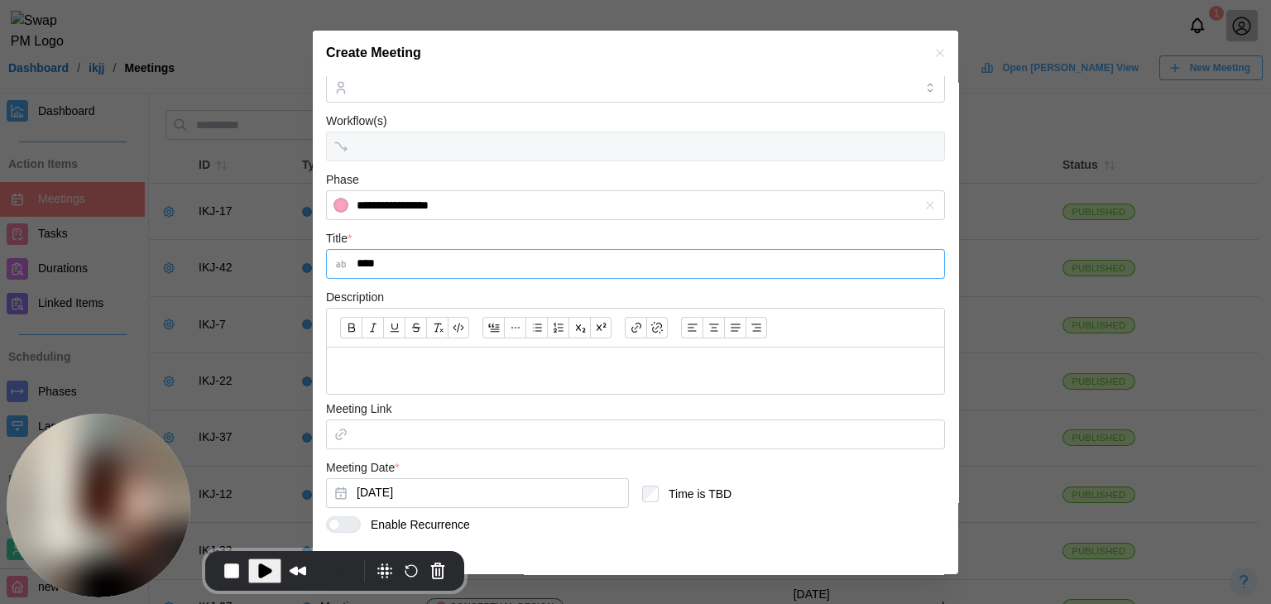
scroll to position [225, 0]
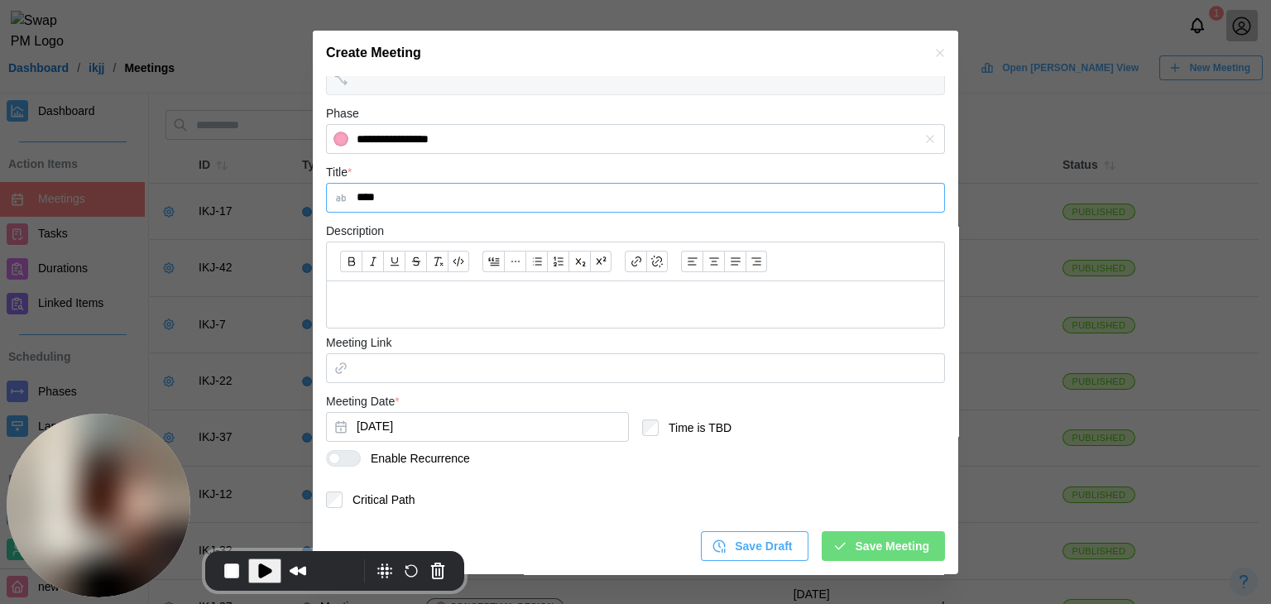
type input "****"
click at [356, 454] on div at bounding box center [350, 458] width 20 height 15
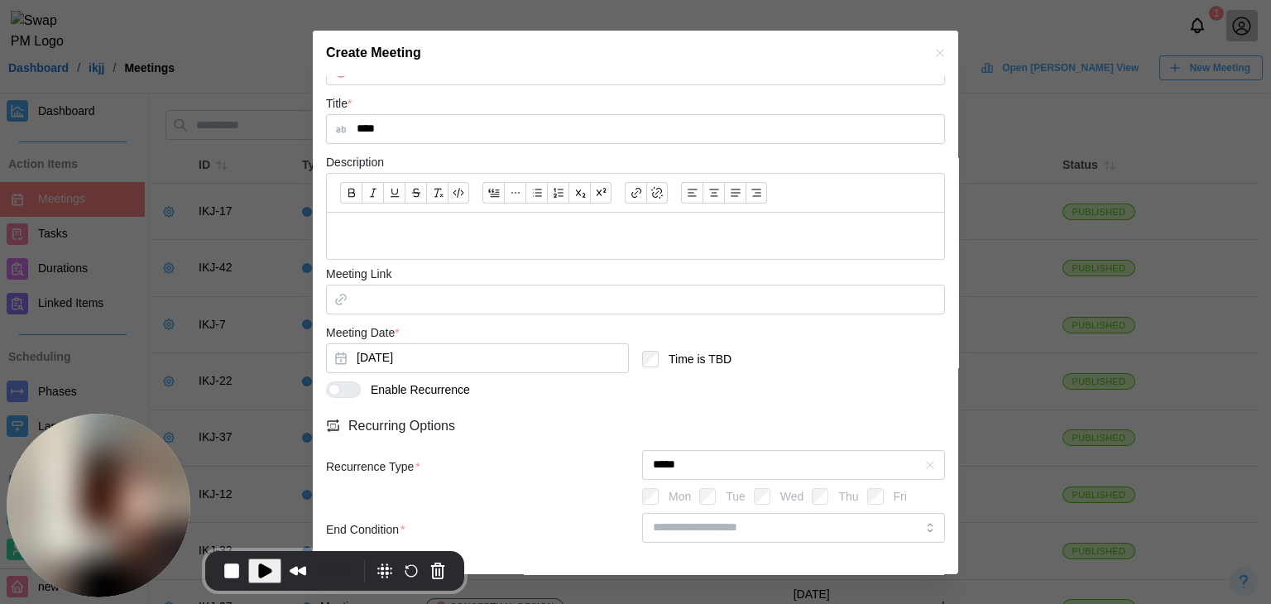
scroll to position [361, 0]
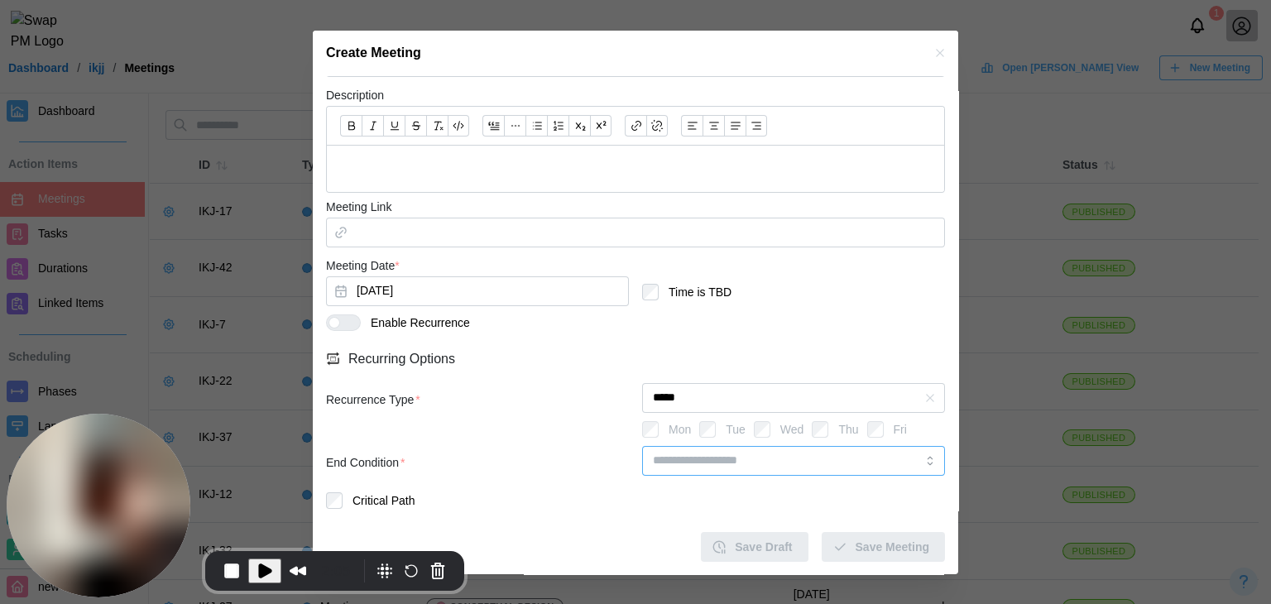
click at [752, 458] on input "search" at bounding box center [793, 461] width 303 height 30
type input "********"
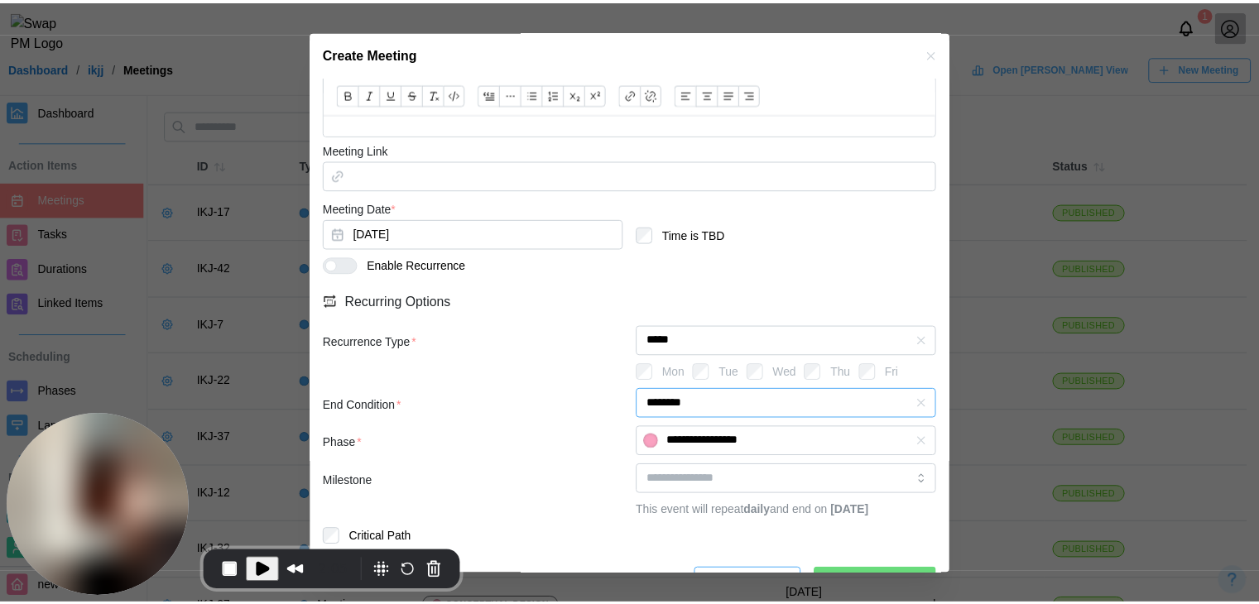
scroll to position [444, 0]
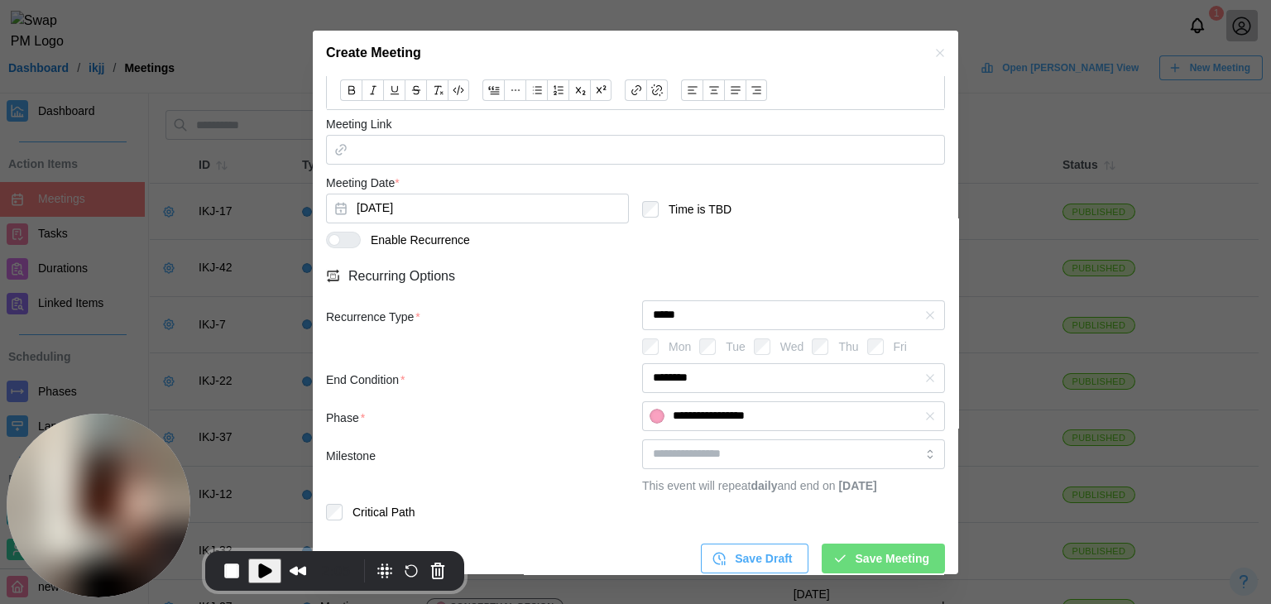
click at [883, 563] on span "Save Meeting" at bounding box center [893, 559] width 74 height 28
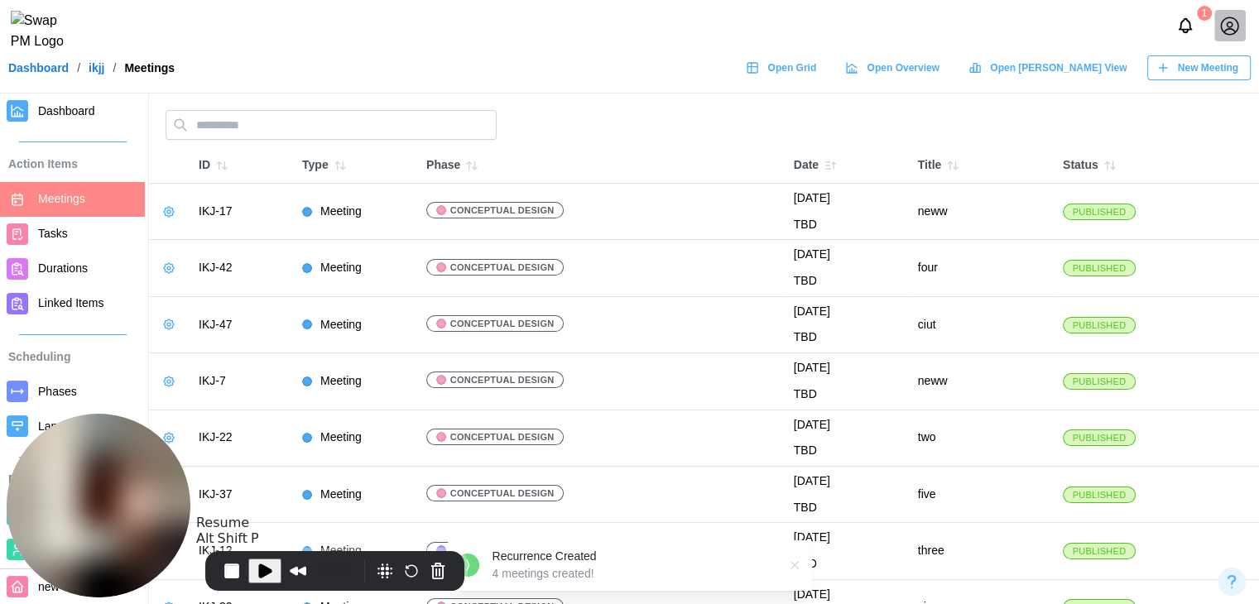
click at [260, 562] on span "Play Recording" at bounding box center [265, 571] width 20 height 20
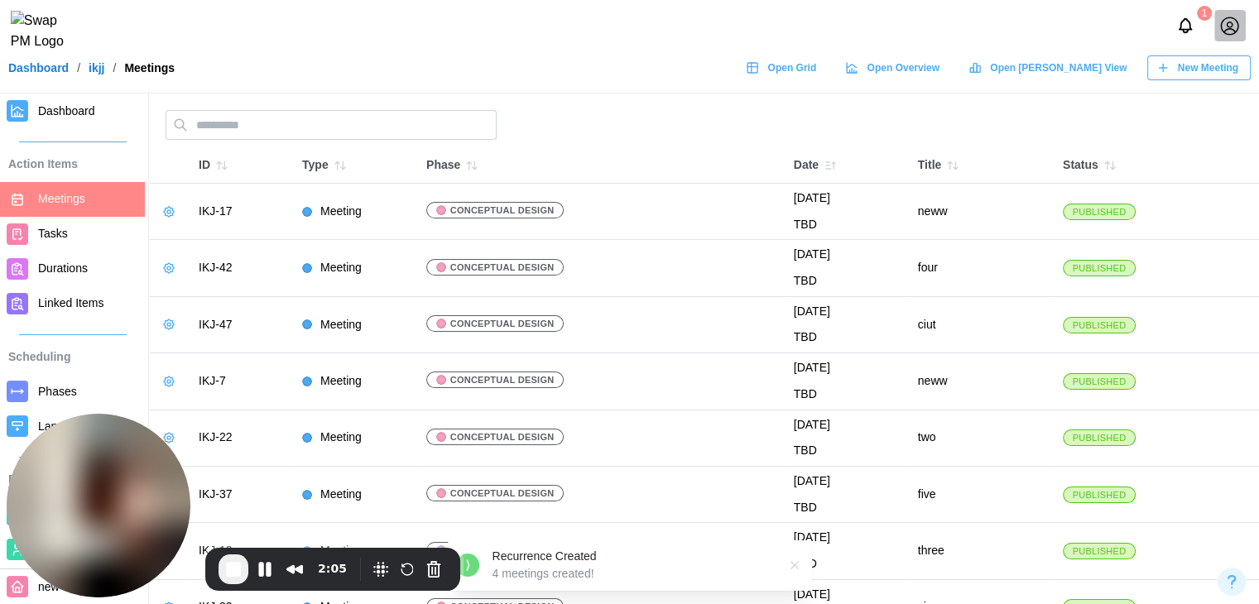
click at [67, 109] on span "Dashboard" at bounding box center [66, 110] width 57 height 13
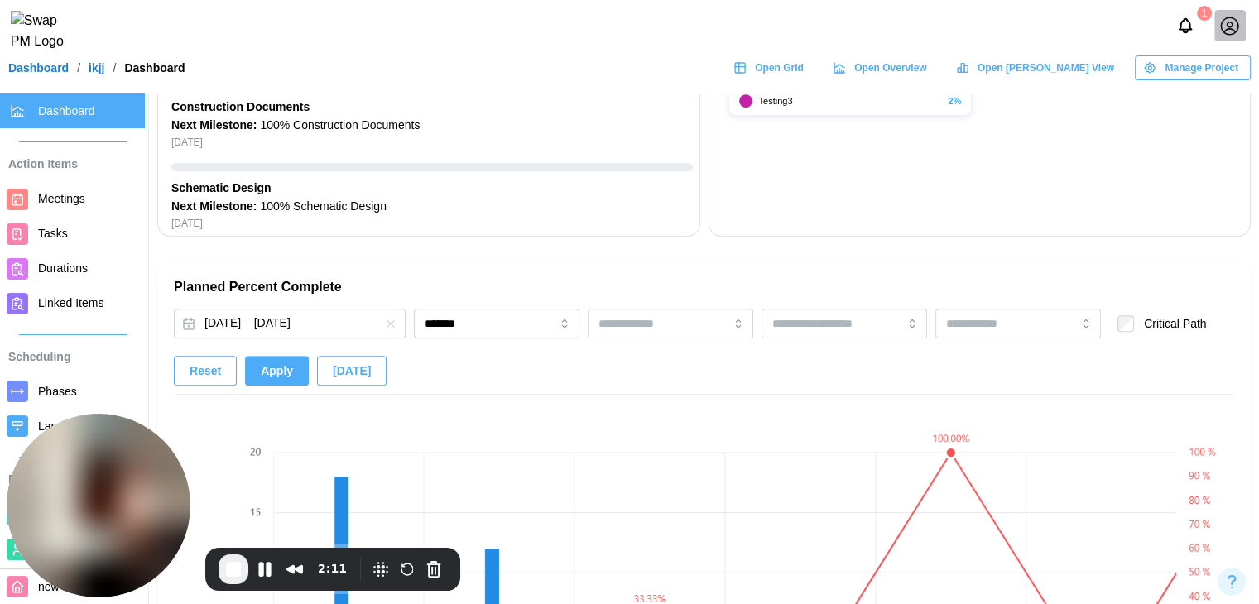
scroll to position [1241, 0]
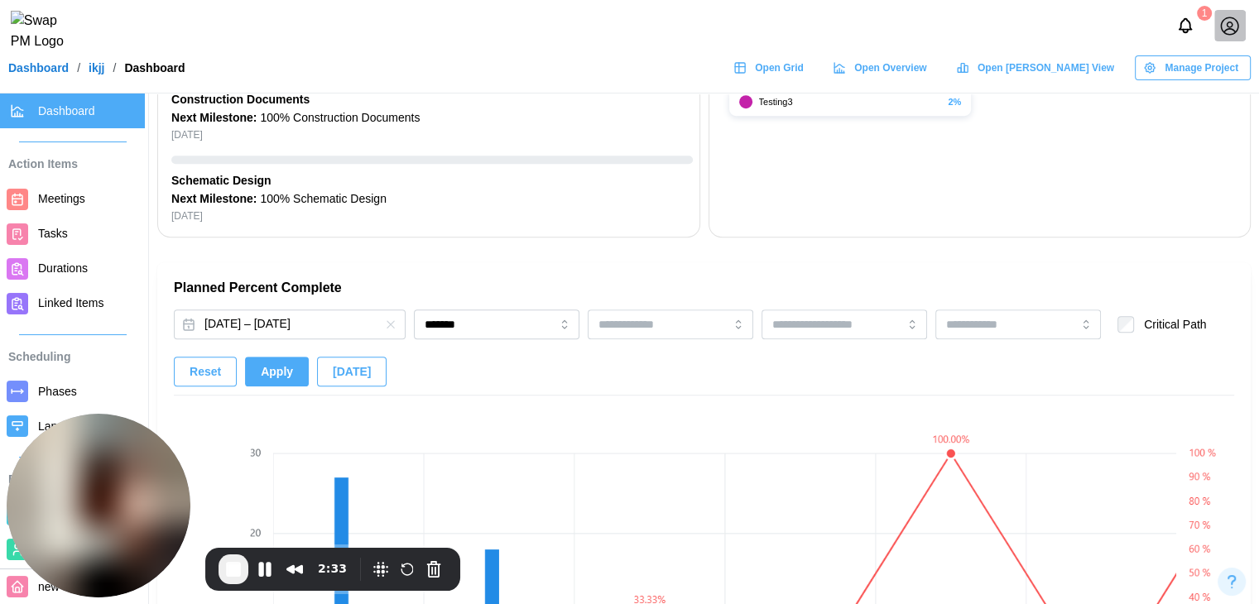
scroll to position [1159, 0]
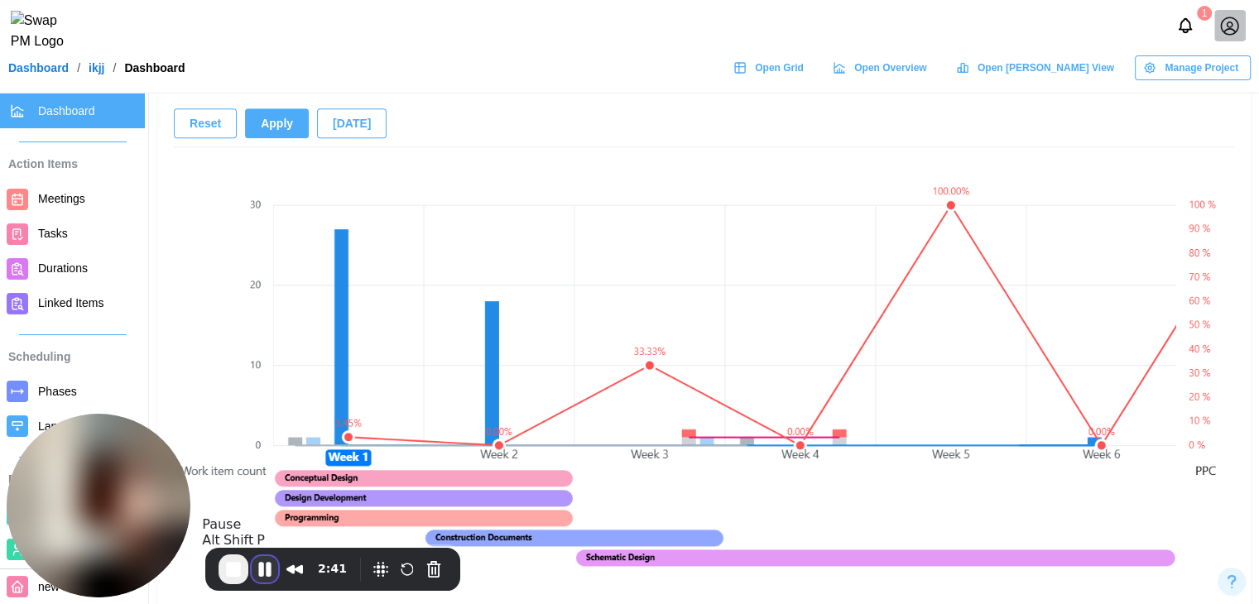
click at [269, 570] on button "Pause Recording" at bounding box center [265, 569] width 26 height 26
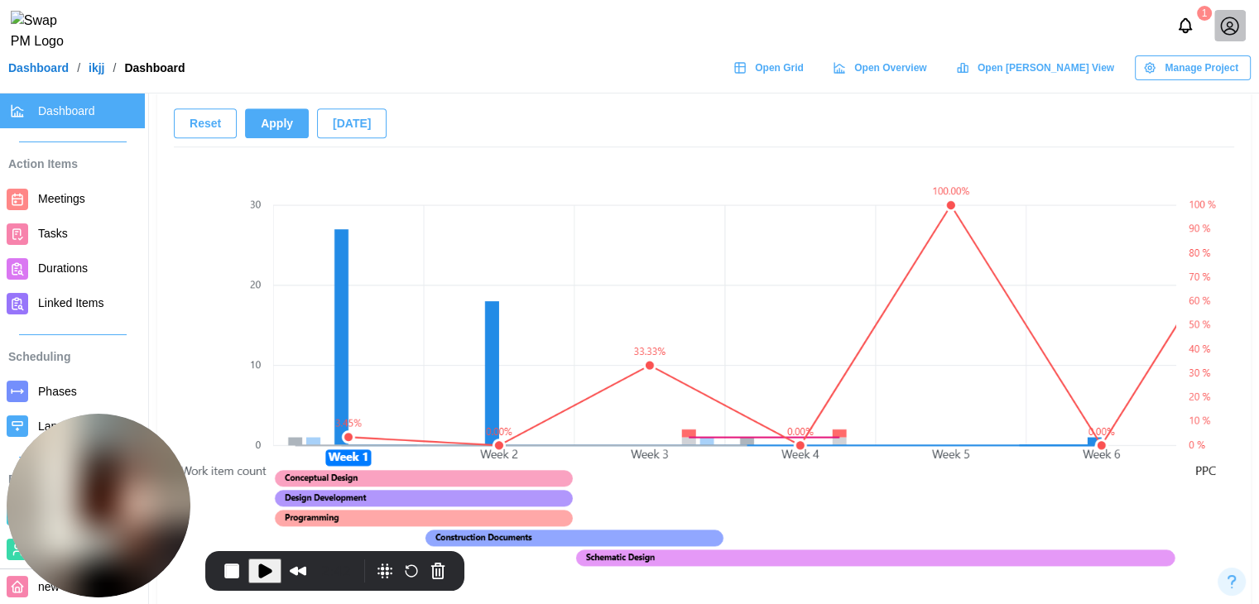
click at [60, 200] on span "Meetings" at bounding box center [61, 198] width 47 height 13
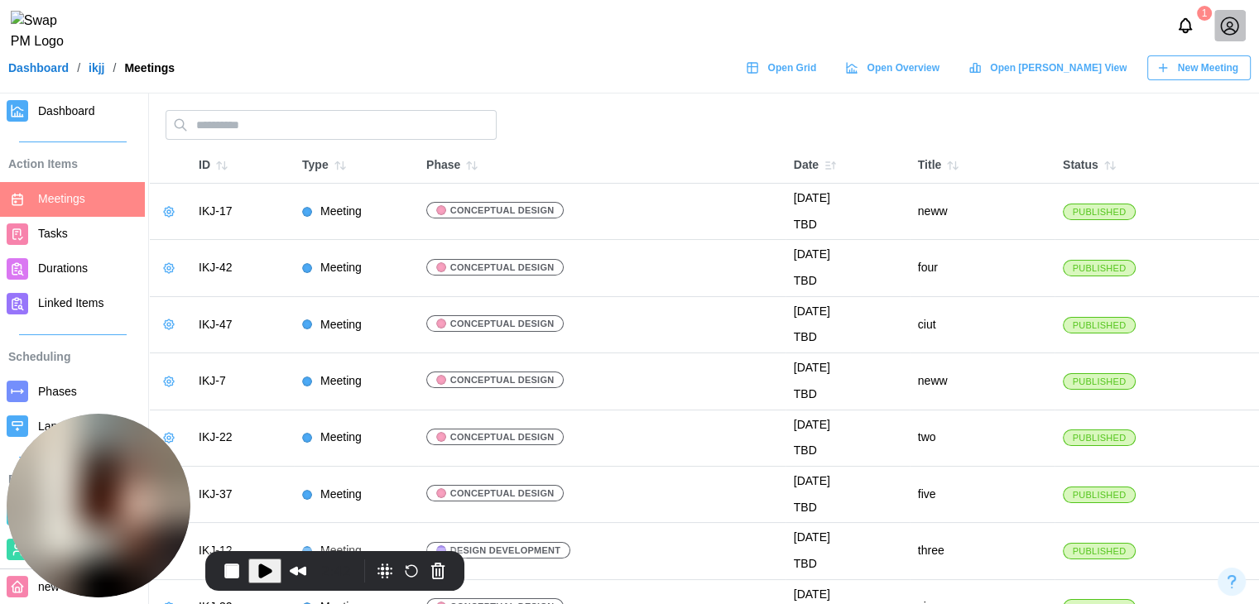
click at [1186, 76] on span "New Meeting" at bounding box center [1208, 67] width 60 height 23
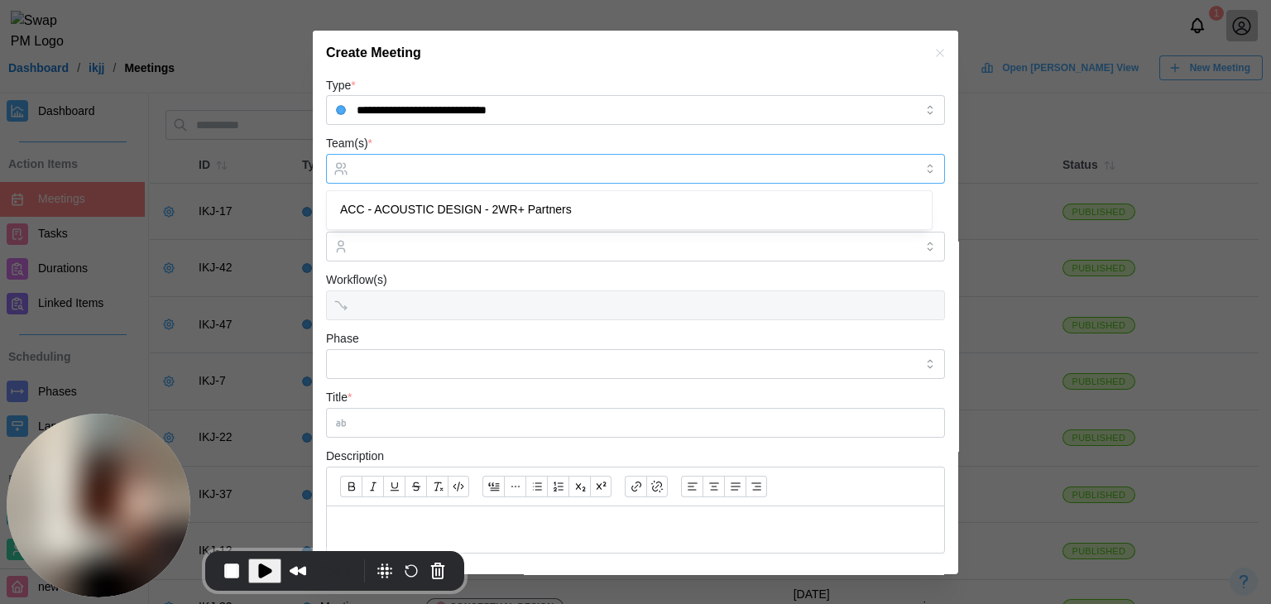
click at [416, 164] on input "Team(s) *" at bounding box center [636, 168] width 558 height 13
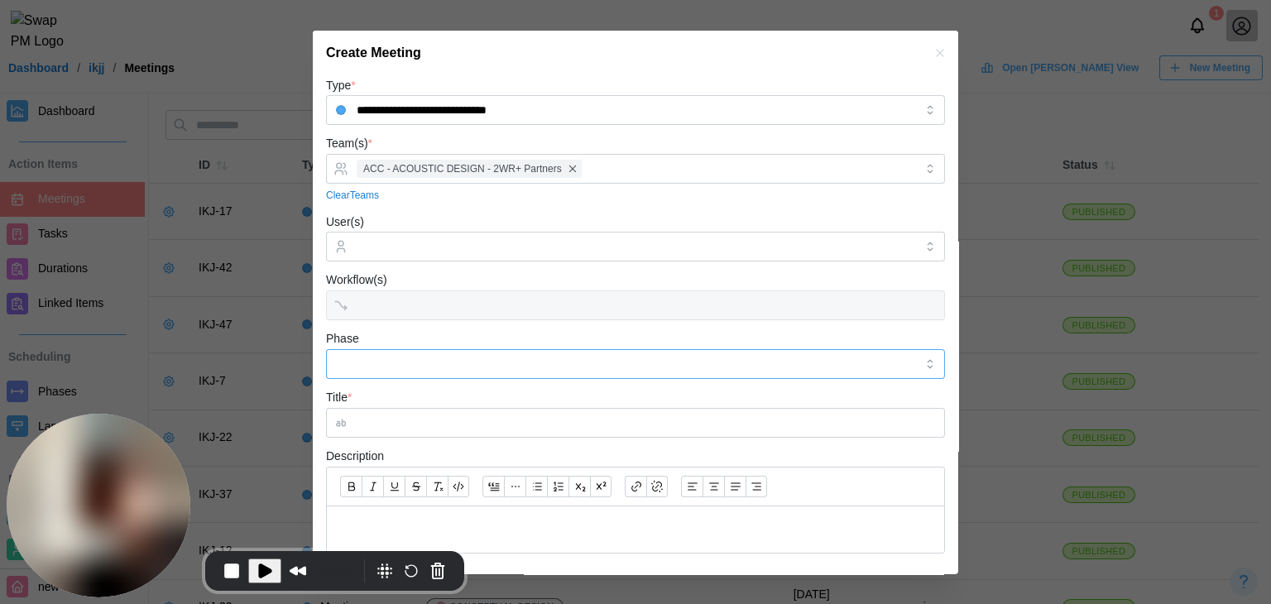
click at [395, 354] on input "Phase" at bounding box center [635, 364] width 619 height 30
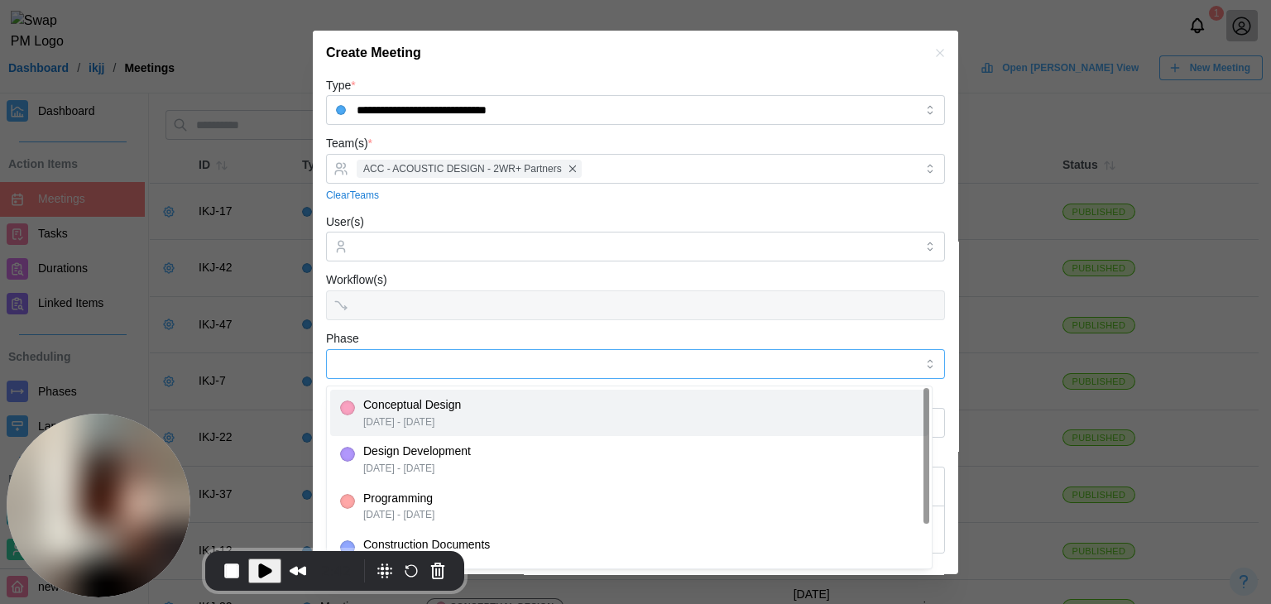
type input "**********"
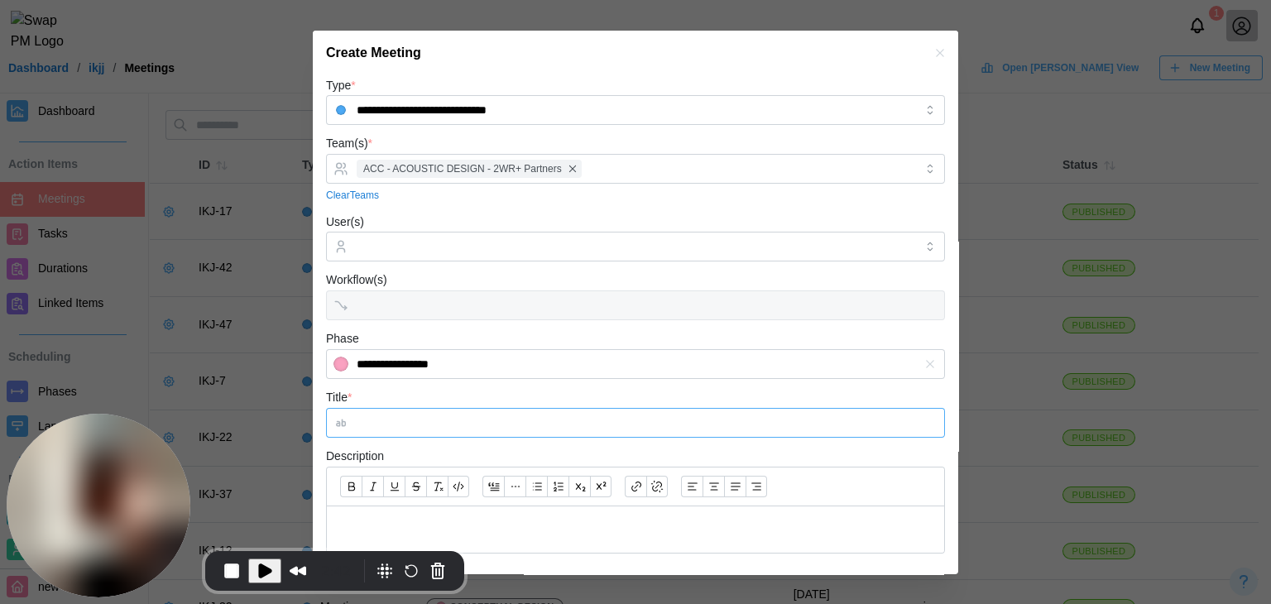
click at [486, 426] on input "Title *" at bounding box center [635, 423] width 619 height 30
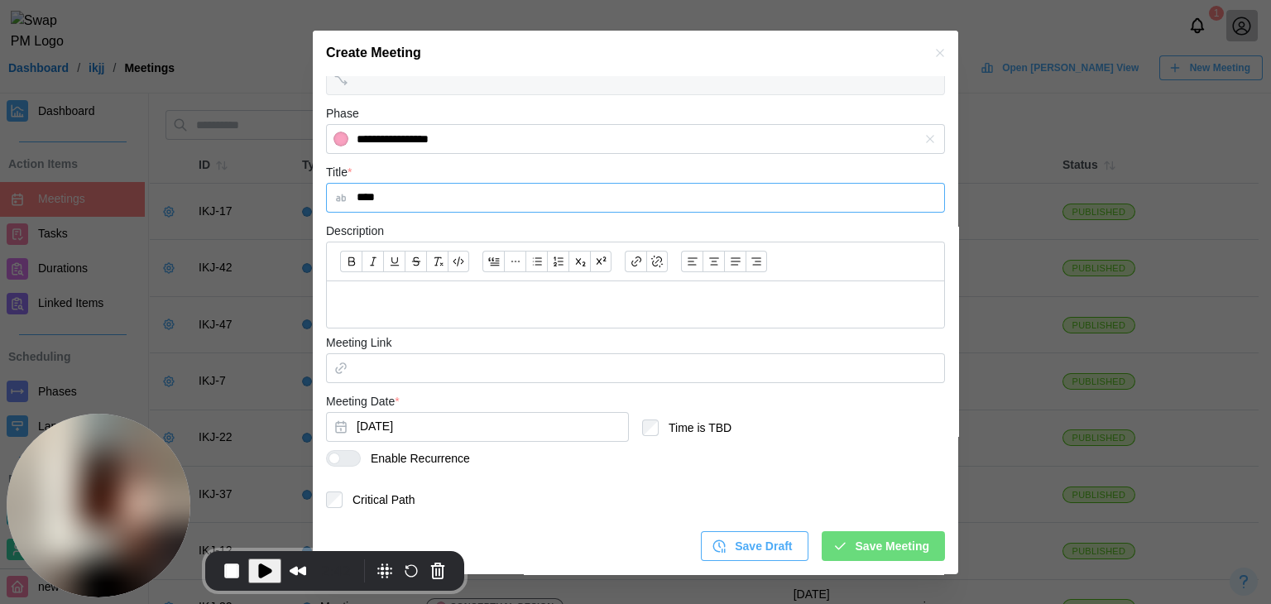
type input "****"
click at [343, 459] on div at bounding box center [350, 458] width 20 height 15
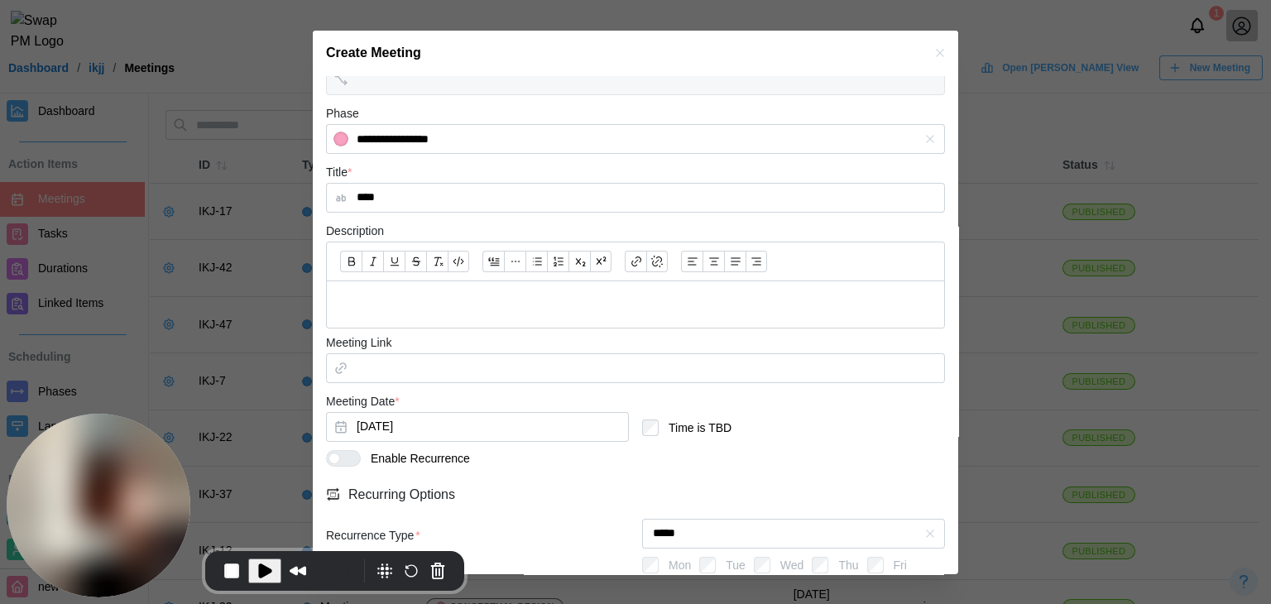
scroll to position [361, 0]
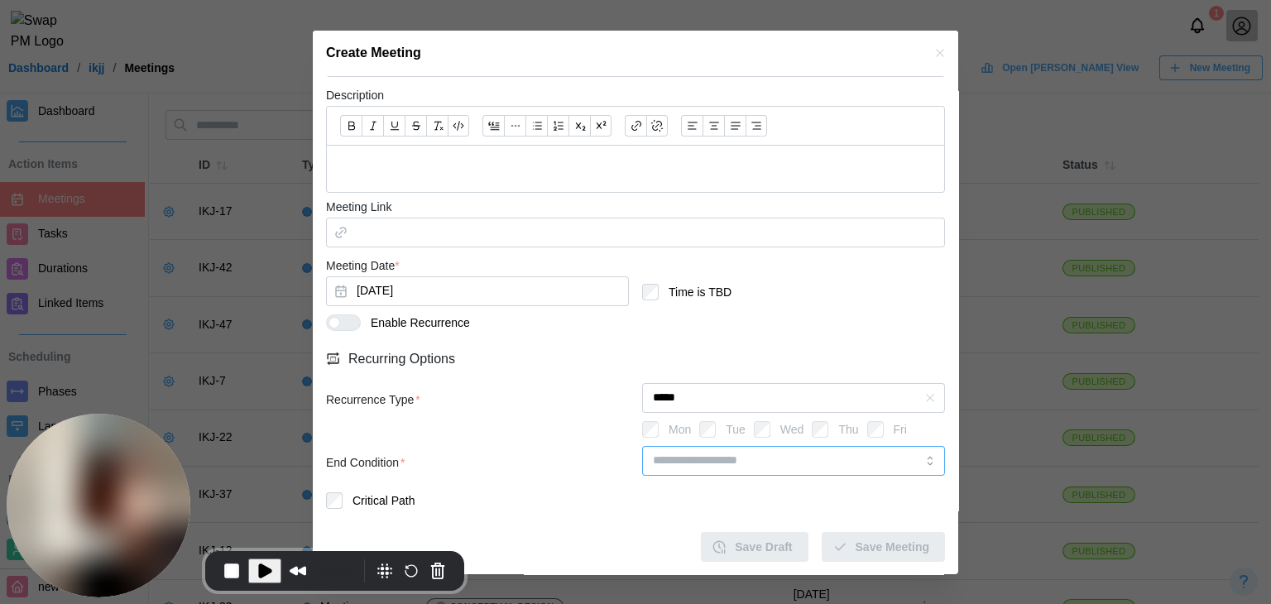
click at [714, 468] on input "search" at bounding box center [793, 461] width 303 height 30
type input "********"
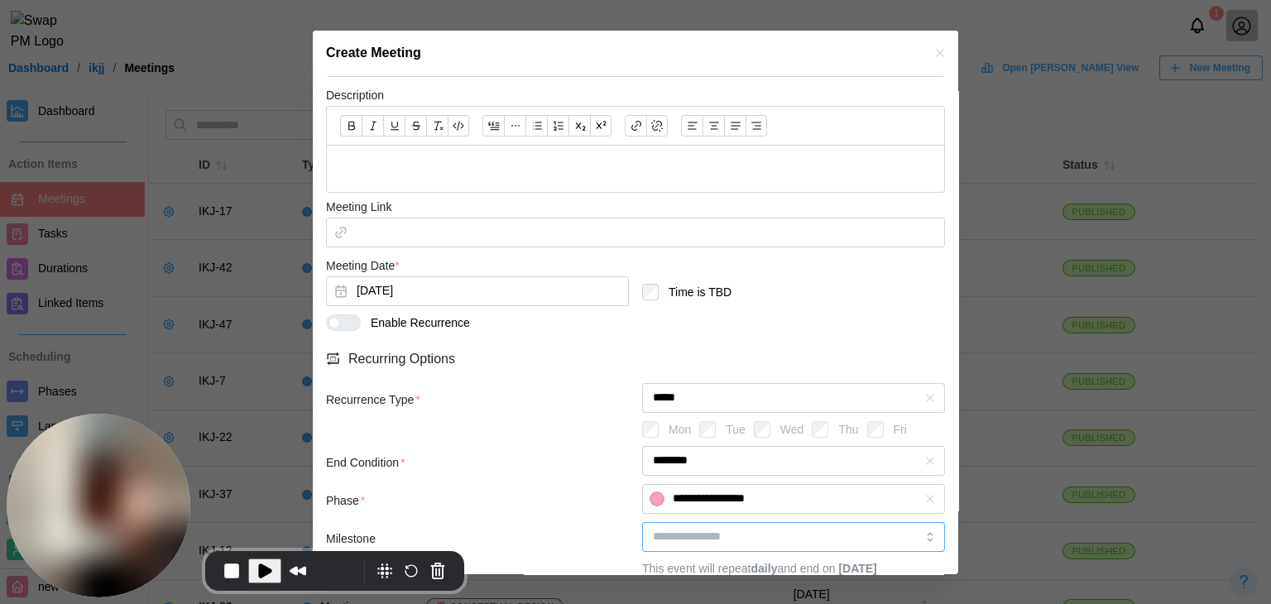
click at [715, 528] on input "search" at bounding box center [793, 537] width 303 height 30
click at [546, 487] on div "Phase *" at bounding box center [477, 497] width 303 height 26
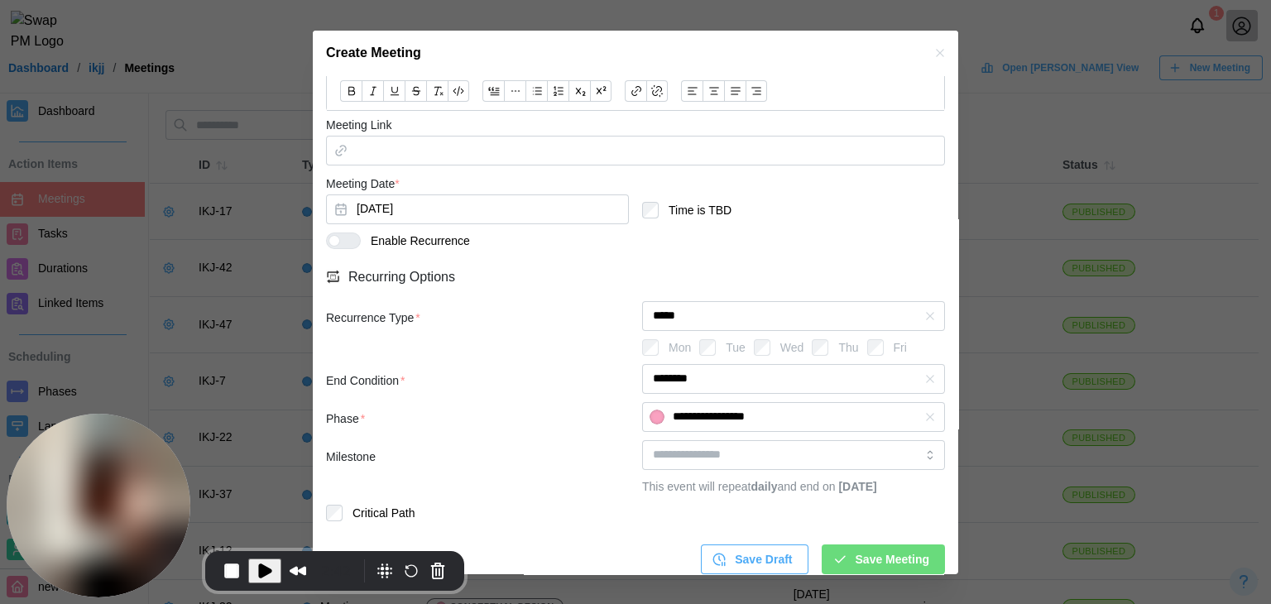
scroll to position [473, 0]
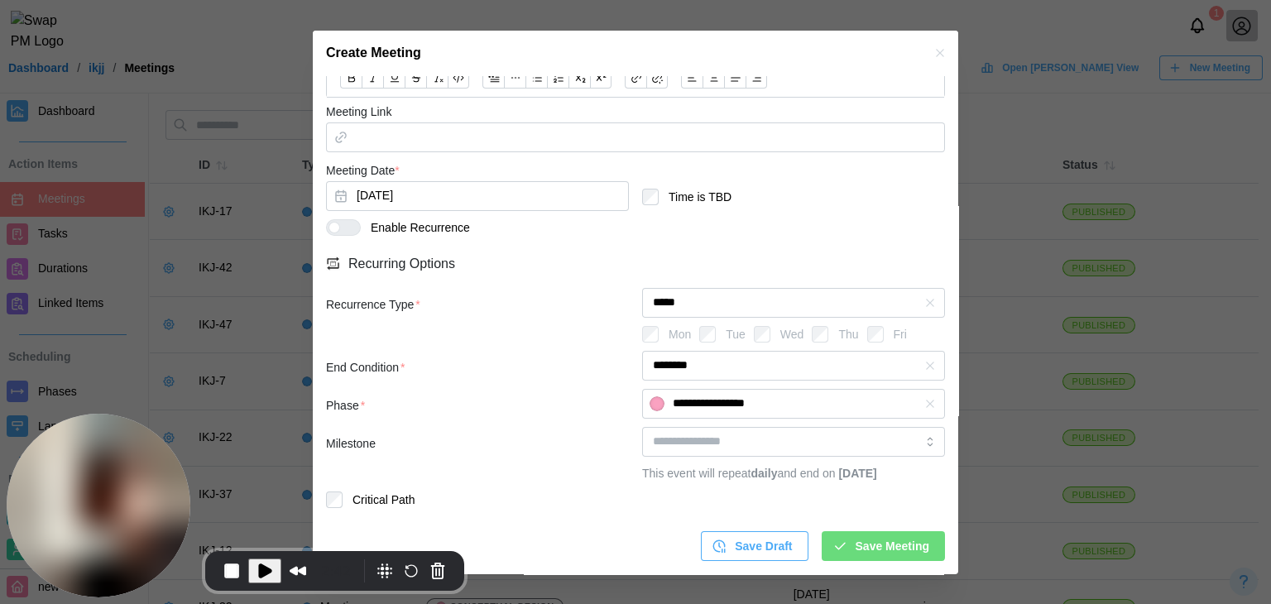
click at [875, 550] on span "Save Meeting" at bounding box center [893, 546] width 74 height 28
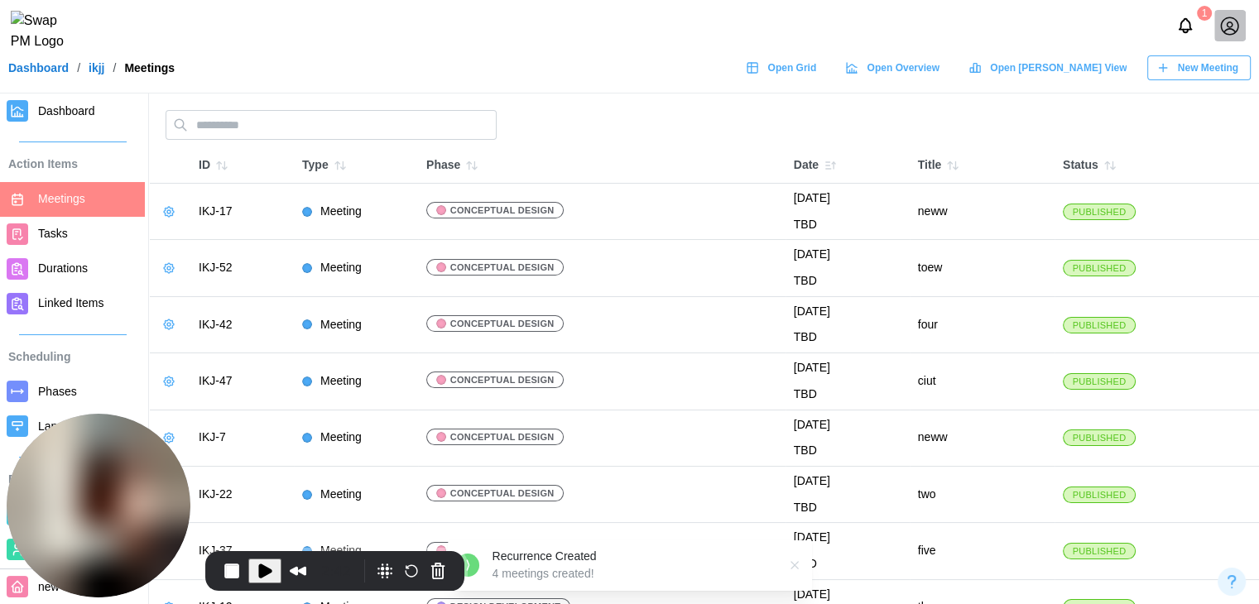
click at [1197, 70] on span "New Meeting" at bounding box center [1208, 67] width 60 height 23
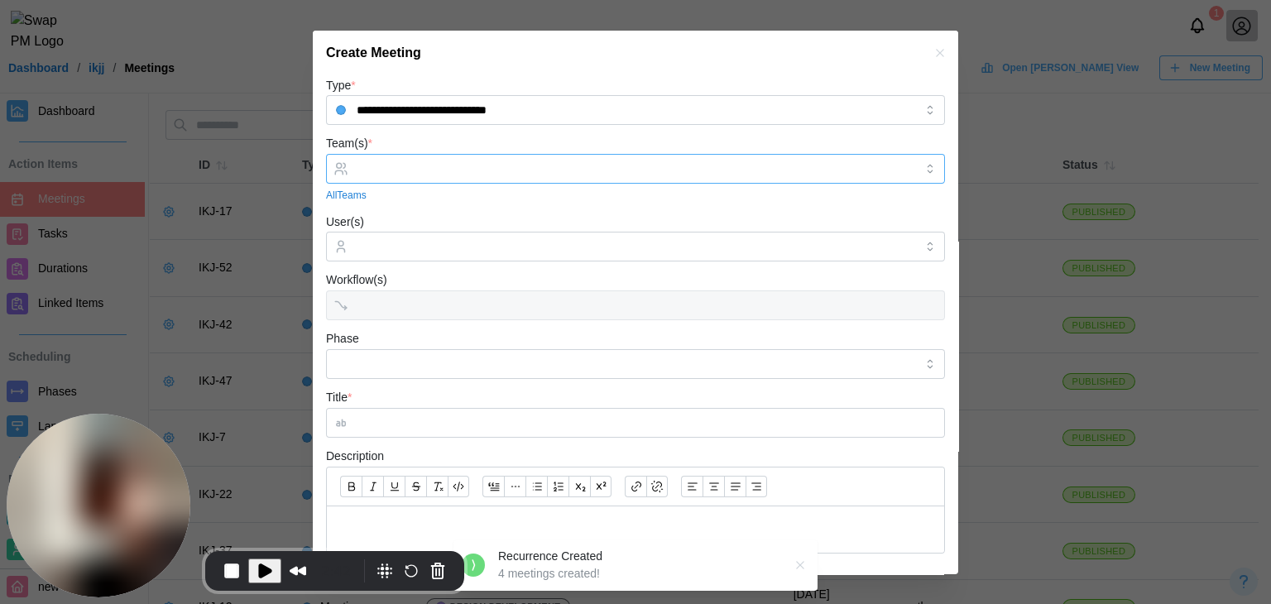
click at [512, 169] on input "Team(s) *" at bounding box center [636, 168] width 558 height 13
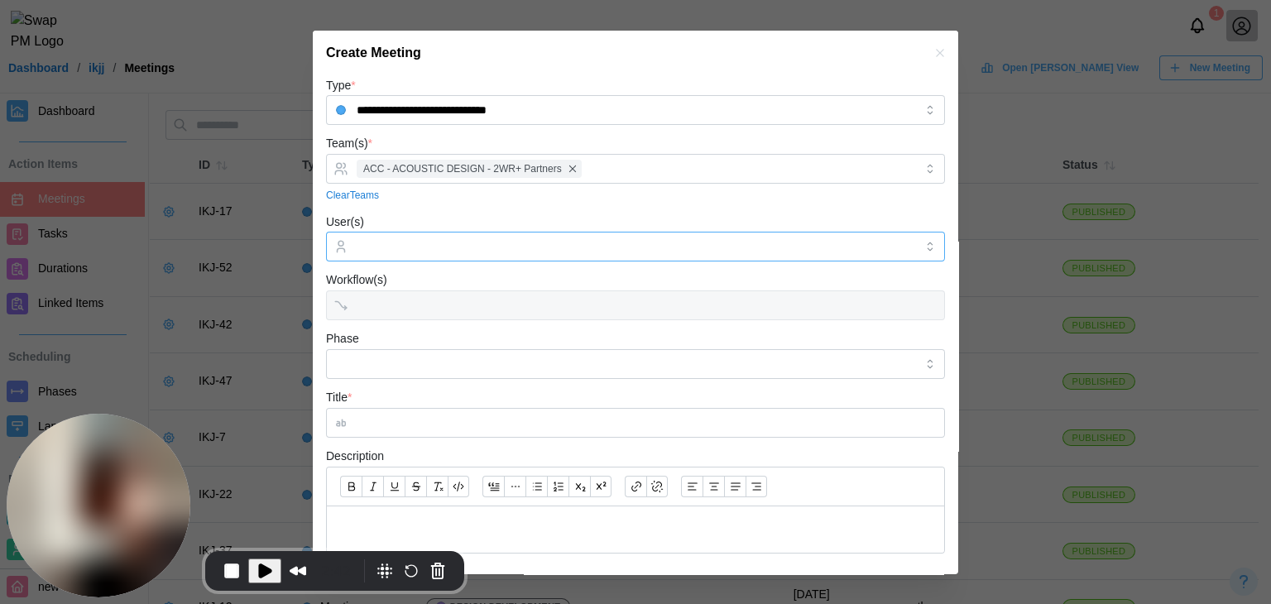
click at [448, 255] on div at bounding box center [634, 247] width 562 height 28
click at [372, 370] on input "Phase" at bounding box center [635, 364] width 619 height 30
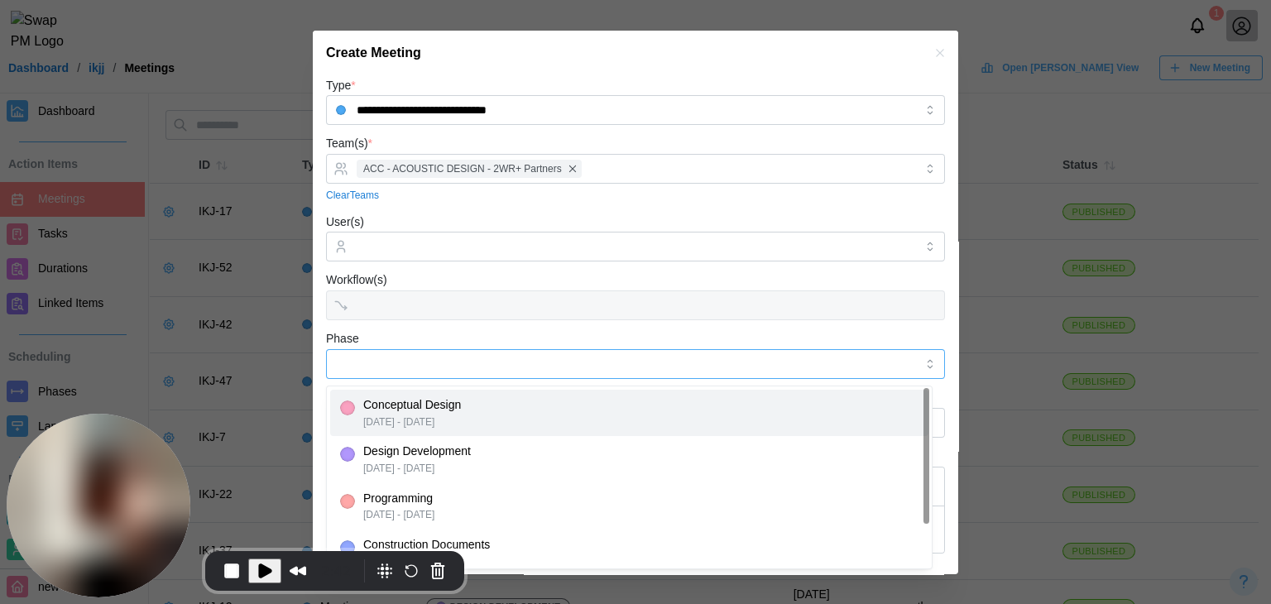
type input "**********"
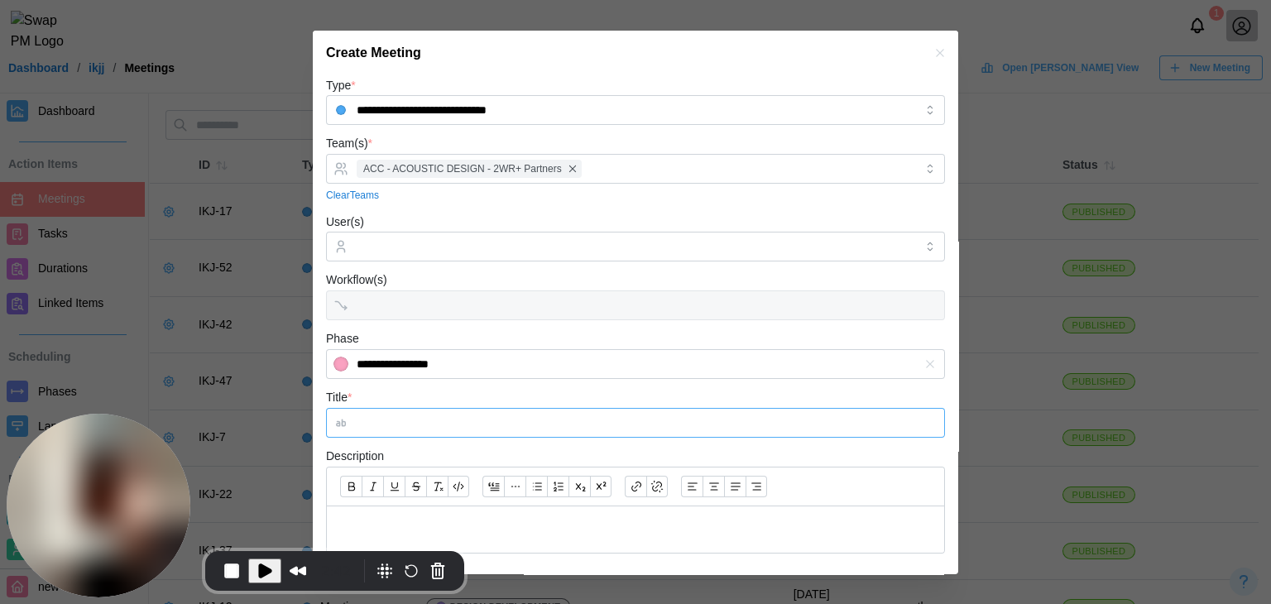
click at [407, 431] on input "Title *" at bounding box center [635, 423] width 619 height 30
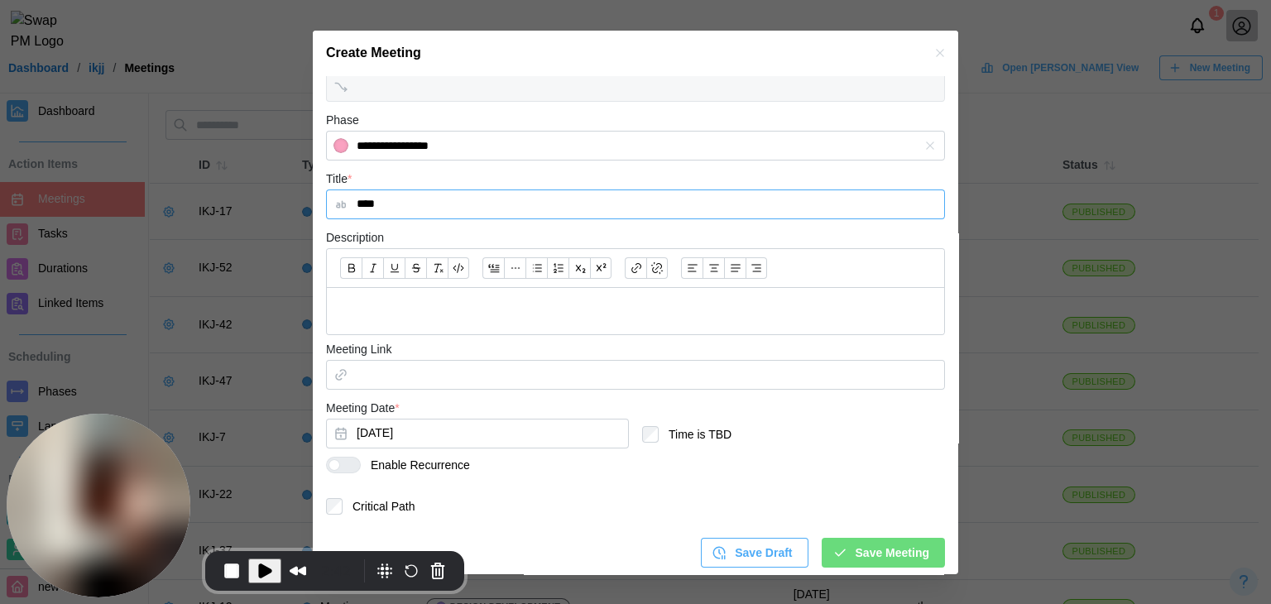
scroll to position [225, 0]
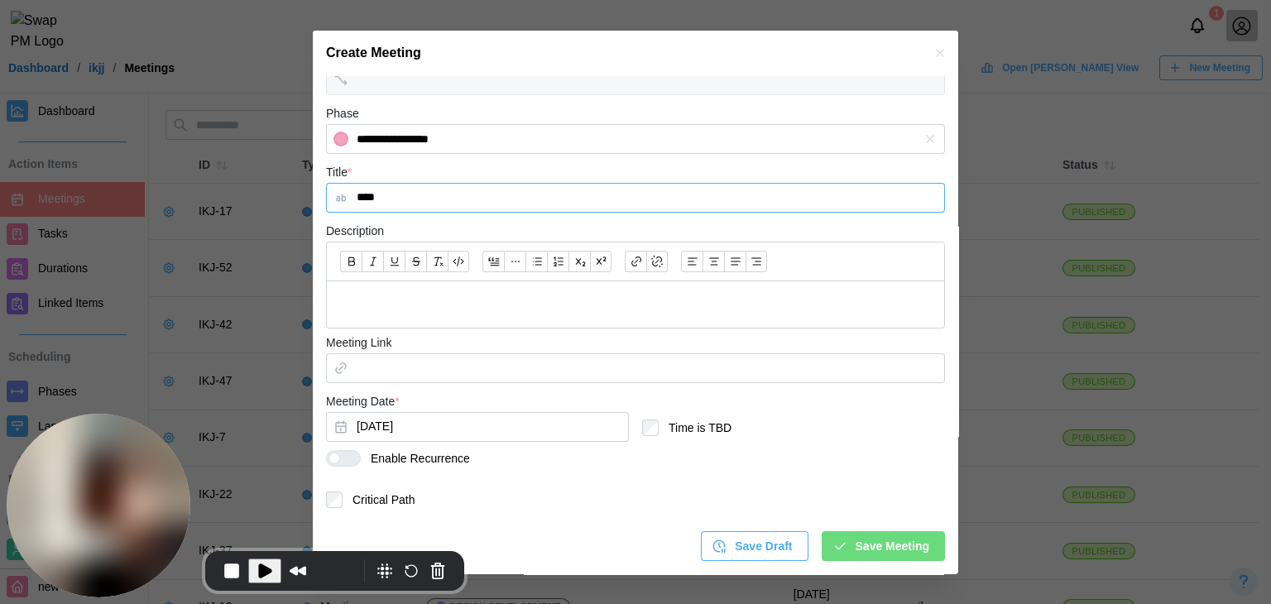
type input "****"
click at [338, 461] on div at bounding box center [343, 458] width 35 height 17
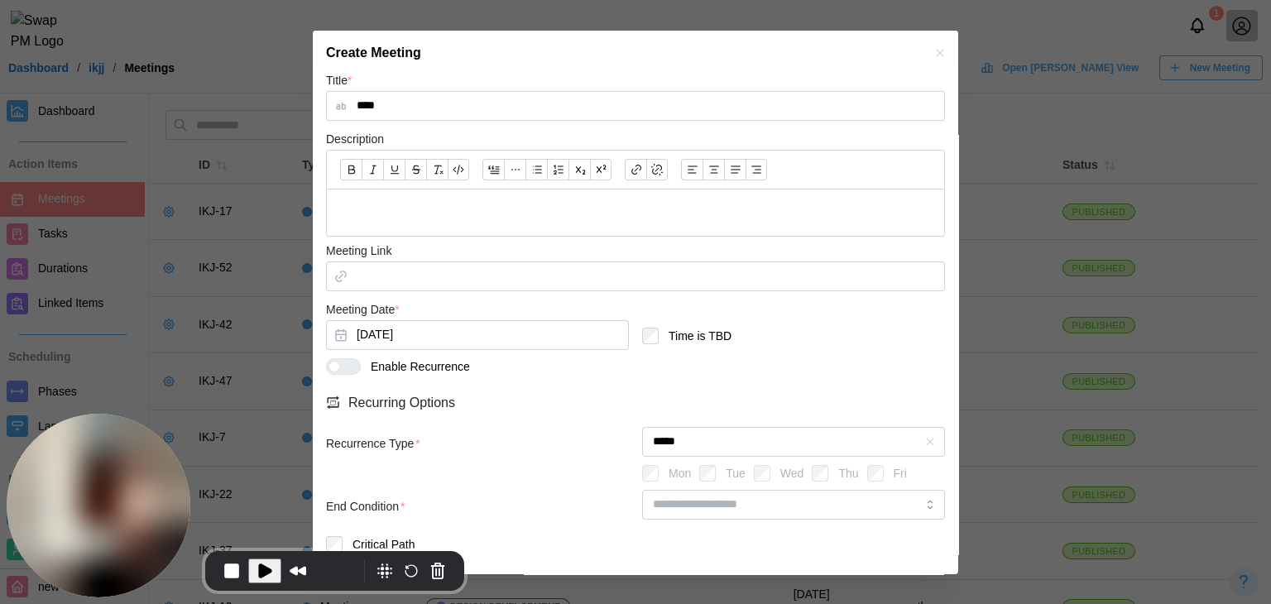
scroll to position [361, 0]
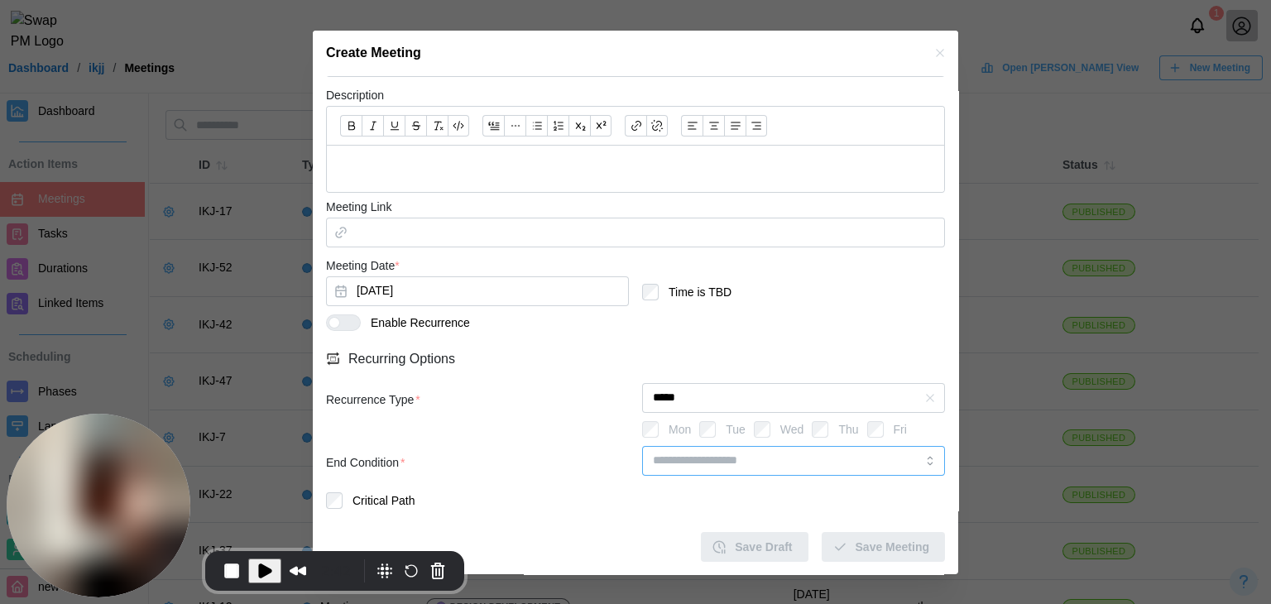
click at [727, 468] on input "search" at bounding box center [793, 461] width 303 height 30
type input "********"
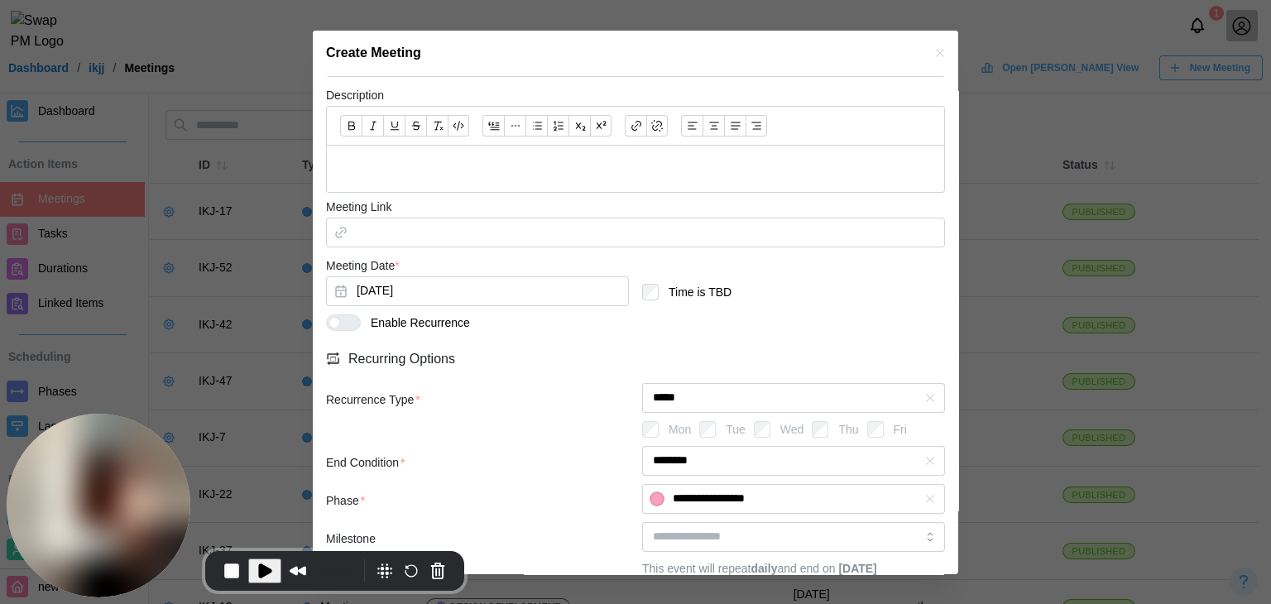
click at [545, 510] on div "**********" at bounding box center [635, 503] width 619 height 38
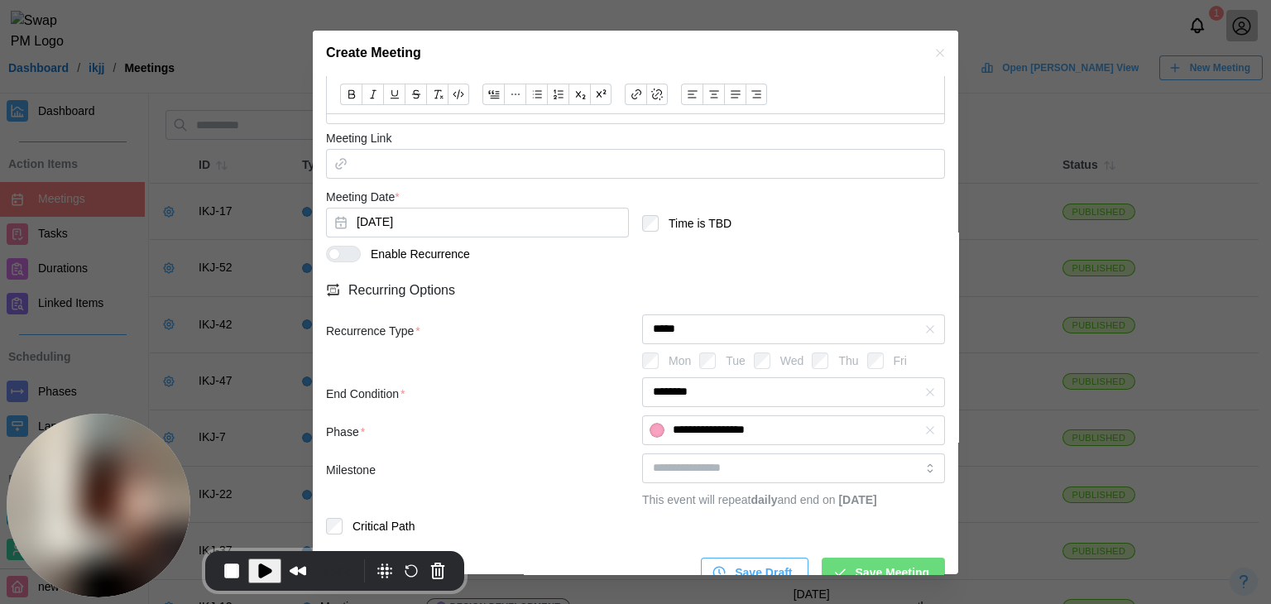
scroll to position [473, 0]
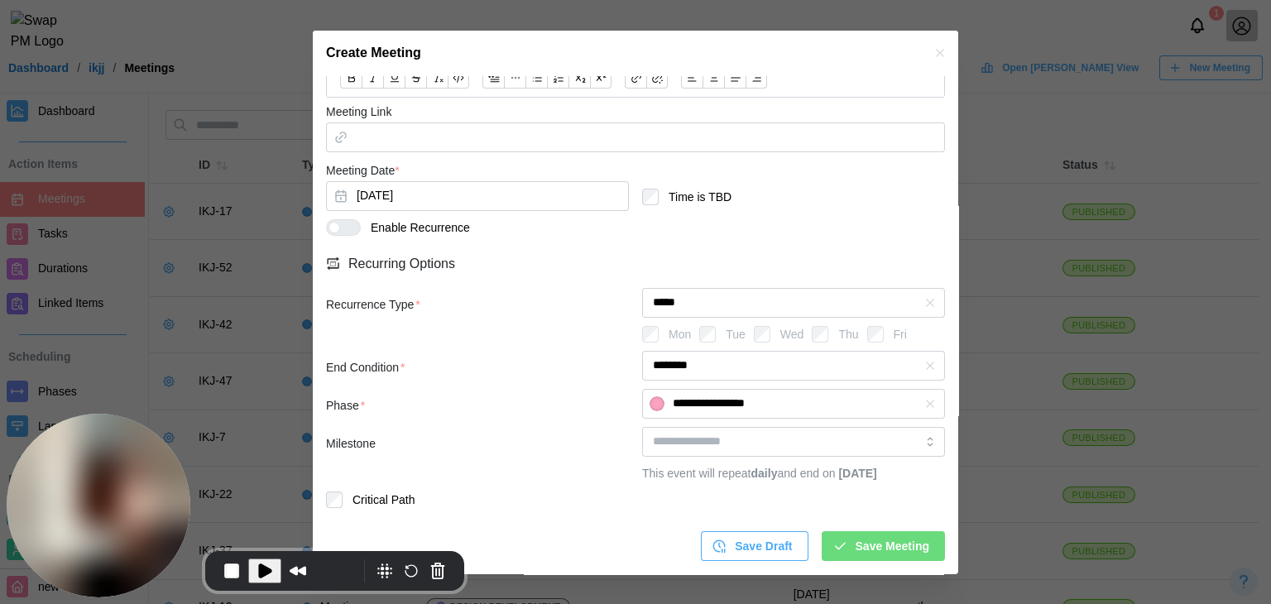
click at [871, 537] on span "Save Meeting" at bounding box center [893, 546] width 74 height 28
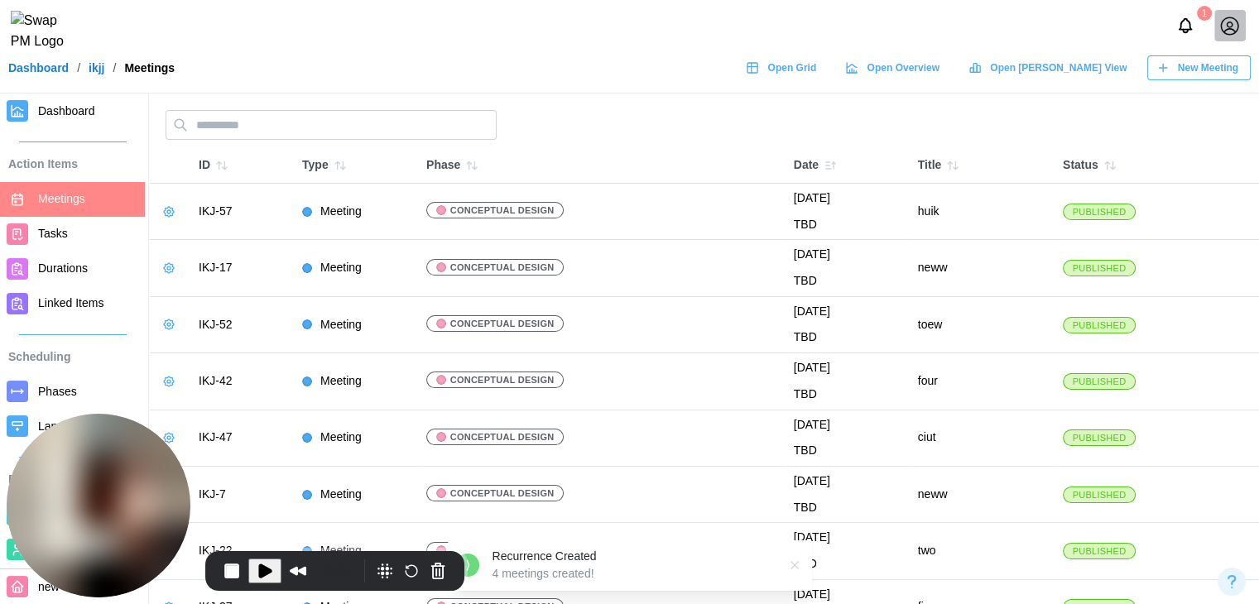
click at [1199, 79] on span "New Meeting" at bounding box center [1208, 67] width 60 height 23
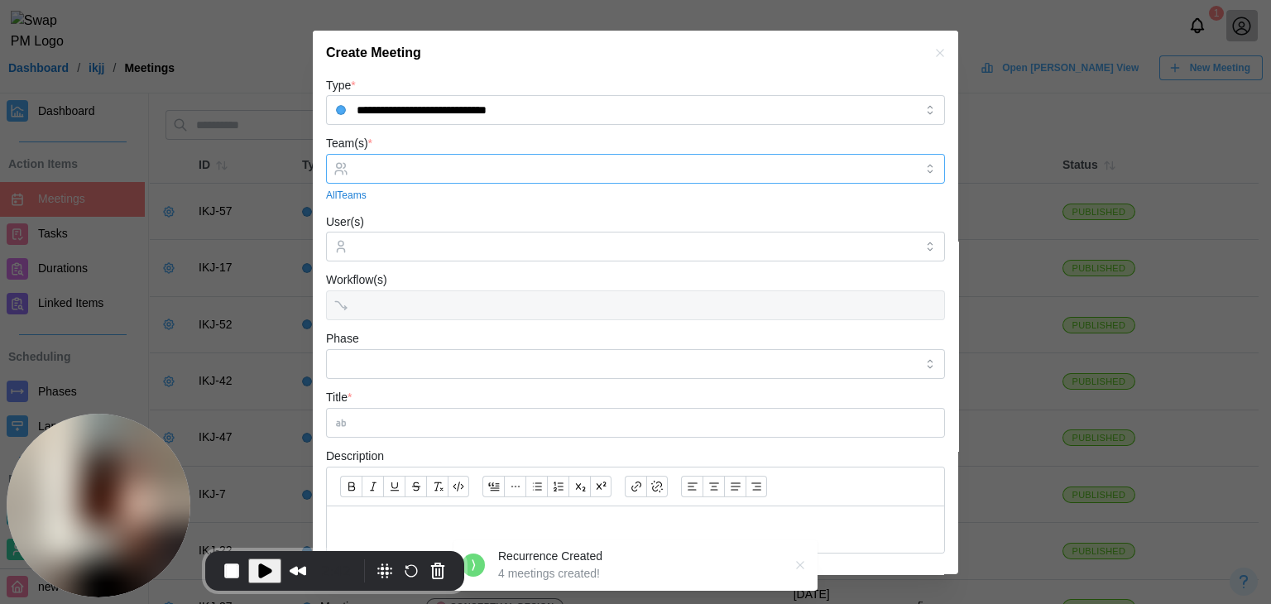
click at [410, 169] on input "Team(s) *" at bounding box center [636, 168] width 558 height 13
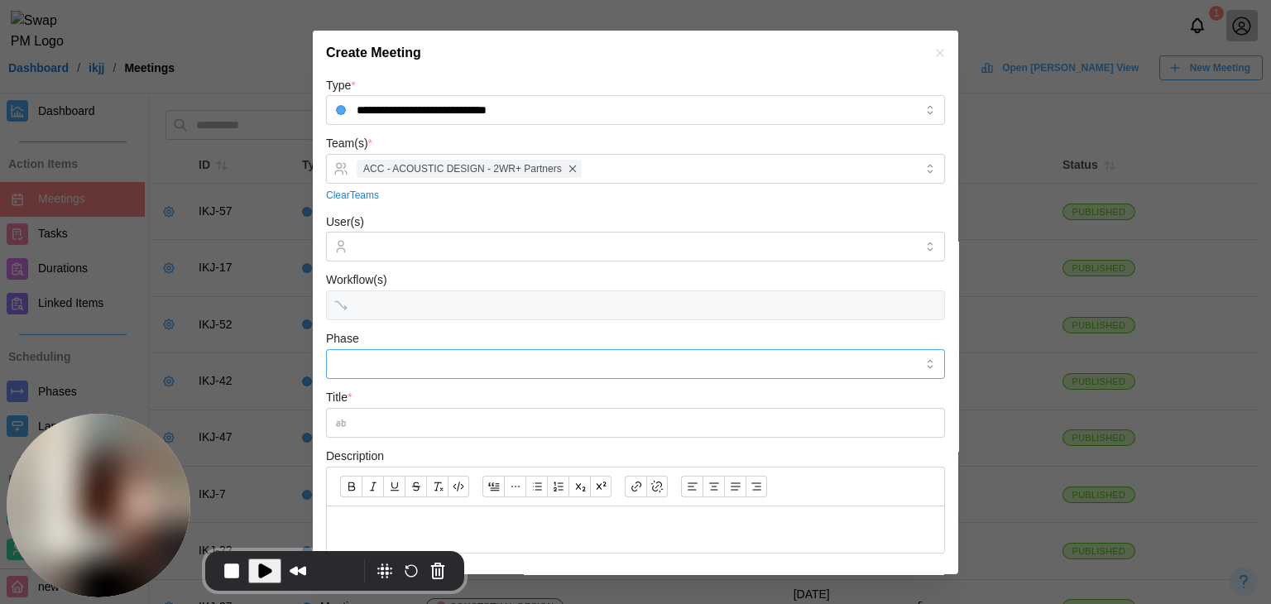
click at [370, 364] on input "Phase" at bounding box center [635, 364] width 619 height 30
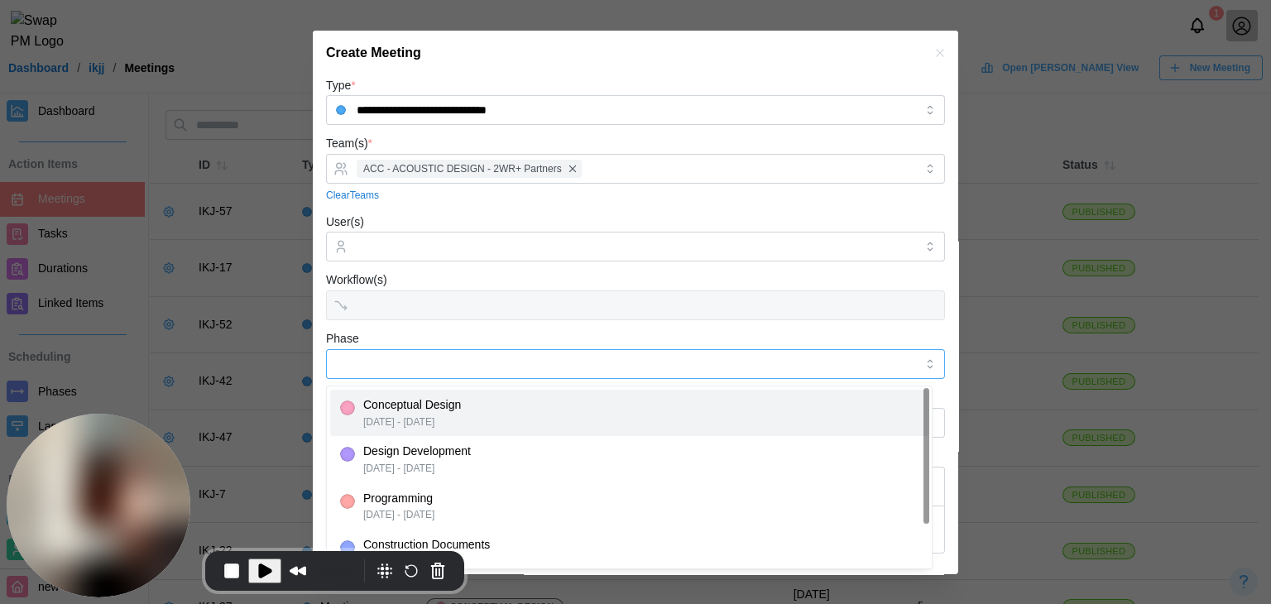
type input "**********"
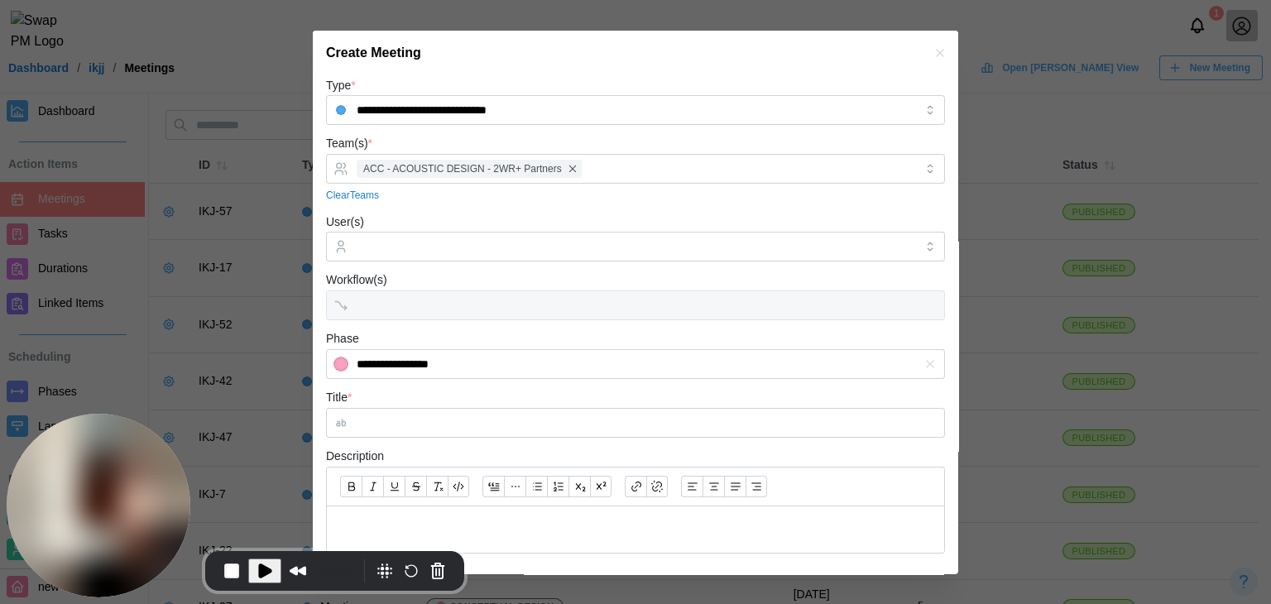
click at [544, 291] on div "Workflow(s)" at bounding box center [635, 295] width 619 height 50
click at [492, 420] on input "Title *" at bounding box center [635, 423] width 619 height 30
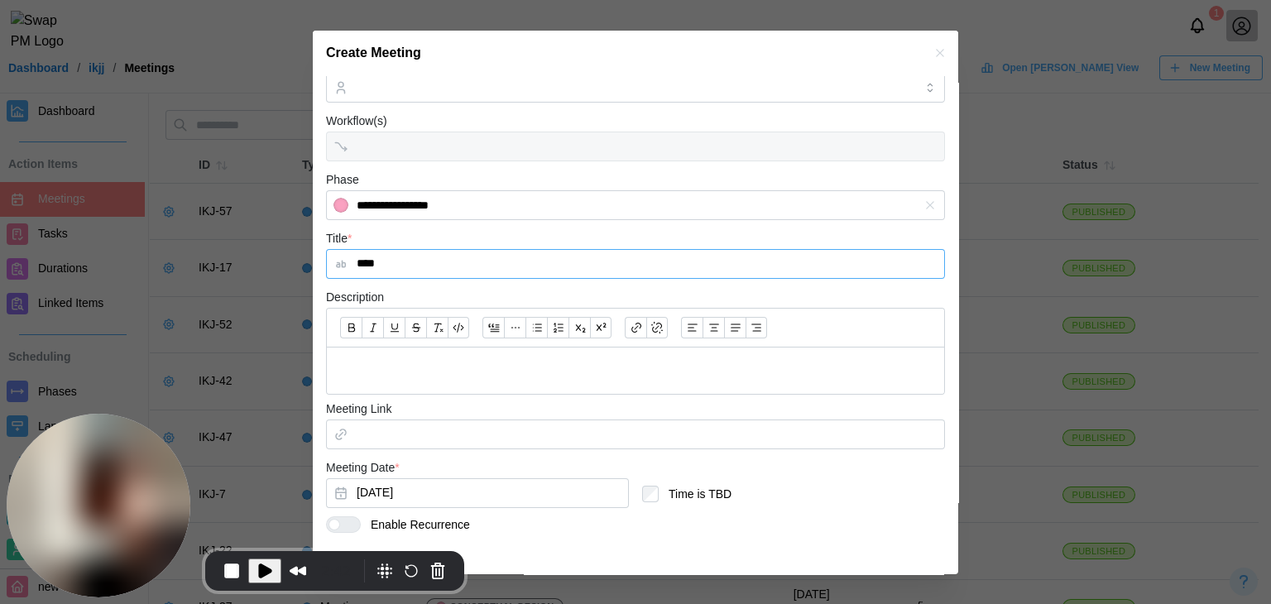
scroll to position [225, 0]
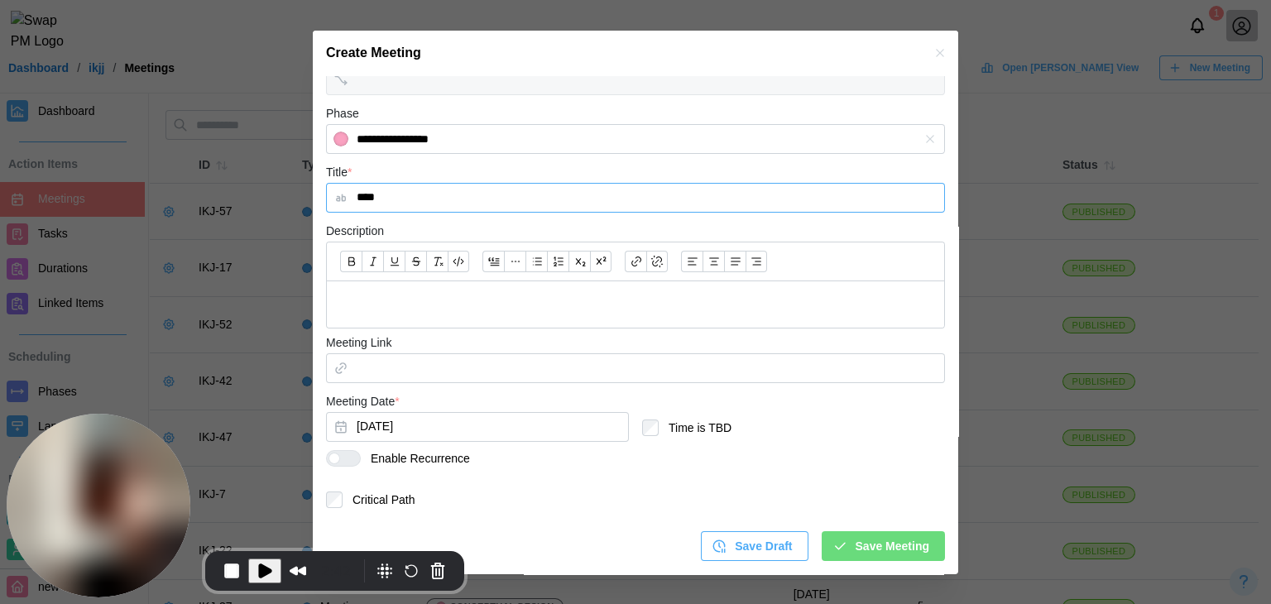
type input "****"
click at [343, 463] on div at bounding box center [350, 458] width 20 height 15
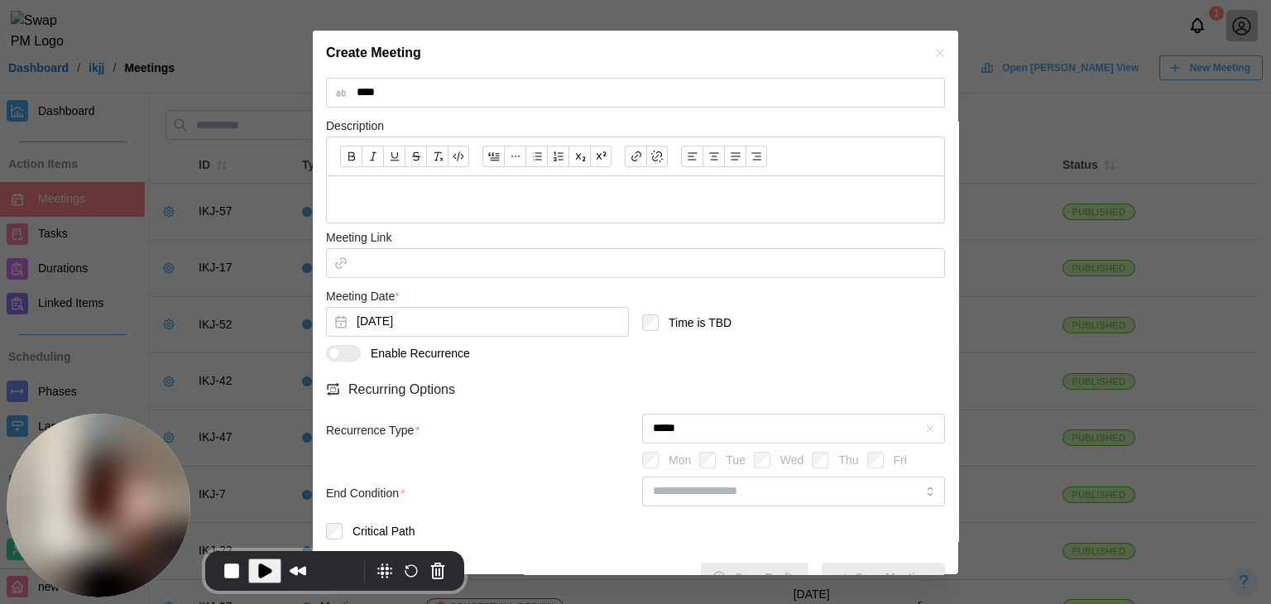
scroll to position [361, 0]
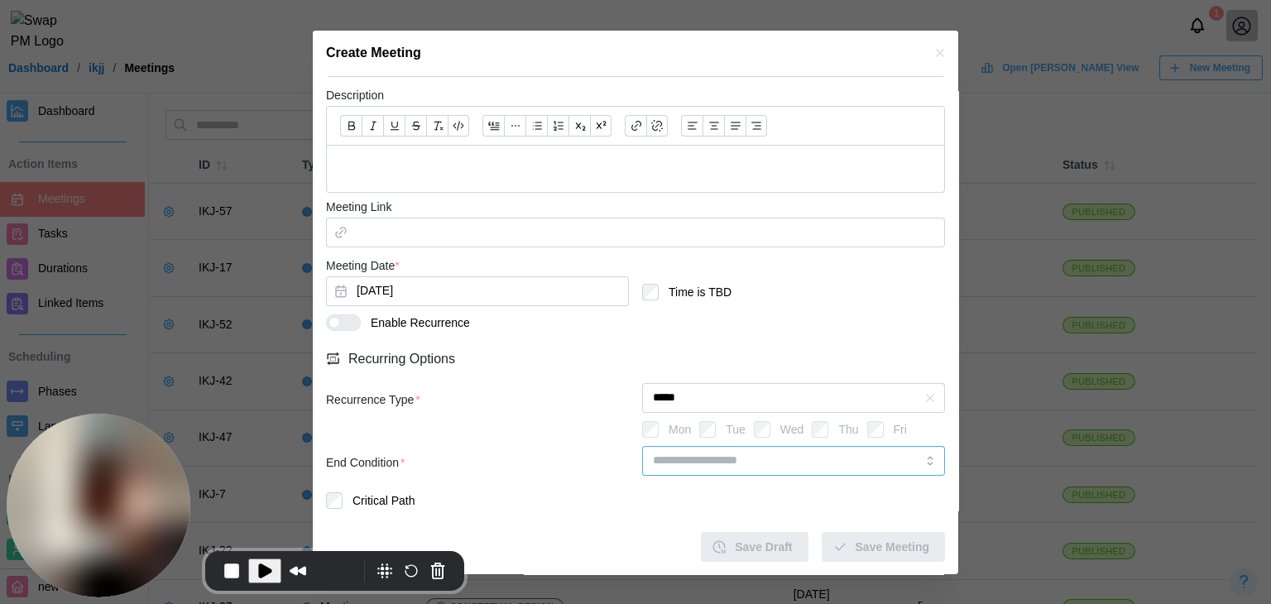
click at [724, 461] on input "search" at bounding box center [793, 461] width 303 height 30
type input "********"
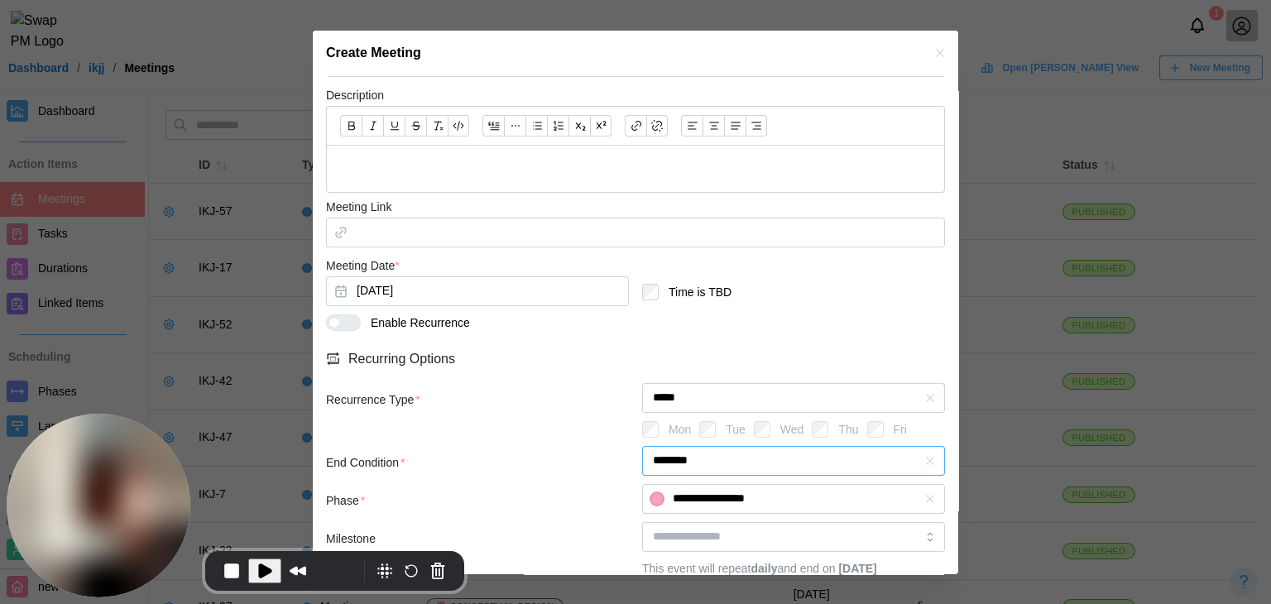
scroll to position [473, 0]
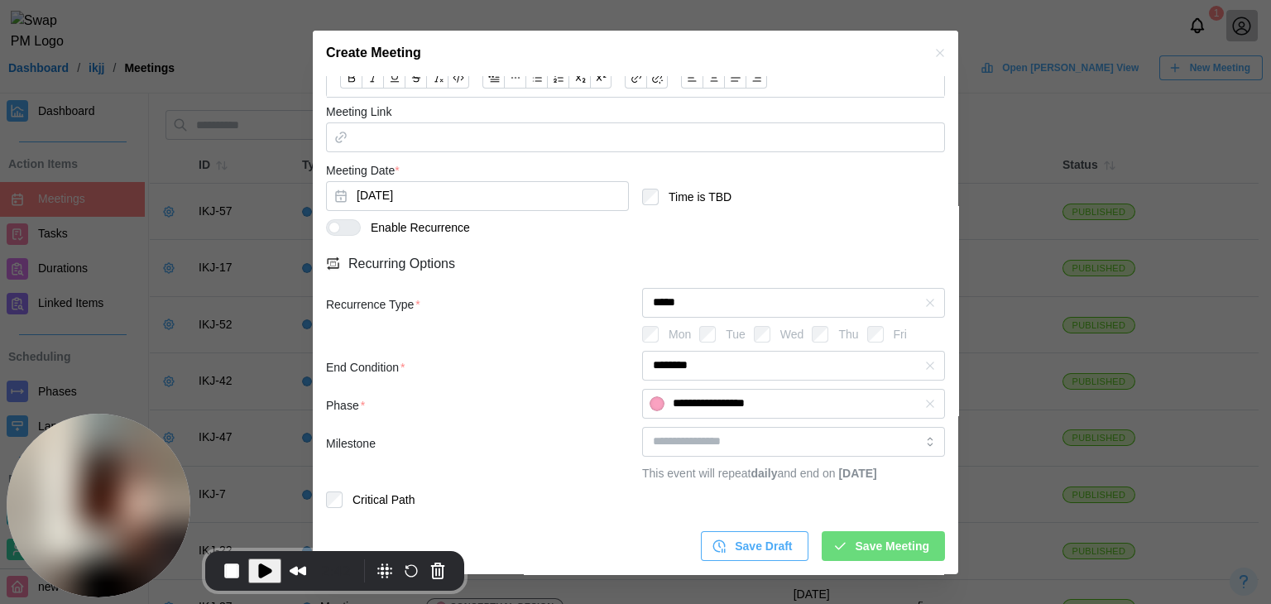
click at [842, 536] on div "Save Meeting" at bounding box center [881, 546] width 97 height 28
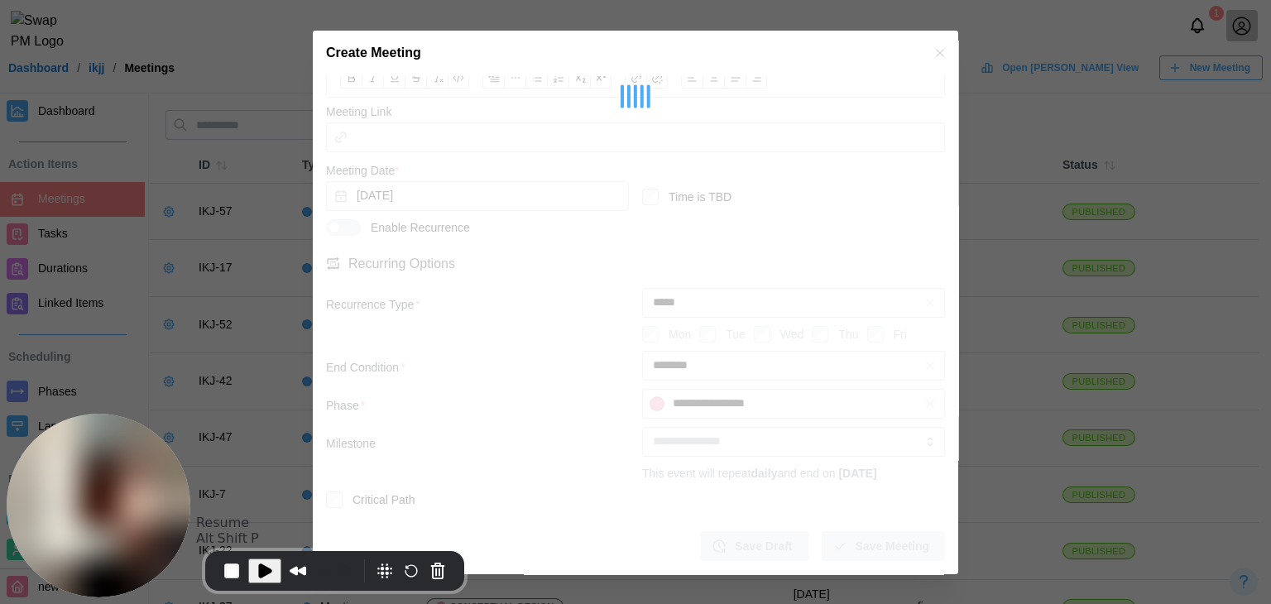
click at [264, 562] on span "Play Recording" at bounding box center [265, 571] width 20 height 20
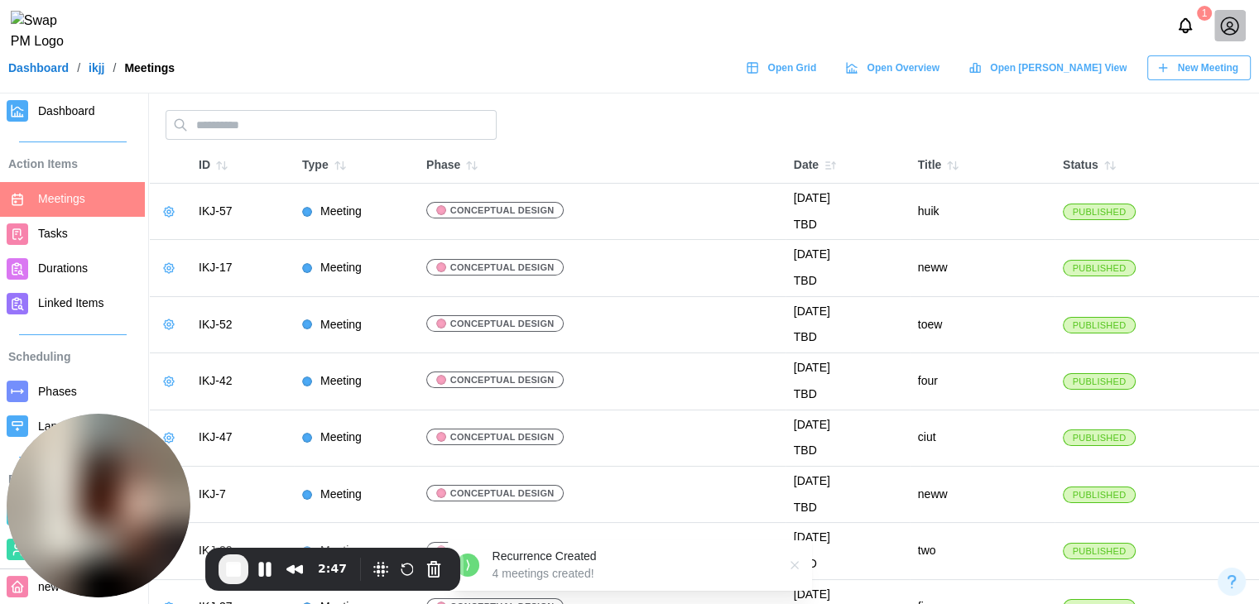
click at [59, 106] on span "Dashboard" at bounding box center [66, 110] width 57 height 13
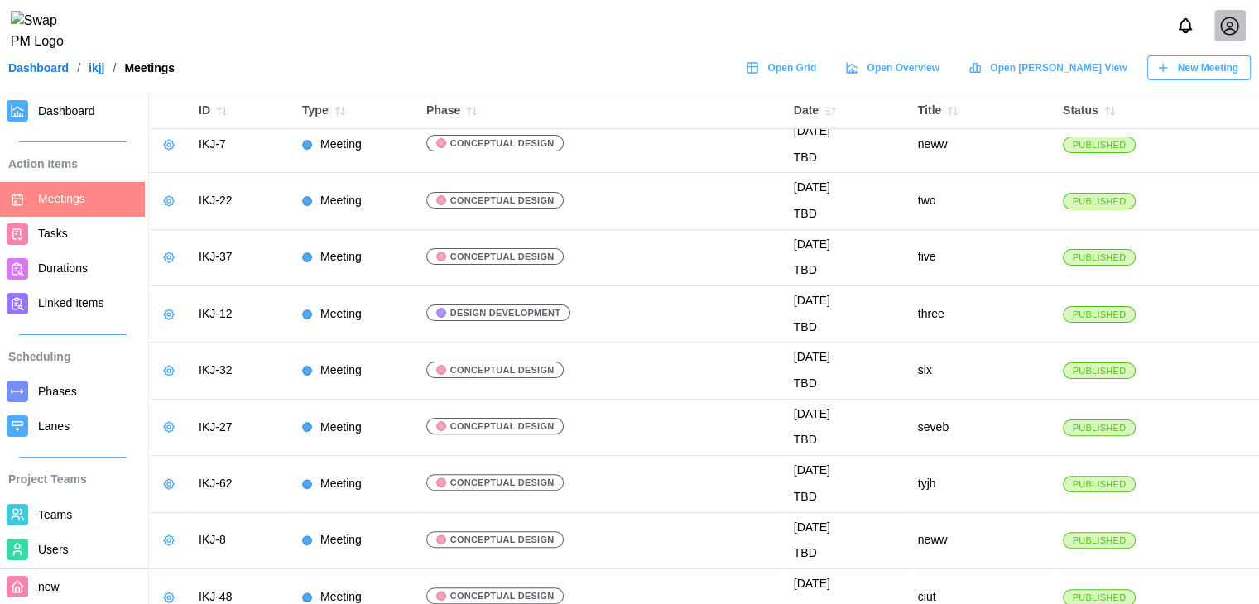
scroll to position [414, 0]
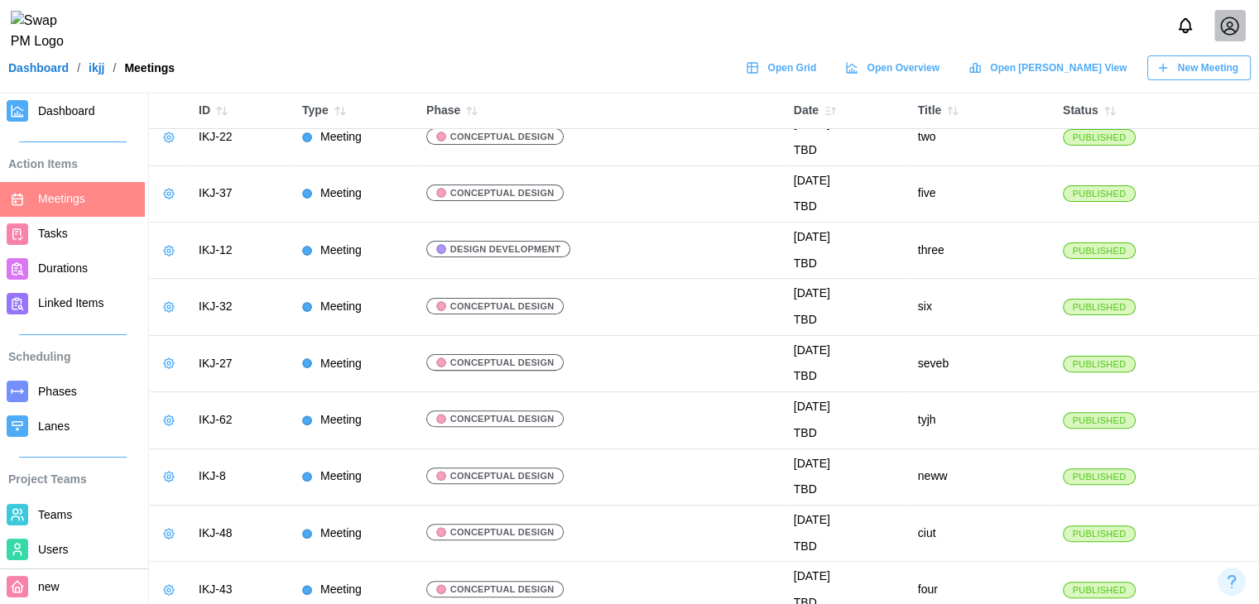
click at [76, 127] on link "Dashboard" at bounding box center [72, 111] width 145 height 35
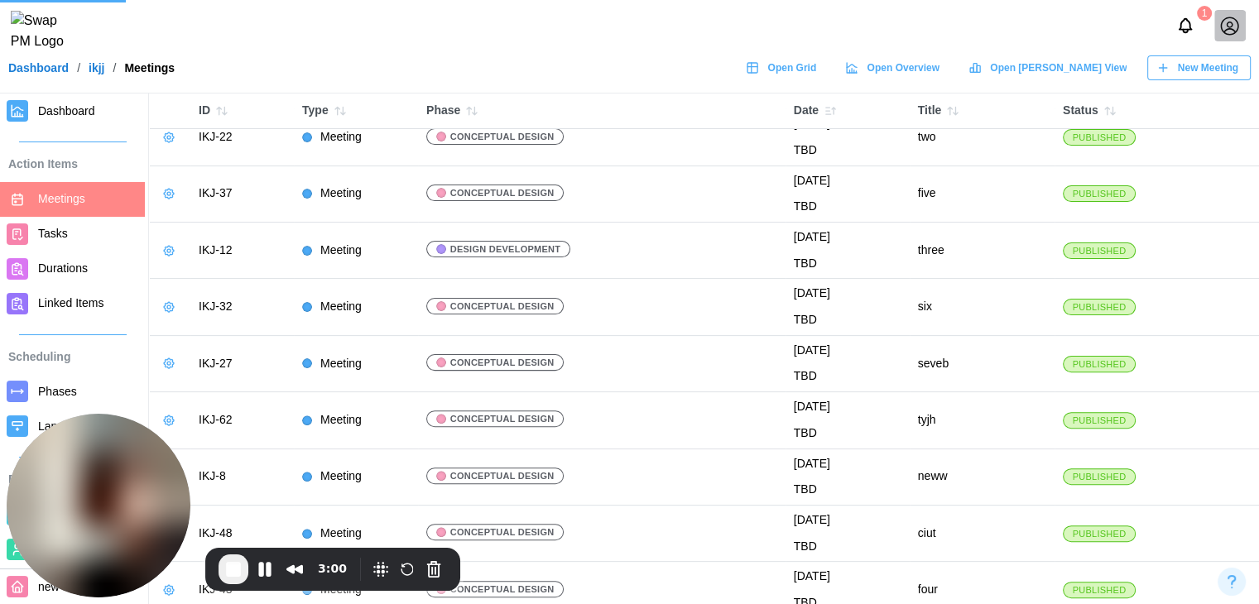
click at [83, 116] on span "Dashboard" at bounding box center [66, 110] width 57 height 13
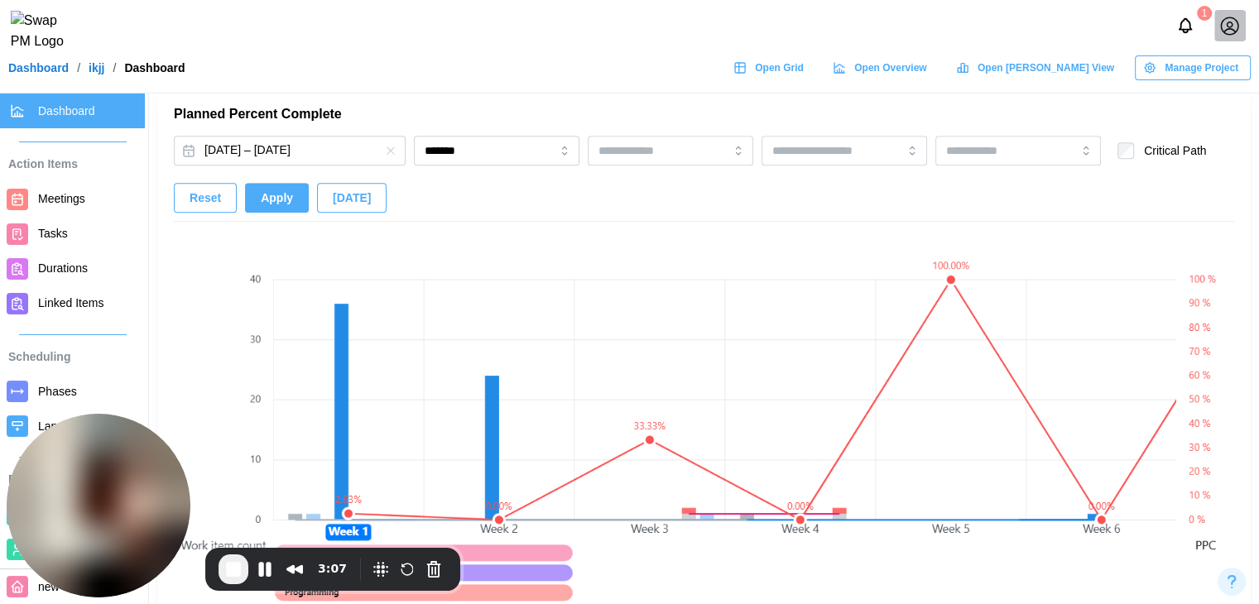
scroll to position [1241, 0]
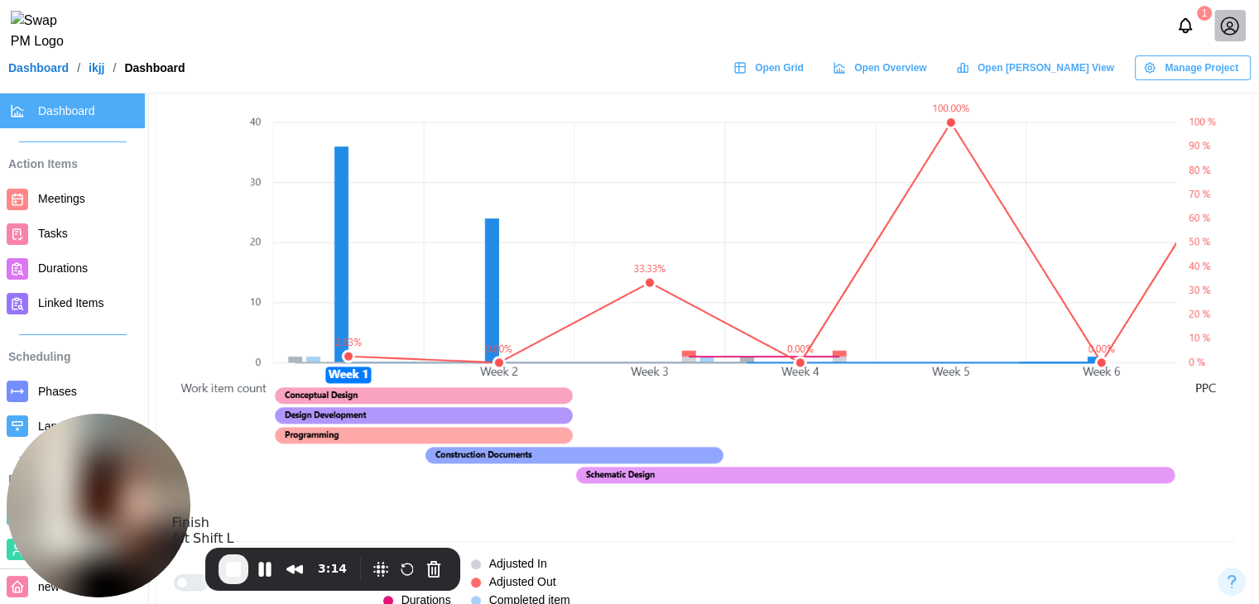
click at [222, 563] on button "End Recording" at bounding box center [233, 569] width 30 height 30
